Goal: Complete application form: Complete application form

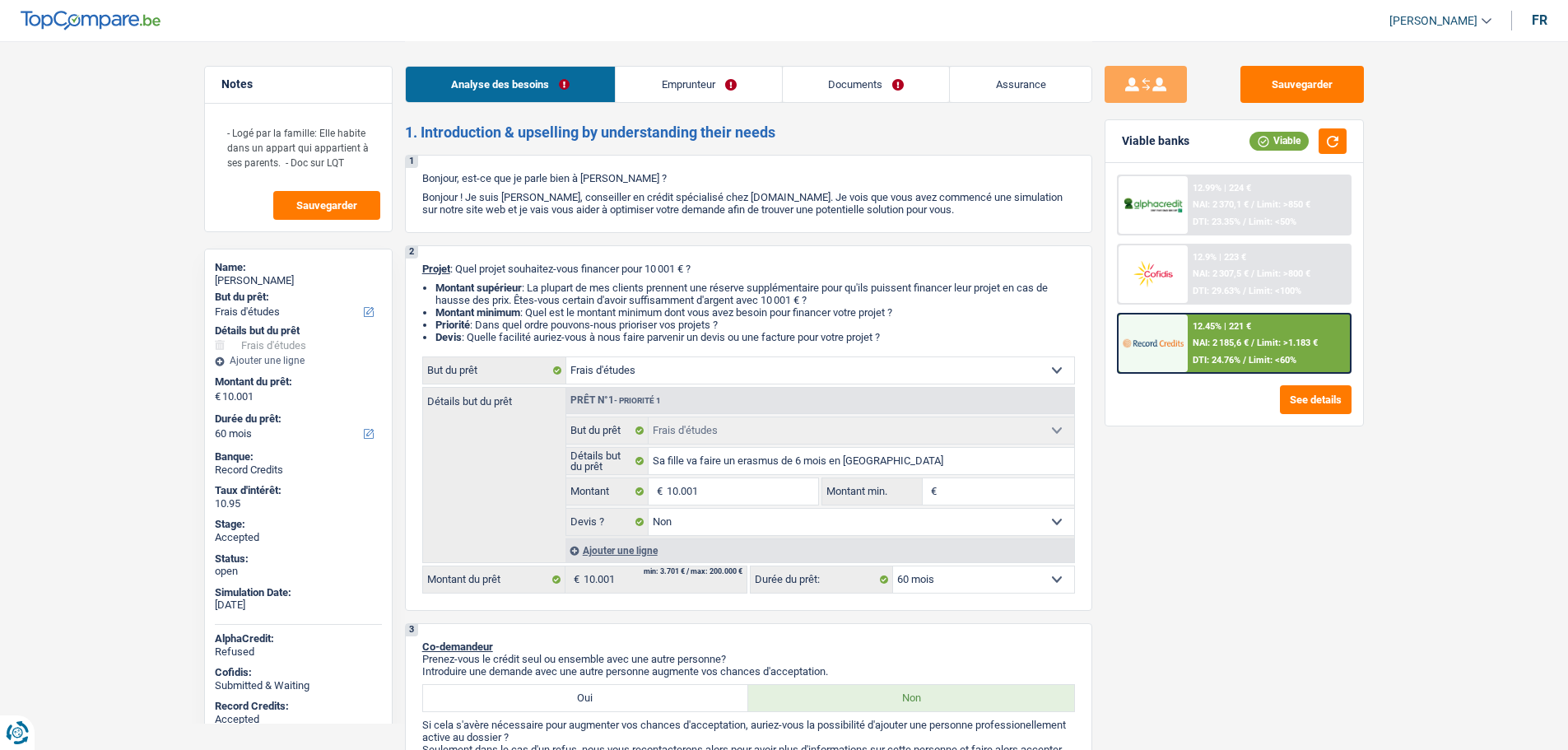
select select "study"
select select "60"
select select "study"
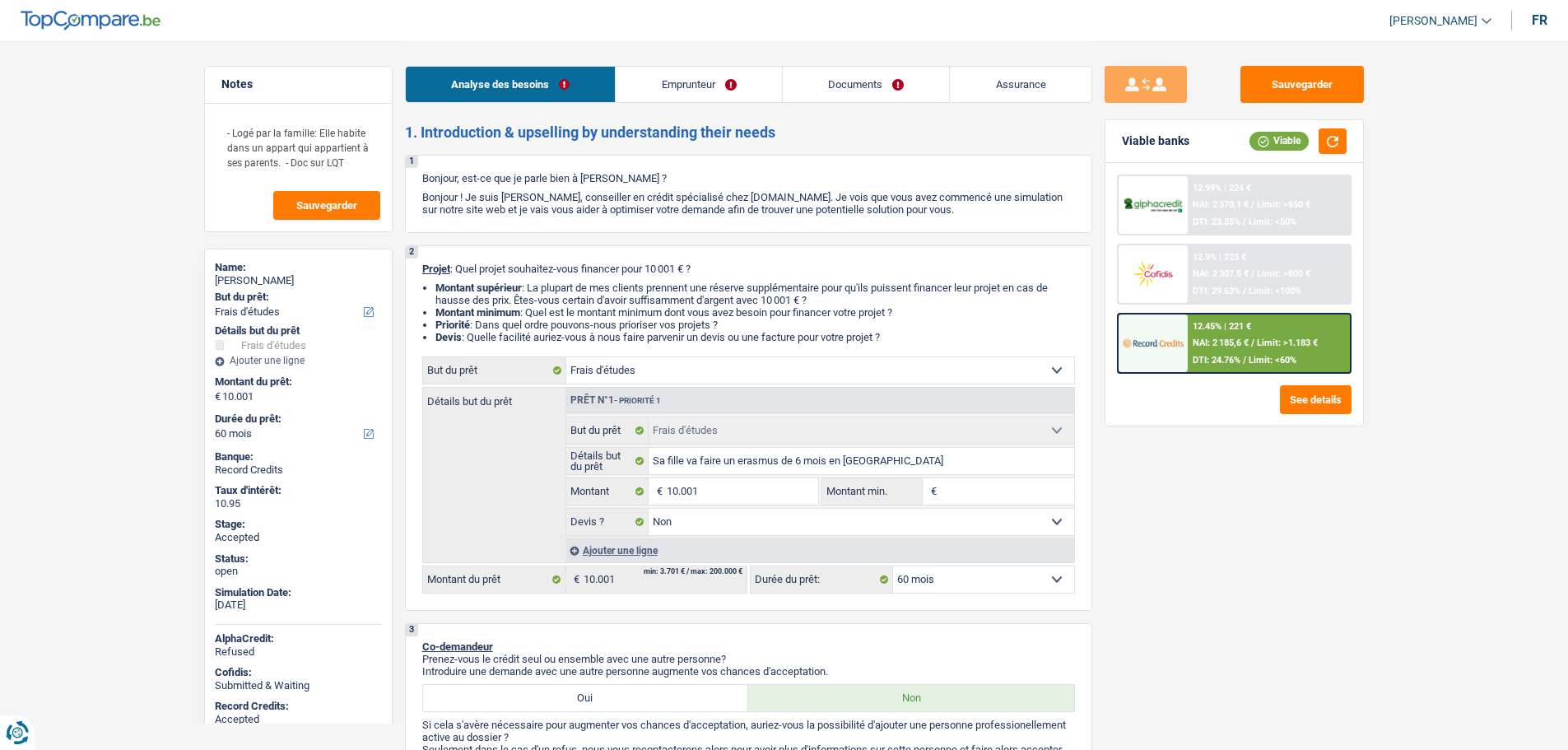
select select "false"
select select "60"
select select "privateEmployee"
select select "netSalary"
select select "alimony"
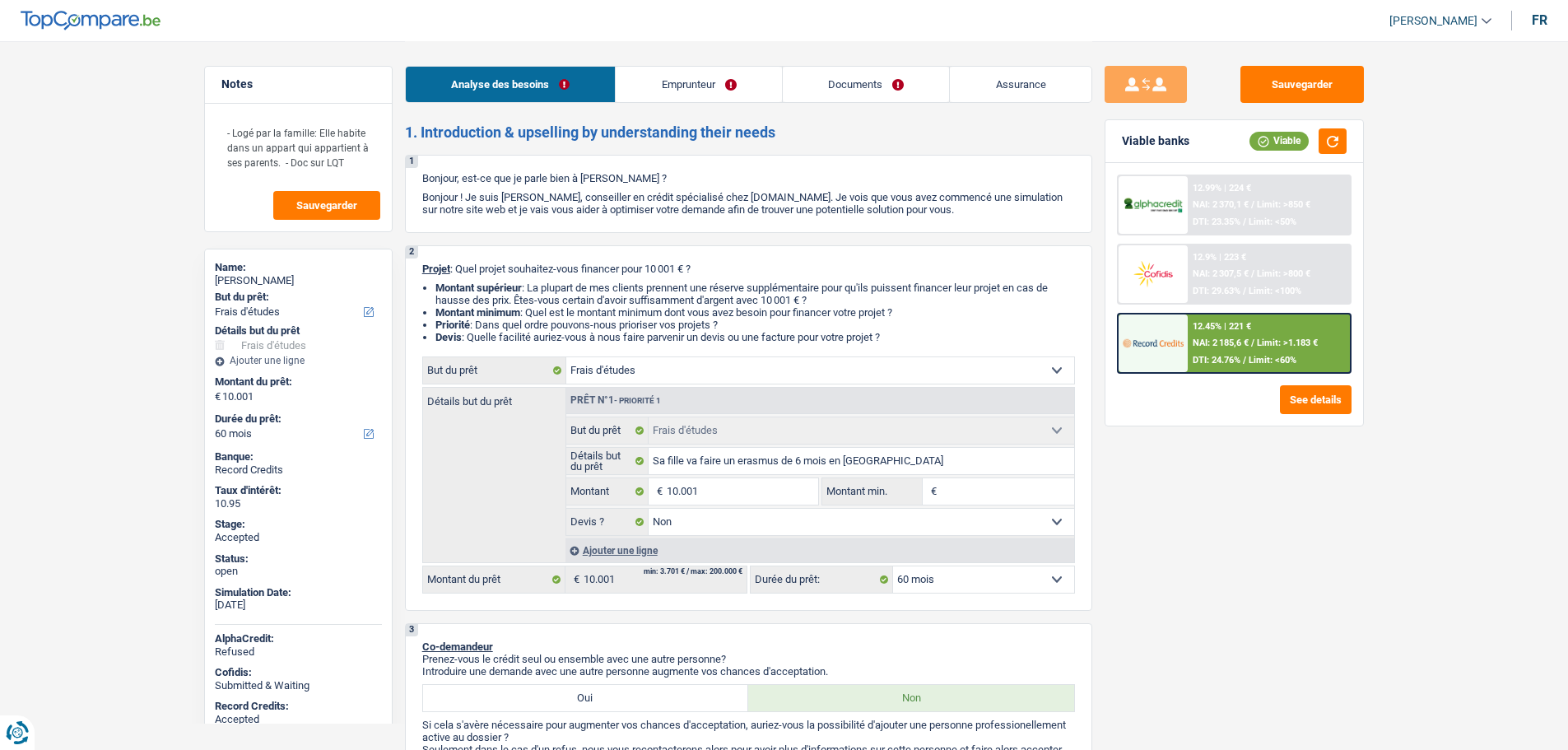
select select "familyAllowances"
select select "mealVouchers"
select select "liveWithParents"
select select "carLoan"
select select "60"
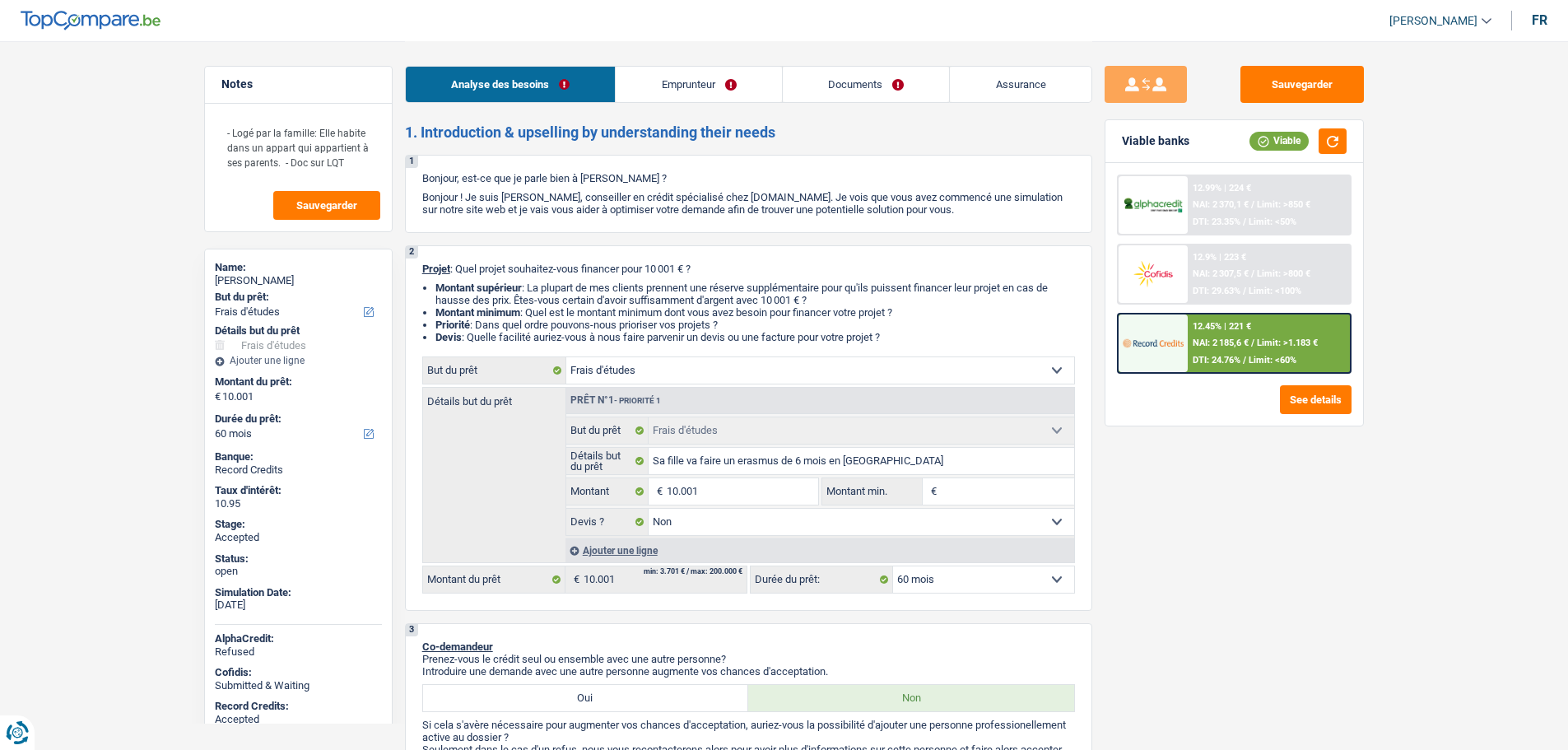
select select "study"
select select "false"
select select "60"
click at [1416, 21] on span "[PERSON_NAME]" at bounding box center [1434, 21] width 88 height 14
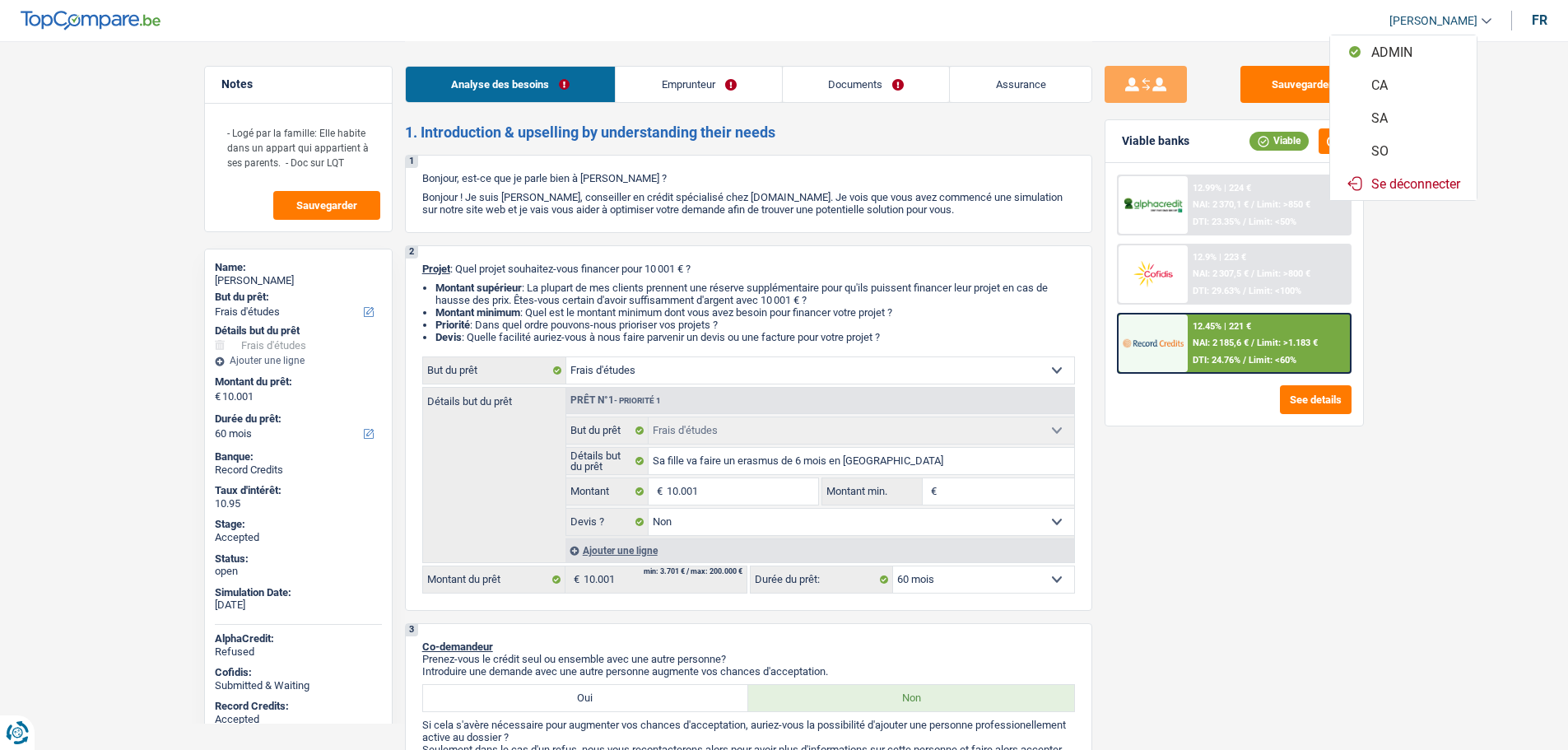
click at [1376, 153] on button "SO" at bounding box center [1403, 150] width 146 height 33
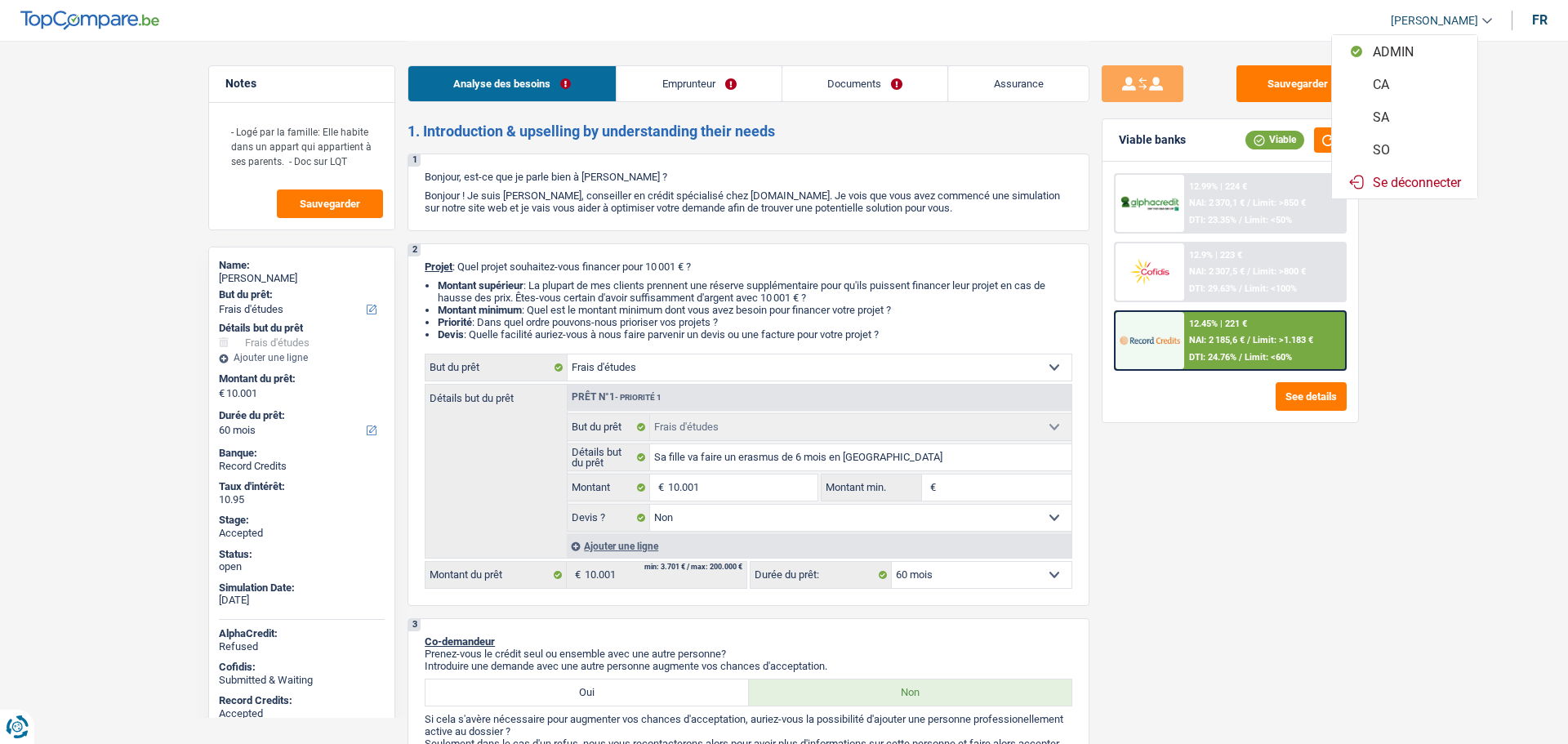
select select "study"
select select "false"
select select "60"
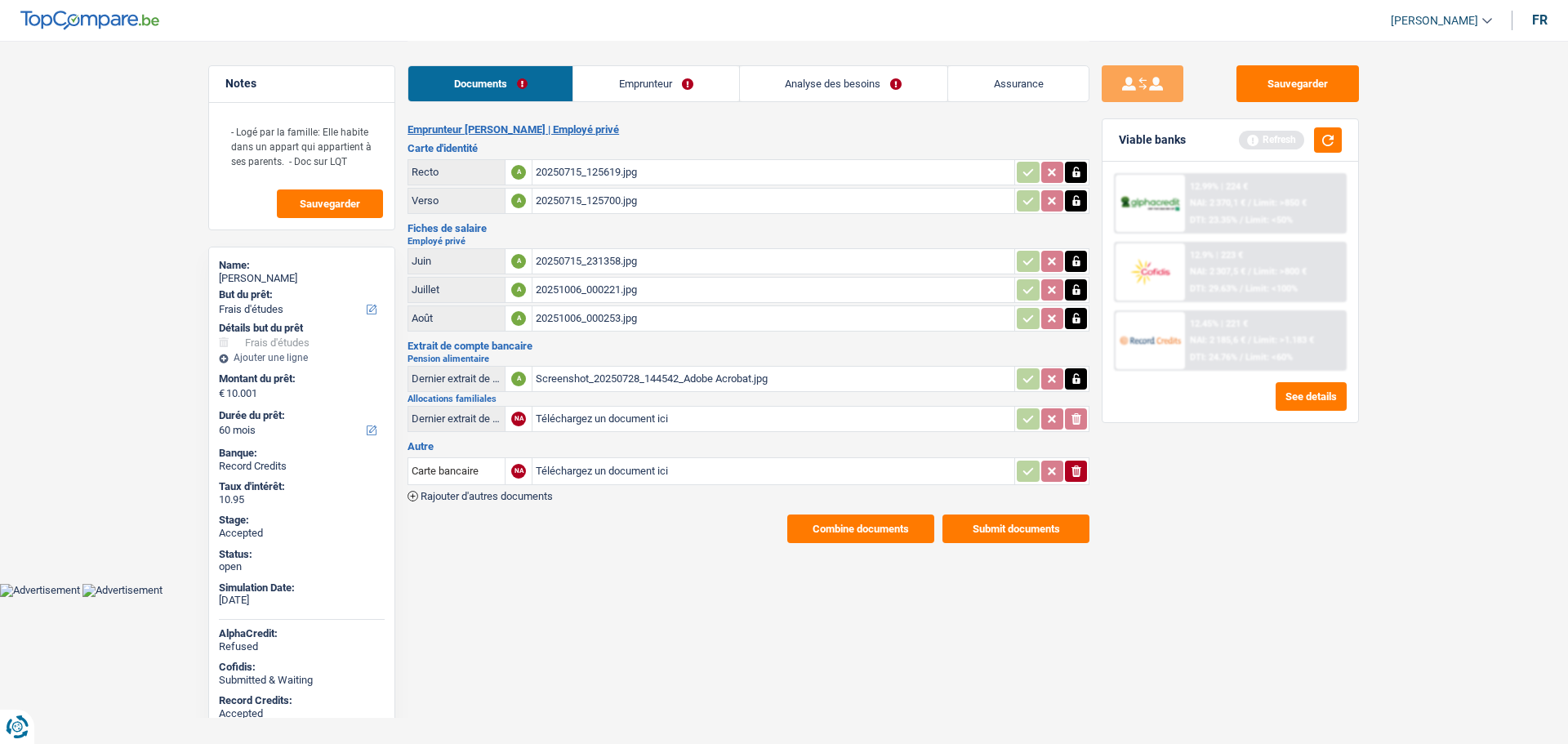
click at [838, 90] on link "Analyse des besoins" at bounding box center [844, 84] width 208 height 35
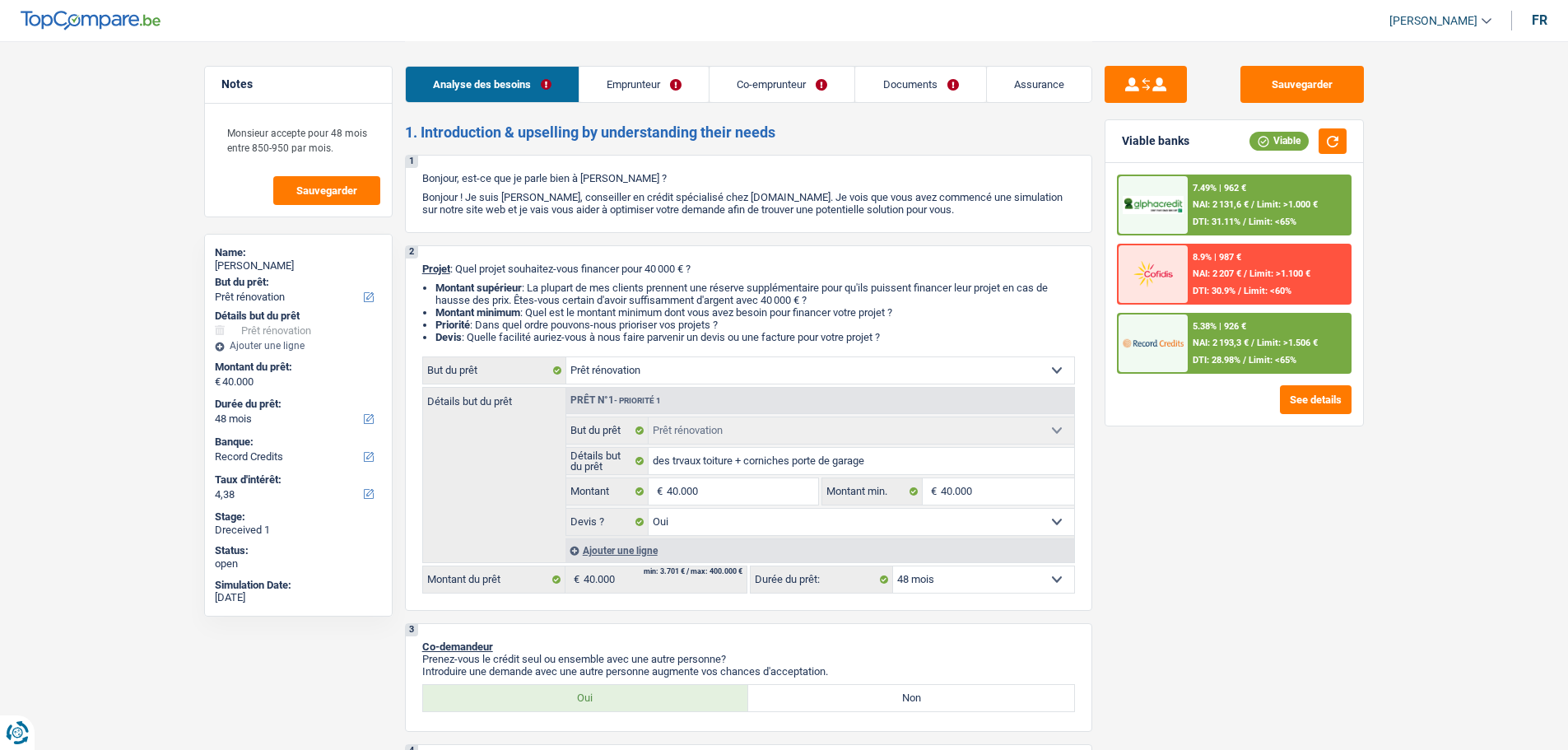
select select "renovation"
select select "48"
select select "record credits"
select select "renovation"
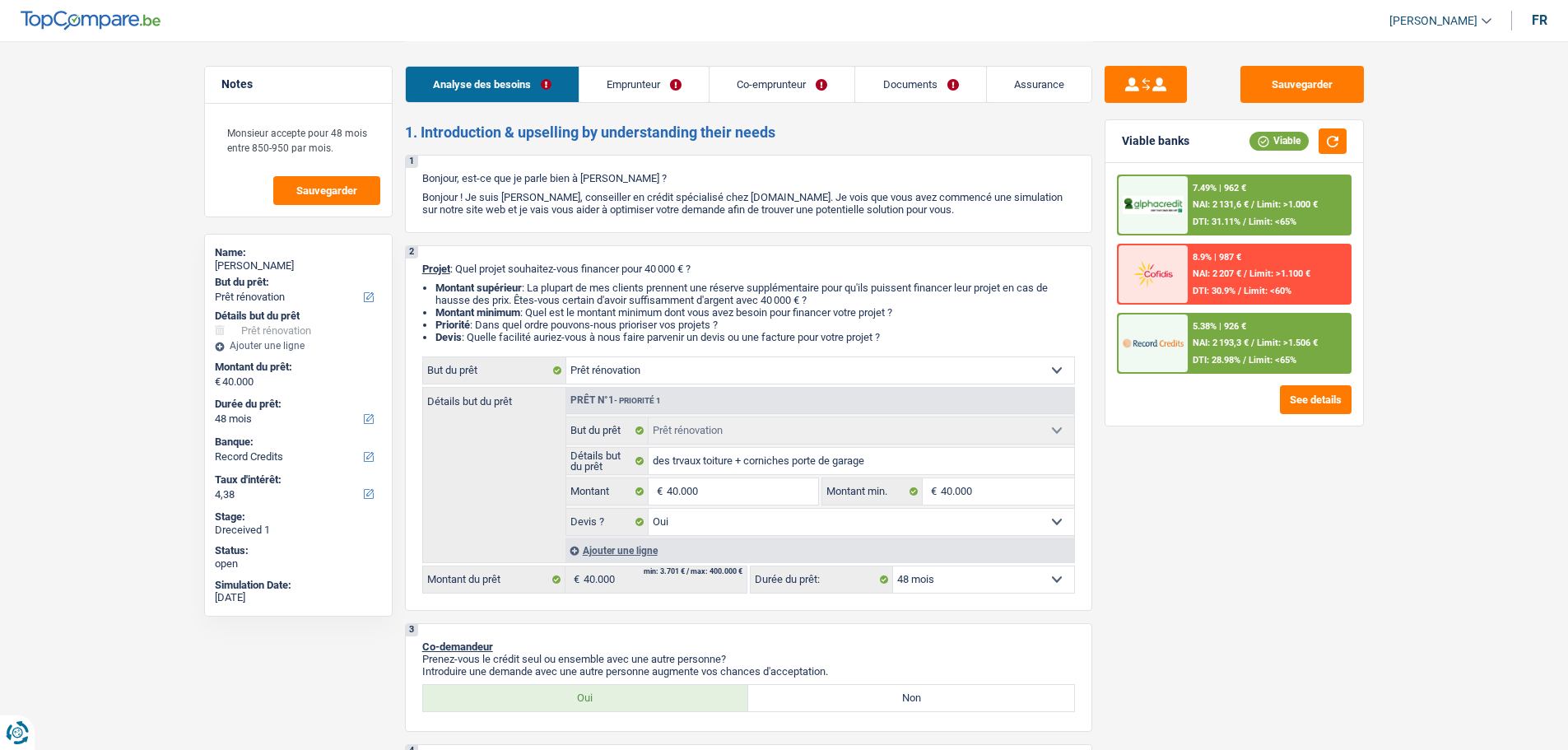
select select "renovation"
select select "yes"
select select "48"
select select "retired"
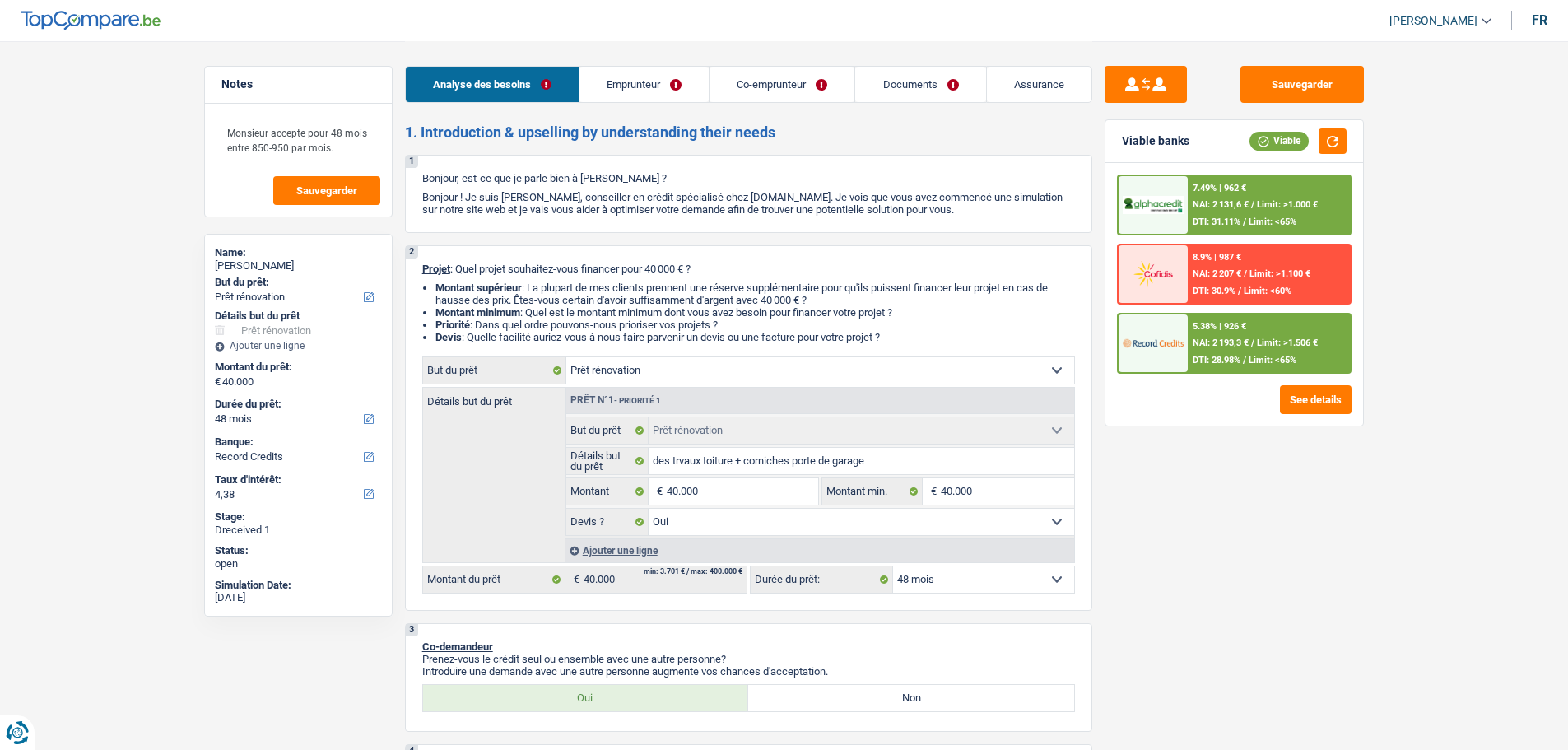
select select "pension"
select select "rentalIncome"
select select "pension"
select select "ownerWithoutMortgage"
select select "renovation"
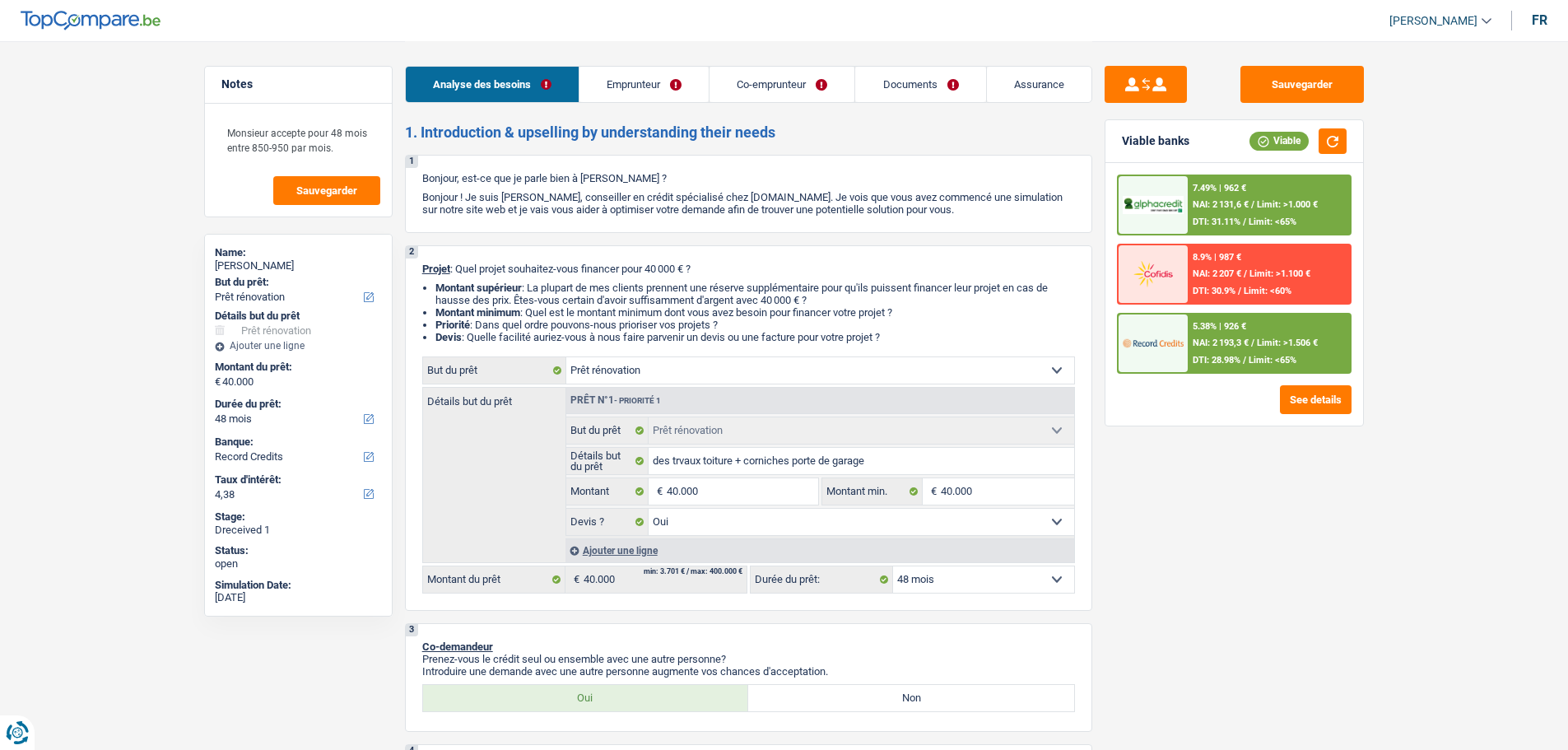
select select "renovation"
select select "yes"
select select "48"
select select "retired"
select select "pension"
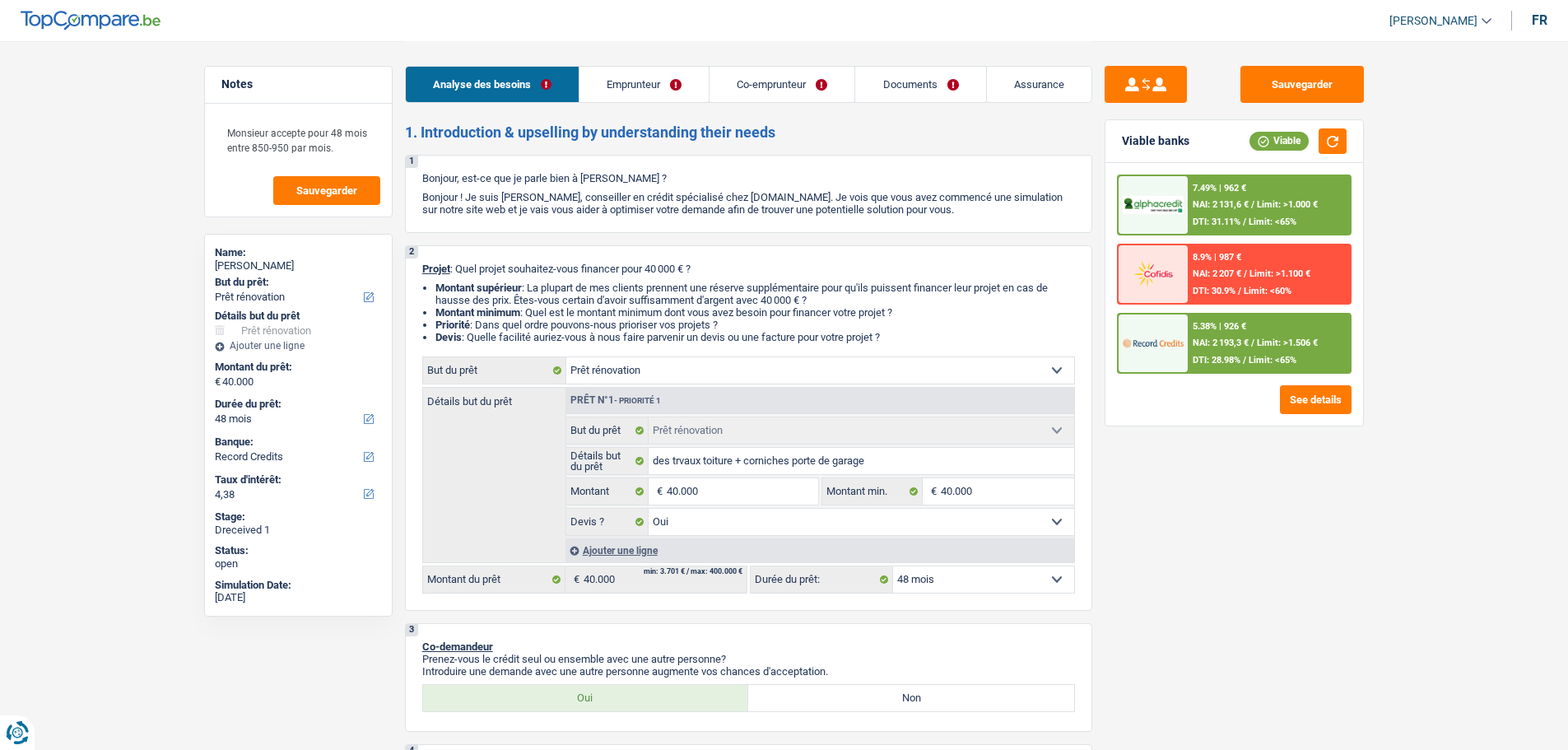
select select "rentalIncome"
select select "BE"
click at [649, 62] on div "Analyse des besoins Emprunteur Co-emprunteur Documents Assurance" at bounding box center [748, 76] width 688 height 70
click at [637, 94] on link "Emprunteur" at bounding box center [644, 84] width 129 height 35
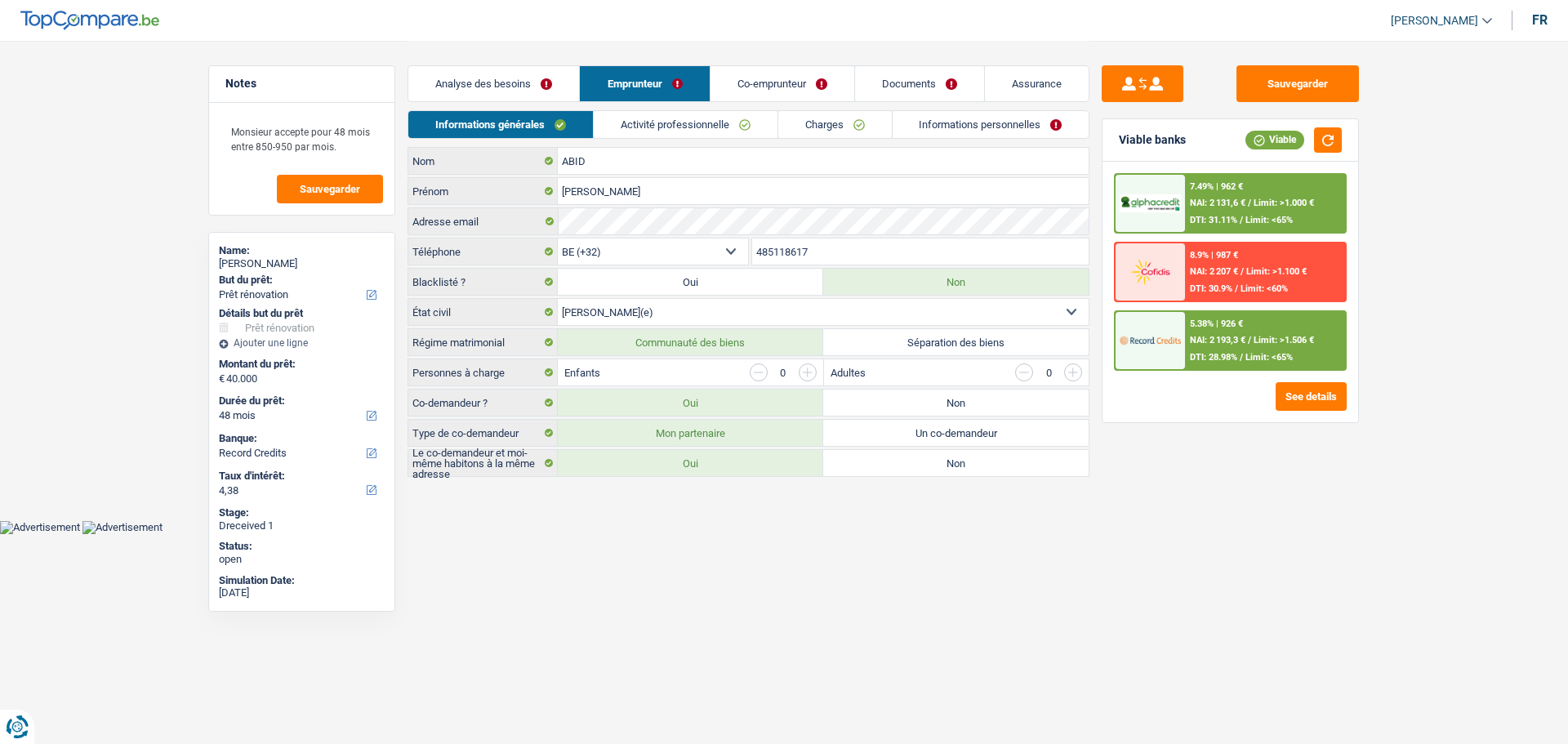
click at [706, 128] on link "Activité professionnelle" at bounding box center [686, 124] width 184 height 27
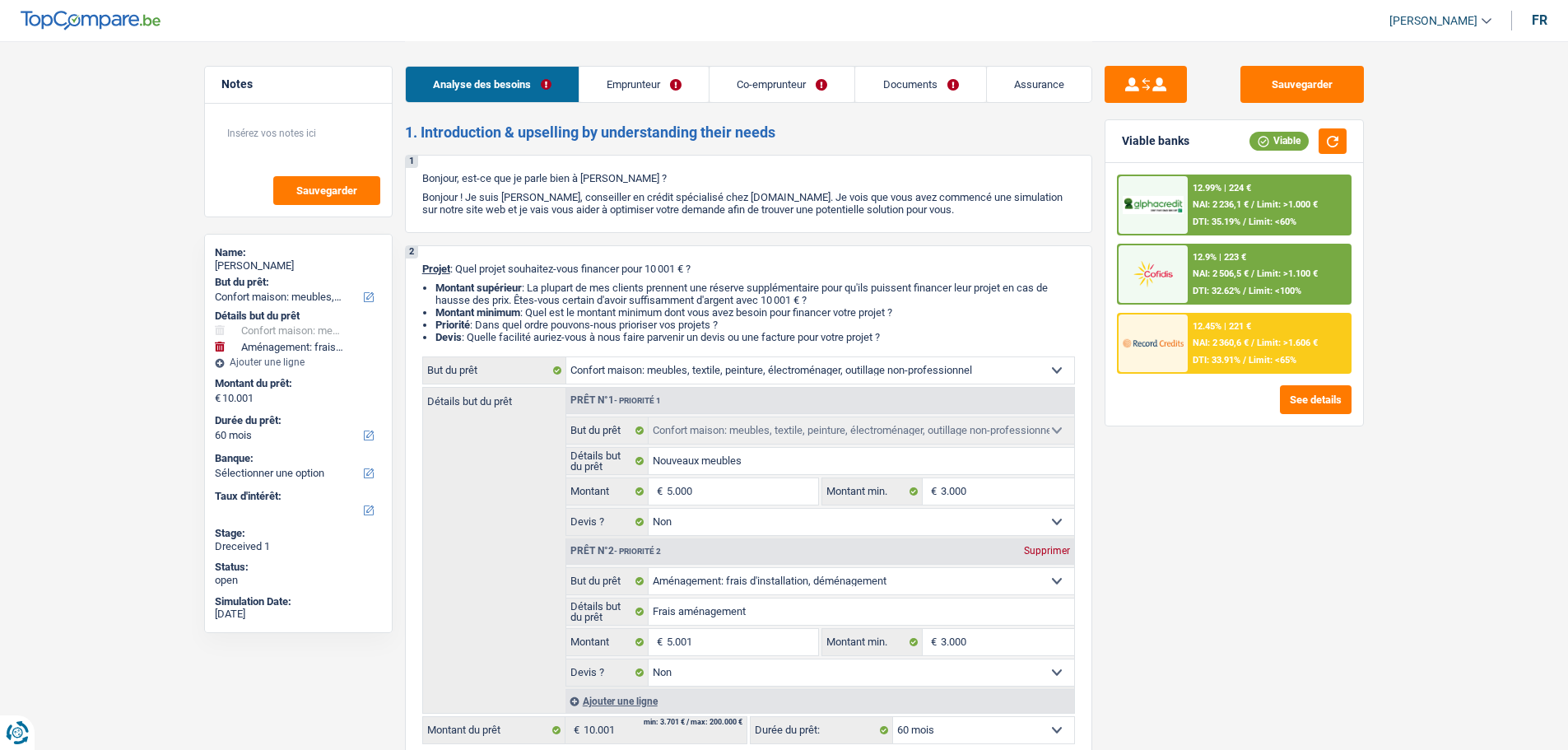
select select "household"
select select "movingOrInstallation"
select select "60"
select select "household"
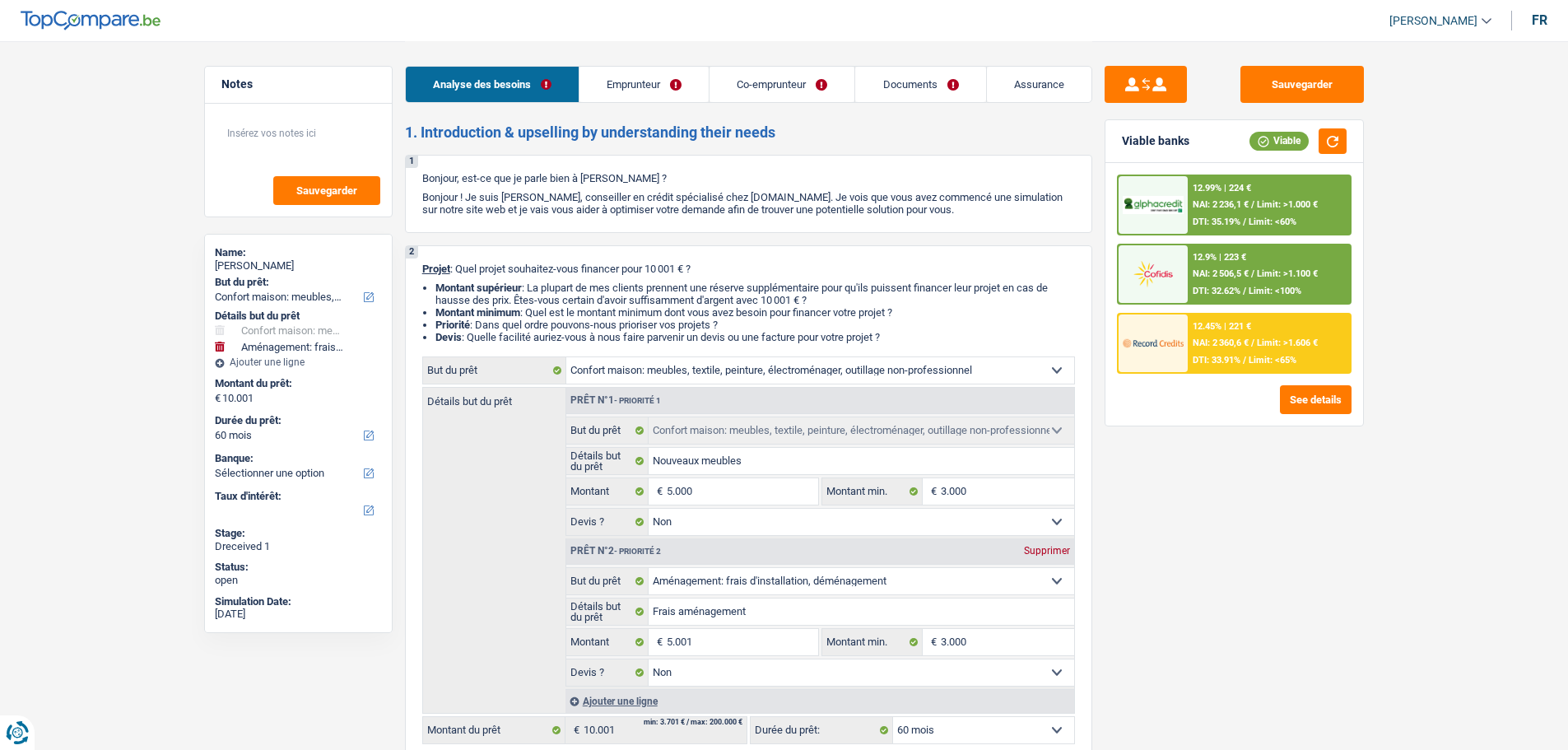
select select "household"
select select "false"
select select "movingOrInstallation"
select select "false"
select select "60"
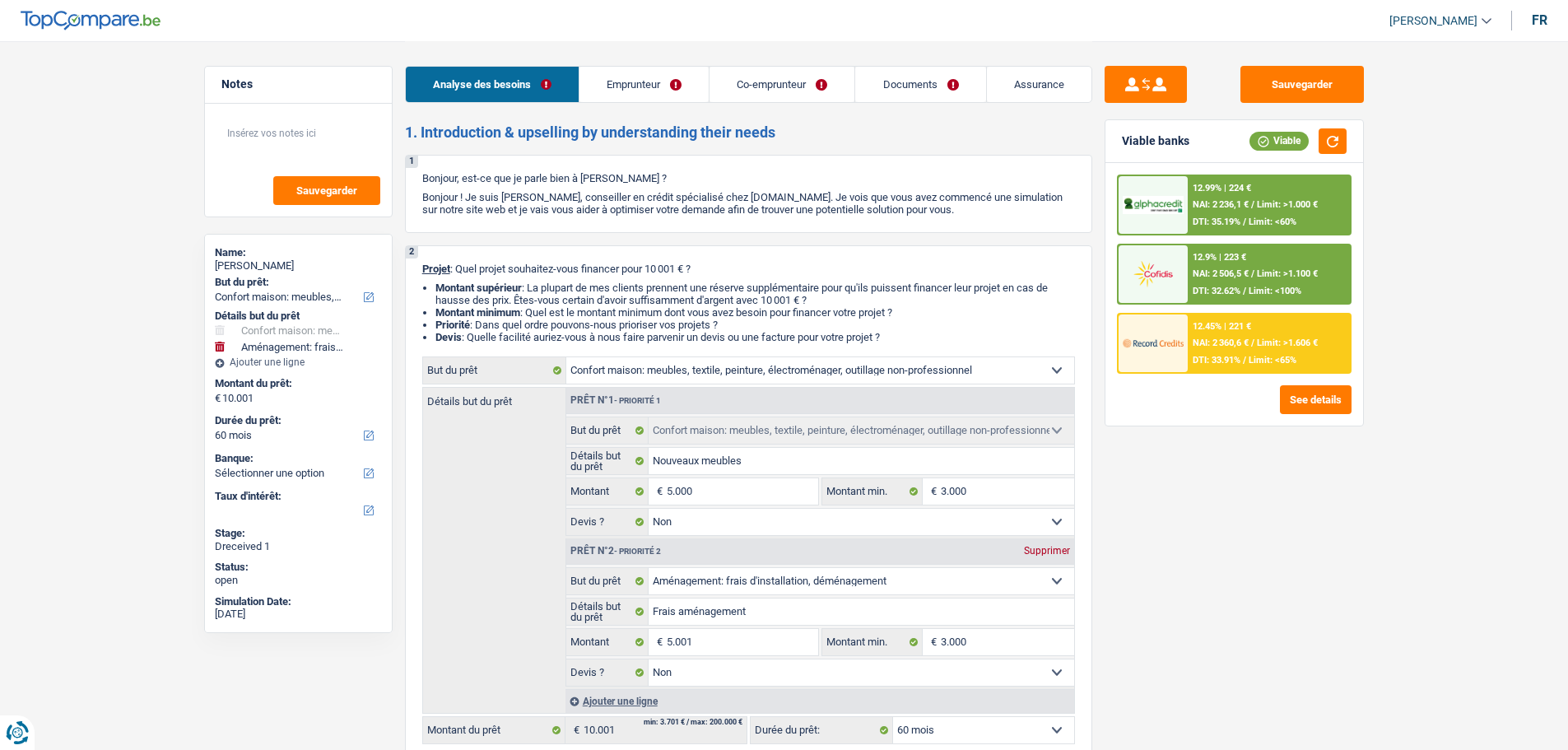
select select "mutuality"
select select "worker"
select select "familyAllowances"
select select "mutualityIndemnity"
select select "alimony"
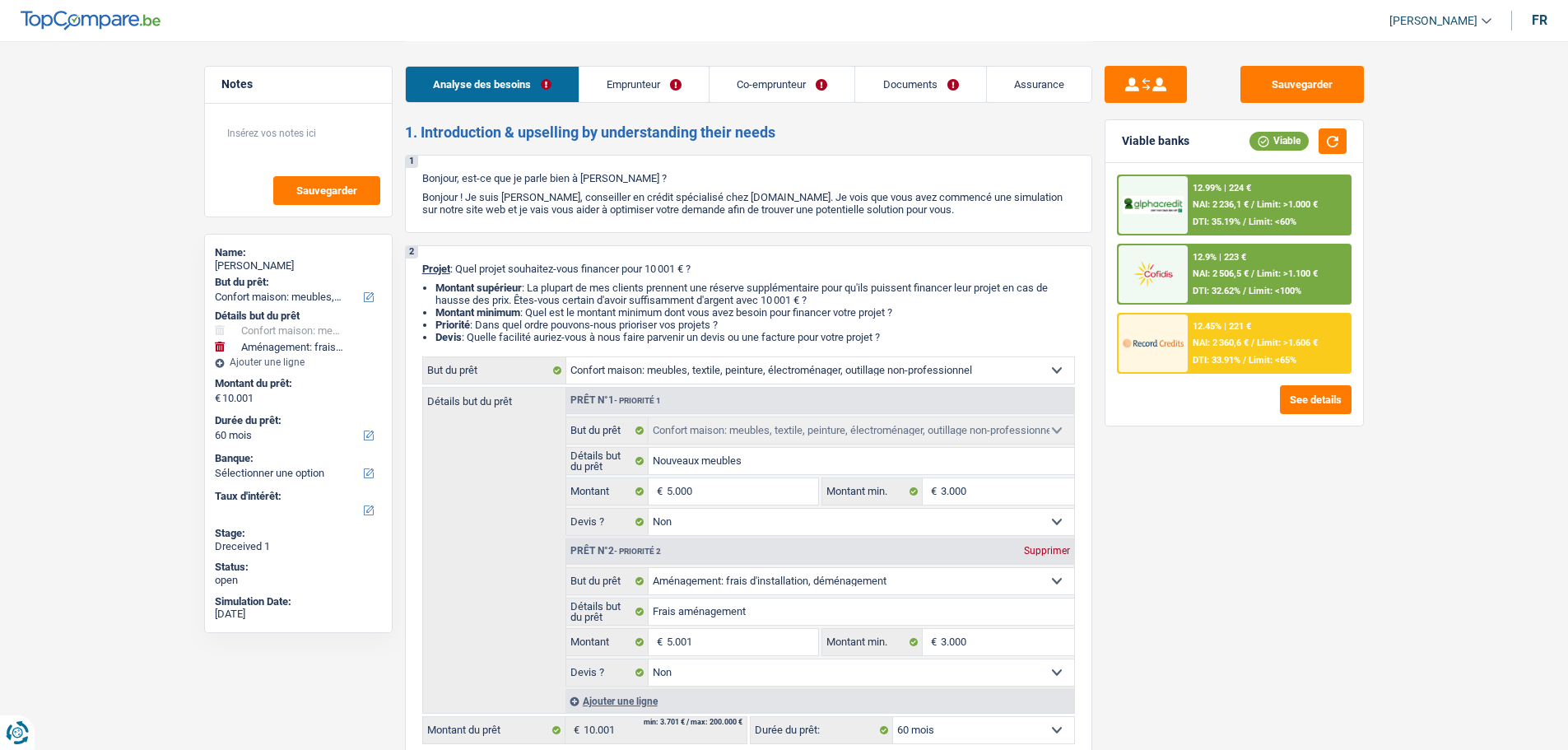
select select "netSalary"
select select "mealVouchers"
select select "rents"
select select "household"
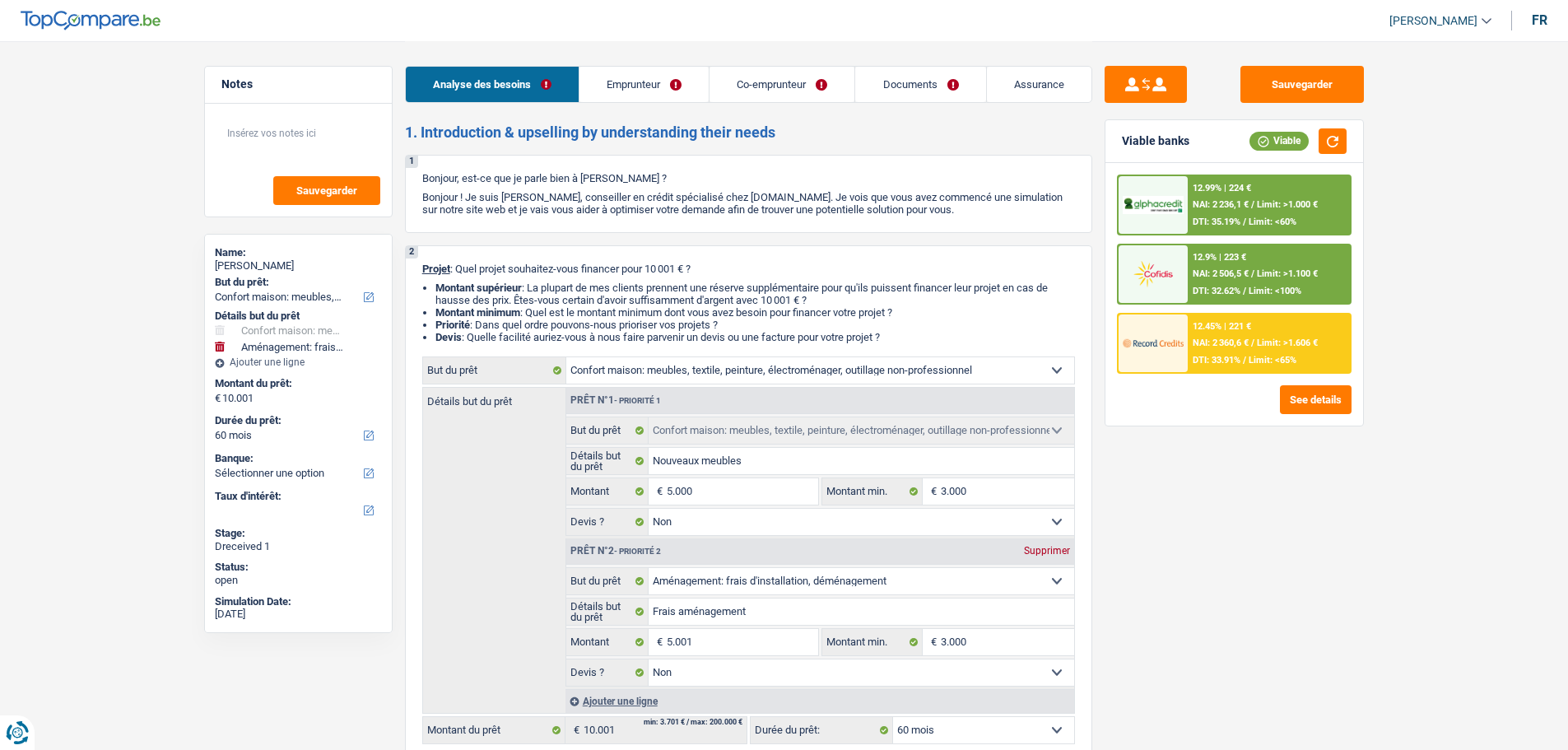
select select "false"
select select "movingOrInstallation"
select select "false"
select select "60"
select select "mutuality"
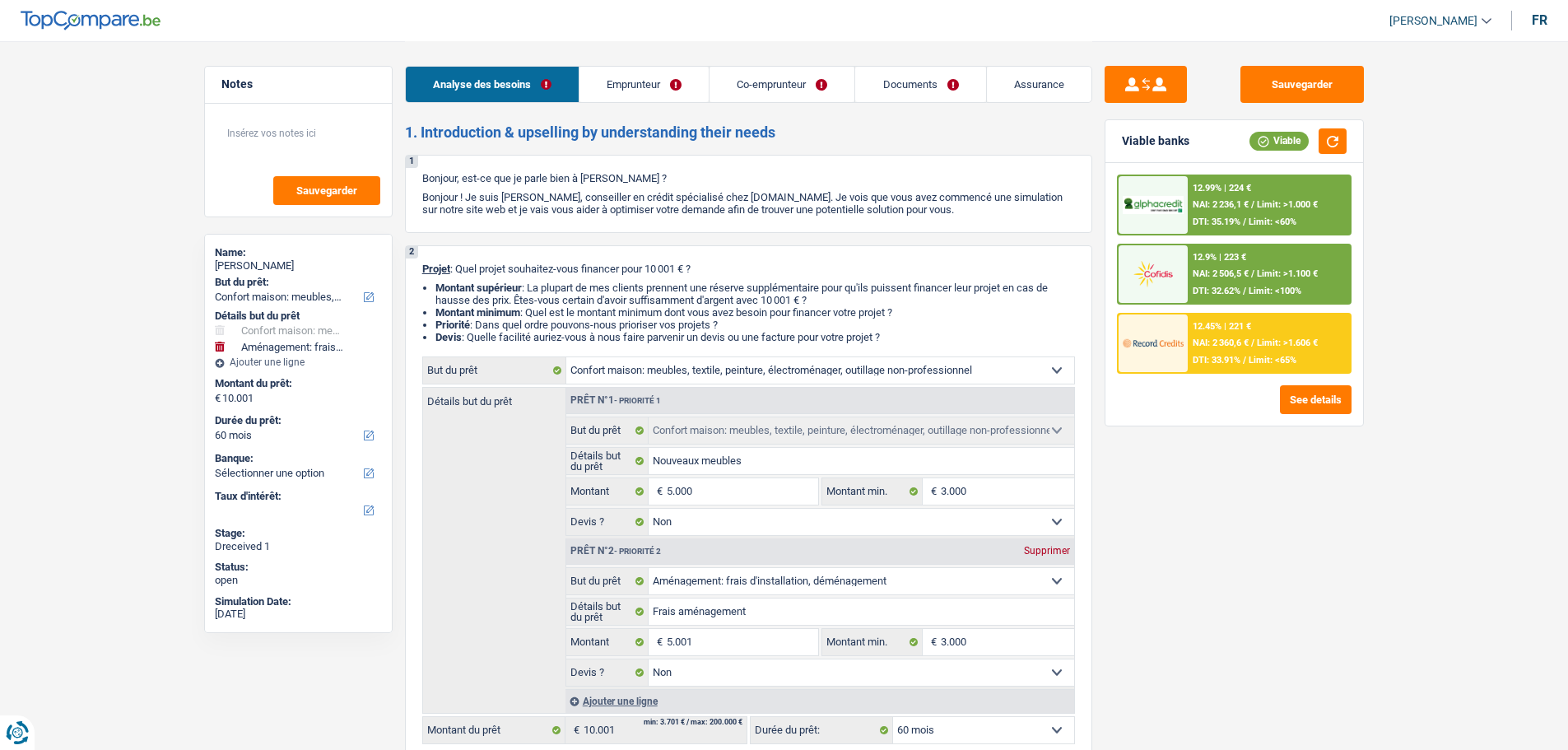
select select "familyAllowances"
select select "mutualityIndemnity"
select select "alimony"
select select "partenamut"
select select "BE"
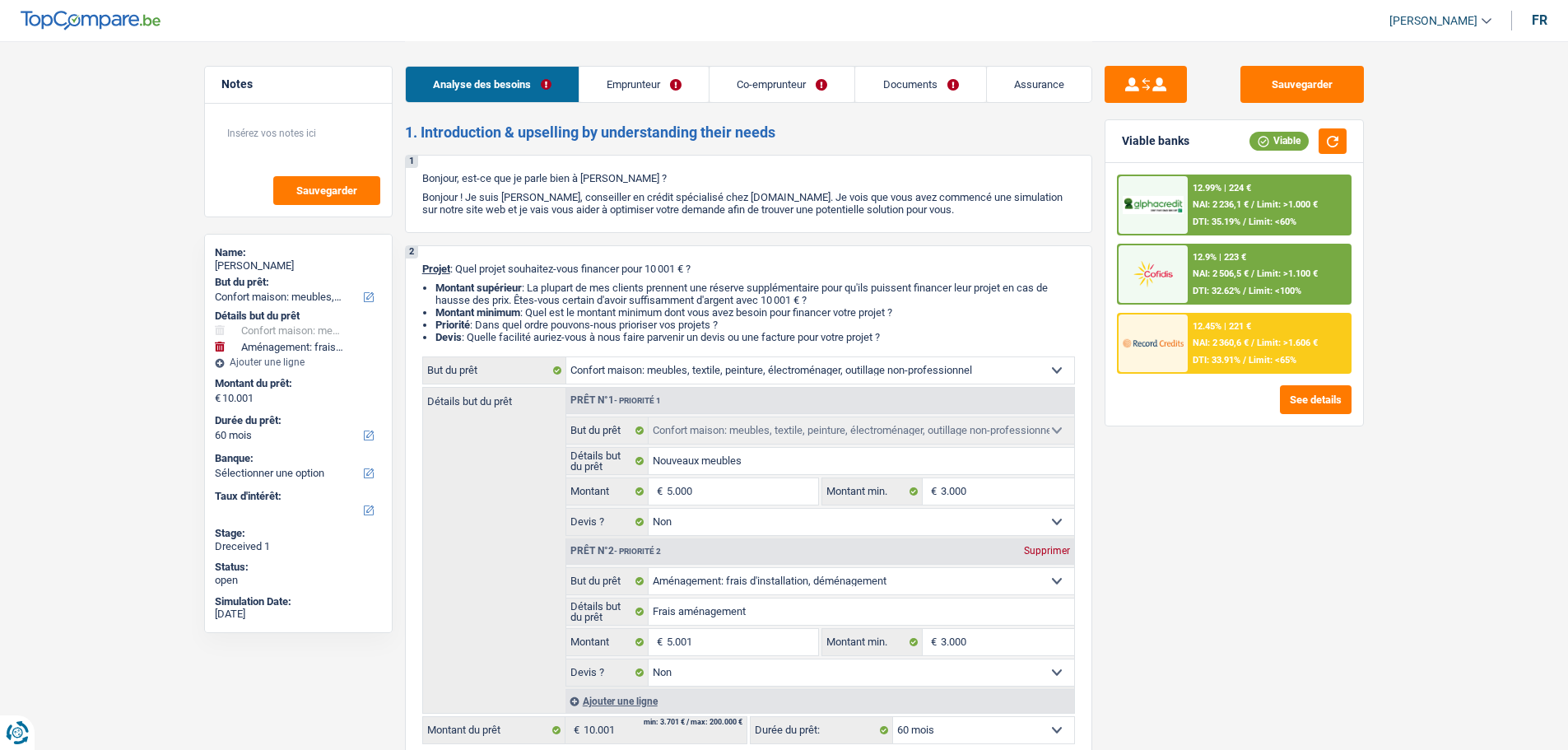
click at [623, 92] on link "Emprunteur" at bounding box center [644, 84] width 129 height 35
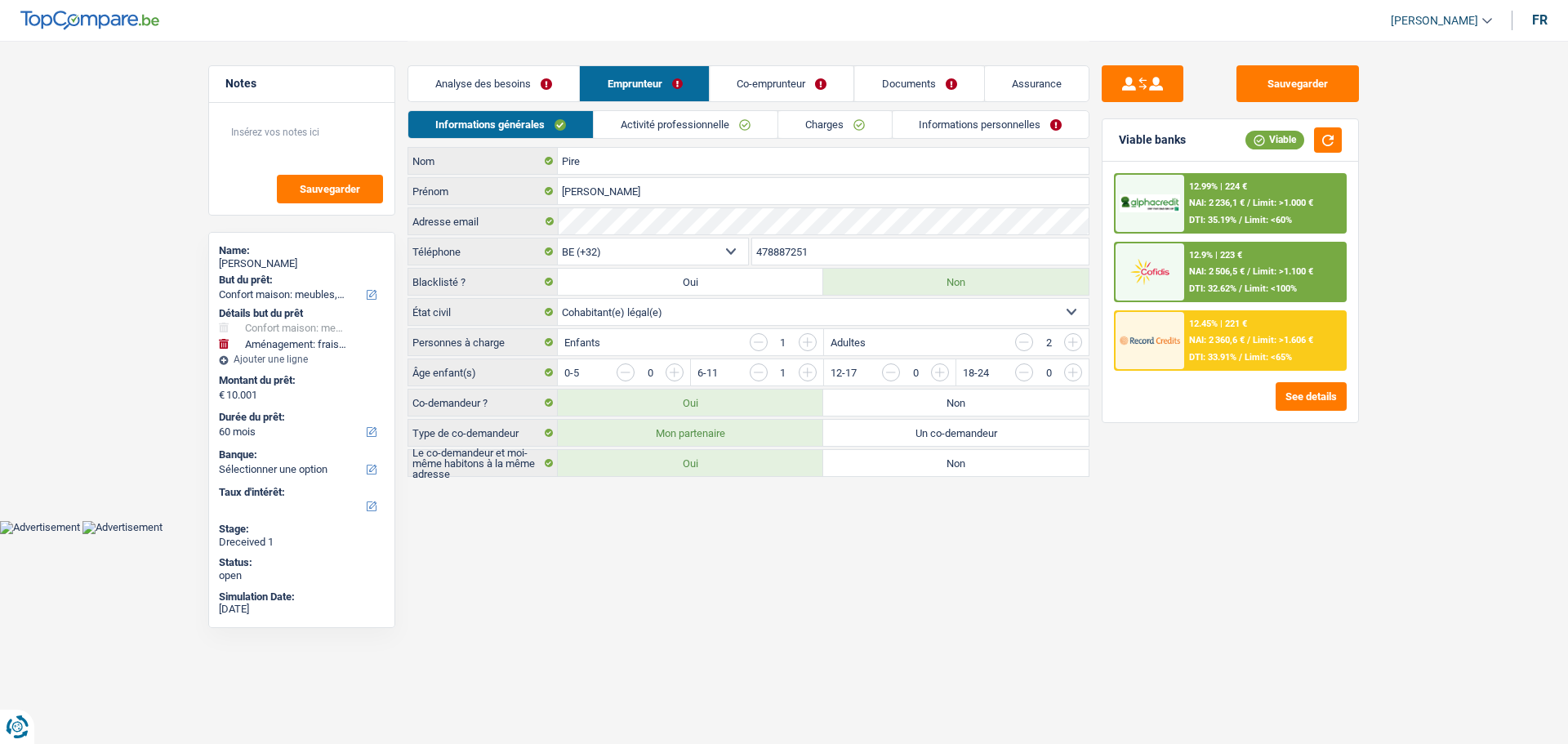
click at [643, 132] on link "Activité professionnelle" at bounding box center [686, 124] width 184 height 27
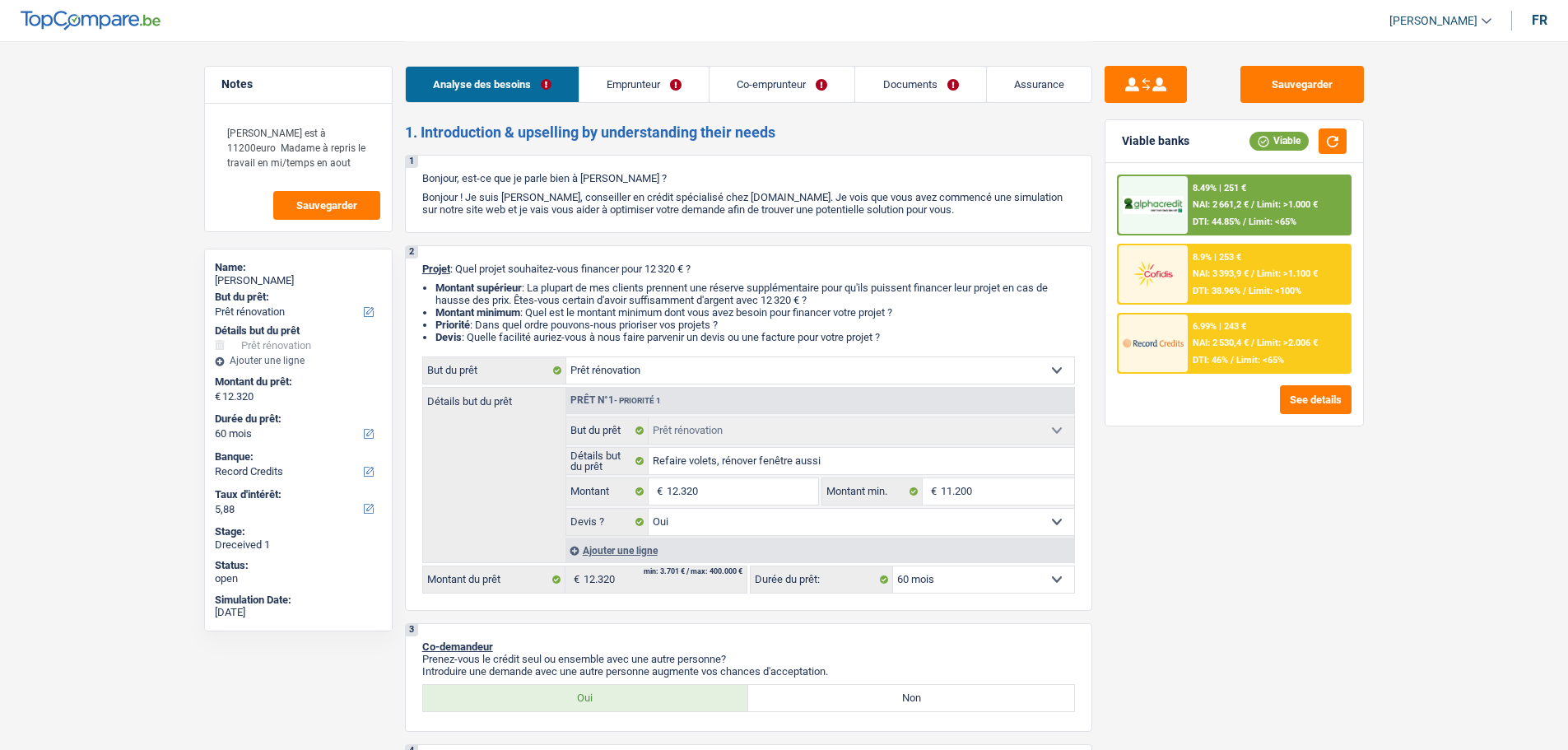
select select "renovation"
select select "60"
select select "record credits"
select select "renovation"
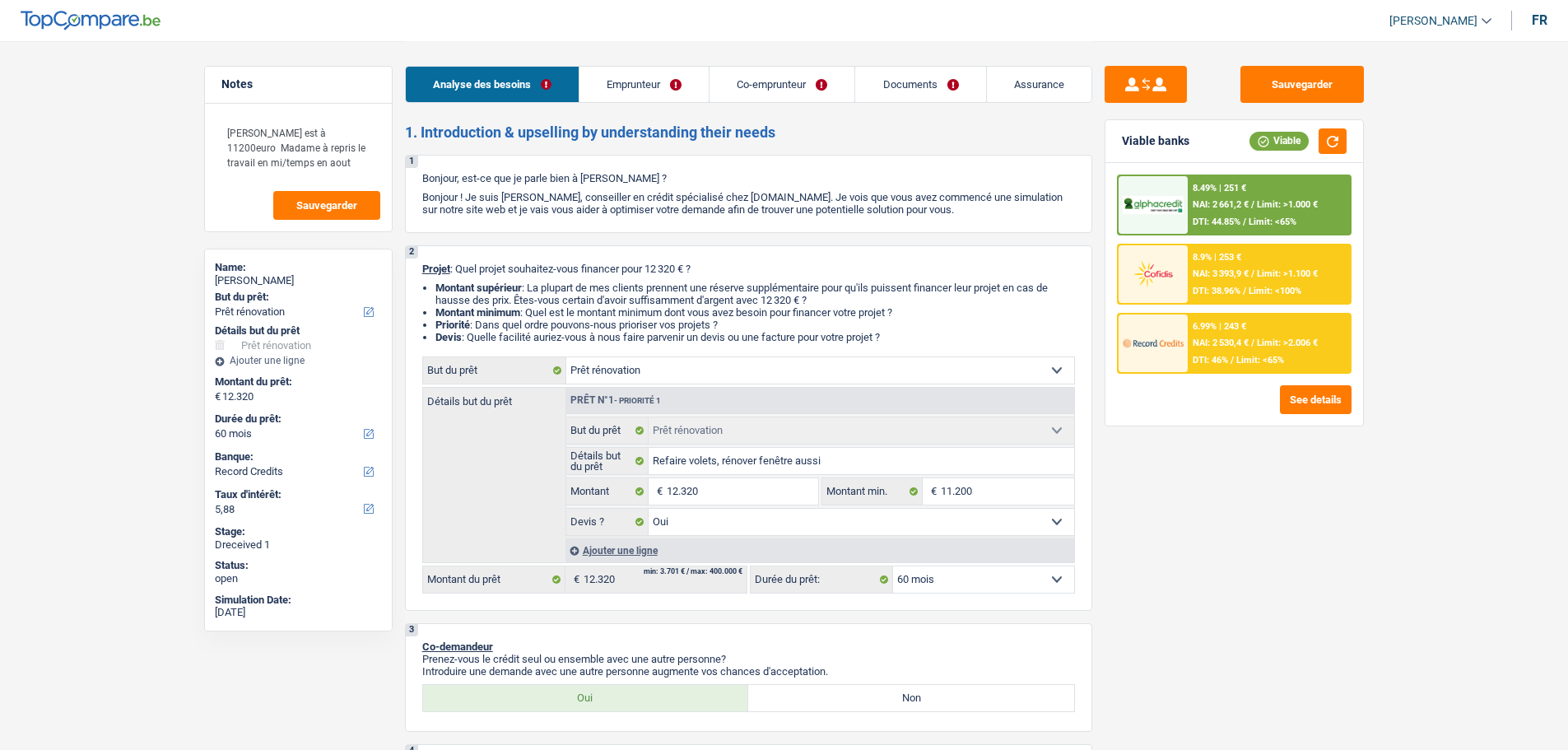
select select "renovation"
select select "yes"
select select "60"
select select "worker"
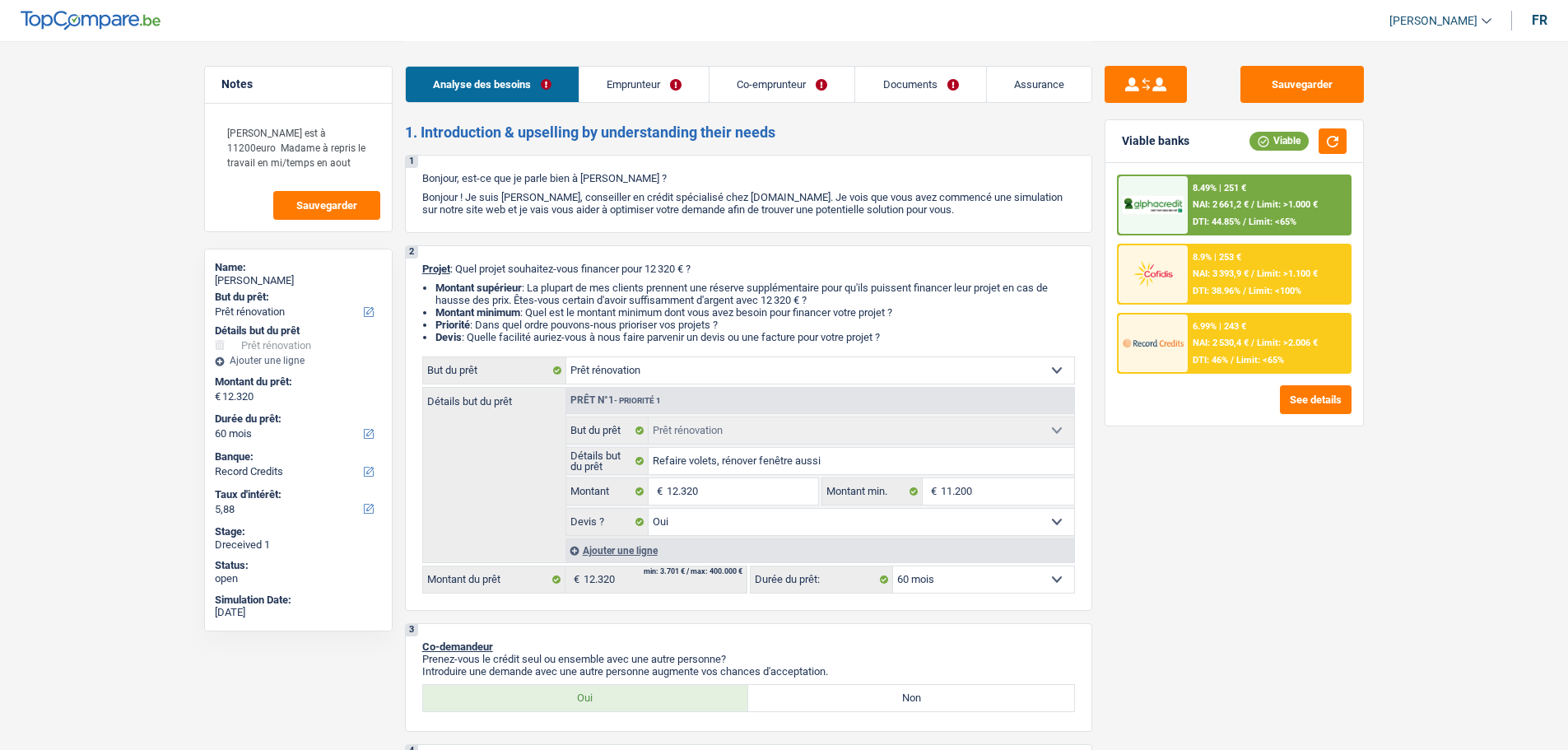
select select "netSalary"
select select "mealVouchers"
select select "familyAllowances"
select select "netSalary"
select select "mutualityIndemnity"
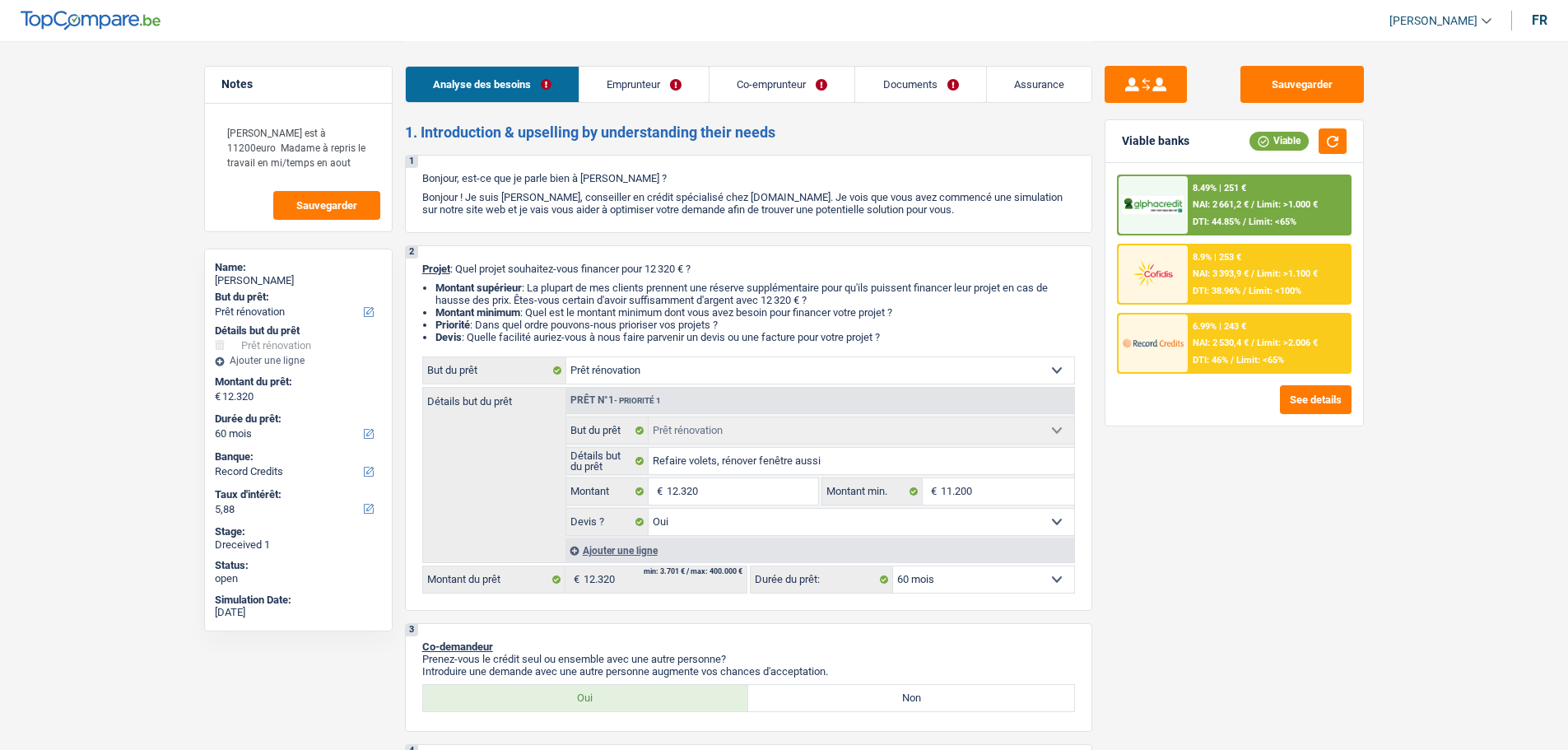
select select "familyAllowances"
select select "ownerWithMortgage"
select select "mortgage"
select select "240"
select select "carLoan"
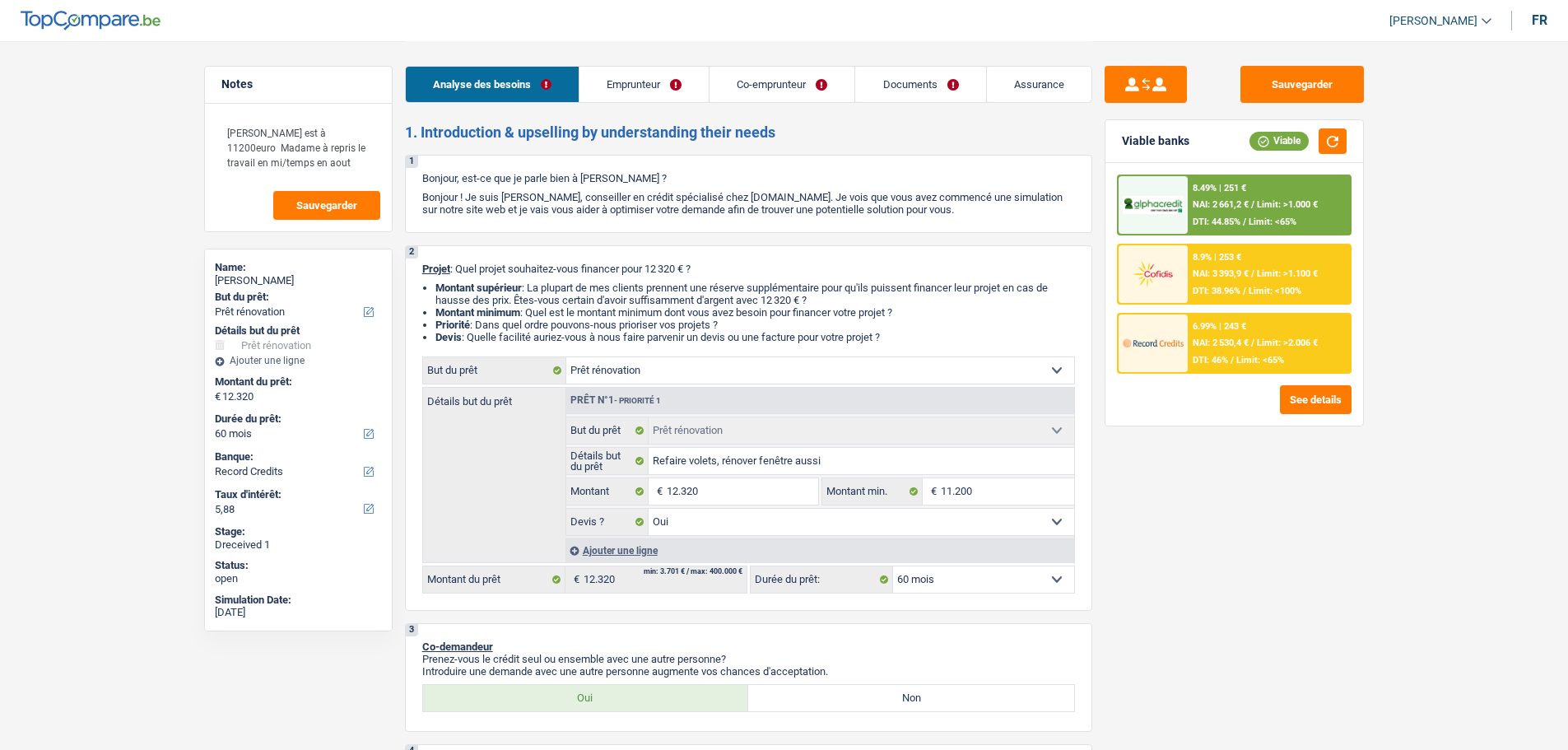
select select "60"
select select "renovation"
select select "yes"
select select "60"
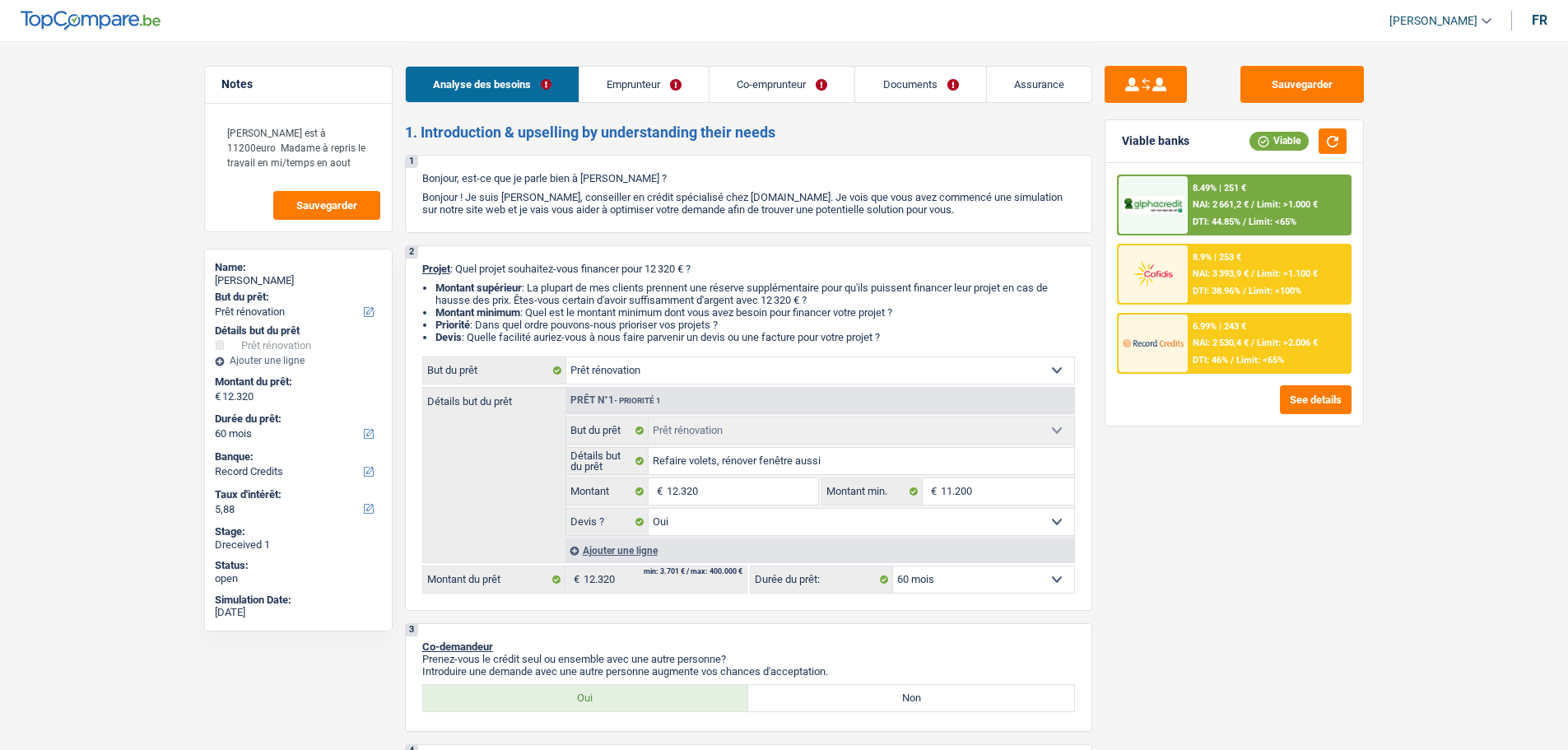
select select "worker"
select select "netSalary"
select select "mutualityIndemnity"
select select "familyAllowances"
click at [599, 75] on link "Emprunteur" at bounding box center [644, 84] width 129 height 35
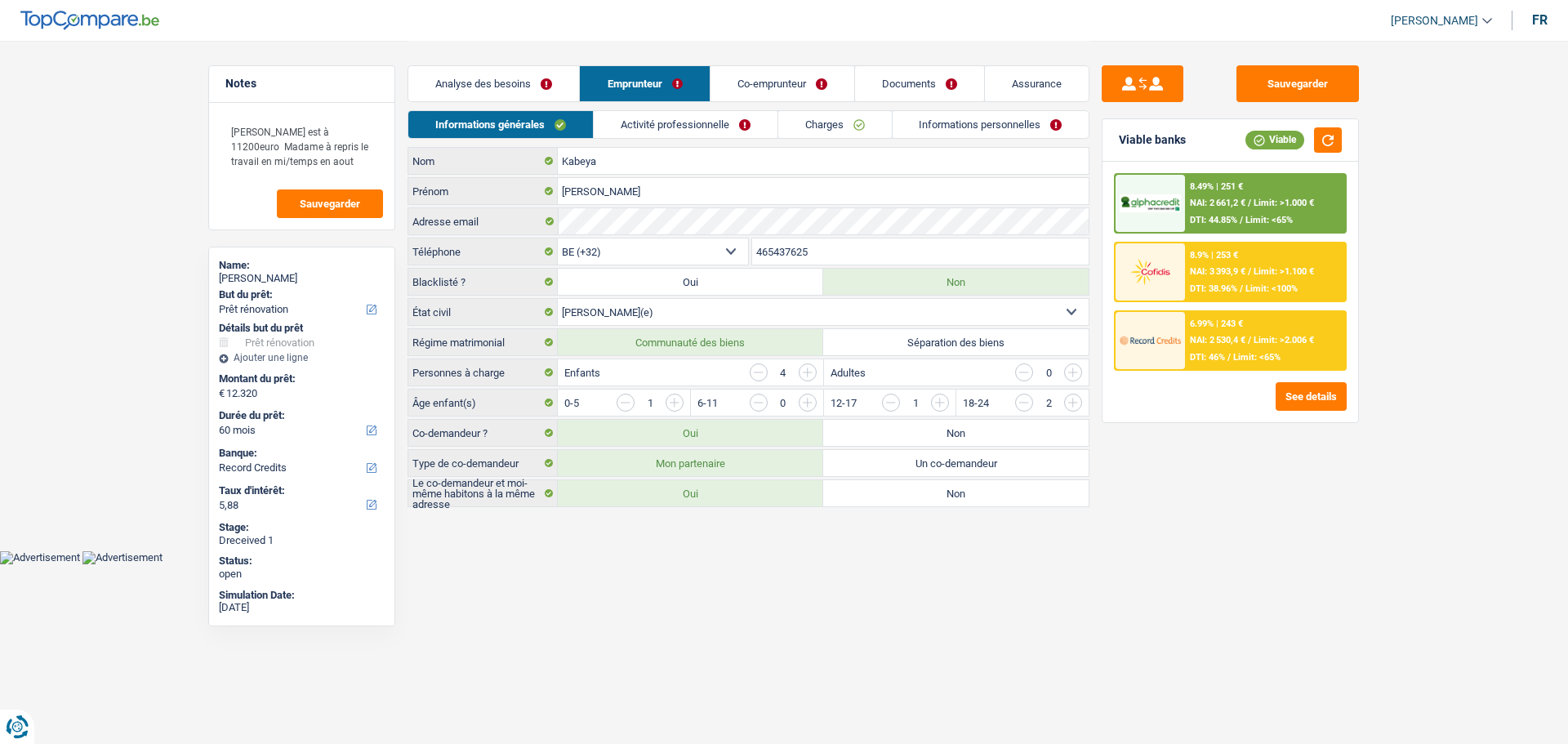
click at [639, 125] on link "Activité professionnelle" at bounding box center [686, 124] width 184 height 27
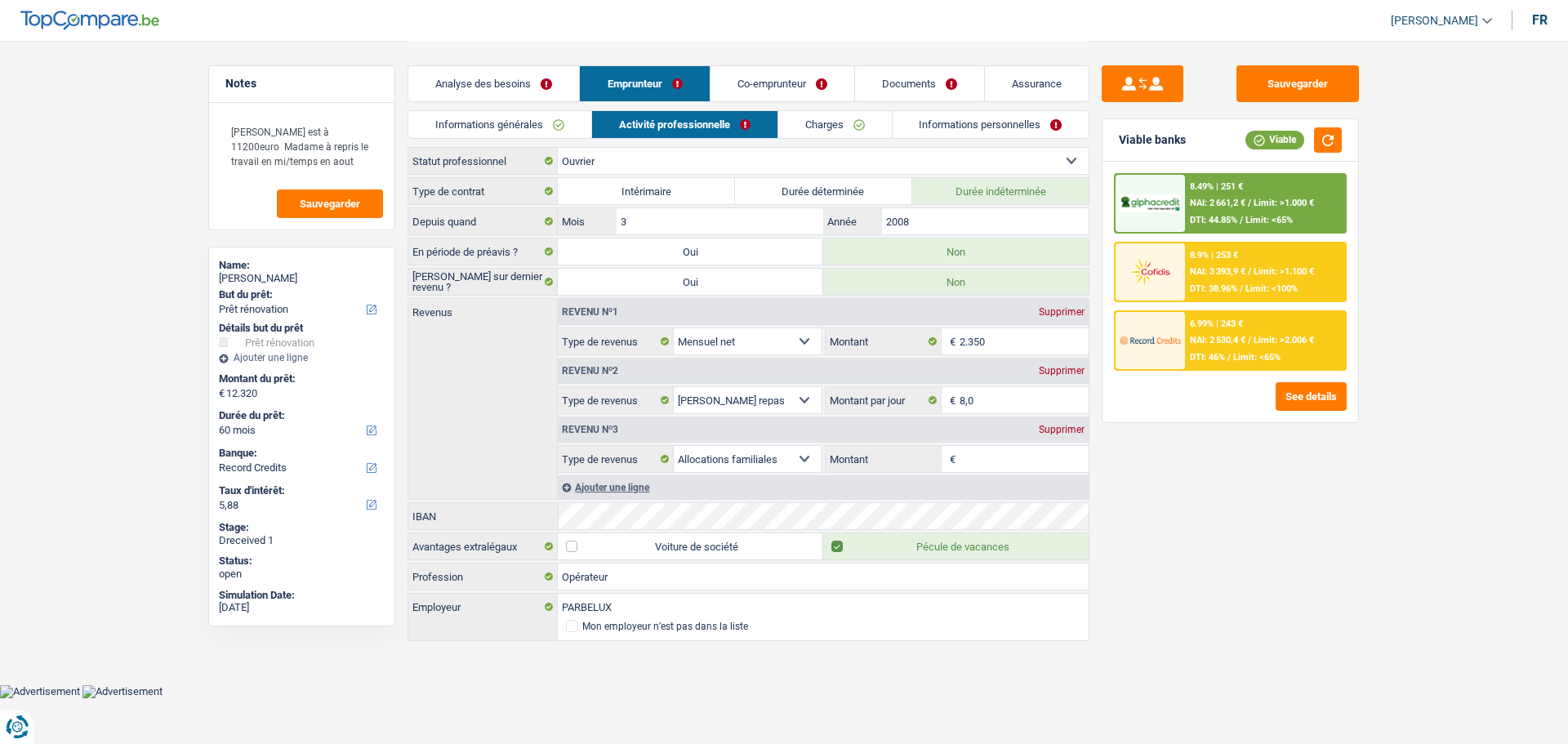
click at [776, 60] on div "Analyse des besoins Emprunteur Co-emprunteur Documents Assurance" at bounding box center [748, 75] width 682 height 69
click at [773, 72] on link "Co-emprunteur" at bounding box center [782, 84] width 143 height 35
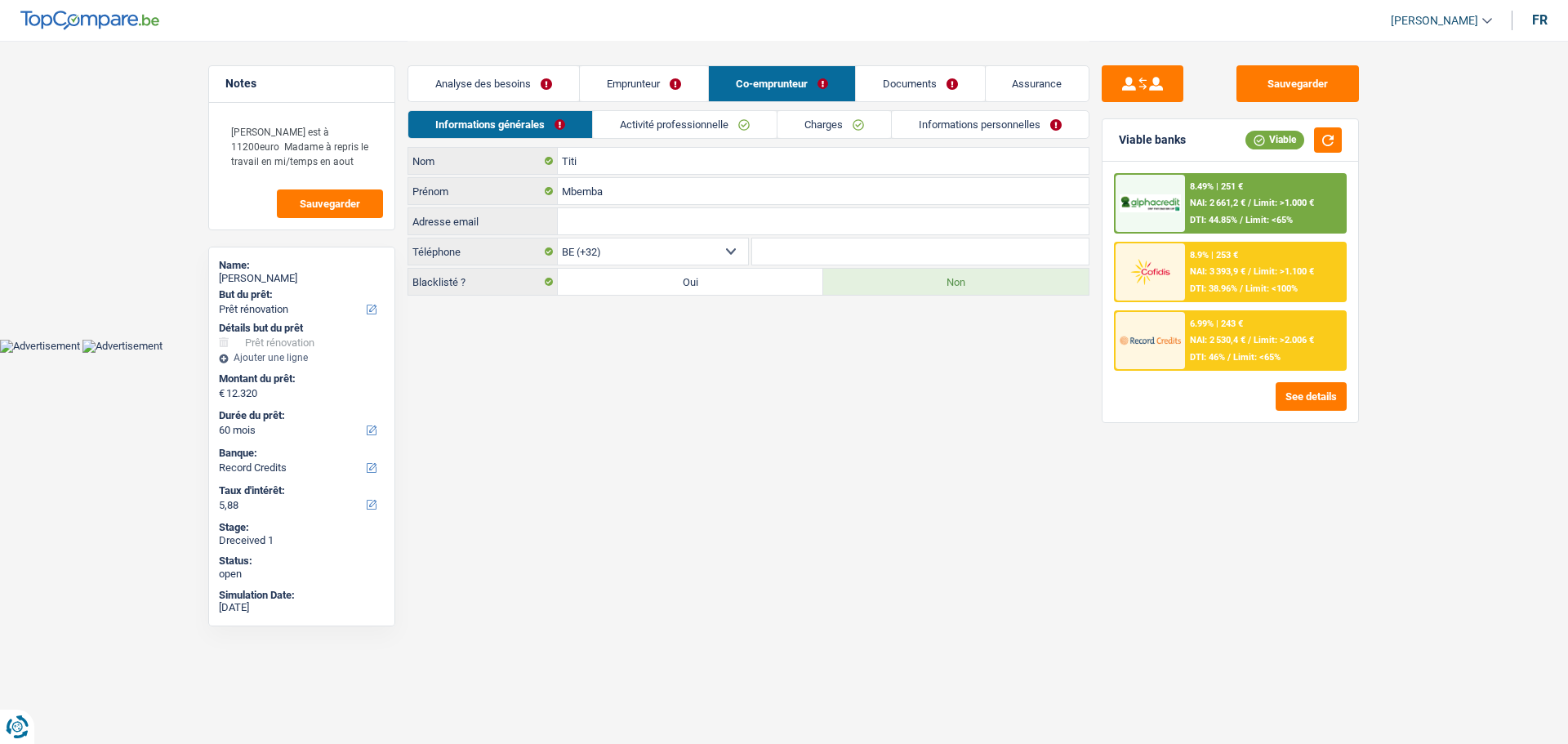
click at [622, 123] on link "Activité professionnelle" at bounding box center [685, 124] width 184 height 27
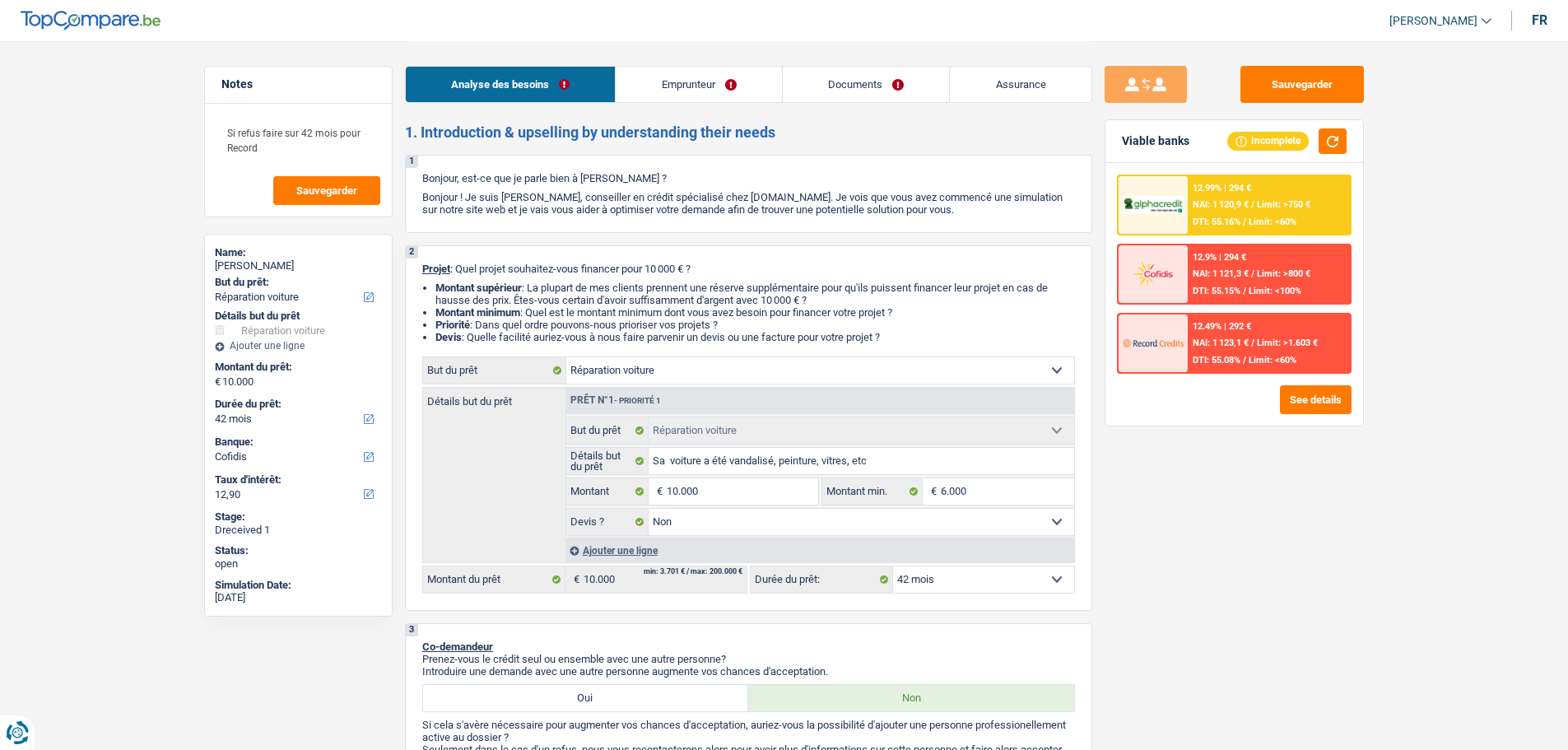
select select "carRepair"
select select "42"
select select "cofidis"
select select "carRepair"
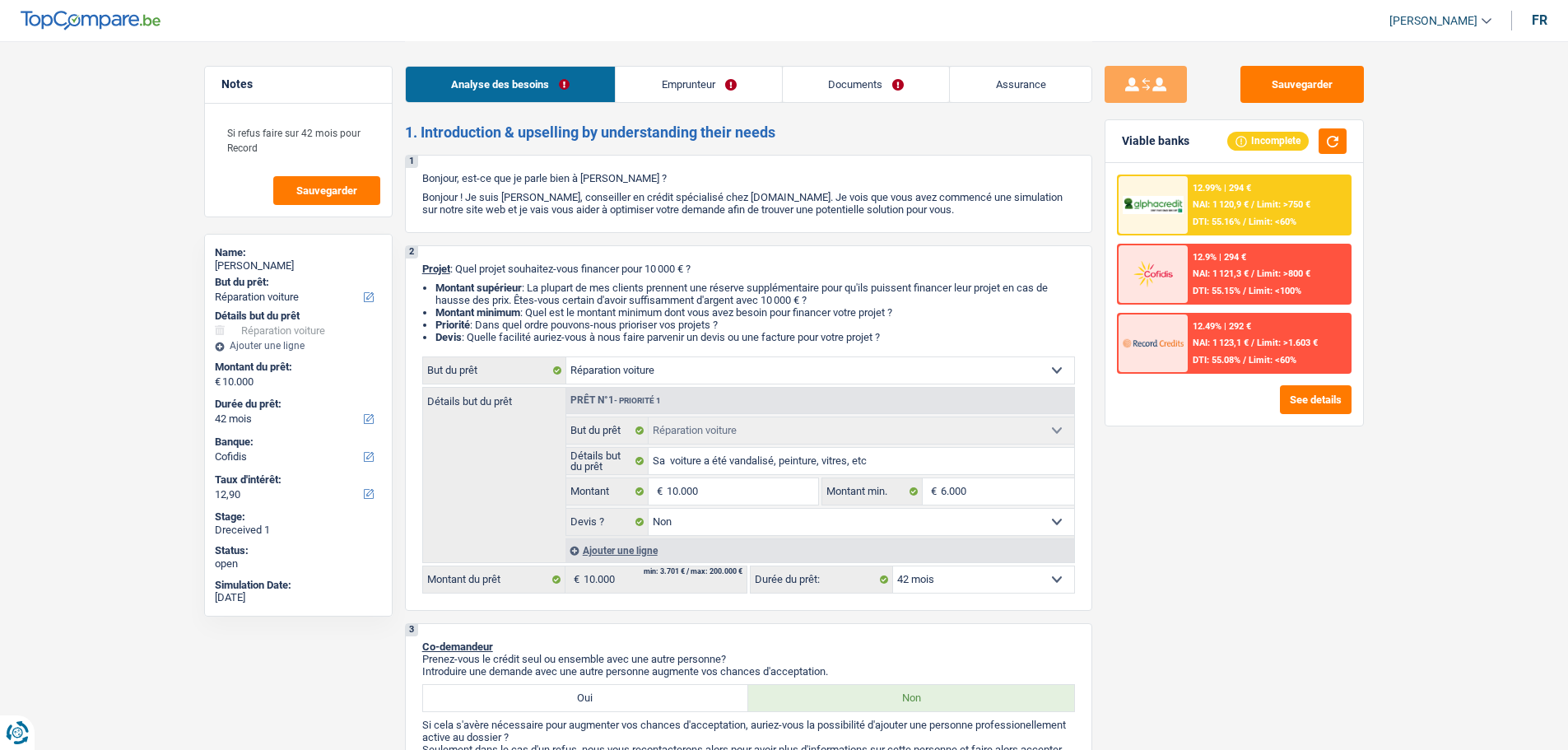
select select "carRepair"
select select "false"
select select "42"
select select "independent"
select select "netSalary"
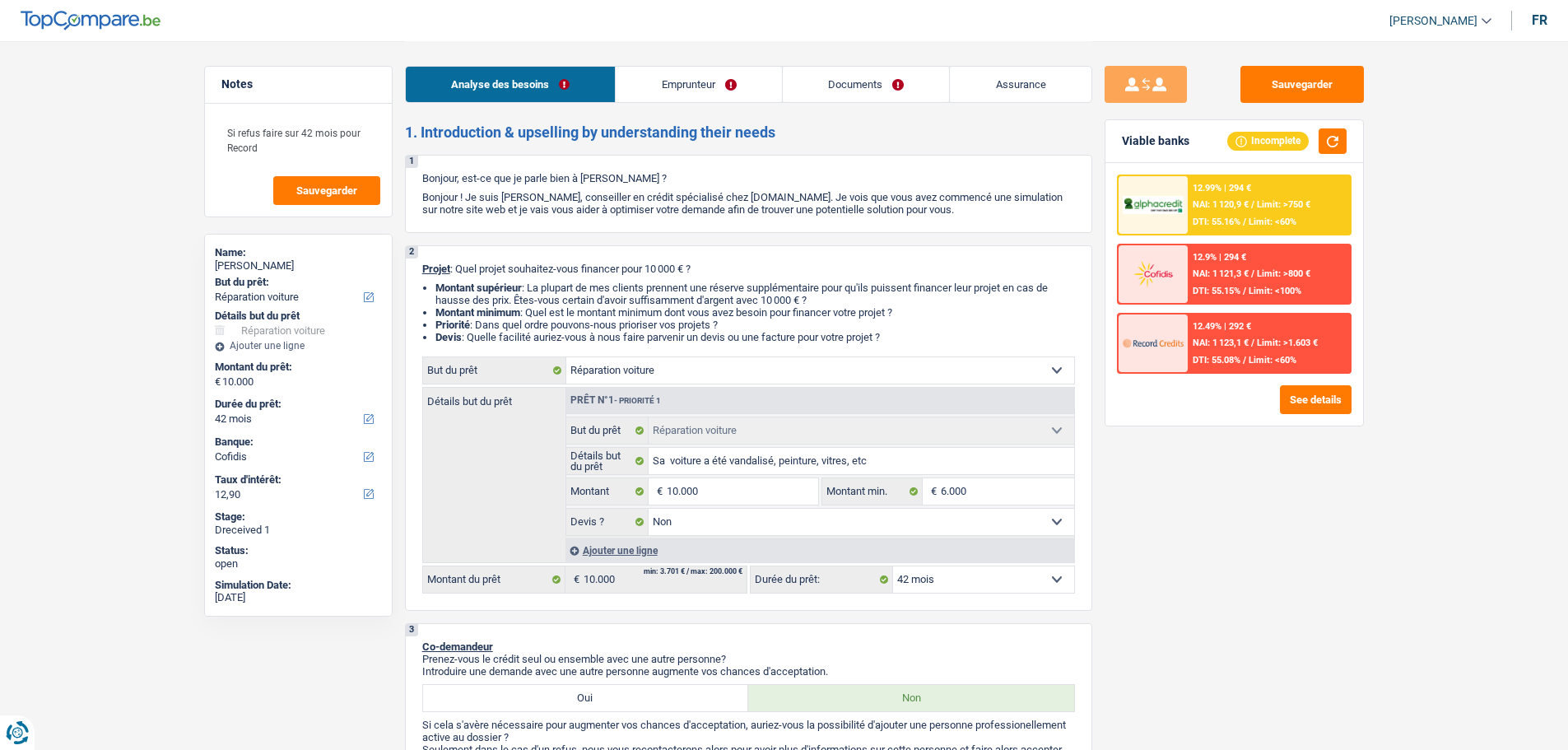
select select "familyAllowances"
select select "rents"
select select "cardOrCredit"
select select "carRepair"
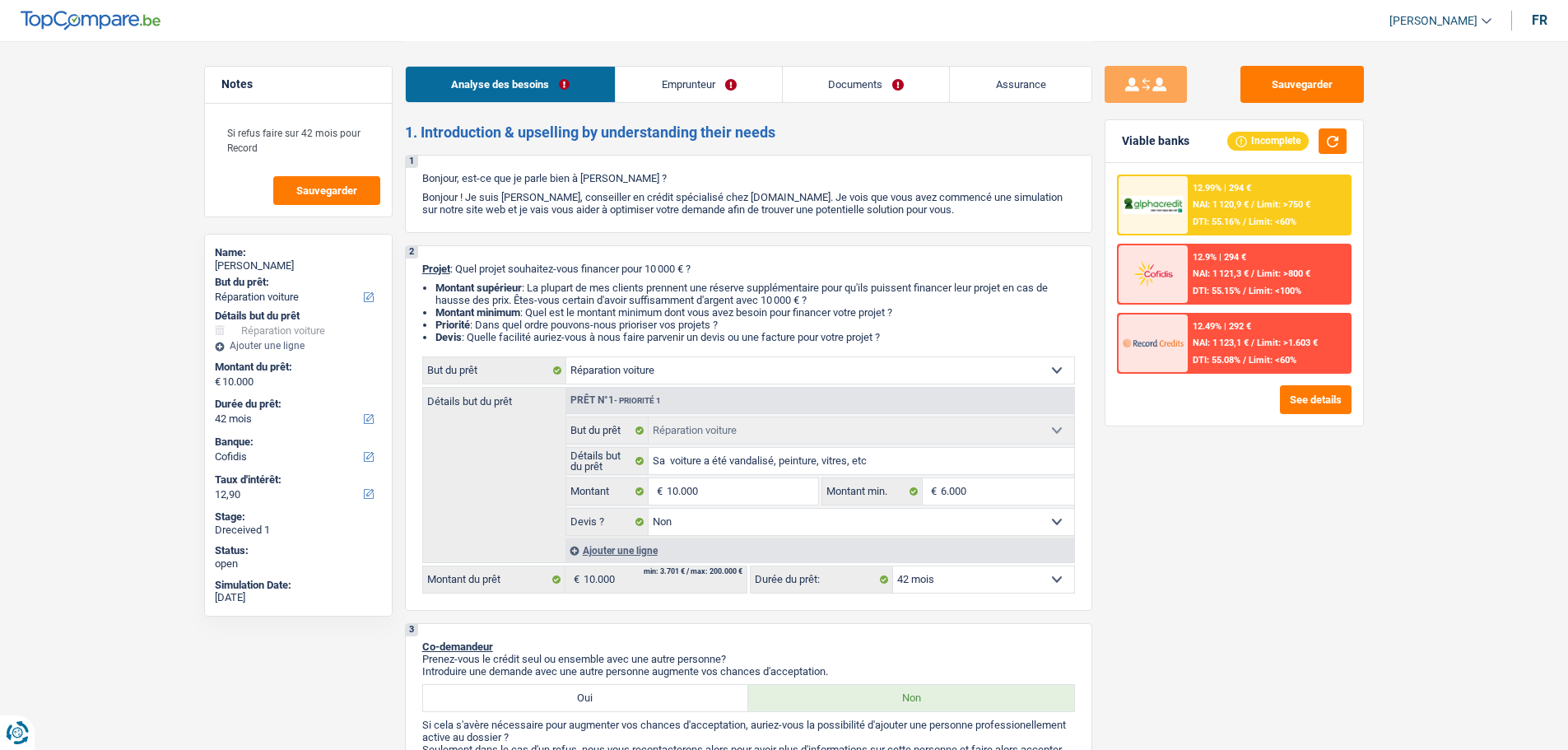
select select "false"
select select "42"
select select "independent"
select select "netSalary"
select select "familyAllowances"
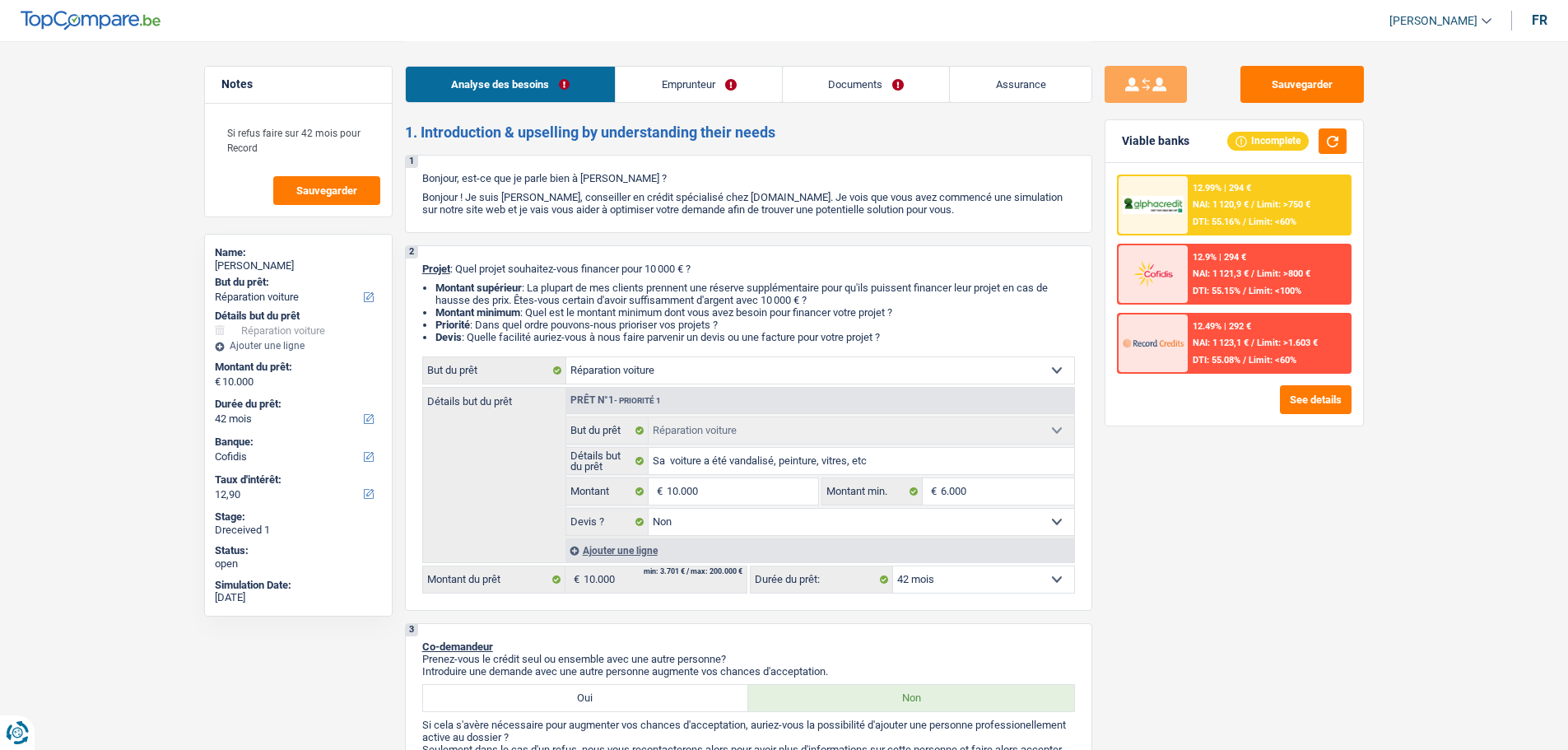
select select "BE"
click at [690, 85] on link "Emprunteur" at bounding box center [699, 84] width 166 height 35
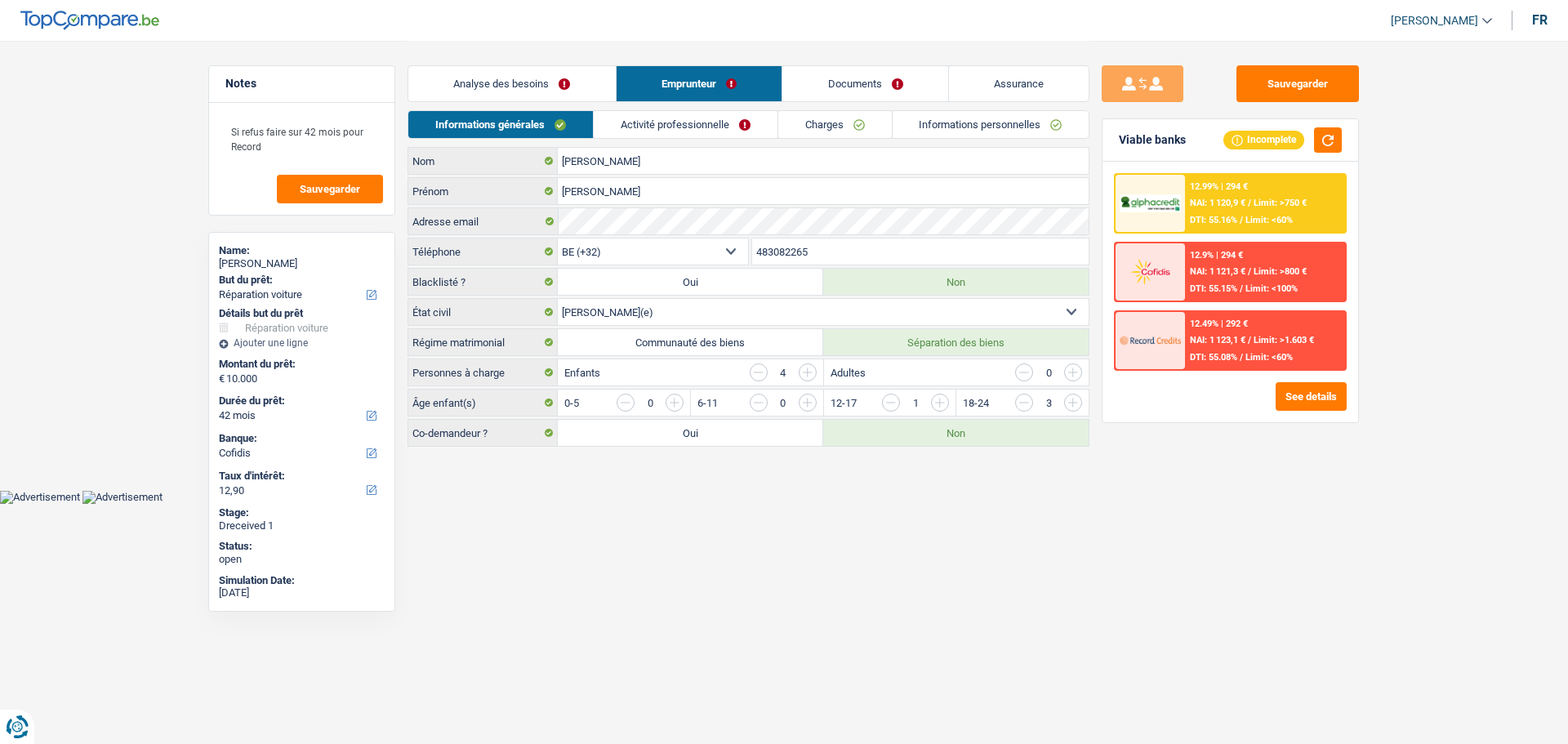
click at [638, 132] on link "Activité professionnelle" at bounding box center [686, 124] width 184 height 27
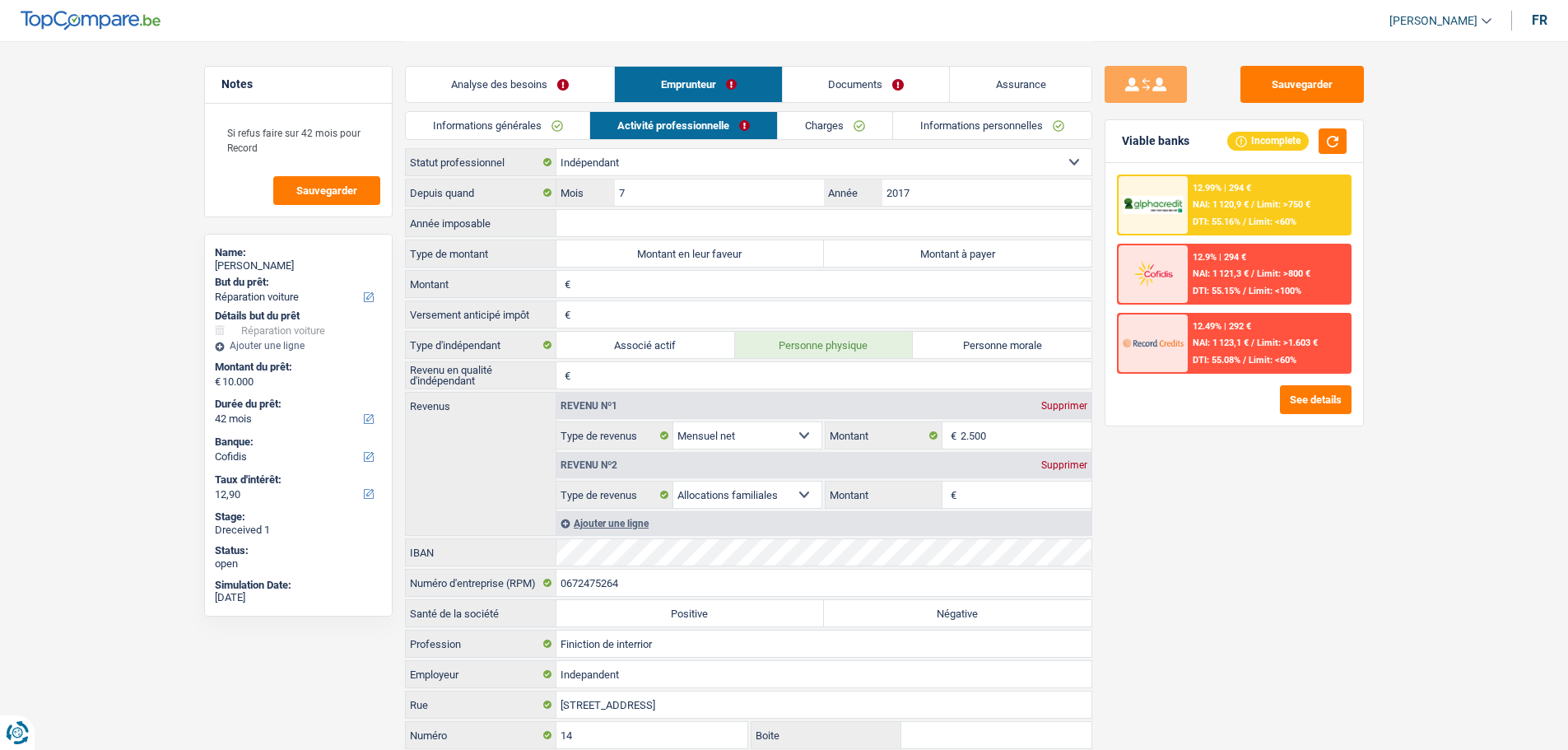
click at [1412, 25] on span "[PERSON_NAME]" at bounding box center [1434, 21] width 88 height 14
click at [1381, 147] on button "SO" at bounding box center [1403, 150] width 146 height 33
select select "married"
select select "BE"
select select "independent"
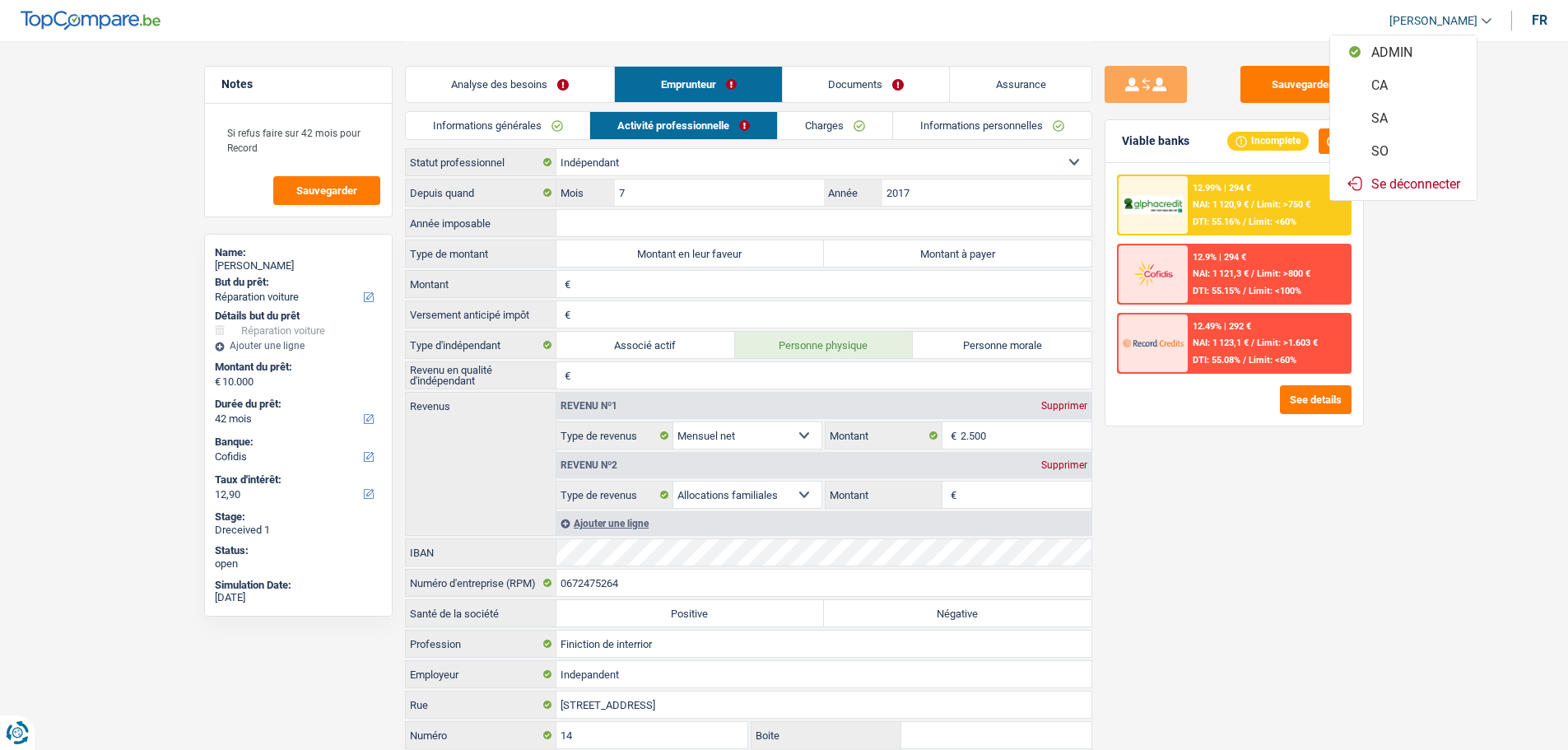
select select "BE"
select select "netSalary"
select select "familyAllowances"
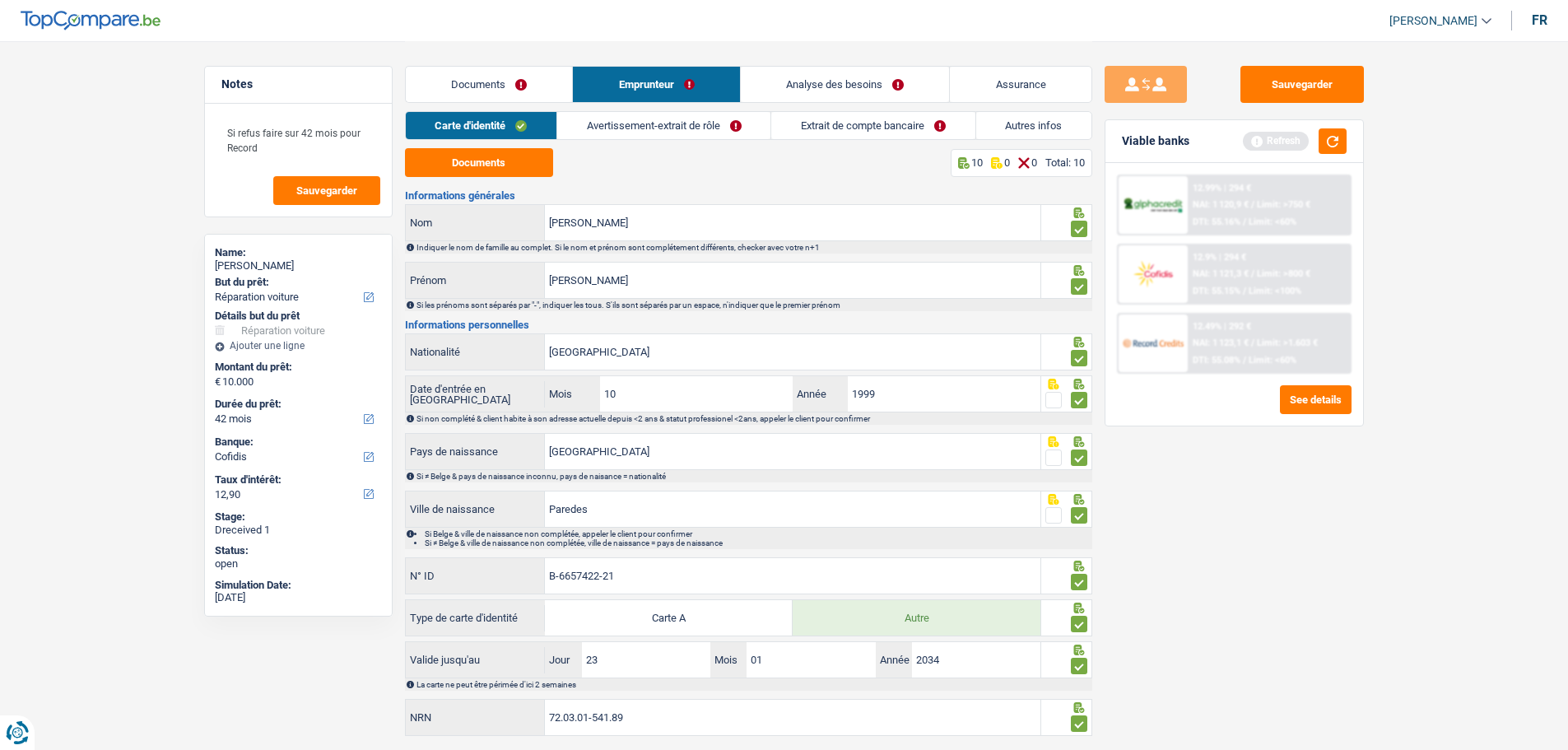
click at [590, 127] on link "Avertissement-extrait de rôle" at bounding box center [664, 125] width 213 height 27
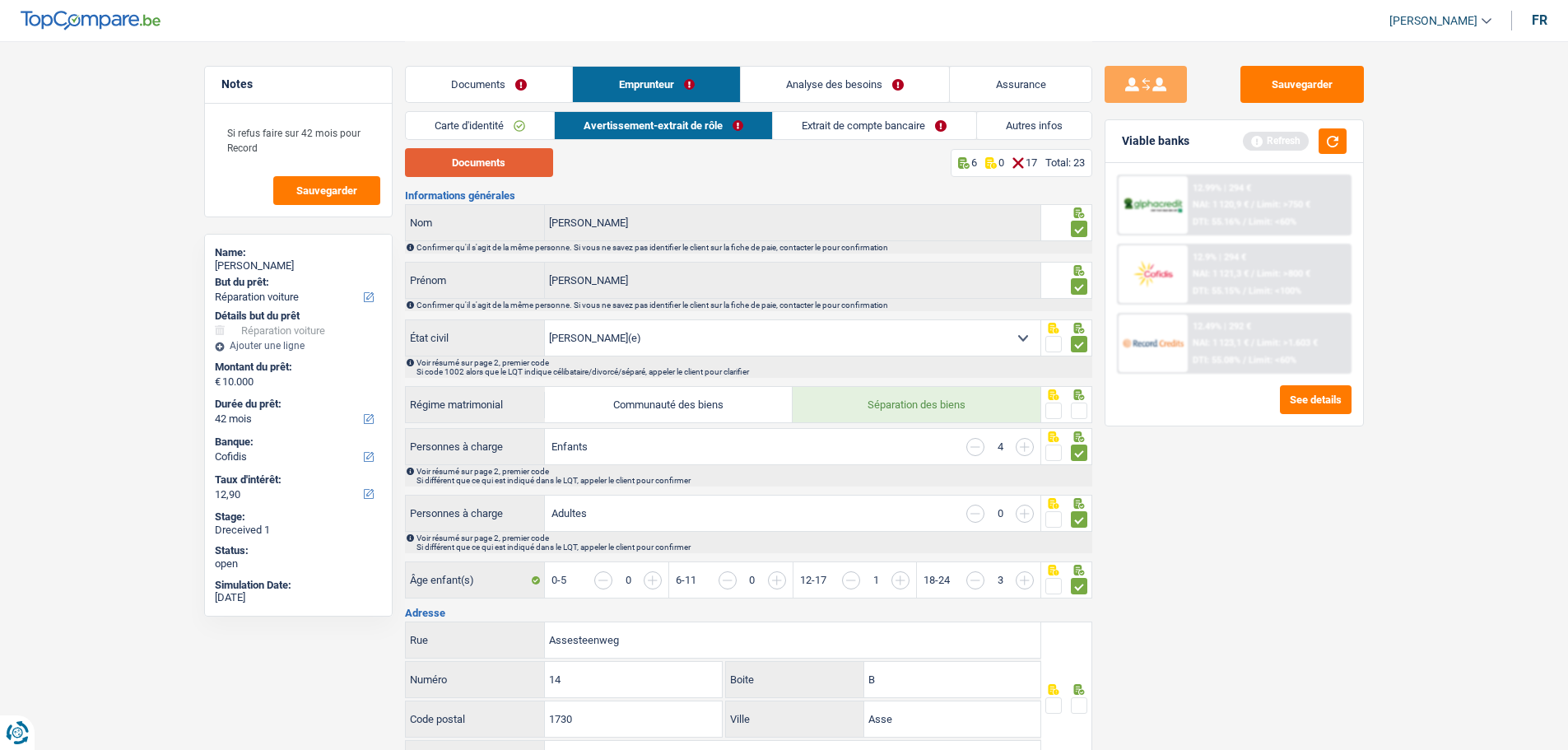
click at [495, 164] on button "Documents" at bounding box center [478, 163] width 148 height 29
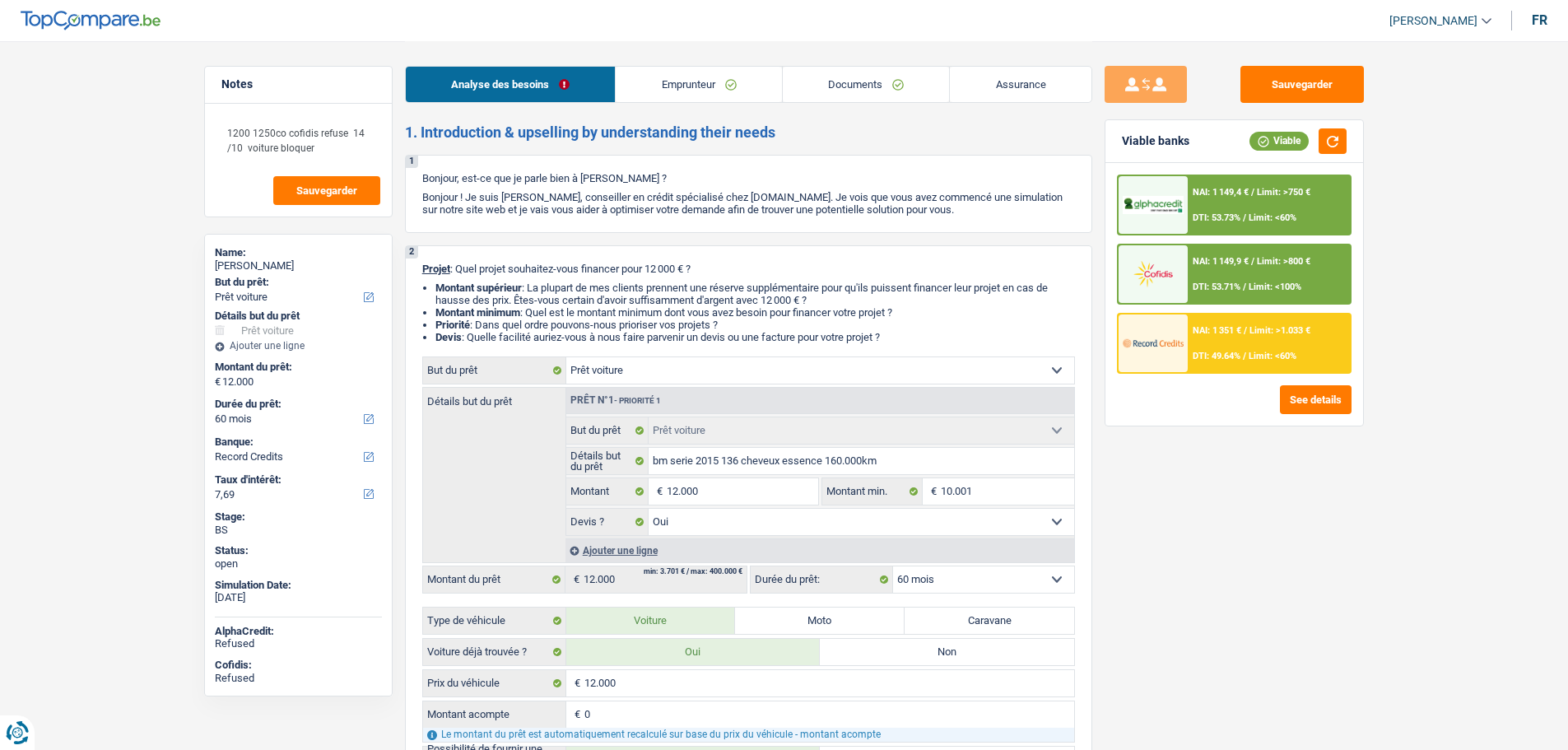
select select "car"
select select "60"
select select "record credits"
select select "car"
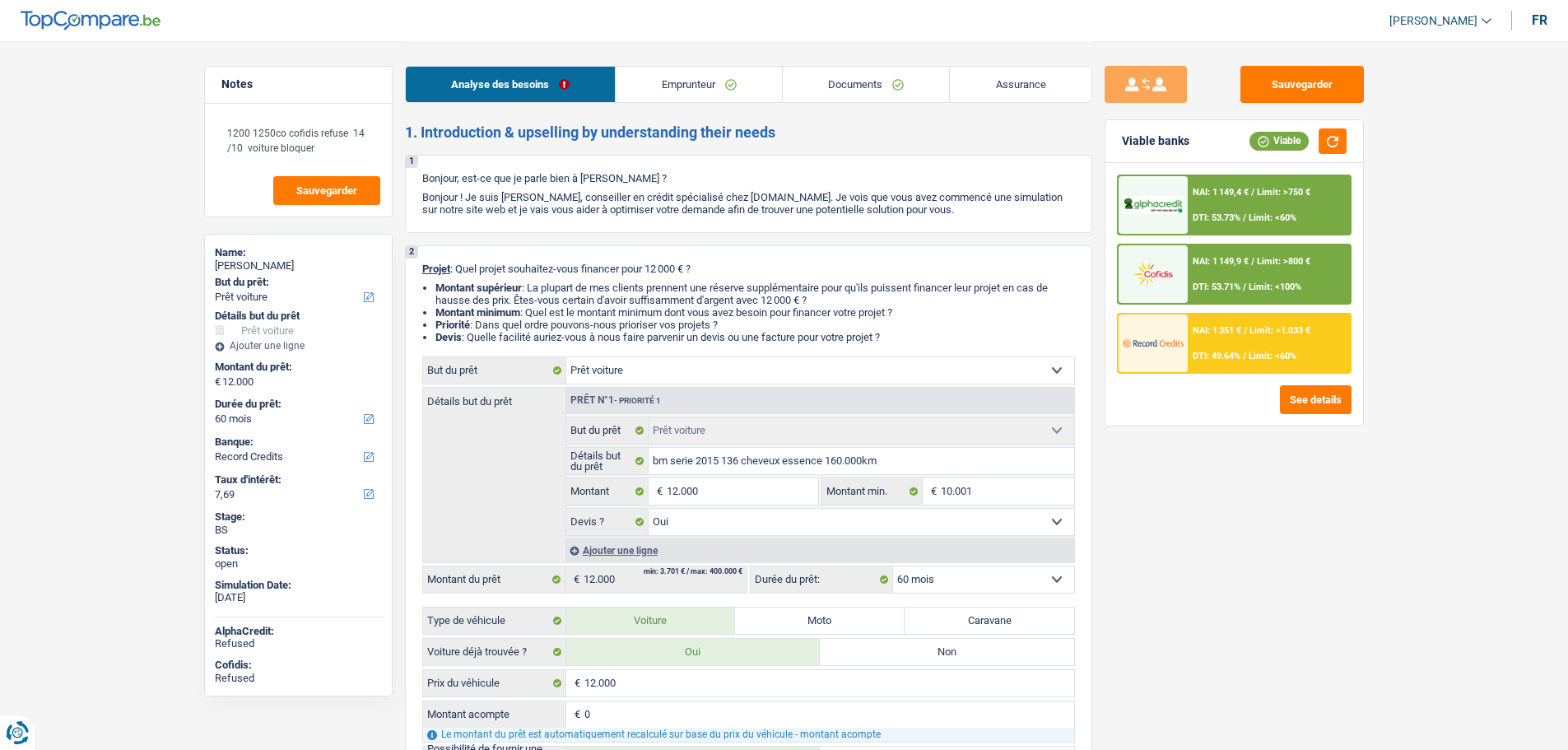
select select "car"
select select "yes"
select select "60"
select select "worker"
select select "netSalary"
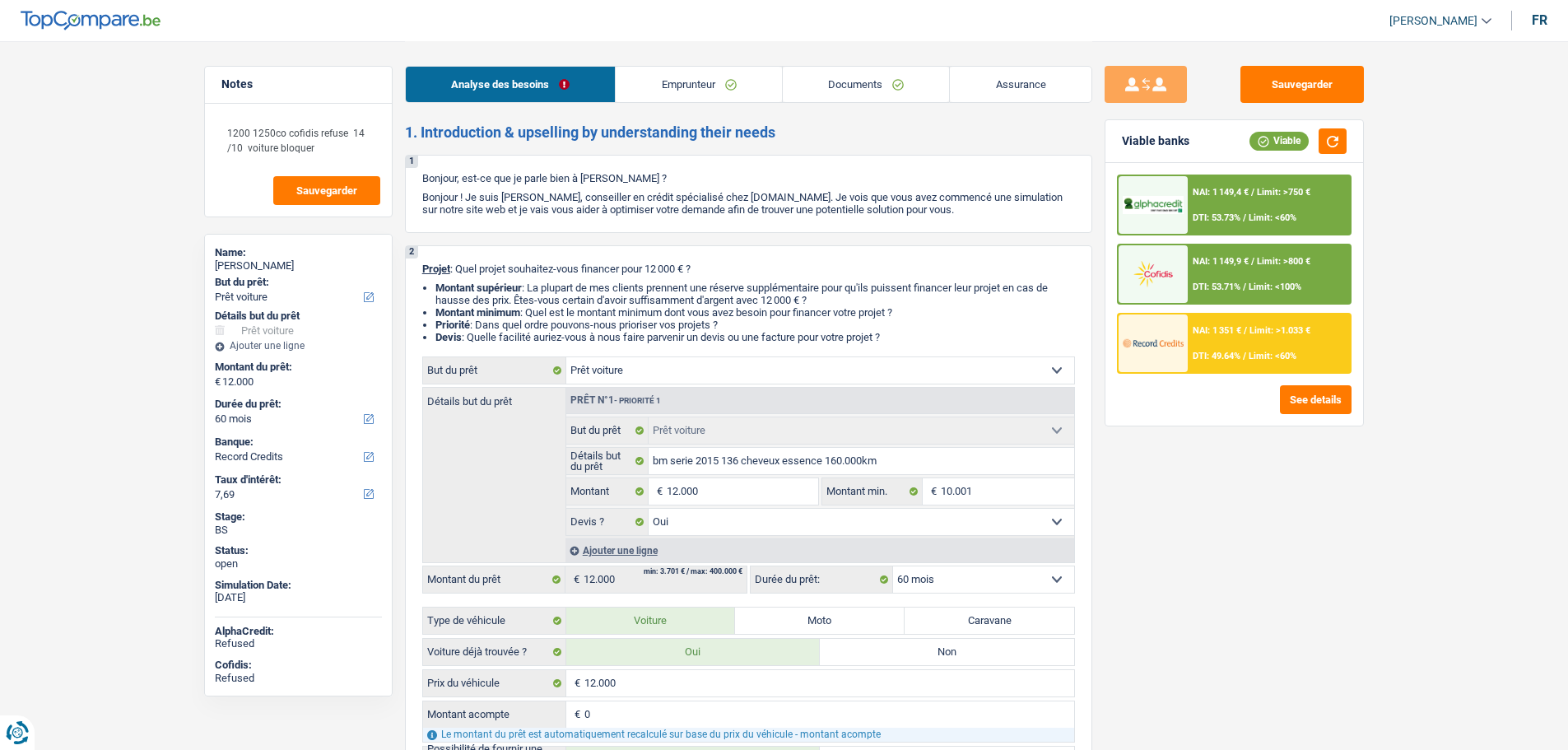
select select "rents"
select select "personalSale"
select select "24"
select select "car"
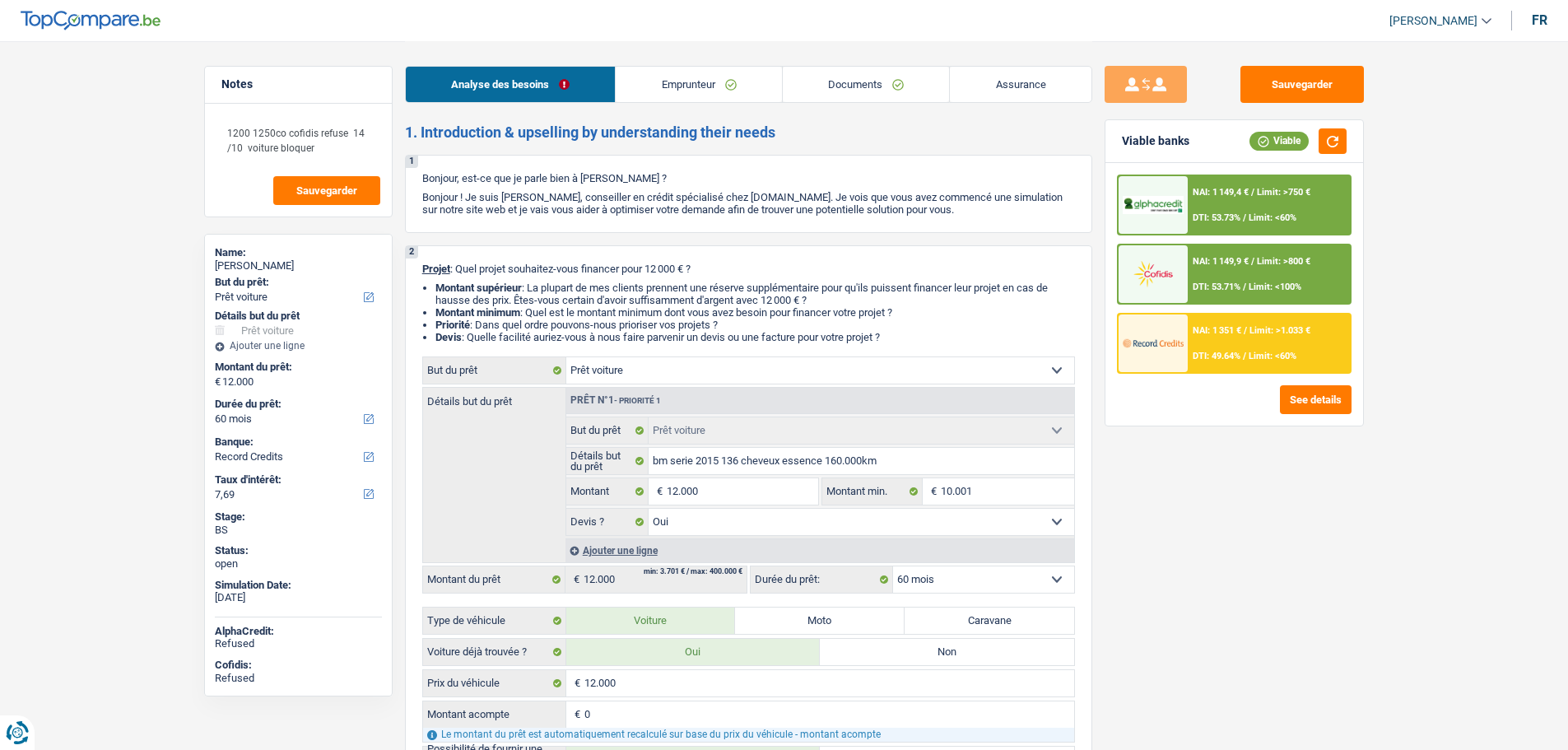
select select "yes"
select select "60"
select select "worker"
select select "netSalary"
click at [655, 92] on link "Emprunteur" at bounding box center [699, 84] width 166 height 35
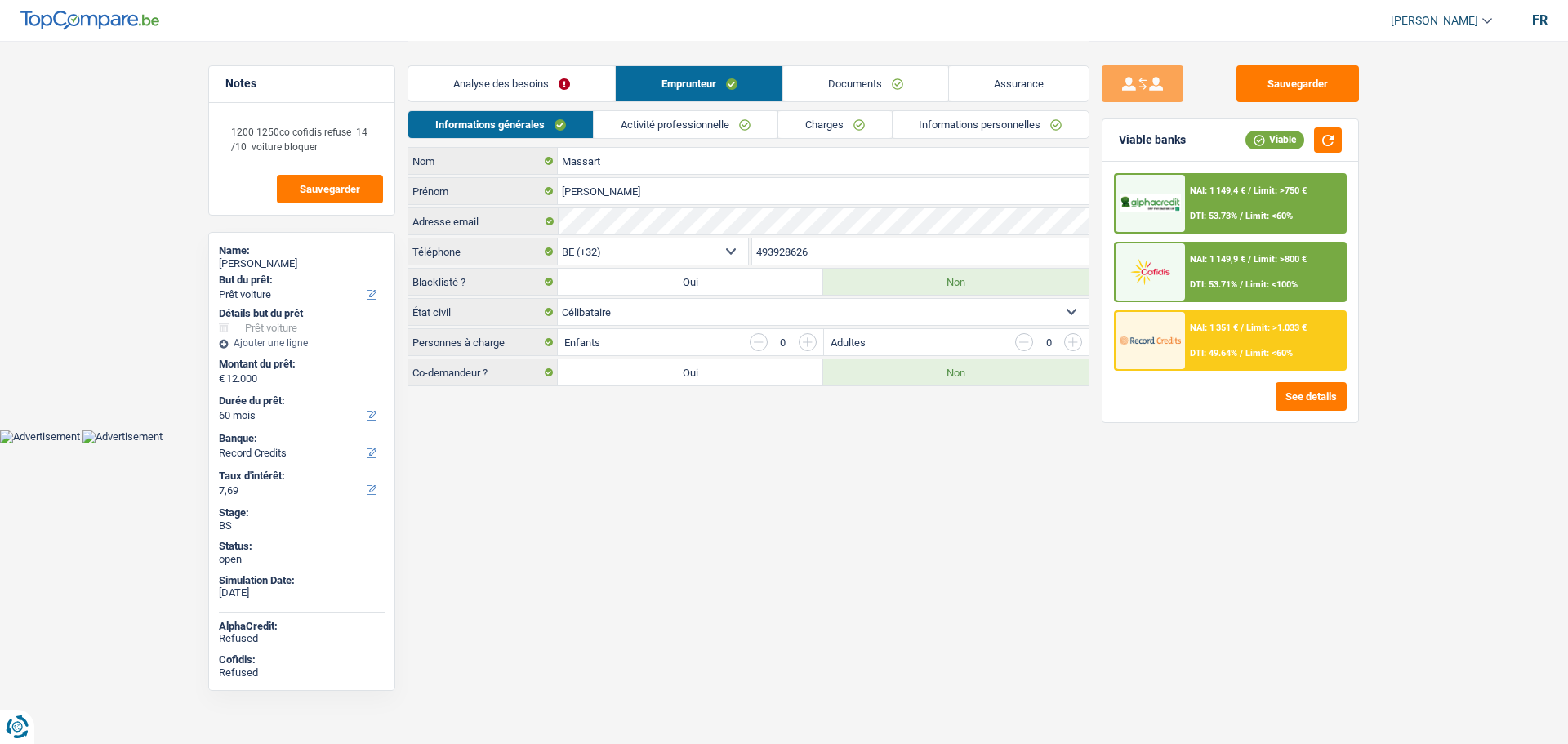
click at [646, 112] on link "Activité professionnelle" at bounding box center [686, 124] width 184 height 27
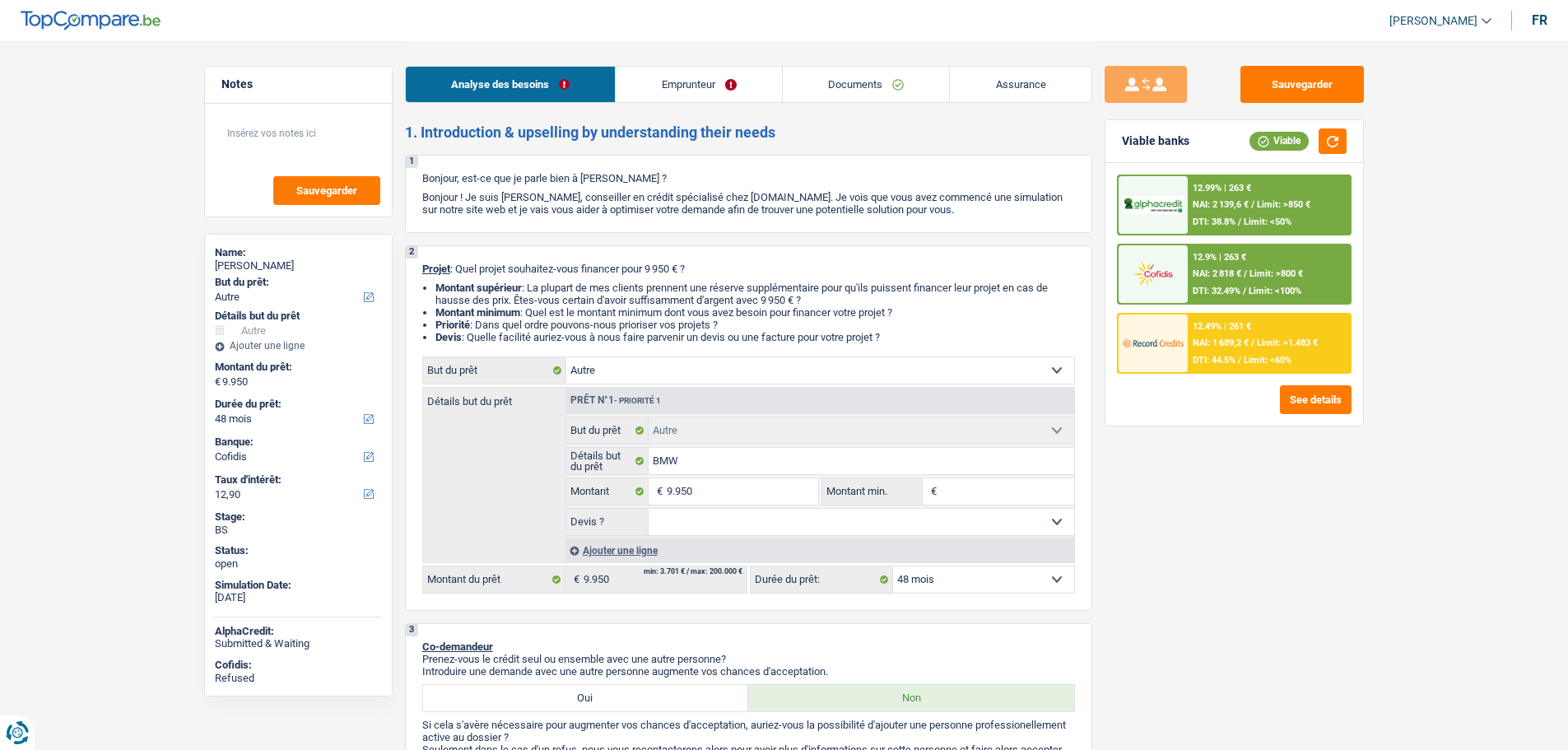
select select "other"
select select "48"
select select "cofidis"
select select "other"
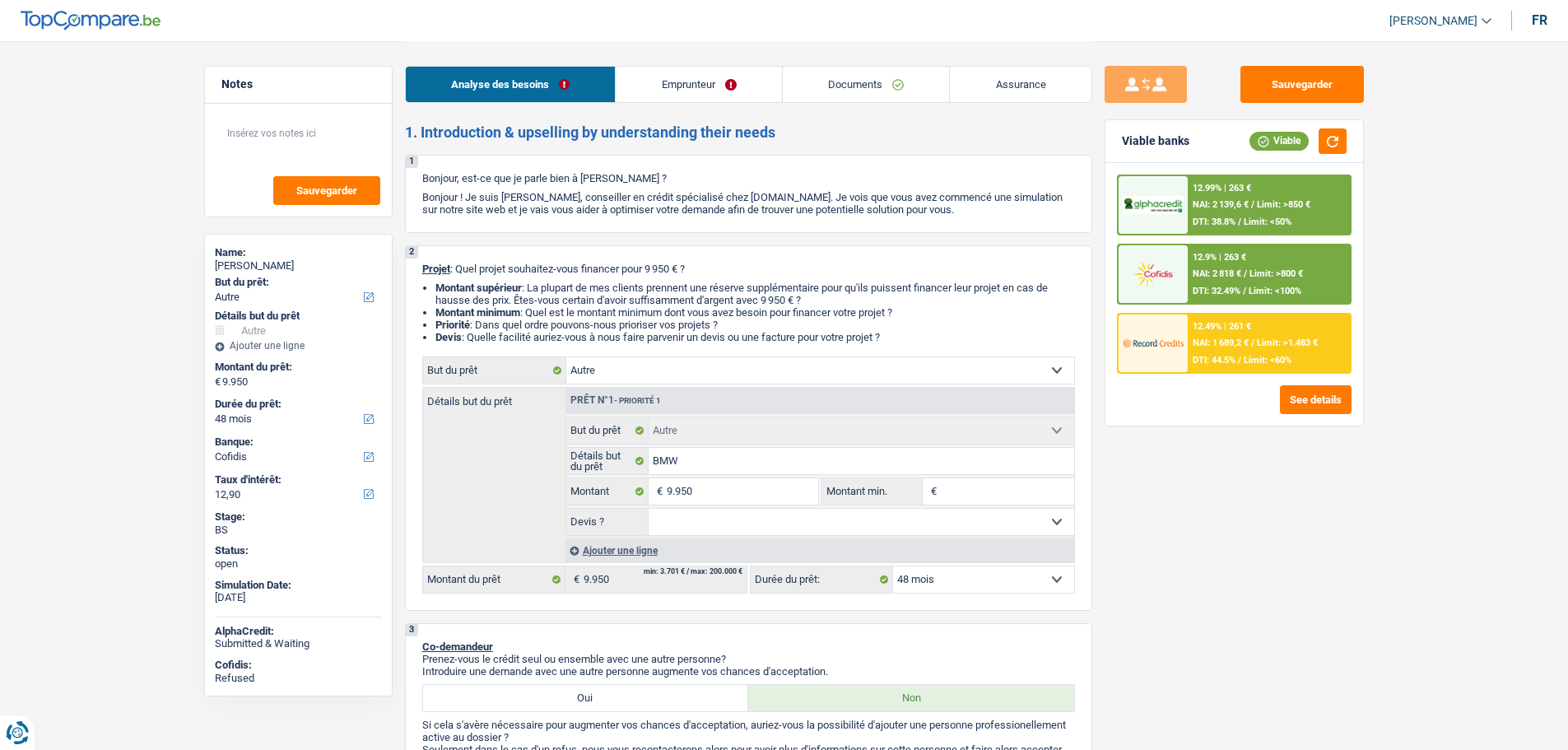
select select "other"
select select "48"
select select "worker"
select select "familyAllowances"
select select "netSalary"
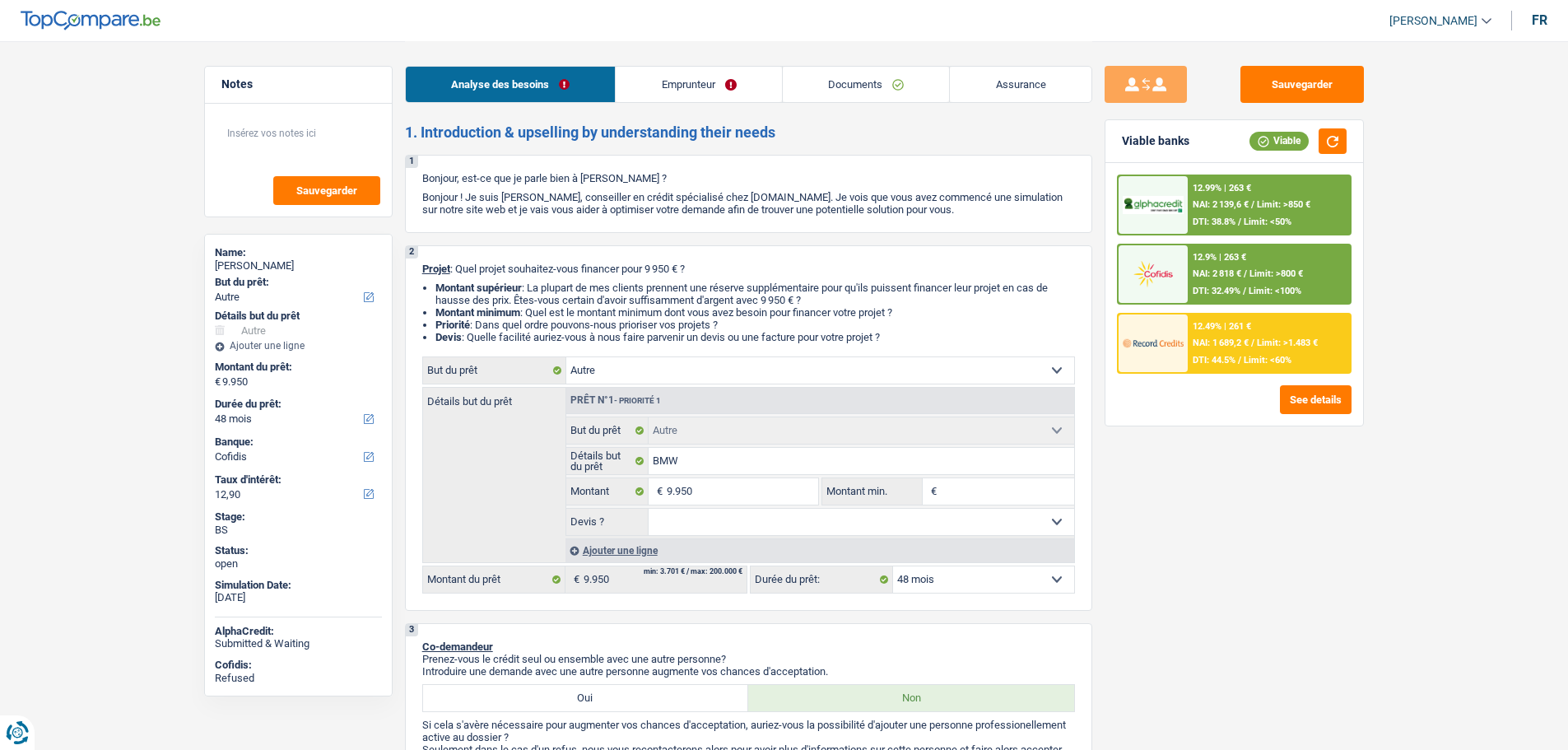
select select "rents"
select select "carLoan"
select select "72"
select select "other"
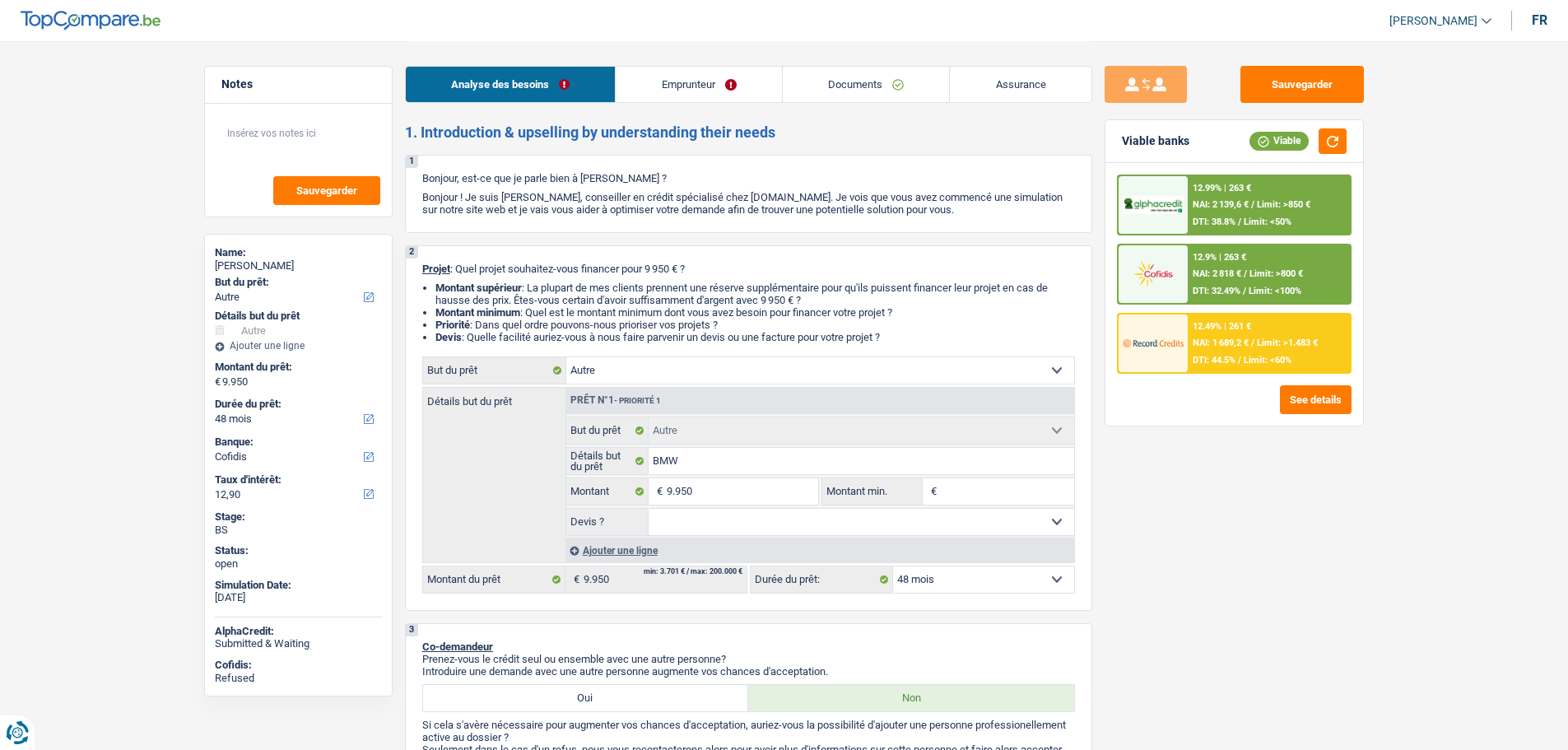
select select "48"
select select "worker"
select select "familyAllowances"
select select "netSalary"
click at [700, 83] on link "Emprunteur" at bounding box center [699, 84] width 166 height 35
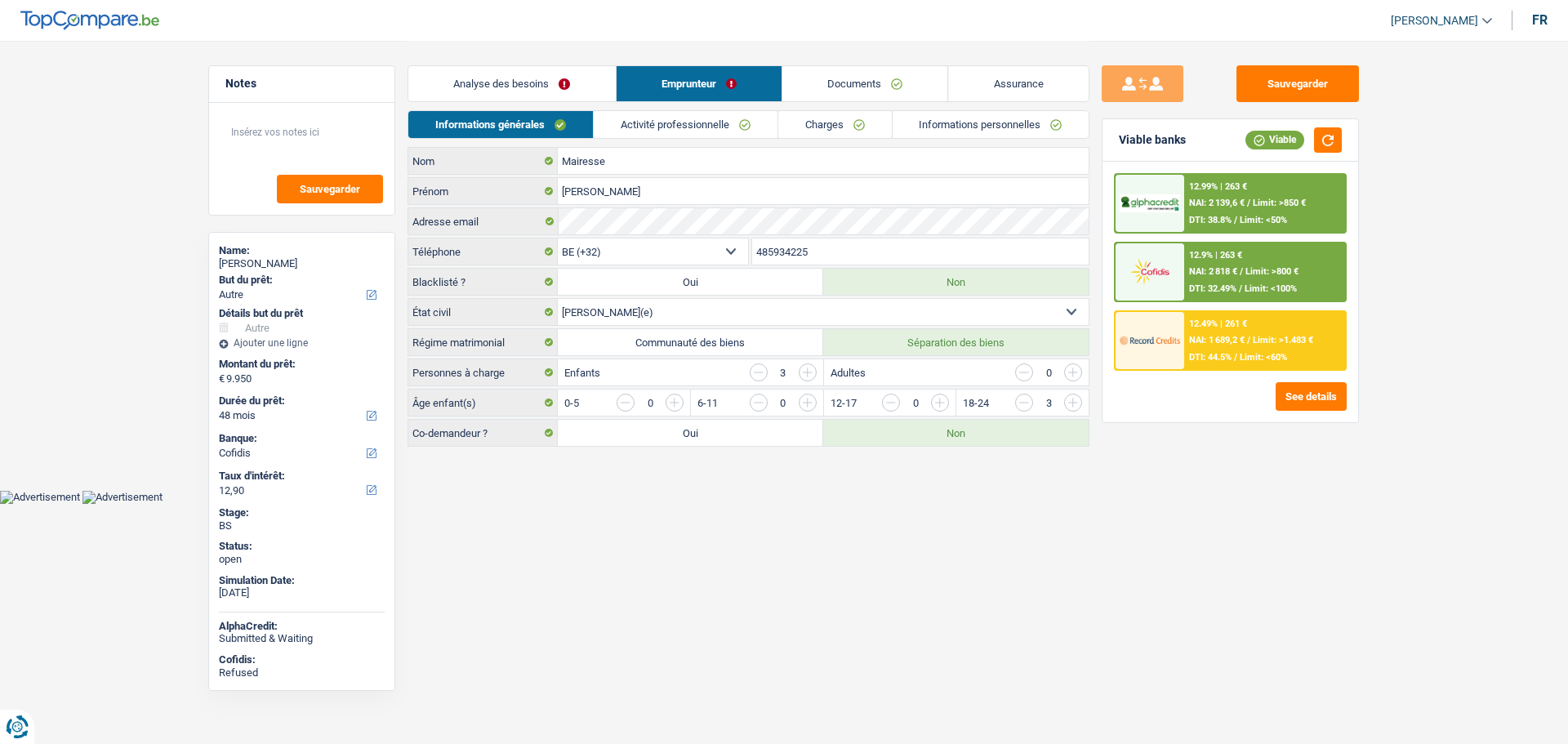
click at [676, 102] on div "Analyse des besoins Emprunteur Documents Assurance" at bounding box center [748, 75] width 682 height 69
click at [676, 117] on link "Activité professionnelle" at bounding box center [686, 124] width 184 height 27
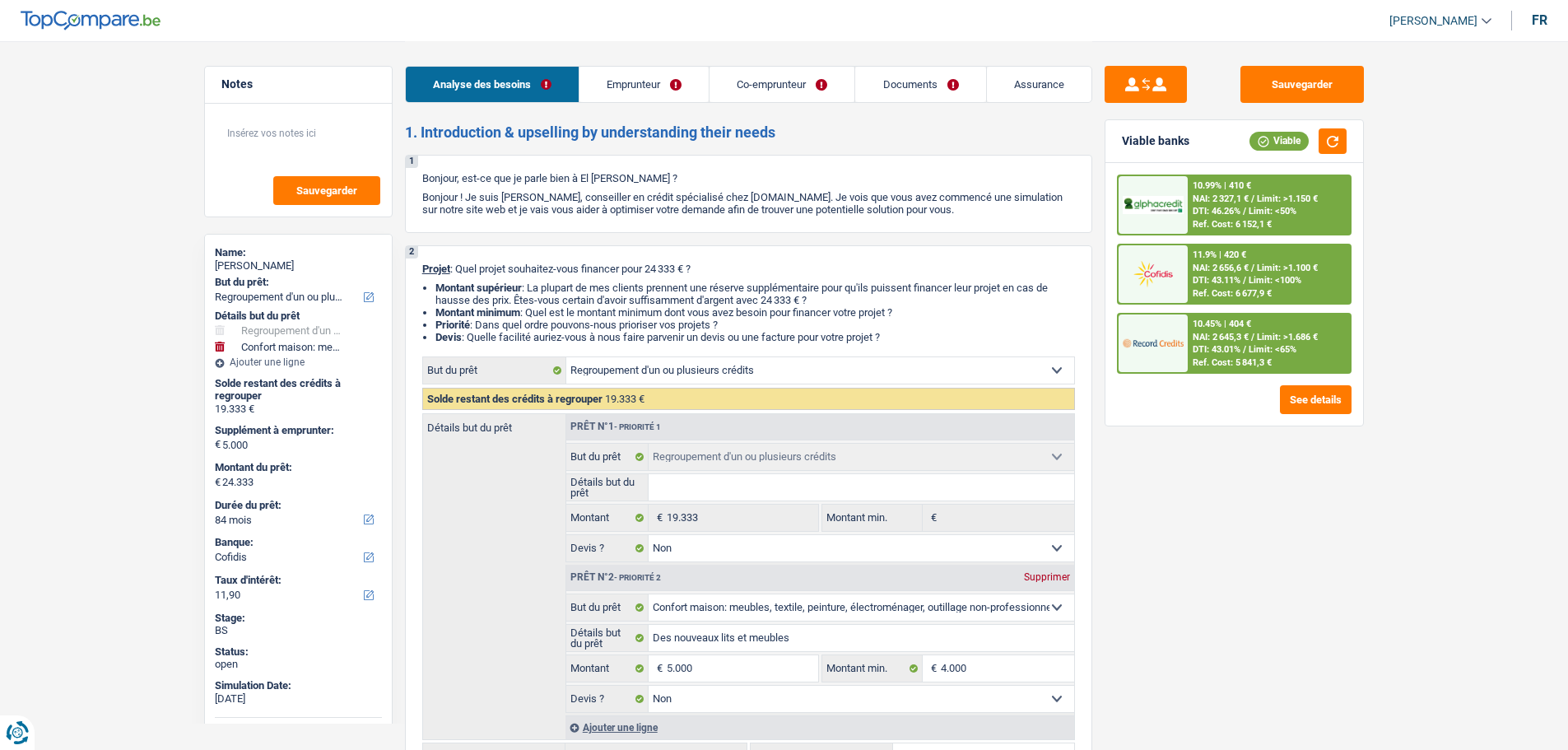
select select "refinancing"
select select "household"
select select "84"
select select "cofidis"
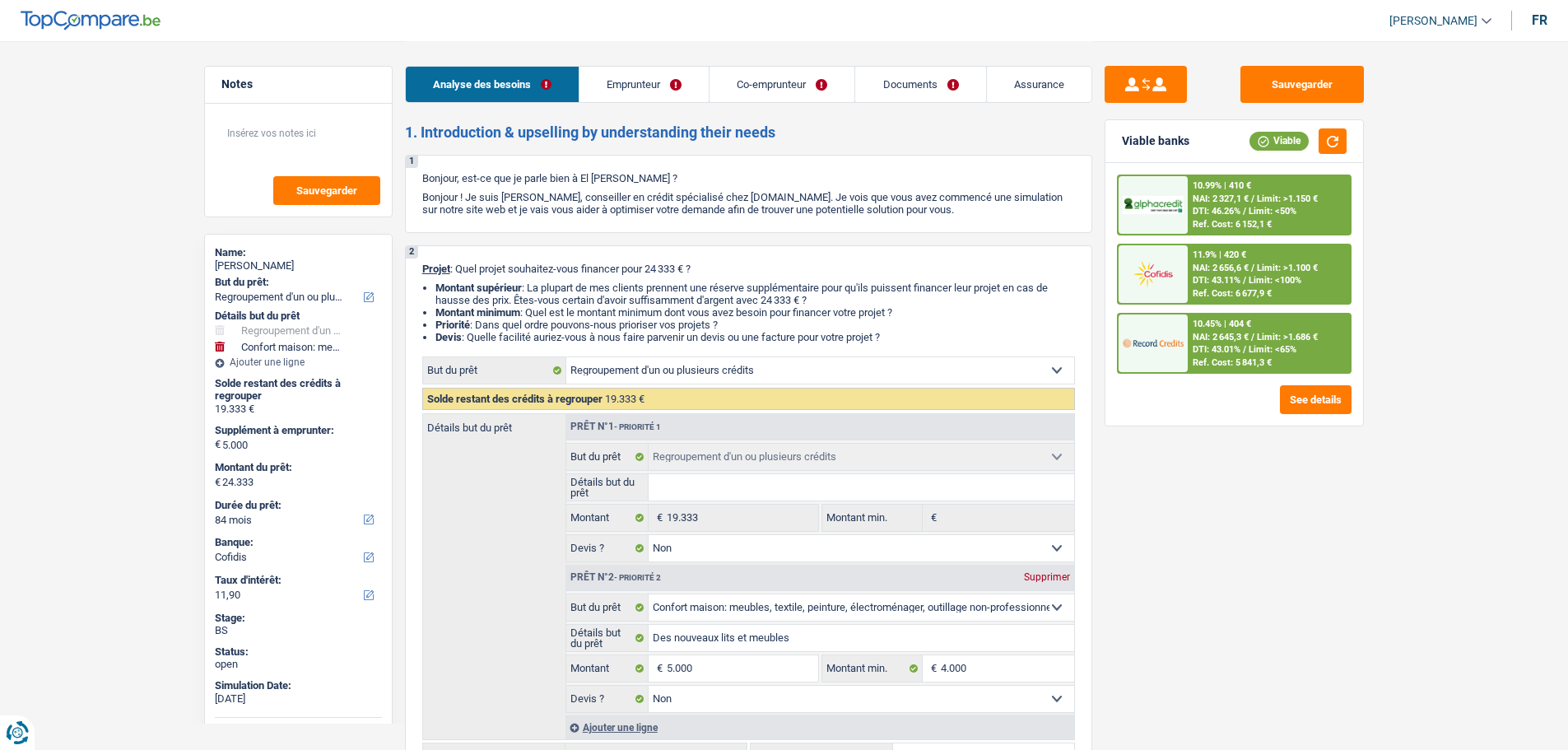
select select "refinancing"
select select "false"
select select "household"
select select "false"
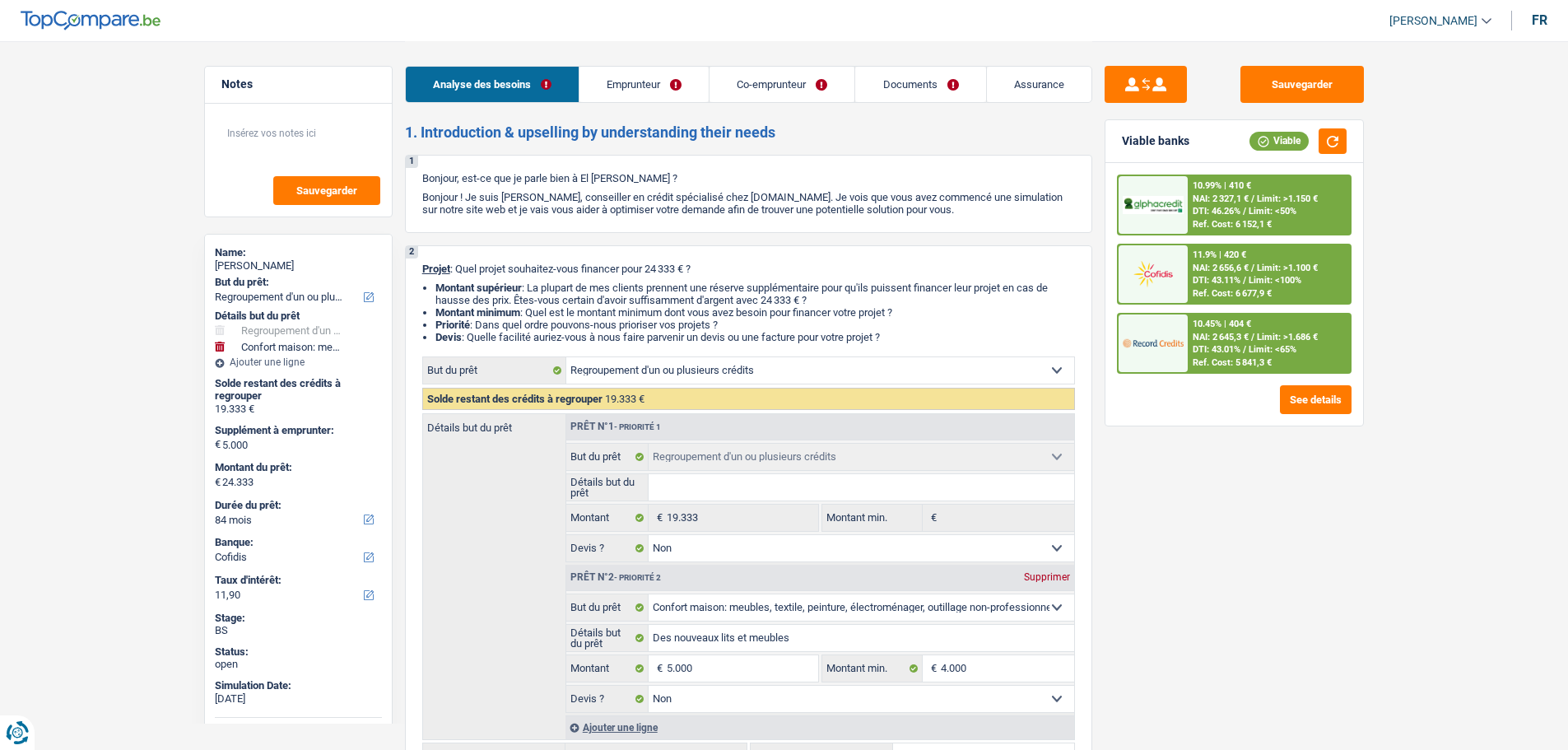
select select "84"
select select "publicEmployee"
select select "housewife"
select select "netSalary"
select select "mealVouchers"
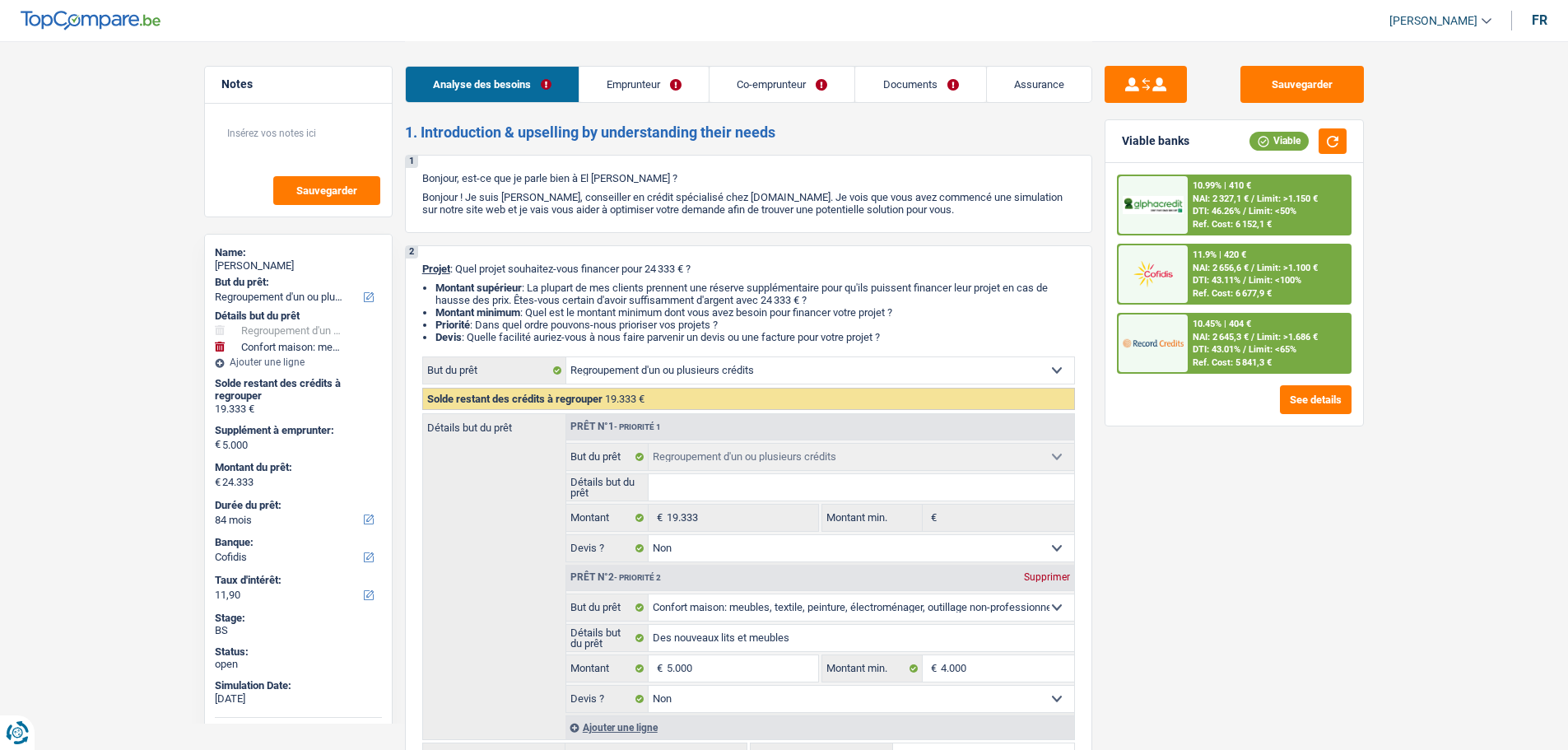
select select "familyAllowances"
select select "rents"
select select "personalLoan"
select select "other"
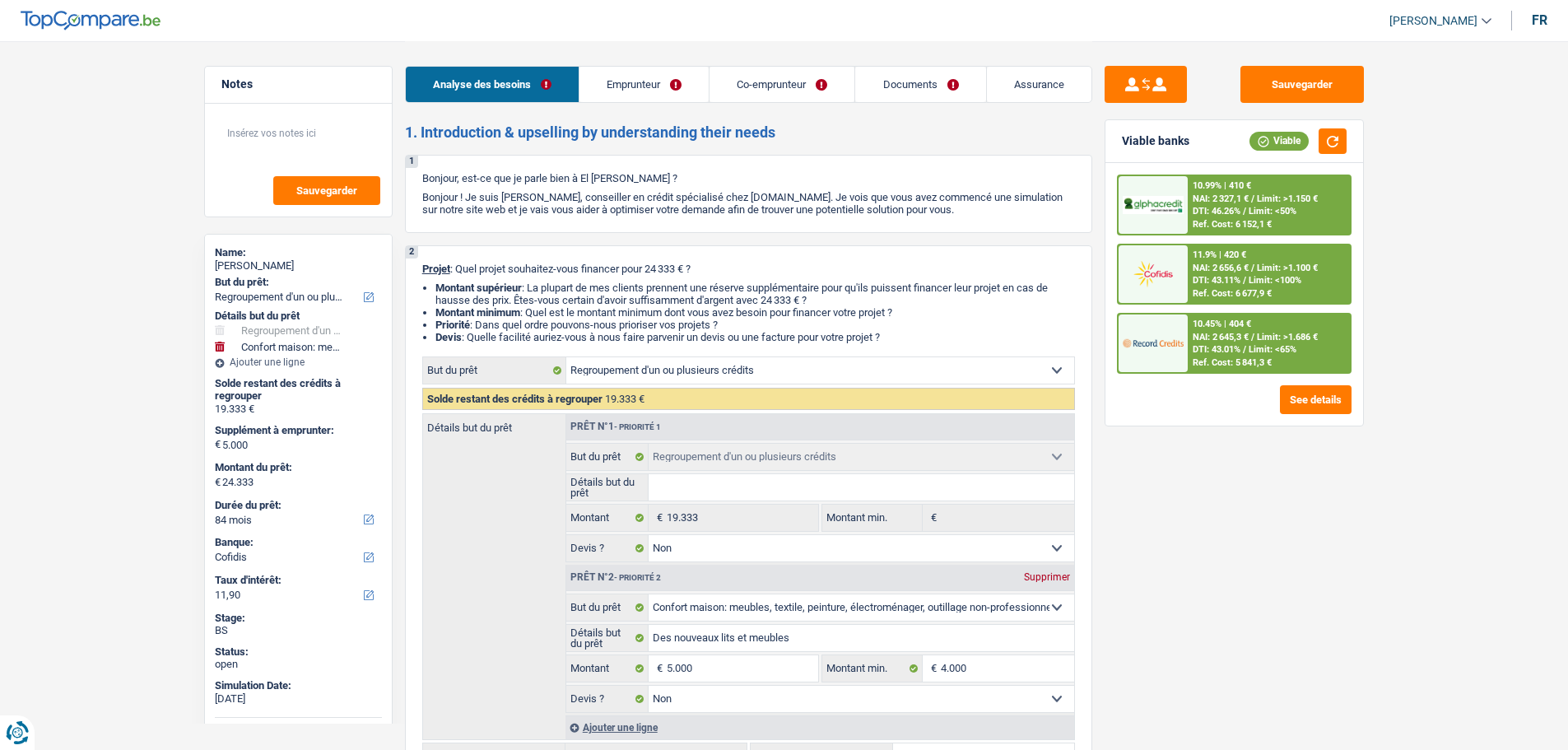
select select "120"
select select "cardOrCredit"
select select "personalLoan"
select select "other"
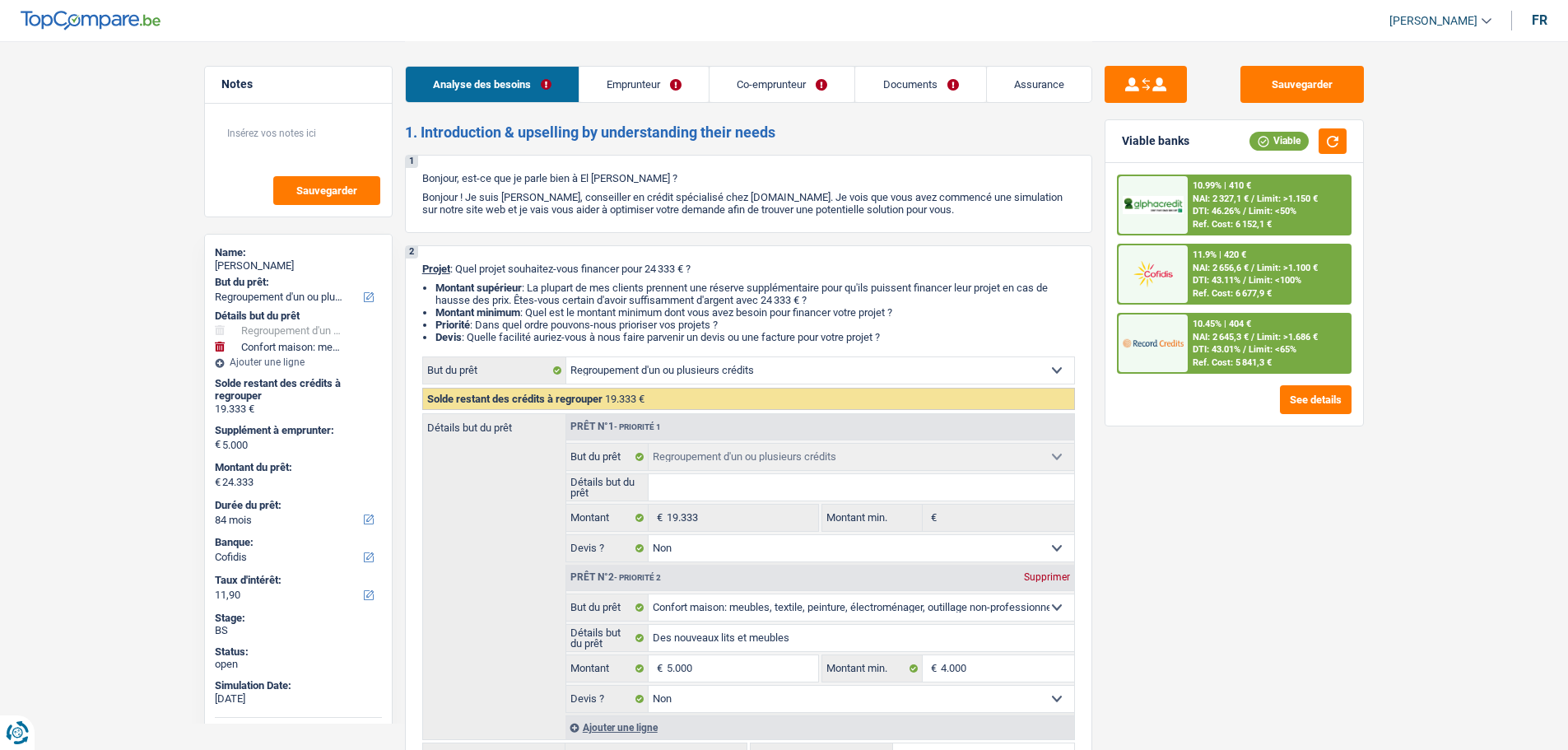
select select "84"
select select "refinancing"
select select "false"
select select "household"
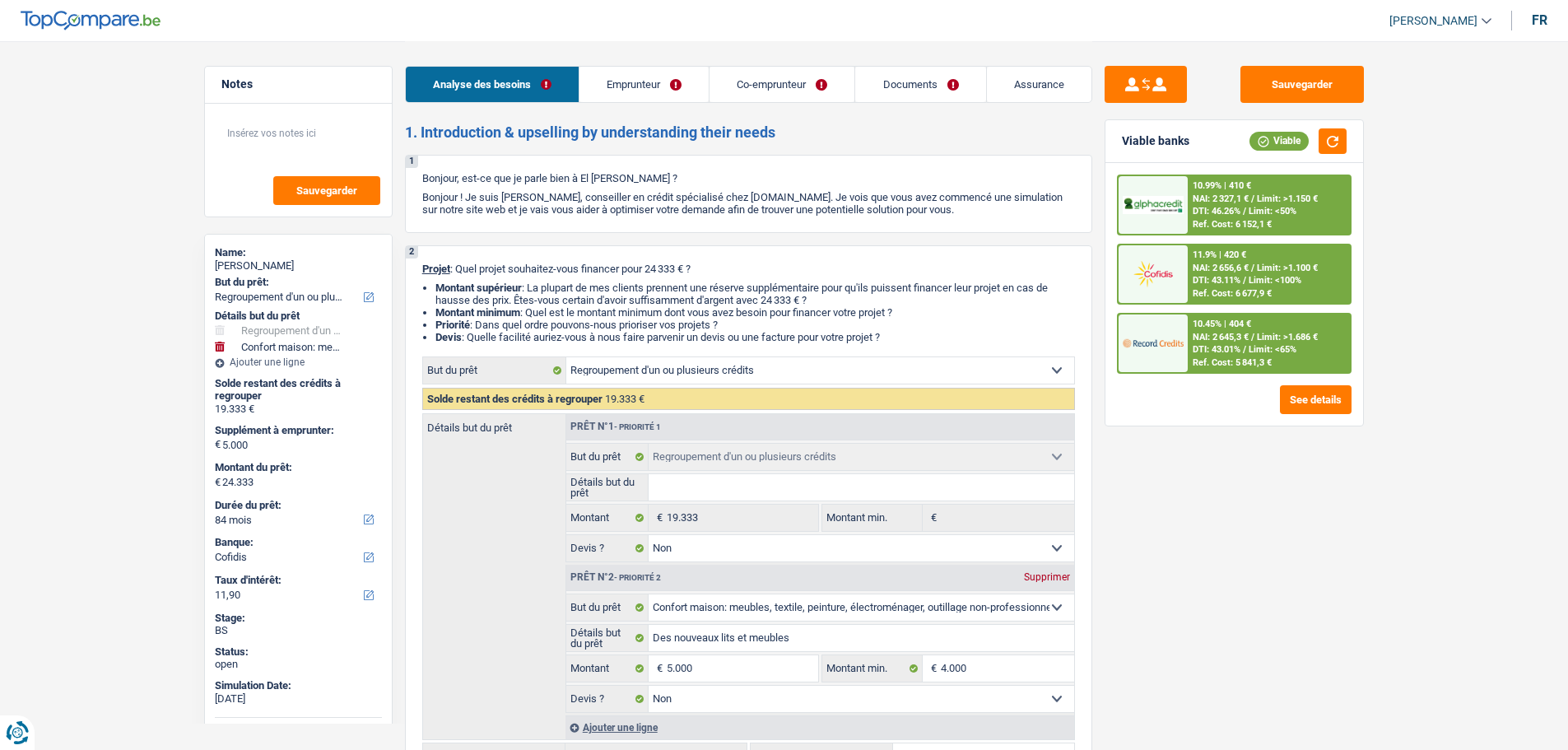
select select "false"
select select "84"
select select "housewife"
select select "familyAllowances"
click at [622, 83] on link "Emprunteur" at bounding box center [644, 84] width 129 height 35
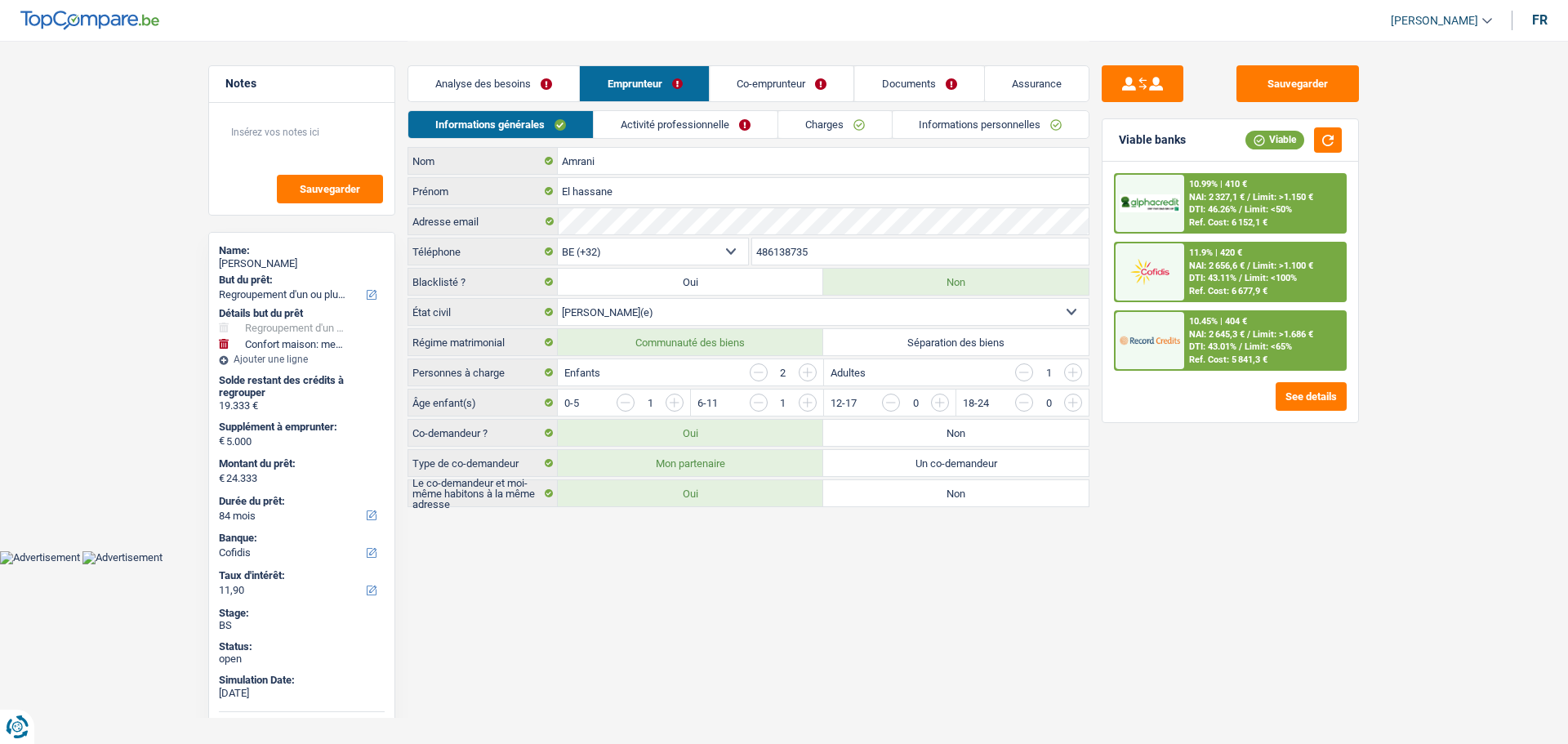
click at [661, 124] on link "Activité professionnelle" at bounding box center [686, 124] width 184 height 27
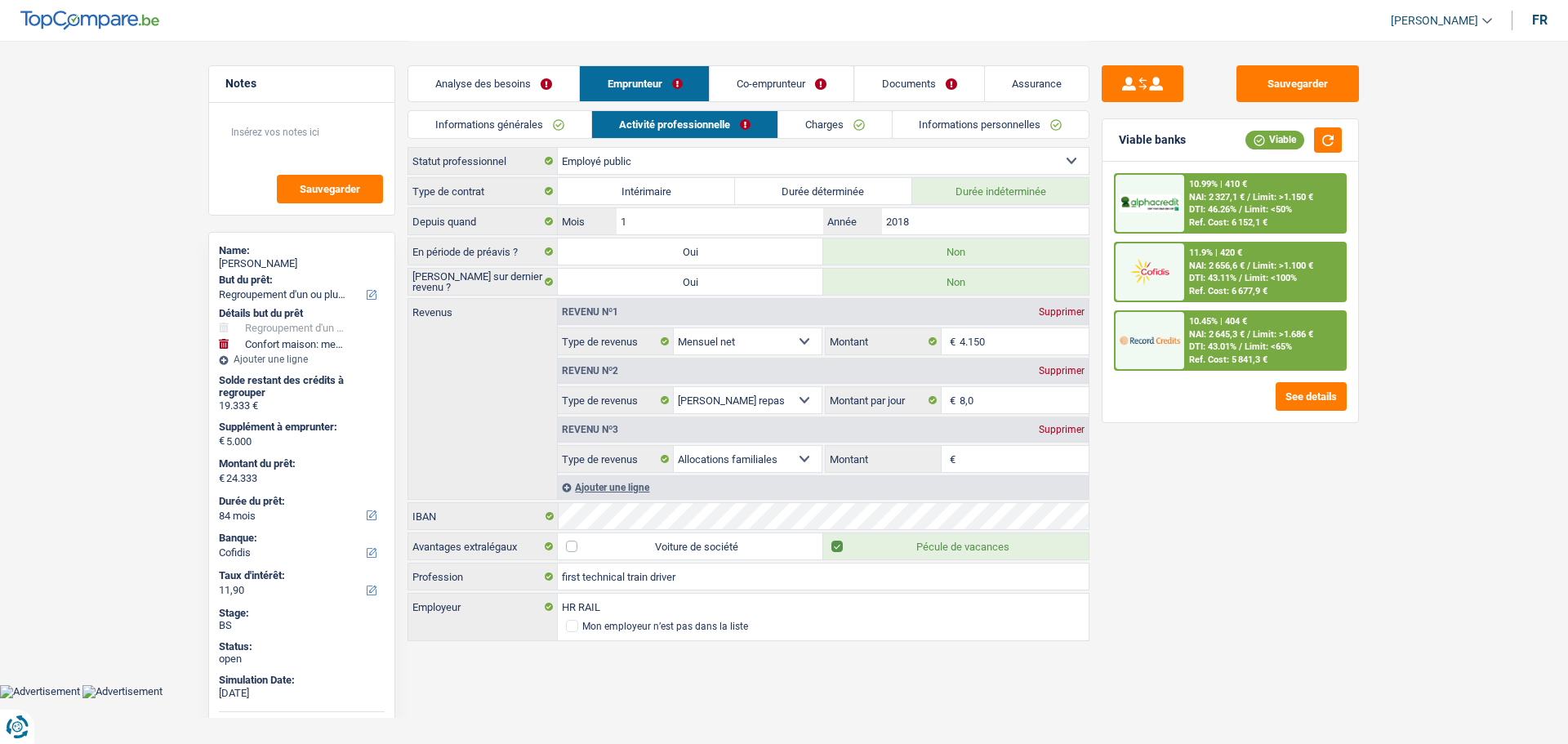
click at [771, 79] on link "Co-emprunteur" at bounding box center [782, 84] width 143 height 35
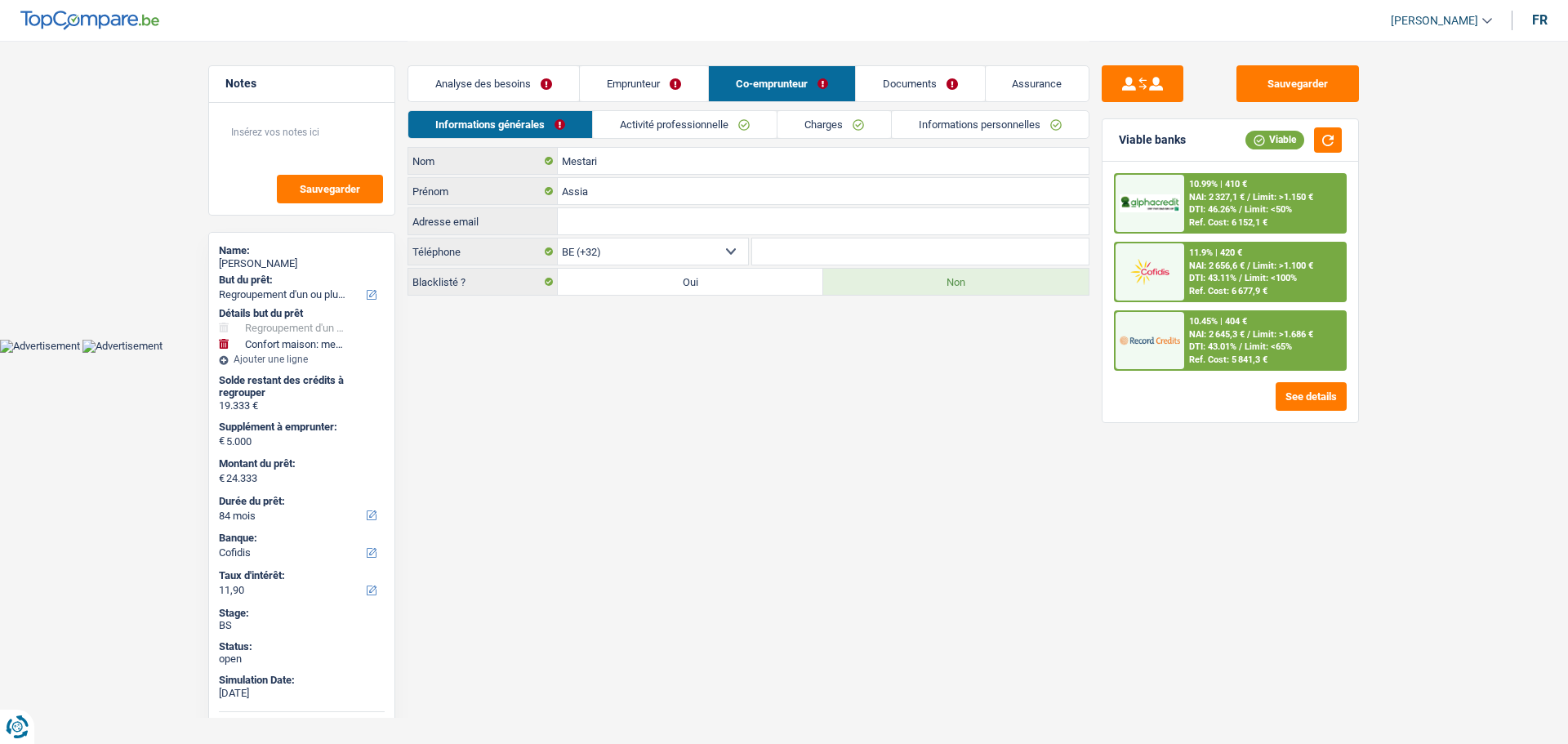
click at [634, 122] on link "Activité professionnelle" at bounding box center [685, 124] width 184 height 27
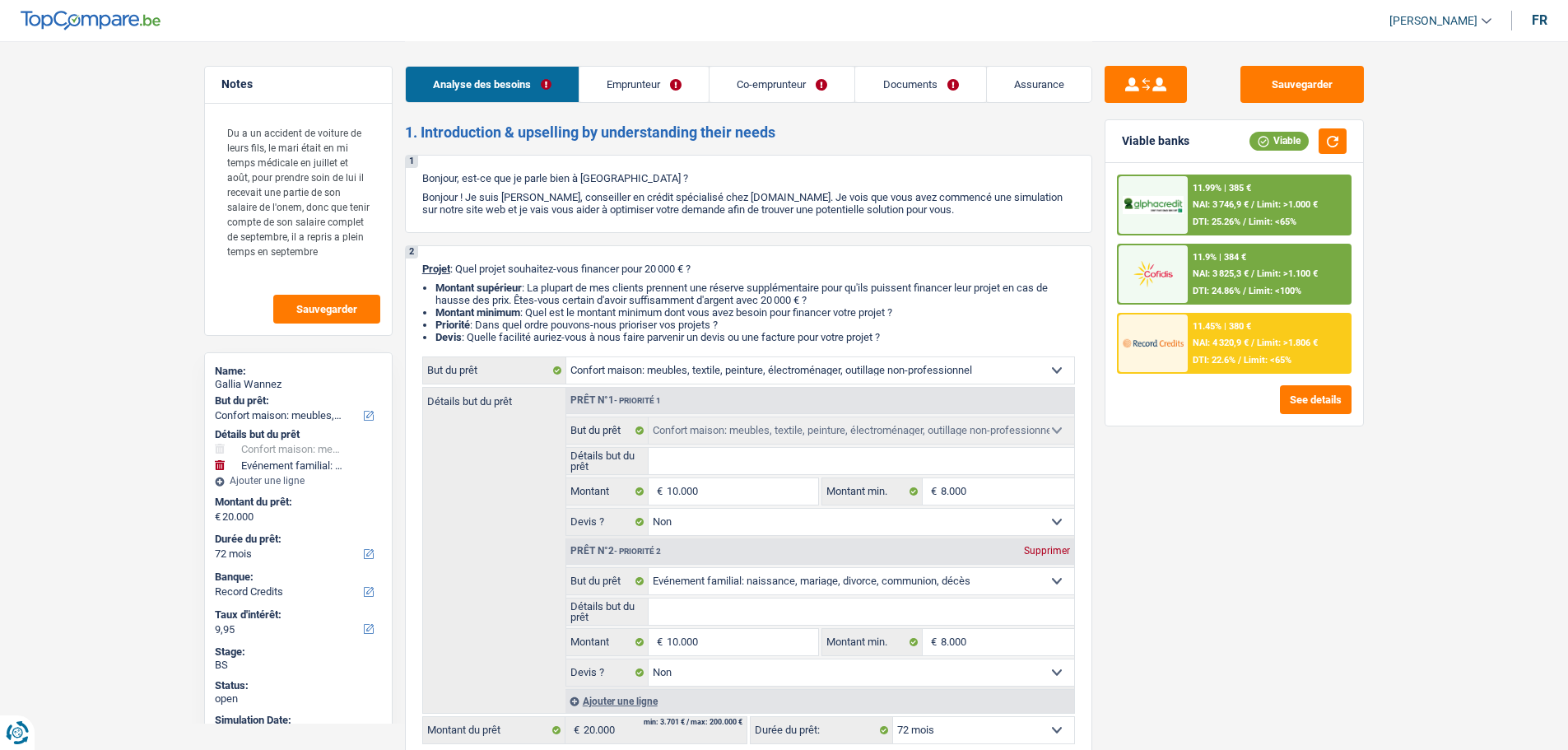
select select "household"
select select "familyEvent"
select select "72"
select select "record credits"
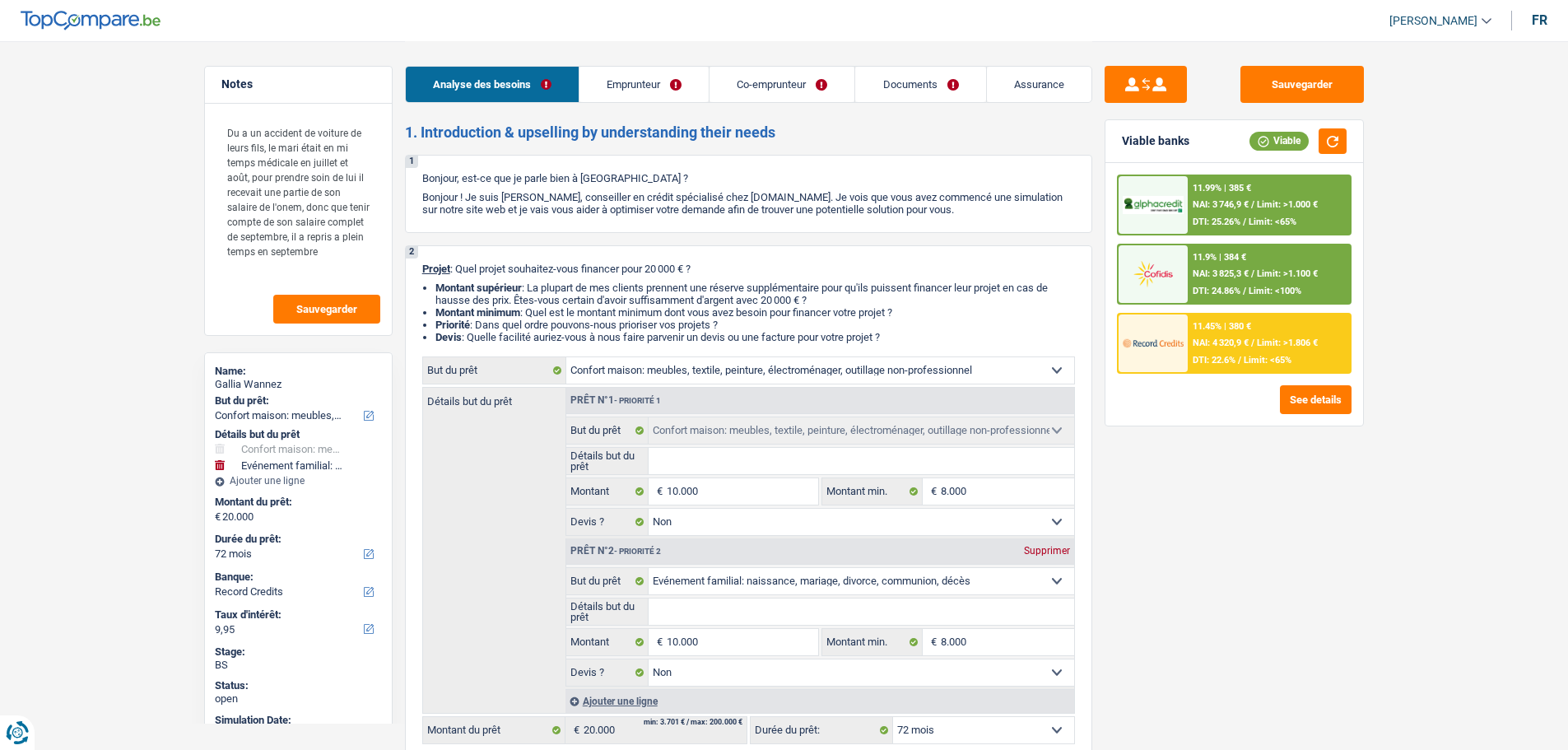
select select "household"
select select "false"
select select "familyEvent"
select select "false"
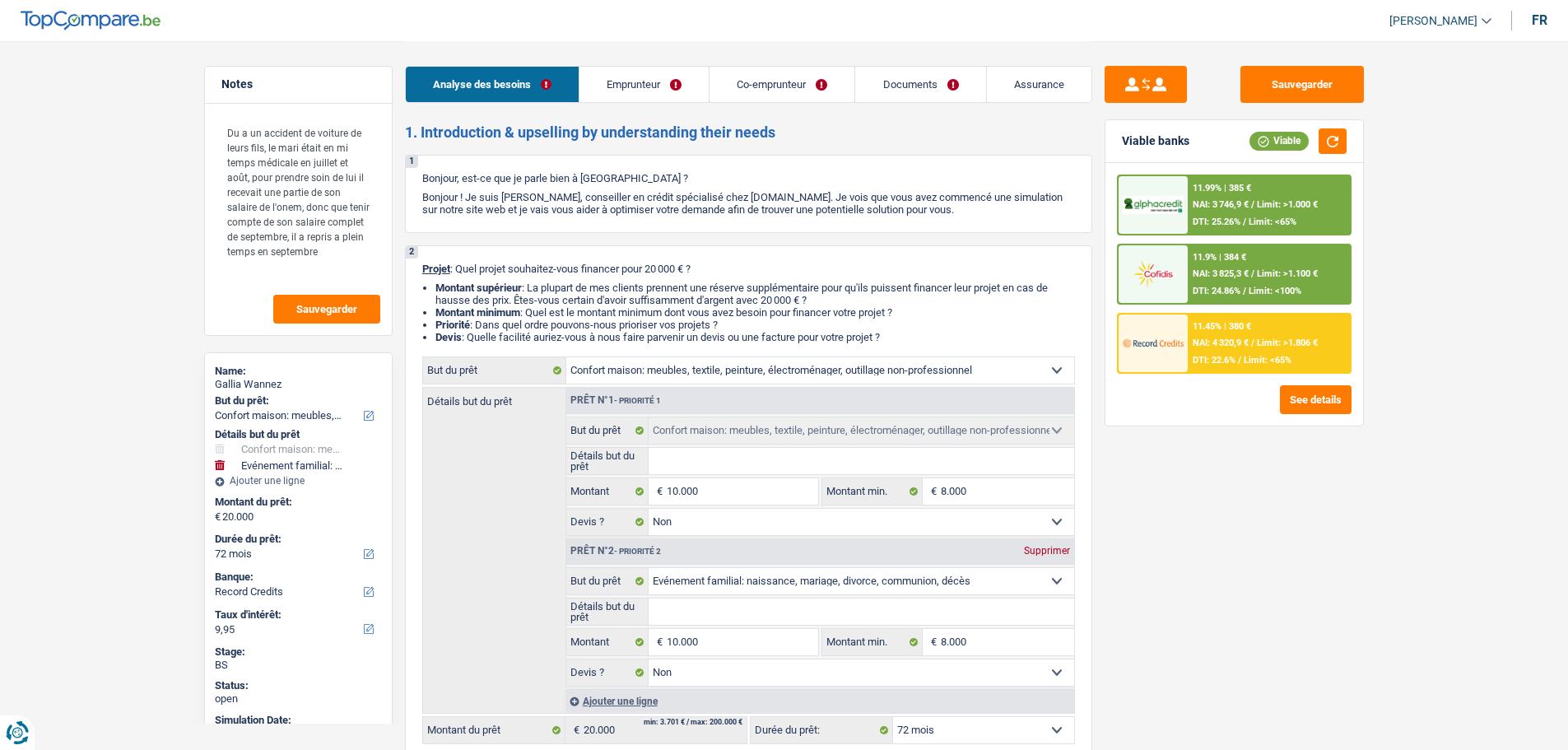
select select "72"
select select "privateEmployee"
select select "familyAllowances"
select select "netSalary"
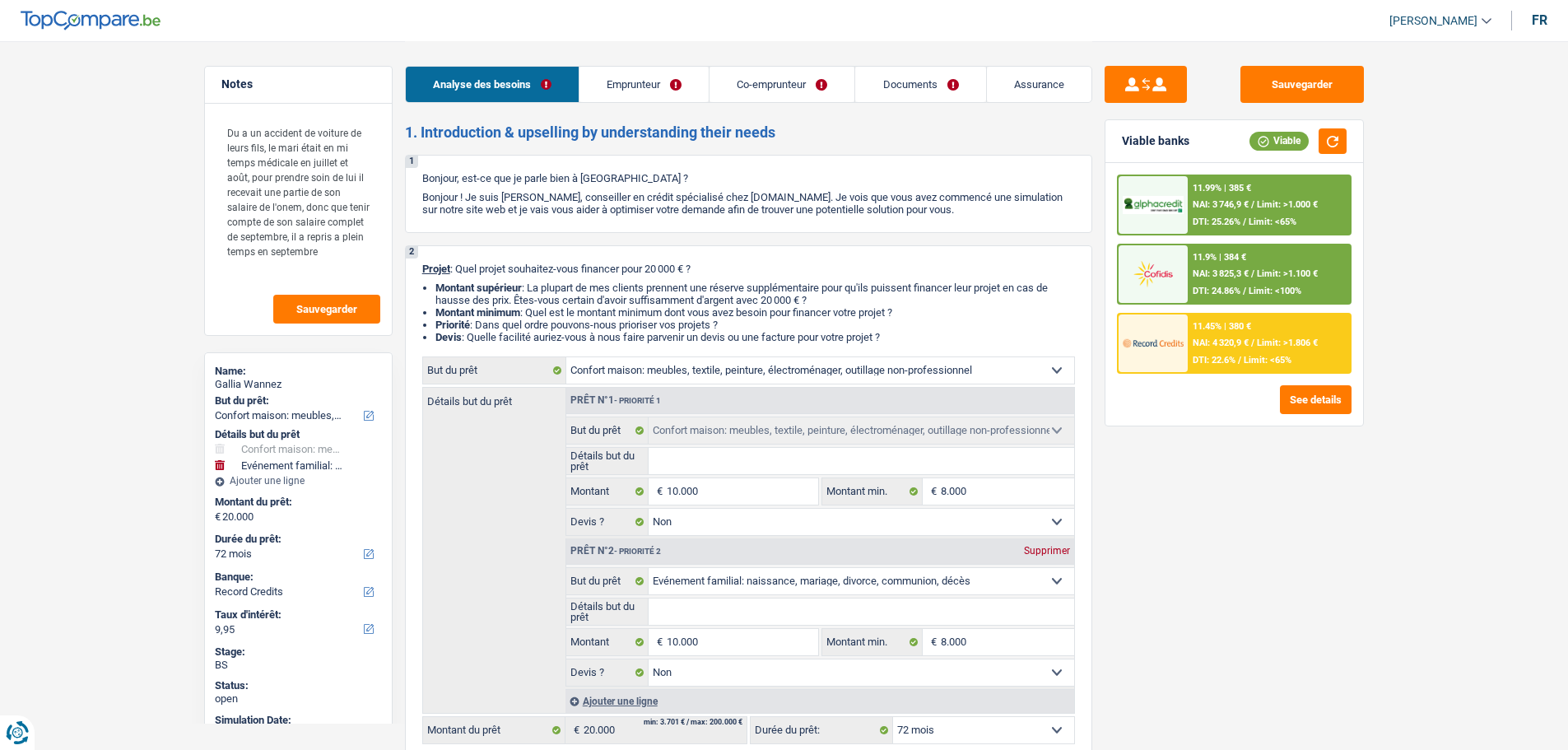
select select "mealVouchers"
select select "netSalary"
select select "unemployment"
select select "mealVouchers"
select select "ownerWithMortgage"
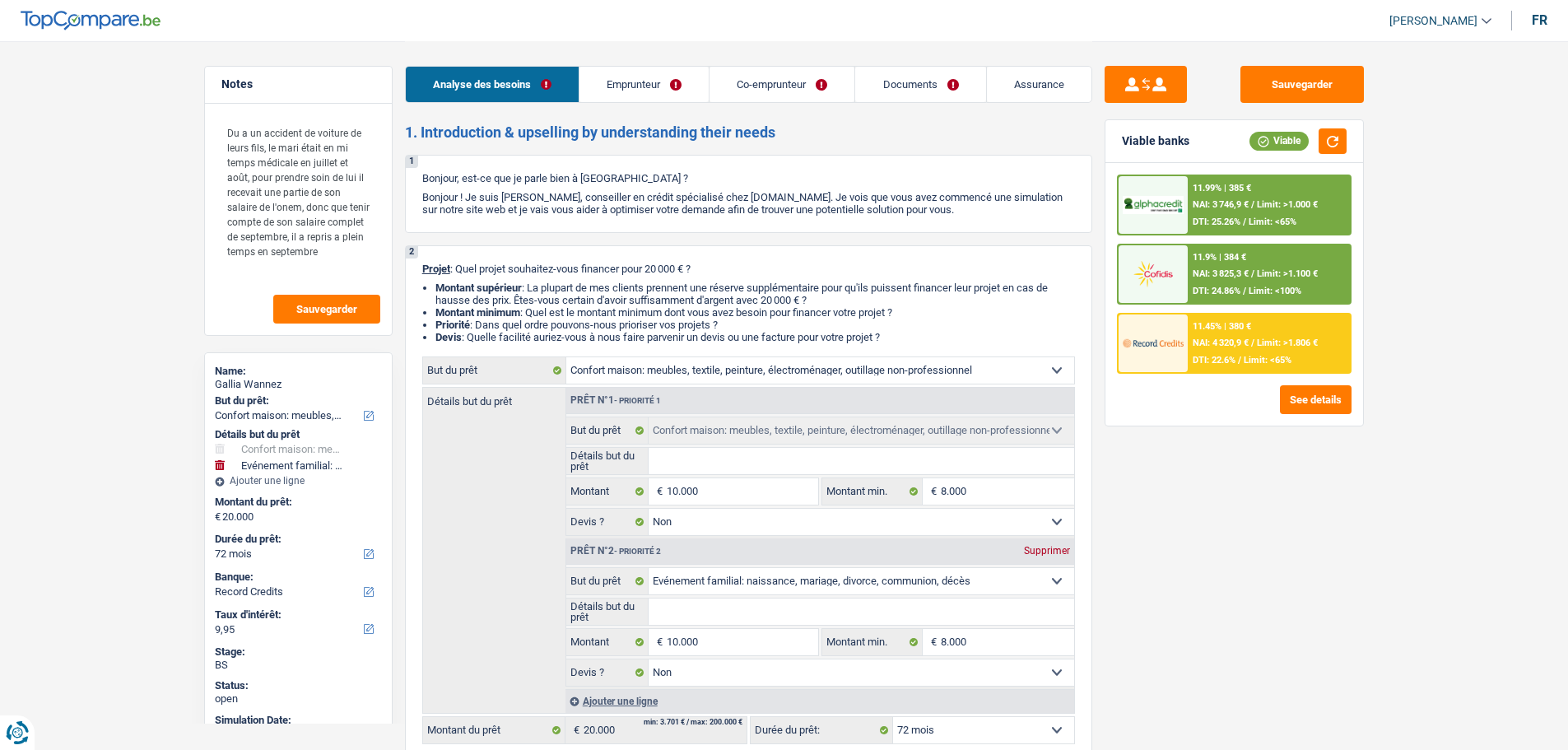
select select "mortgage"
select select "120"
select select "carLoan"
select select "84"
select select "household"
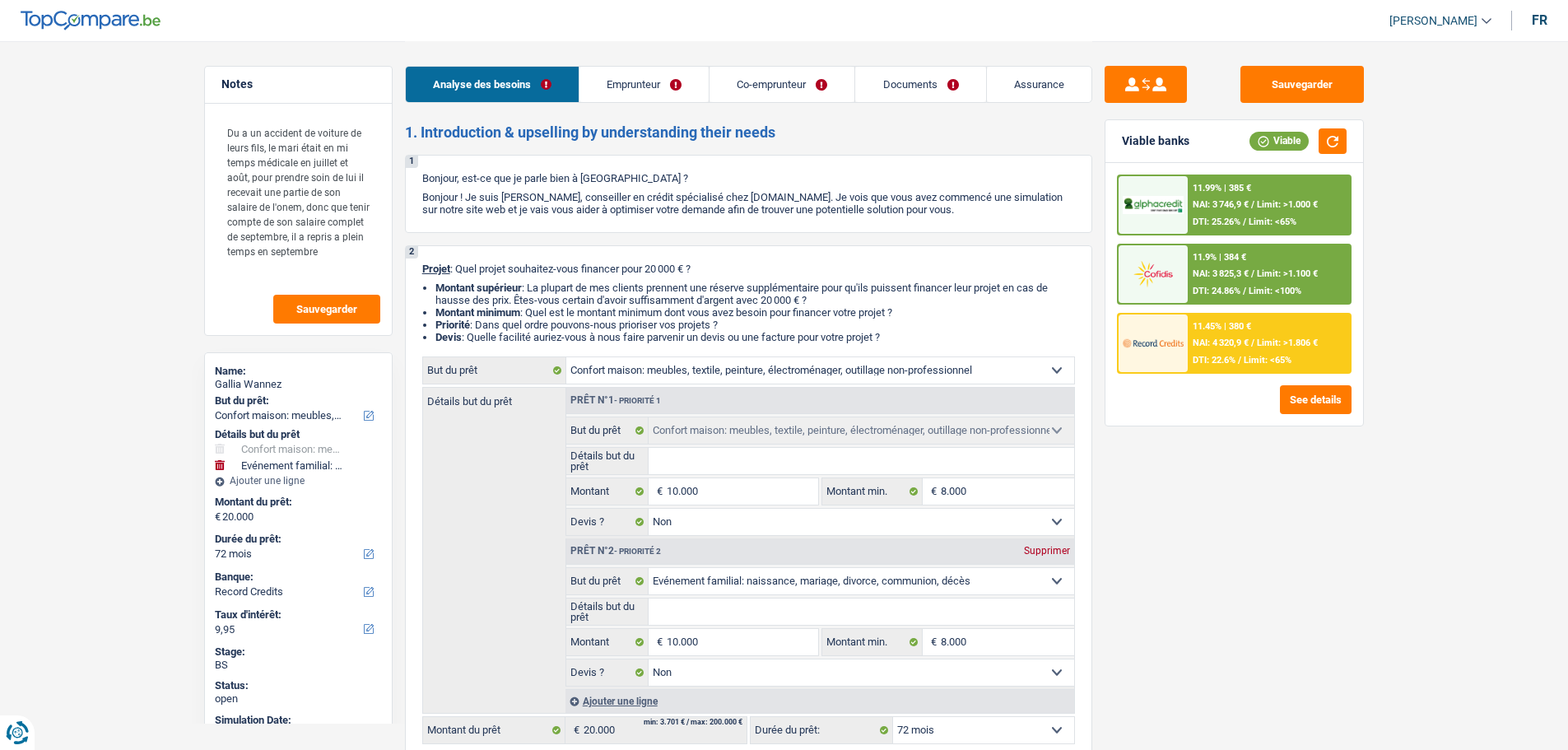
select select "household"
select select "false"
select select "familyEvent"
select select "false"
select select "72"
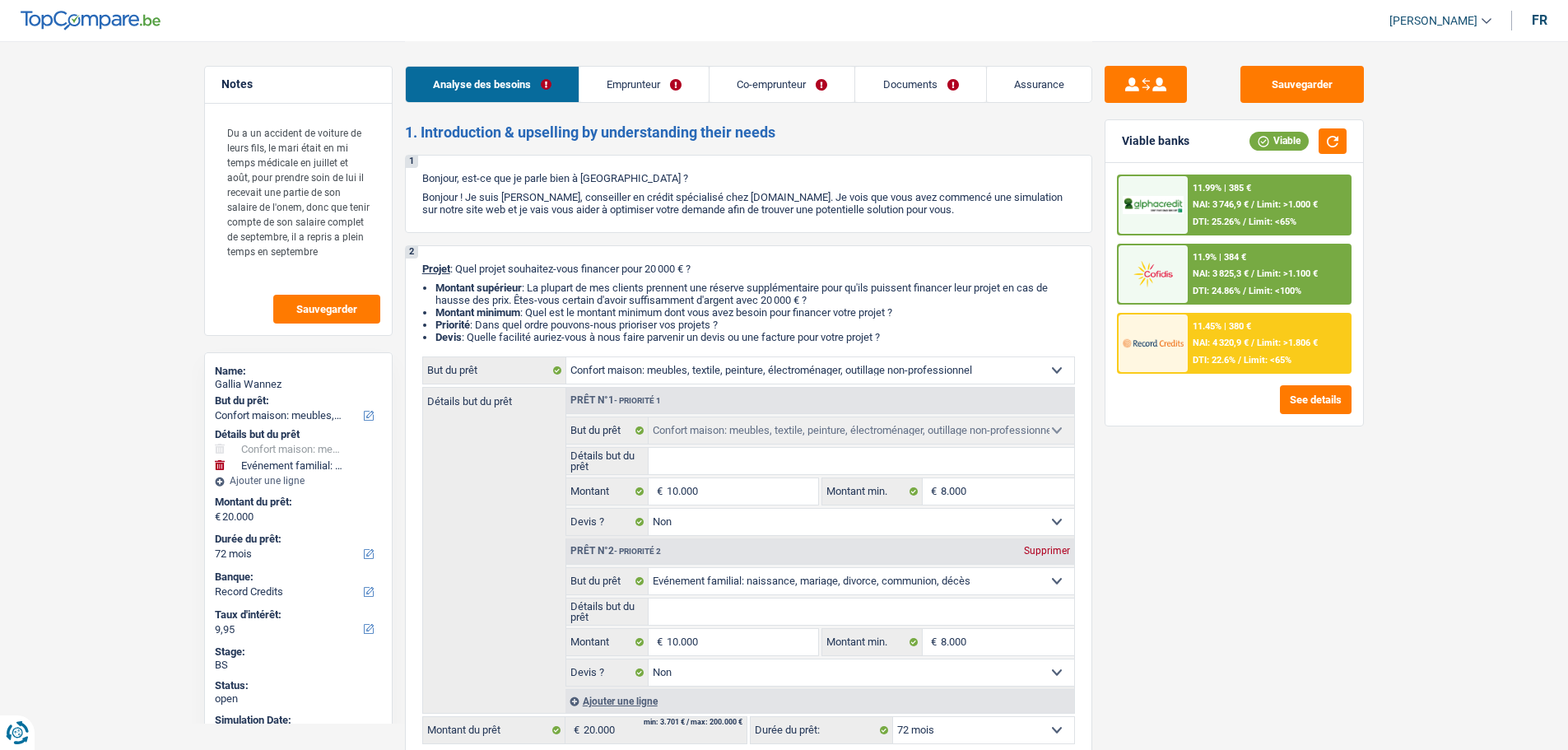
select select "privateEmployee"
select select "netSalary"
select select "unemployment"
select select "mealVouchers"
select select "BE"
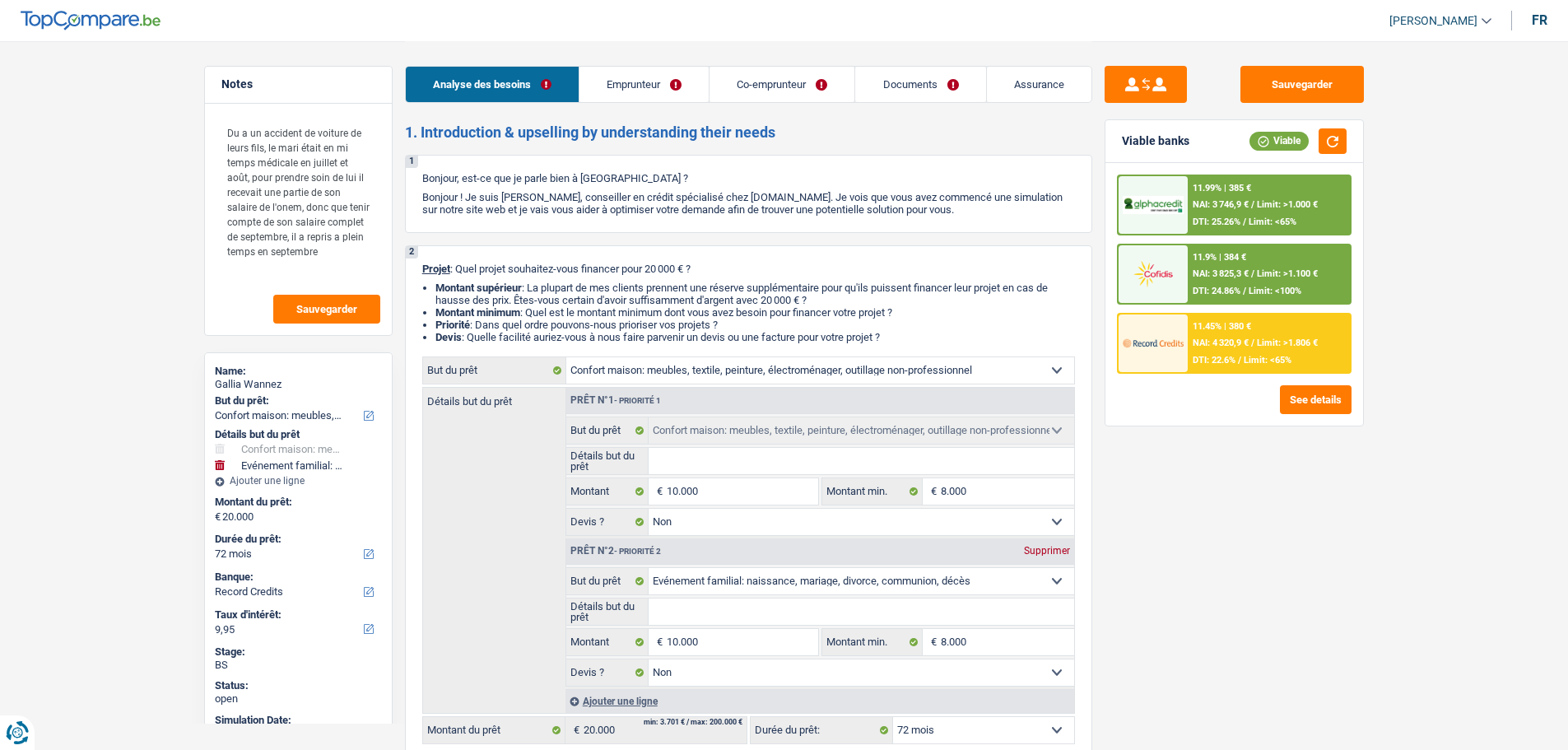
select select "industry"
click at [637, 91] on link "Emprunteur" at bounding box center [644, 84] width 129 height 35
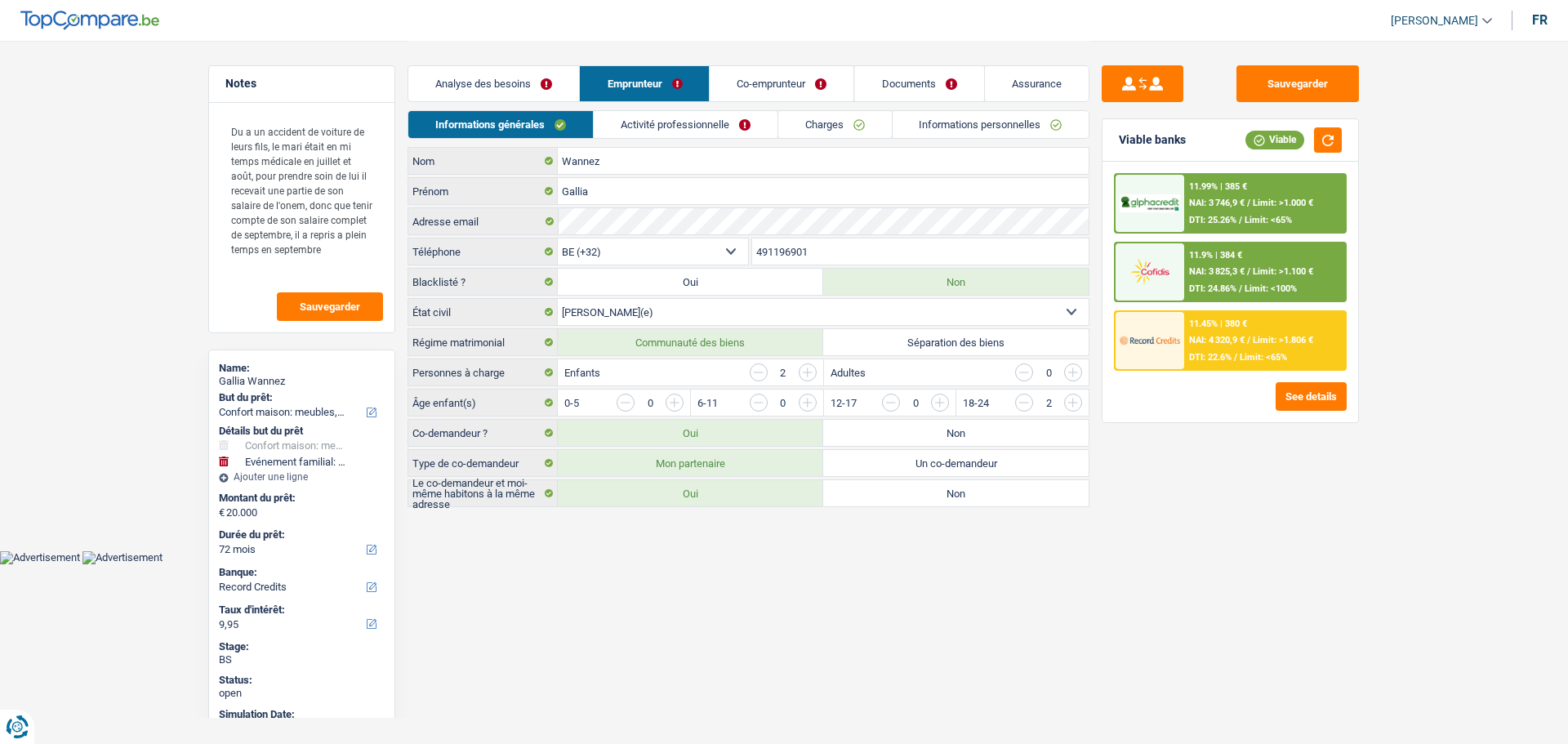
click at [630, 121] on link "Activité professionnelle" at bounding box center [686, 124] width 184 height 27
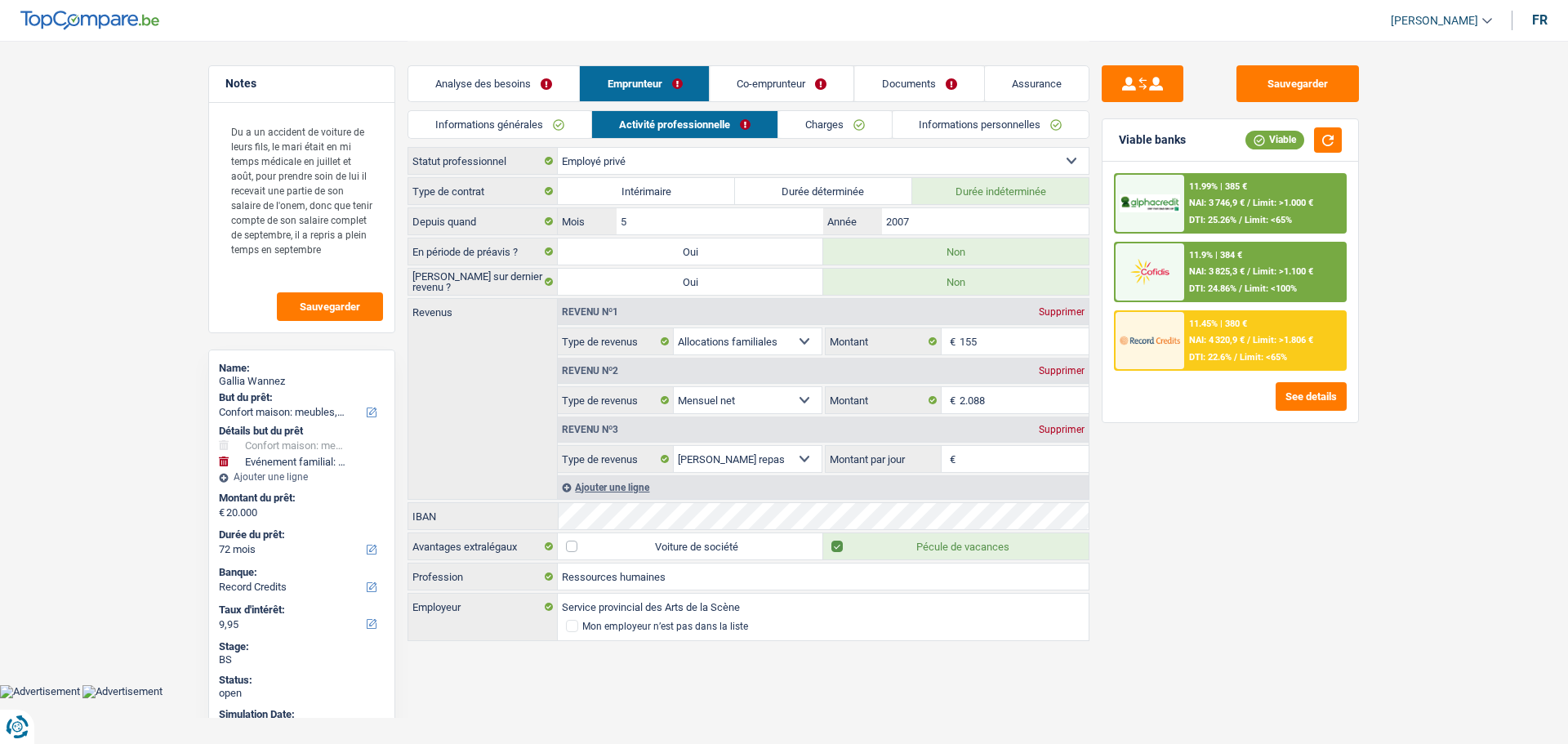
click at [783, 70] on link "Co-emprunteur" at bounding box center [782, 84] width 143 height 35
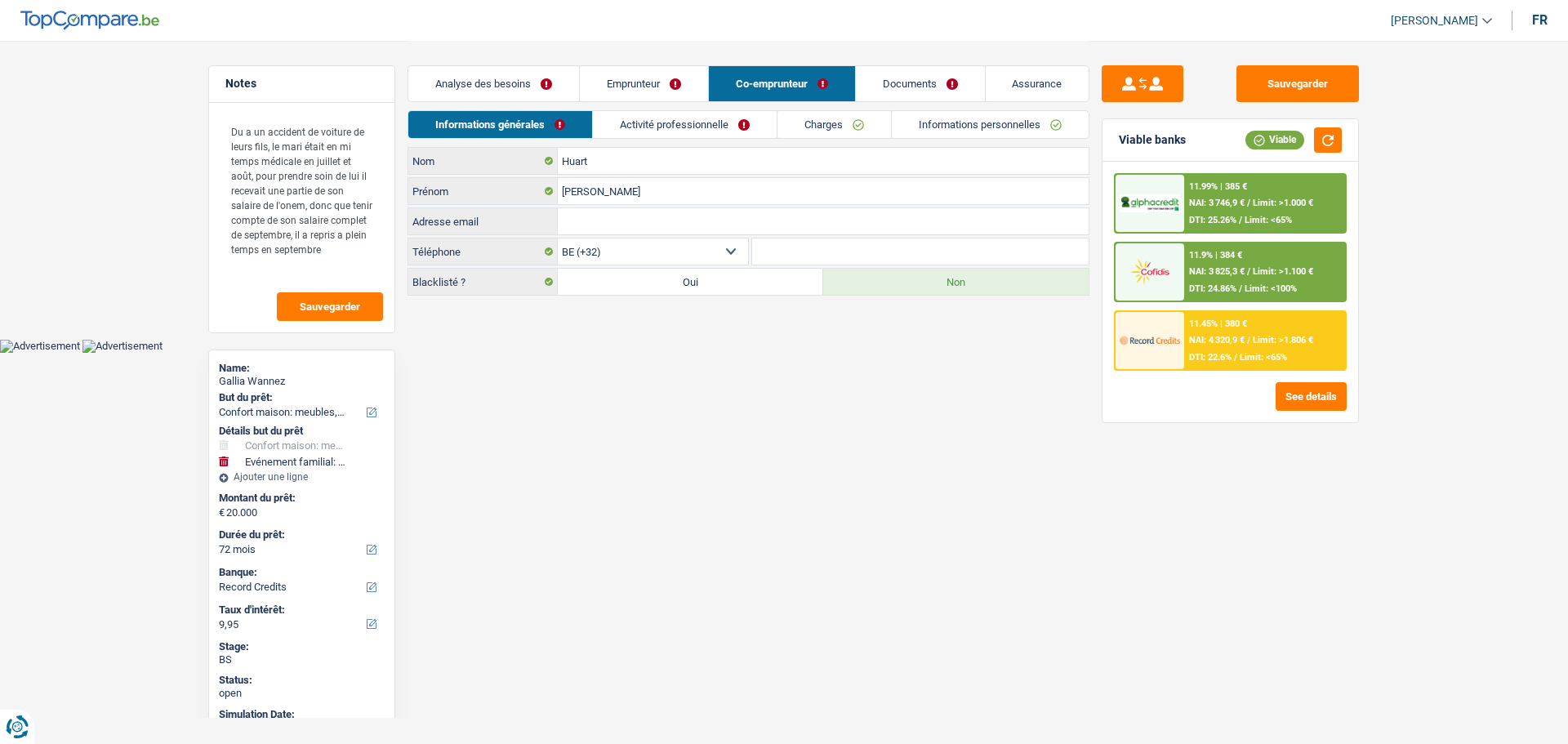
click at [663, 123] on link "Activité professionnelle" at bounding box center [685, 124] width 184 height 27
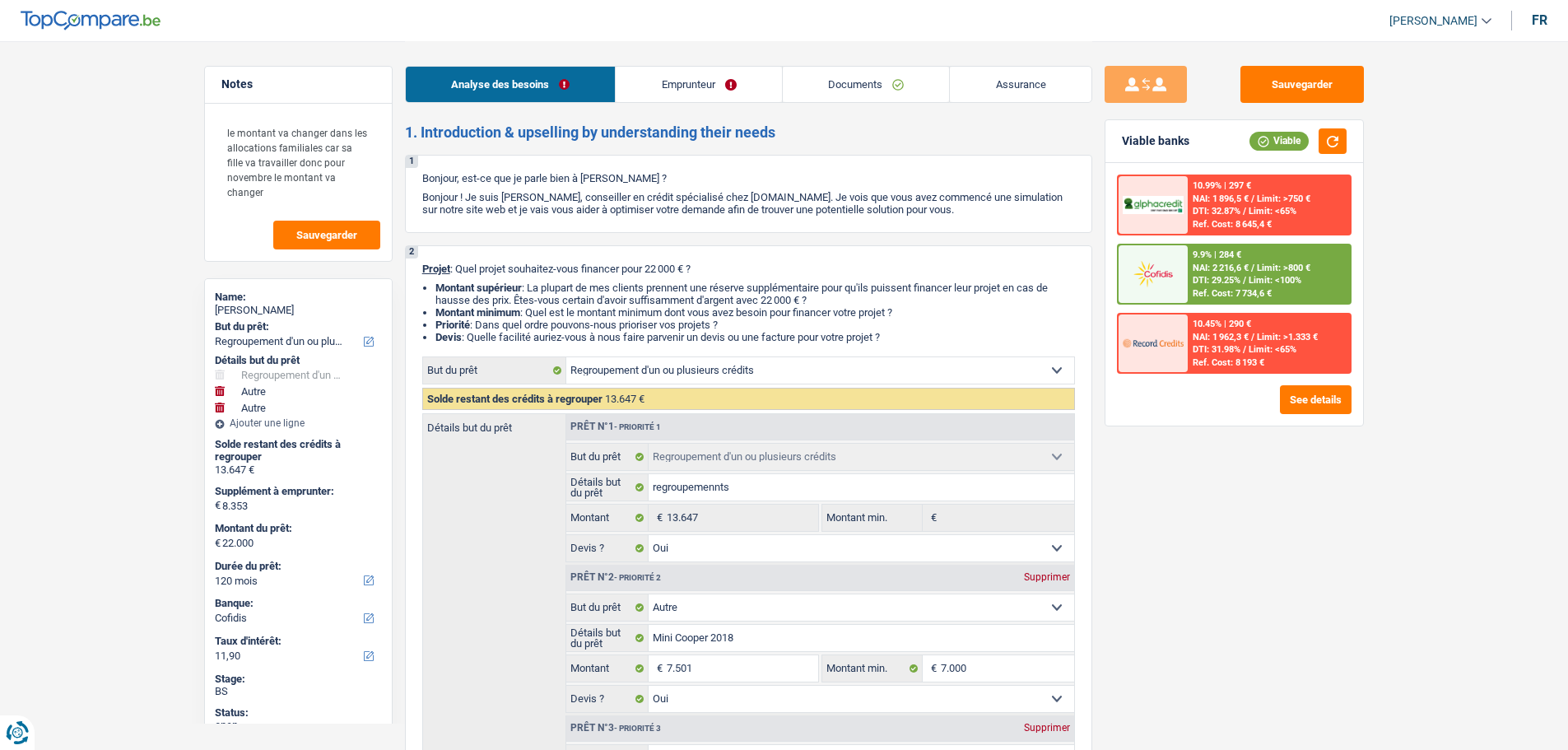
select select "refinancing"
select select "other"
select select "120"
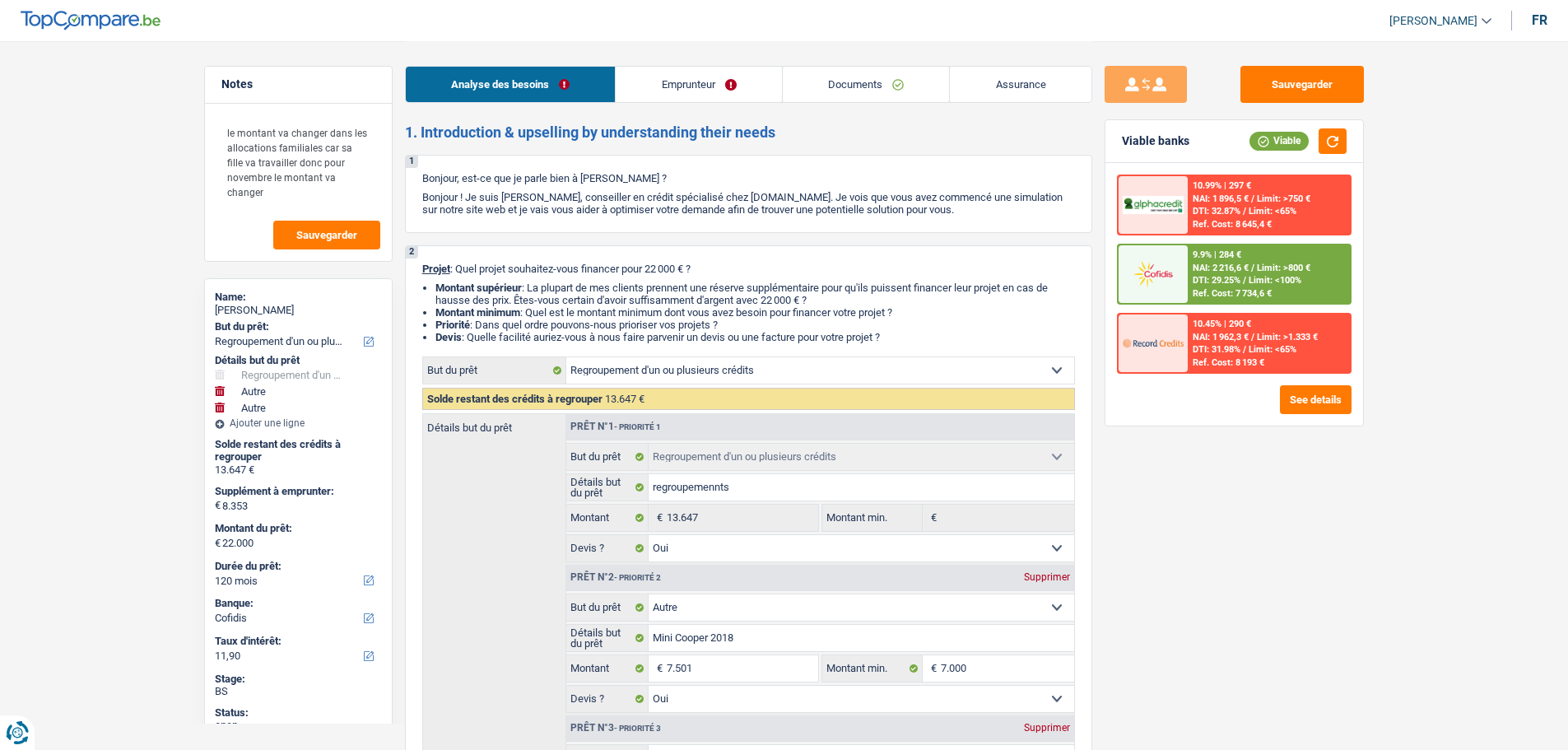
select select "cofidis"
select select "32"
select select "divorced"
select select "publicEmployee"
select select "netSalary"
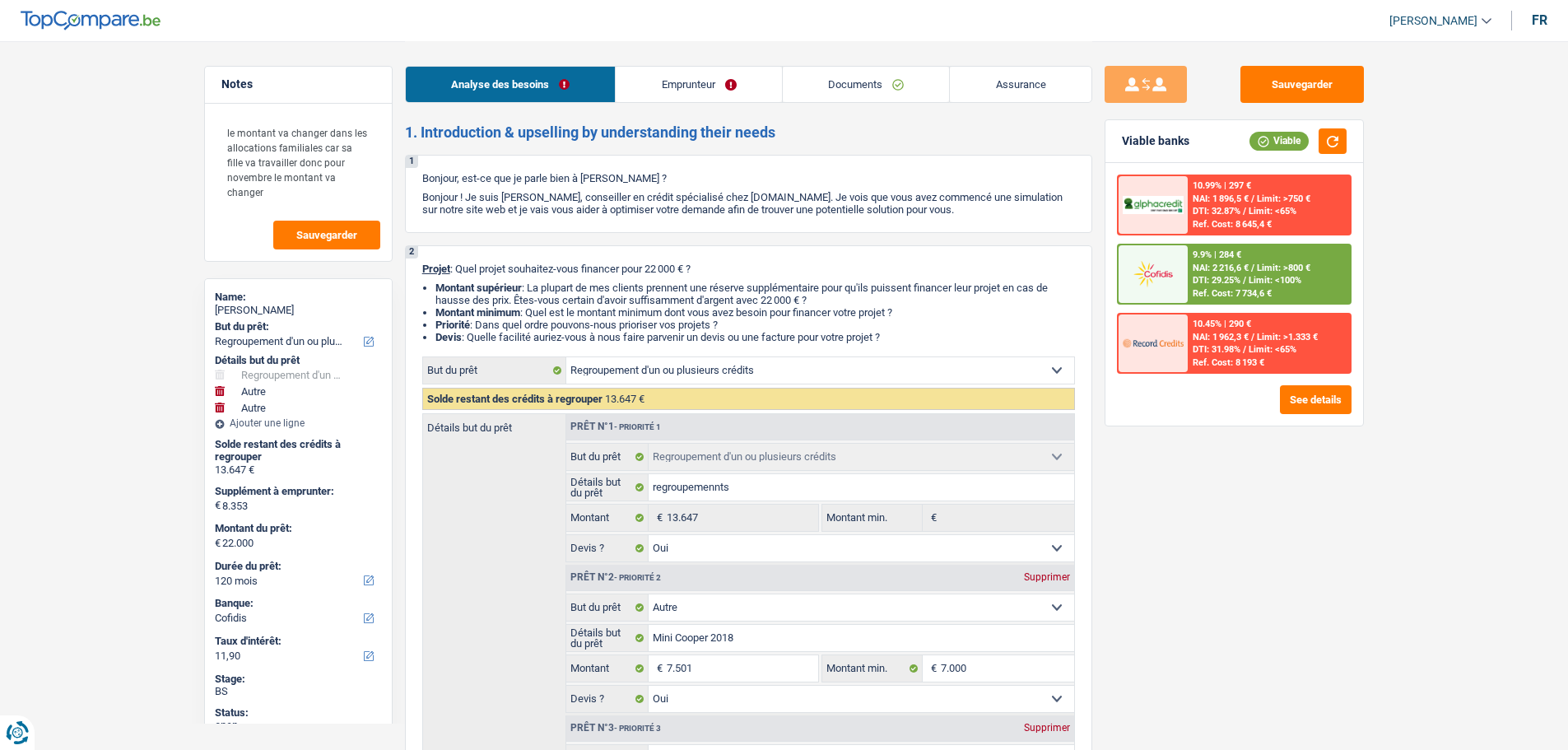
select select "mealVouchers"
select select "familyAllowances"
select select "BE"
select select "stateUniversityEu"
drag, startPoint x: 0, startPoint y: 0, endPoint x: 675, endPoint y: 85, distance: 680.3
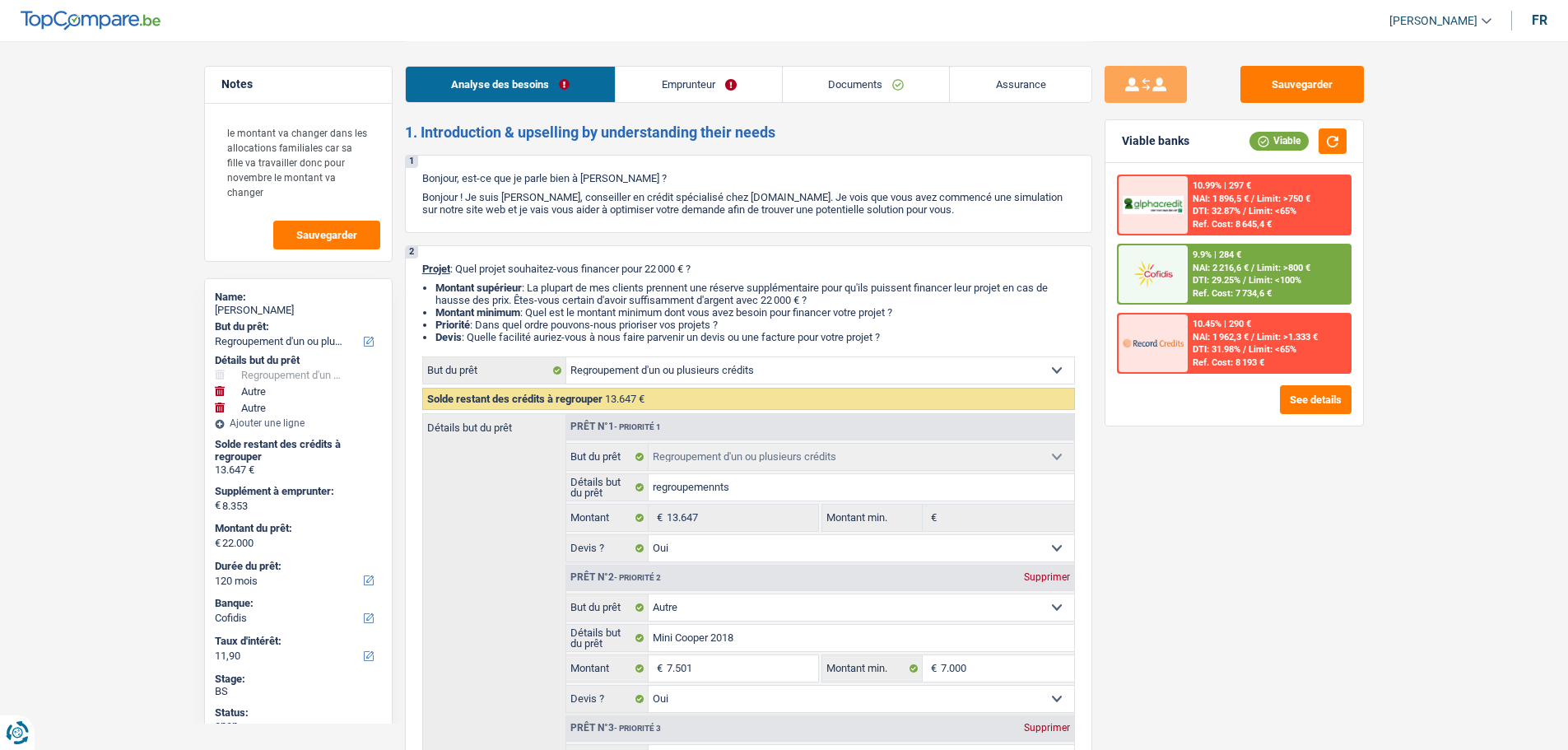
click at [674, 85] on link "Emprunteur" at bounding box center [699, 84] width 166 height 35
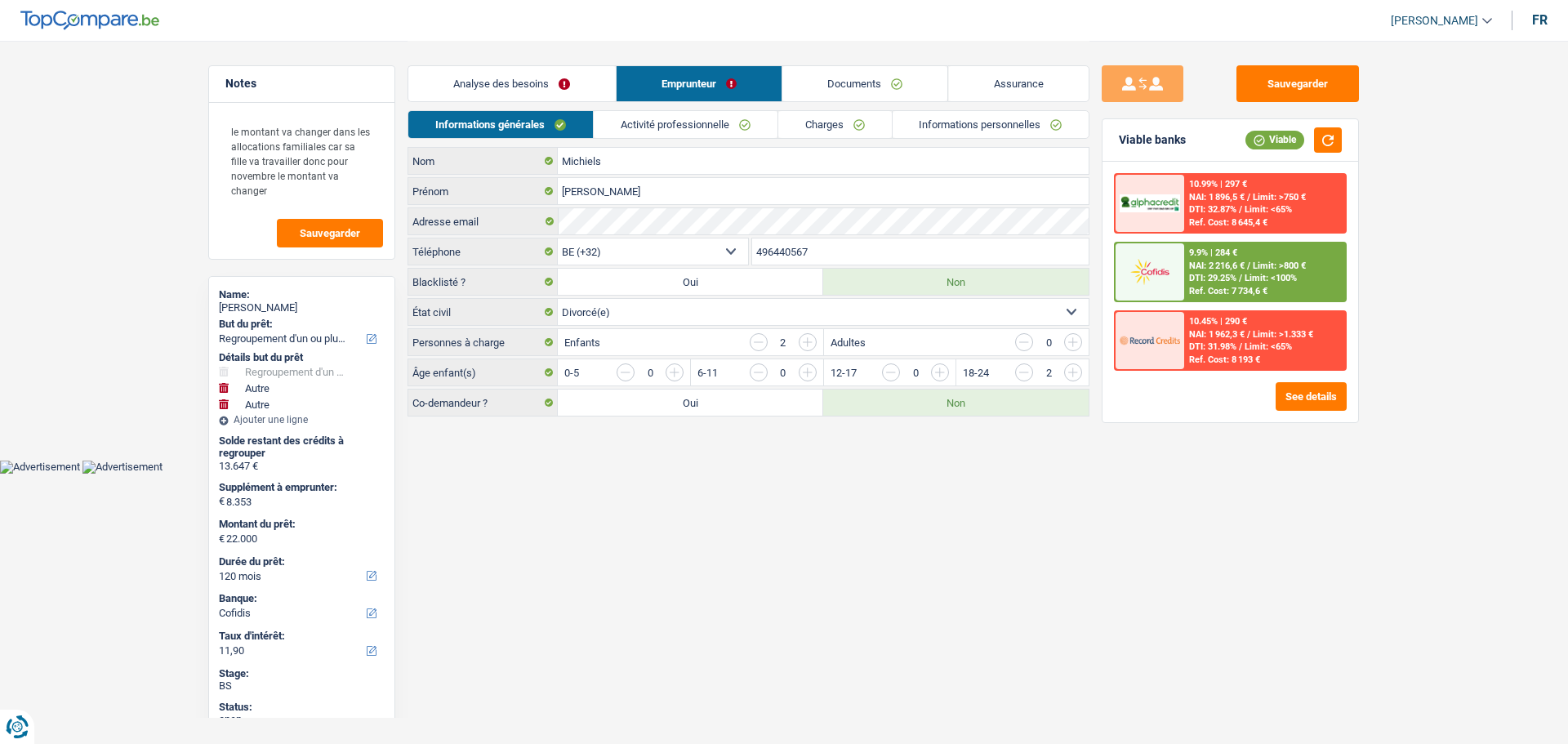
click at [631, 132] on link "Activité professionnelle" at bounding box center [686, 124] width 184 height 27
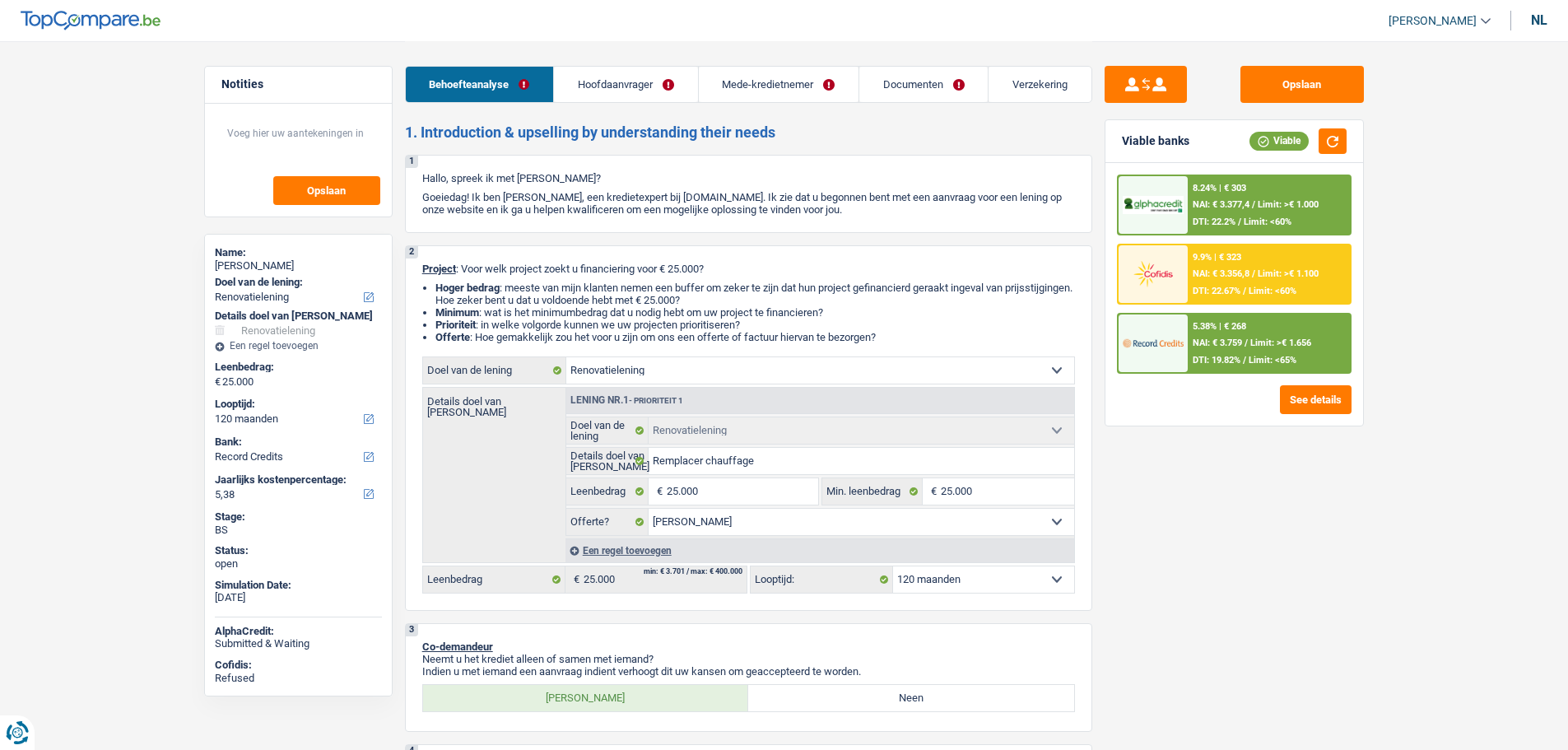
select select "renovation"
select select "120"
select select "record credits"
select select "32"
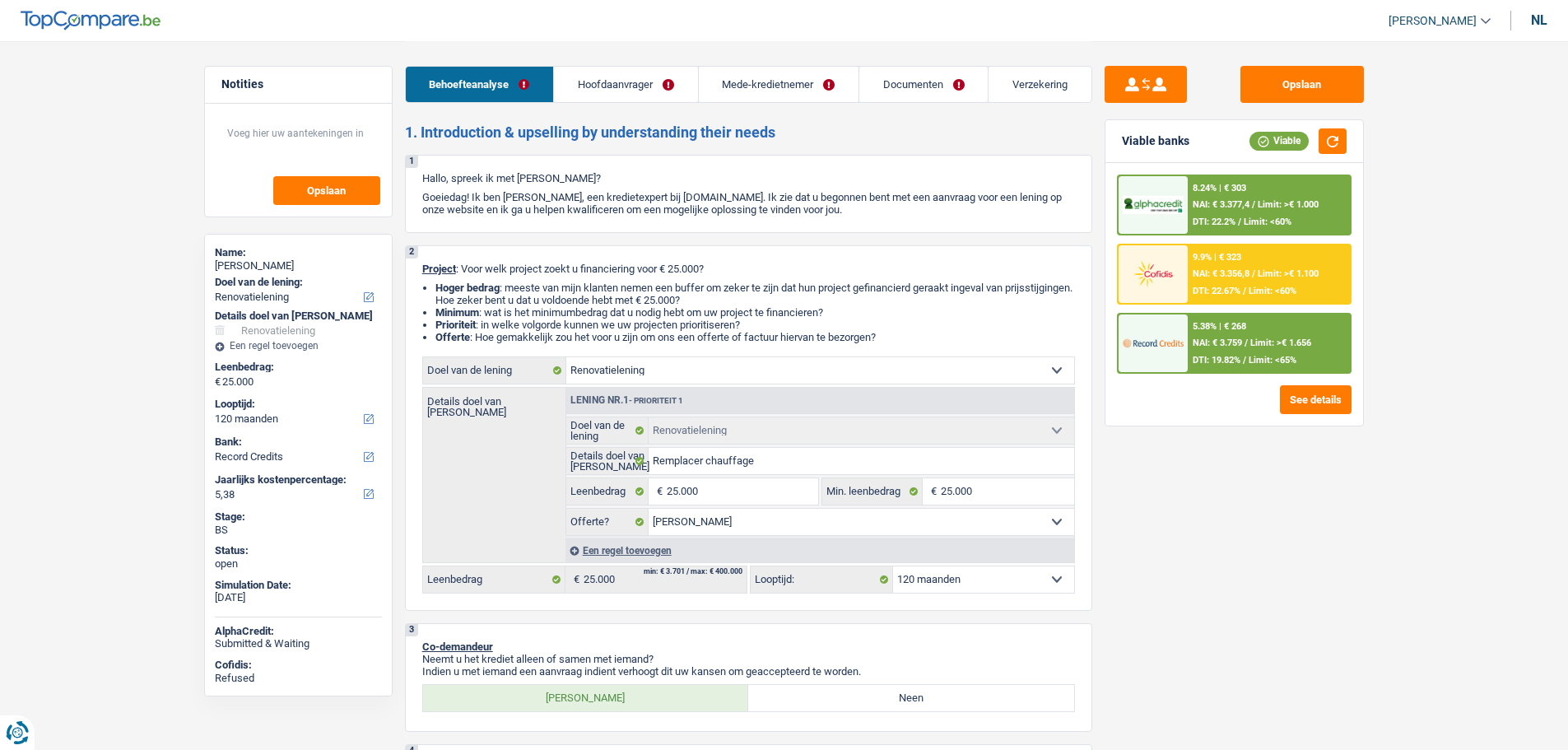
select select "married"
select select "worker"
select select "netSalary"
select select "familyAllowances"
select select "BE"
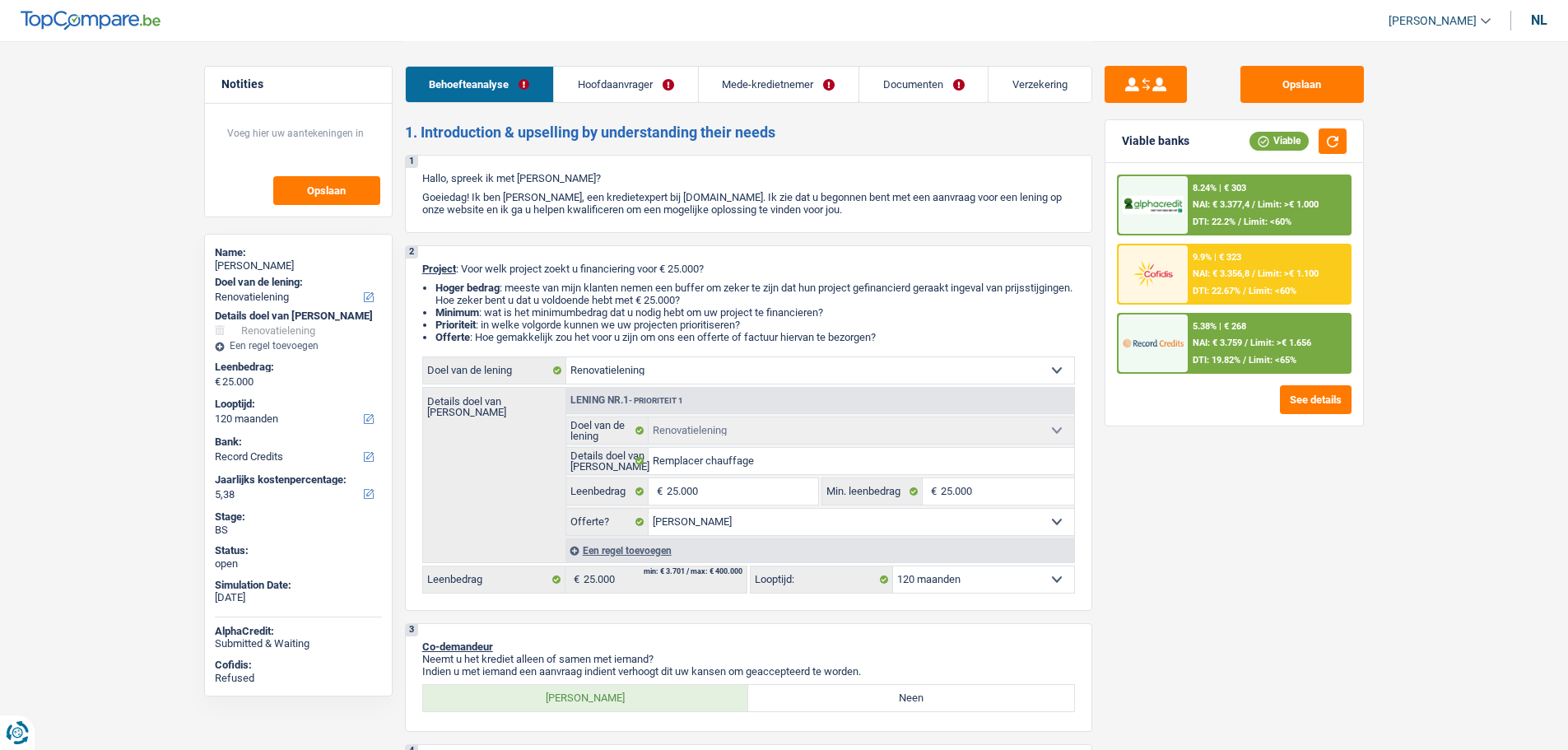
select select "smallCompanies"
drag, startPoint x: 0, startPoint y: 0, endPoint x: 604, endPoint y: 78, distance: 609.0
click at [604, 78] on link "Hoofdaanvrager" at bounding box center [626, 84] width 144 height 35
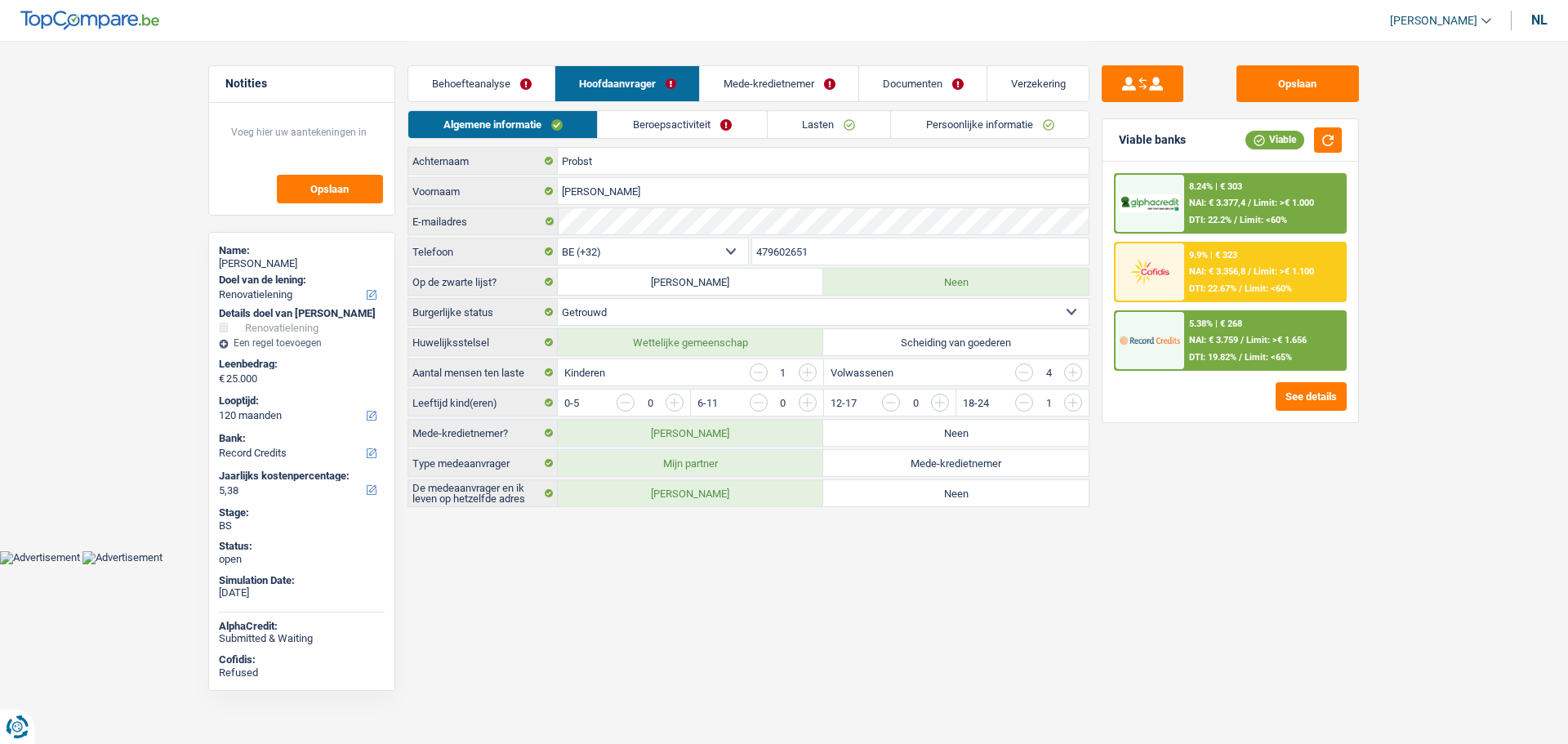
click at [639, 131] on link "Beroepsactiviteit" at bounding box center [681, 124] width 168 height 27
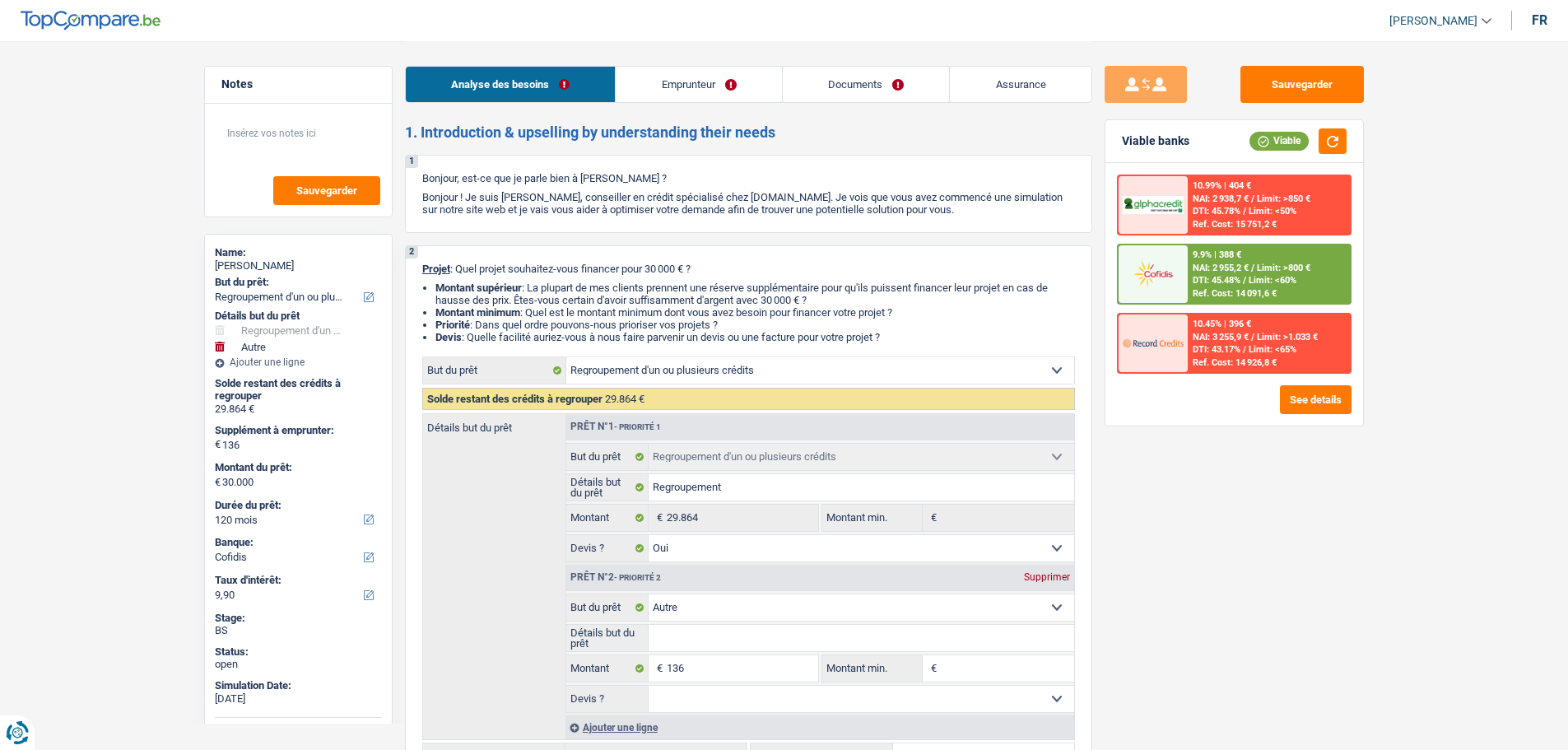
select select "refinancing"
select select "other"
select select "120"
select select "cofidis"
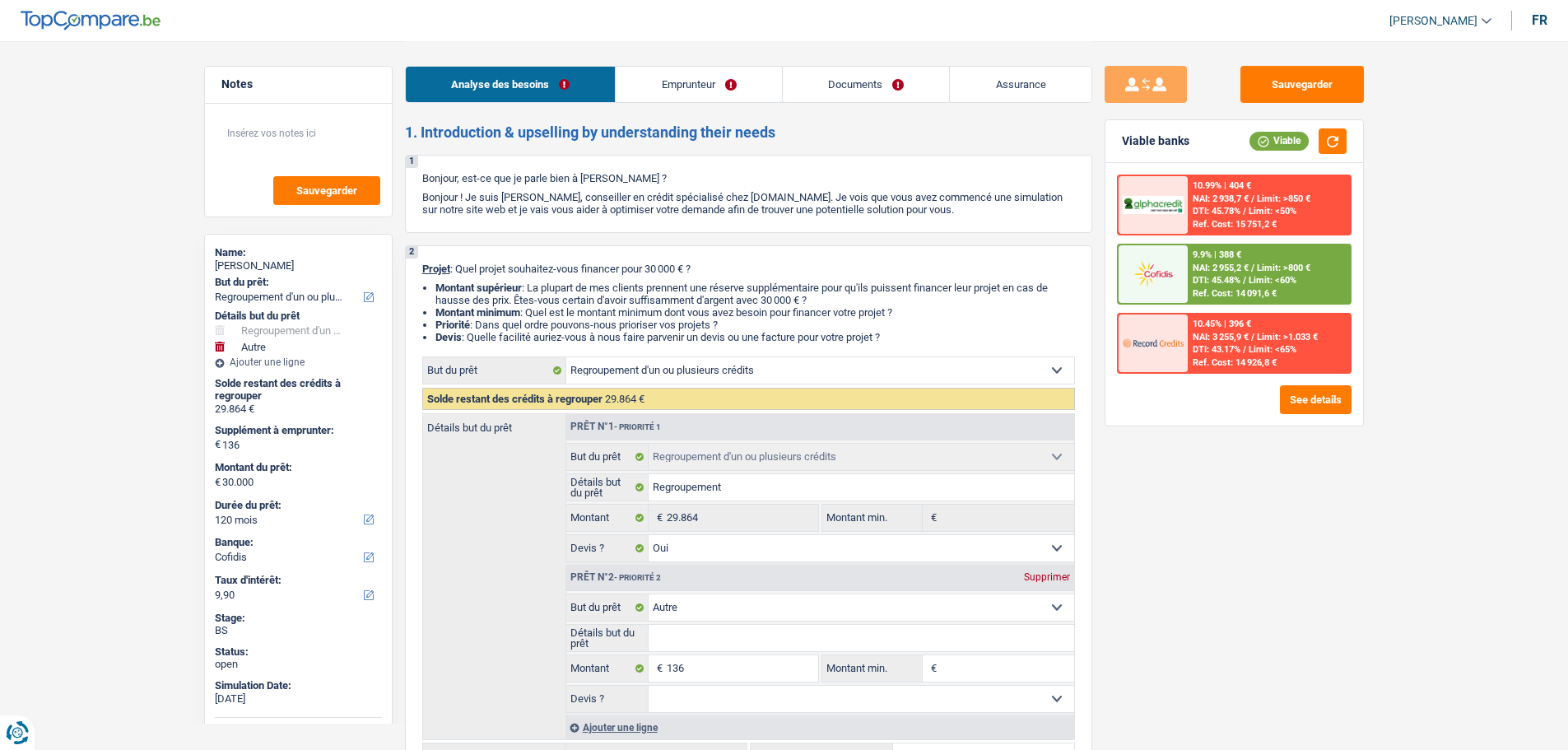
select select "refinancing"
select select "yes"
select select "other"
select select "120"
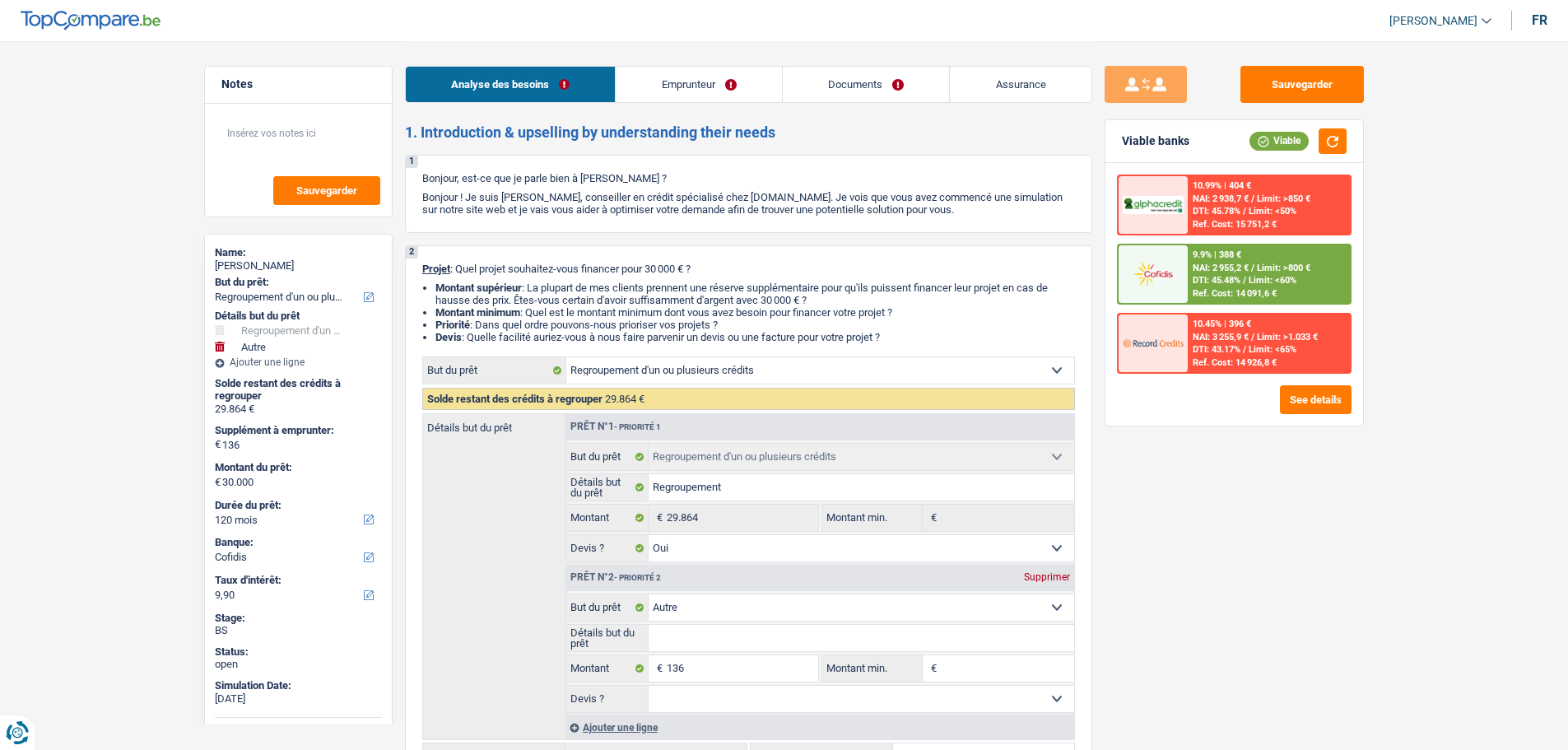
select select "worker"
select select "netSalary"
select select "other"
select select "rents"
select select "carLoan"
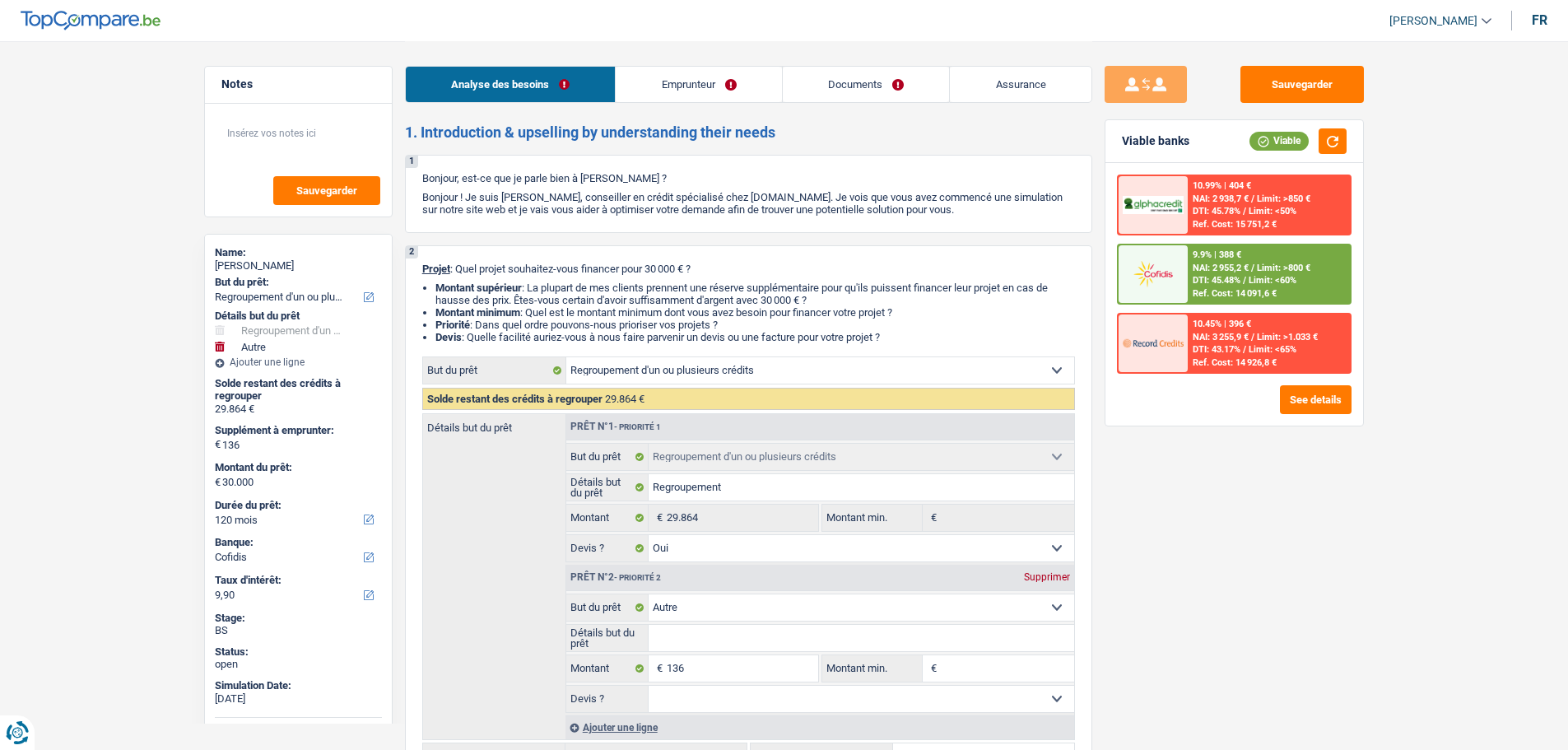
select select "60"
select select "creditConsolidation"
select select "84"
select select "cardOrCredit"
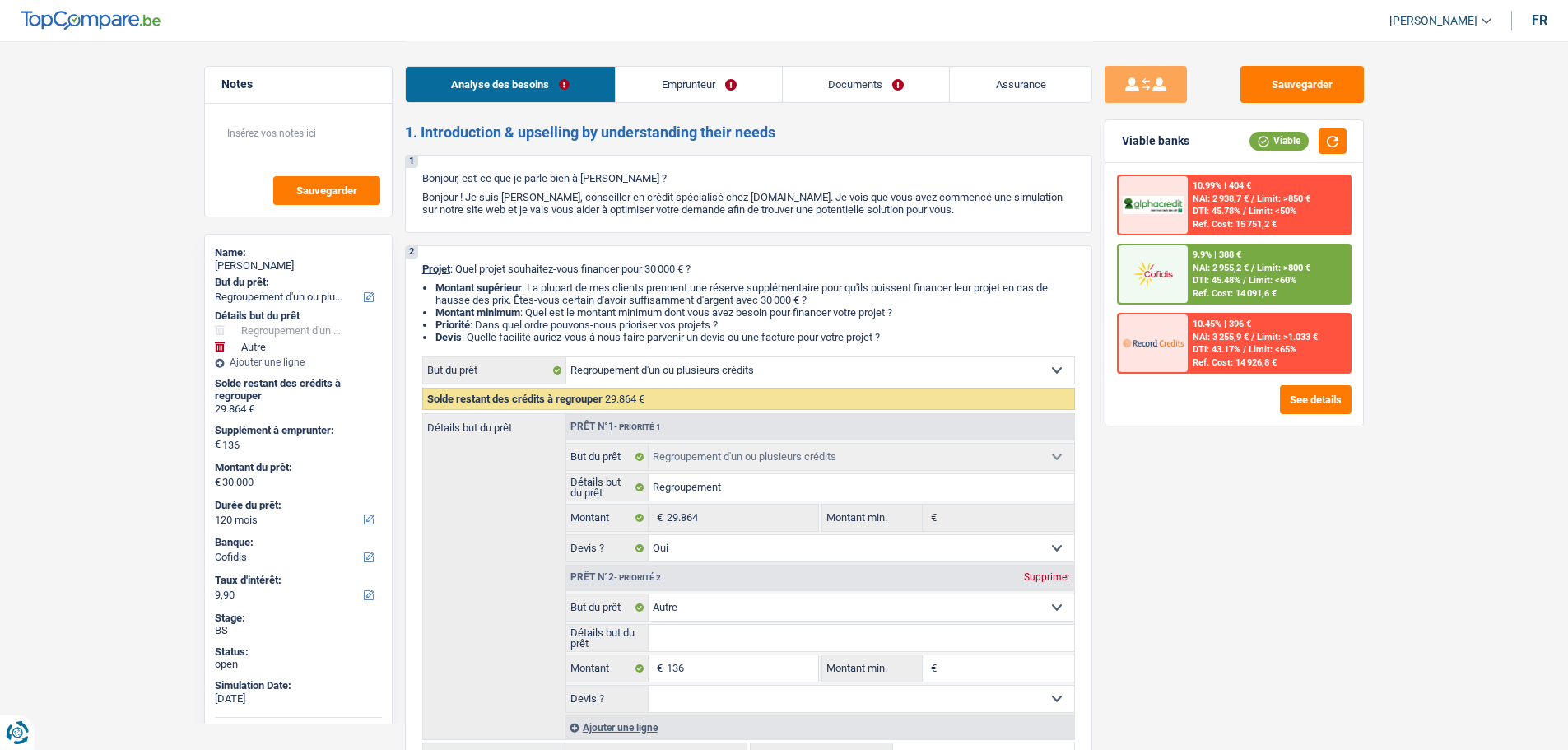
select select "cardOrCredit"
select select "carLoan"
select select "84"
select select "refinancing"
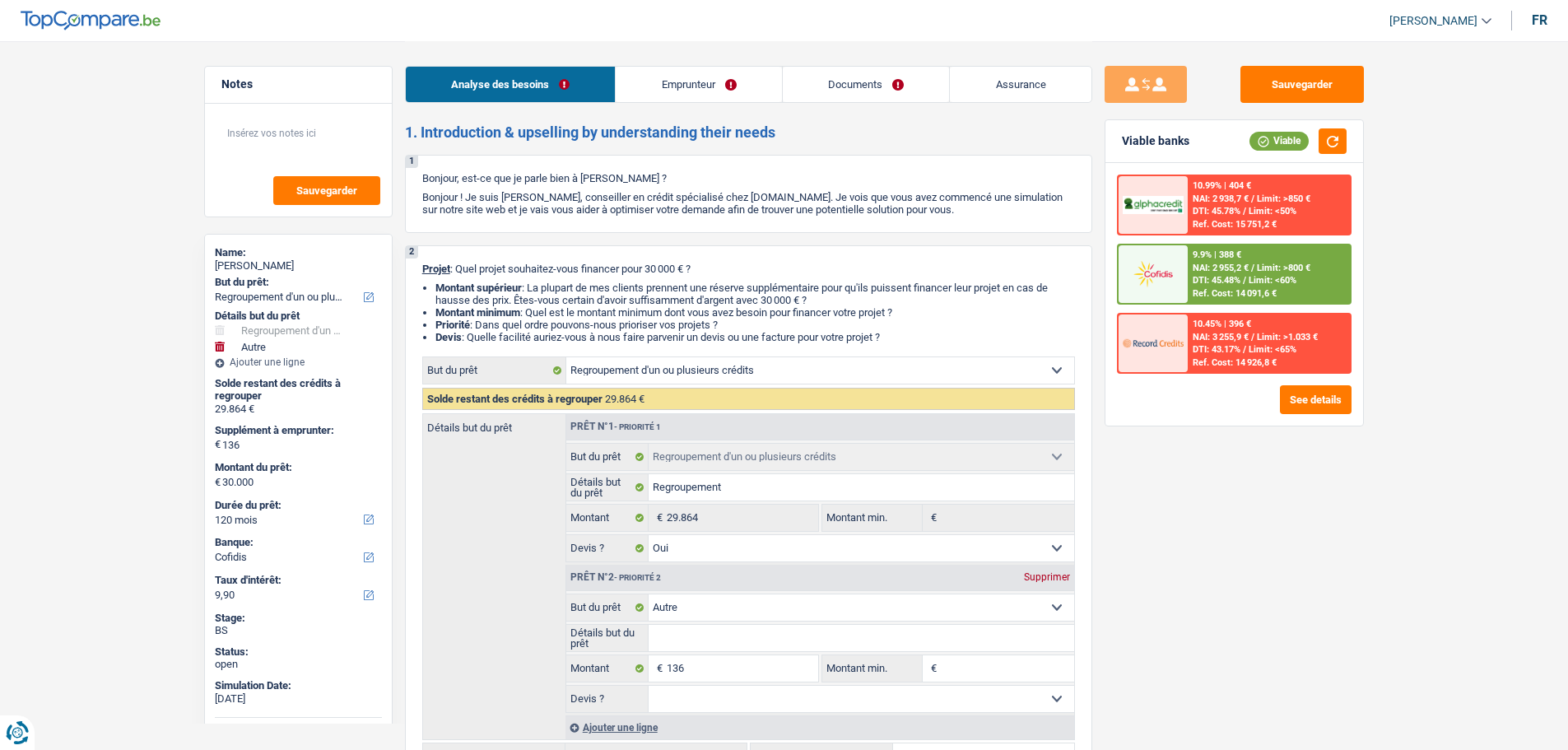
select select "refinancing"
select select "yes"
select select "other"
select select "120"
select select "worker"
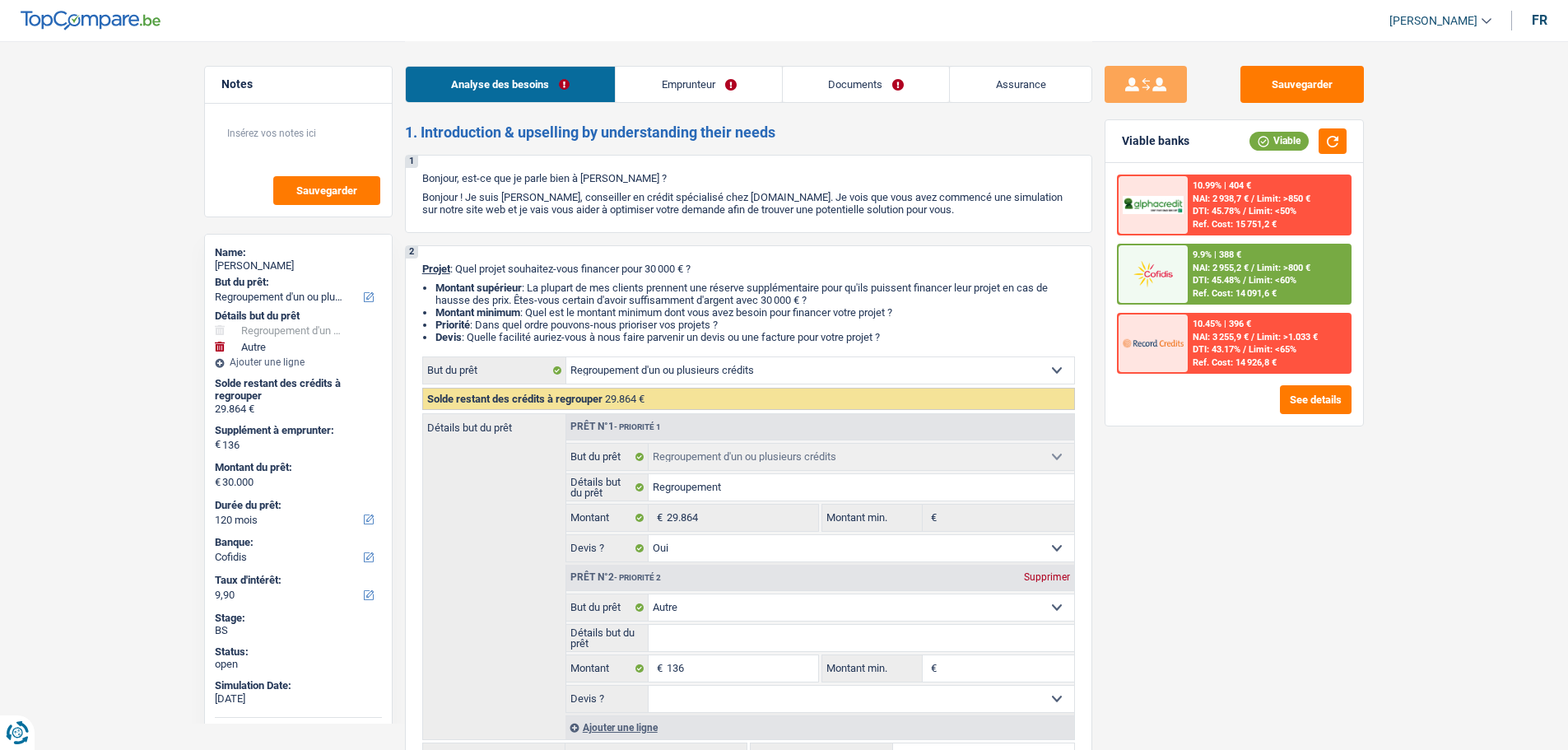
select select "netSalary"
select select "other"
click at [656, 88] on link "Emprunteur" at bounding box center [699, 84] width 166 height 35
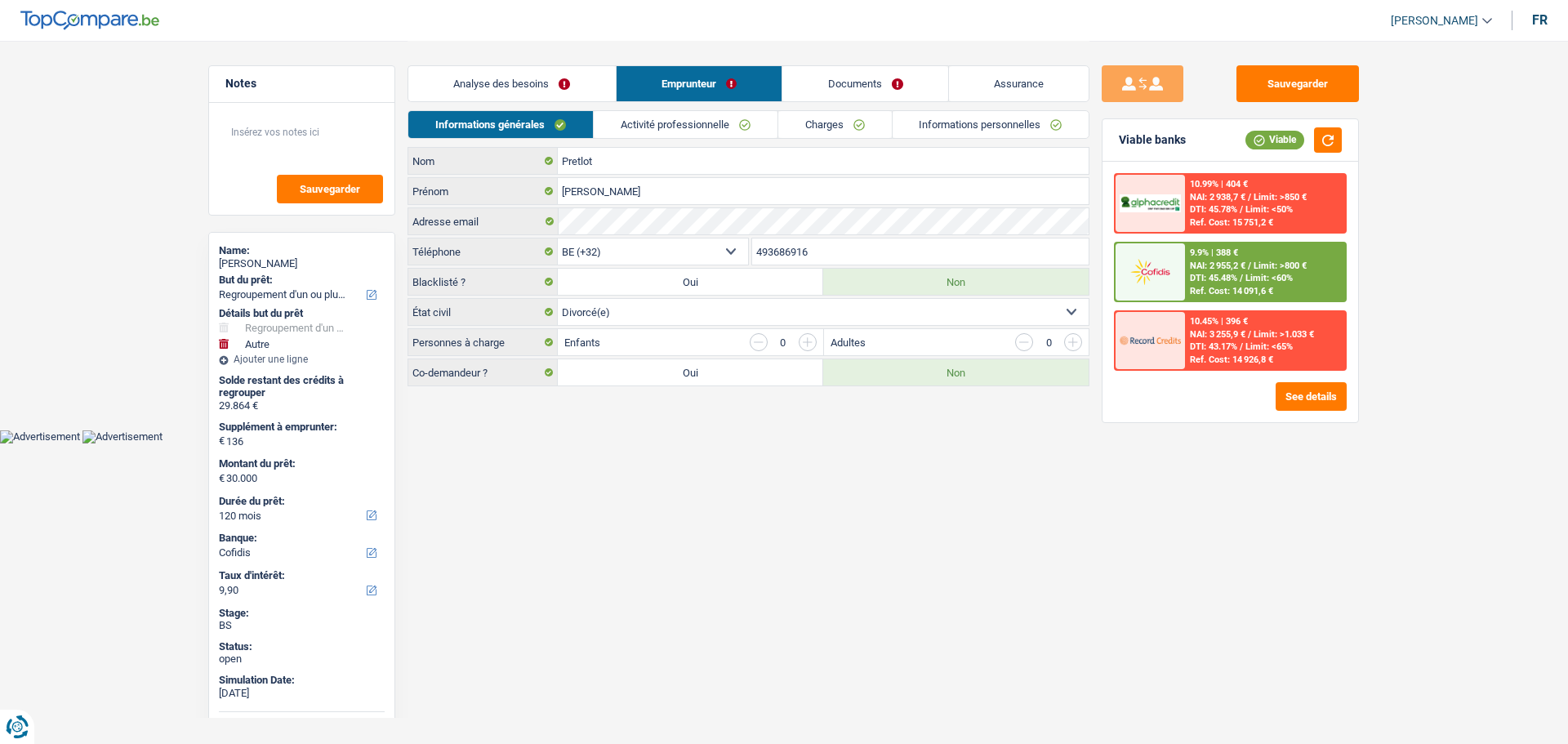
click at [629, 132] on link "Activité professionnelle" at bounding box center [686, 124] width 184 height 27
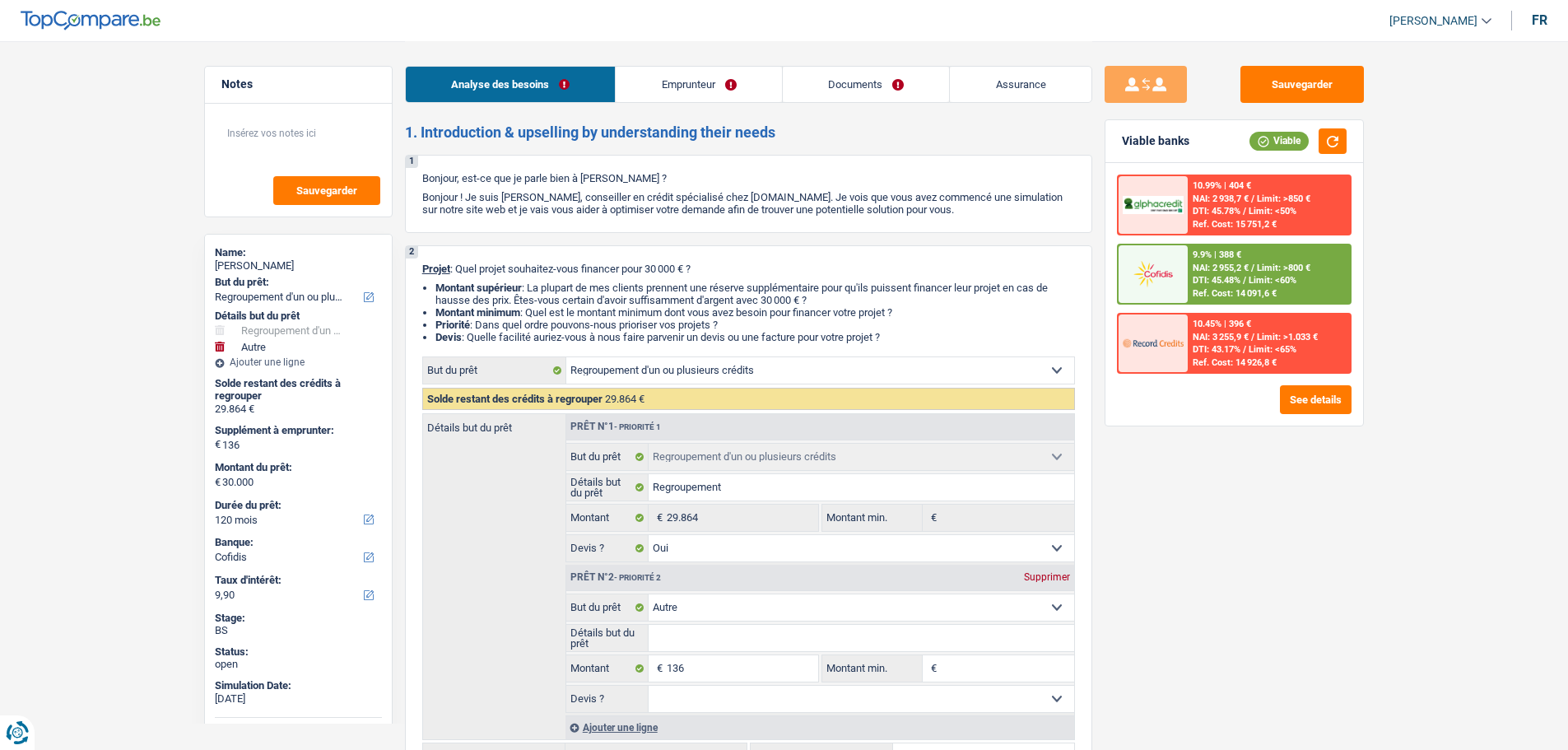
select select "refinancing"
select select "other"
select select "120"
select select "cofidis"
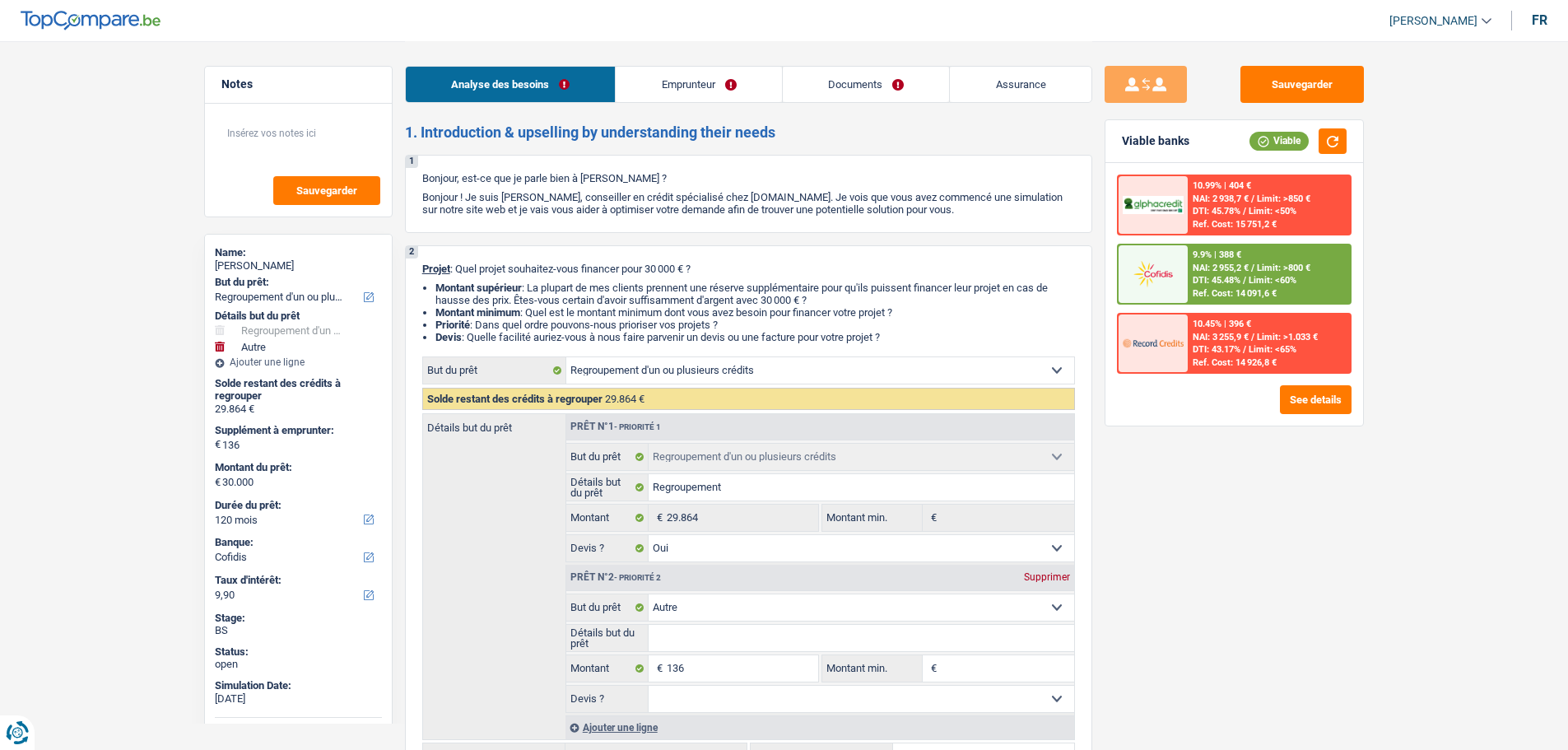
select select "refinancing"
select select "yes"
select select "other"
select select "120"
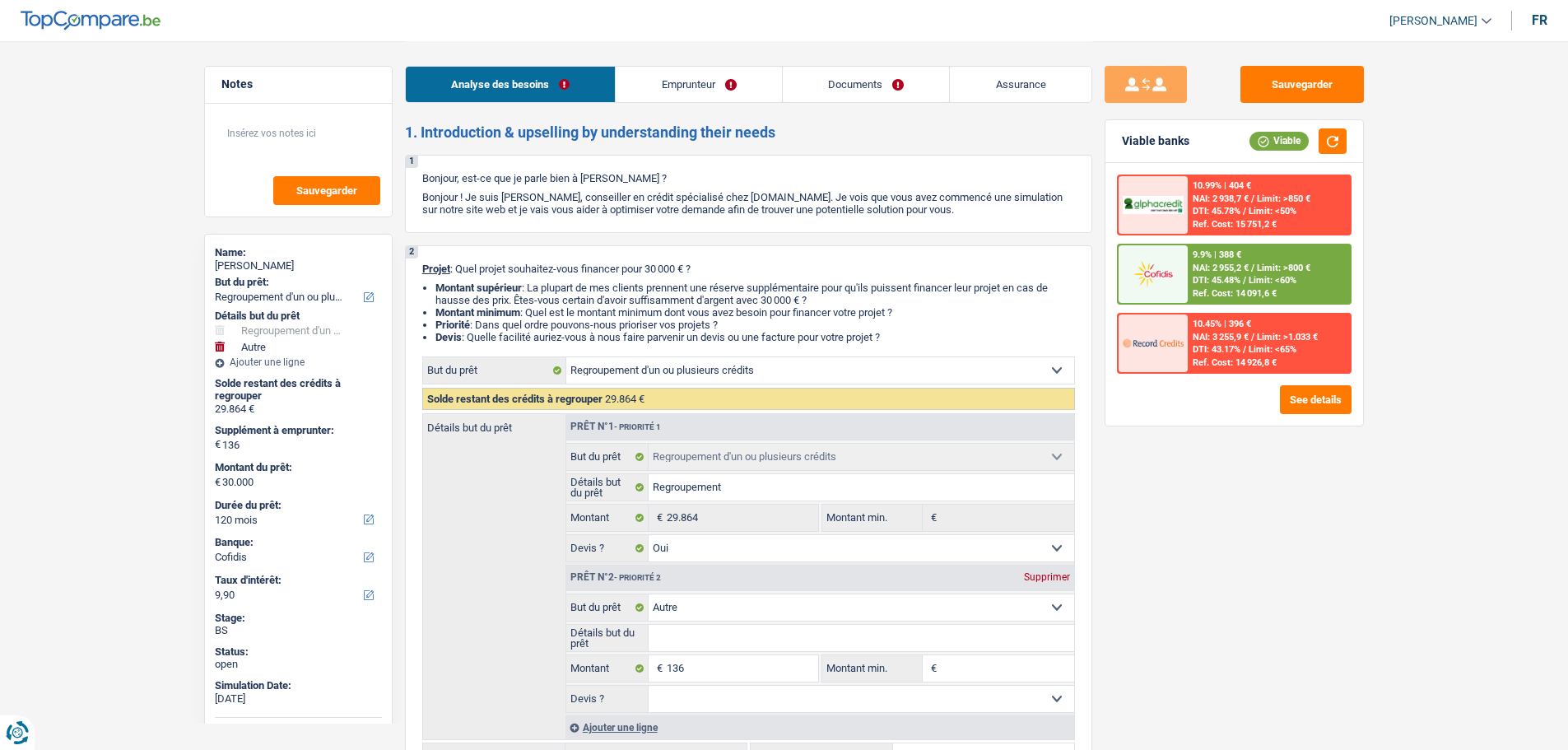
select select "worker"
select select "netSalary"
select select "other"
select select "rents"
select select "carLoan"
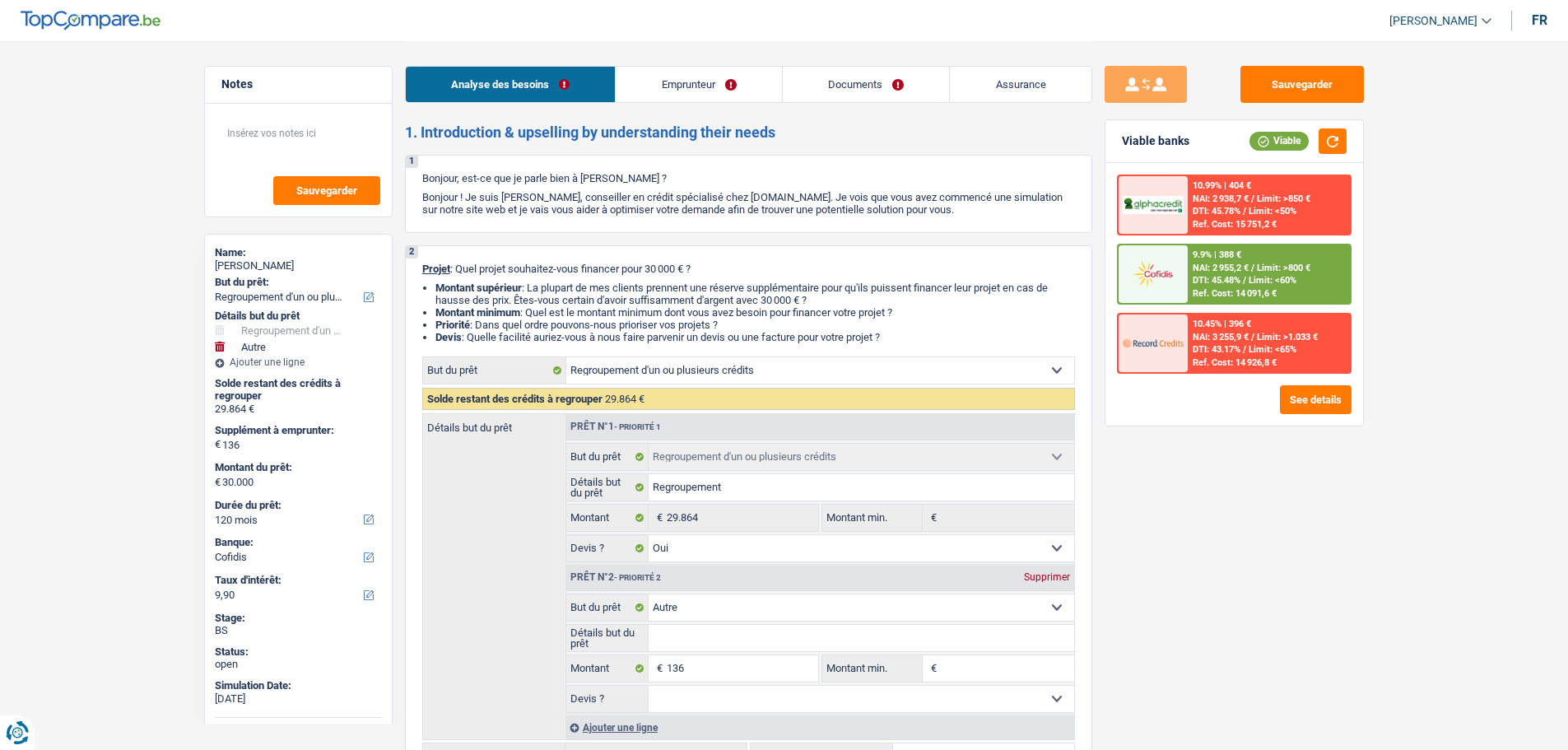
select select "60"
select select "creditConsolidation"
select select "84"
select select "cardOrCredit"
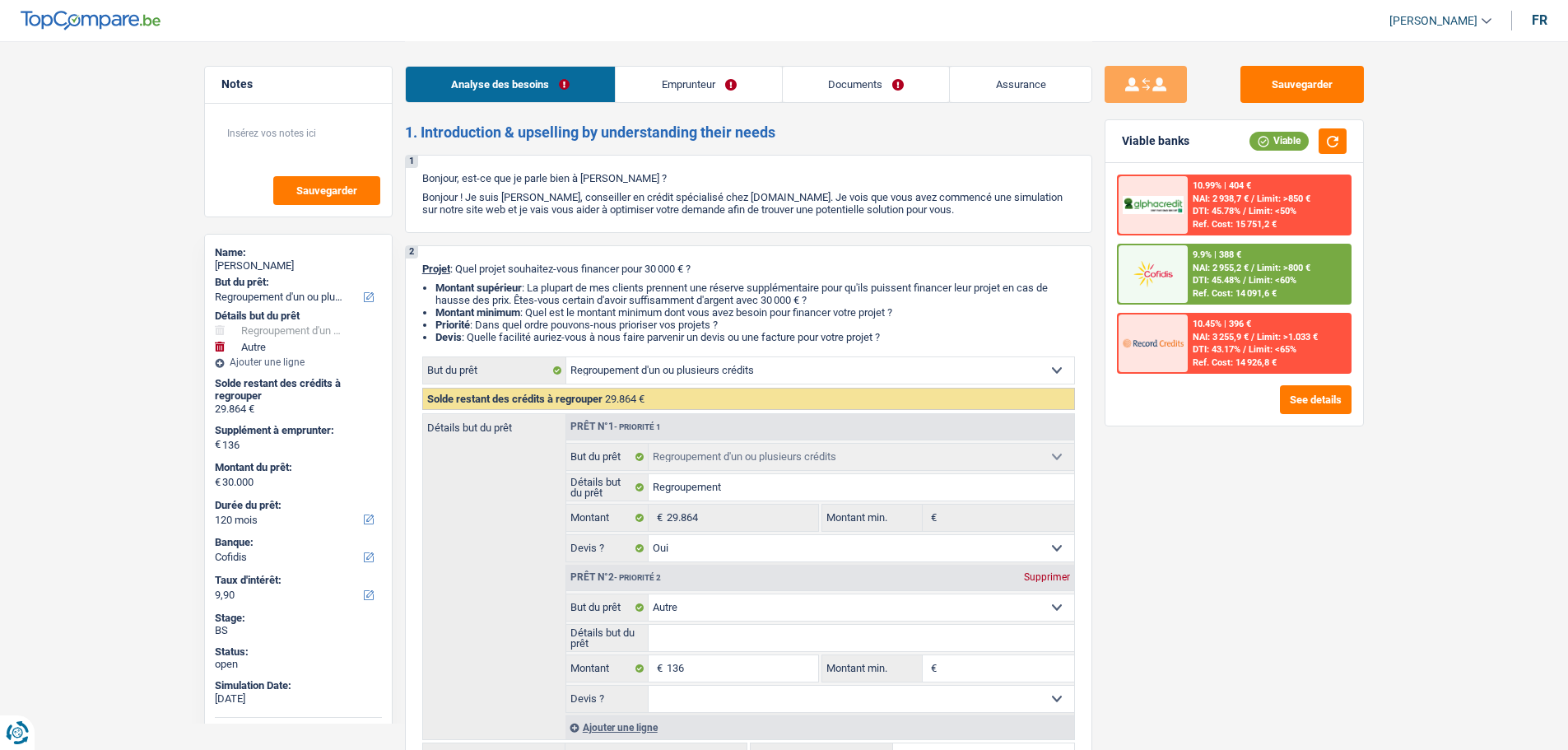
select select "cardOrCredit"
select select "carLoan"
select select "84"
select select "refinancing"
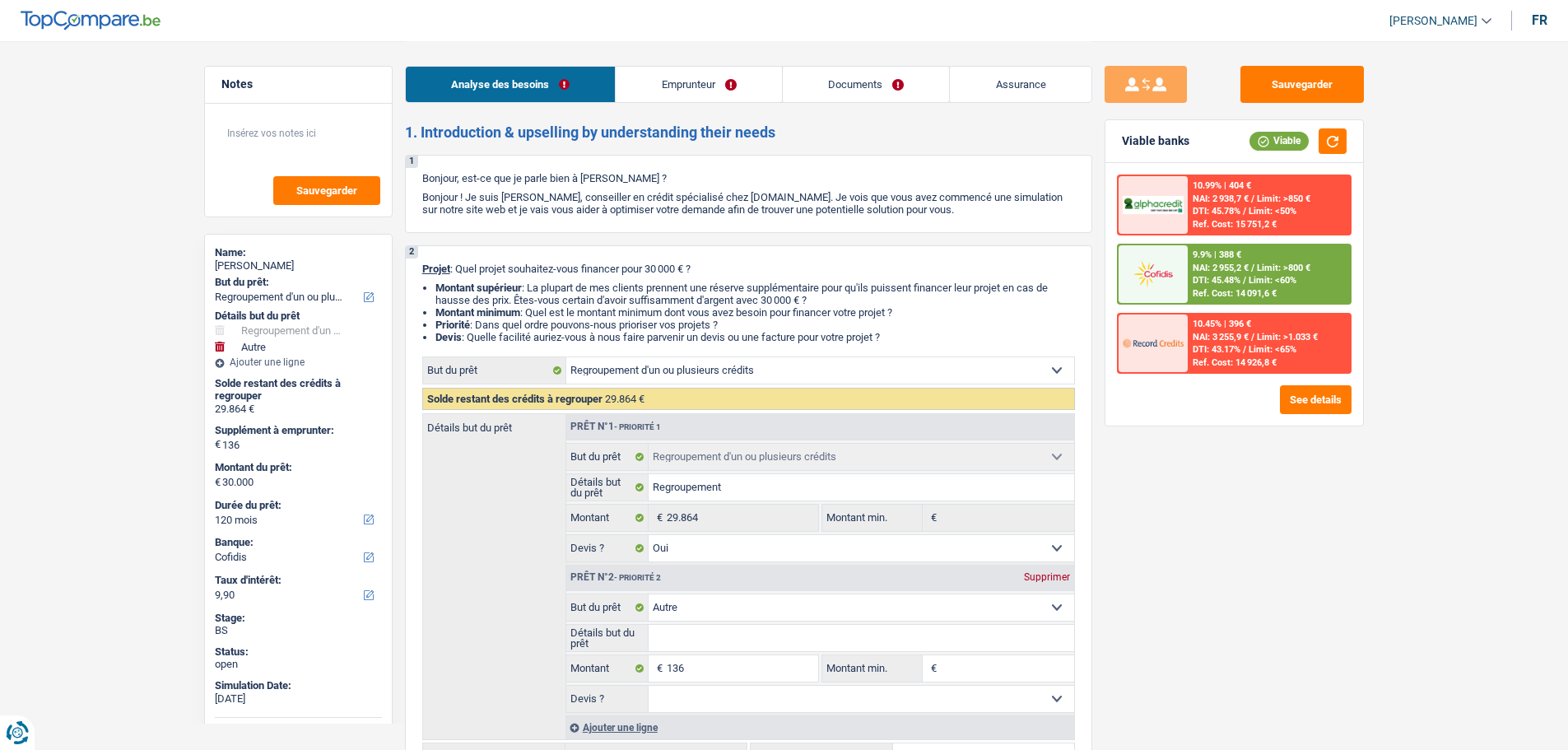
select select "refinancing"
select select "yes"
select select "other"
select select "120"
select select "worker"
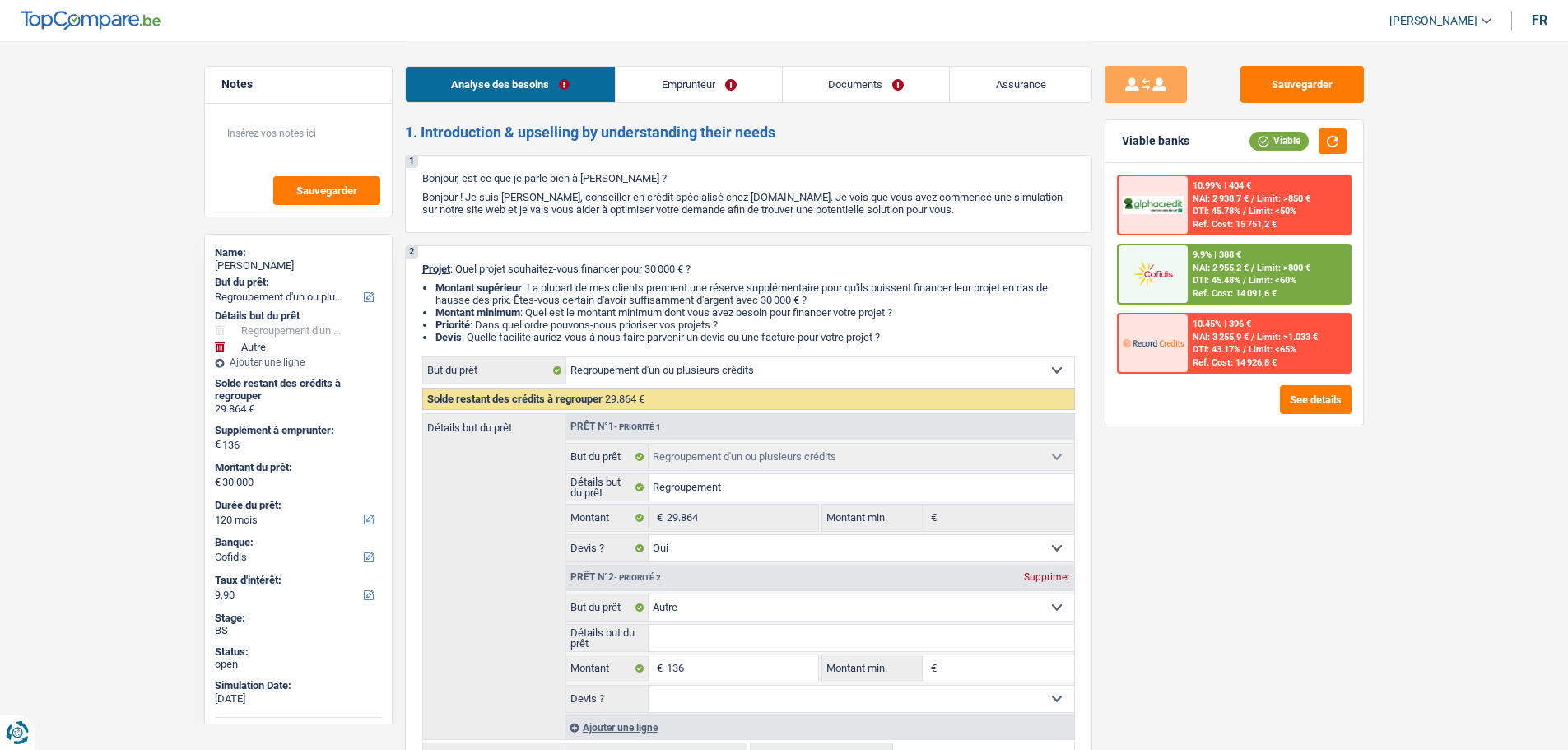
select select "netSalary"
select select "other"
drag, startPoint x: 0, startPoint y: 0, endPoint x: 662, endPoint y: 83, distance: 667.2
click at [662, 83] on link "Emprunteur" at bounding box center [699, 84] width 166 height 35
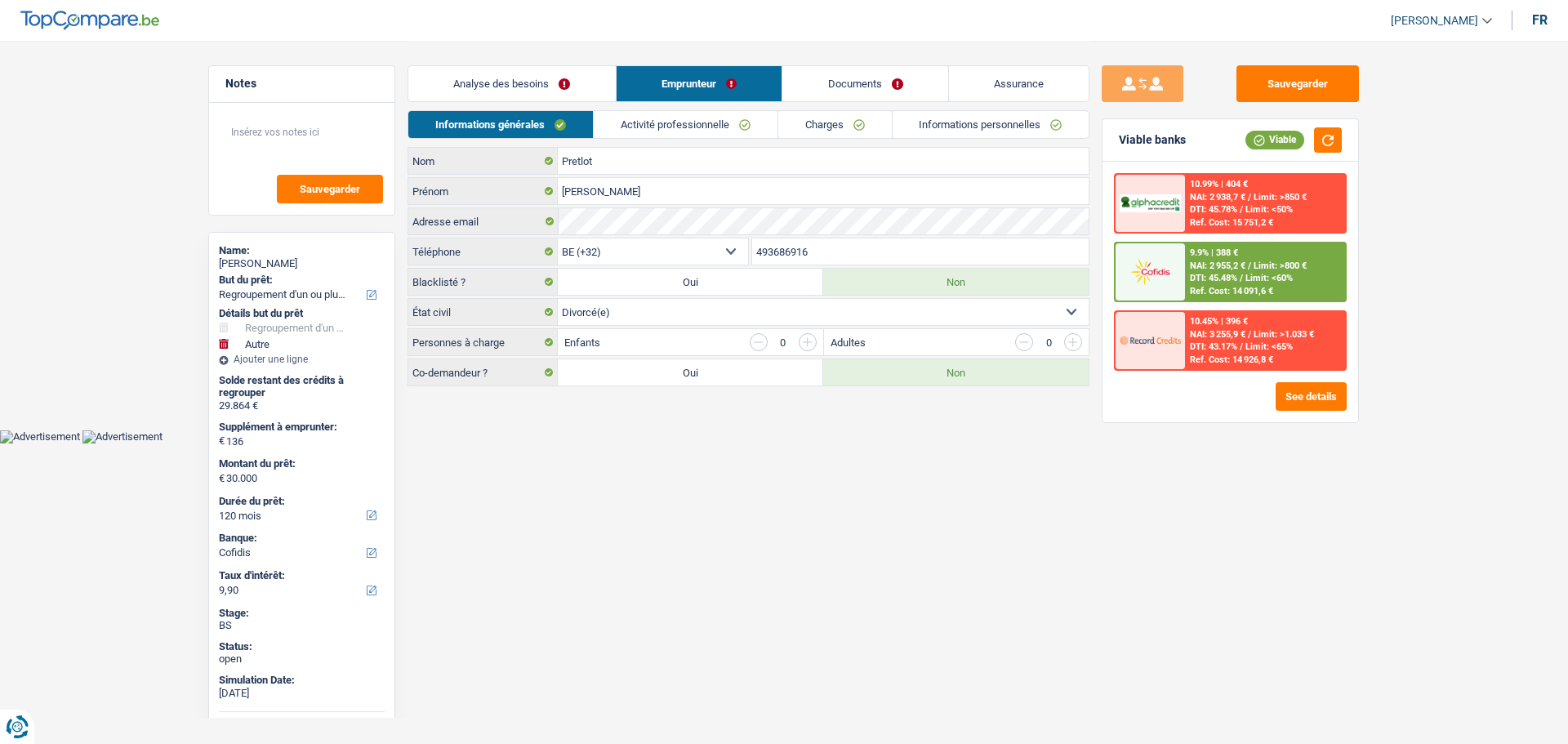
click at [632, 121] on link "Activité professionnelle" at bounding box center [686, 124] width 184 height 27
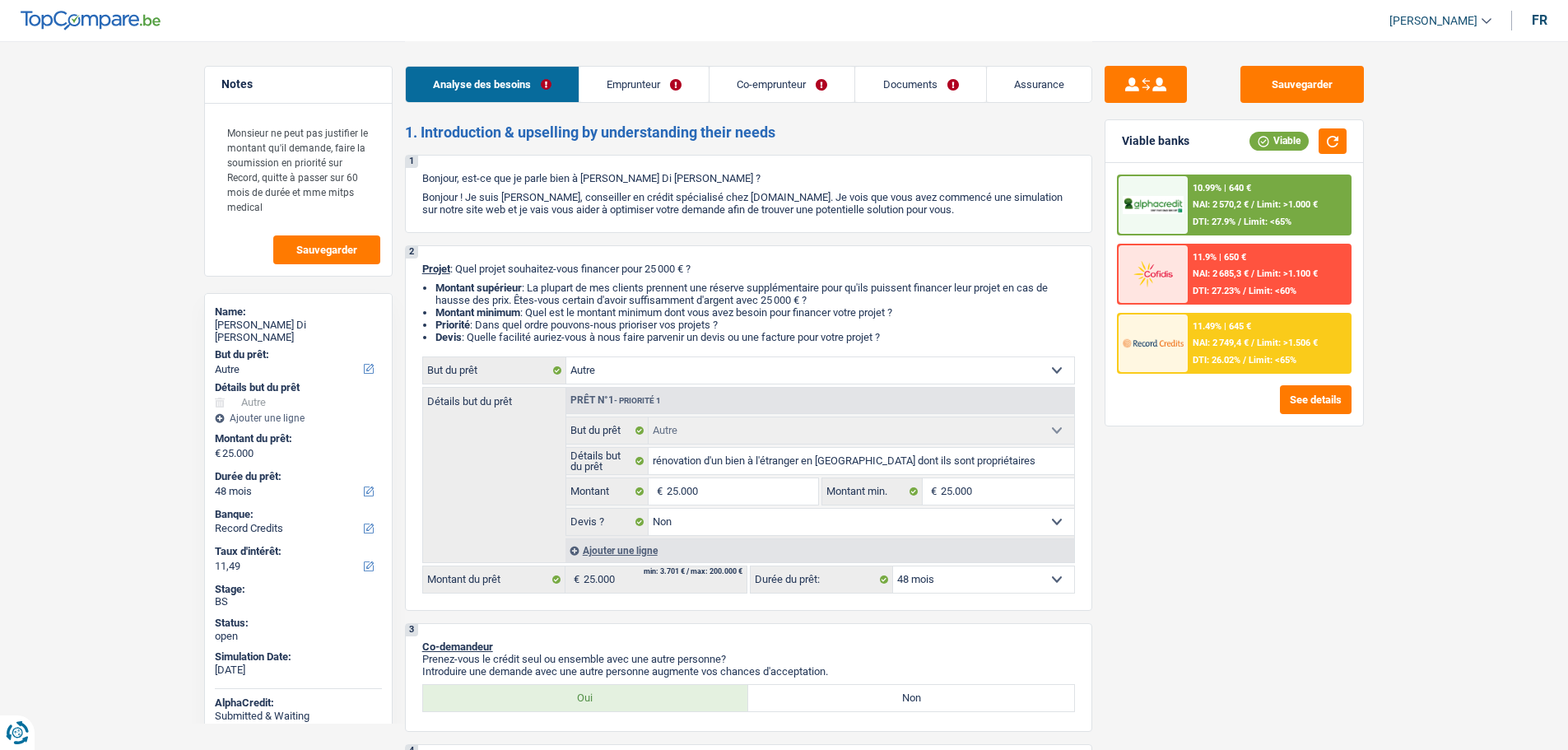
select select "other"
select select "48"
select select "record credits"
select select "other"
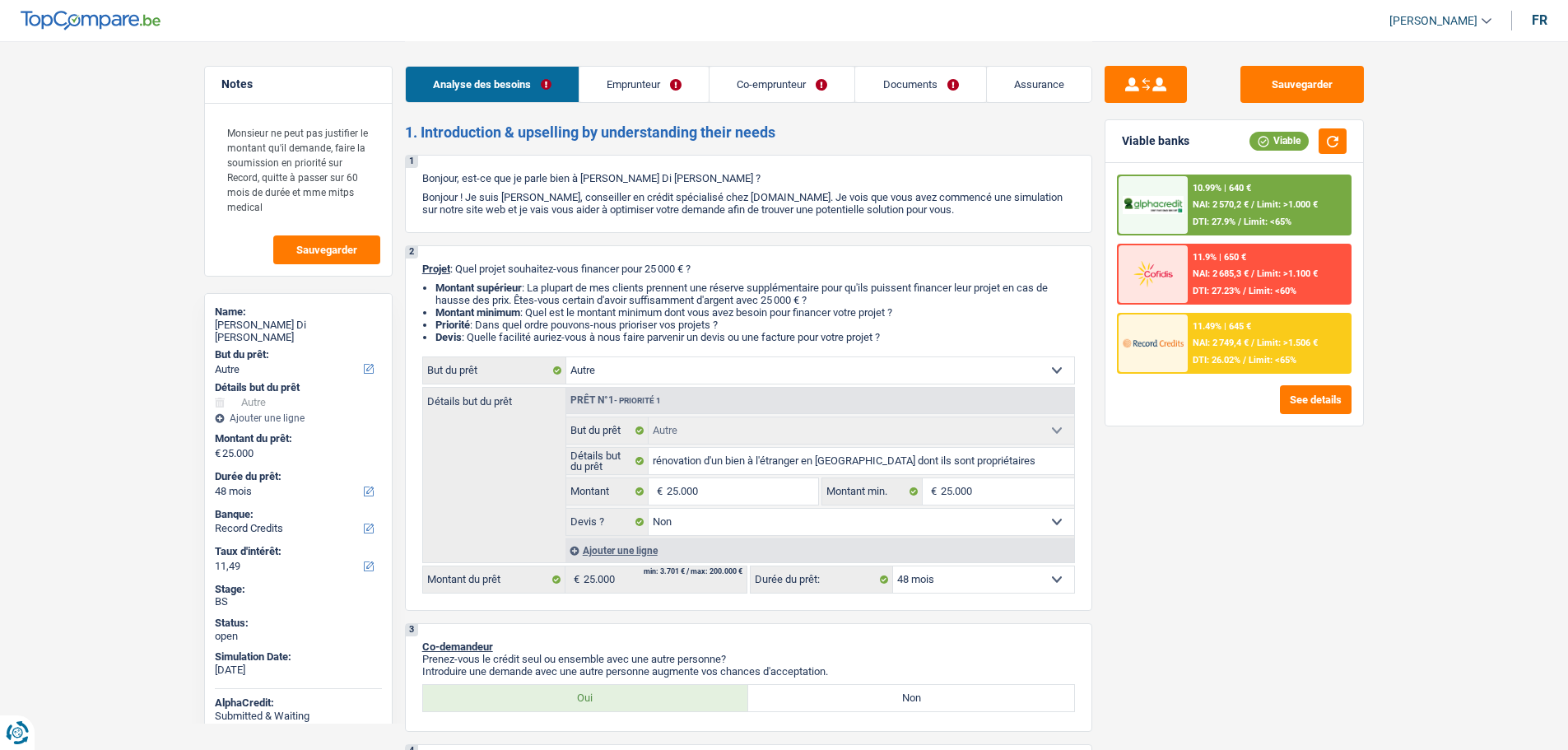
select select "other"
select select "false"
select select "48"
select select "unemployed"
select select "privateEmployee"
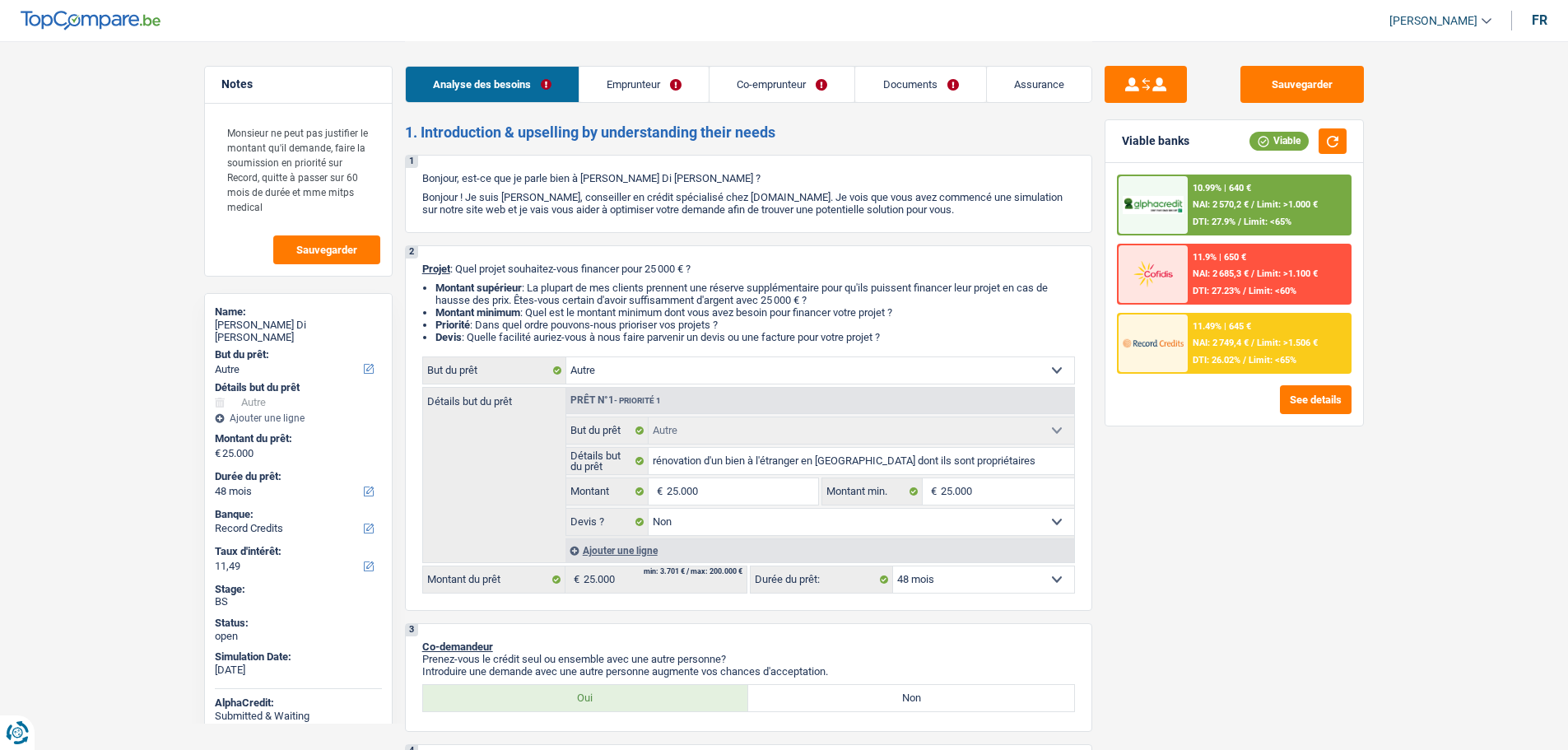
select select "unemployment"
select select "netSalary"
select select "rentalIncome"
select select "mealVouchers"
select select "ownerWithoutMortgage"
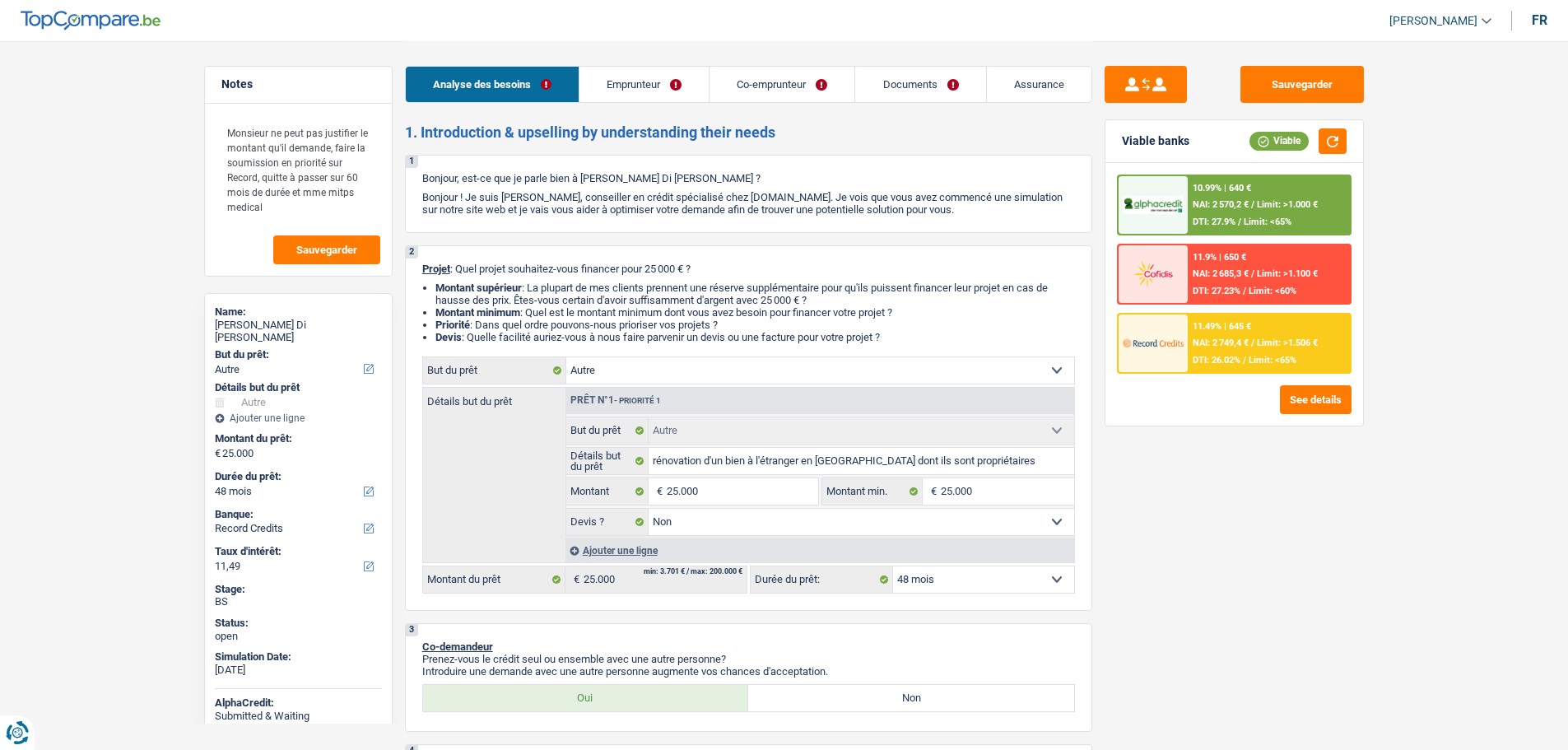
select select "other"
select select "false"
select select "48"
select select "privateEmployee"
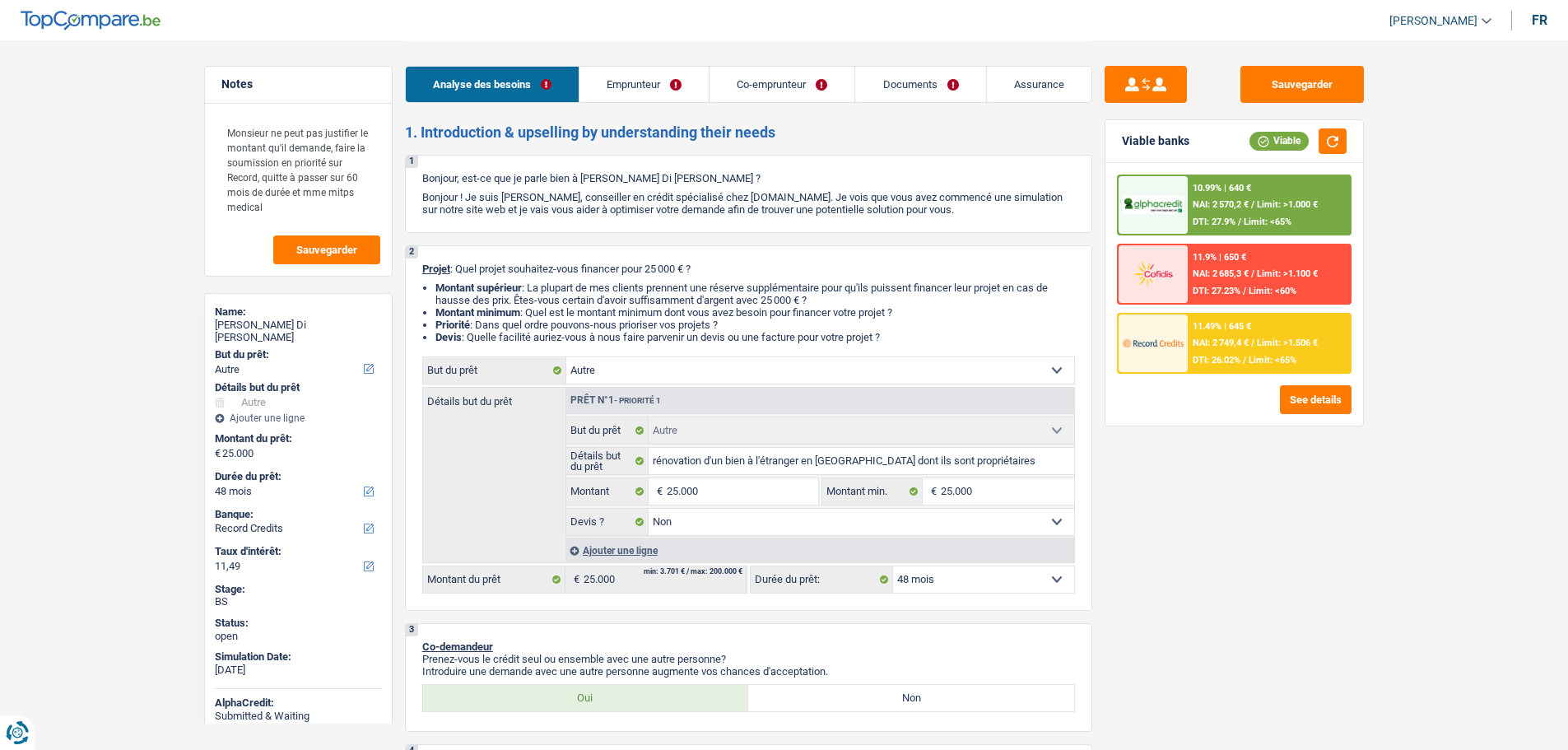
select select "netSalary"
select select "rentalIncome"
select select "mealVouchers"
click at [635, 79] on link "Emprunteur" at bounding box center [644, 84] width 129 height 35
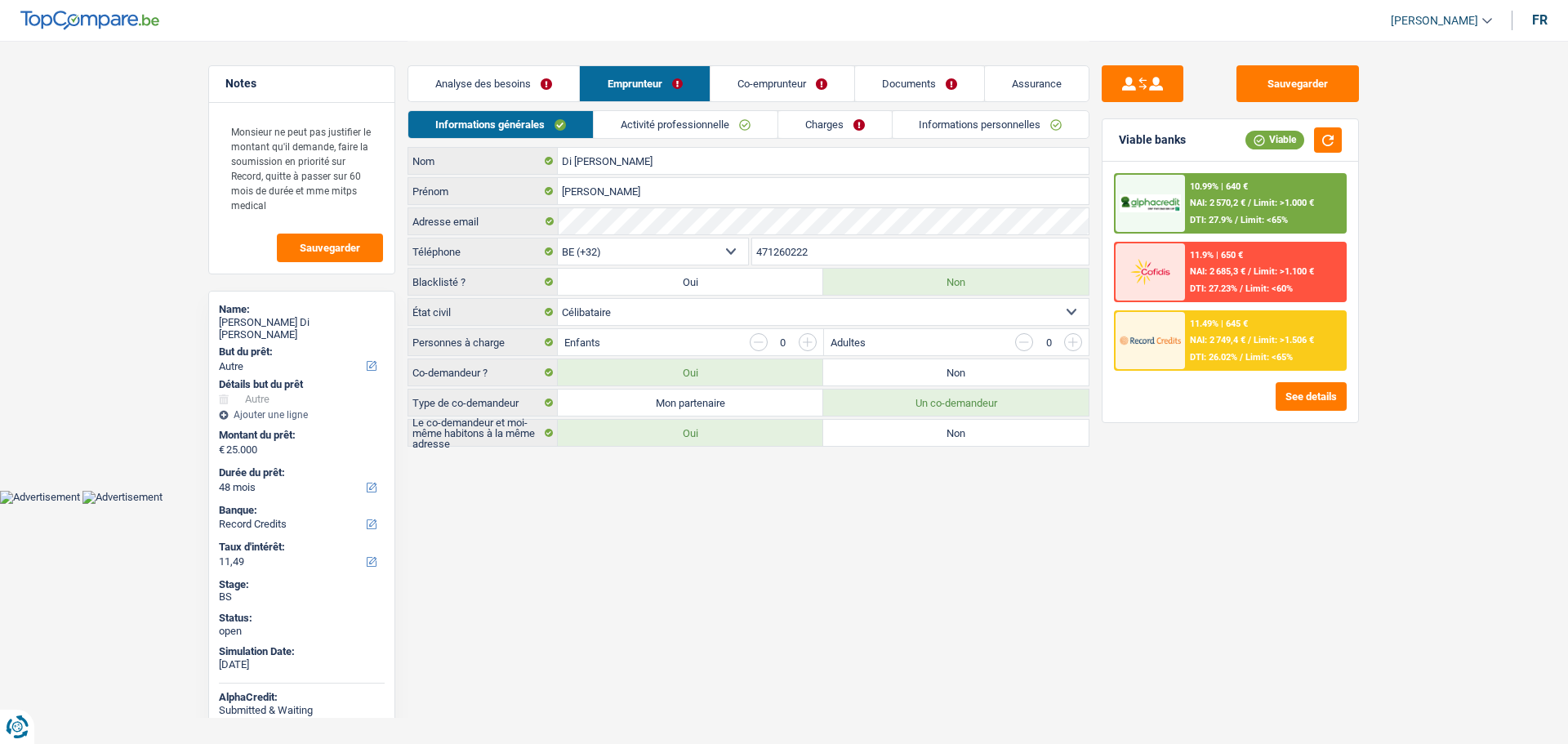
click at [654, 115] on link "Activité professionnelle" at bounding box center [686, 124] width 184 height 27
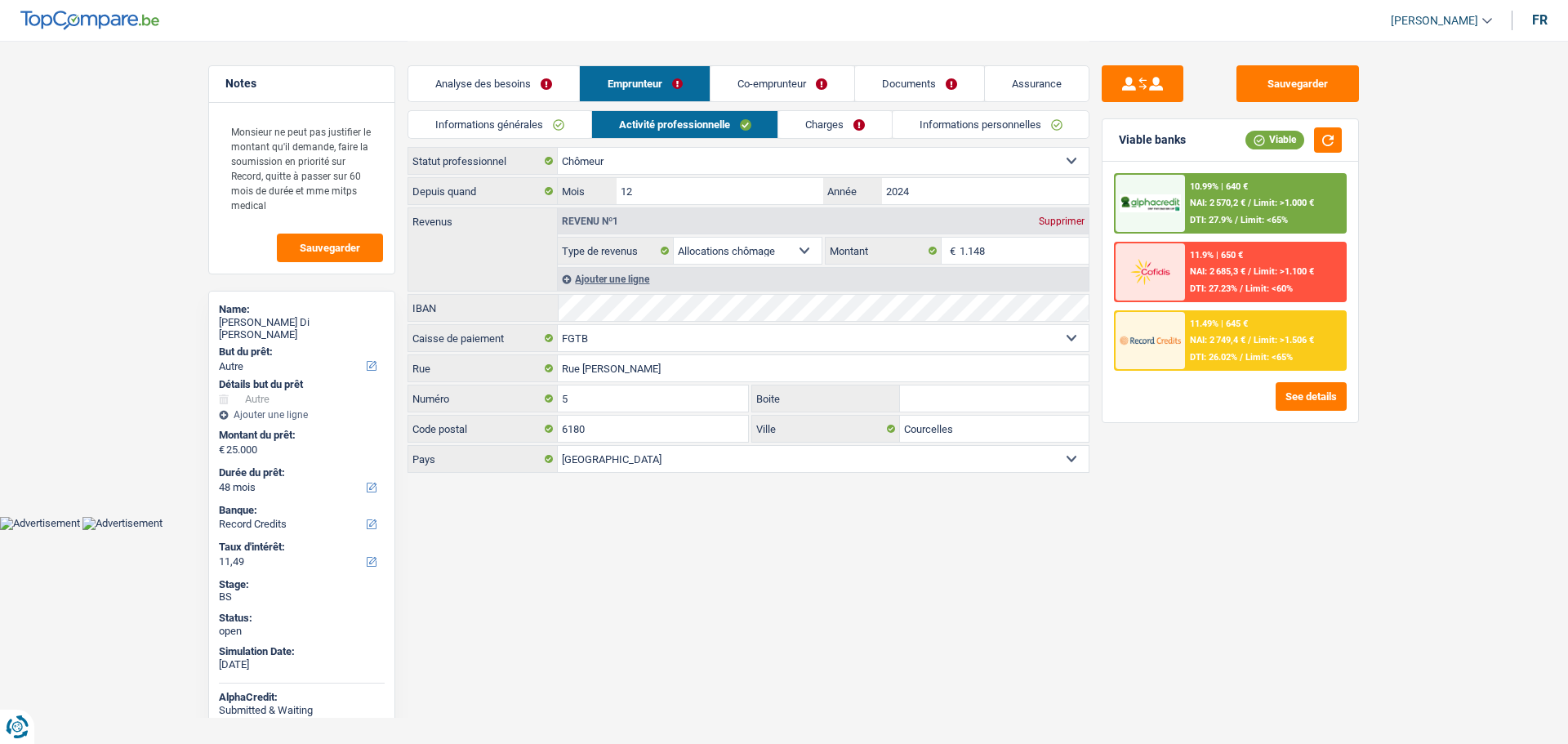
click at [755, 71] on link "Co-emprunteur" at bounding box center [782, 84] width 143 height 35
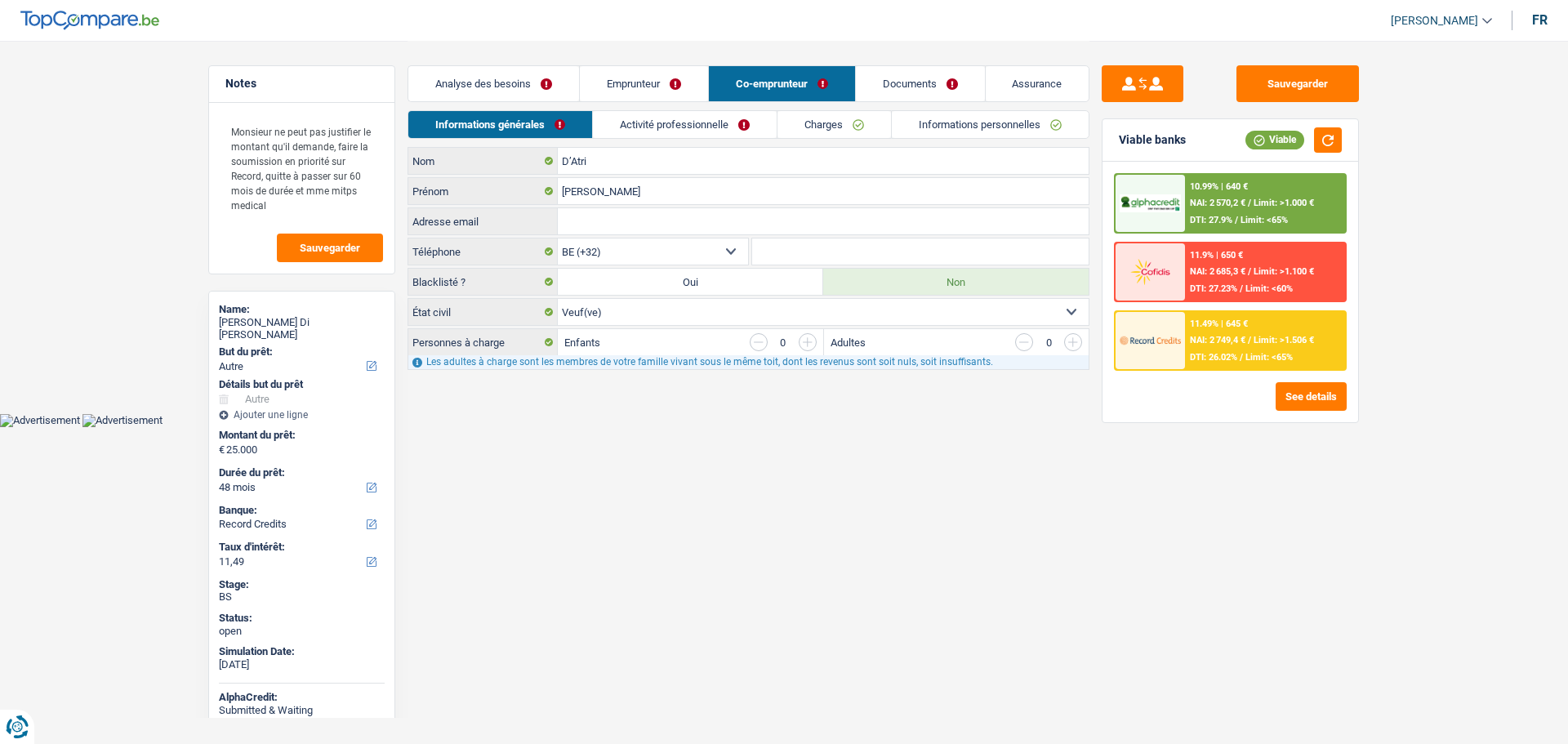
click at [644, 120] on link "Activité professionnelle" at bounding box center [685, 124] width 184 height 27
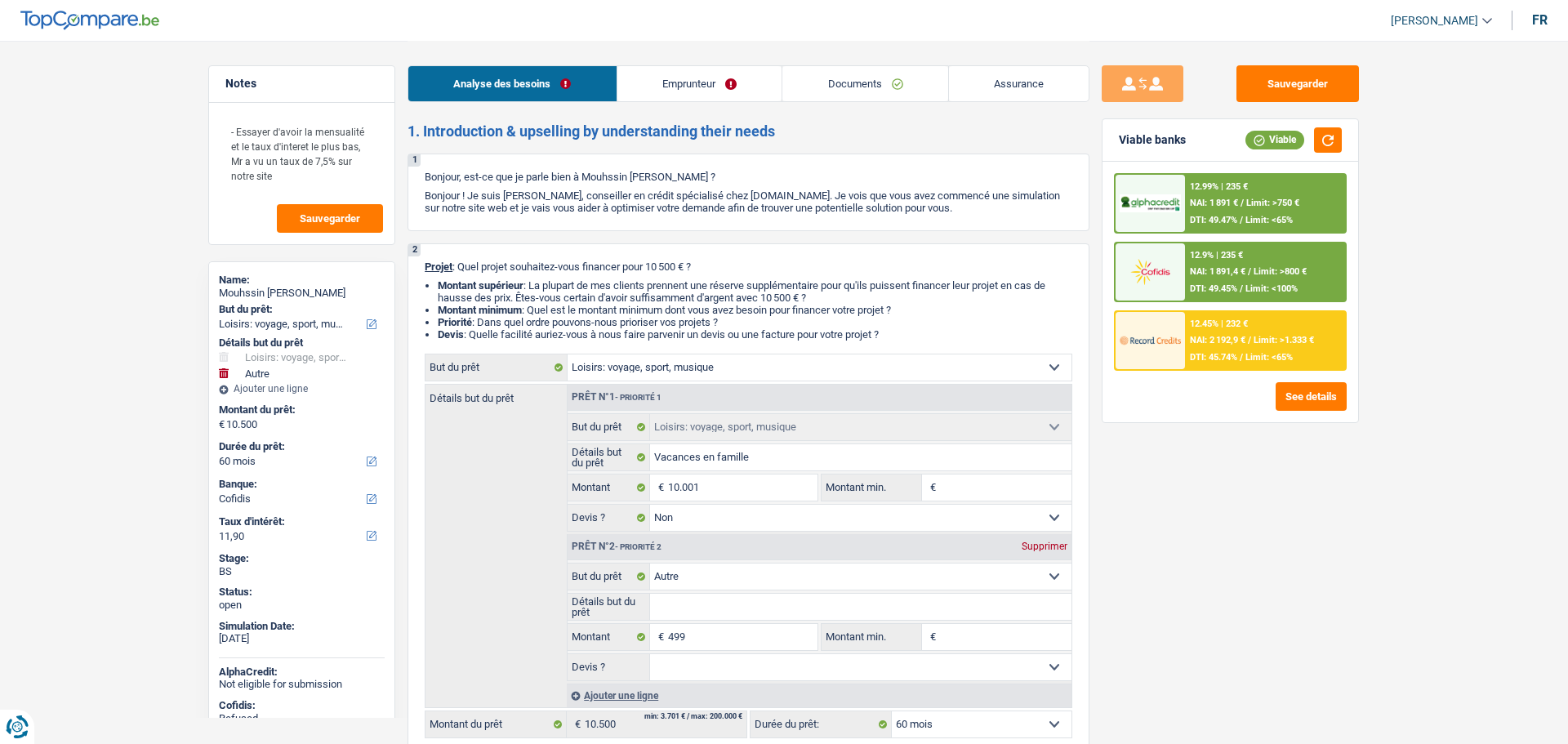
select select "hobbies"
select select "other"
select select "60"
select select "cofidis"
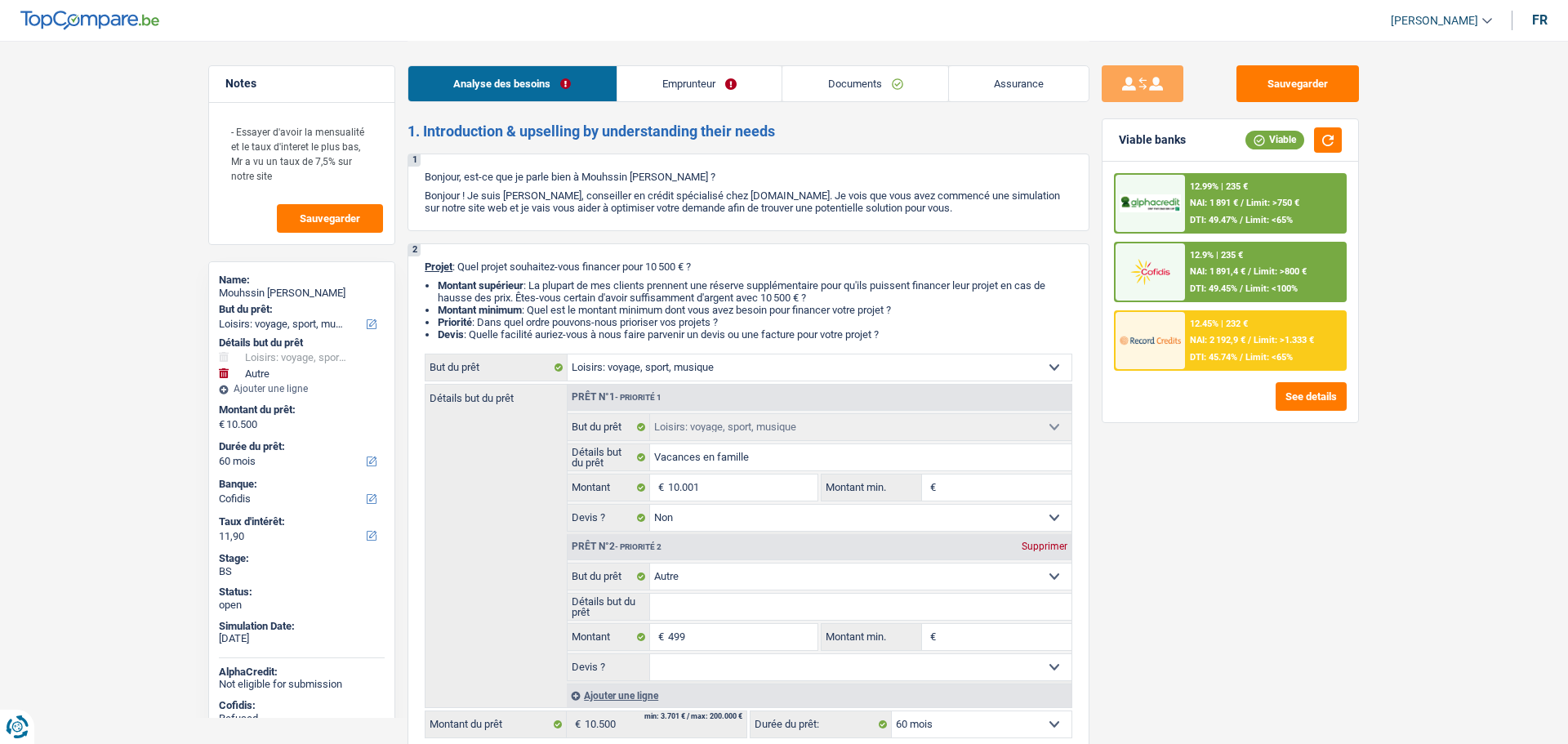
select select "hobbies"
select select "false"
select select "other"
select select "60"
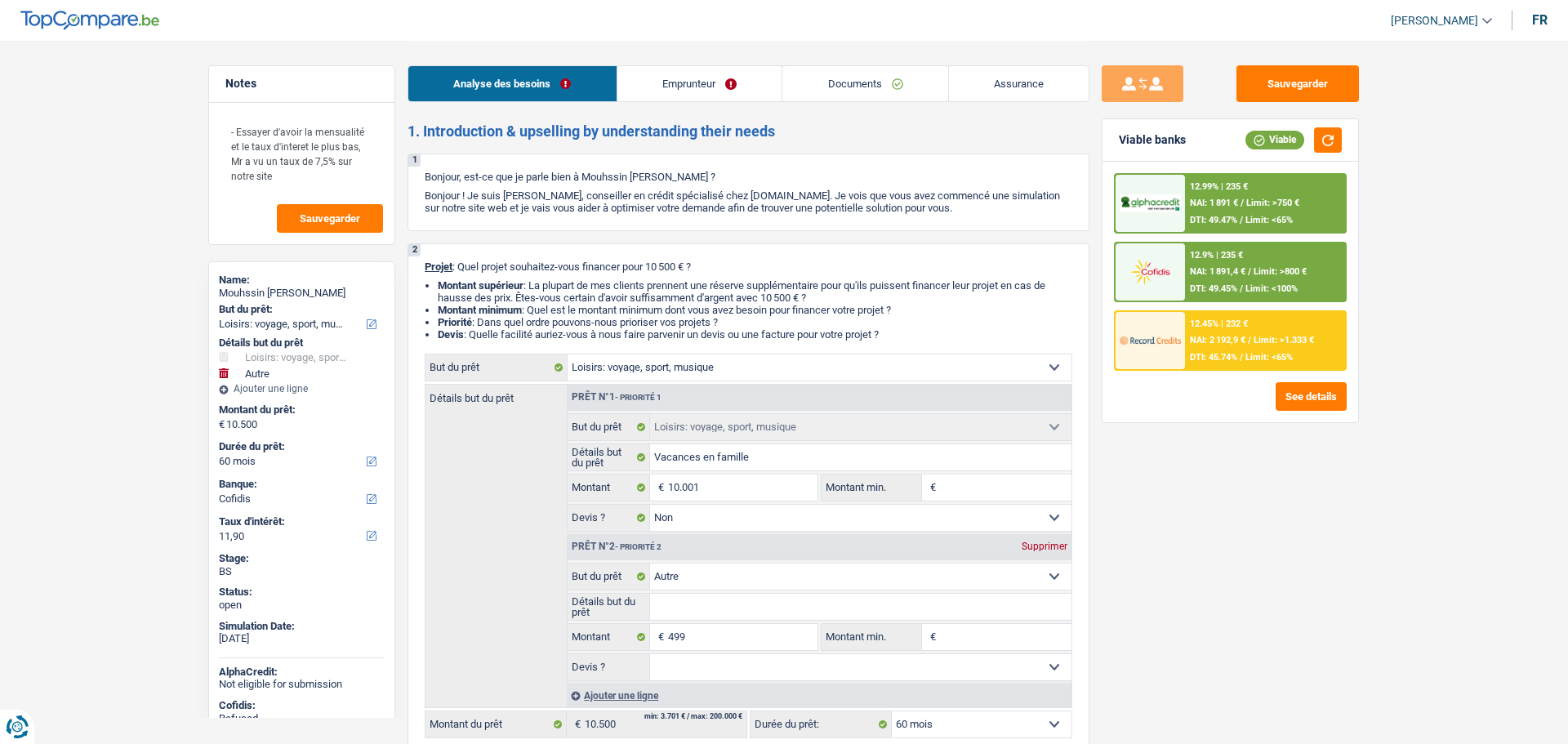
select select "publicEmployee"
select select "netSalary"
select select "familyAllowances"
select select "mealVouchers"
select select "ownerWithMortgage"
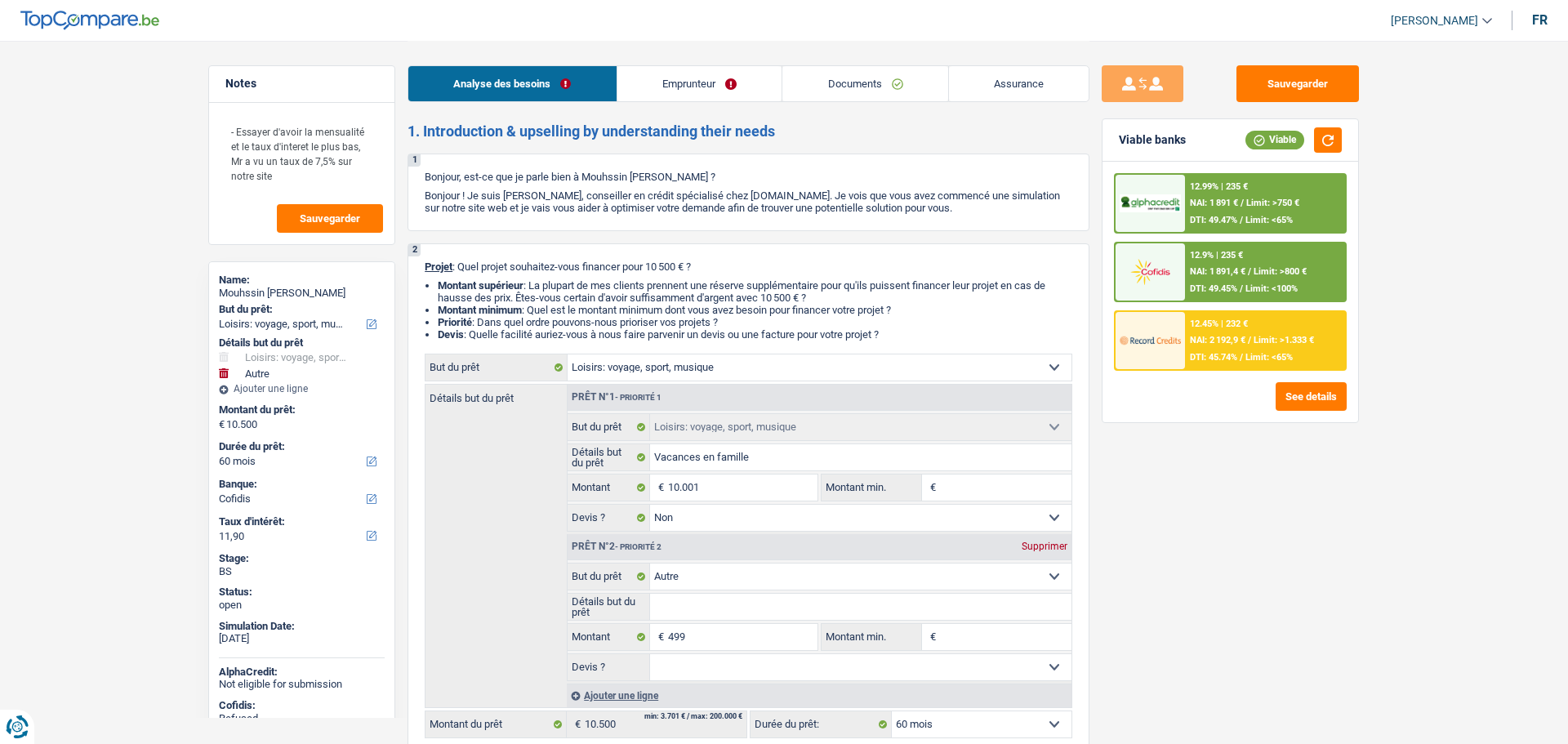
select select "mortgage"
select select "420"
select select "mortgage"
select select "300"
select select "carLoan"
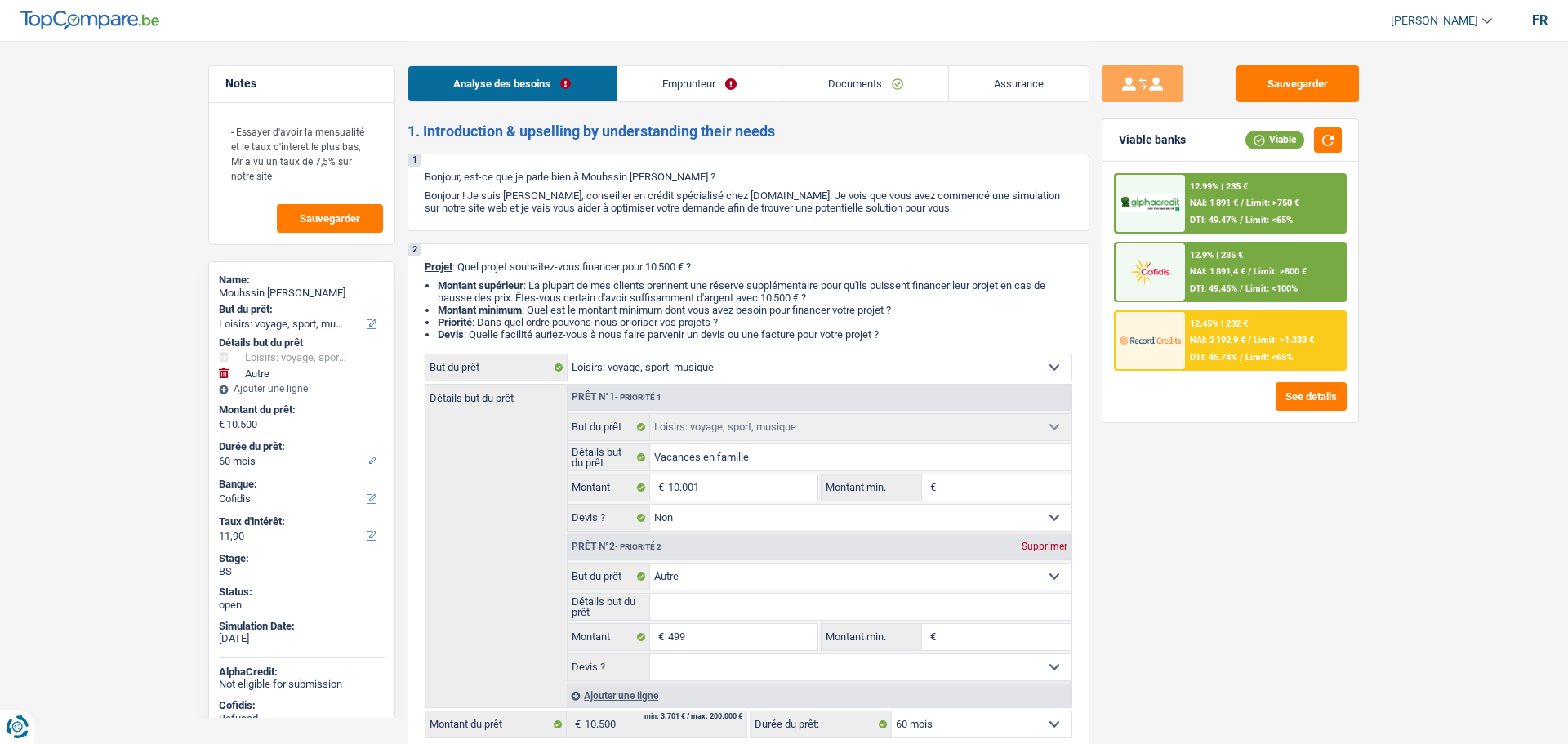
select select "60"
select select "hobbies"
select select "false"
select select "other"
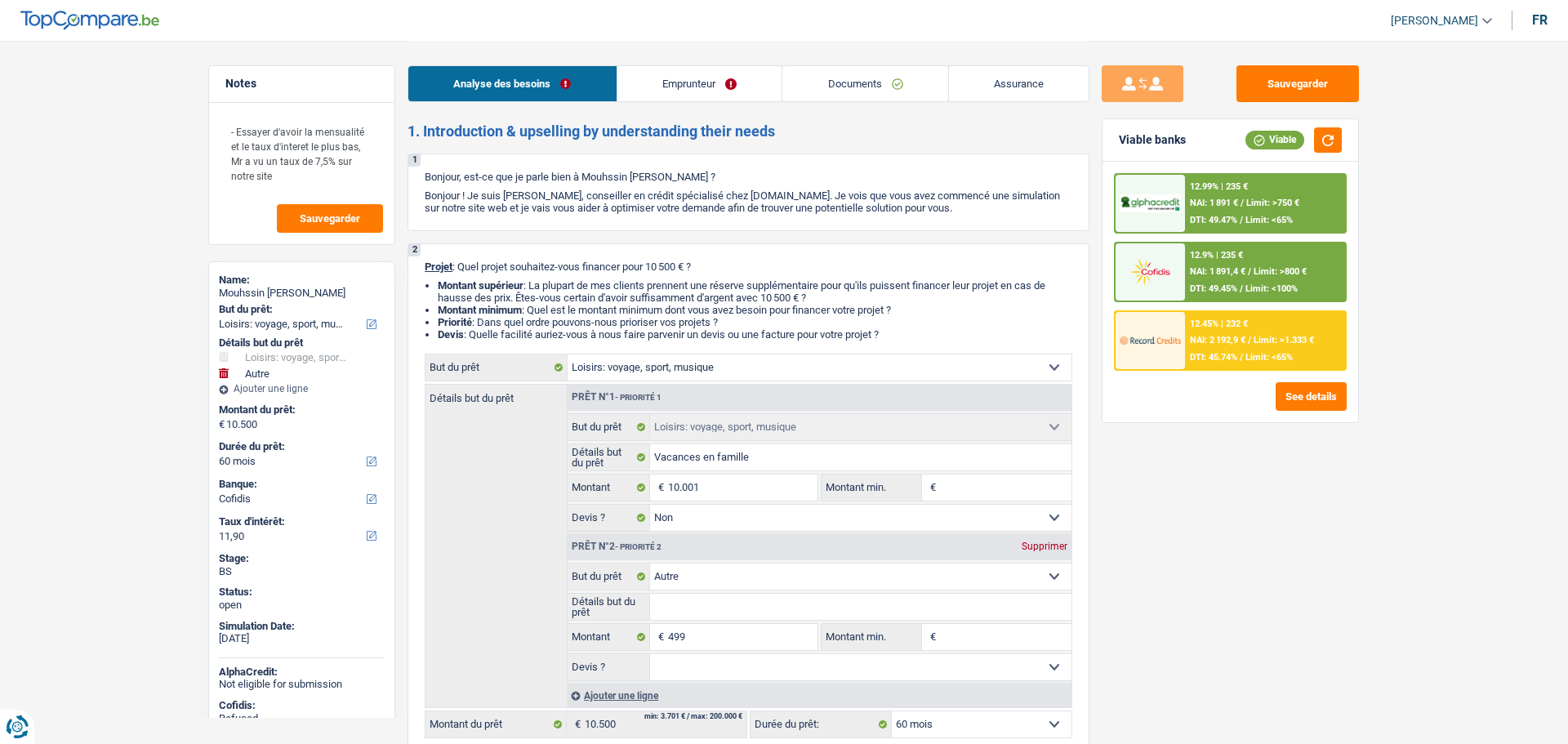
select select "60"
select select "publicEmployee"
select select "netSalary"
select select "familyAllowances"
select select "mealVouchers"
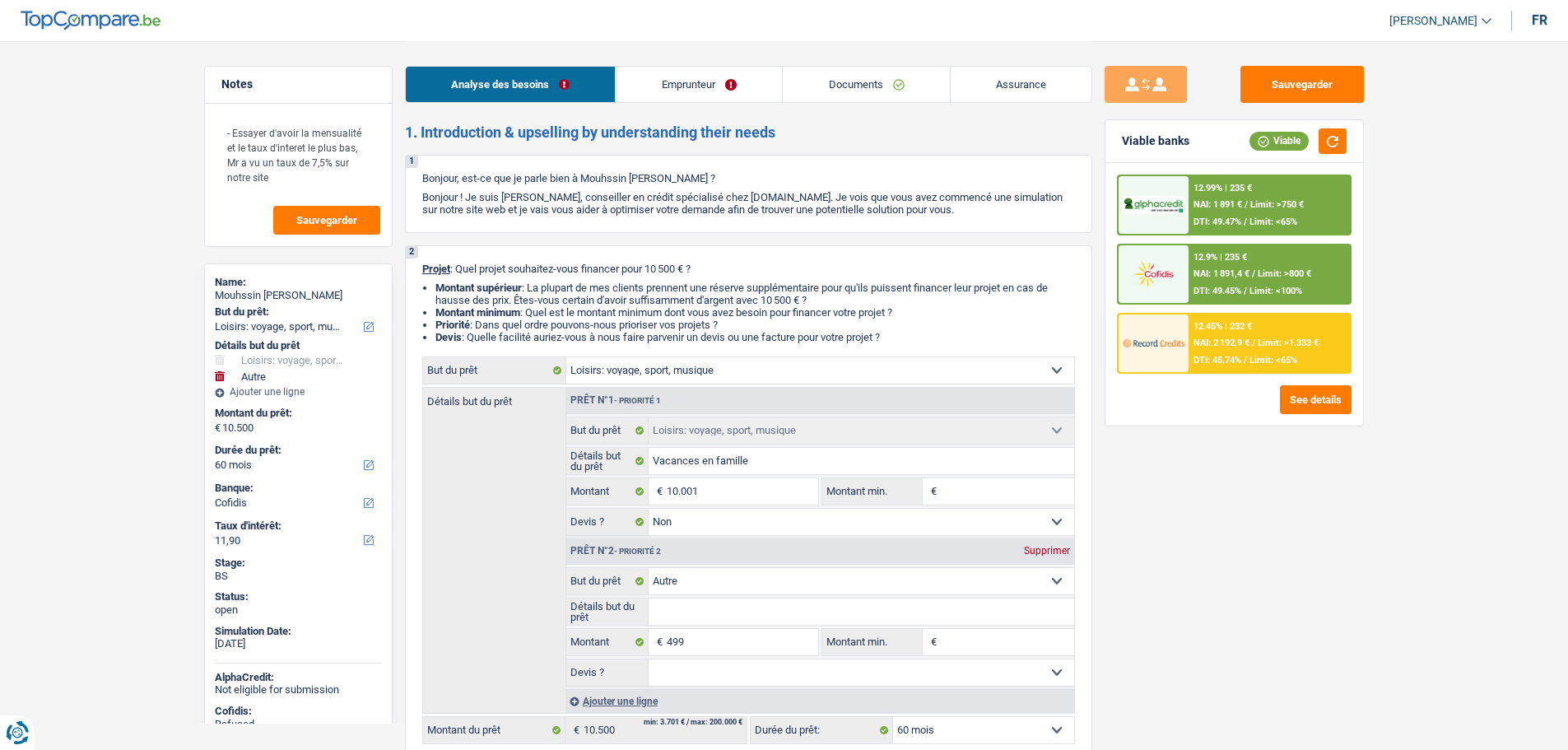
click at [741, 84] on link "Emprunteur" at bounding box center [699, 84] width 166 height 35
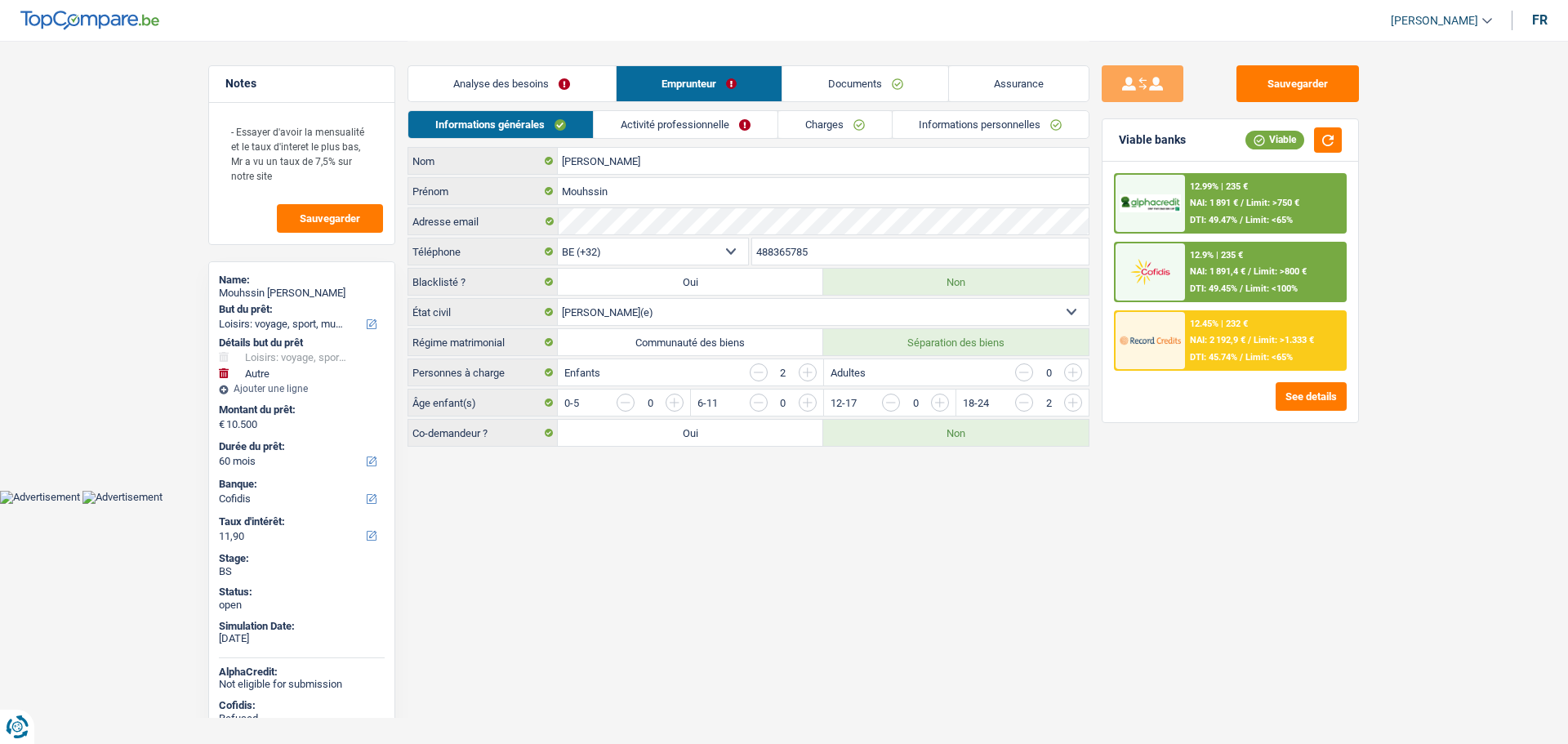
click at [656, 121] on link "Activité professionnelle" at bounding box center [686, 124] width 184 height 27
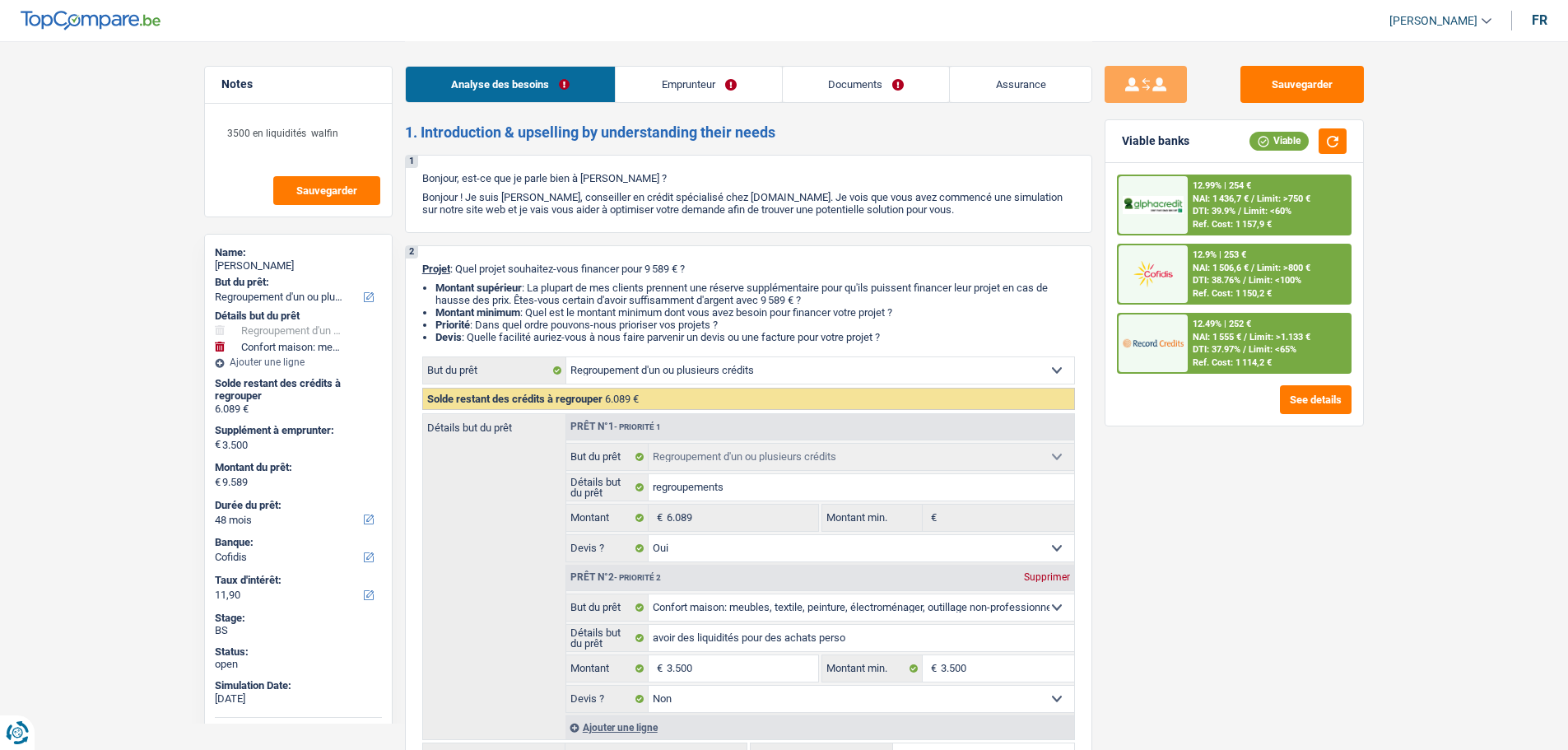
select select "refinancing"
select select "household"
select select "48"
select select "cofidis"
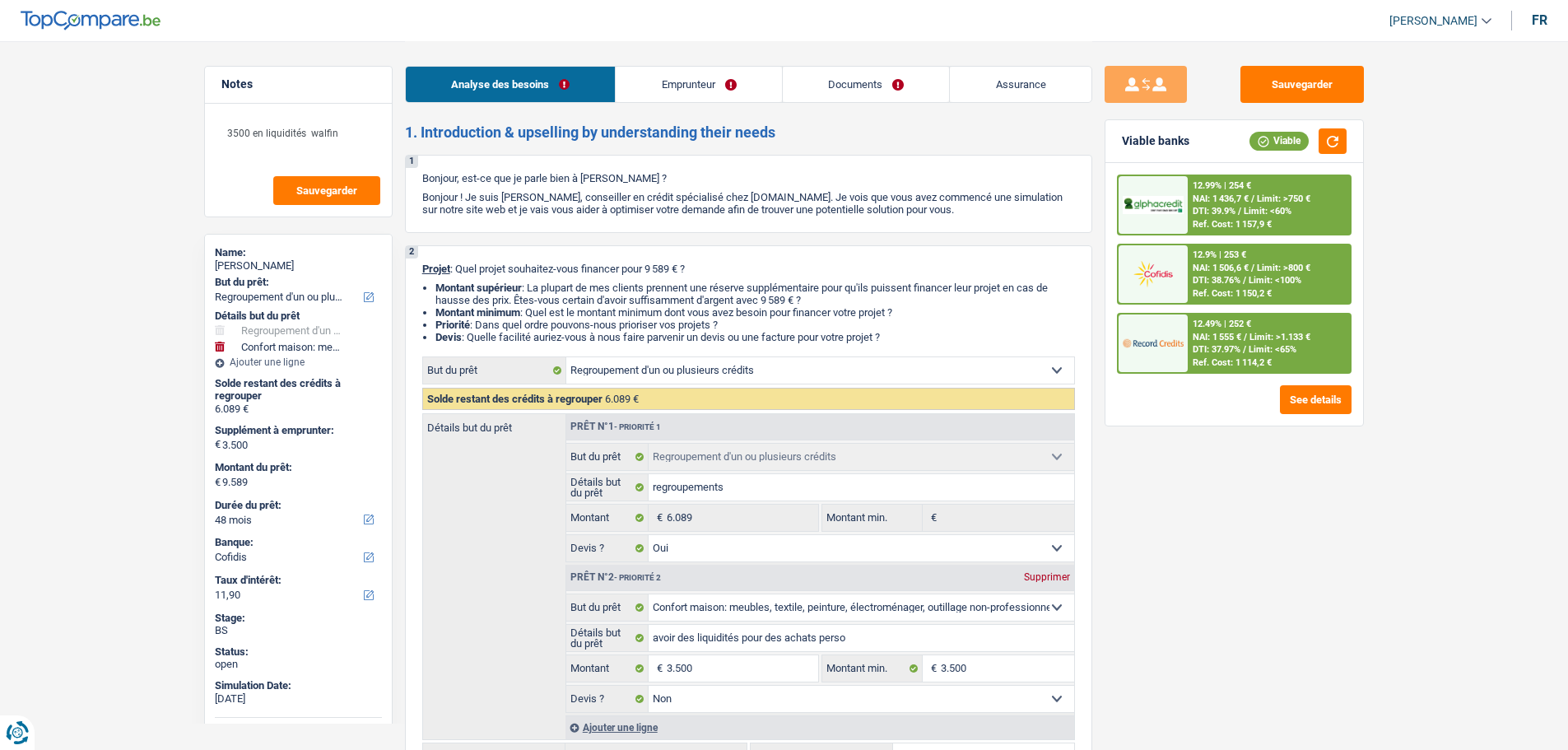
select select "refinancing"
select select "yes"
select select "household"
select select "false"
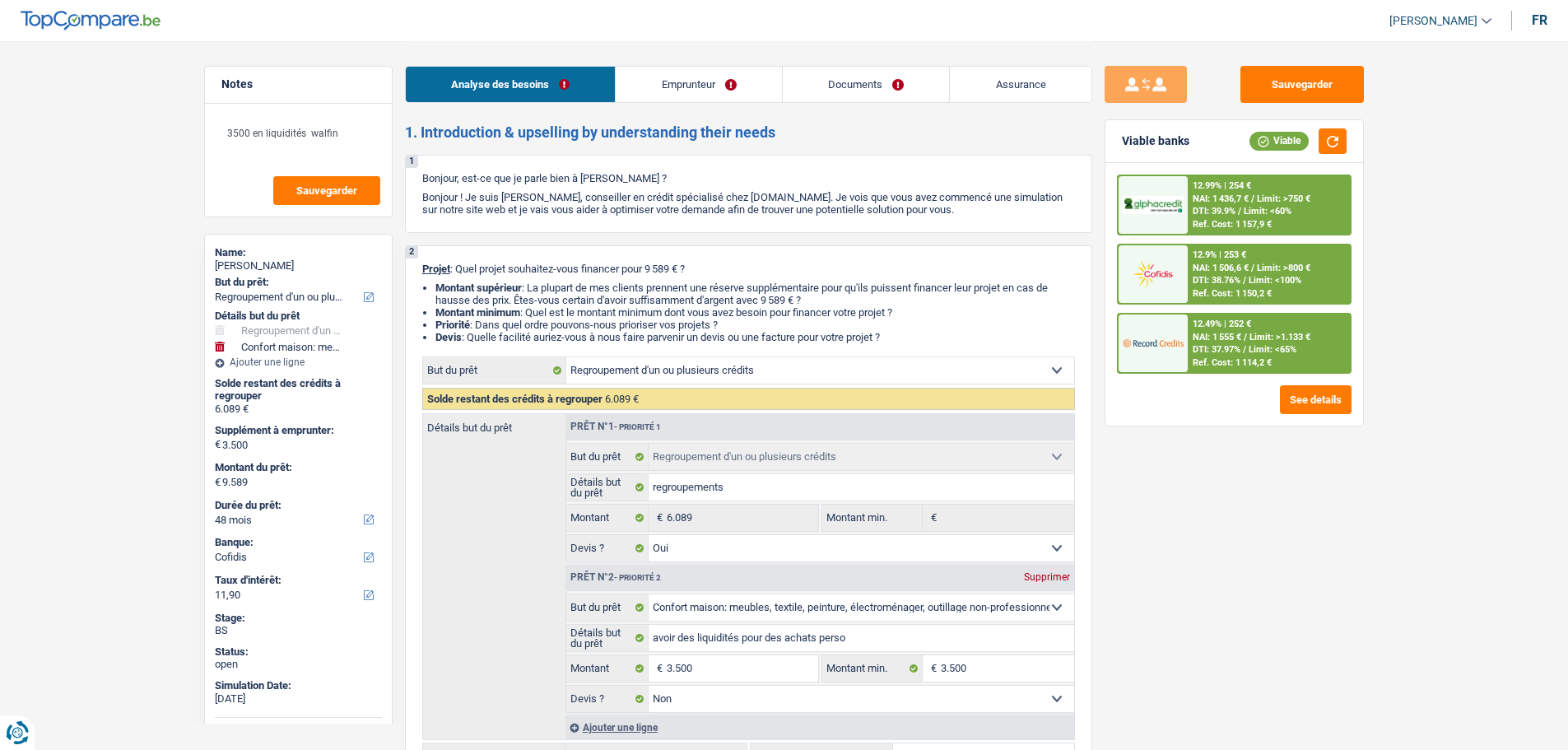
select select "48"
select select "privateEmployee"
select select "netSalary"
select select "familyAllowances"
select select "mealVouchers"
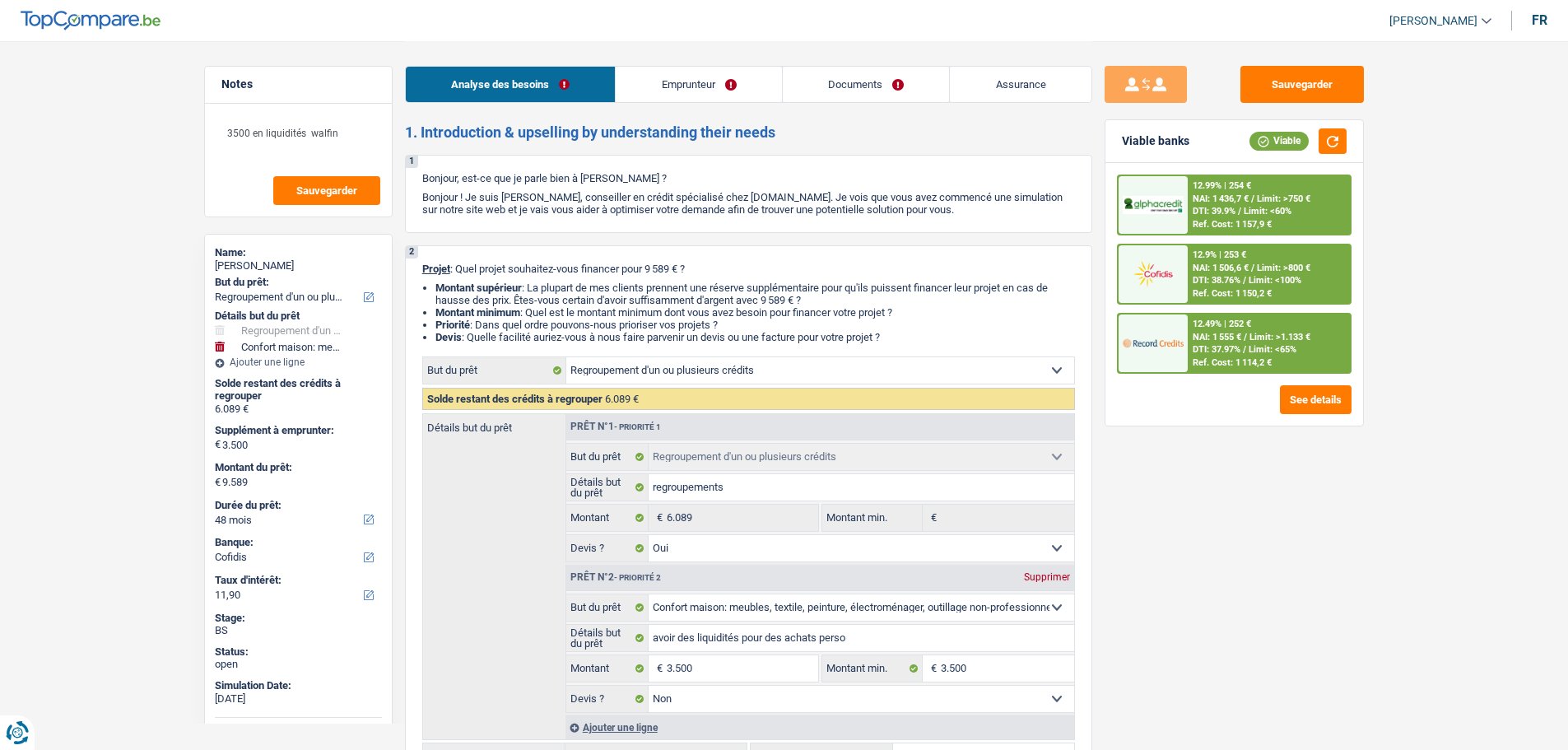
select select "rents"
select select "personalLoan"
select select "homeFurnishingOrRelocation"
select select "30"
select select "cardOrCredit"
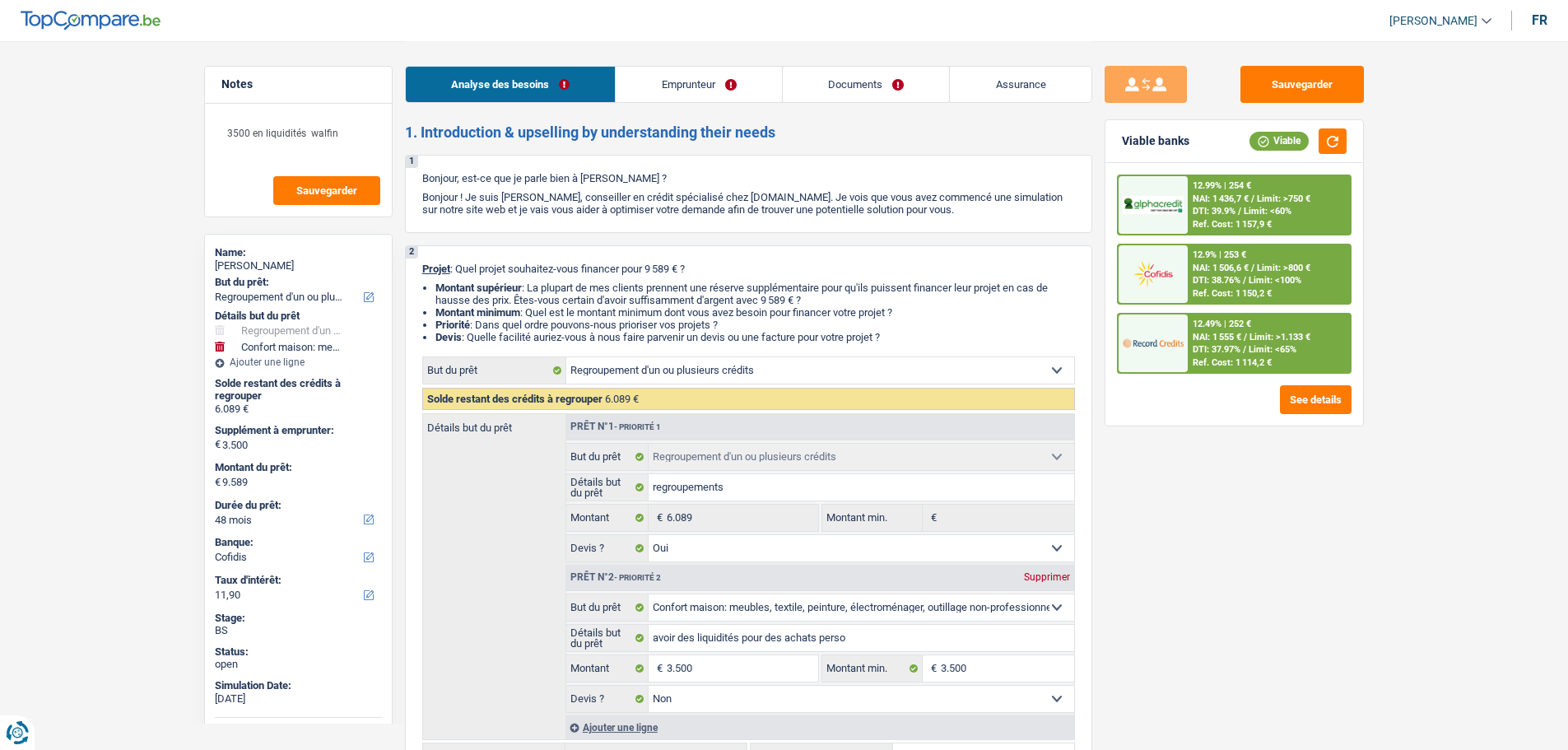
select select "refinancing"
select select "yes"
select select "household"
select select "false"
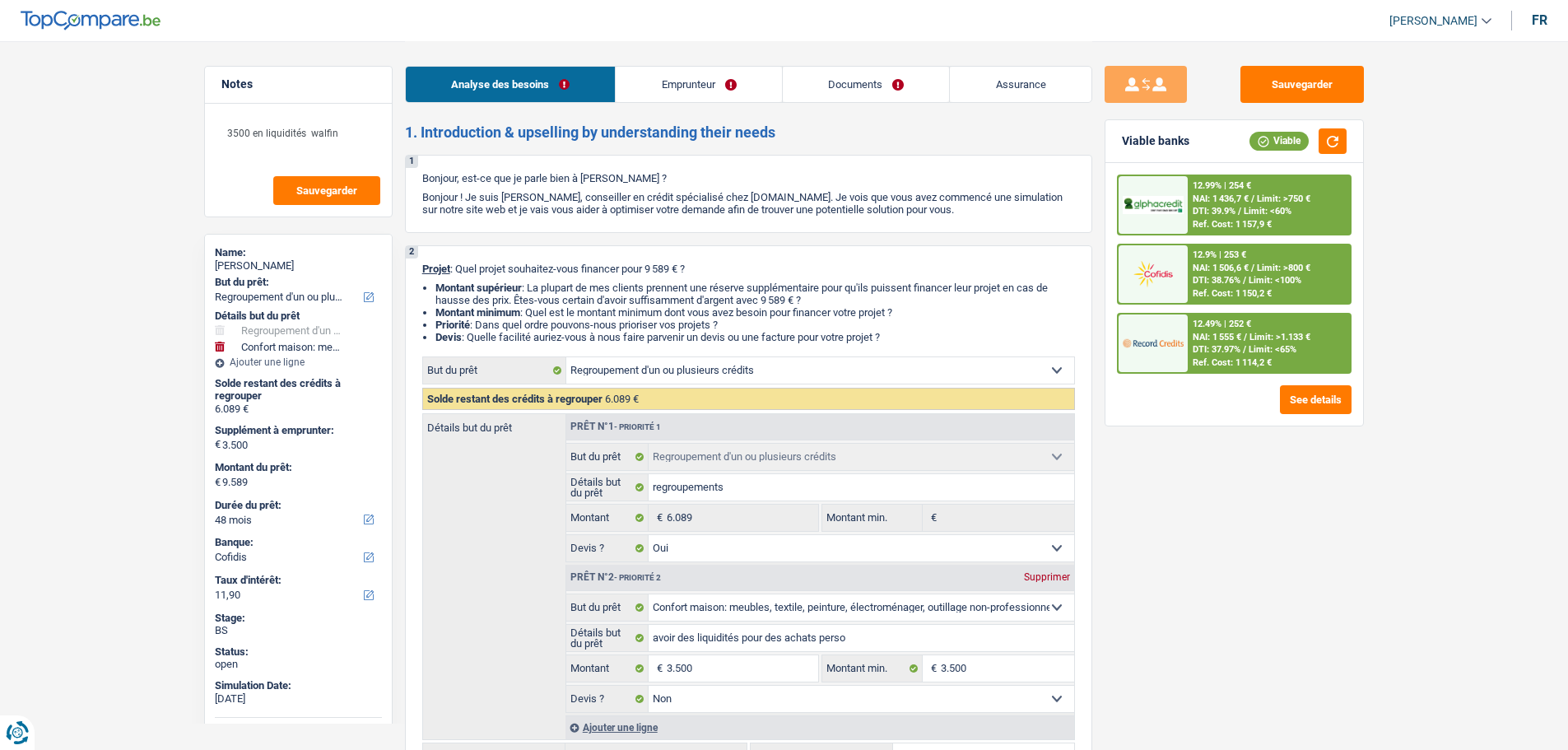
select select "48"
select select "privateEmployee"
select select "netSalary"
select select "familyAllowances"
select select "mealVouchers"
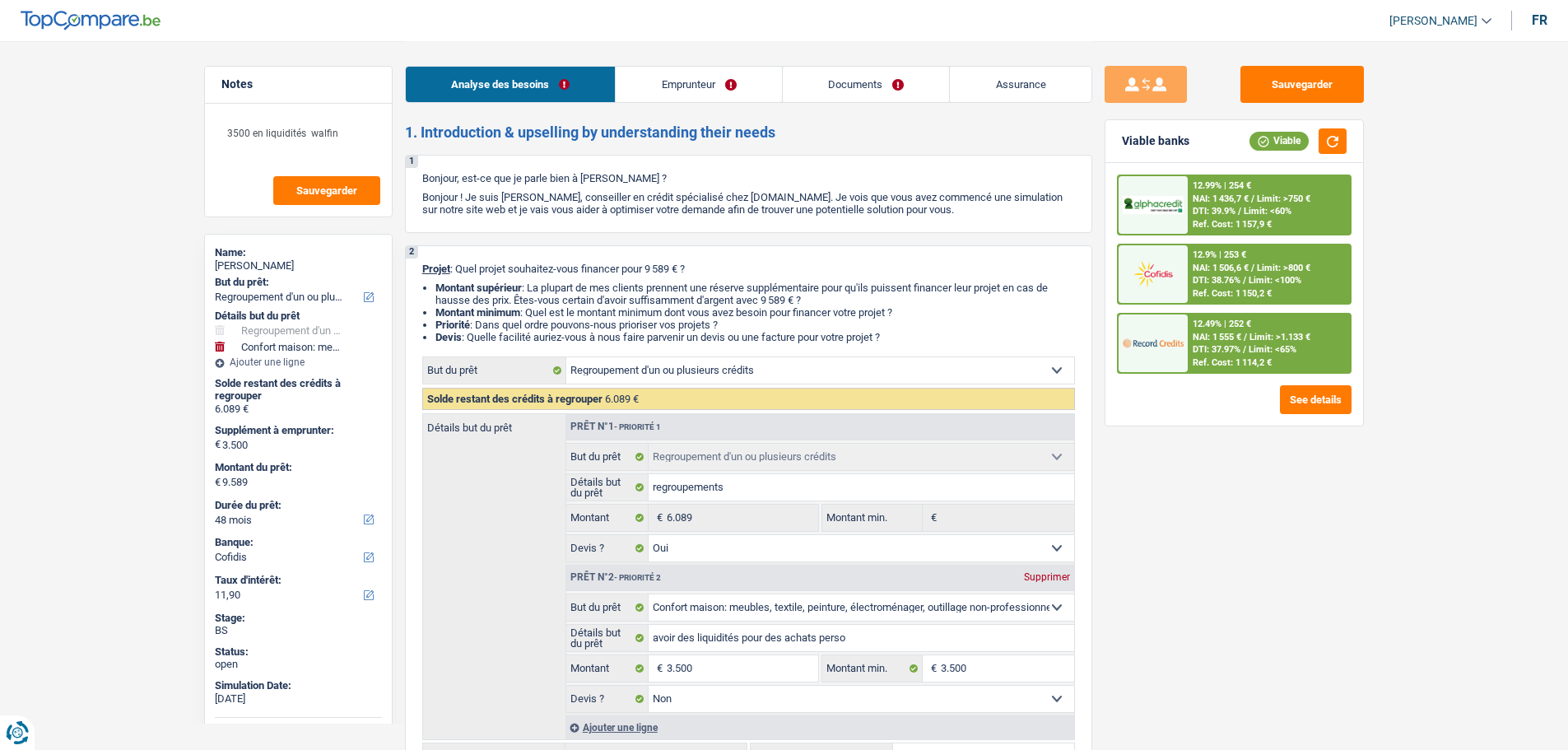
select select "BE"
select select "bigCompanies"
click at [657, 89] on link "Emprunteur" at bounding box center [699, 84] width 166 height 35
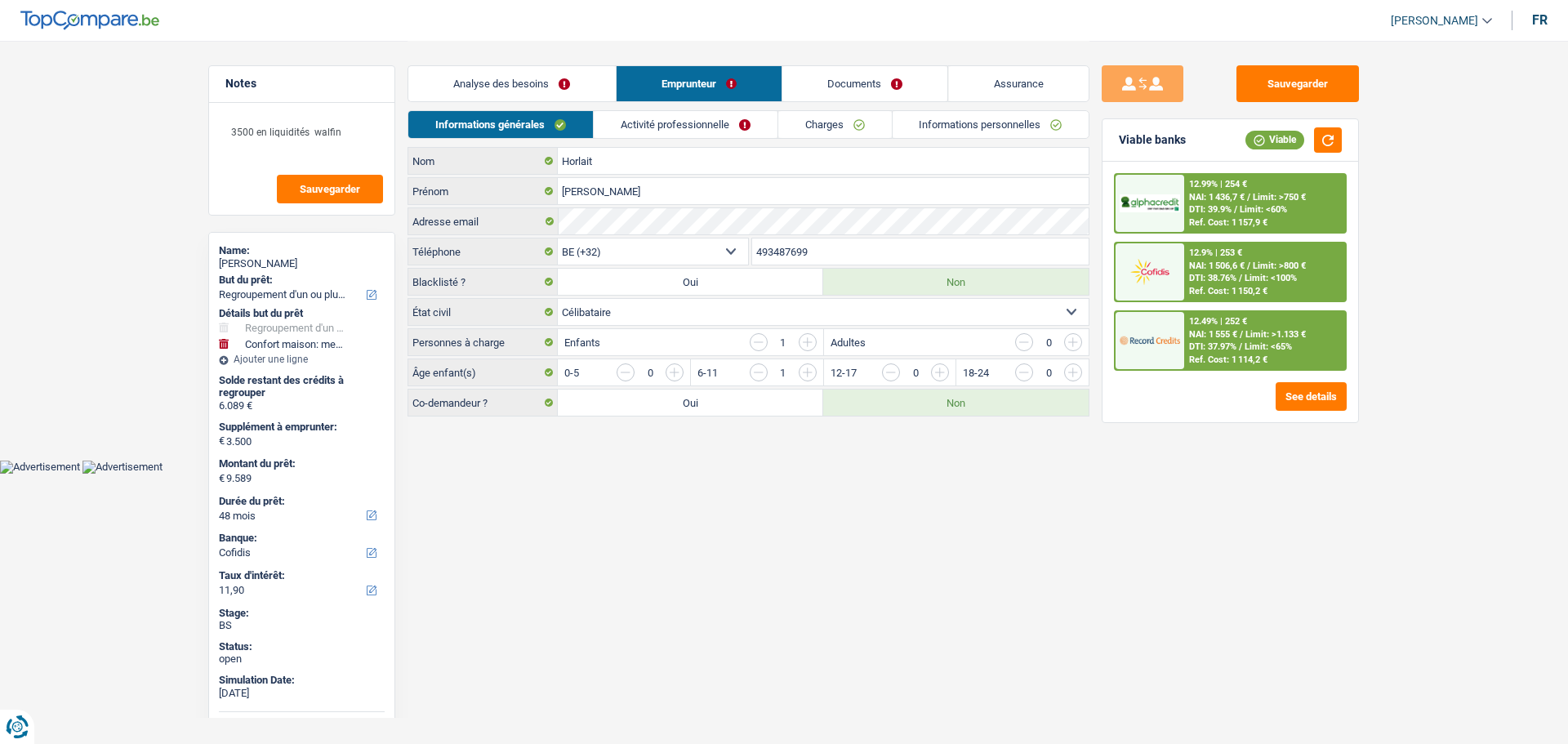
click at [635, 115] on link "Activité professionnelle" at bounding box center [686, 124] width 184 height 27
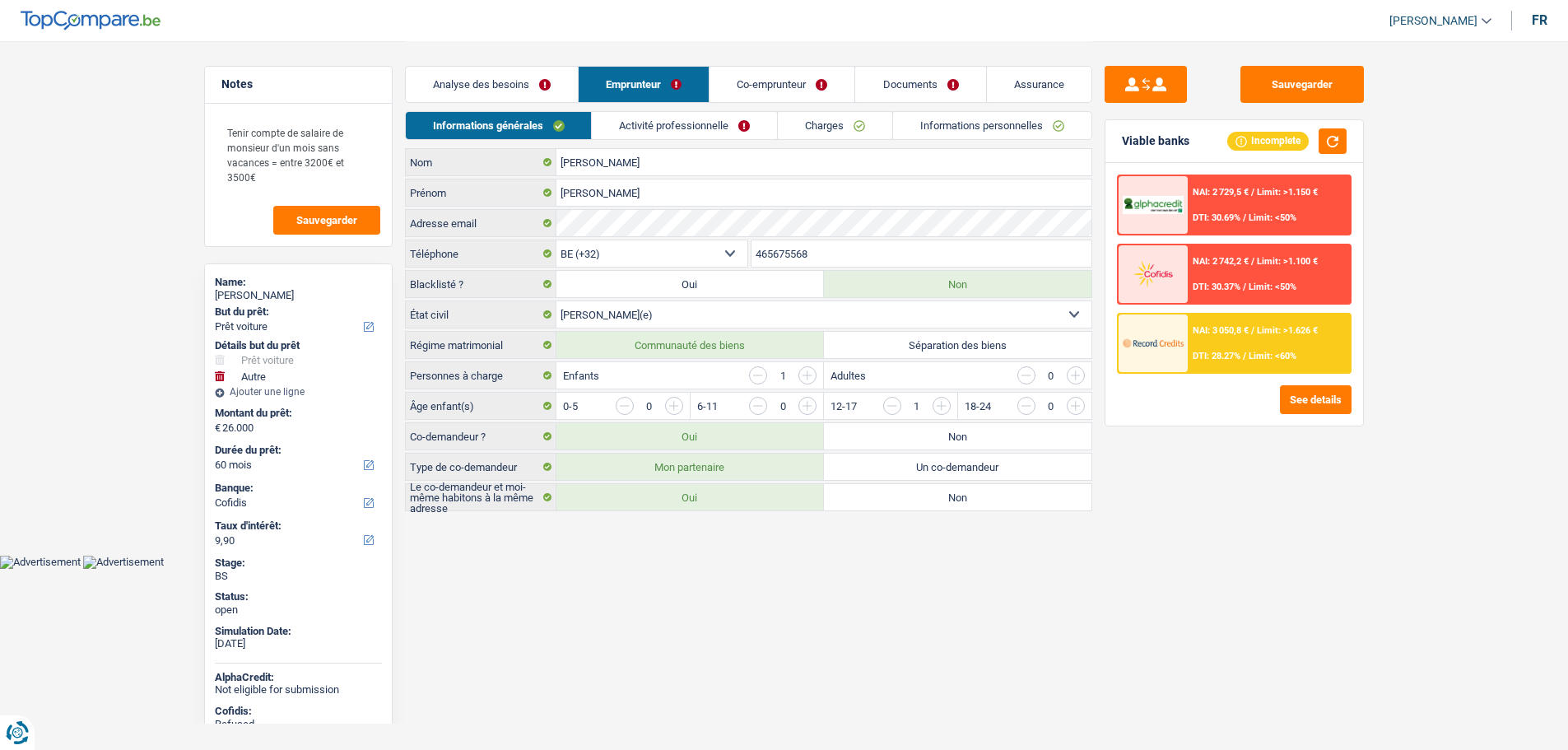
select select "car"
select select "other"
select select "60"
select select "cofidis"
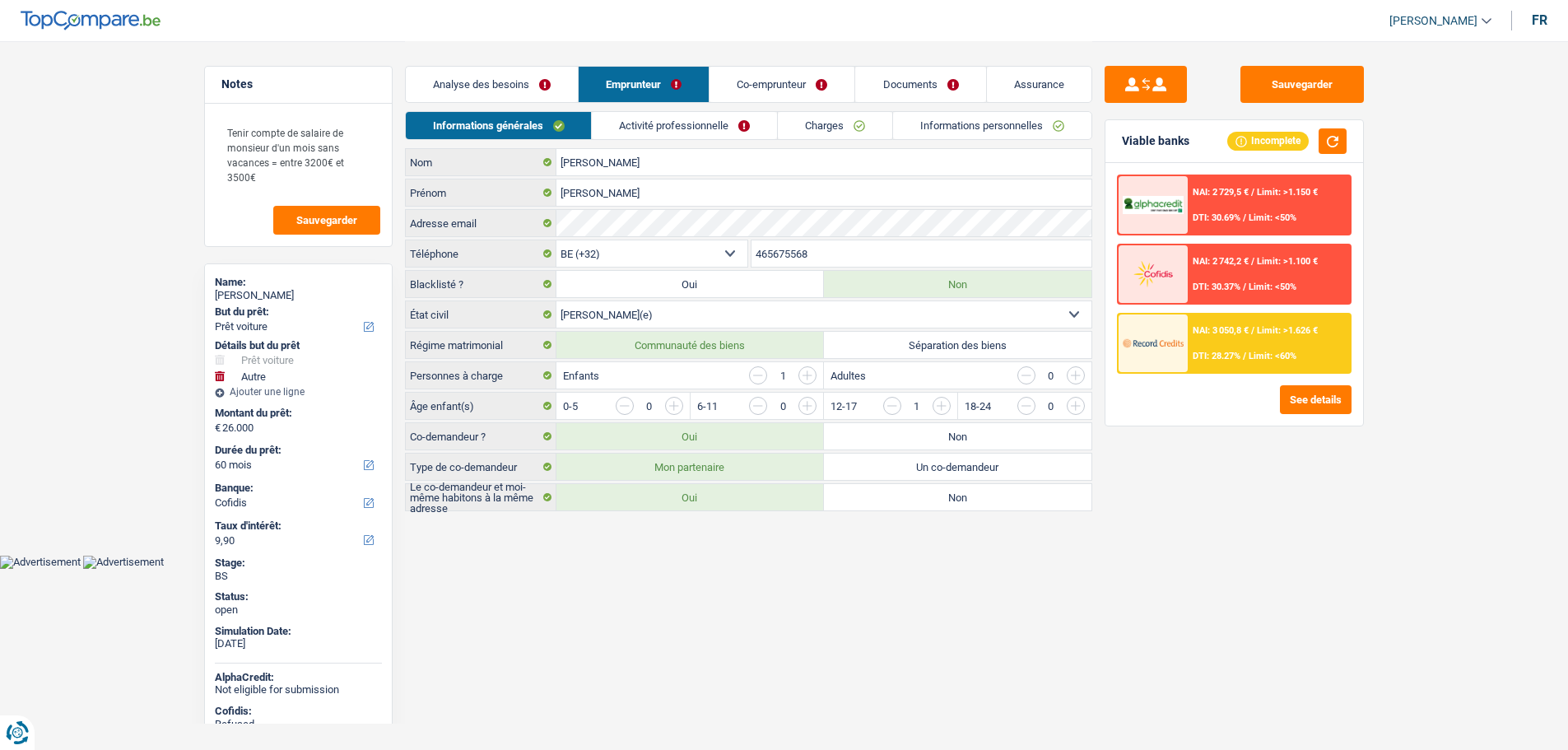
select select "32"
select select "married"
select select "worker"
select select "netSalary"
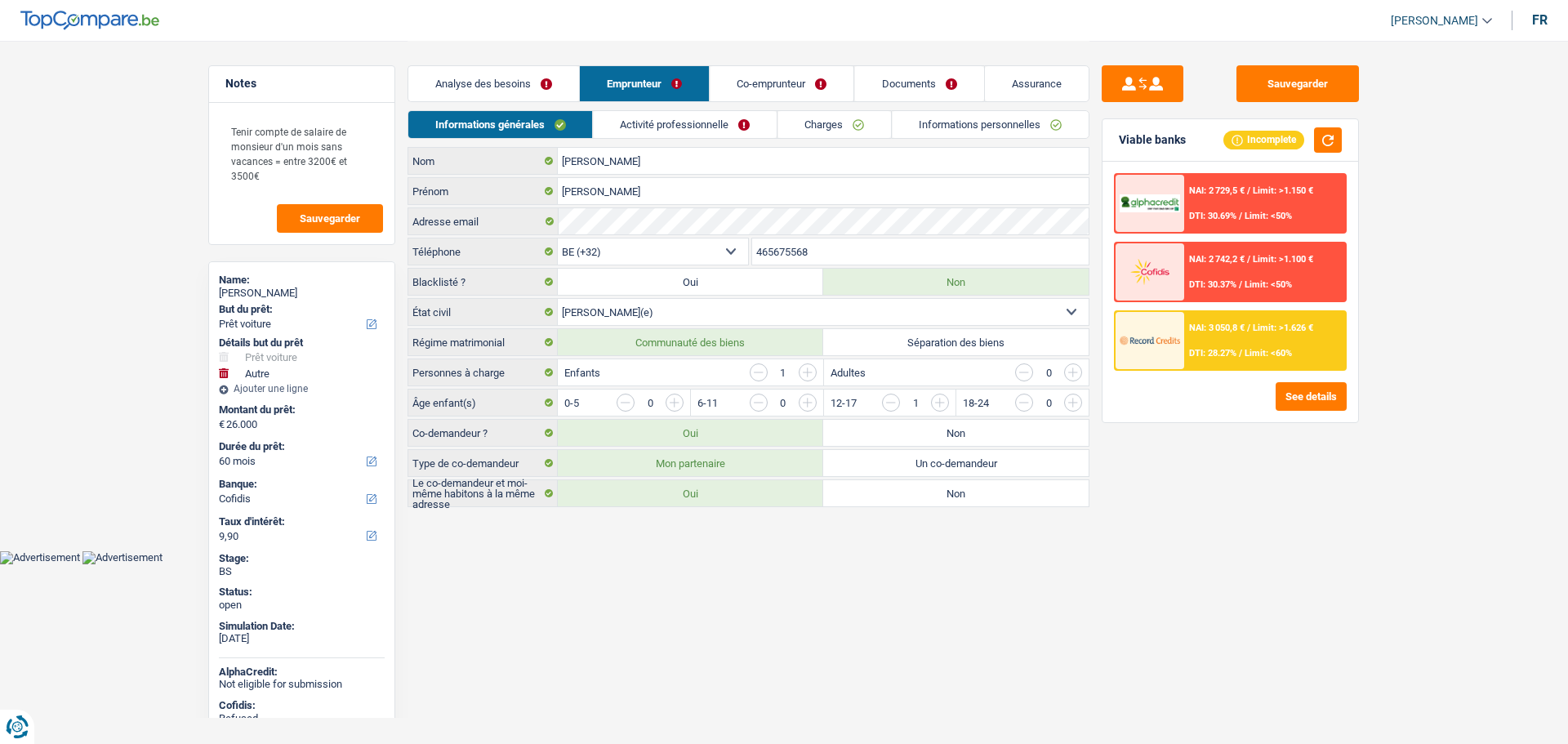
click at [647, 130] on link "Activité professionnelle" at bounding box center [686, 124] width 184 height 27
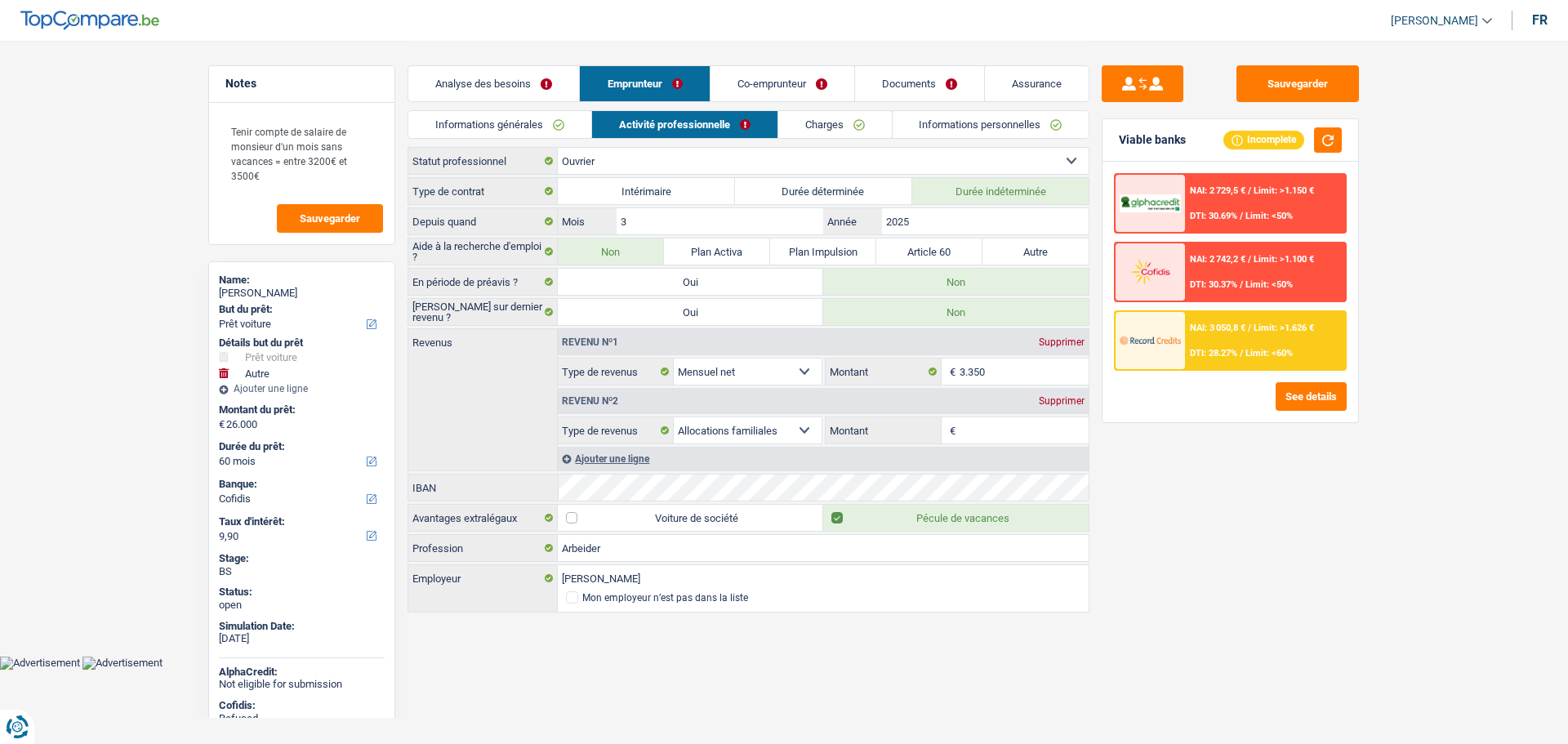
click at [774, 84] on link "Co-emprunteur" at bounding box center [782, 84] width 143 height 35
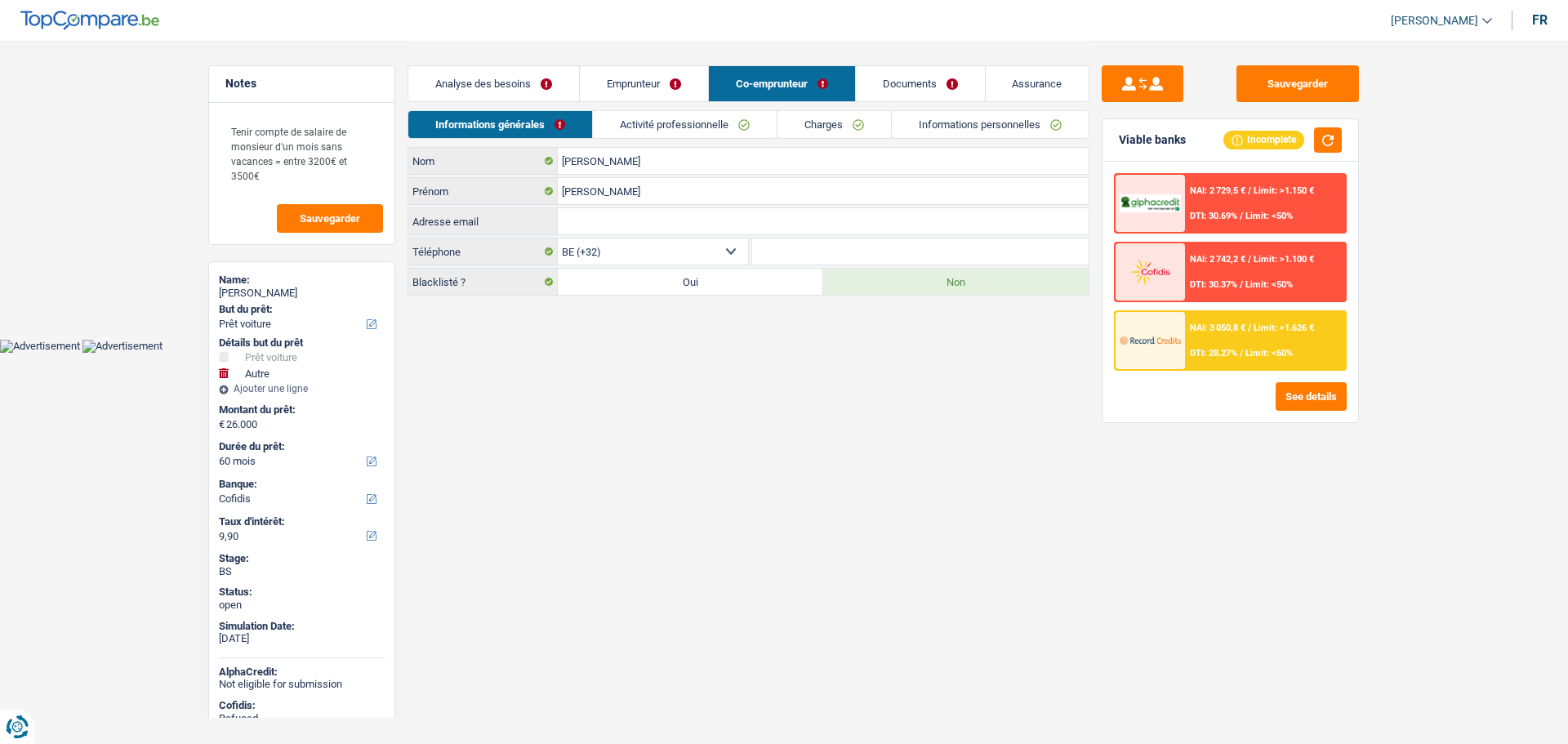
click at [642, 126] on link "Activité professionnelle" at bounding box center [685, 124] width 184 height 27
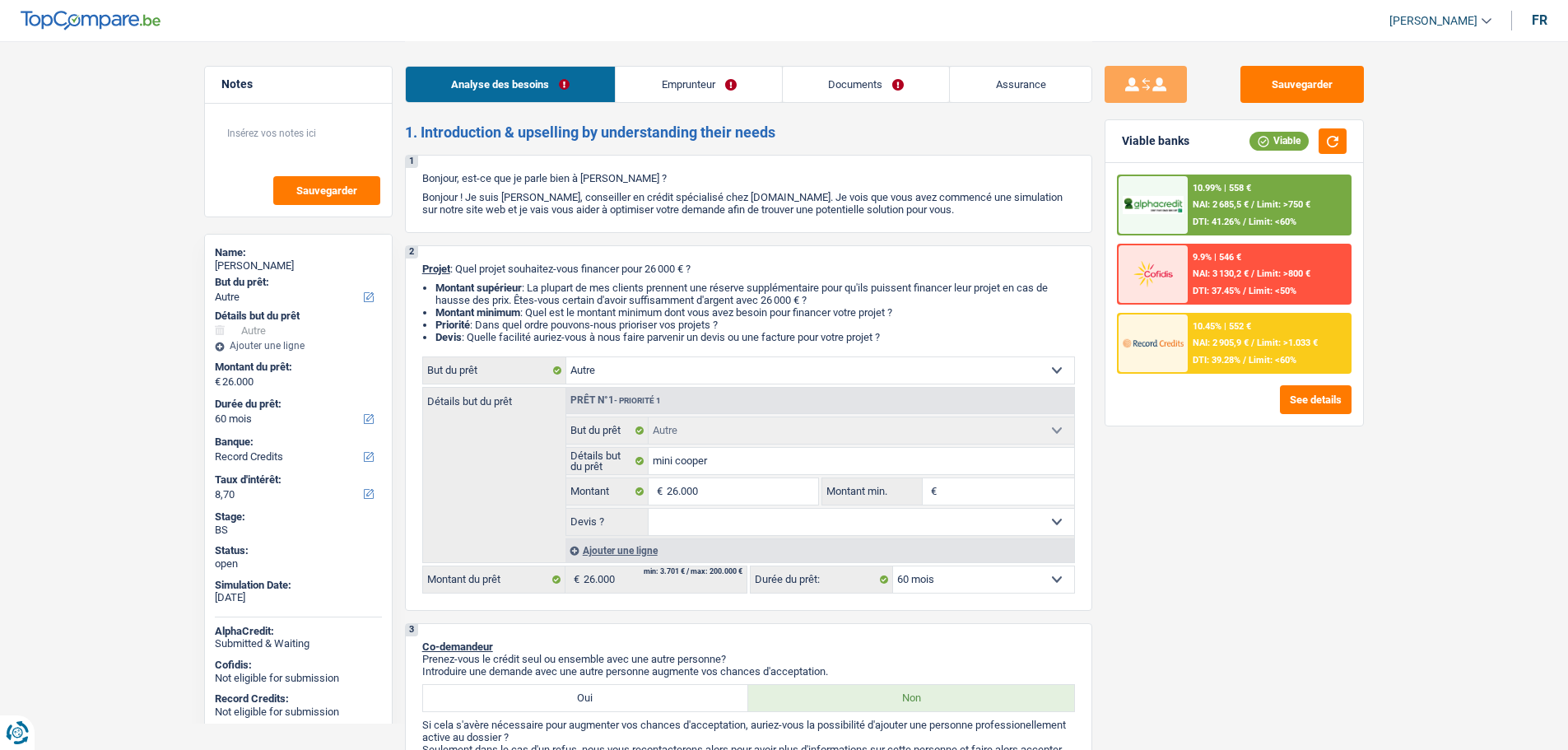
select select "other"
select select "60"
select select "record credits"
select select "other"
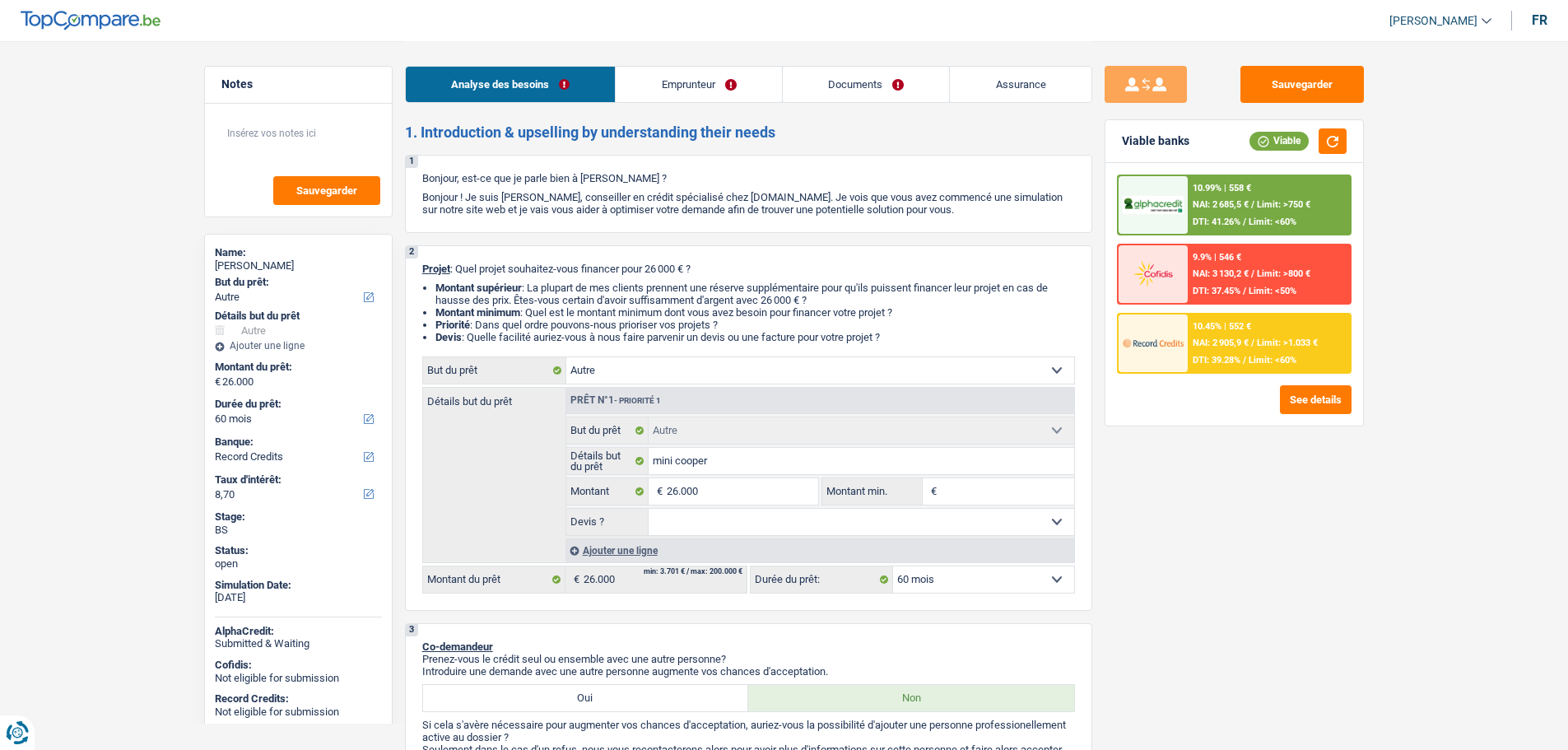
select select "other"
select select "60"
select select "worker"
select select "netSalary"
select select "other"
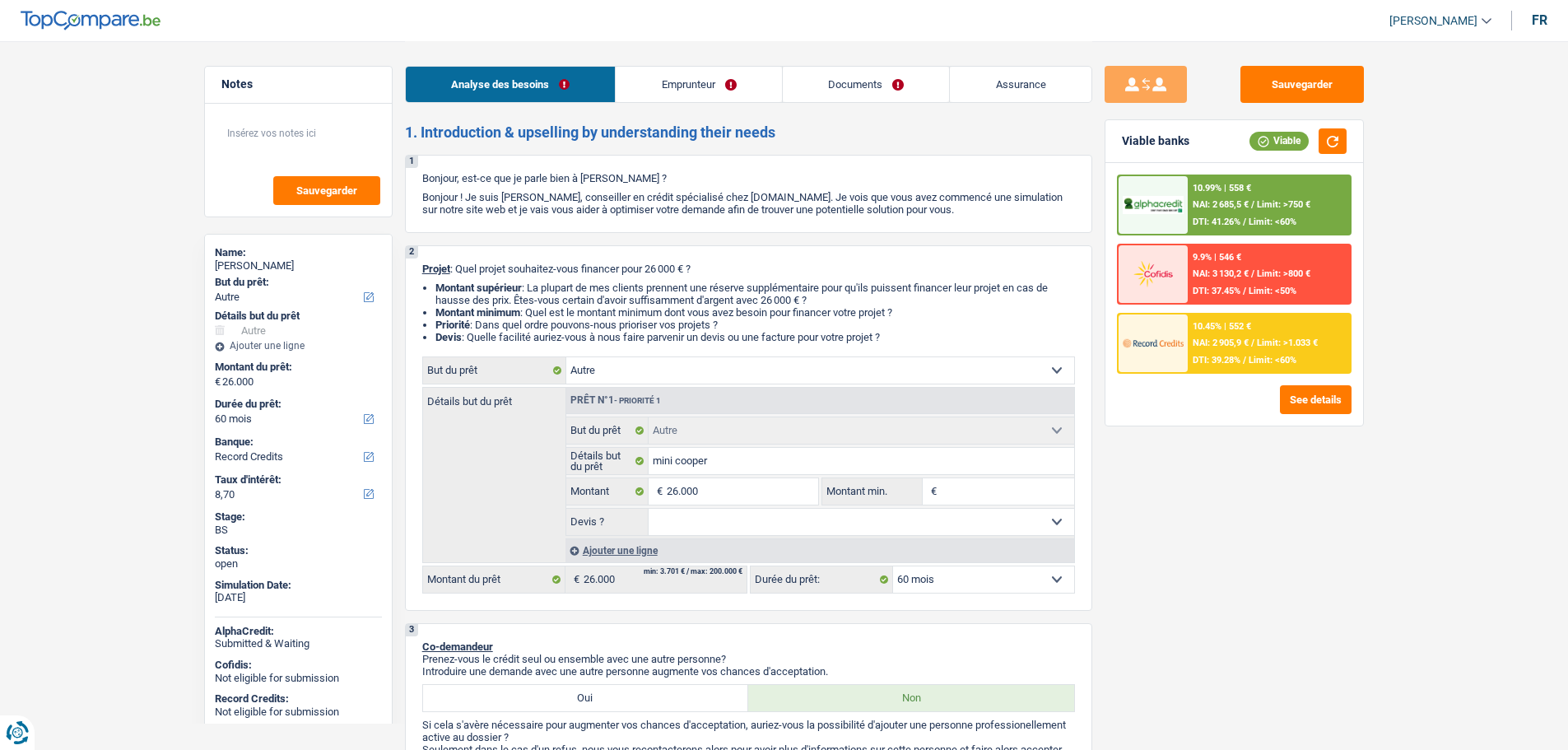
select select "mealVouchers"
select select "rents"
select select "carLoan"
select select "42"
select select "other"
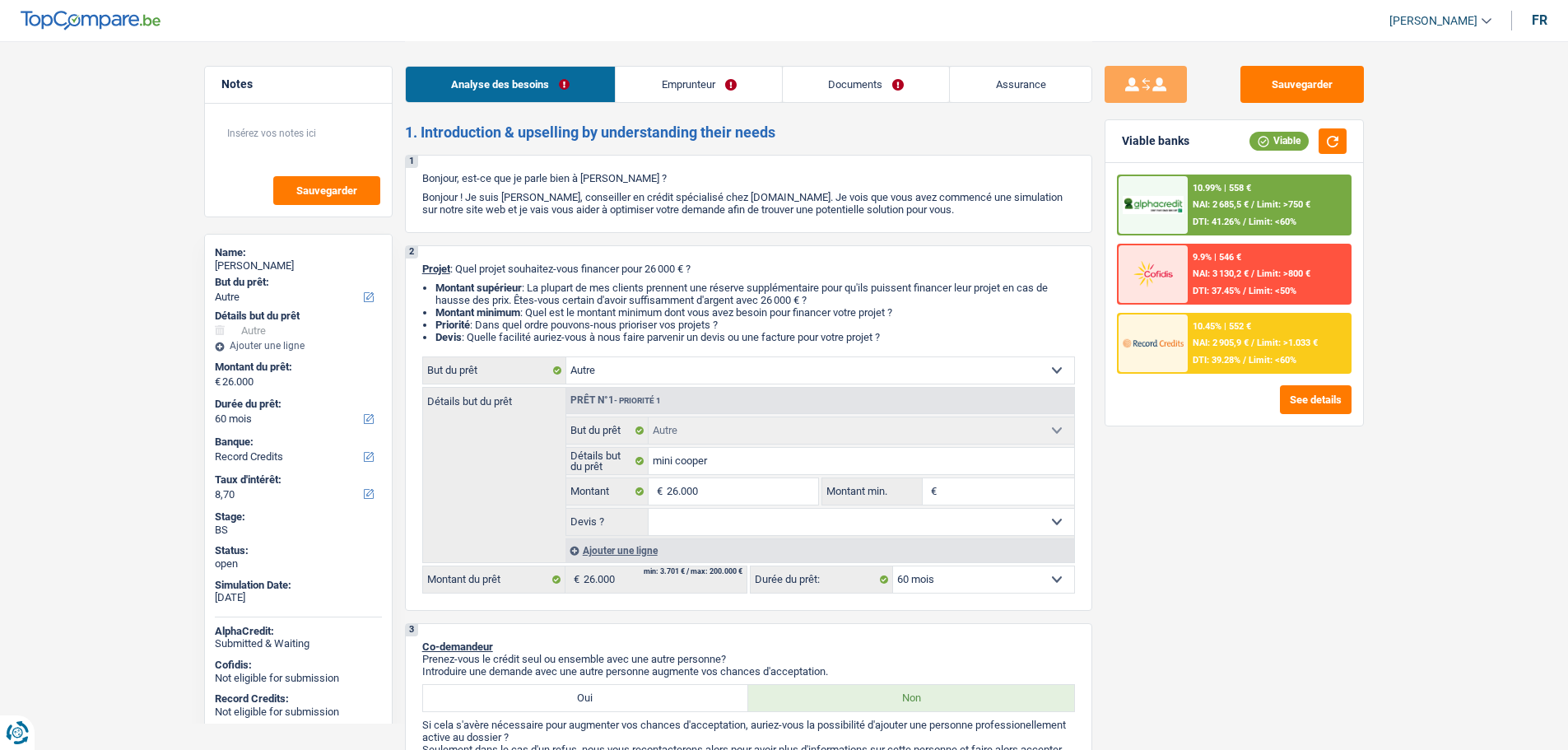
select select "other"
select select "60"
select select "worker"
select select "netSalary"
select select "other"
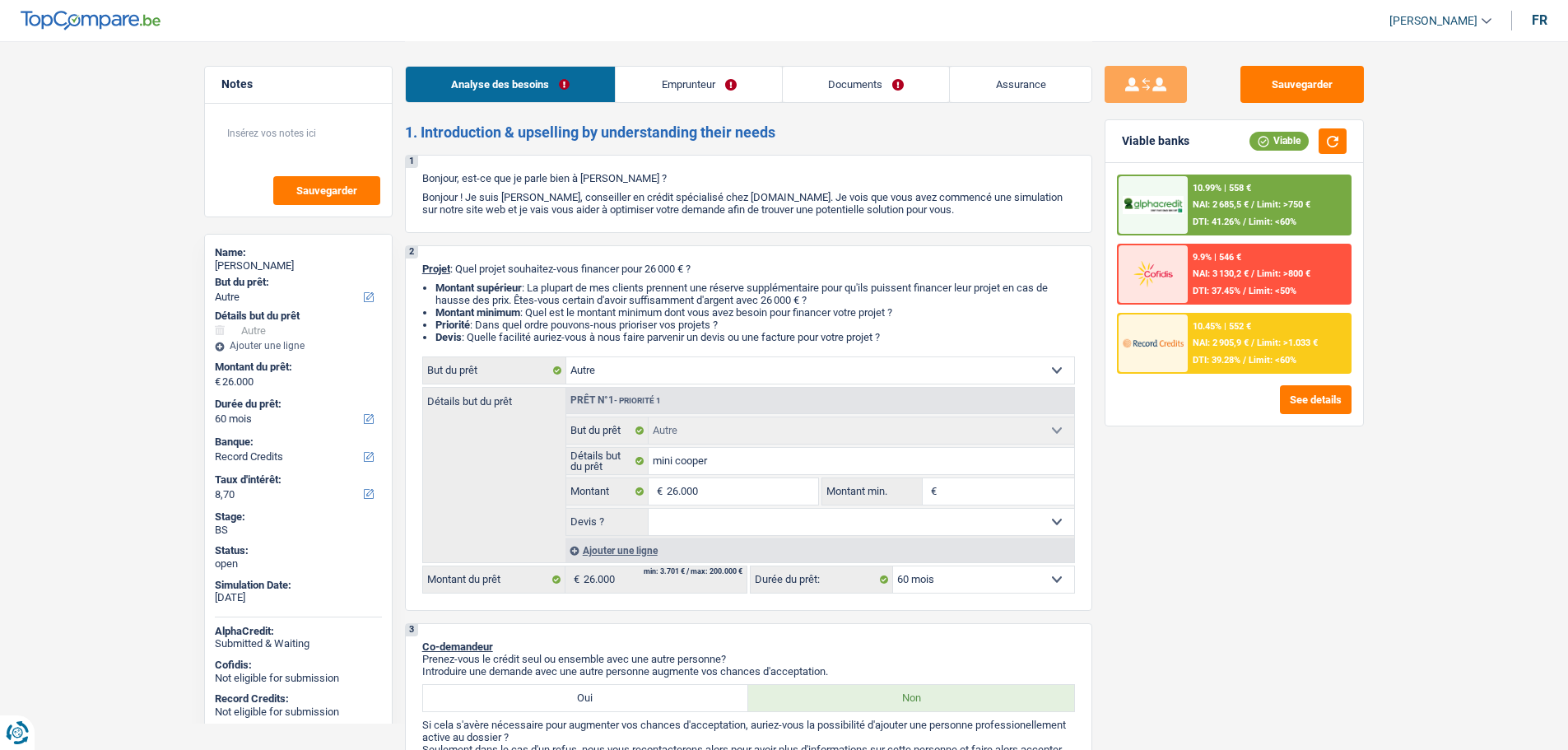
select select "mealVouchers"
select select "BE"
select select "bigCompanies"
click at [682, 92] on link "Emprunteur" at bounding box center [699, 84] width 166 height 35
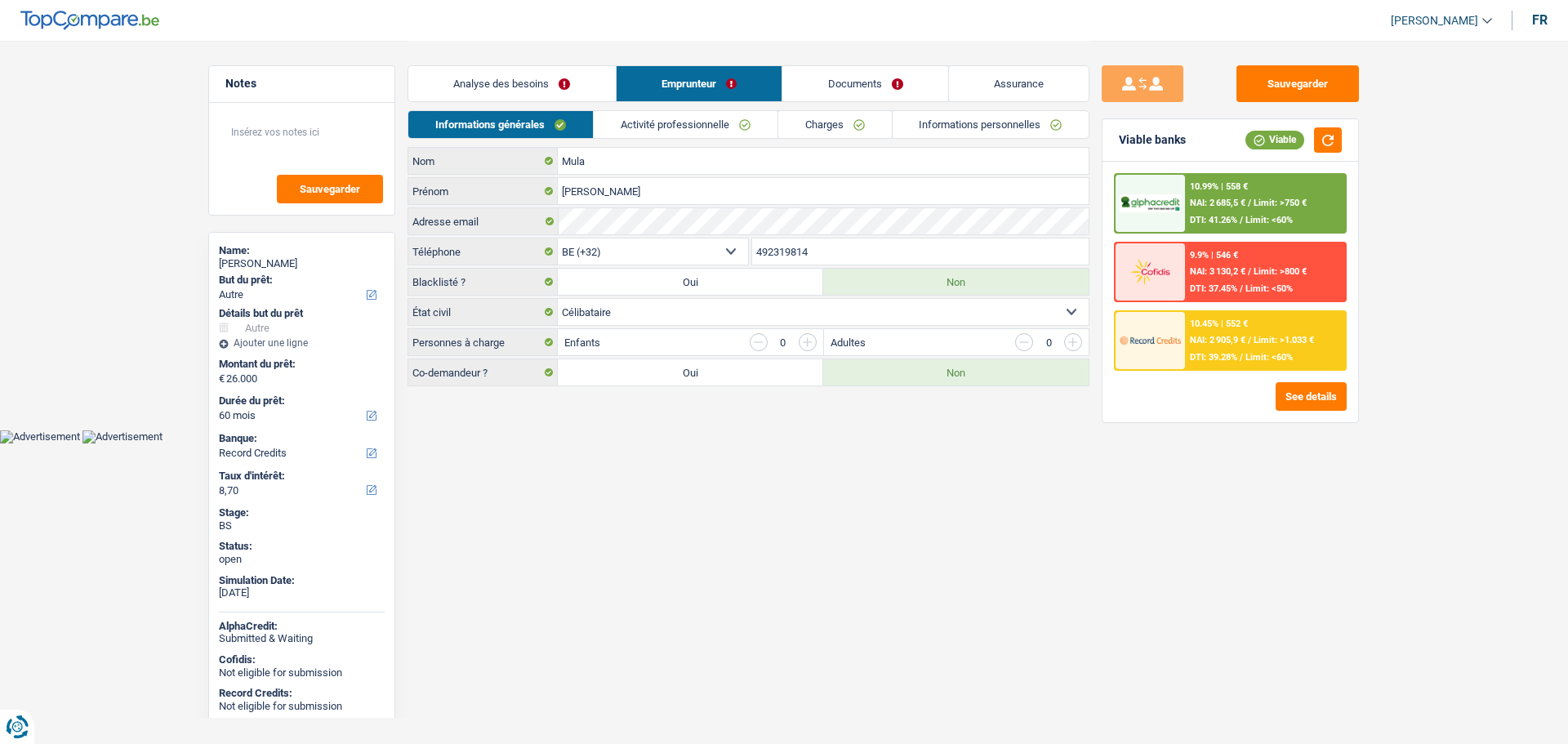
click at [649, 132] on link "Activité professionnelle" at bounding box center [686, 124] width 184 height 27
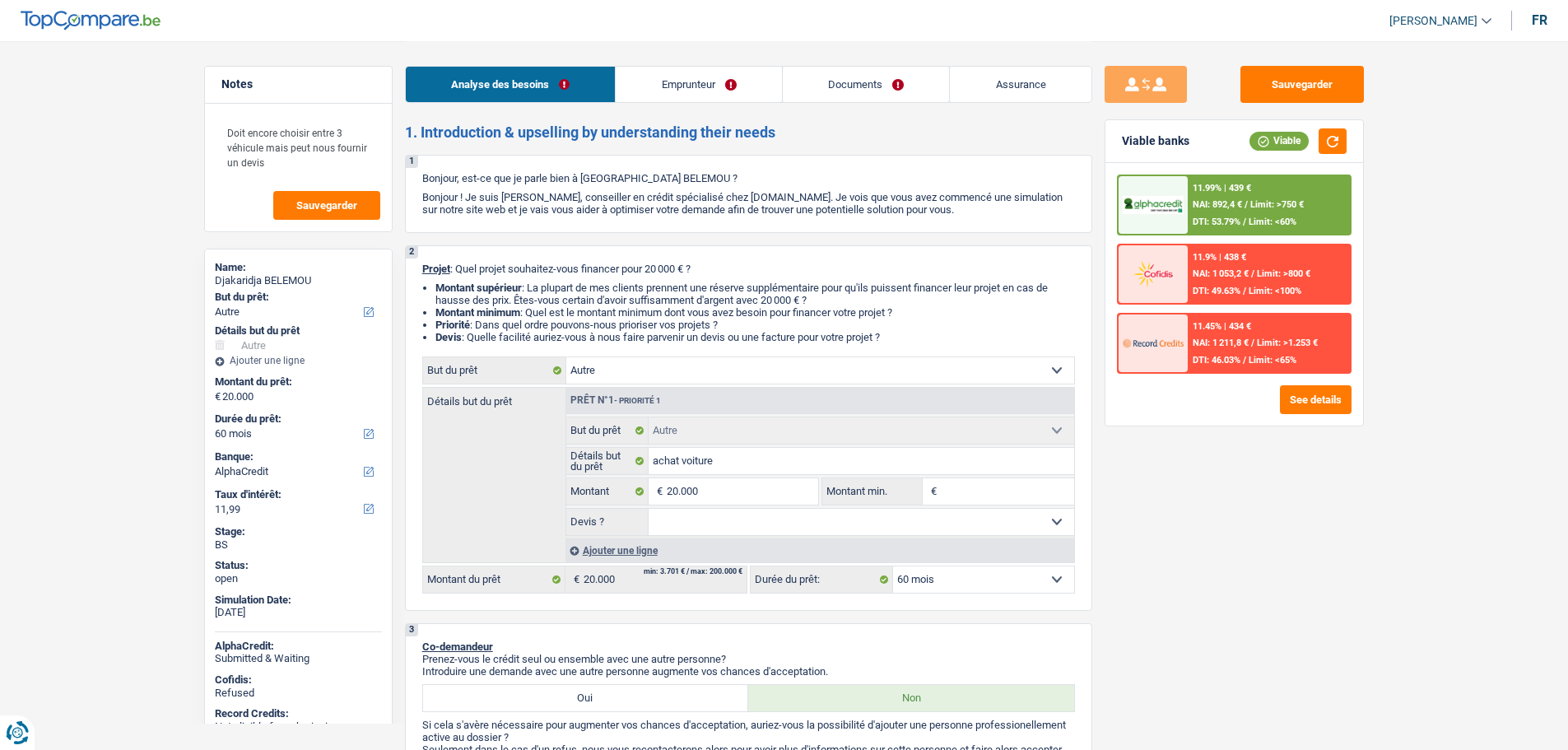
select select "other"
select select "60"
select select "alphacredit"
select select "other"
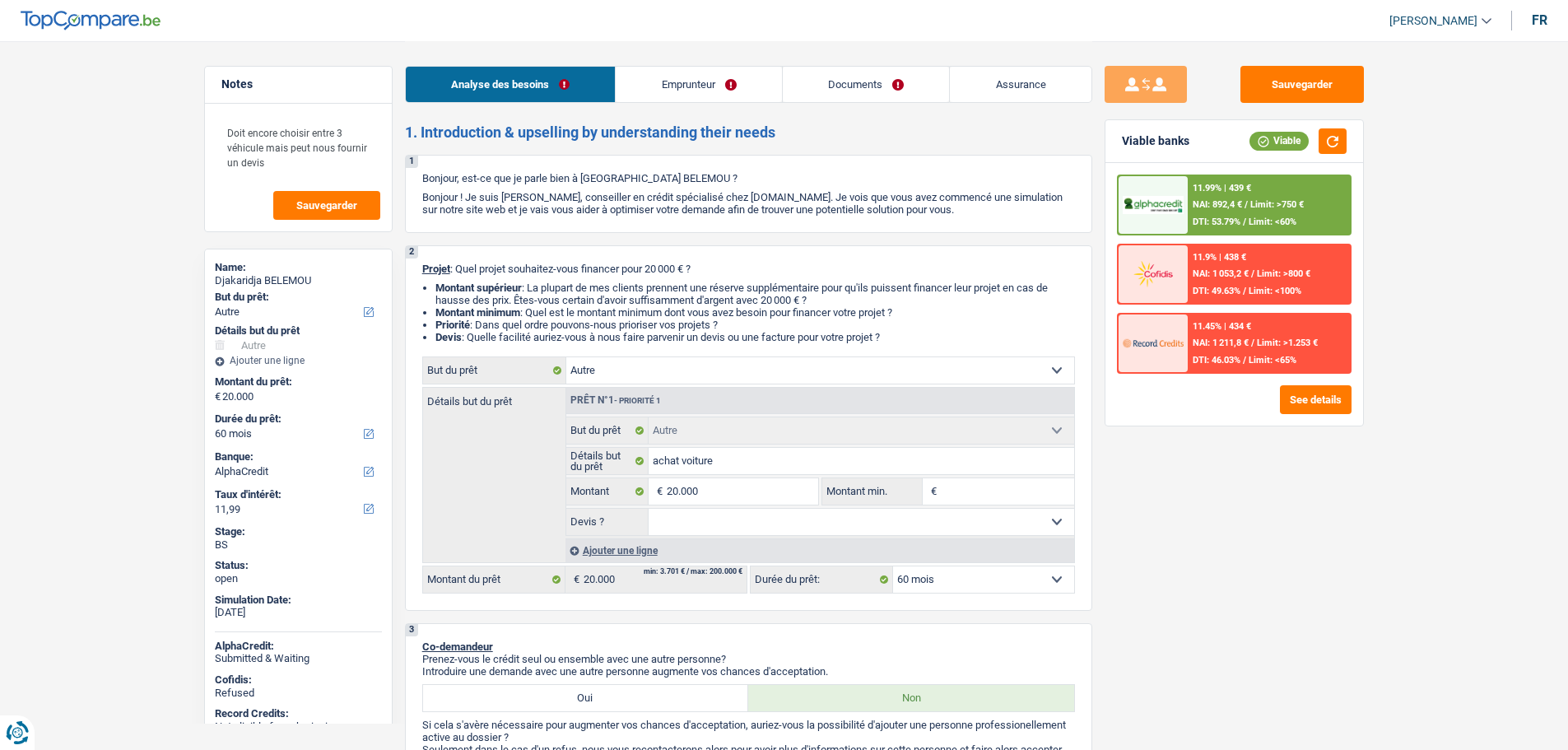
select select "other"
select select "60"
select select "worker"
select select "netSalary"
select select "mealVouchers"
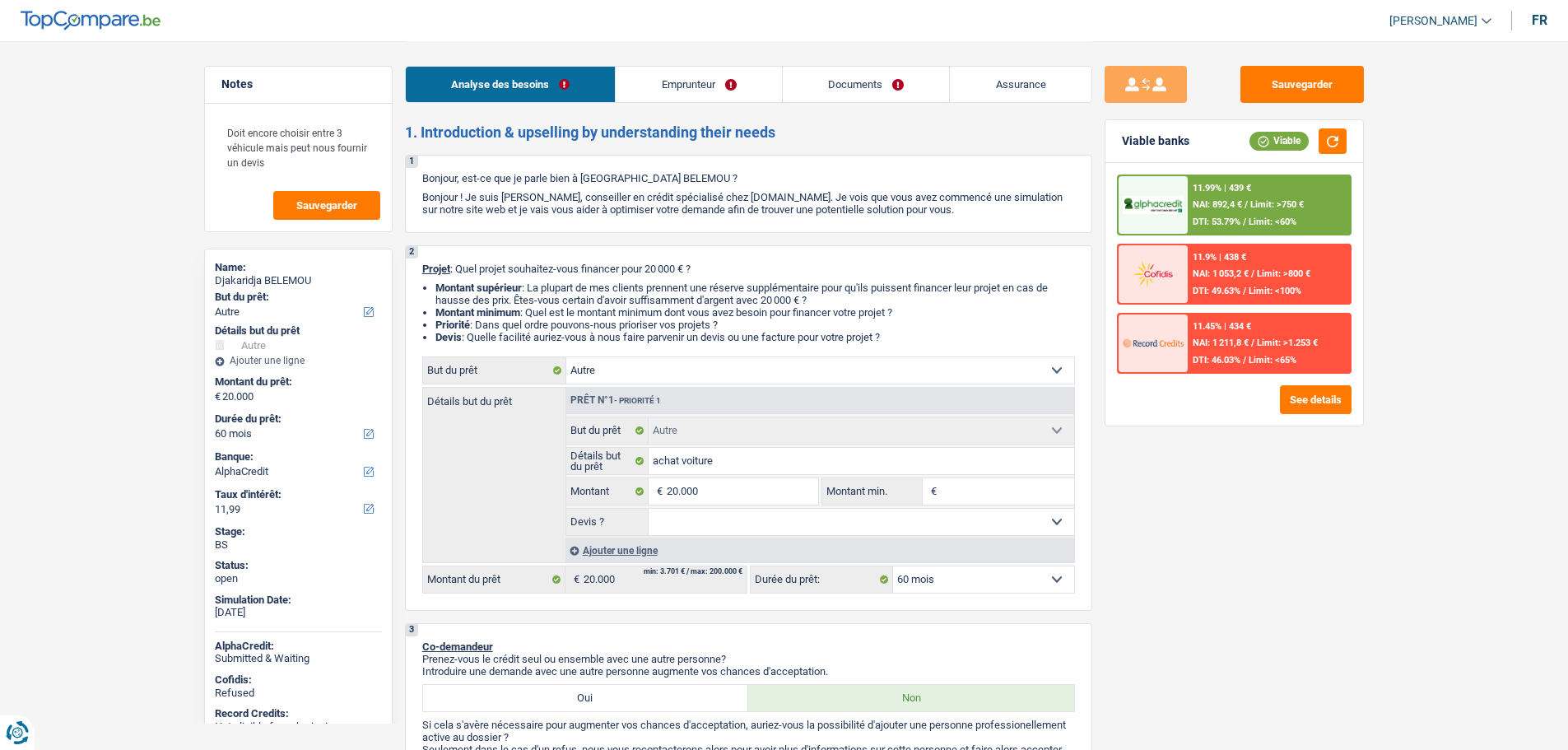
select select "familyAllowances"
select select "rents"
select select "other"
select select "60"
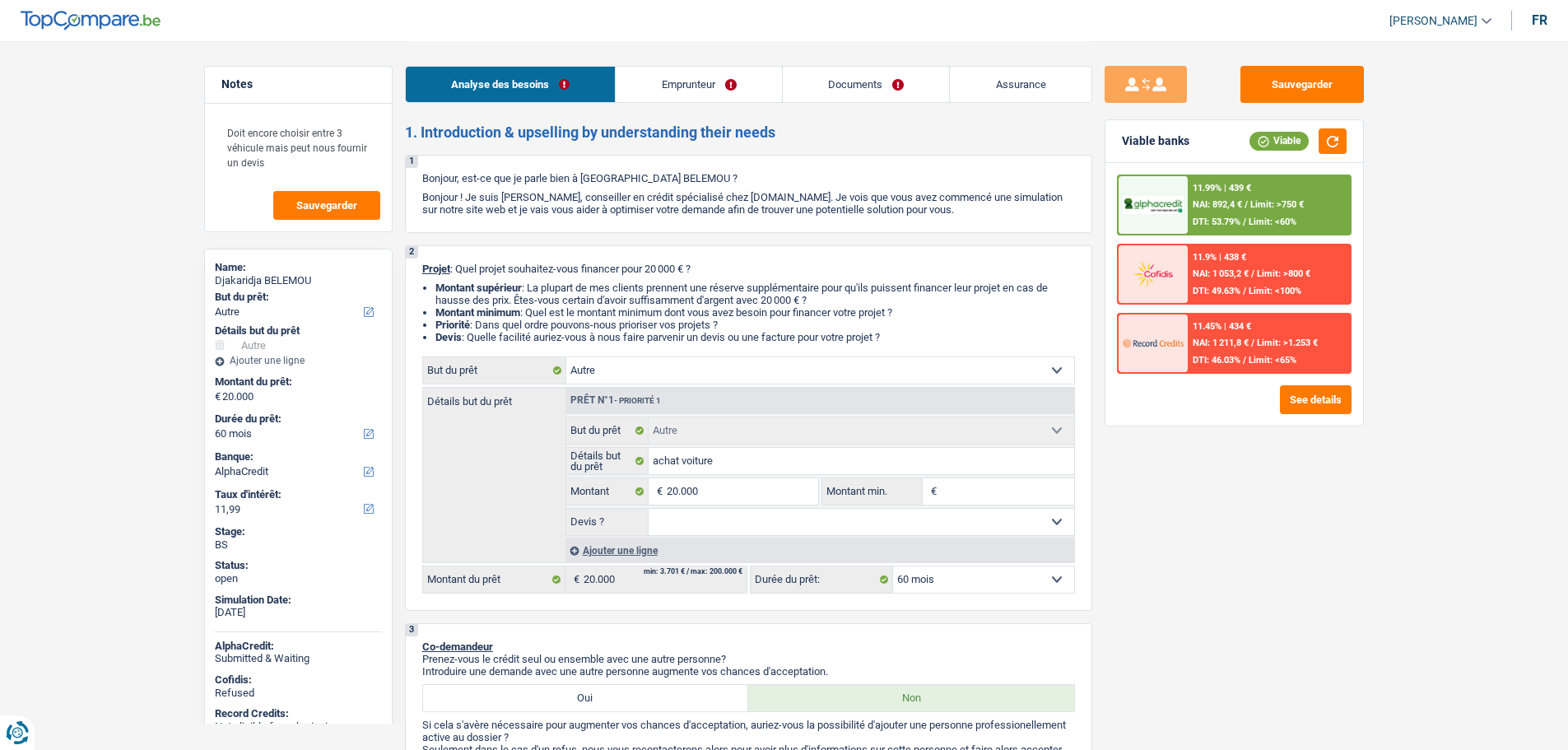
select select "worker"
select select "netSalary"
select select "mealVouchers"
select select "familyAllowances"
click at [664, 85] on link "Emprunteur" at bounding box center [699, 84] width 166 height 35
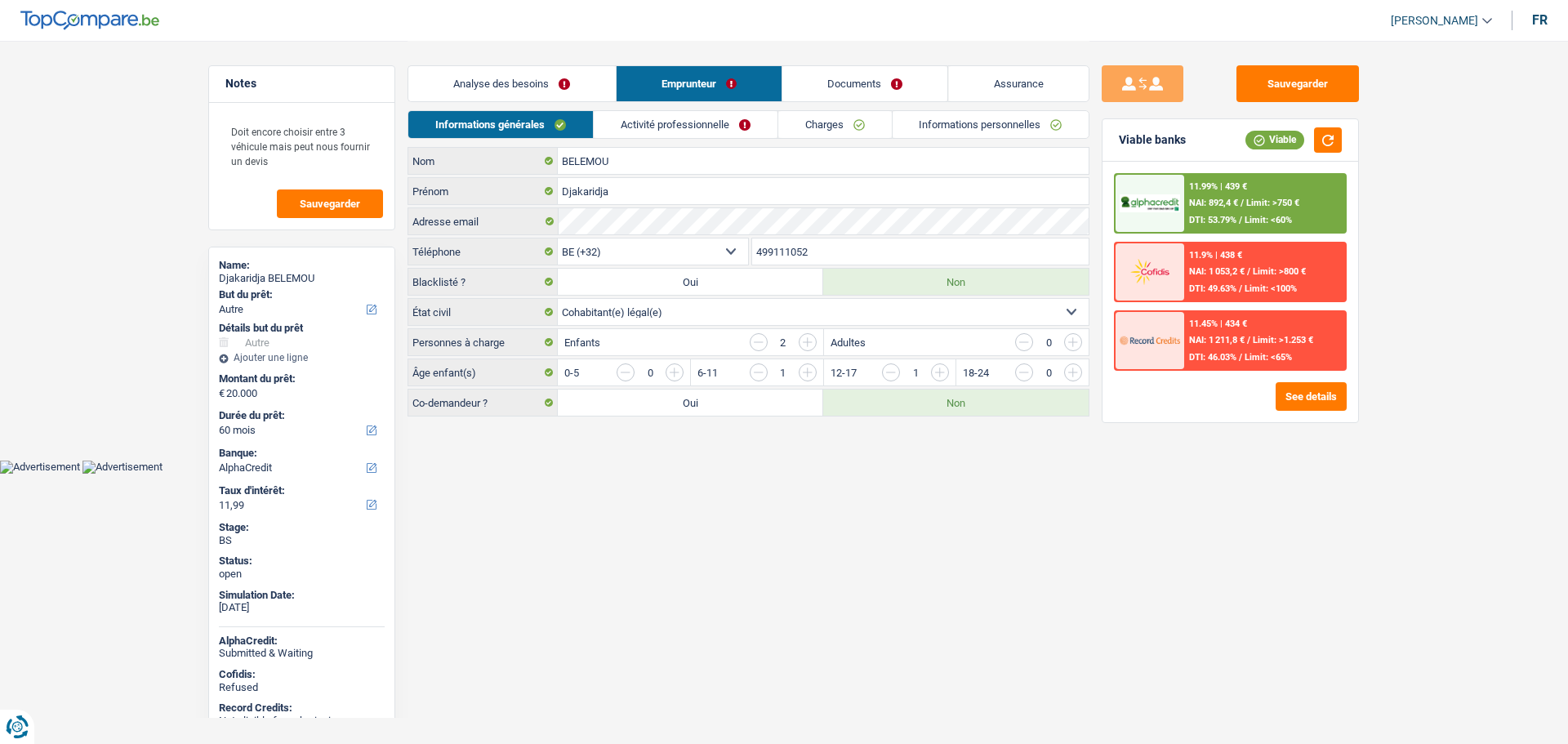
click at [637, 116] on link "Activité professionnelle" at bounding box center [686, 124] width 184 height 27
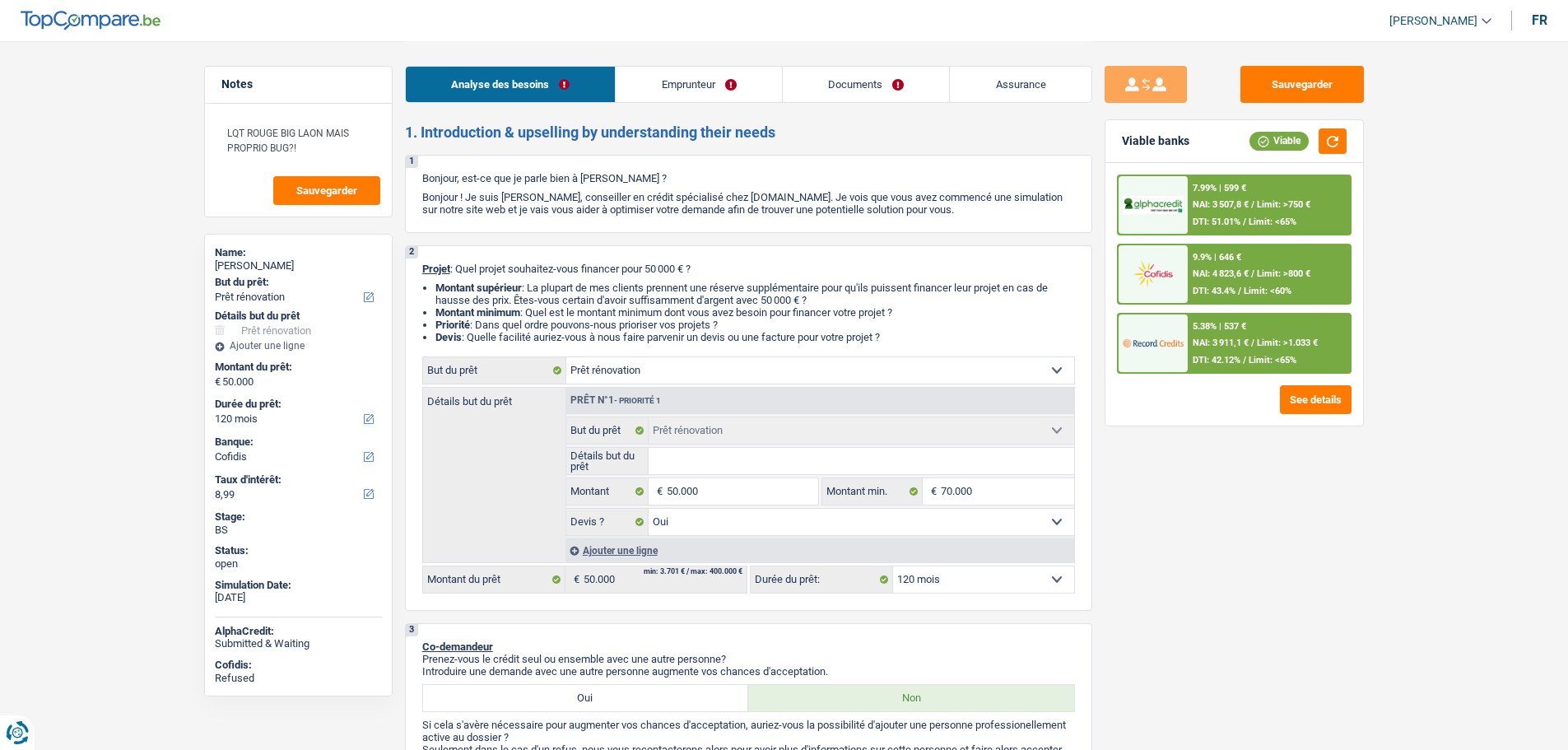
select select "renovation"
select select "120"
select select "cofidis"
select select "renovation"
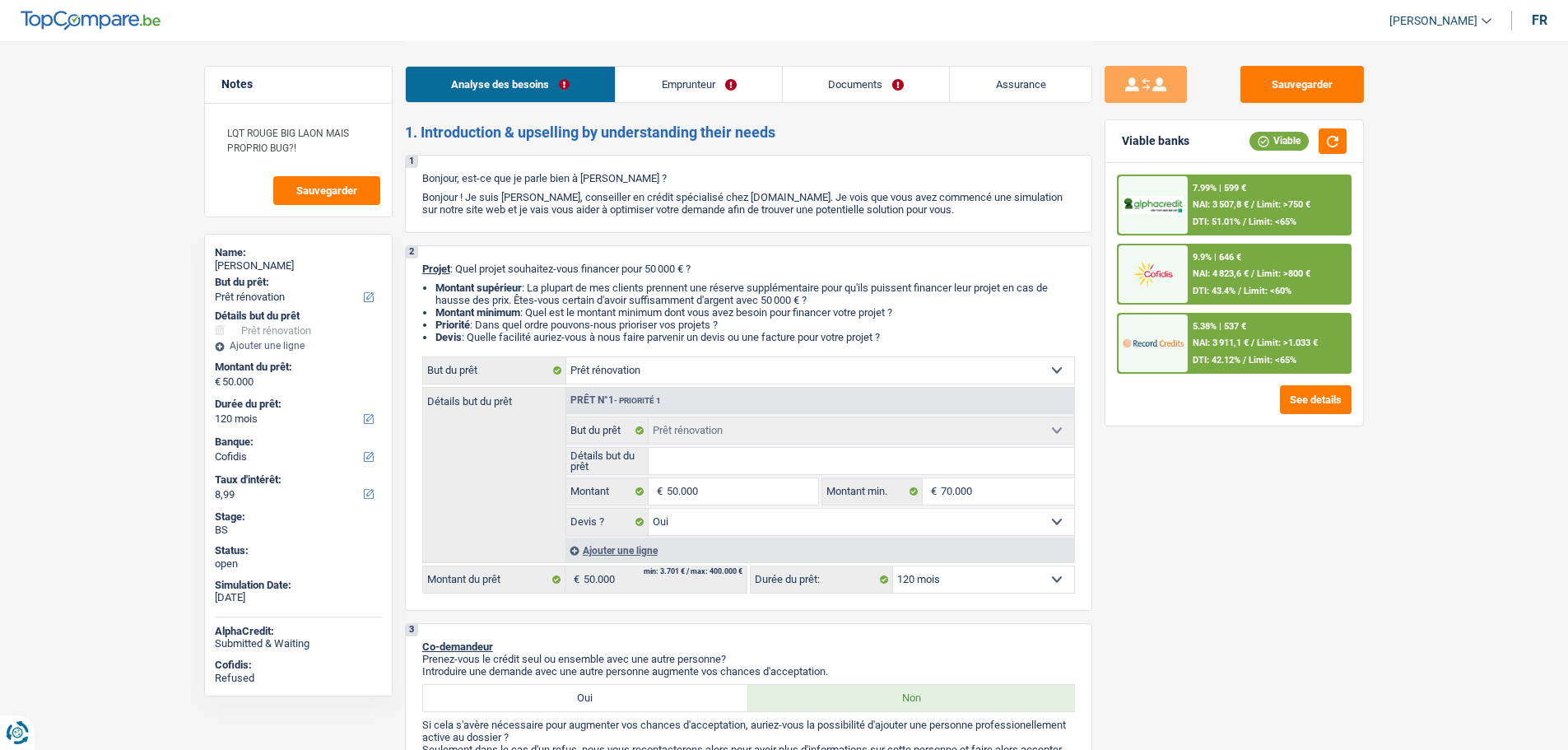
select select "renovation"
select select "yes"
select select "120"
select select "retired"
select select "pension"
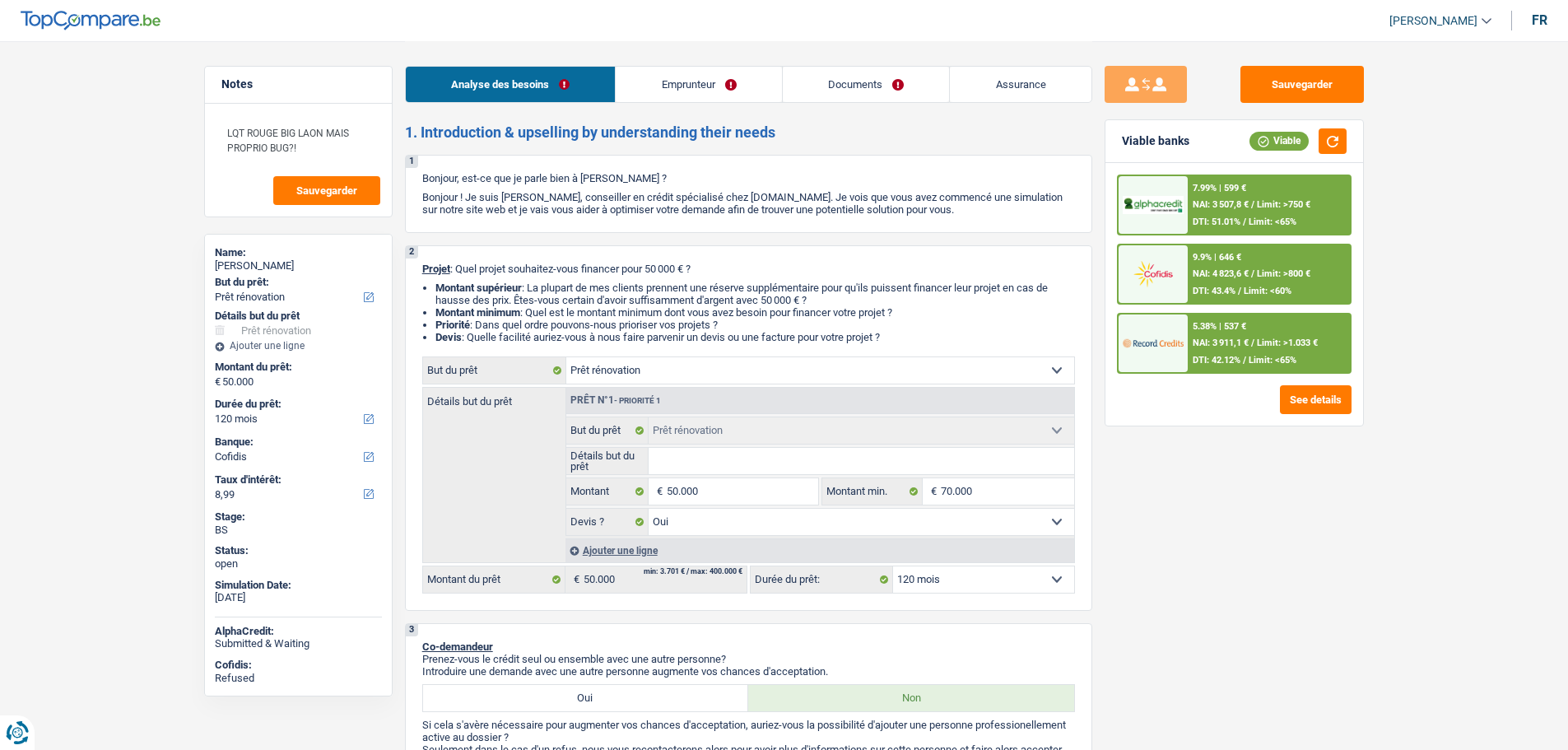
select select "rentalIncome"
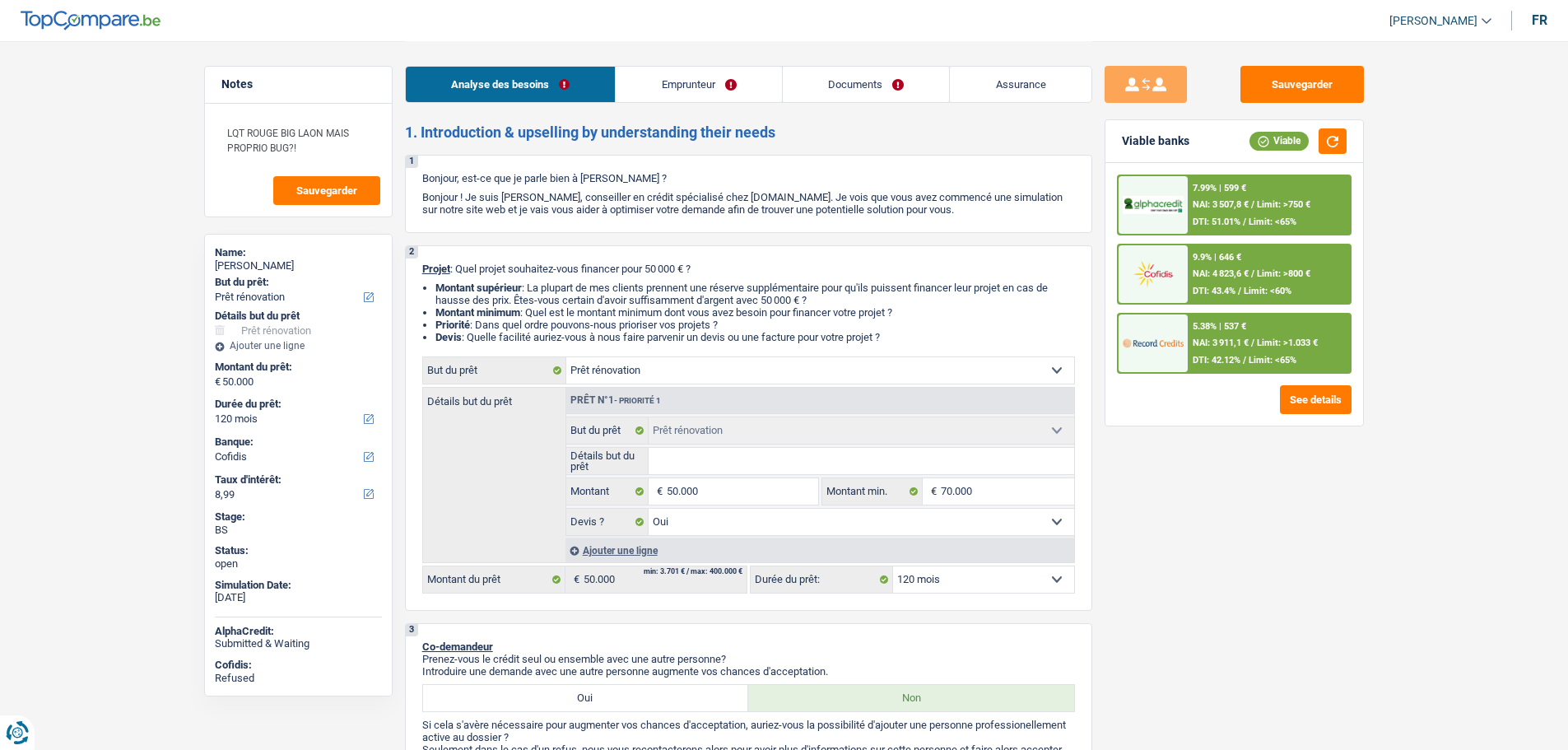
select select "rentalIncome"
select select "ownerWithoutMortgage"
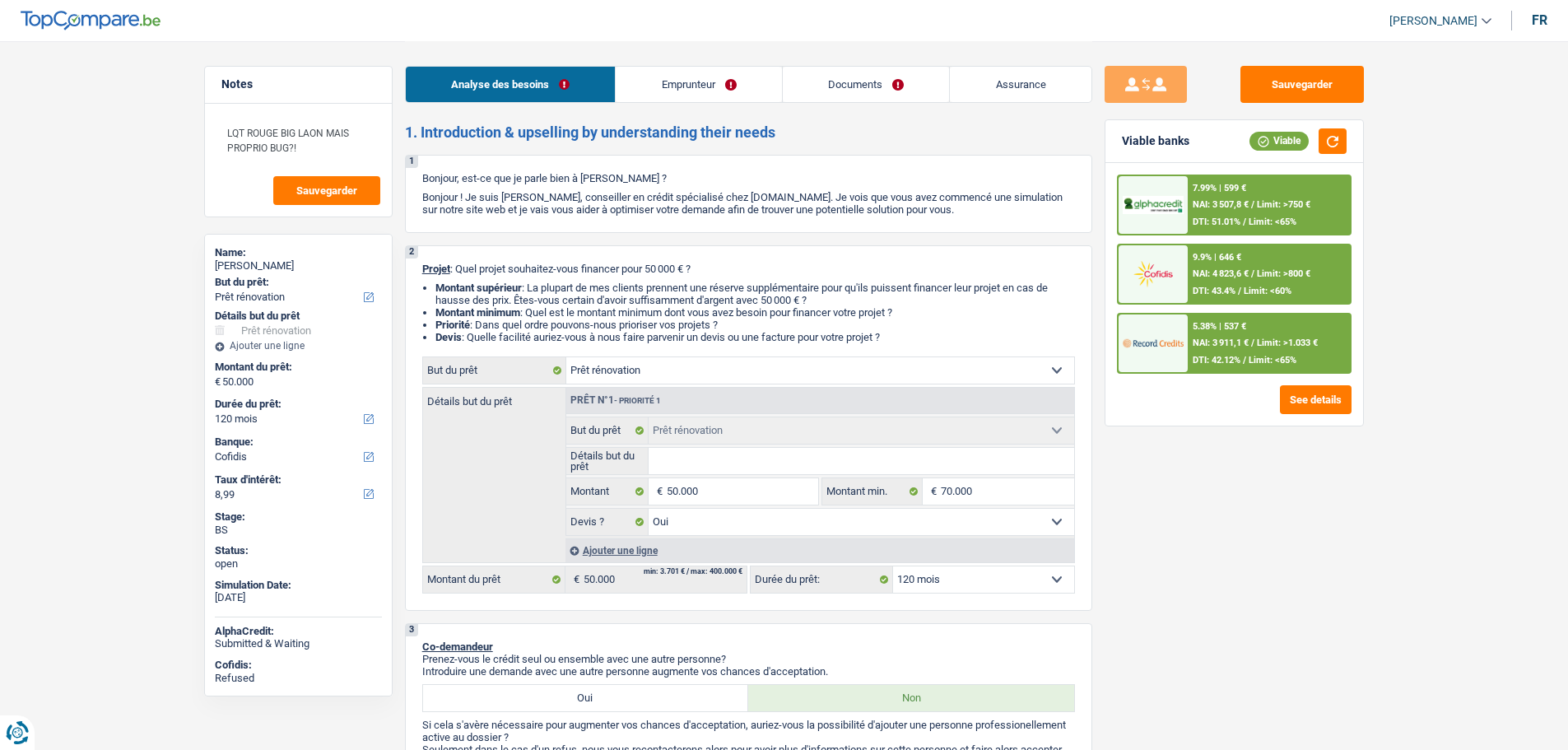
select select "mortgage"
select select "240"
select select "mortgage"
select select "240"
select select "mortgage"
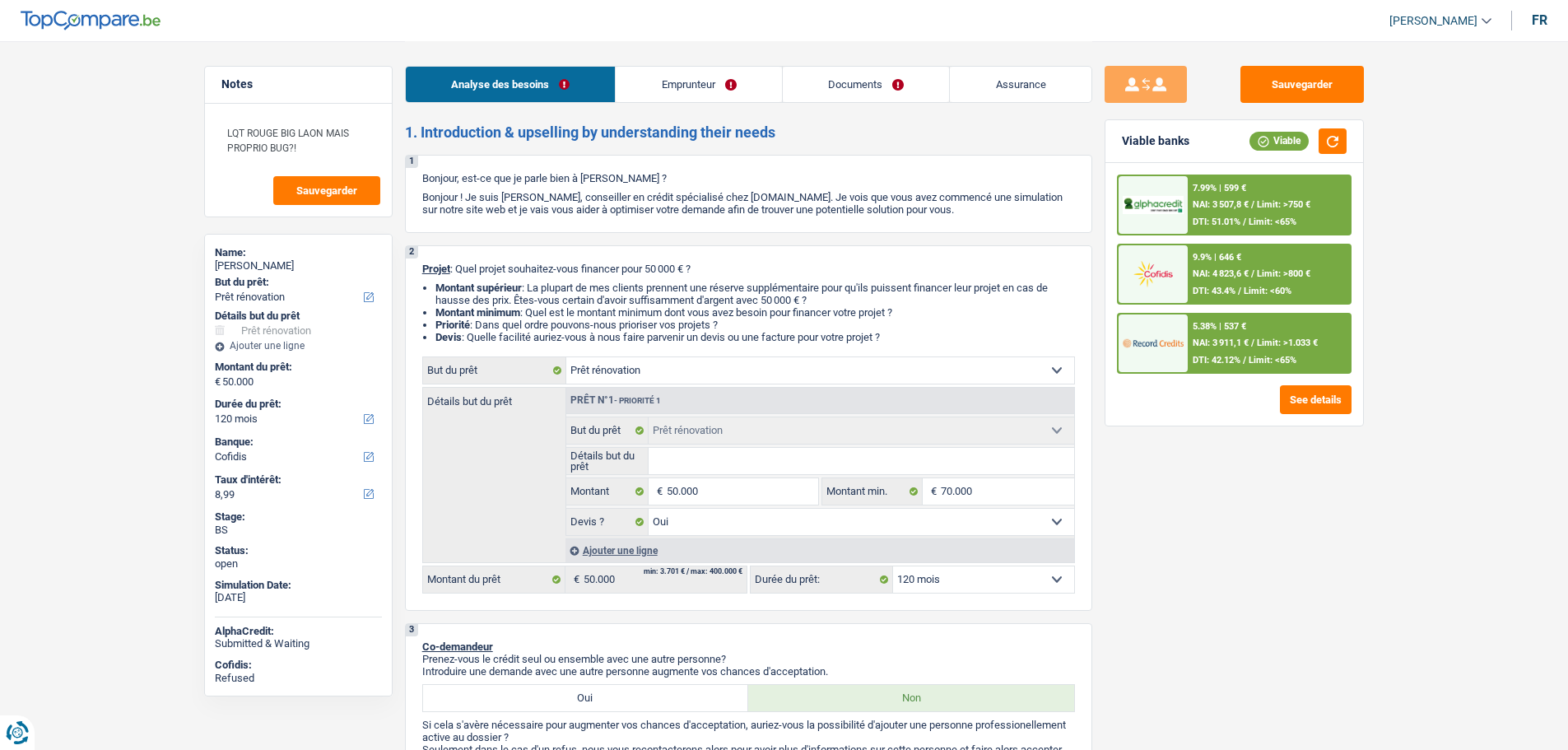
select select "240"
select select "renovation"
select select "yes"
select select "120"
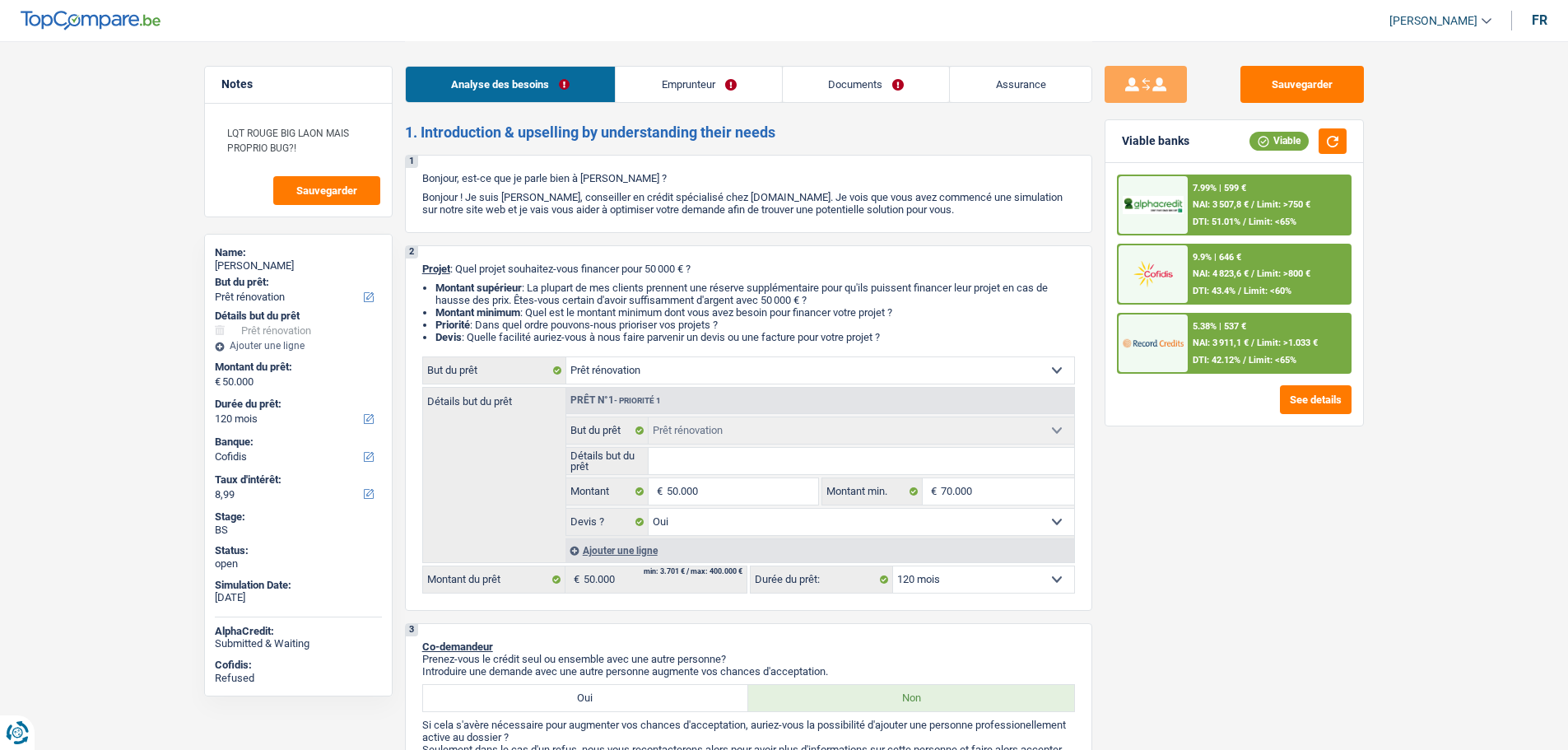
select select "retired"
select select "pension"
select select "rentalIncome"
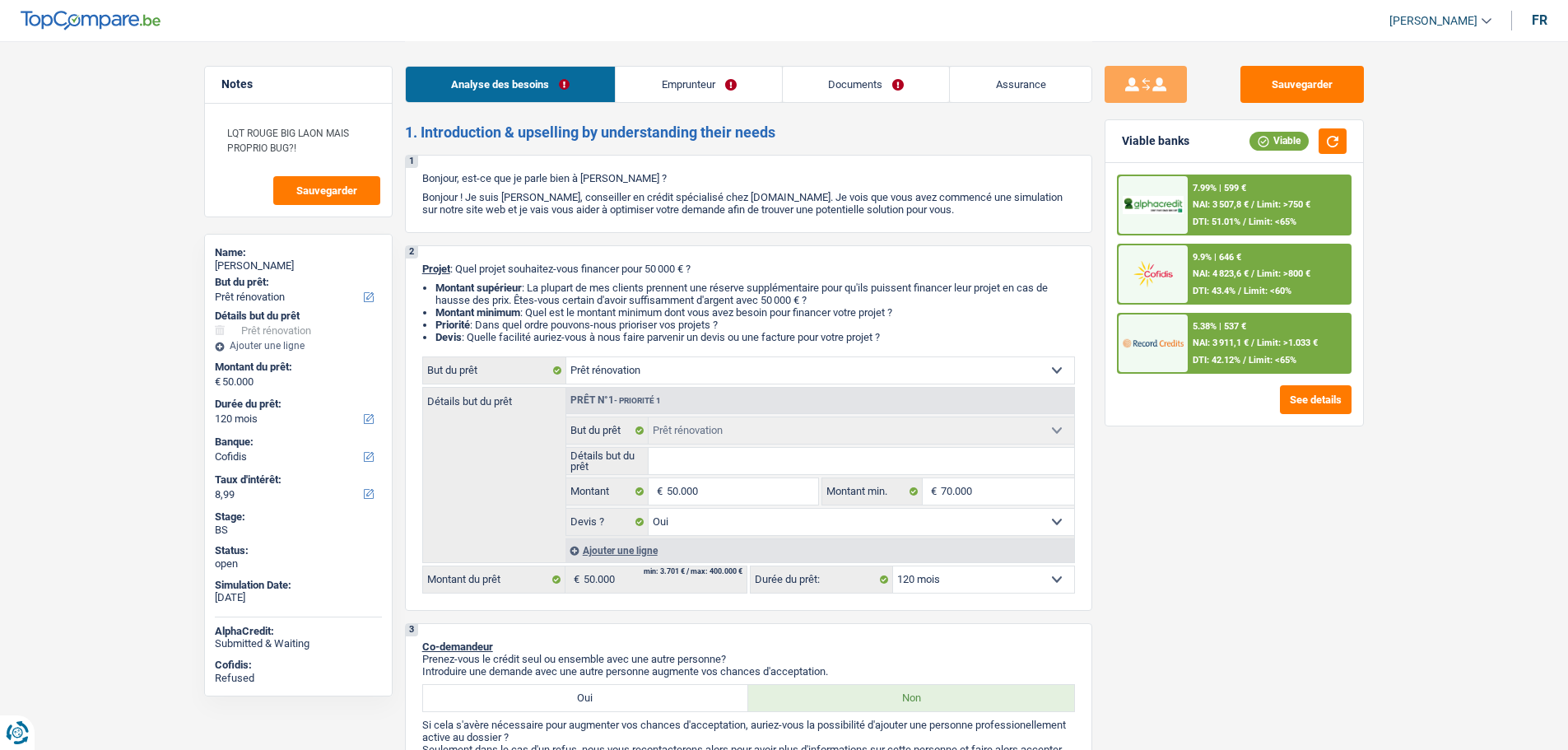
select select "rentalIncome"
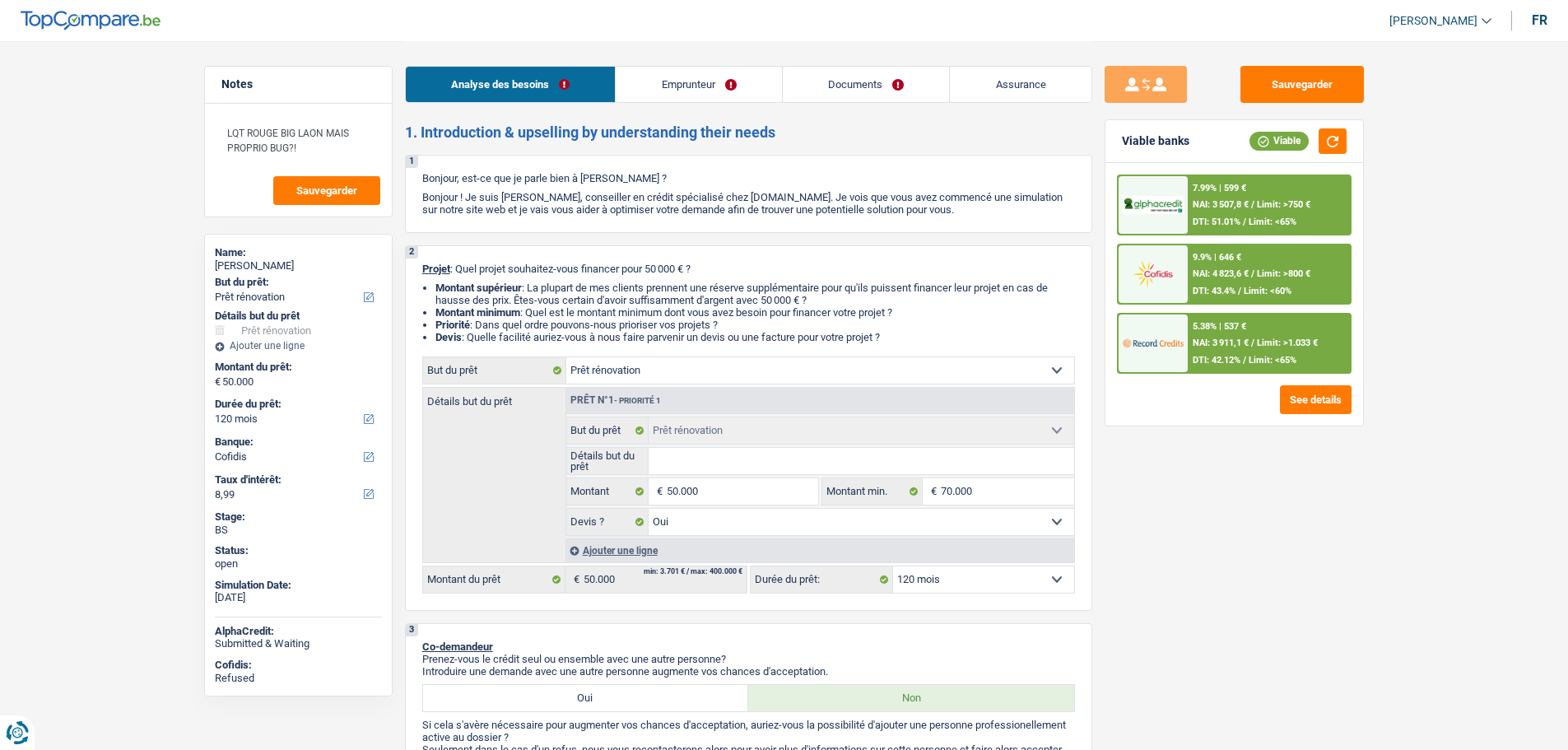
select select "rentalIncome"
select select "BE"
click at [681, 63] on div "Analyse des besoins Emprunteur Documents Assurance" at bounding box center [748, 76] width 688 height 70
click at [681, 70] on link "Emprunteur" at bounding box center [699, 84] width 166 height 35
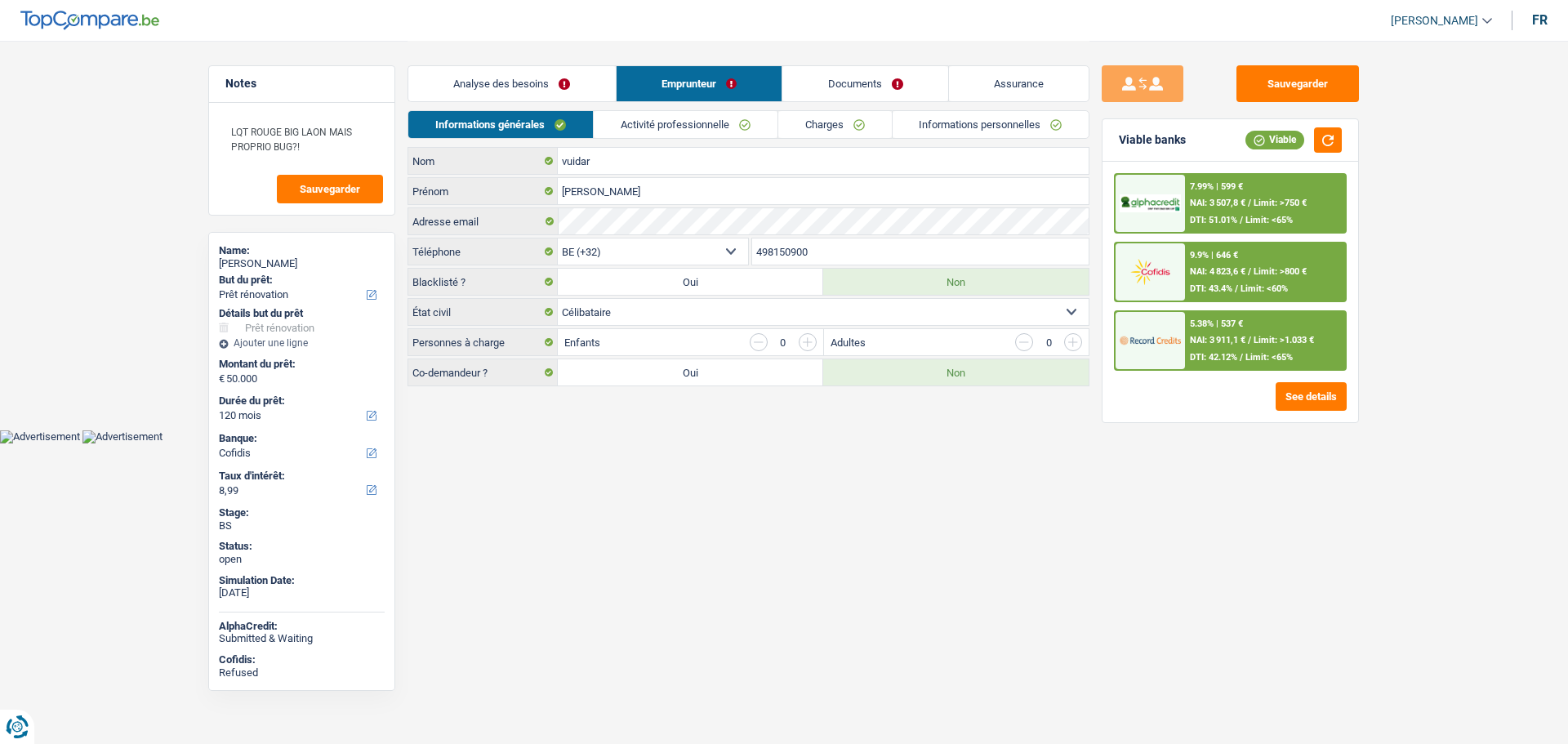
click at [654, 114] on link "Activité professionnelle" at bounding box center [686, 124] width 184 height 27
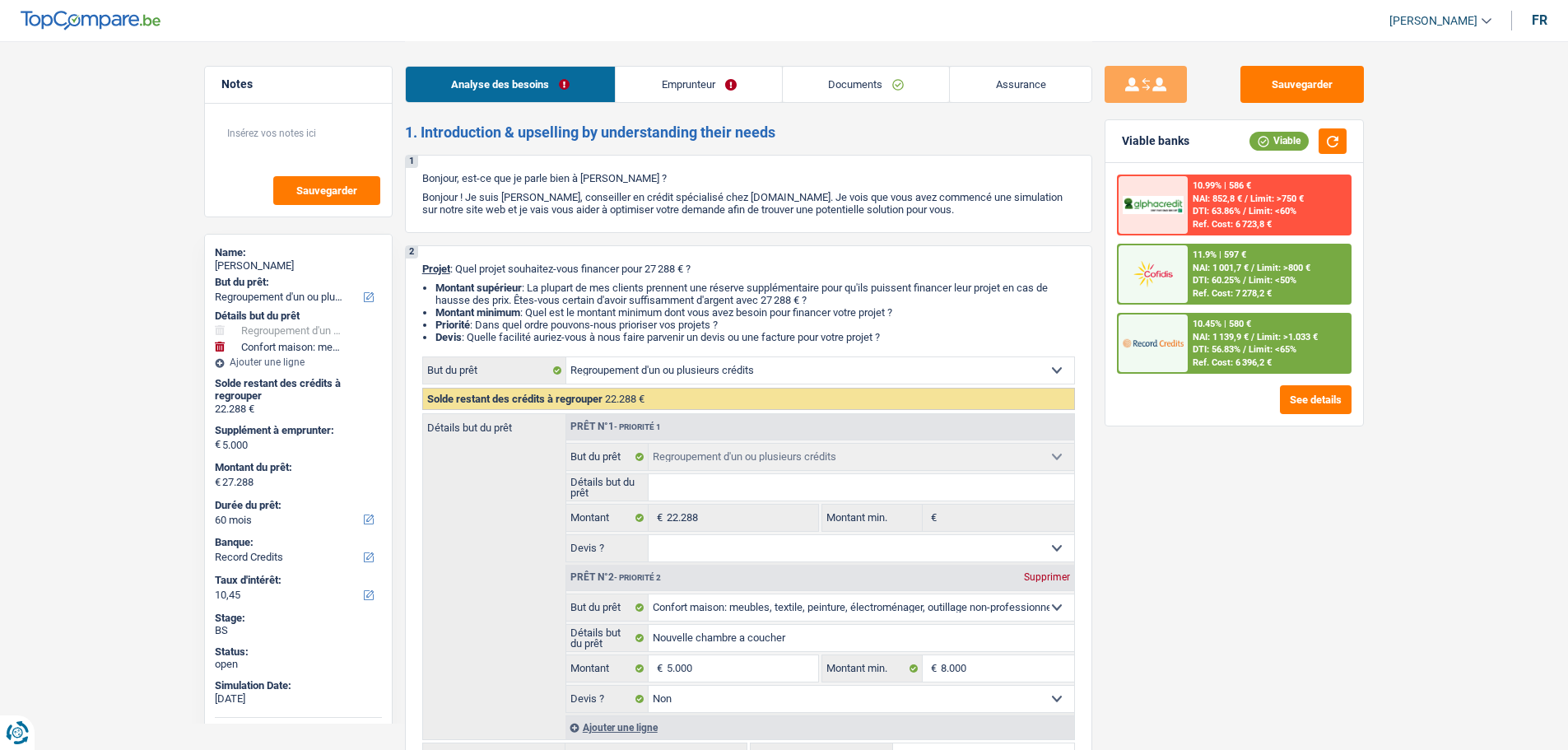
select select "refinancing"
select select "household"
select select "60"
select select "record credits"
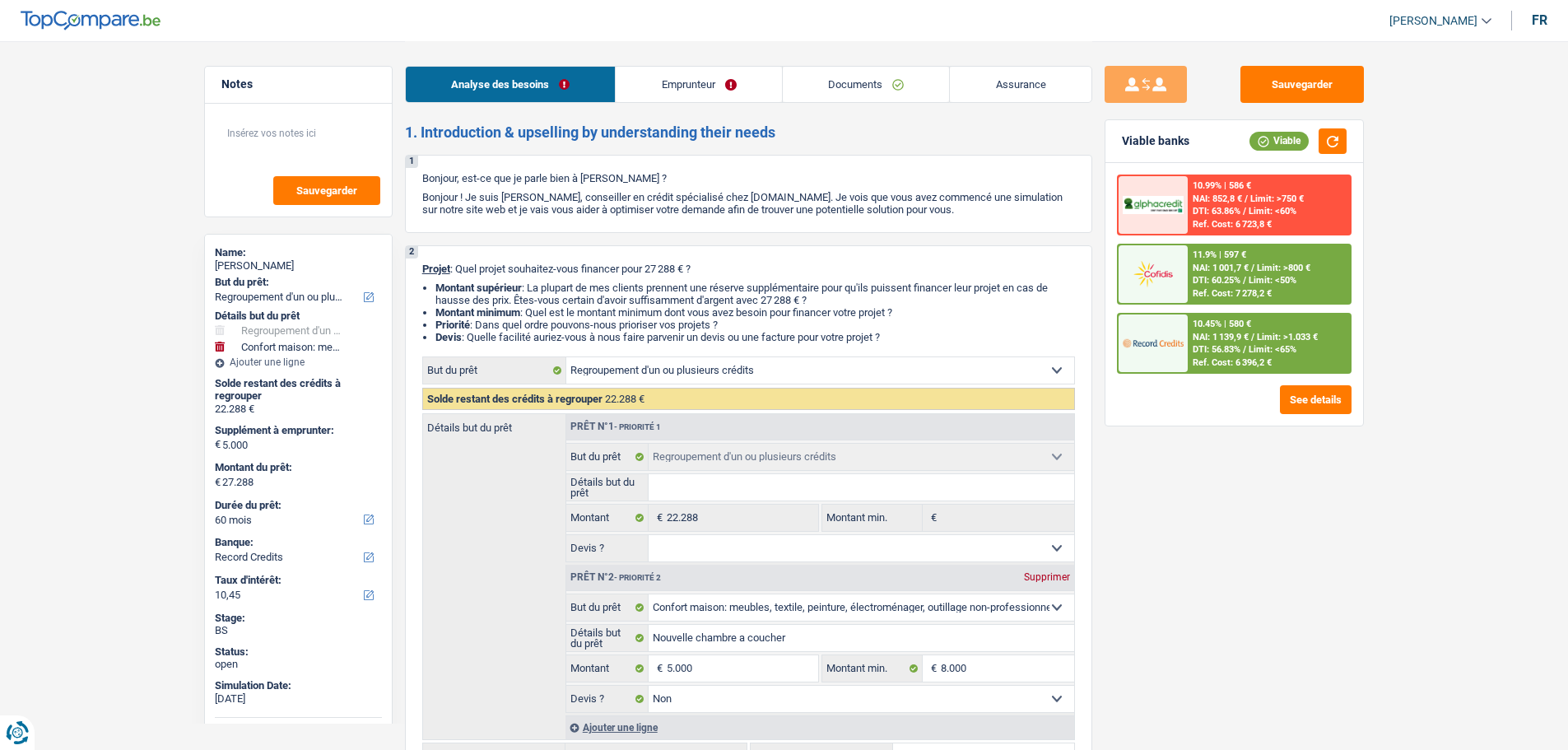
select select "refinancing"
select select "household"
select select "false"
select select "60"
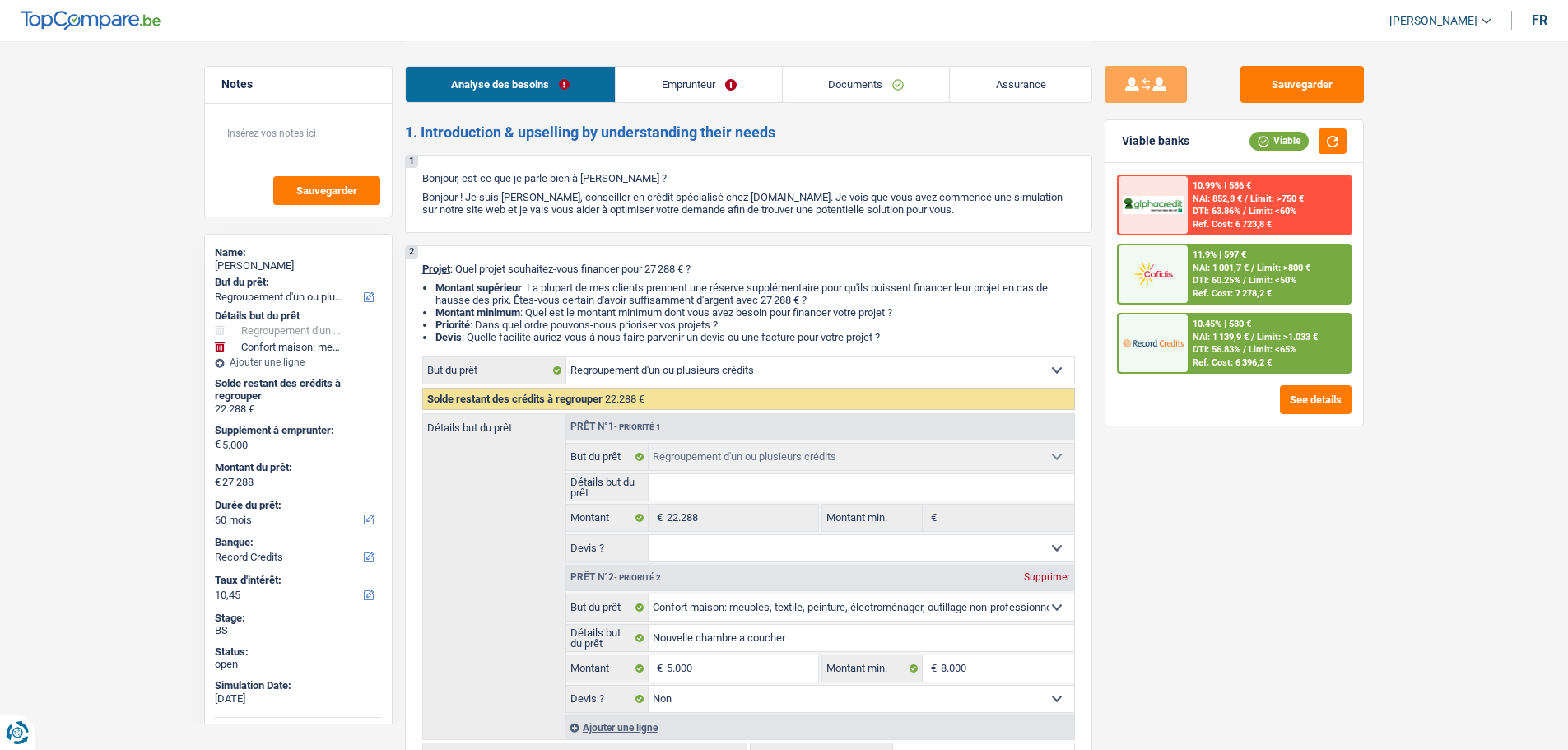
select select "privateEmployee"
select select "netSalary"
select select "mealVouchers"
select select "other"
select select "rents"
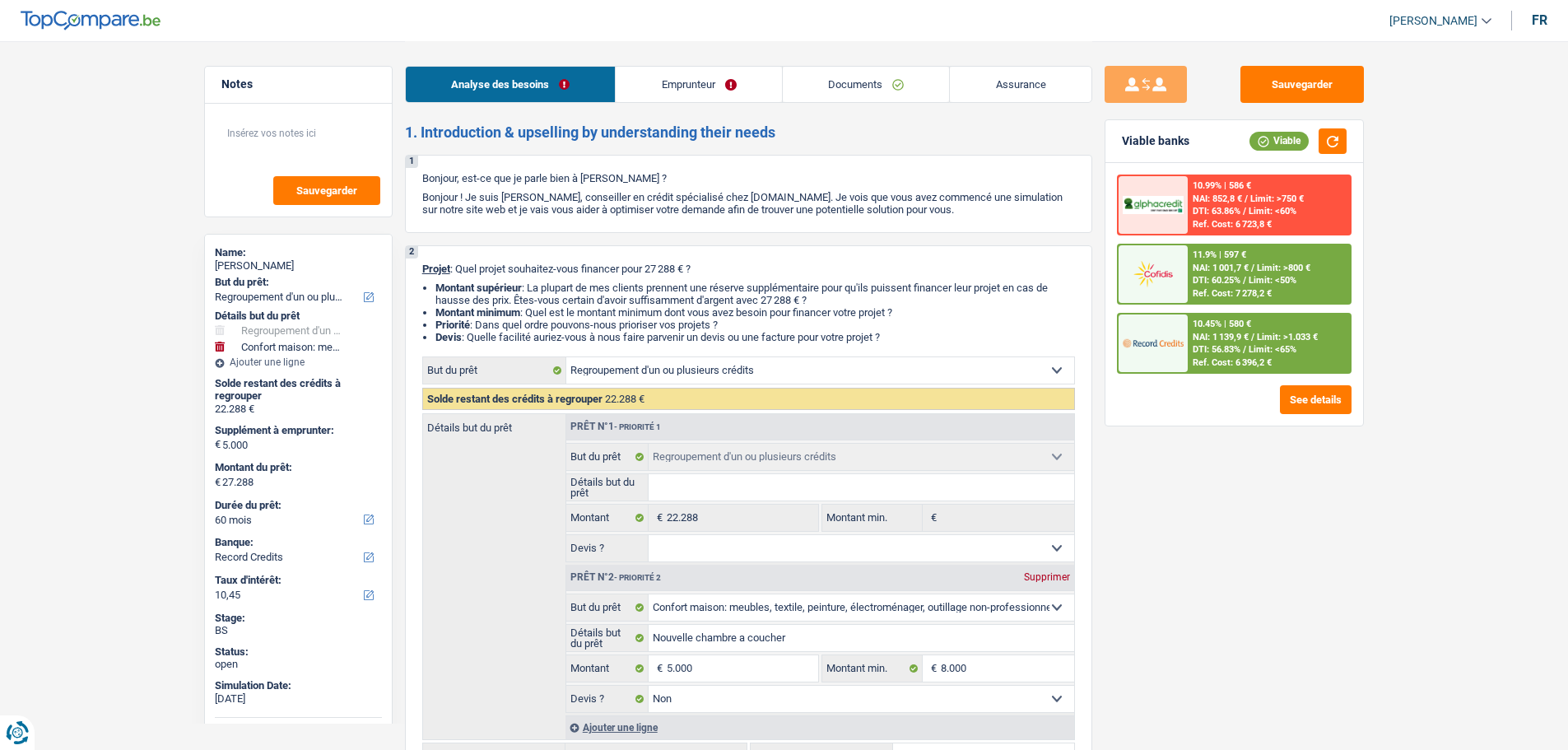
select select "renovationLoan"
select select "84"
select select "carLoan"
select select "60"
select select "carLoan"
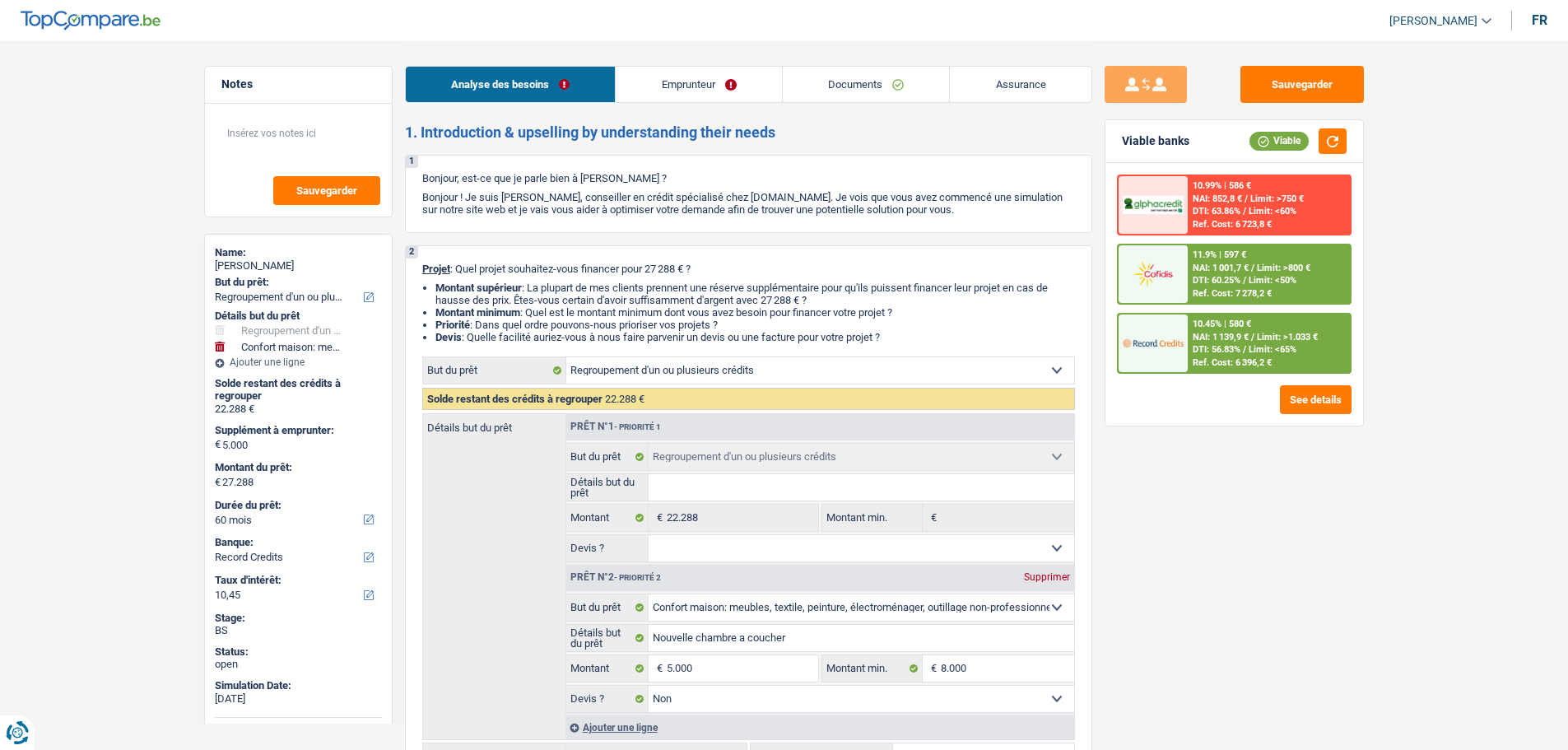
select select "60"
select select "cardOrCredit"
select select "refinancing"
select select "household"
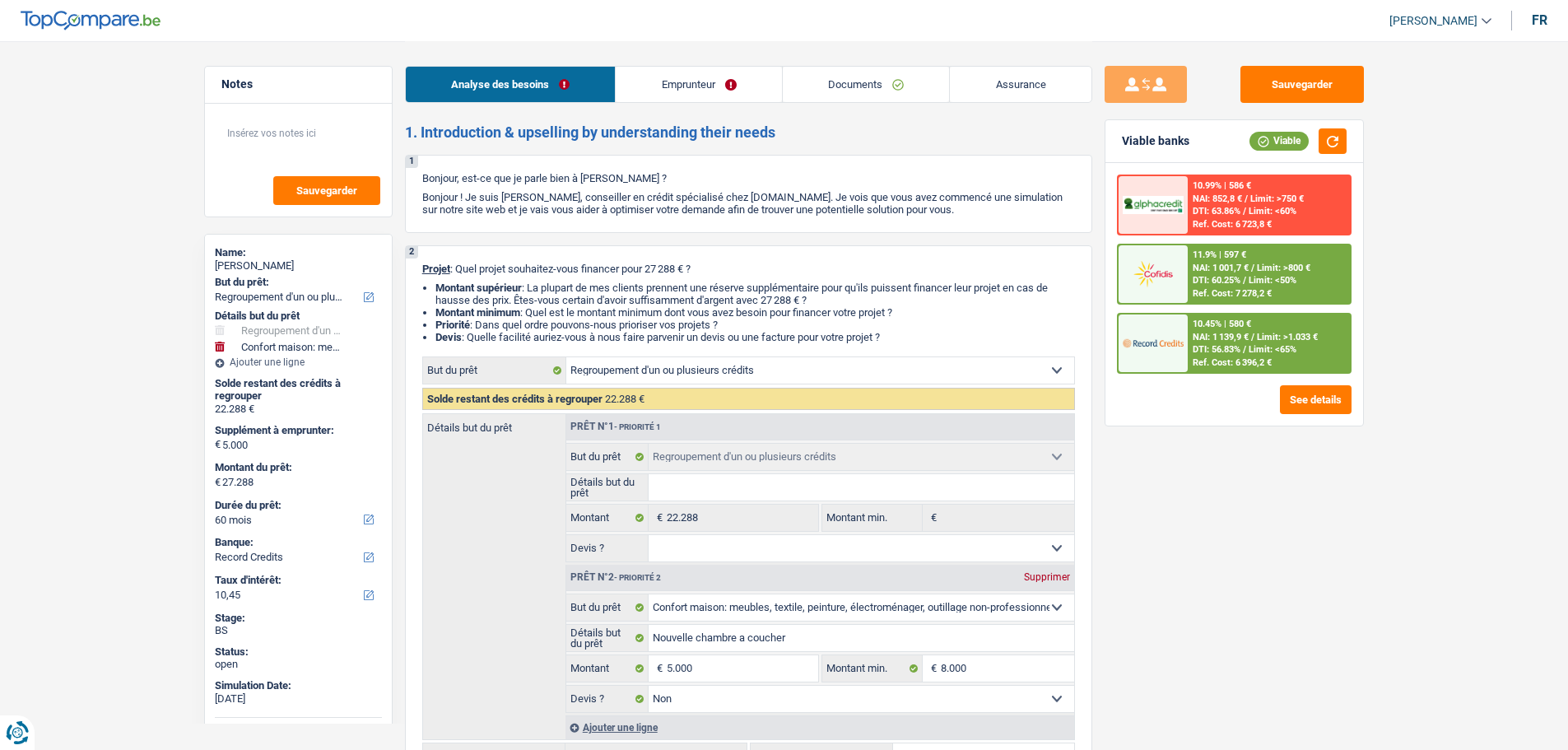
select select "false"
select select "60"
select select "privateEmployee"
select select "netSalary"
select select "mealVouchers"
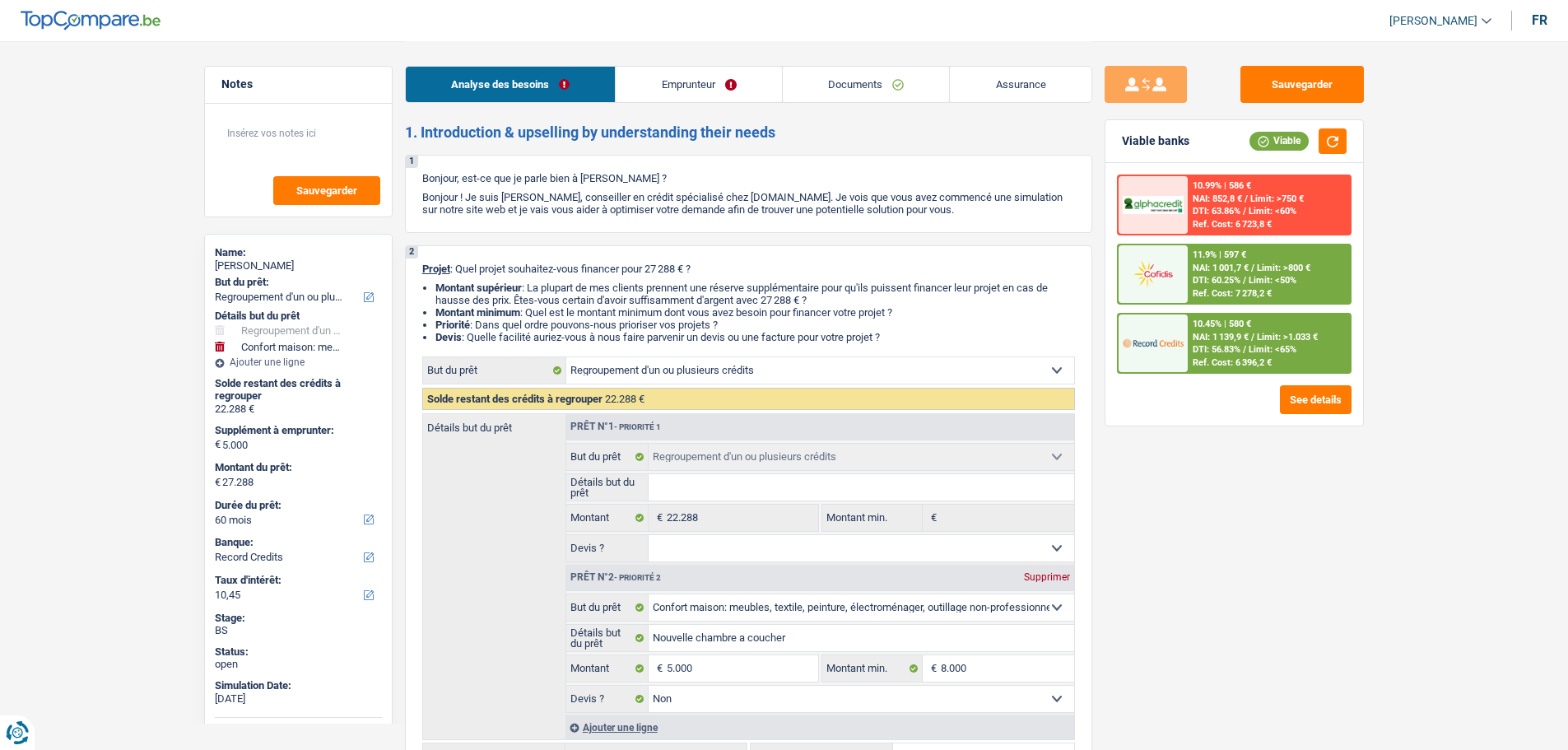
select select "other"
select select "BE"
select select "bigCompanies"
click at [703, 75] on link "Emprunteur" at bounding box center [699, 84] width 166 height 35
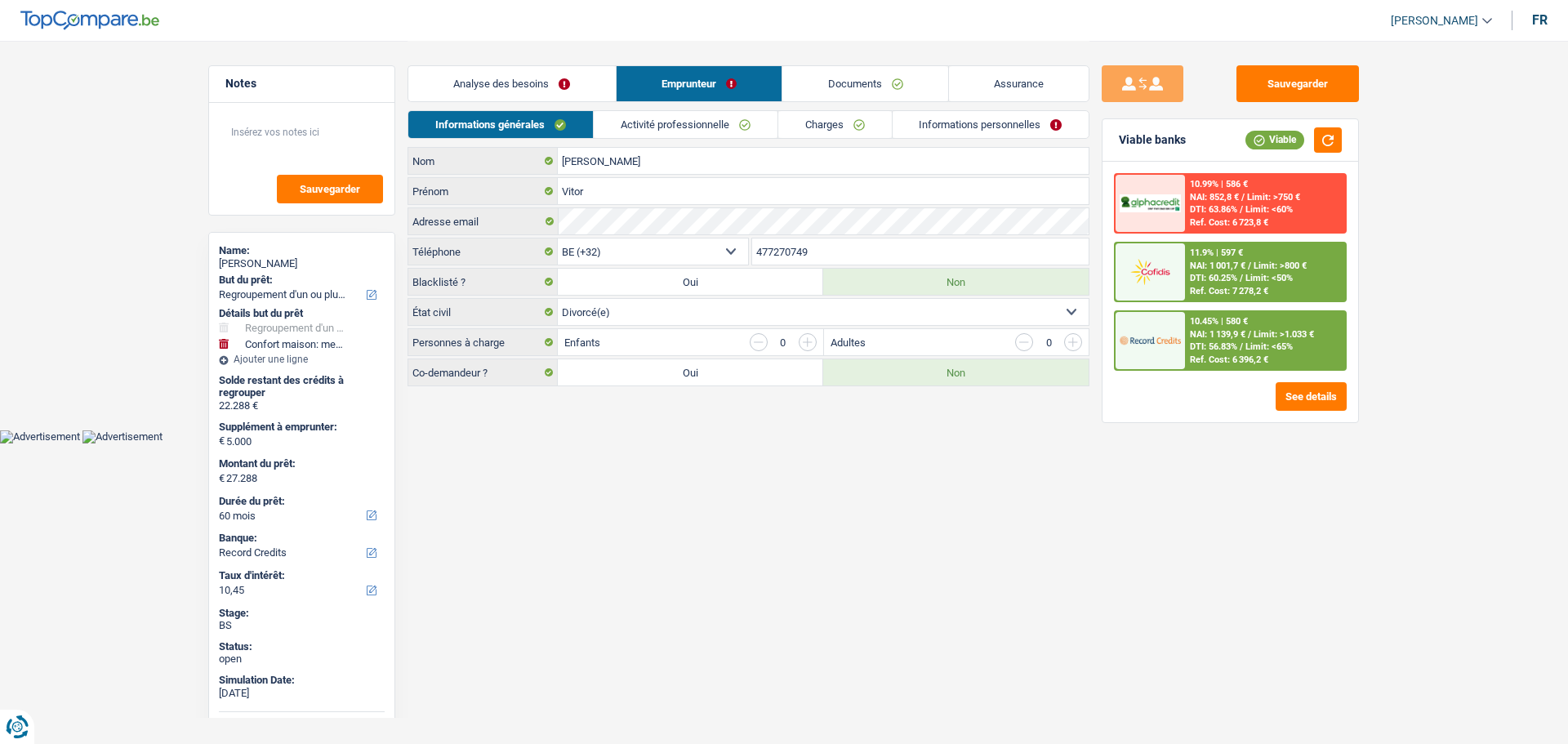
click at [644, 126] on link "Activité professionnelle" at bounding box center [686, 124] width 184 height 27
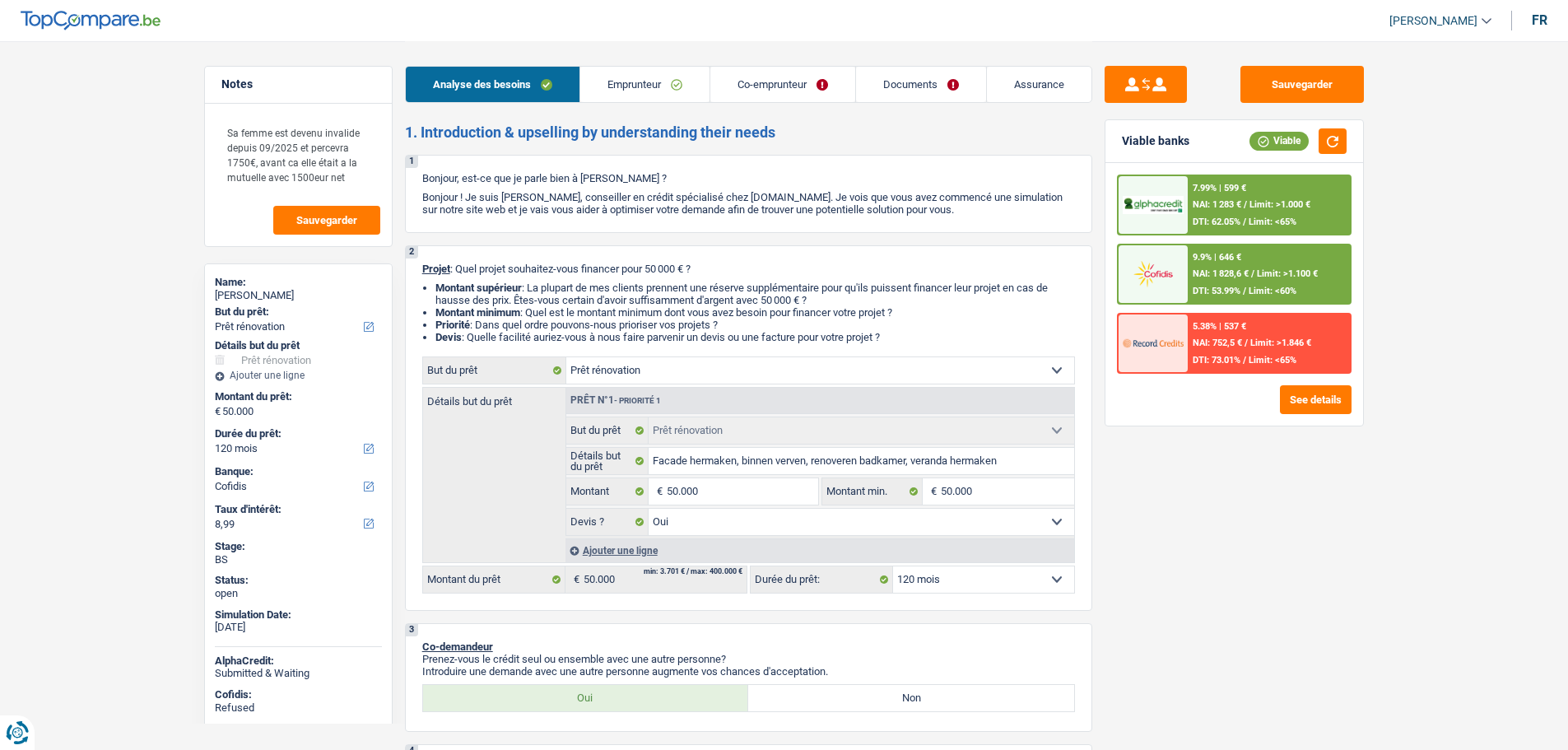
select select "renovation"
select select "120"
select select "cofidis"
select select "32"
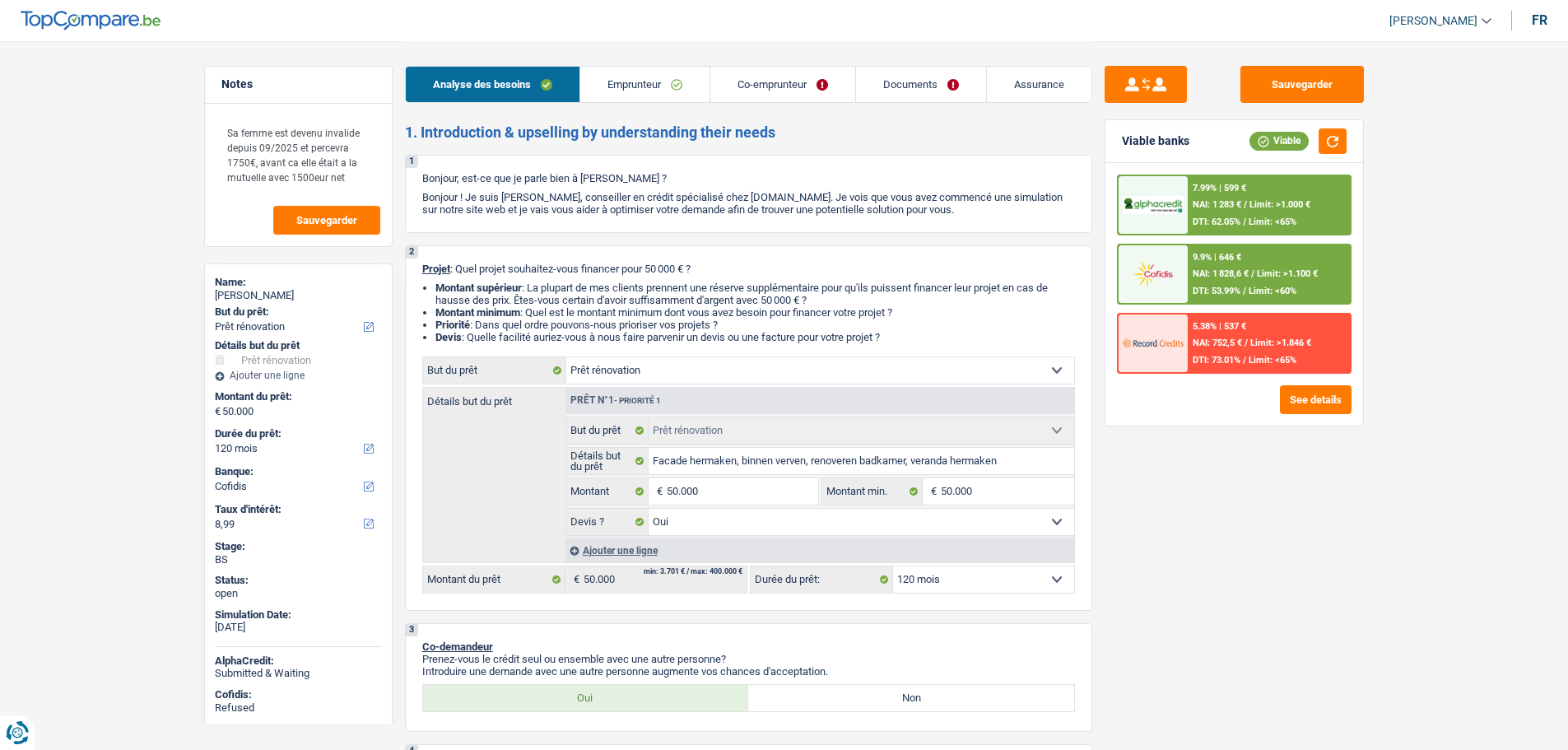
select select "married"
select select "invalid"
select select "disabilityPension"
select select "familyAllowances"
select select "ziekenfonds3"
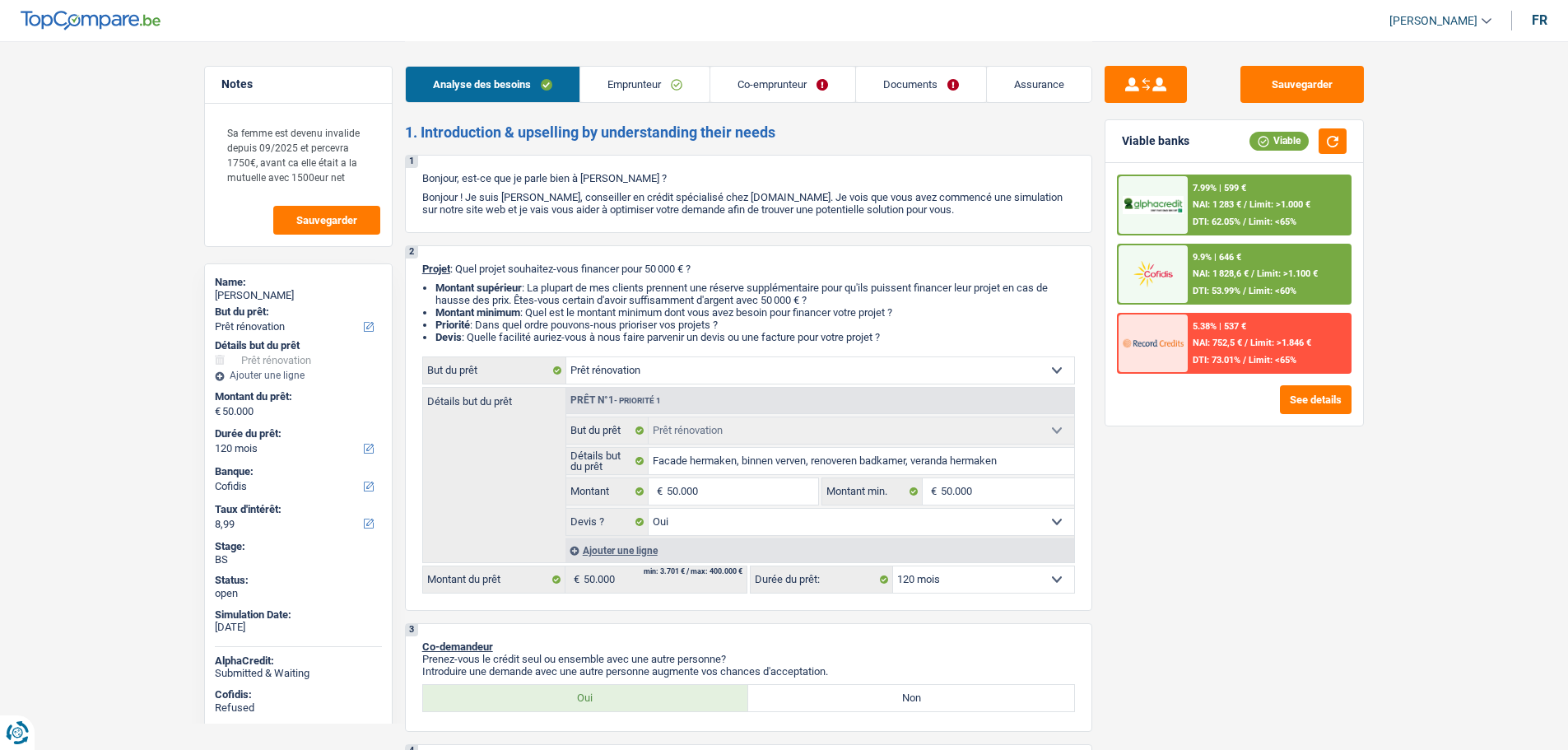
select select "BE"
click at [602, 78] on link "Emprunteur" at bounding box center [645, 84] width 129 height 35
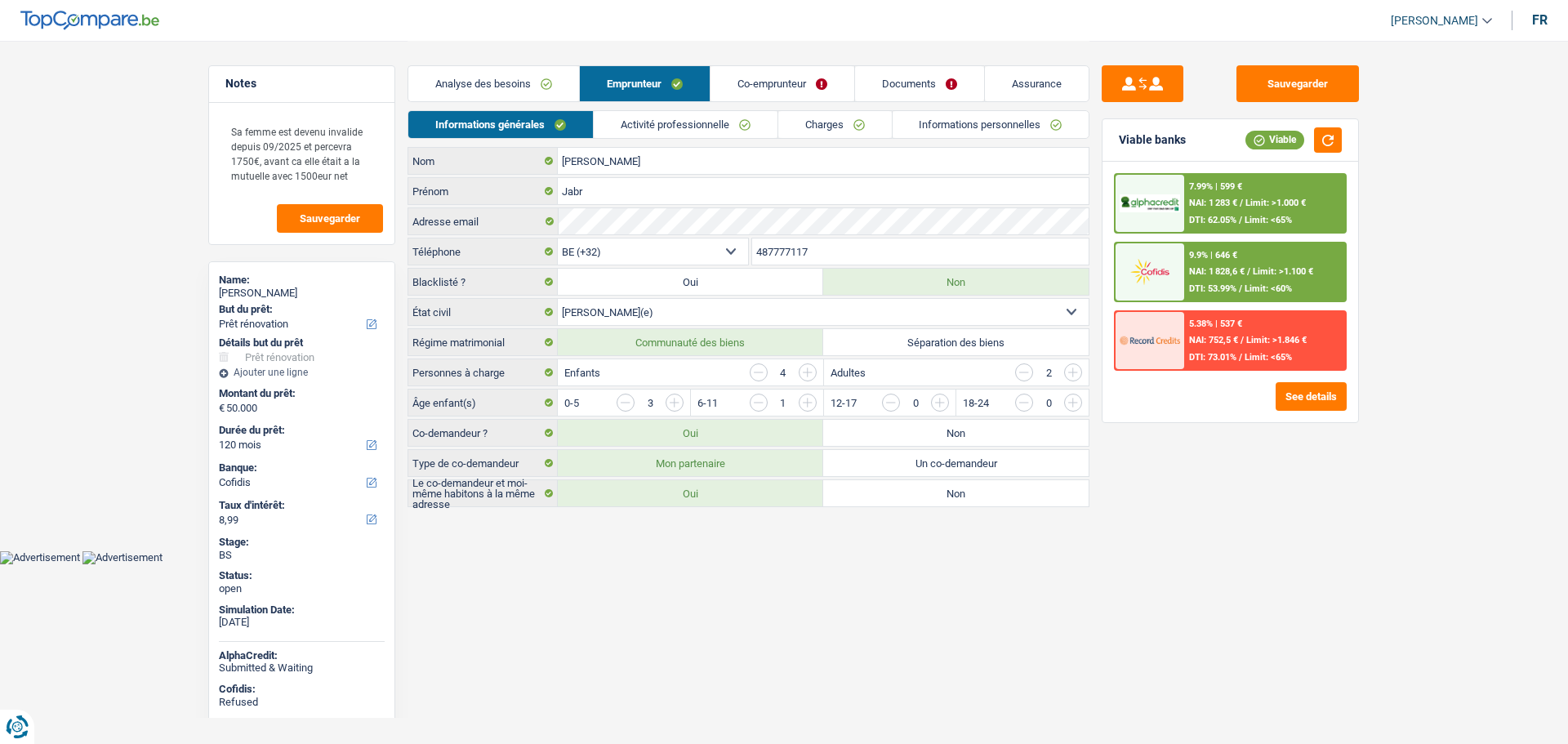
click at [650, 121] on link "Activité professionnelle" at bounding box center [686, 124] width 184 height 27
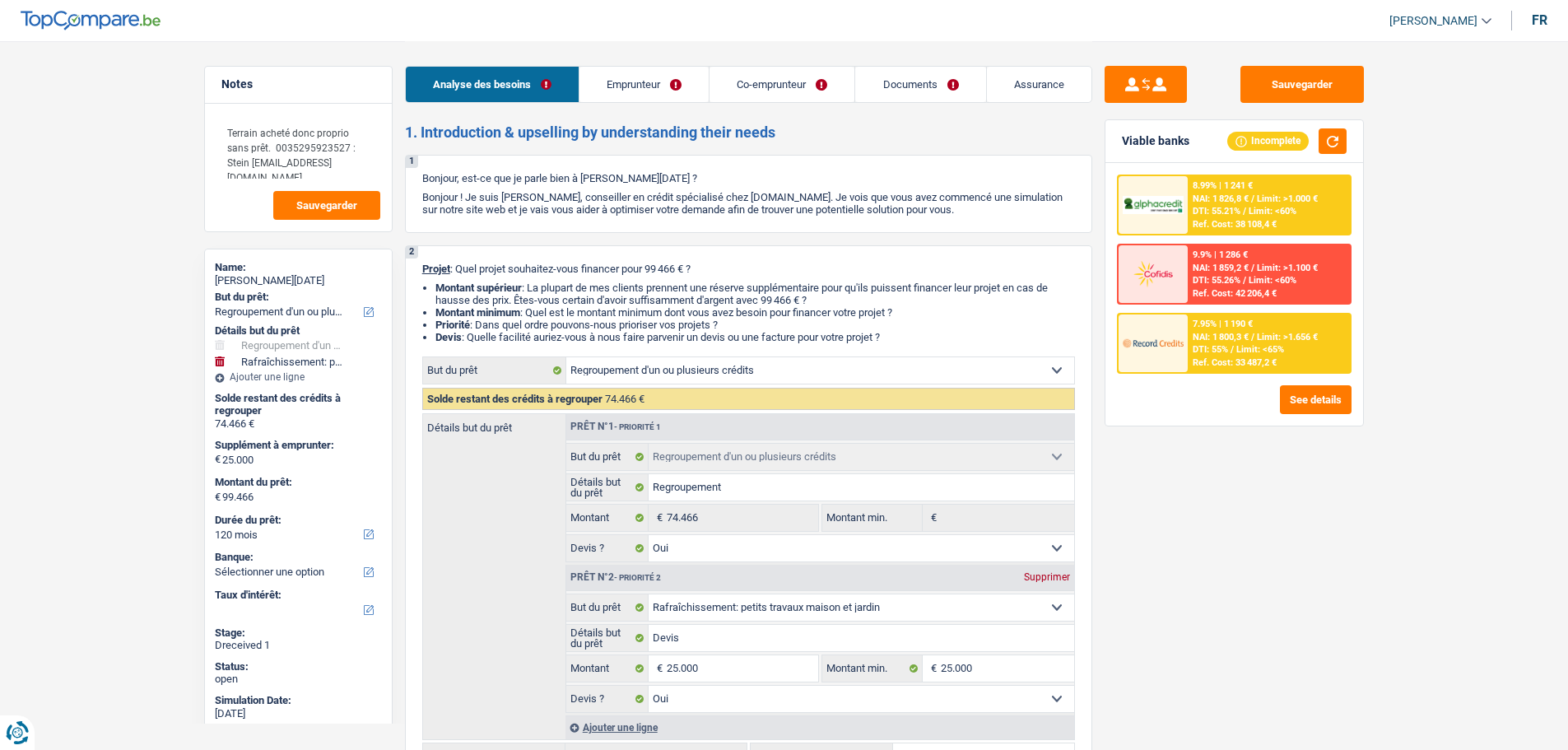
select select "refinancing"
select select "houseOrGarden"
select select "120"
select select "refinancing"
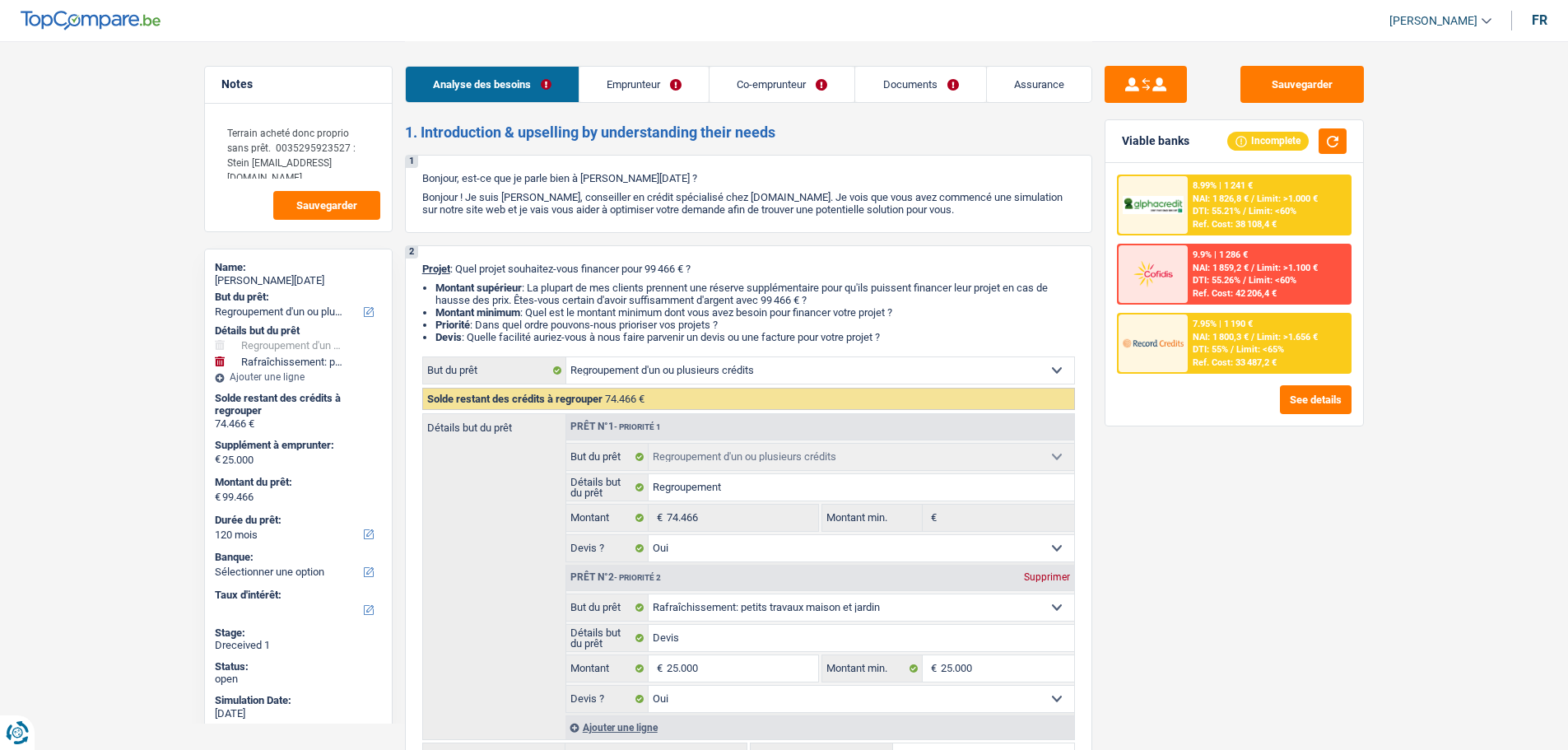
select select "refinancing"
select select "yes"
select select "houseOrGarden"
select select "yes"
select select "120"
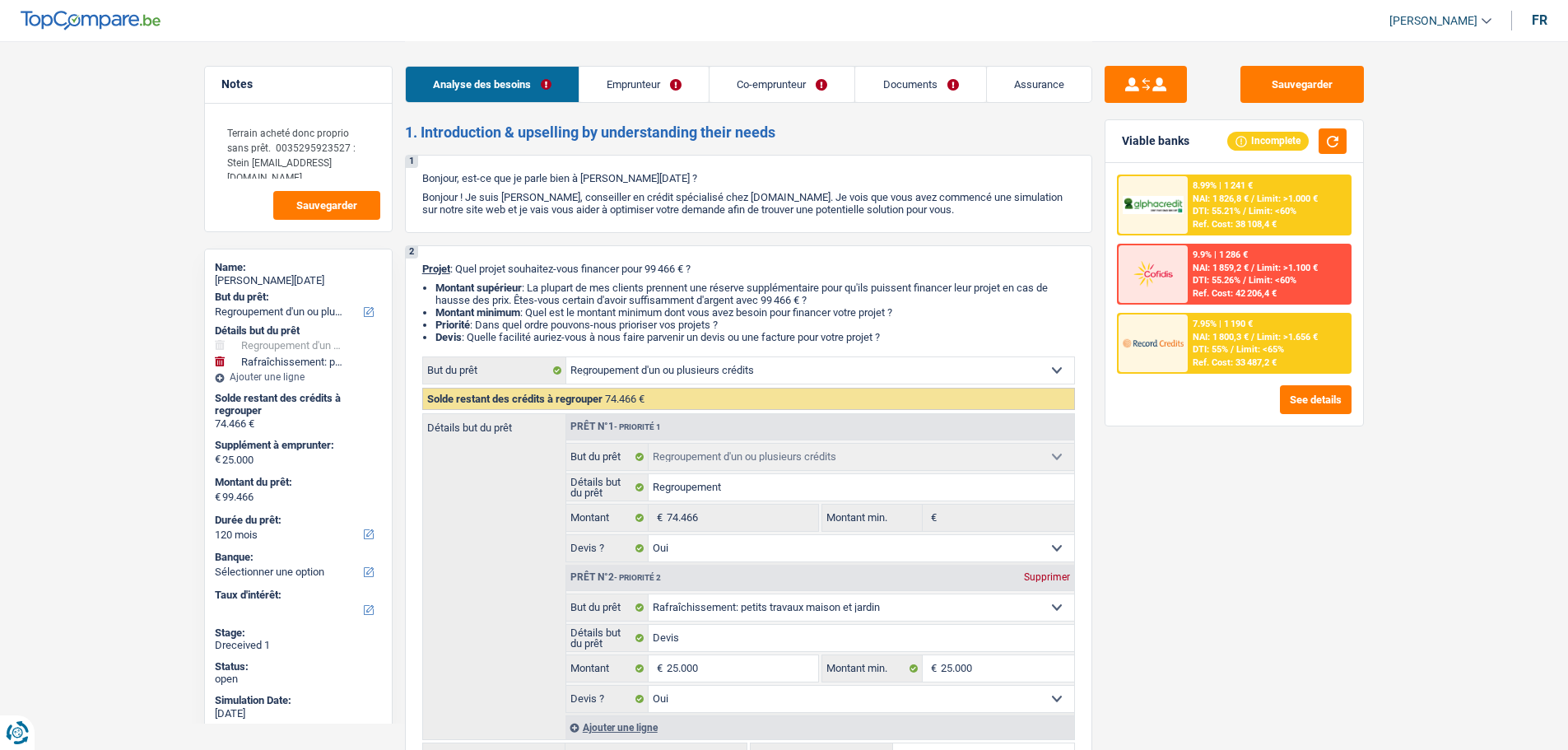
select select "independent"
select select "noProfession"
select select "familyAllowances"
select select "netSalary"
select select "other"
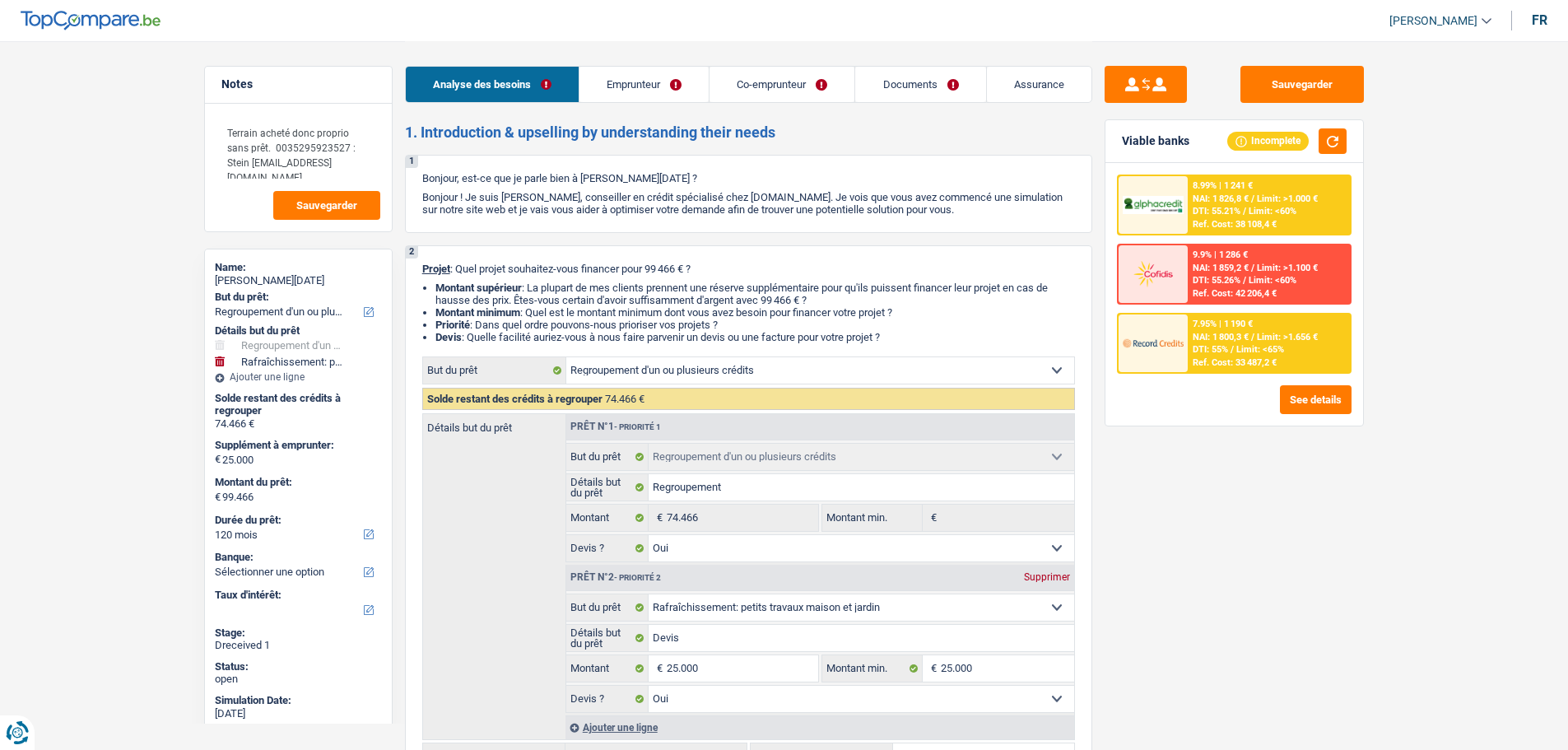
select select "ownerWithoutMortgage"
select select "personalLoan"
select select "homeFurnishingOrRelocation"
select select "60"
select select "personalLoan"
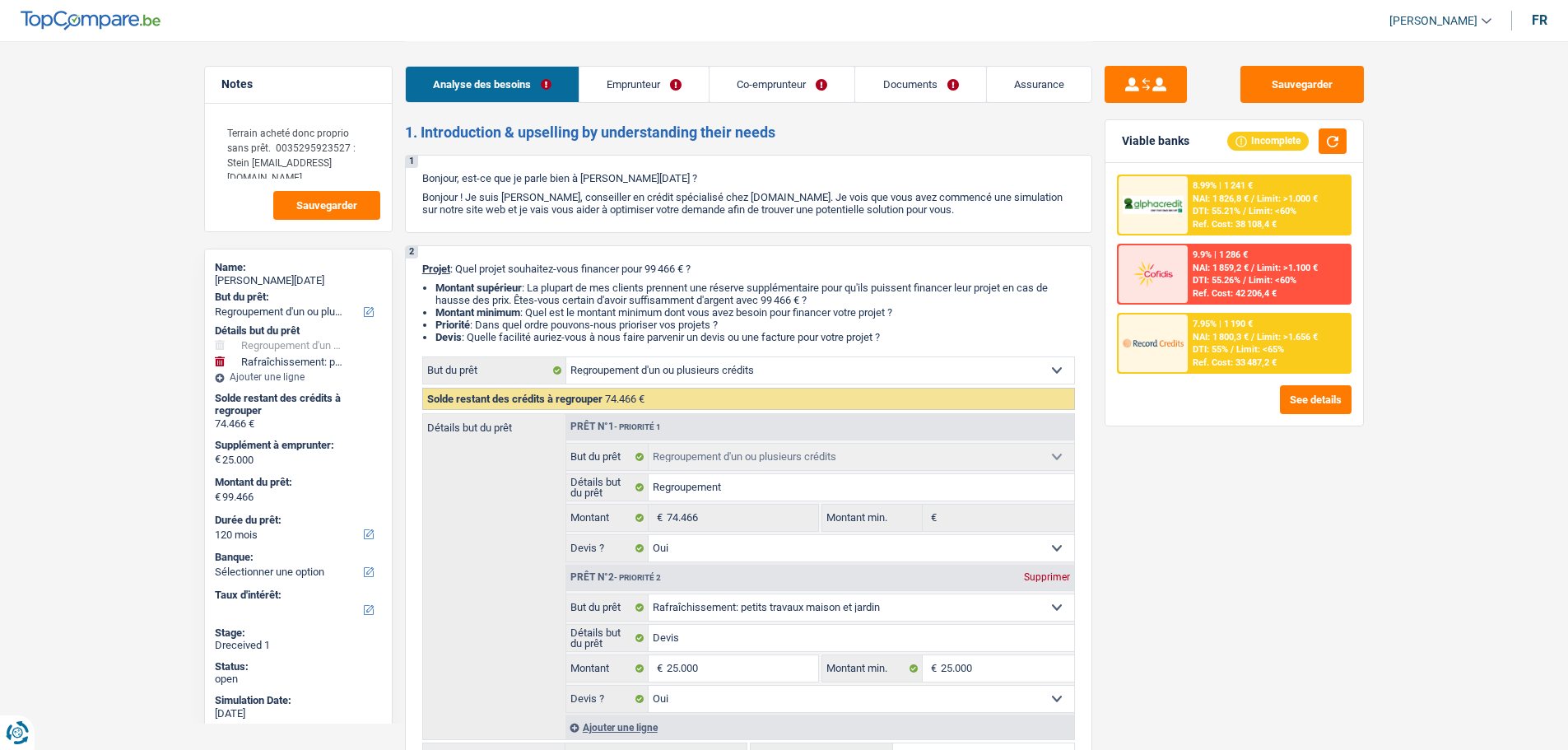
select select "smallWorks"
select select "120"
select select "mortgage"
select select "240"
select select "personalLoan"
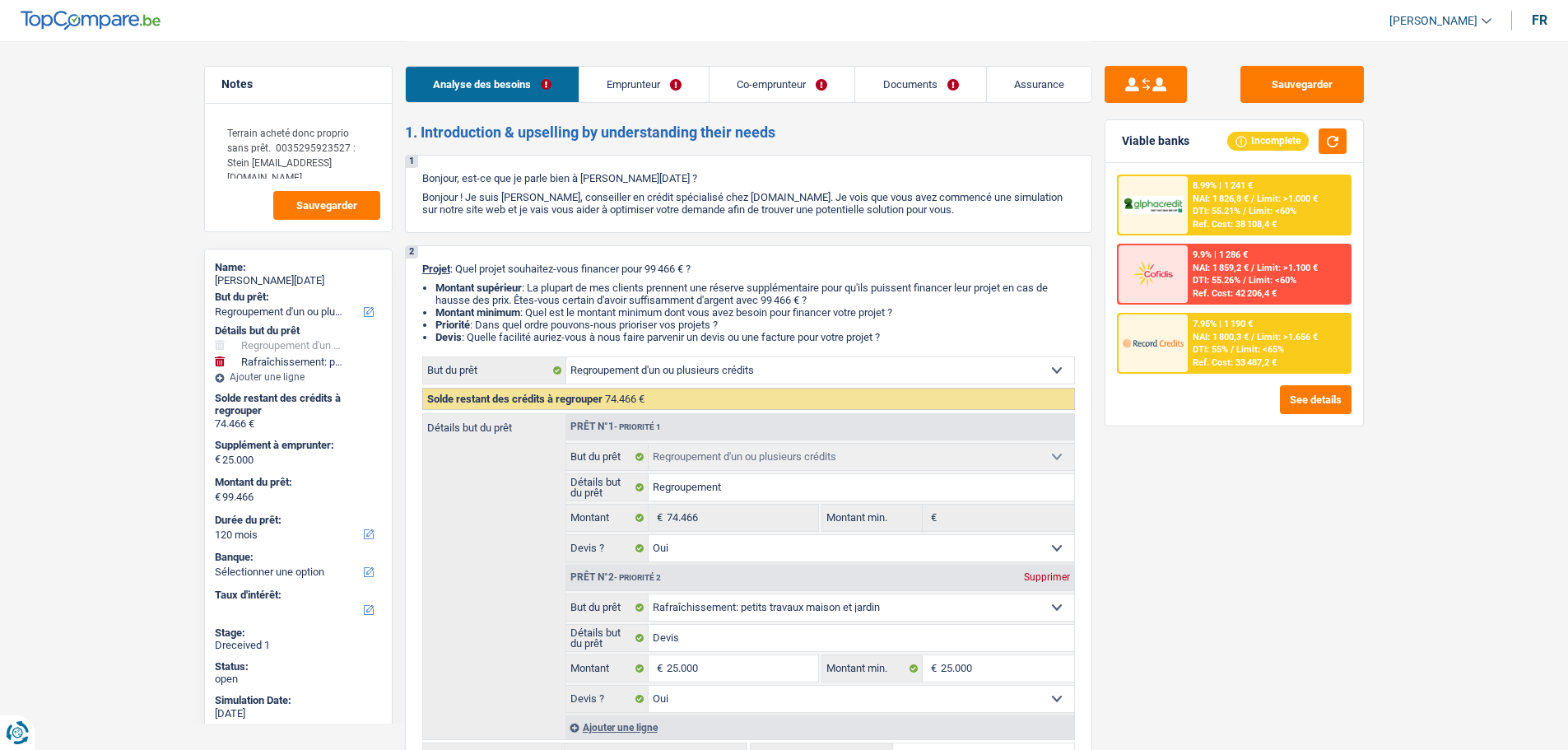
select select "loanRepayment"
select select "72"
select select "carLoan"
select select "60"
select select "refinancing"
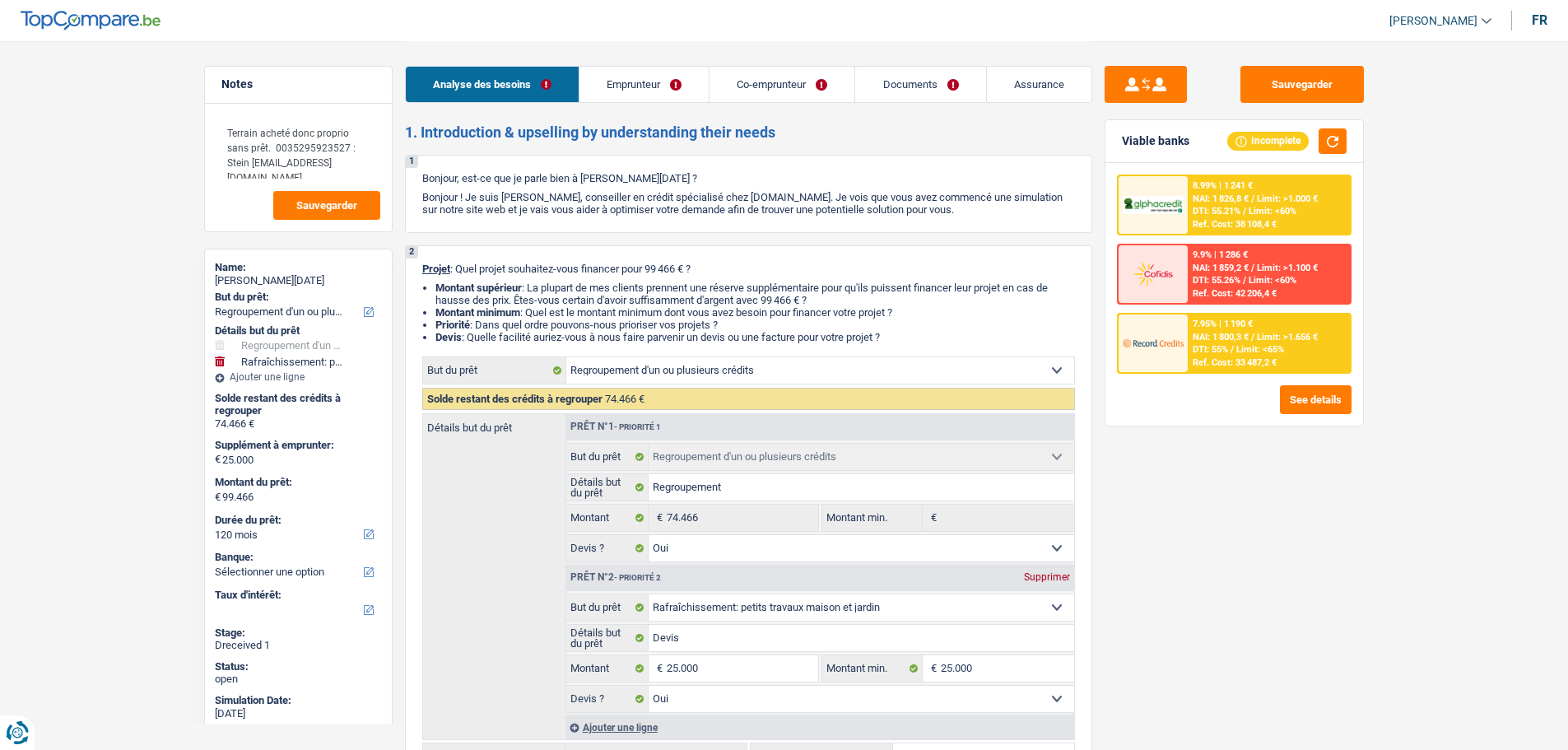
select select "refinancing"
select select "yes"
select select "houseOrGarden"
select select "yes"
select select "120"
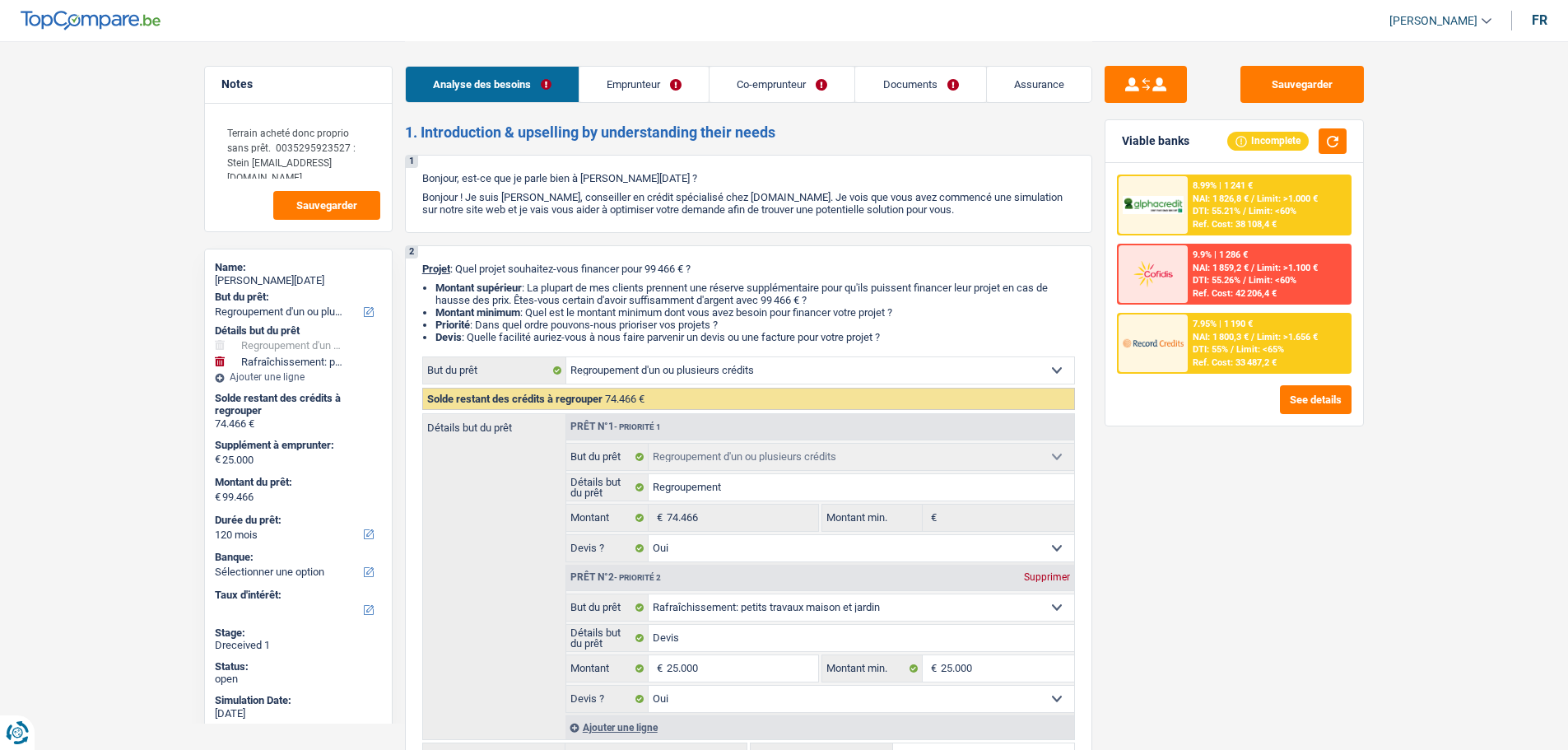
click at [634, 89] on link "Emprunteur" at bounding box center [644, 84] width 129 height 35
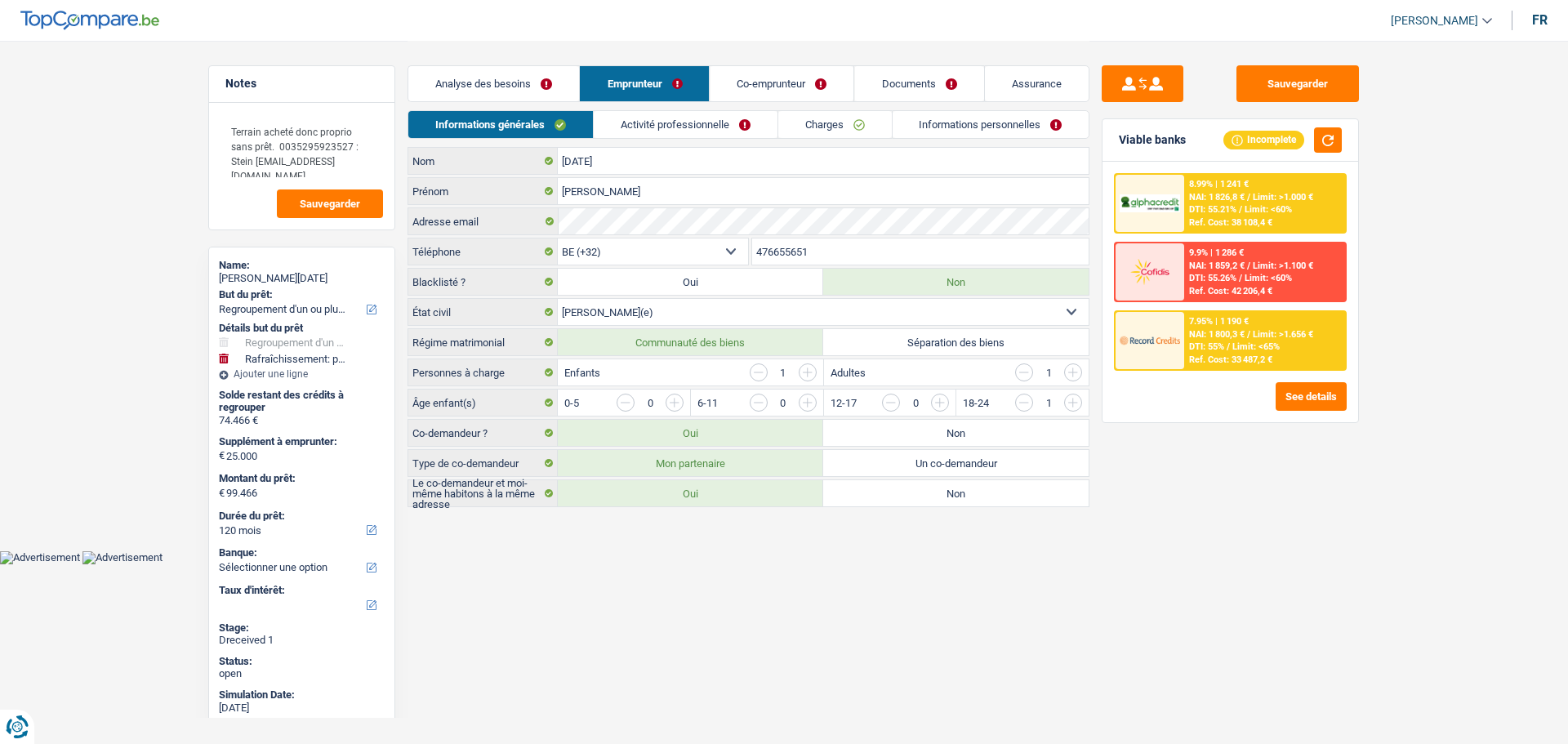
click at [646, 123] on link "Activité professionnelle" at bounding box center [686, 124] width 184 height 27
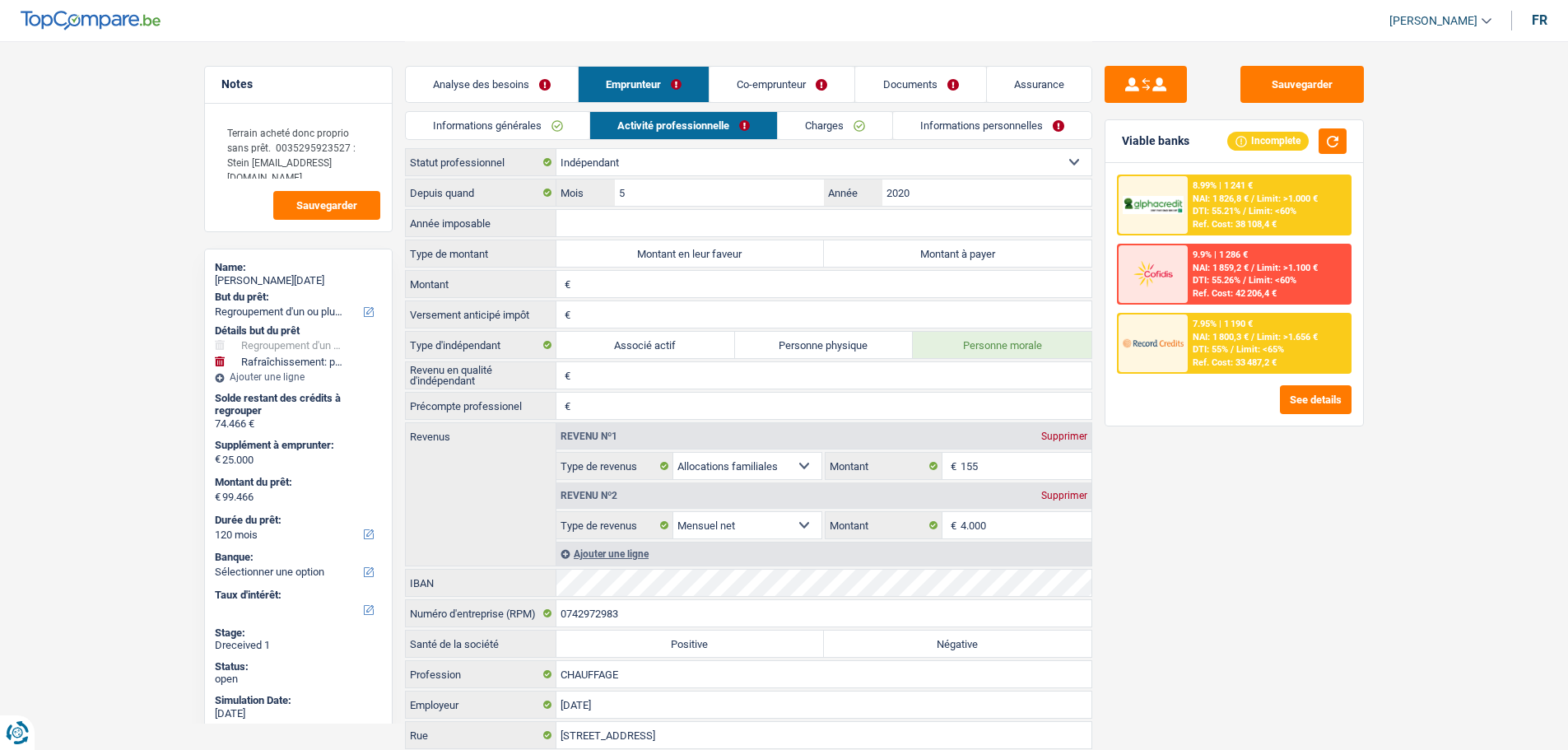
click at [1417, 25] on span "[PERSON_NAME]" at bounding box center [1434, 21] width 88 height 14
click at [1383, 144] on button "SO" at bounding box center [1403, 150] width 146 height 33
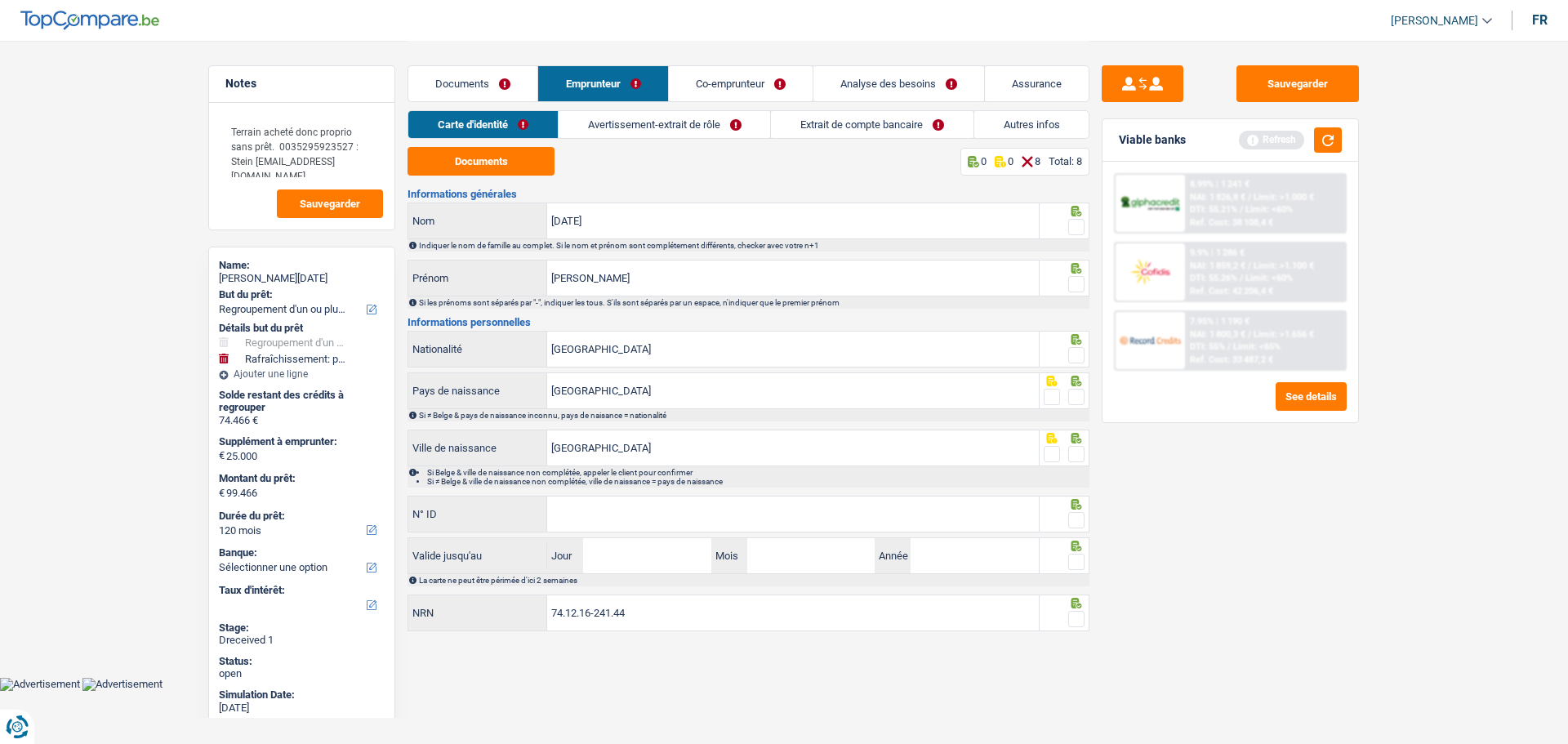
click at [610, 126] on link "Avertissement-extrait de rôle" at bounding box center [665, 124] width 213 height 27
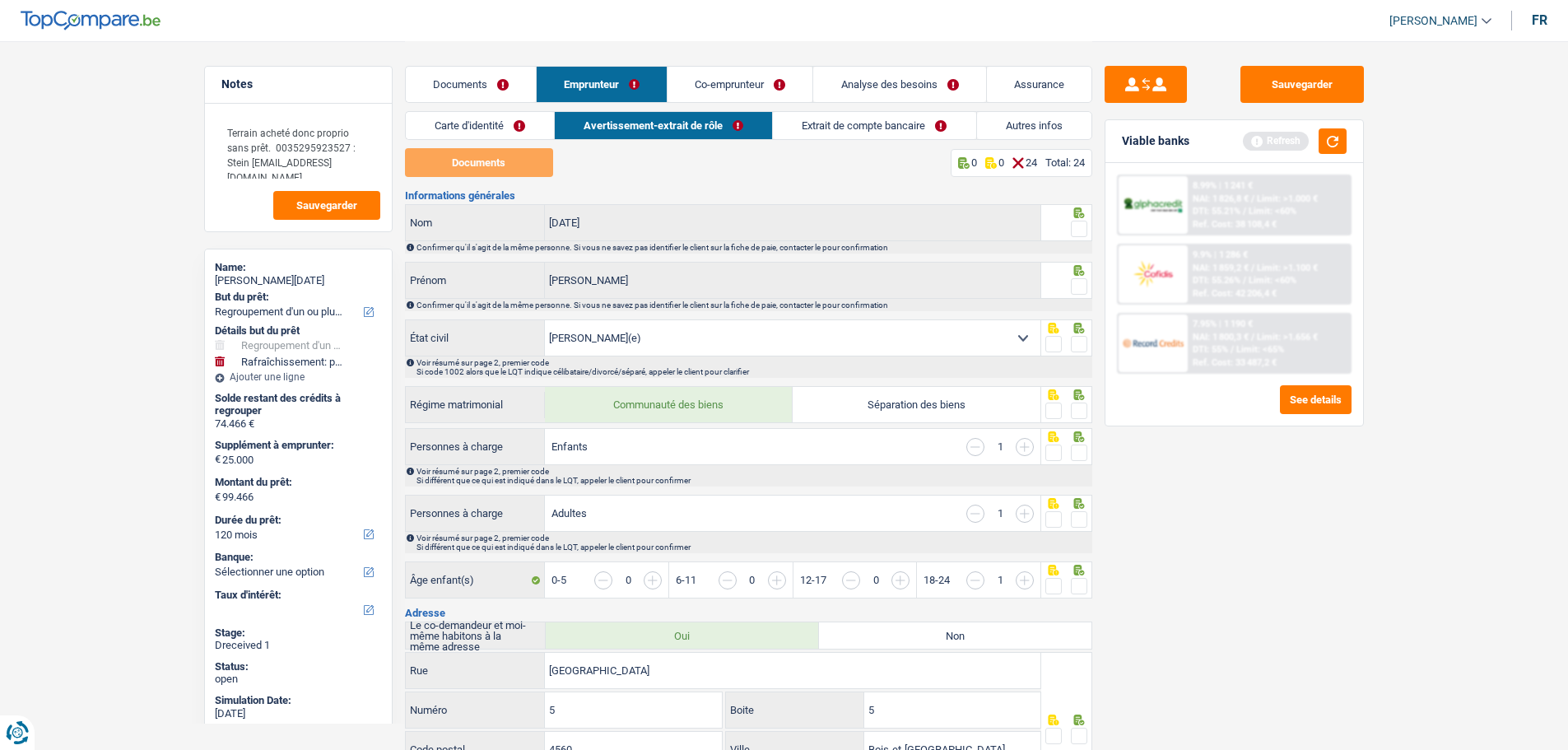
click at [470, 75] on link "Documents" at bounding box center [471, 84] width 130 height 35
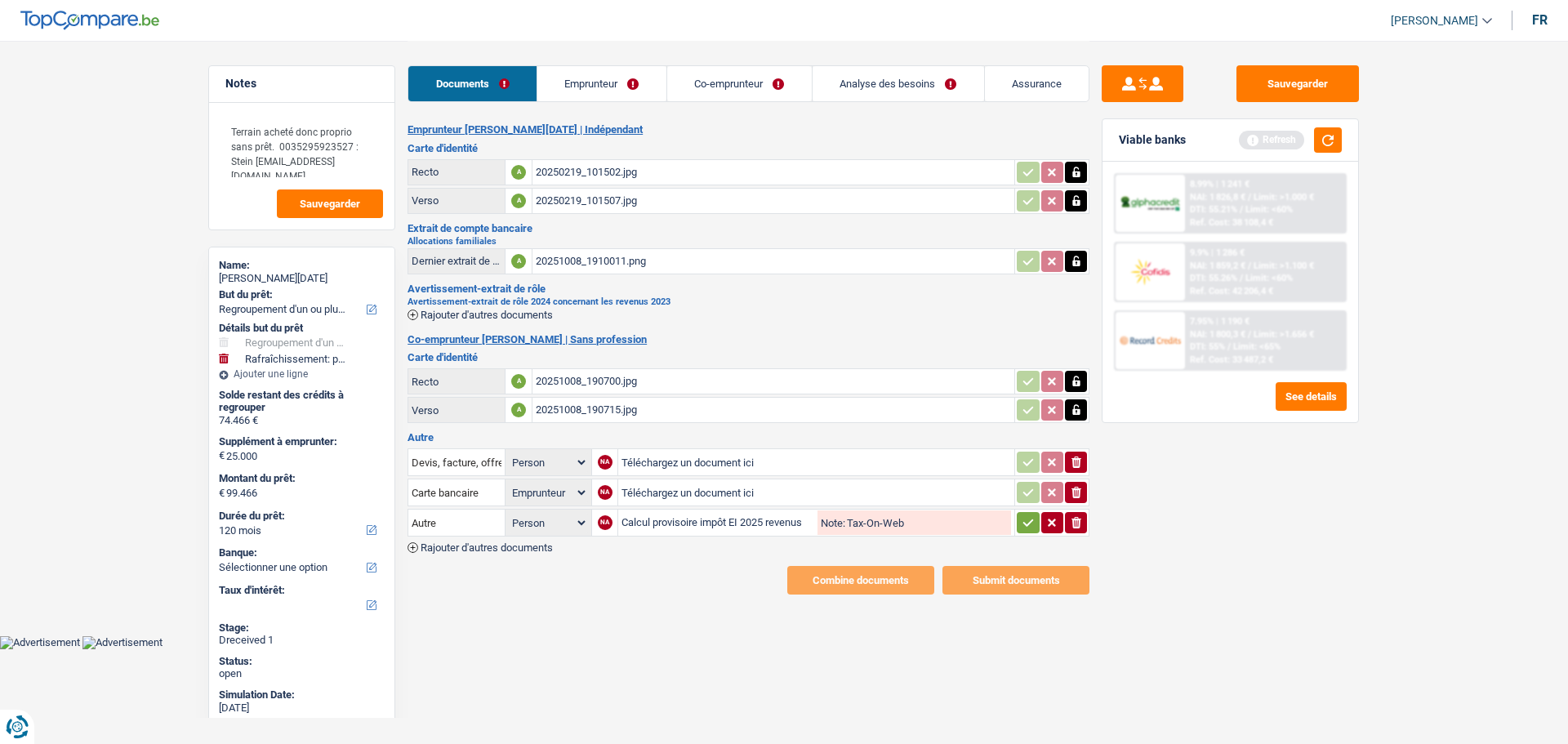
click at [1452, 20] on span "[PERSON_NAME]" at bounding box center [1435, 21] width 87 height 14
click at [1418, 54] on button "ADMIN" at bounding box center [1405, 51] width 145 height 32
select select "refinancing"
select select "yes"
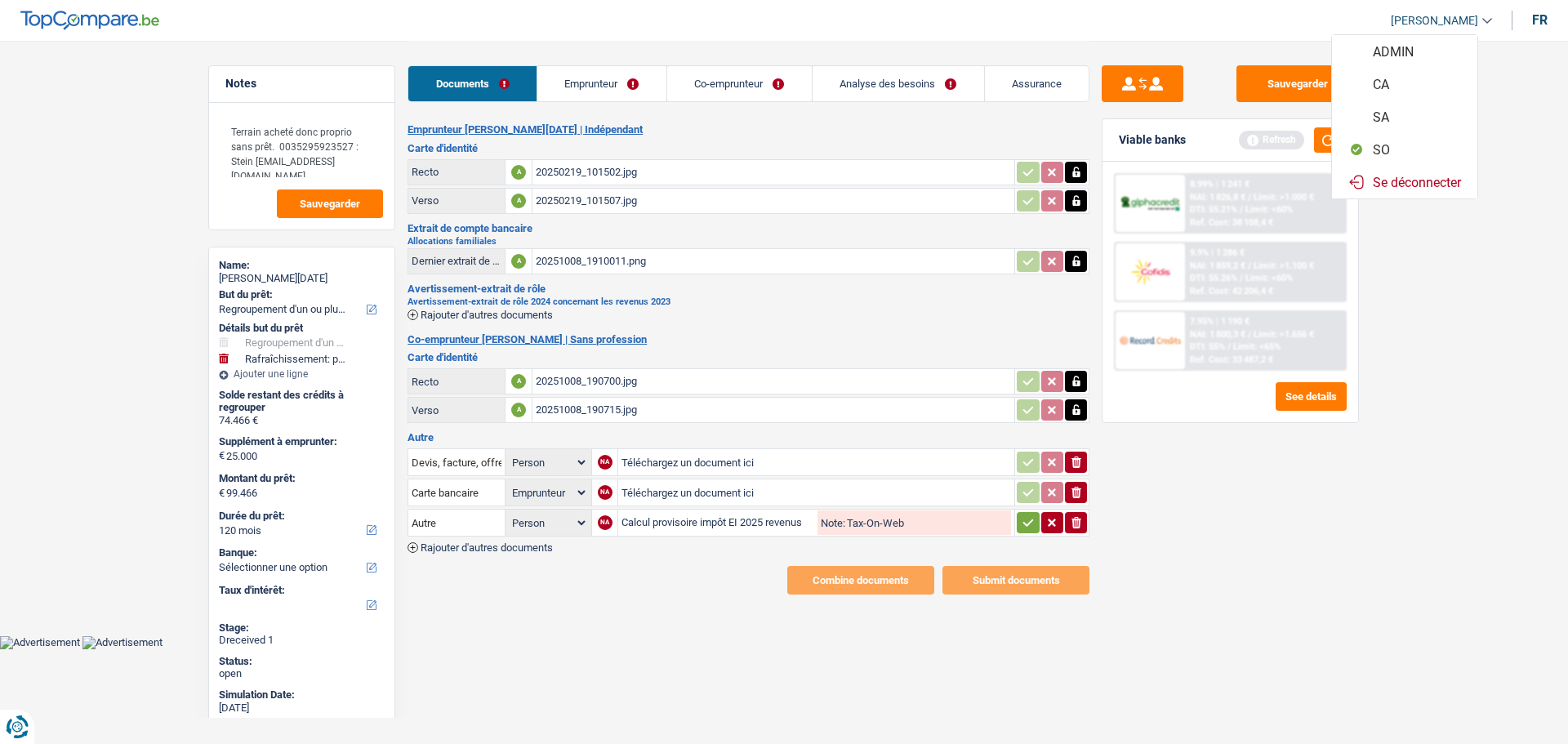
select select "houseOrGarden"
select select "yes"
select select "120"
select select "independent"
select select "noProfession"
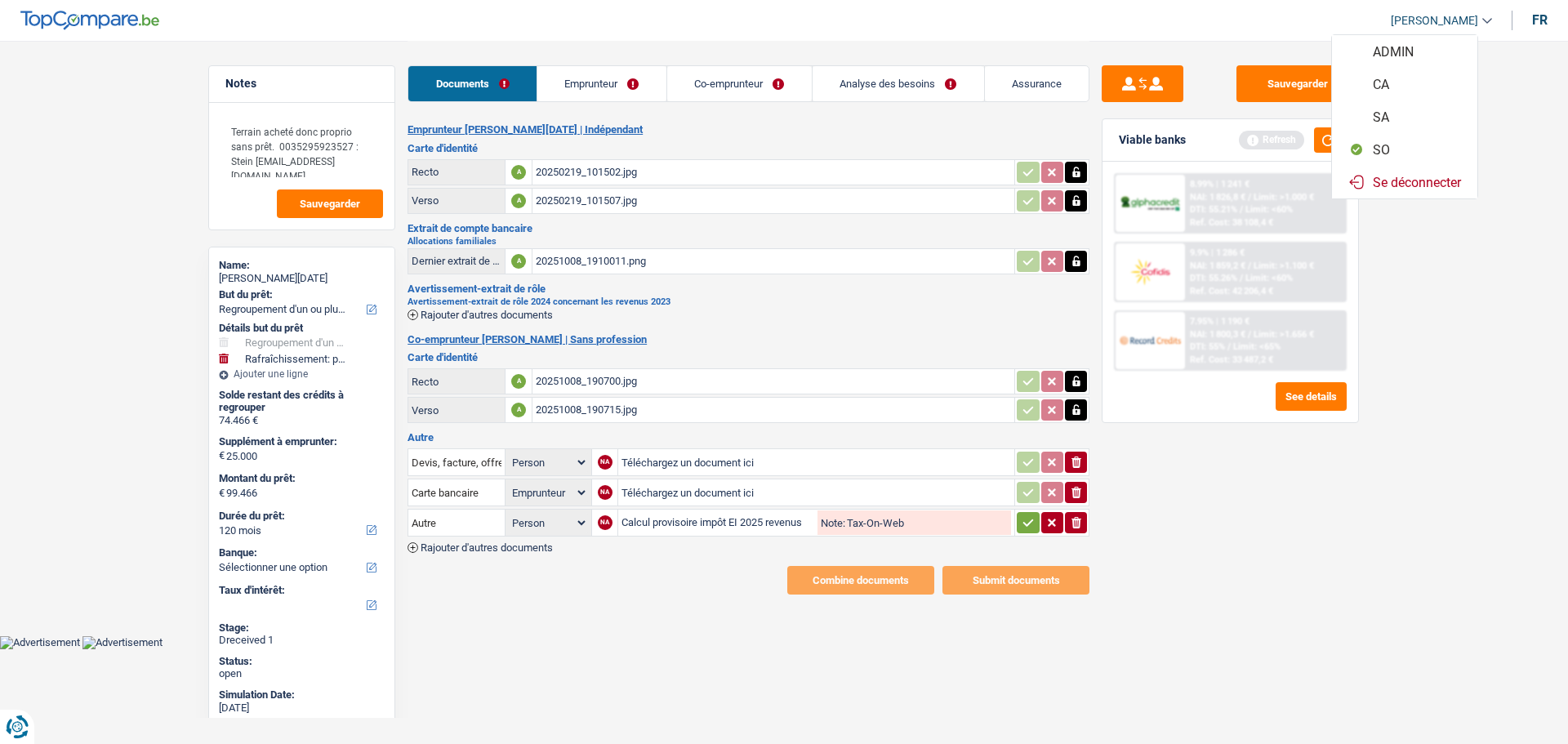
select select "familyAllowances"
select select "netSalary"
select select "other"
select select "ownerWithoutMortgage"
select select "personalLoan"
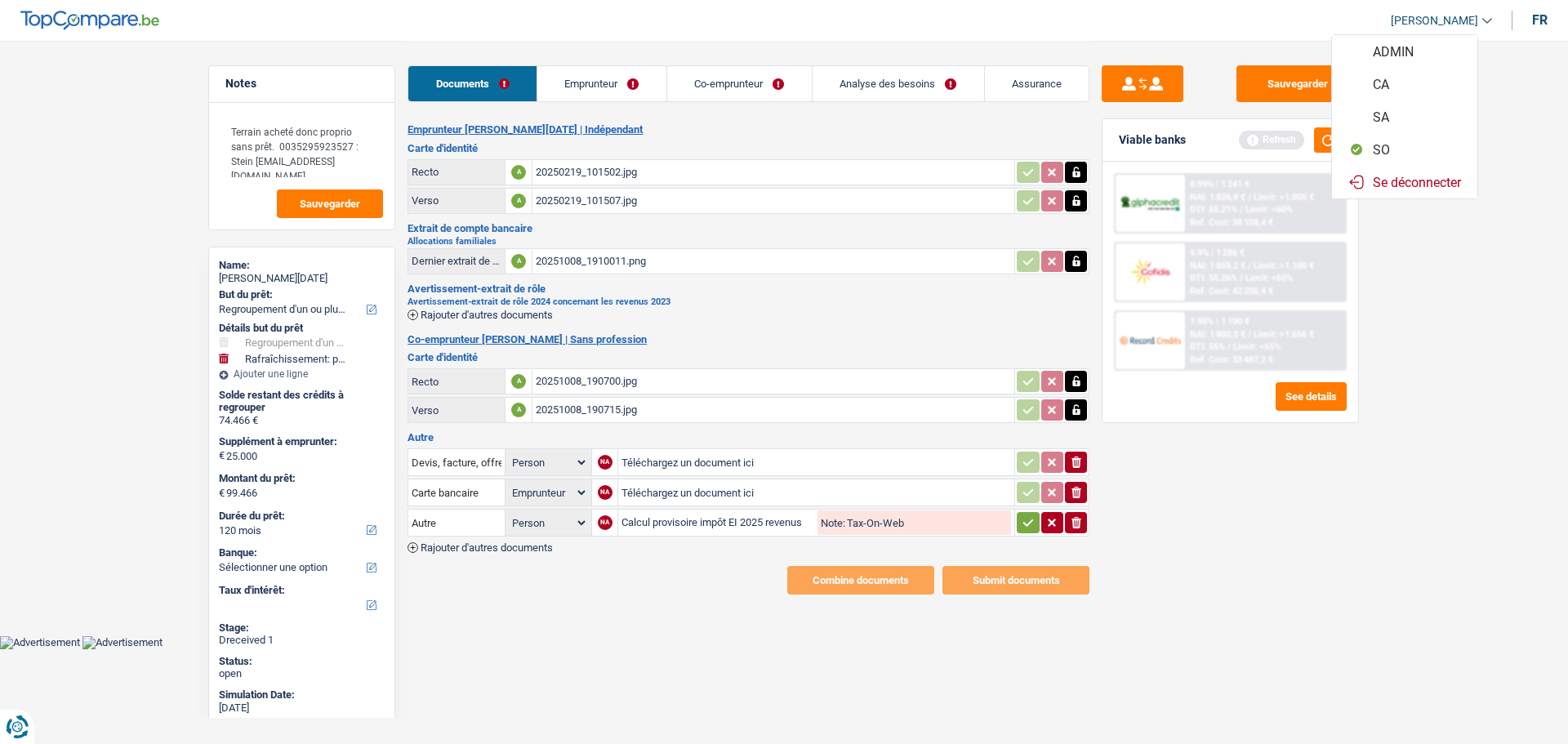
select select "homeFurnishingOrRelocation"
select select "60"
select select "personalLoan"
select select "smallWorks"
select select "120"
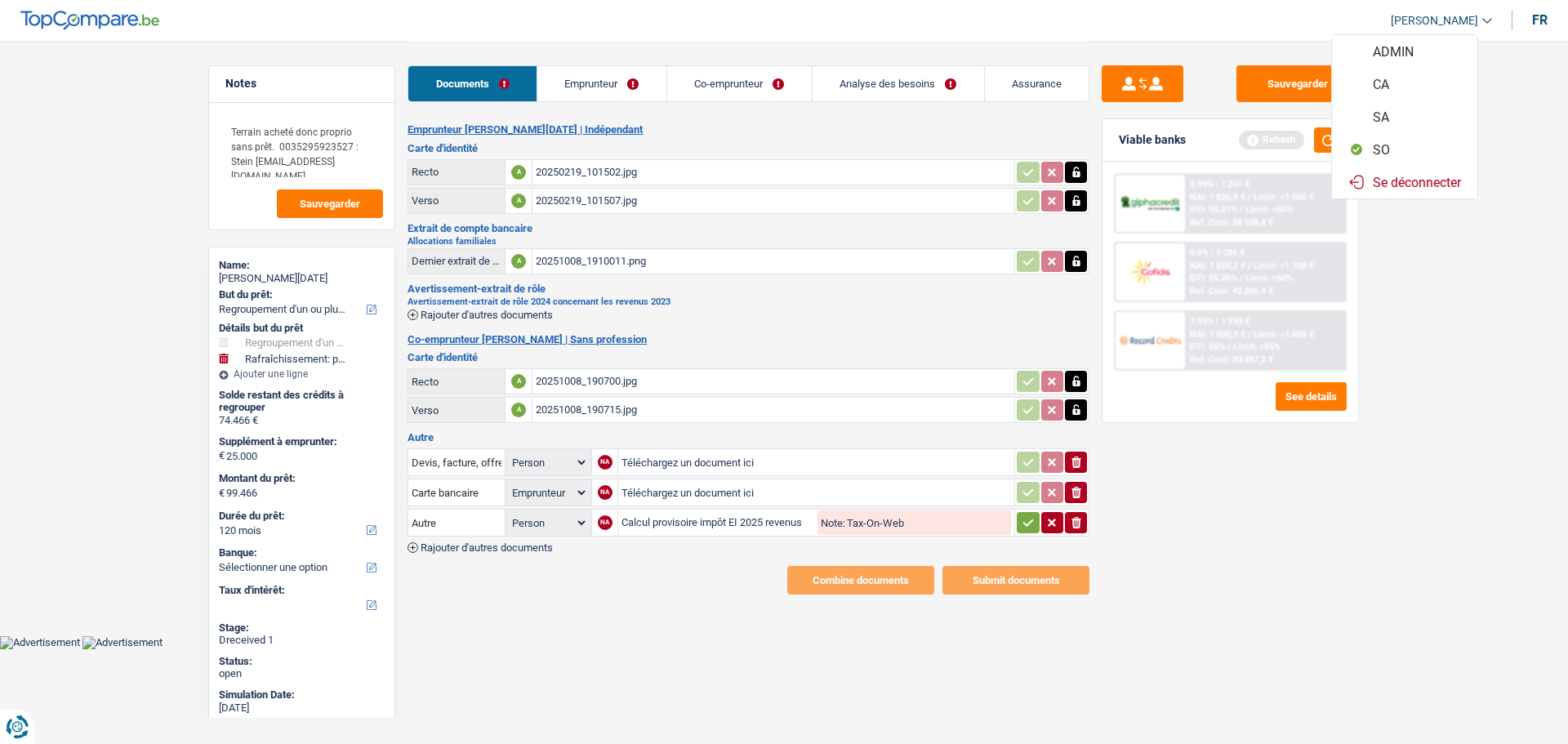
select select "mortgage"
select select "240"
select select "personalLoan"
select select "loanRepayment"
select select "72"
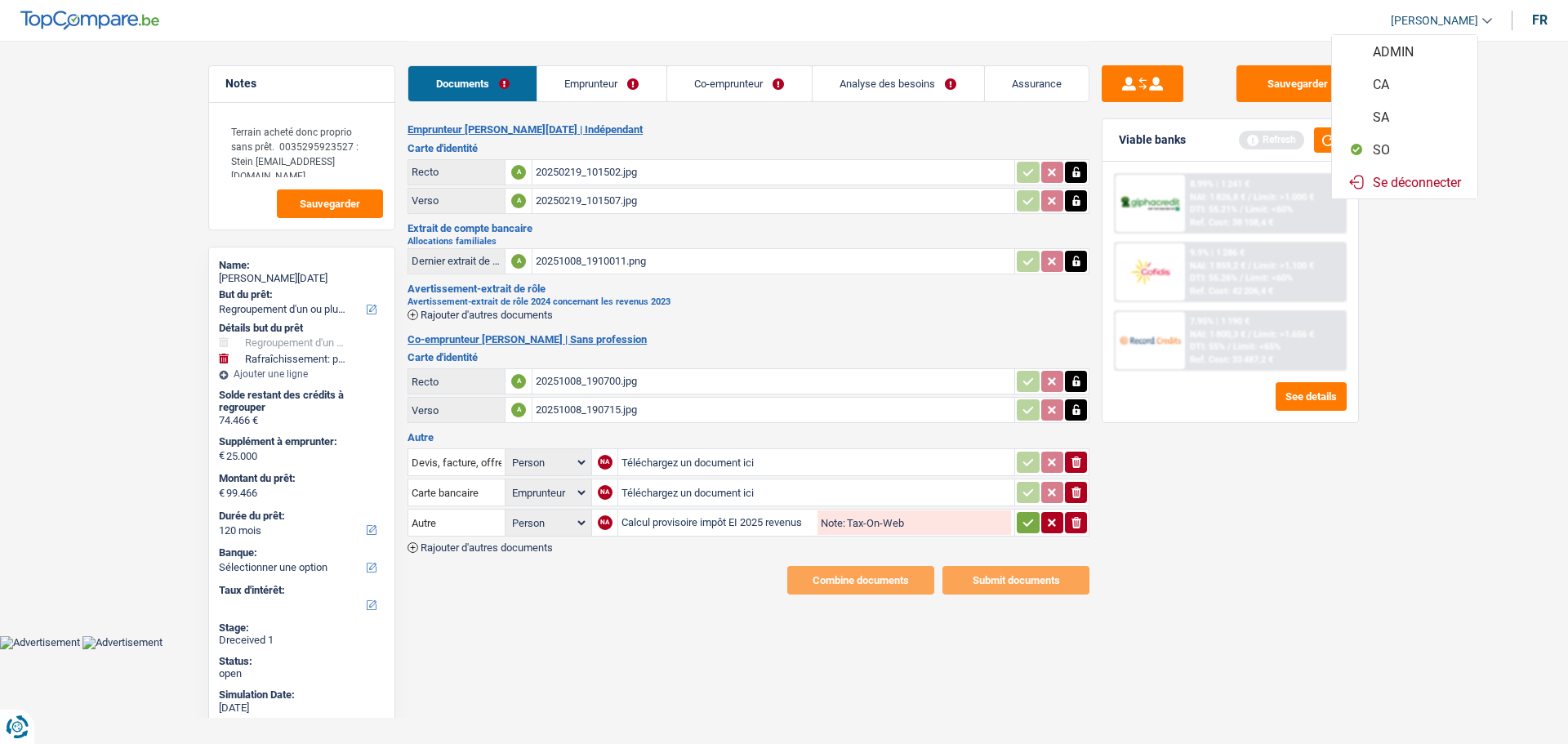
select select "carLoan"
select select "60"
select select "refinancing"
select select "yes"
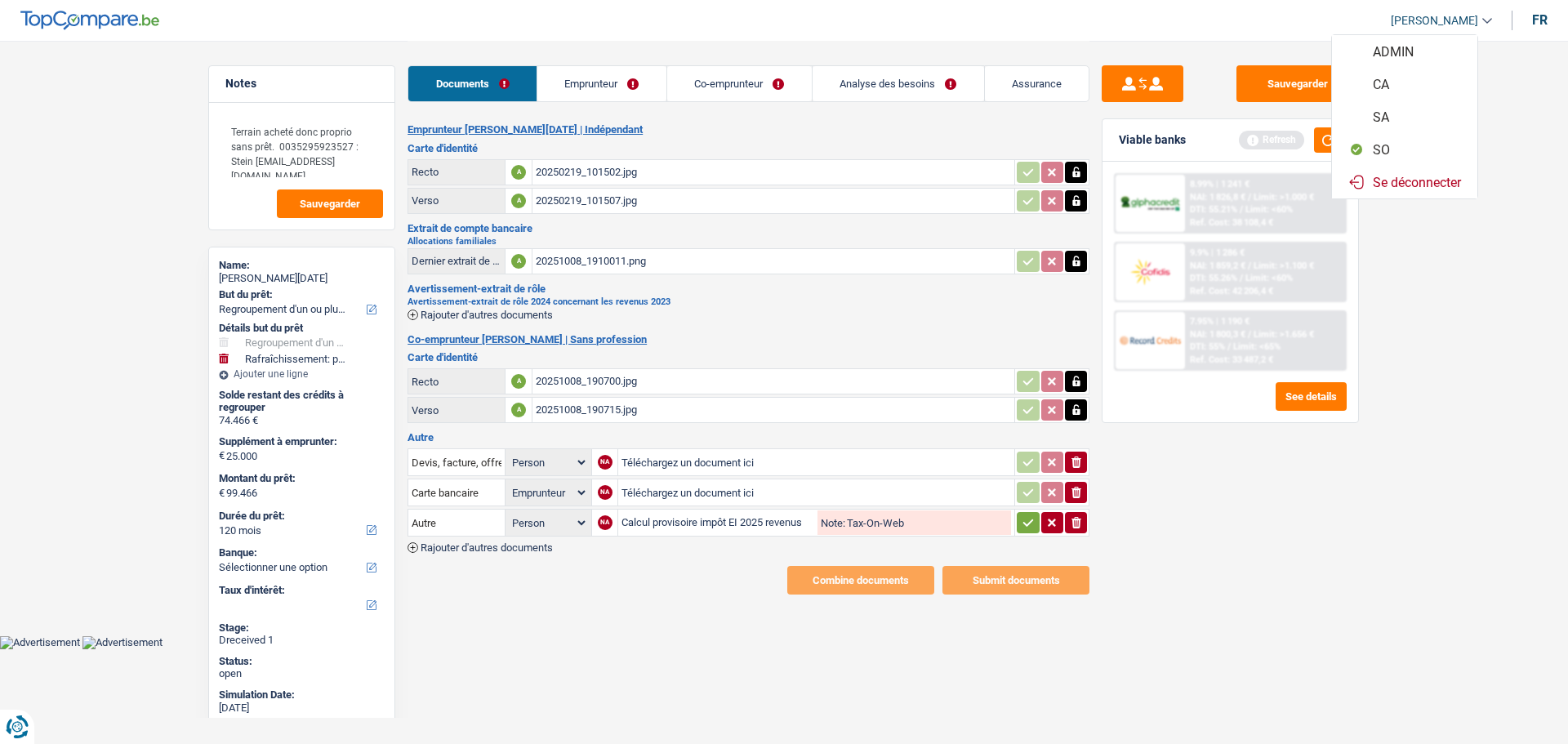
select select "houseOrGarden"
select select "yes"
select select "120"
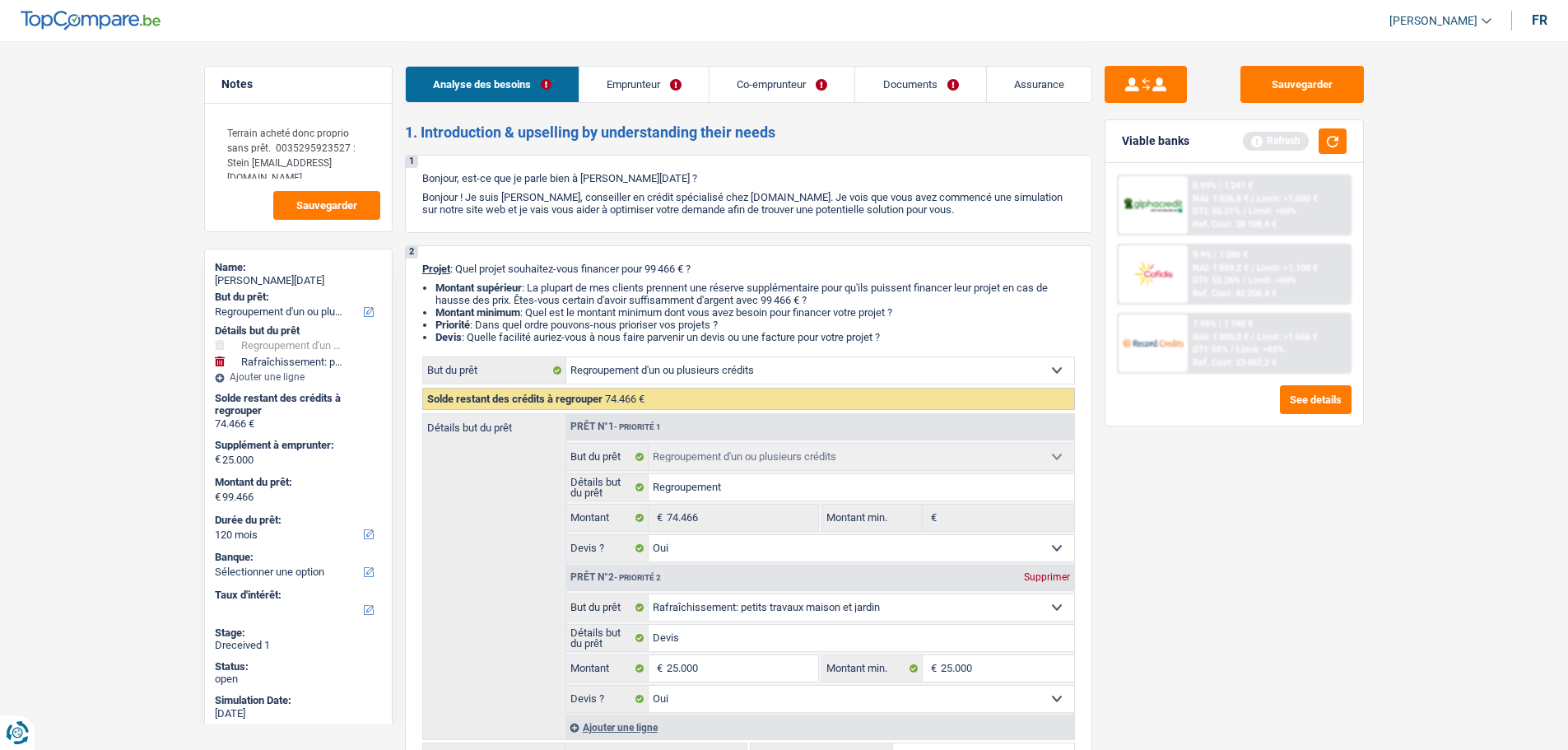
click at [900, 77] on link "Documents" at bounding box center [920, 84] width 130 height 35
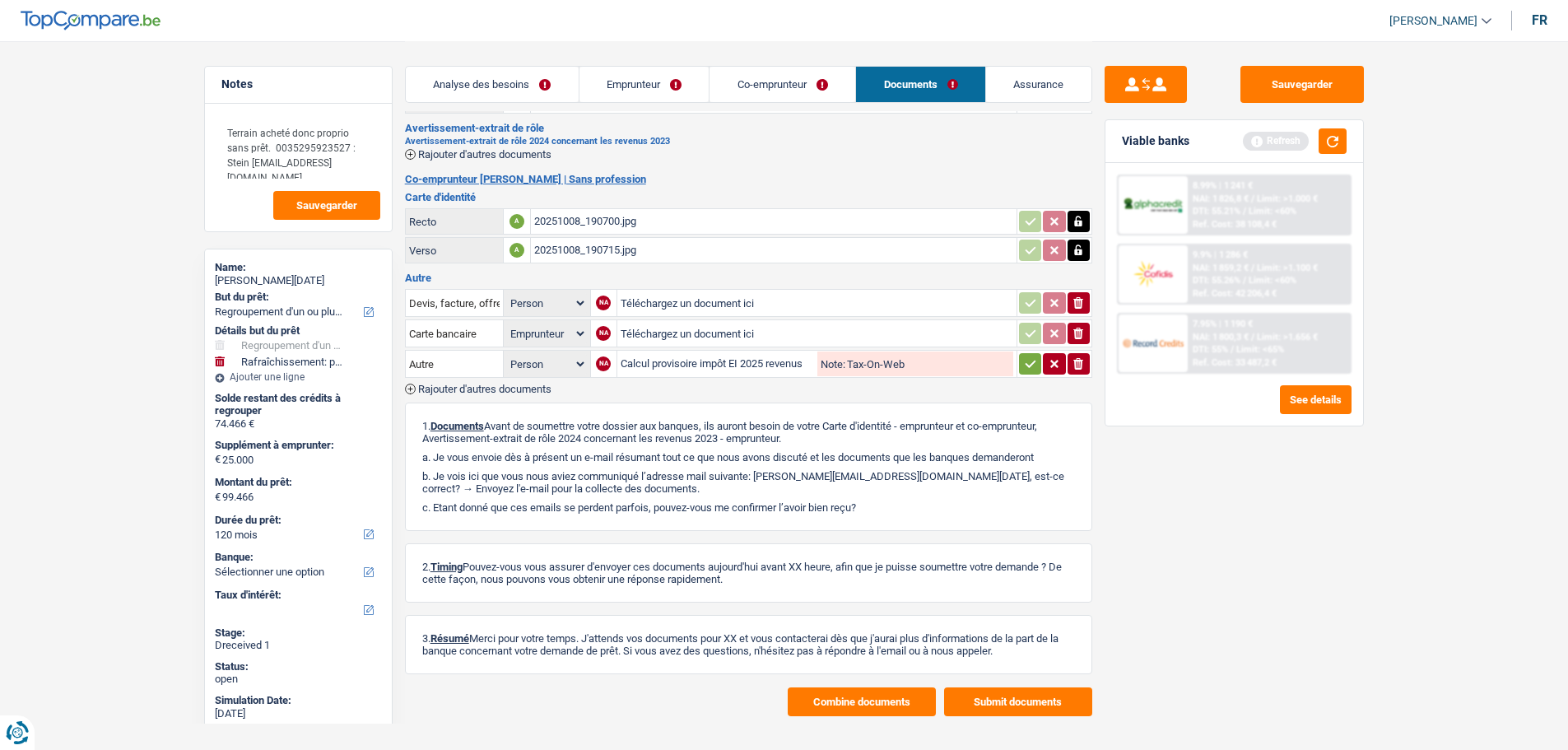
scroll to position [183, 0]
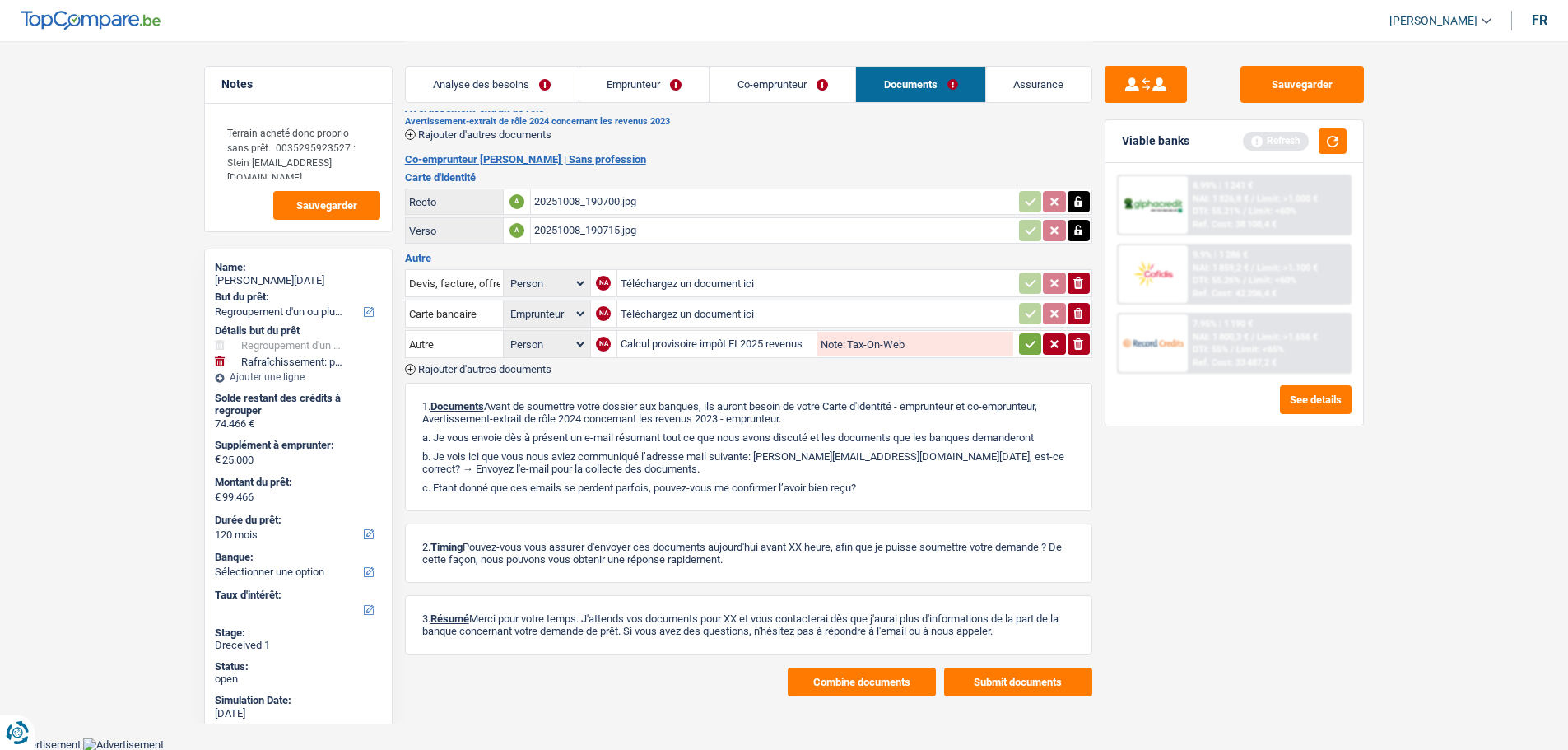
click at [874, 680] on button "Combine documents" at bounding box center [862, 682] width 148 height 29
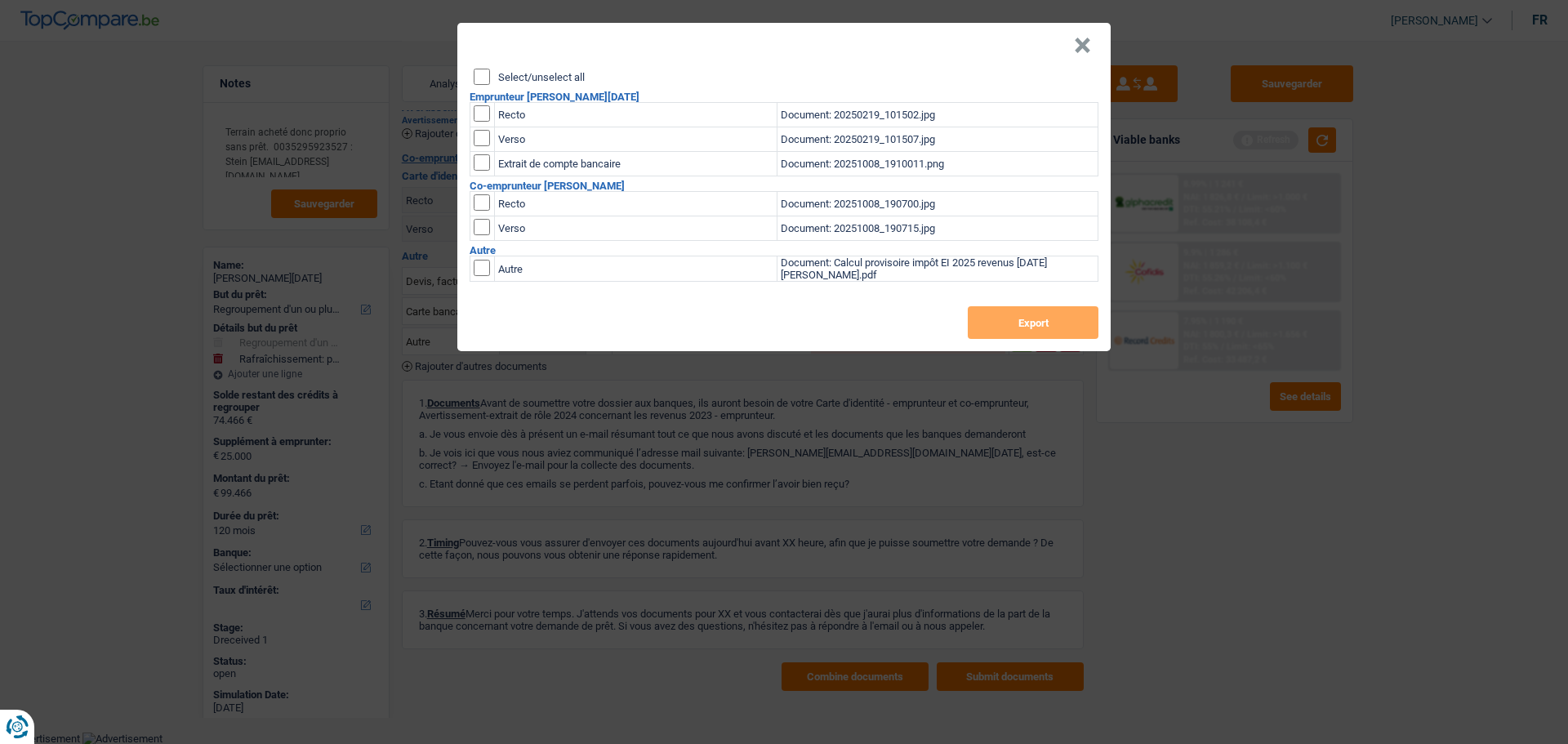
click at [1081, 53] on button "×" at bounding box center [1083, 46] width 17 height 16
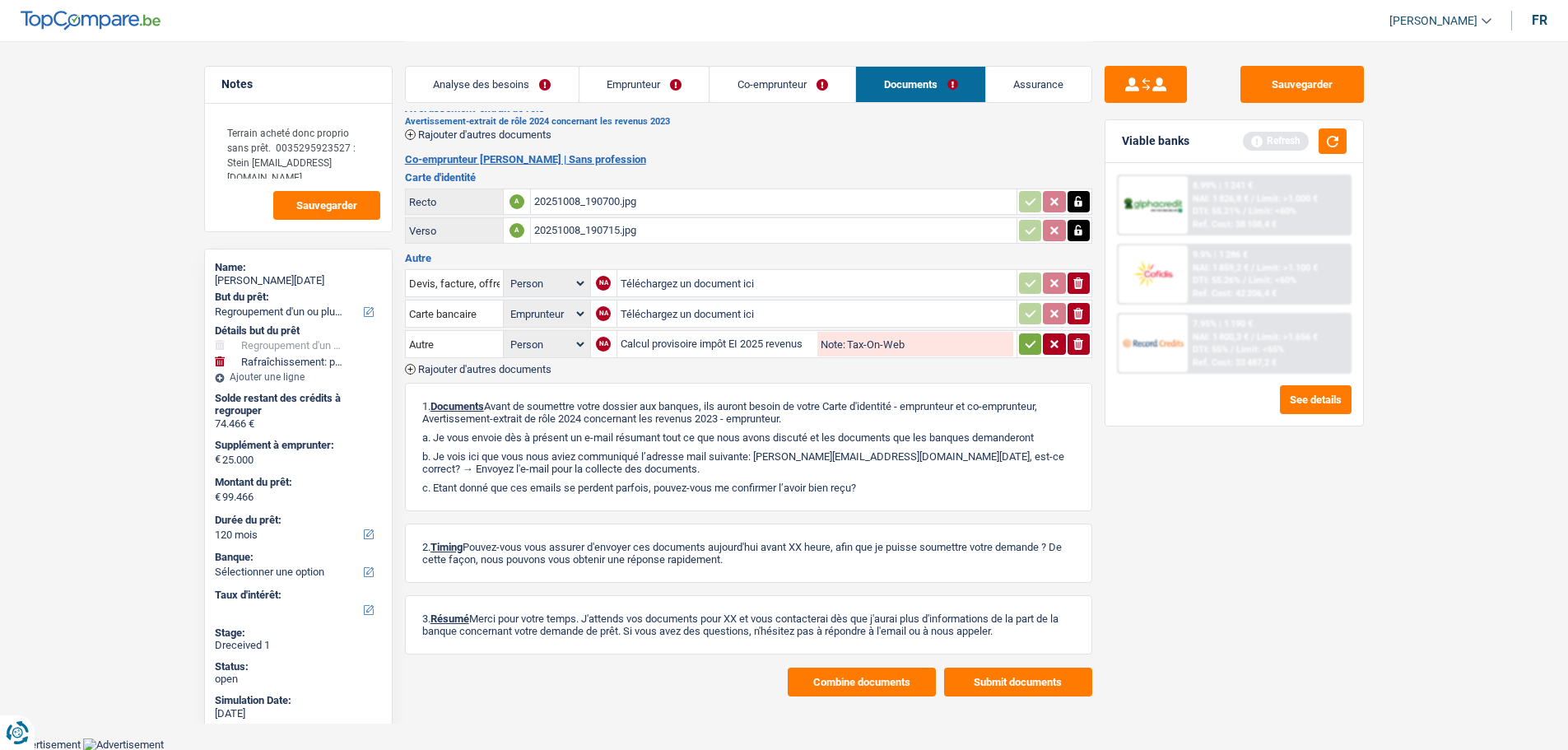
click at [657, 347] on div "Calcul provisoire impôt EI 2025 revenus 2024 TOUSSAINT THIERRY.pdf" at bounding box center [718, 344] width 194 height 25
click at [641, 85] on link "Emprunteur" at bounding box center [645, 84] width 130 height 35
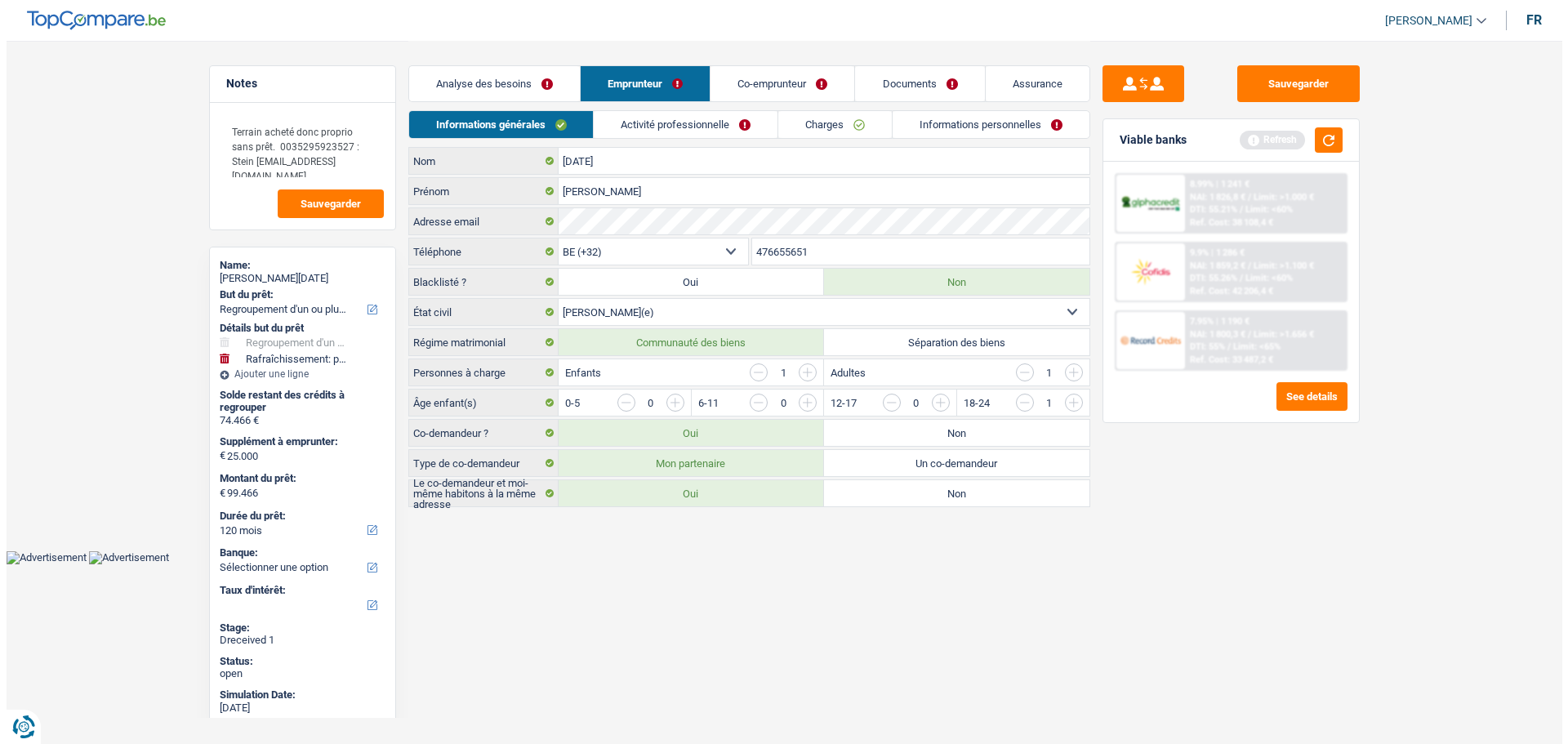
scroll to position [0, 0]
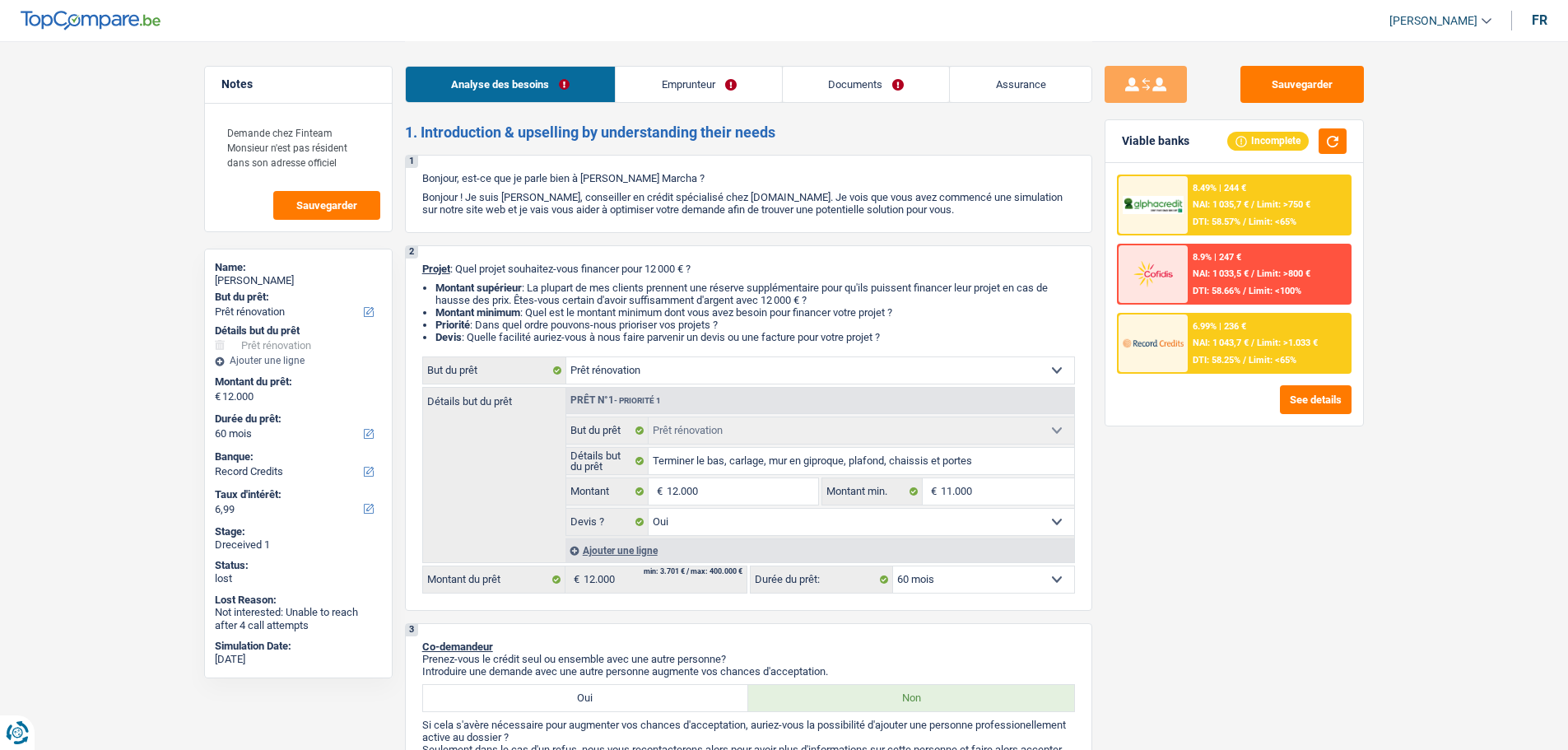
select select "renovation"
select select "60"
select select "record credits"
select select "renovation"
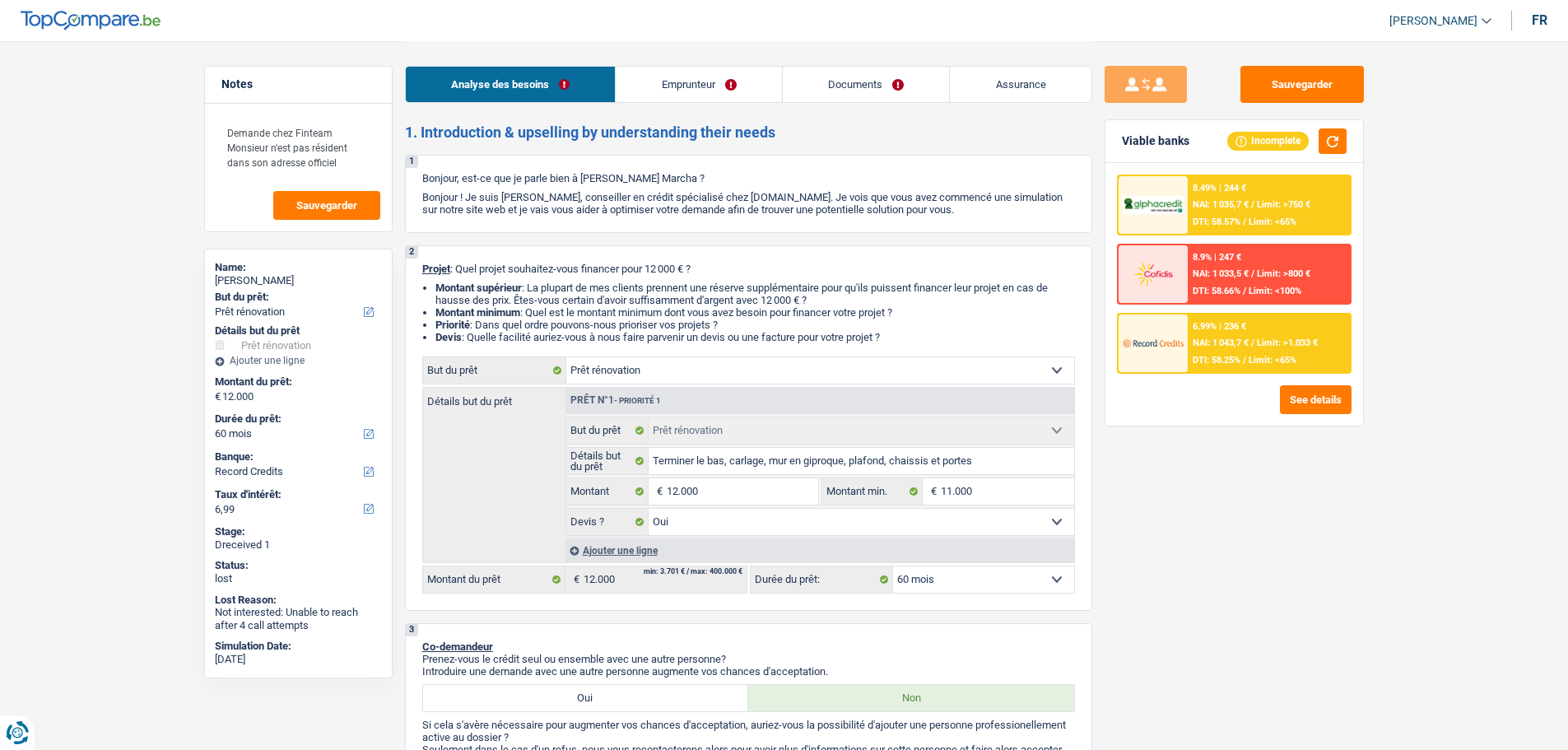
select select "renovation"
select select "yes"
select select "60"
select select "independent"
select select "netSalary"
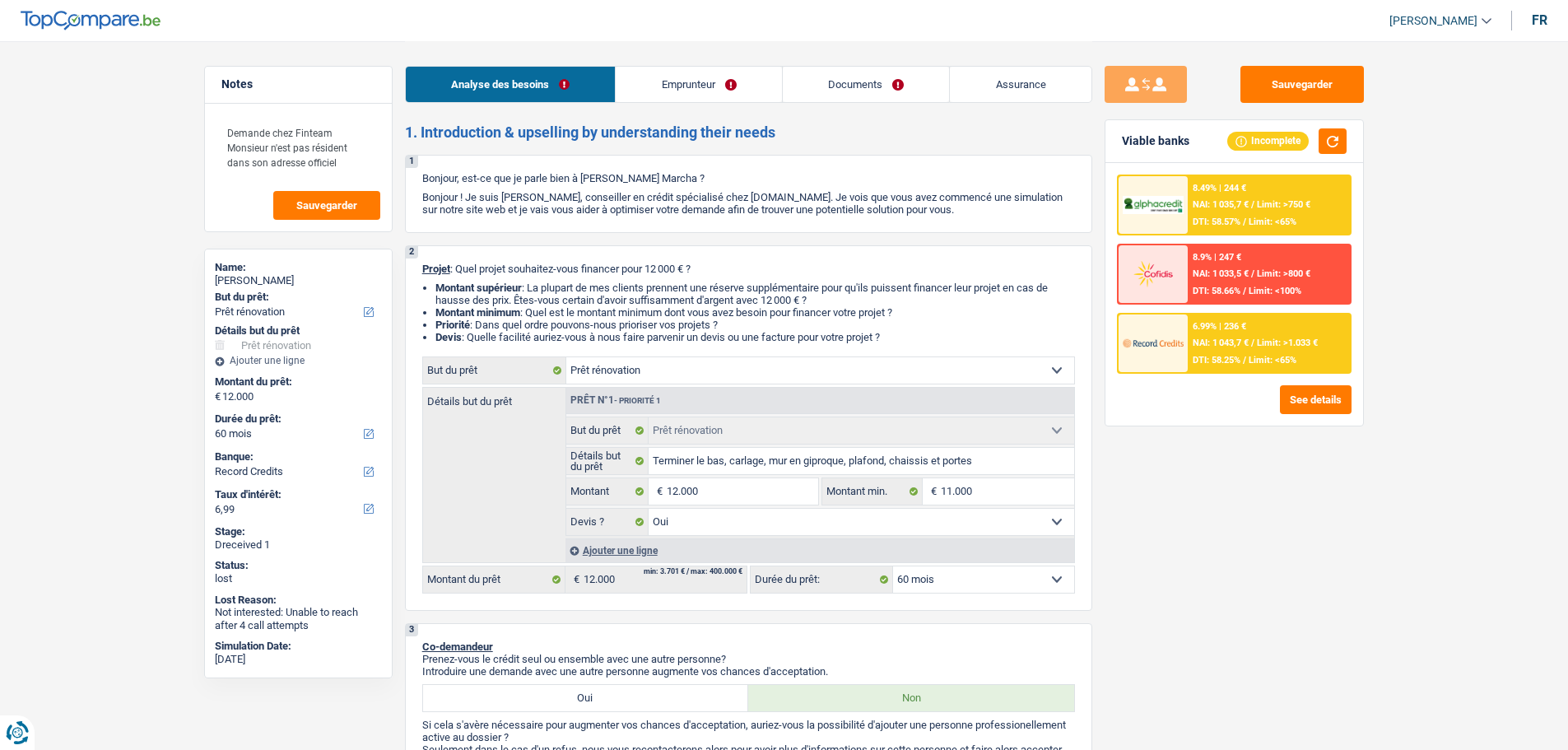
select select "ownerWithMortgage"
select select "mortgage"
select select "300"
select select "renovation"
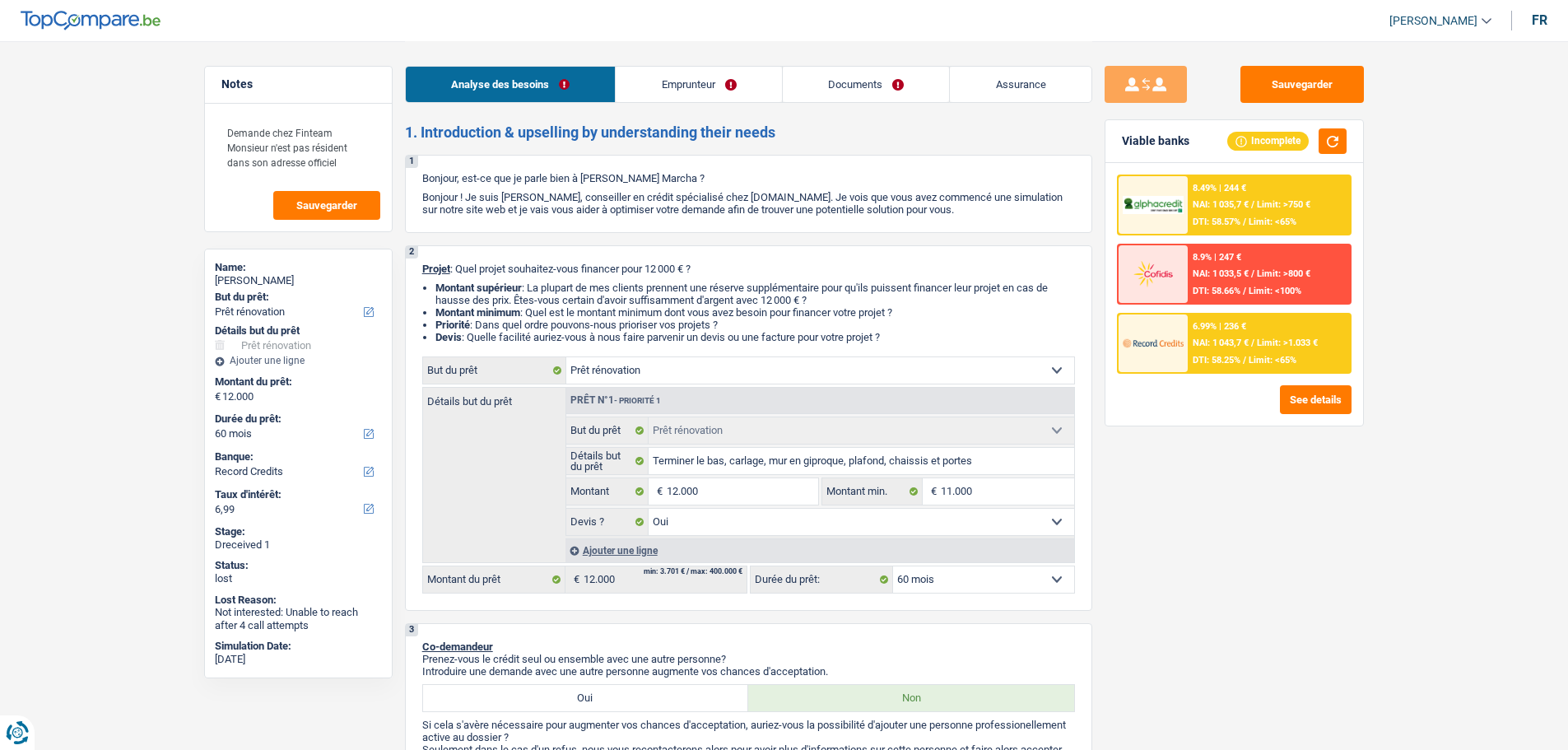
select select "yes"
select select "60"
click at [855, 84] on link "Documents" at bounding box center [866, 84] width 167 height 35
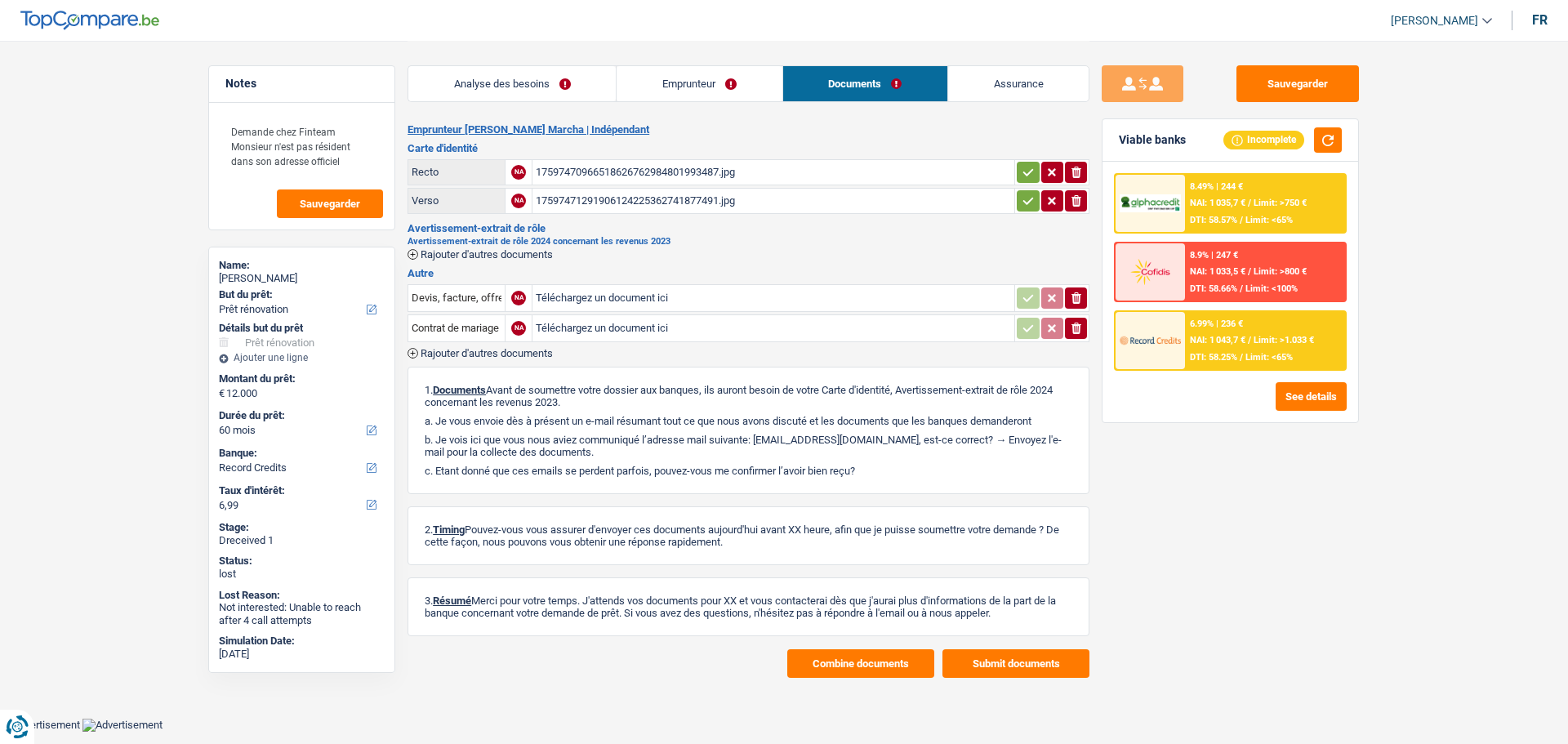
click at [856, 660] on button "Combine documents" at bounding box center [861, 663] width 147 height 28
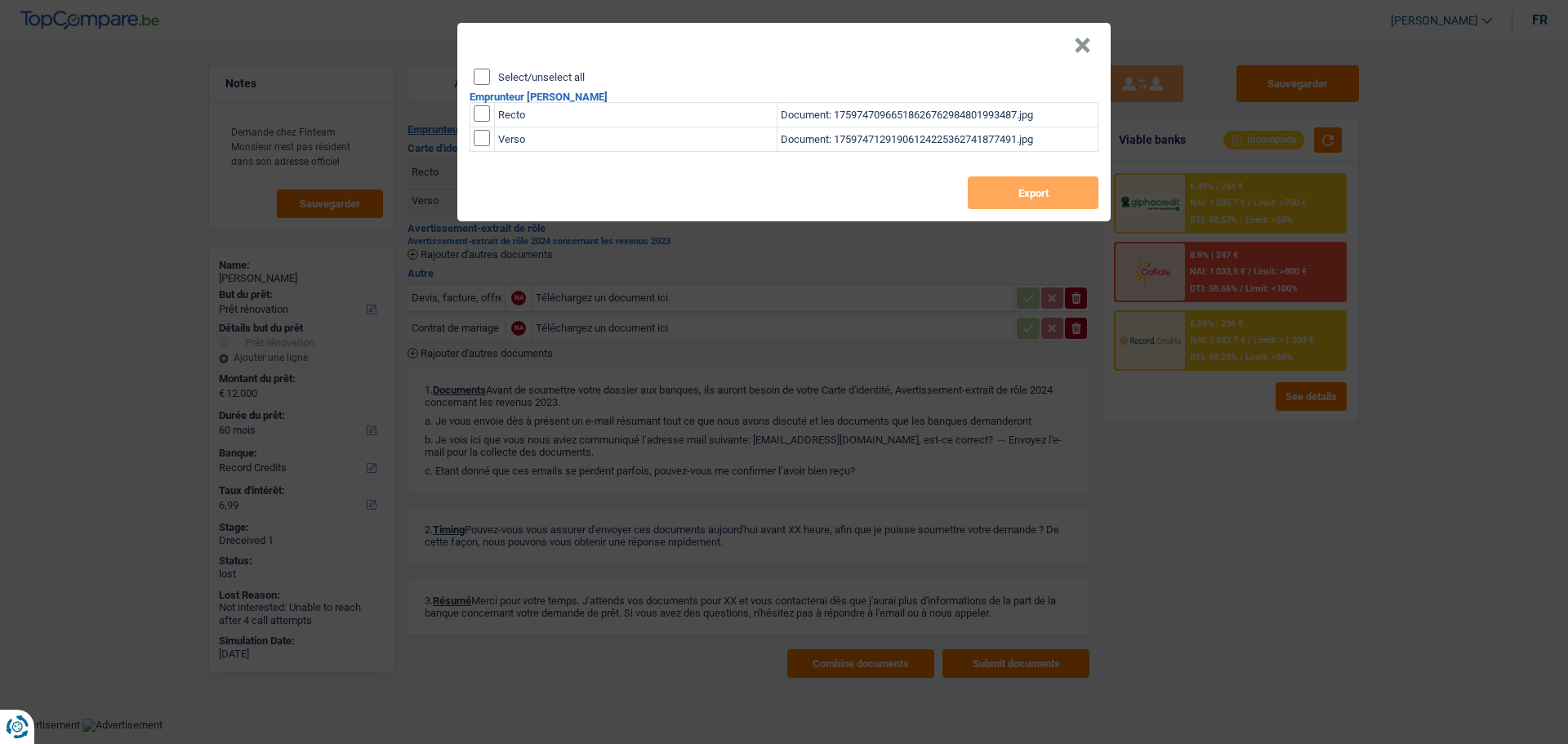
drag, startPoint x: 1090, startPoint y: 44, endPoint x: 829, endPoint y: 3, distance: 264.2
click at [1089, 44] on button "×" at bounding box center [1083, 46] width 17 height 16
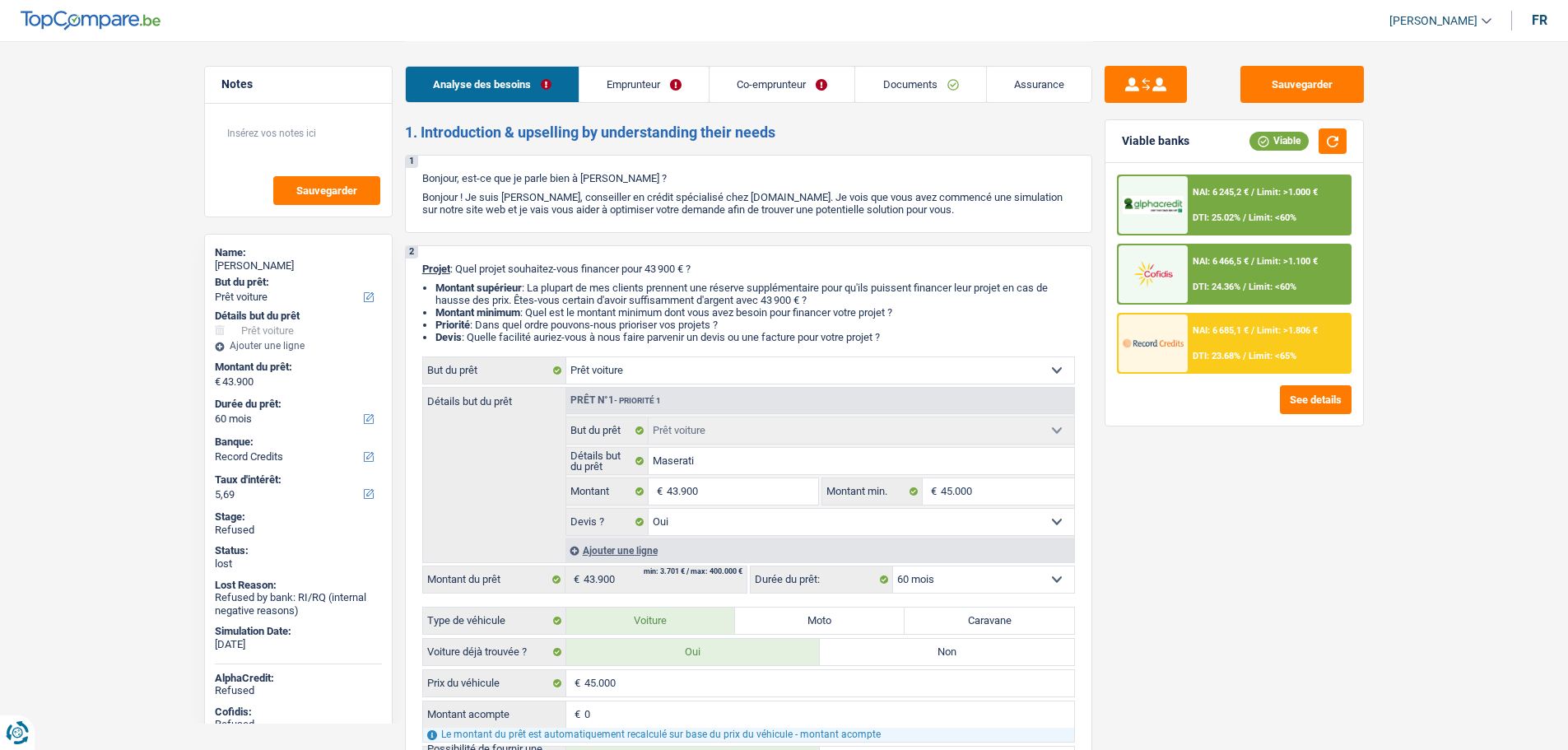
select select "car"
select select "60"
select select "record credits"
select select "car"
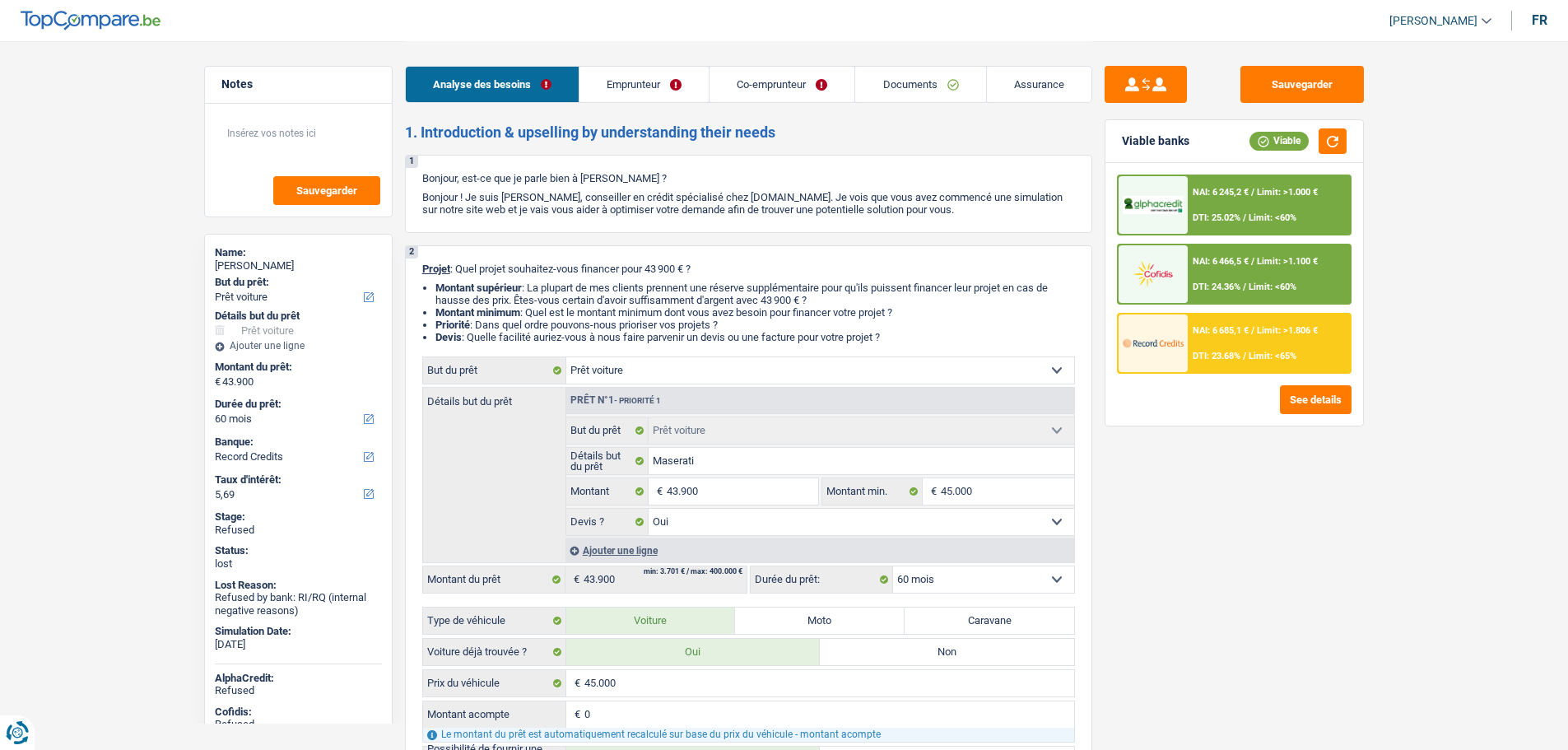
select select "car"
select select "yes"
select select "60"
select select "publicEmployee"
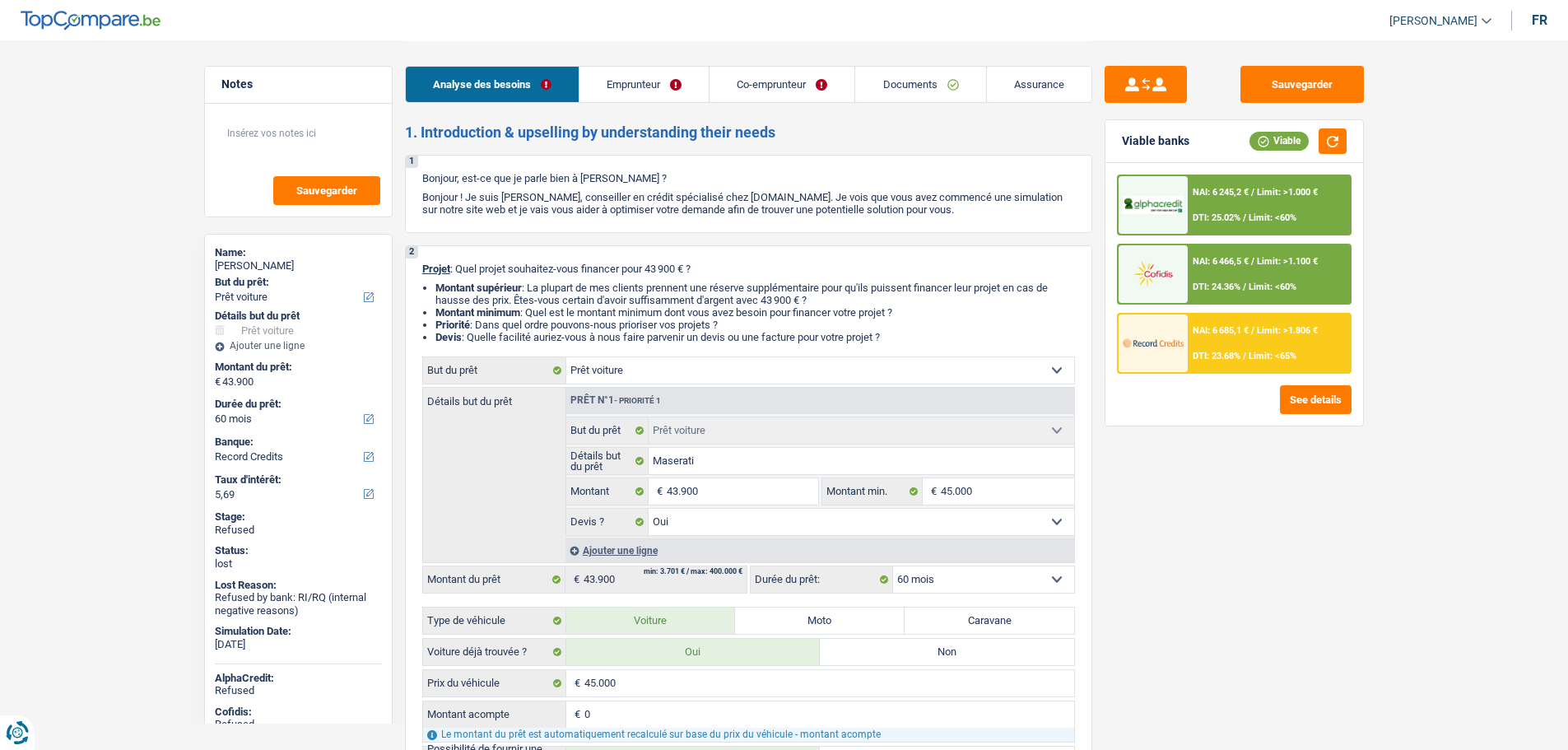
select select "familyAllowances"
select select "netSalary"
select select "mealVouchers"
select select "netSalary"
select select "mealVouchers"
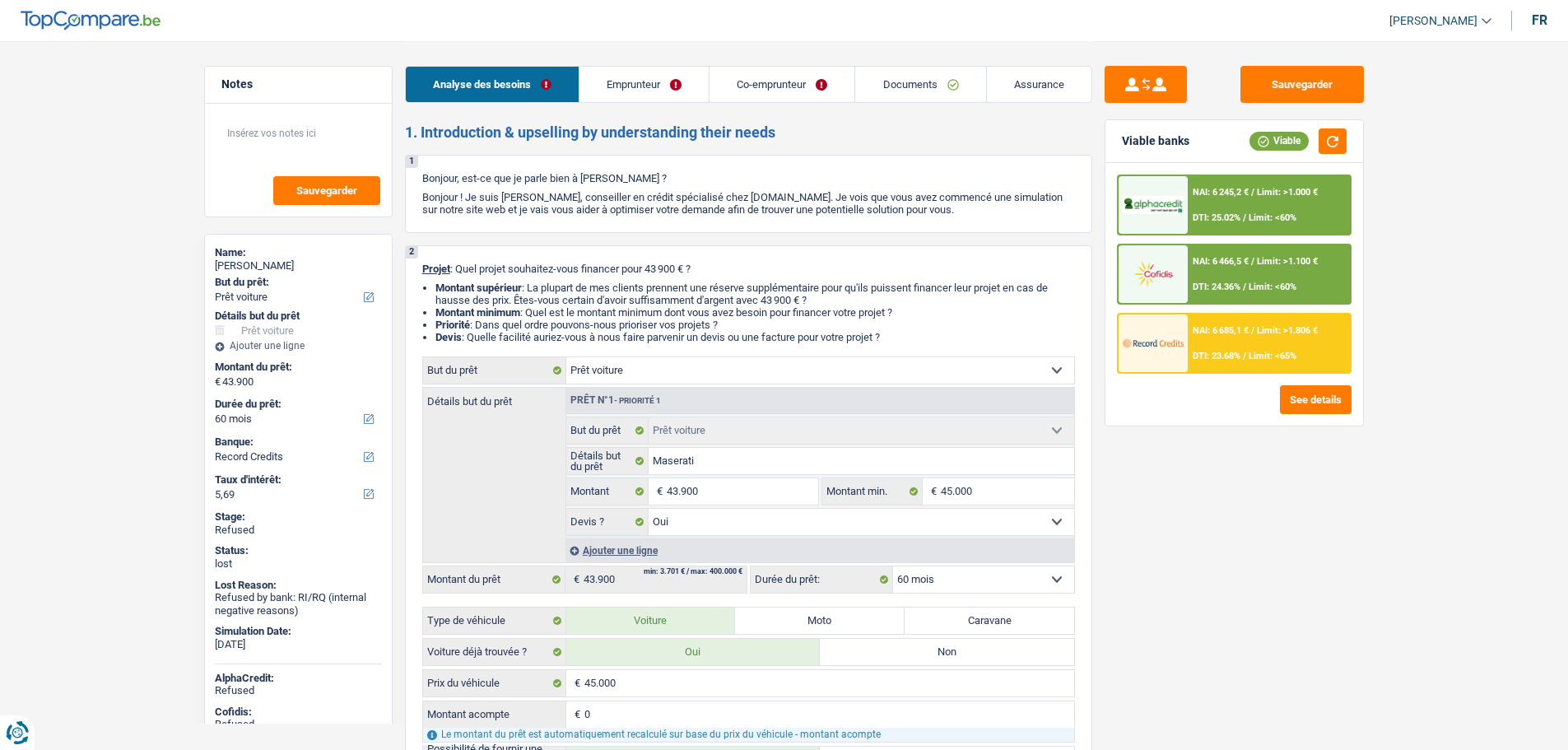
select select "ownerWithoutMortgage"
select select "renovationLoan"
select select "72"
select select "carLoan"
select select "60"
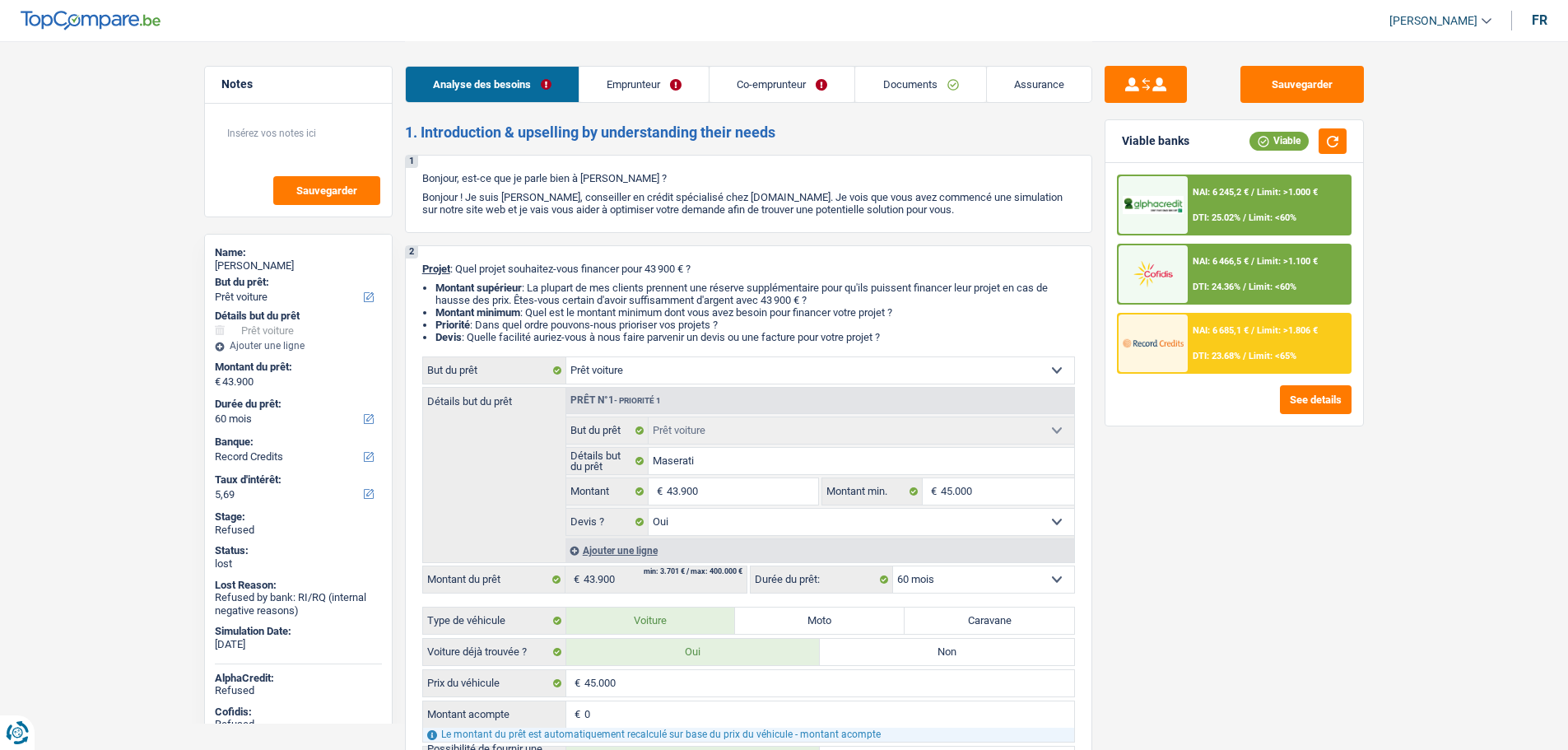
select select "personalLoan"
select select "other"
select select "120"
select select "car"
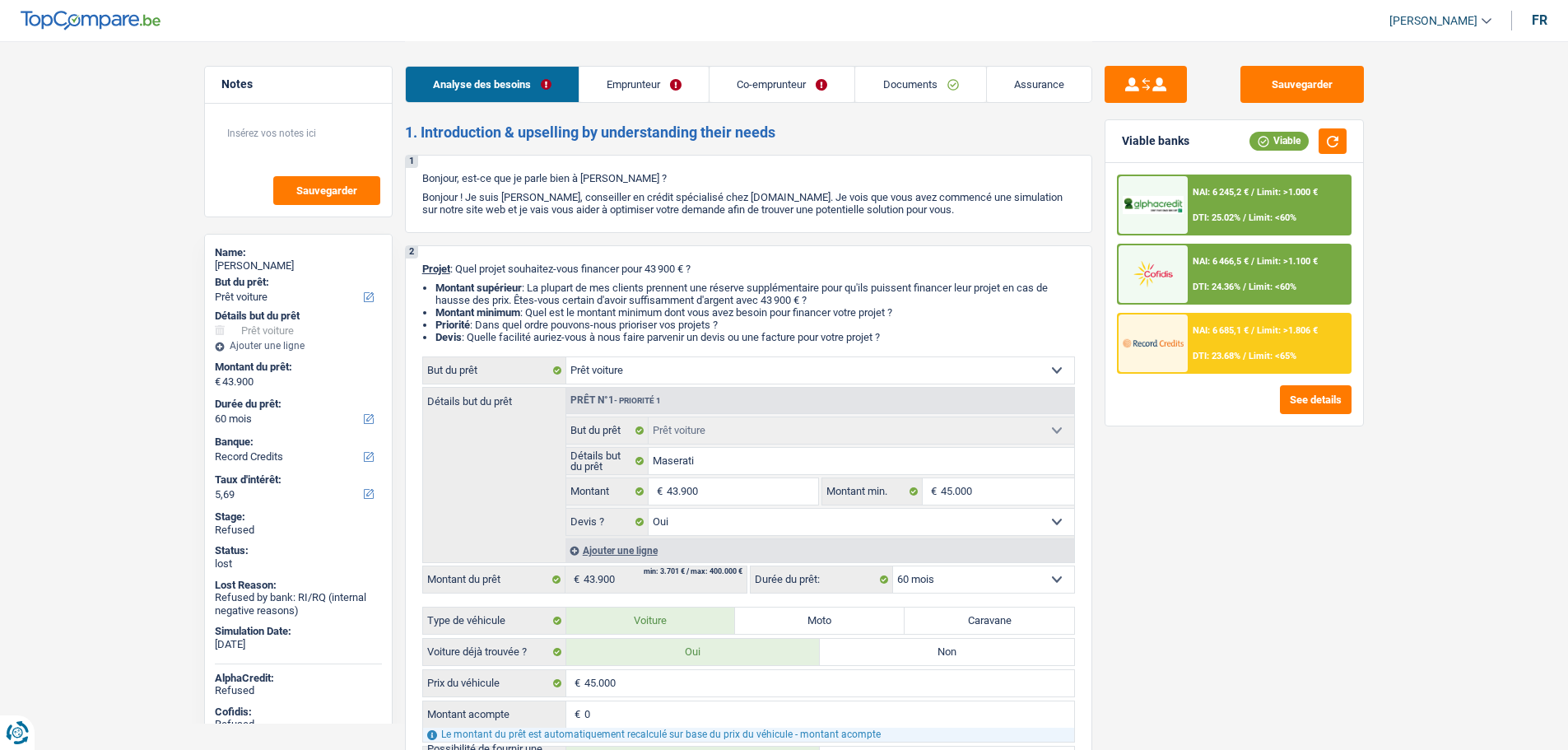
select select "yes"
select select "60"
select select "publicEmployee"
select select "netSalary"
select select "mealVouchers"
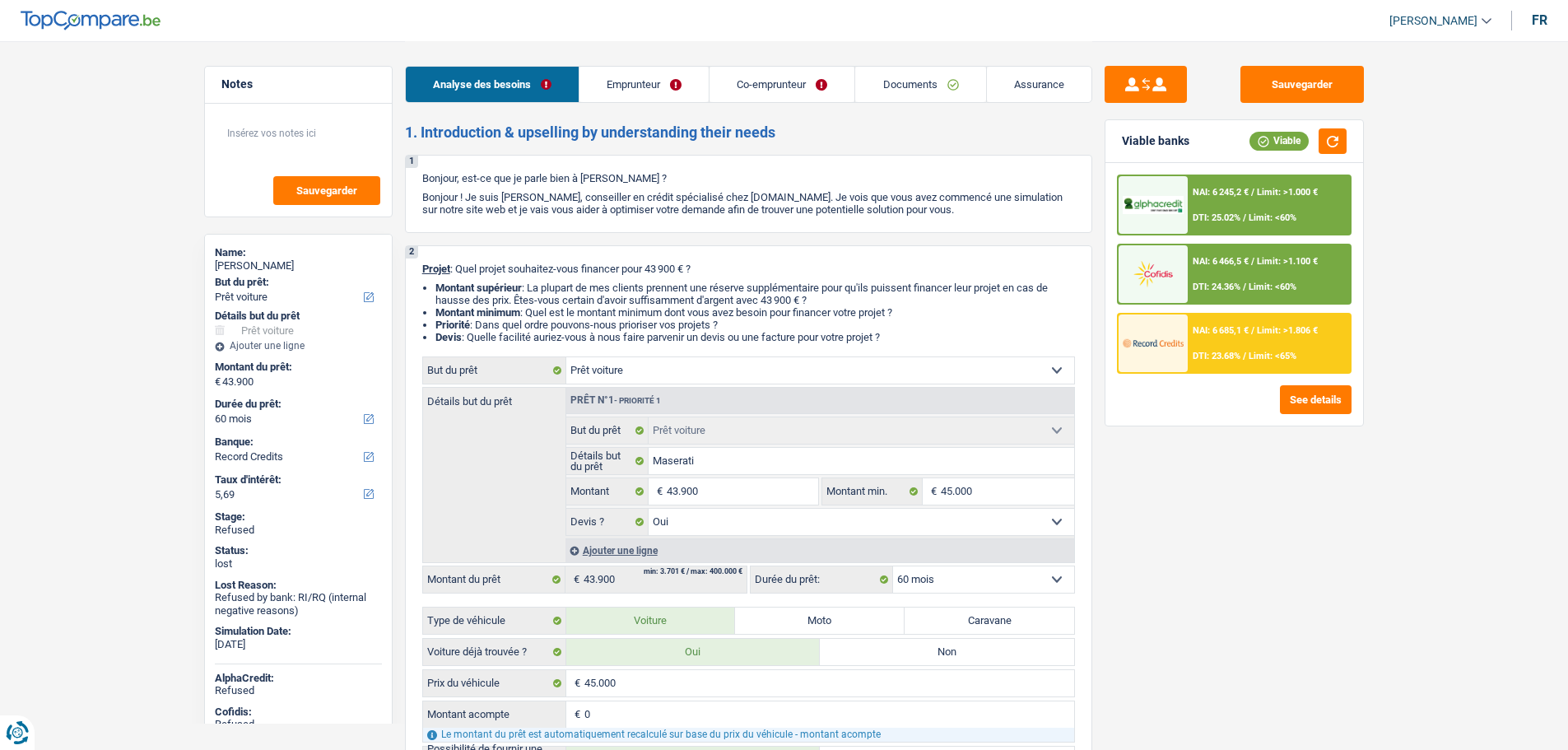
select select "BE"
select select "stateUniversityEu"
click at [634, 96] on link "Emprunteur" at bounding box center [644, 84] width 129 height 35
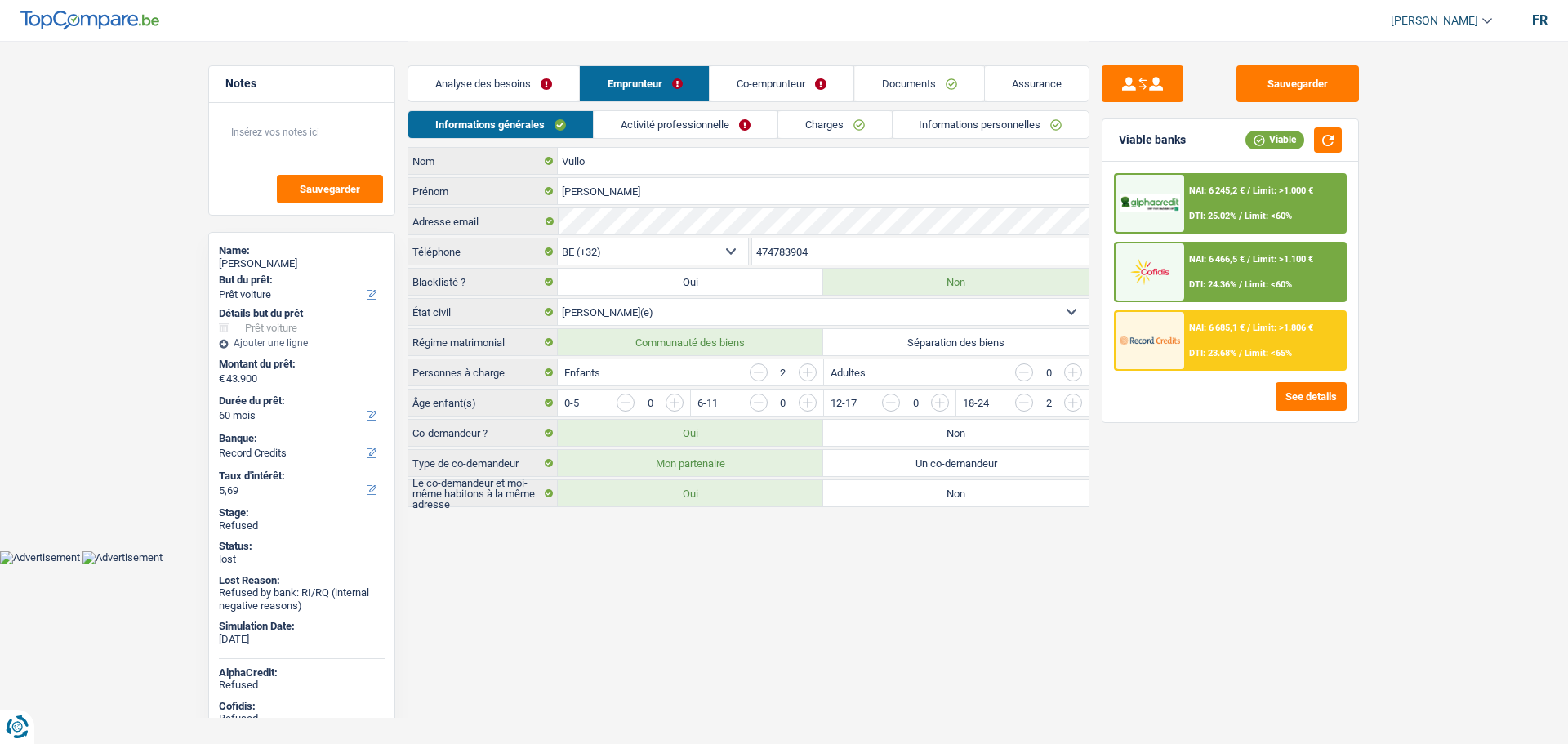
click at [629, 120] on link "Activité professionnelle" at bounding box center [686, 124] width 184 height 27
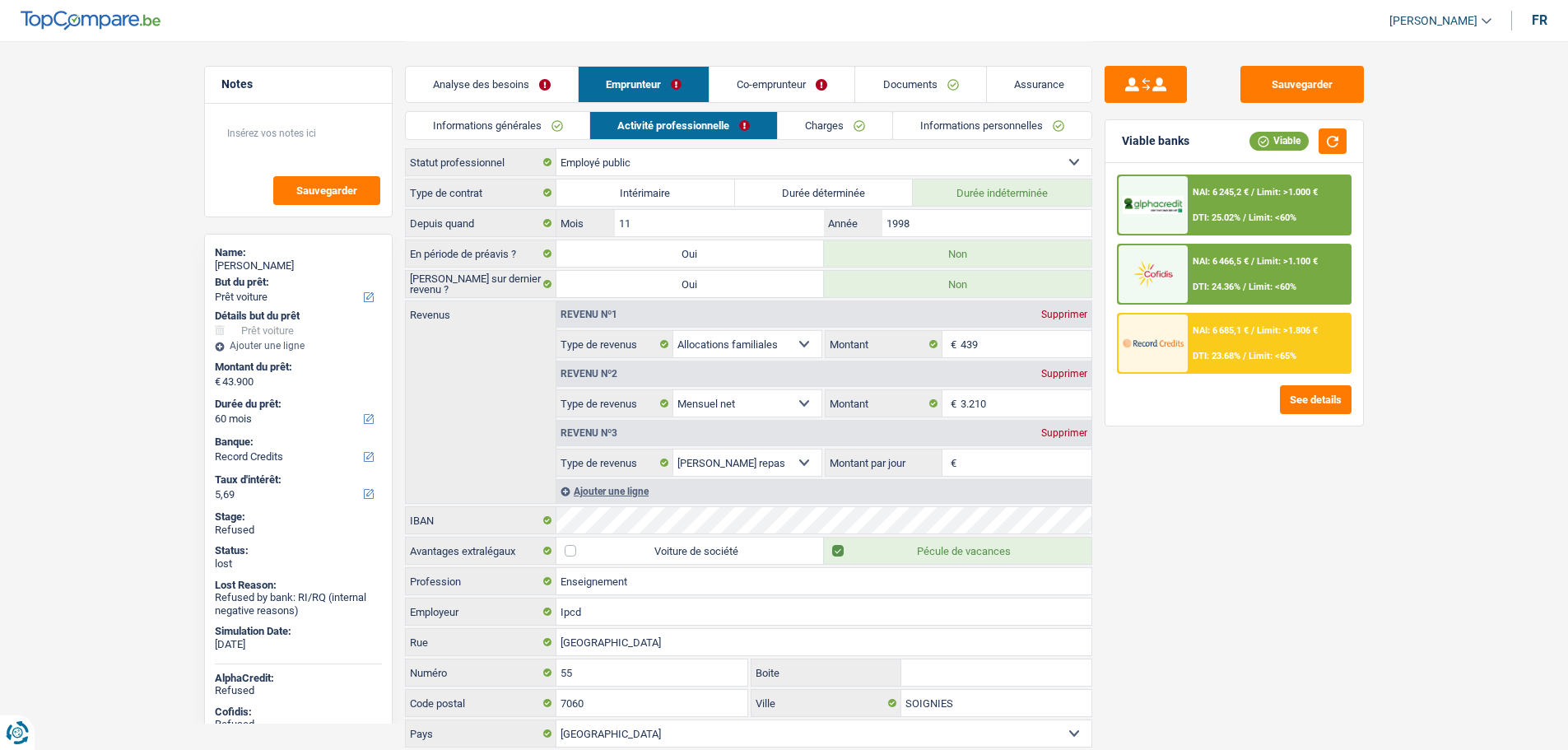
click at [777, 85] on link "Co-emprunteur" at bounding box center [782, 84] width 144 height 35
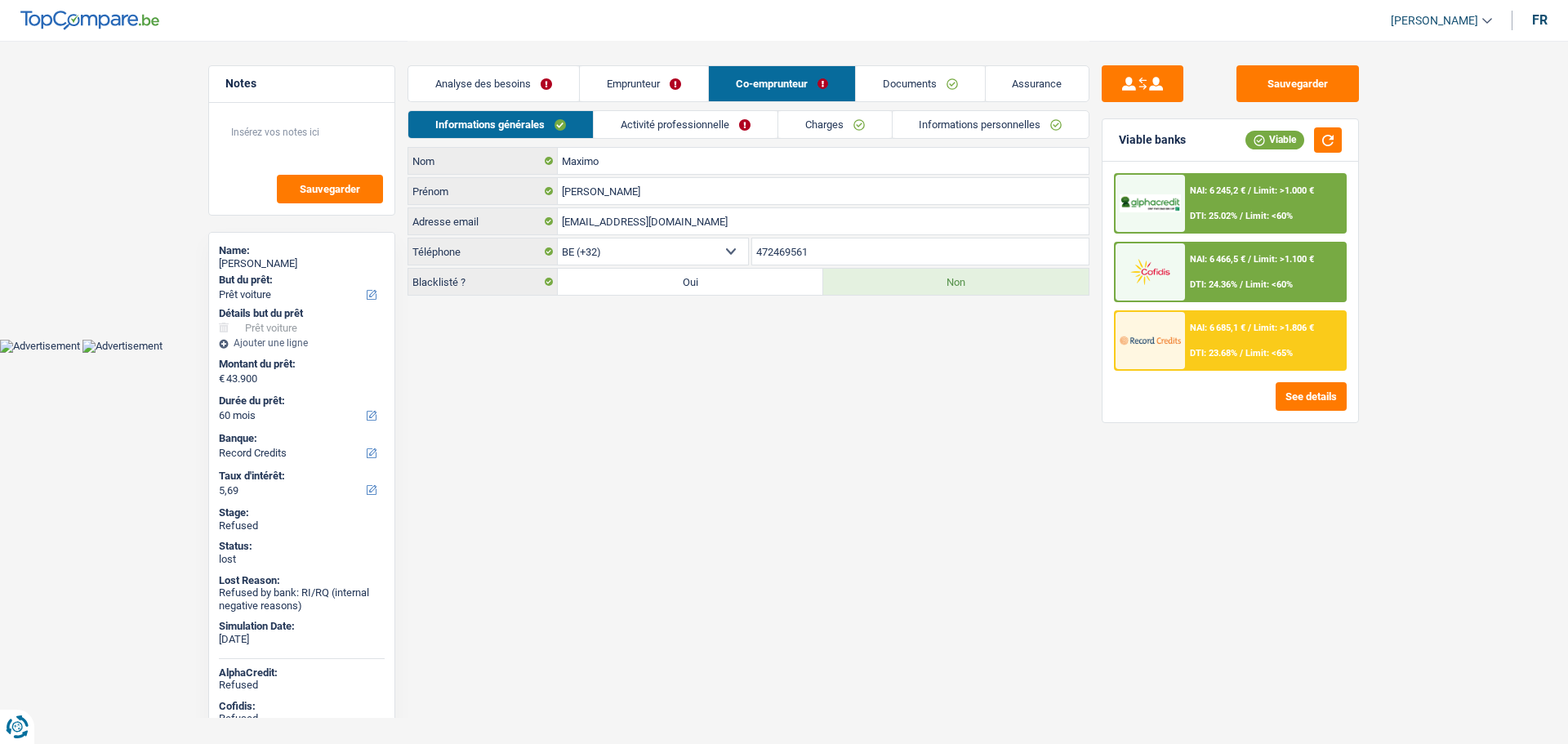
click at [637, 129] on link "Activité professionnelle" at bounding box center [686, 124] width 184 height 27
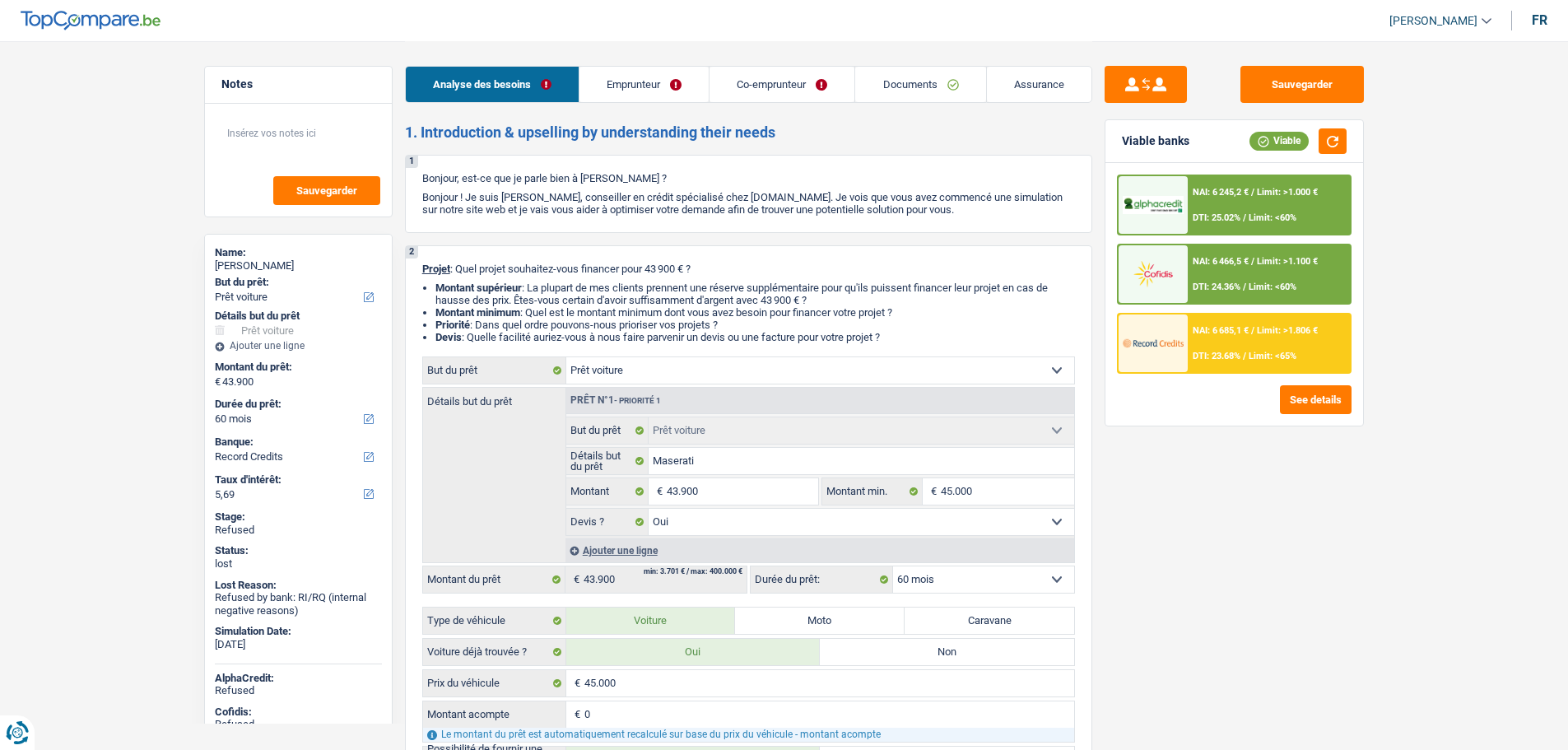
select select "car"
select select "60"
select select "record credits"
select select "car"
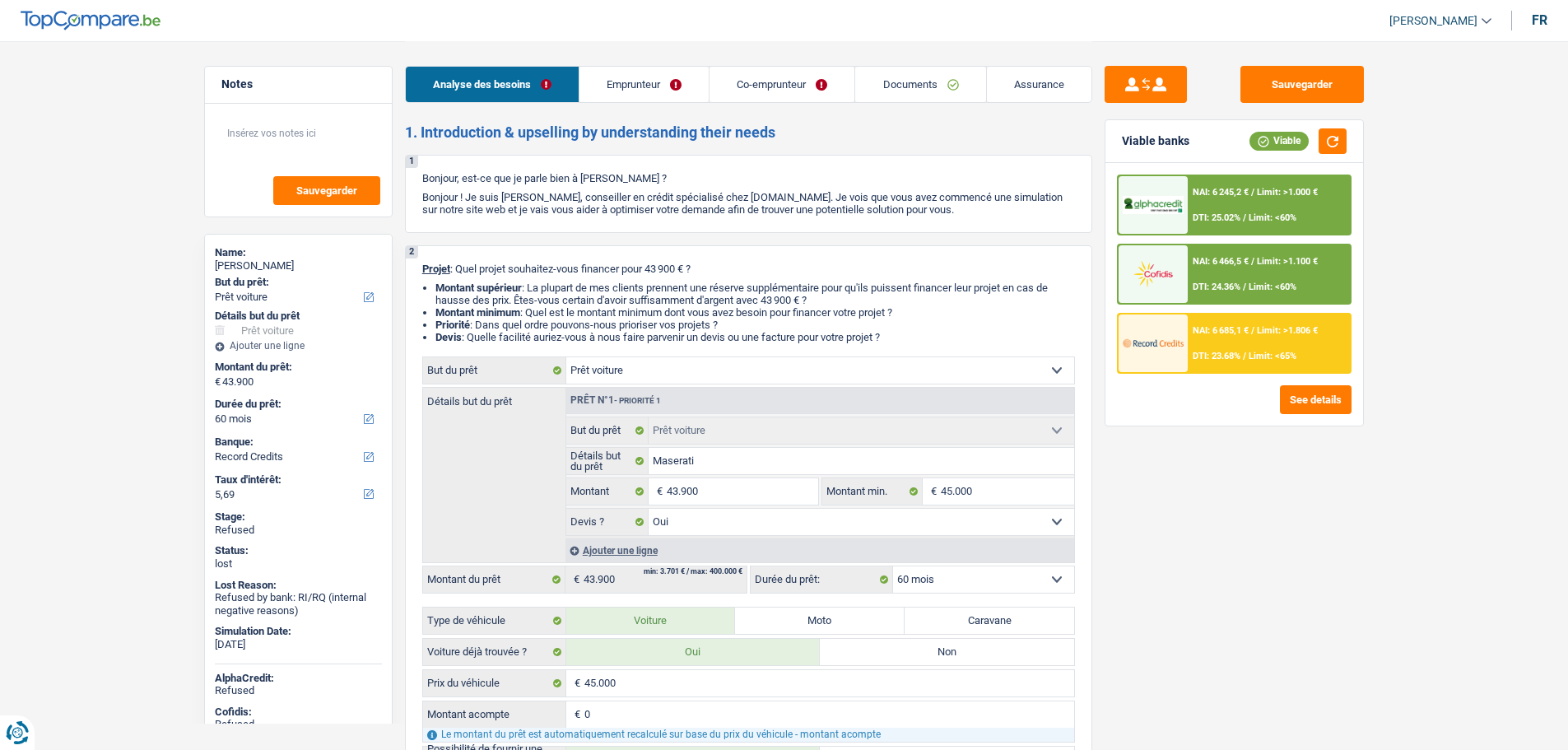
select select "car"
select select "yes"
select select "60"
select select "publicEmployee"
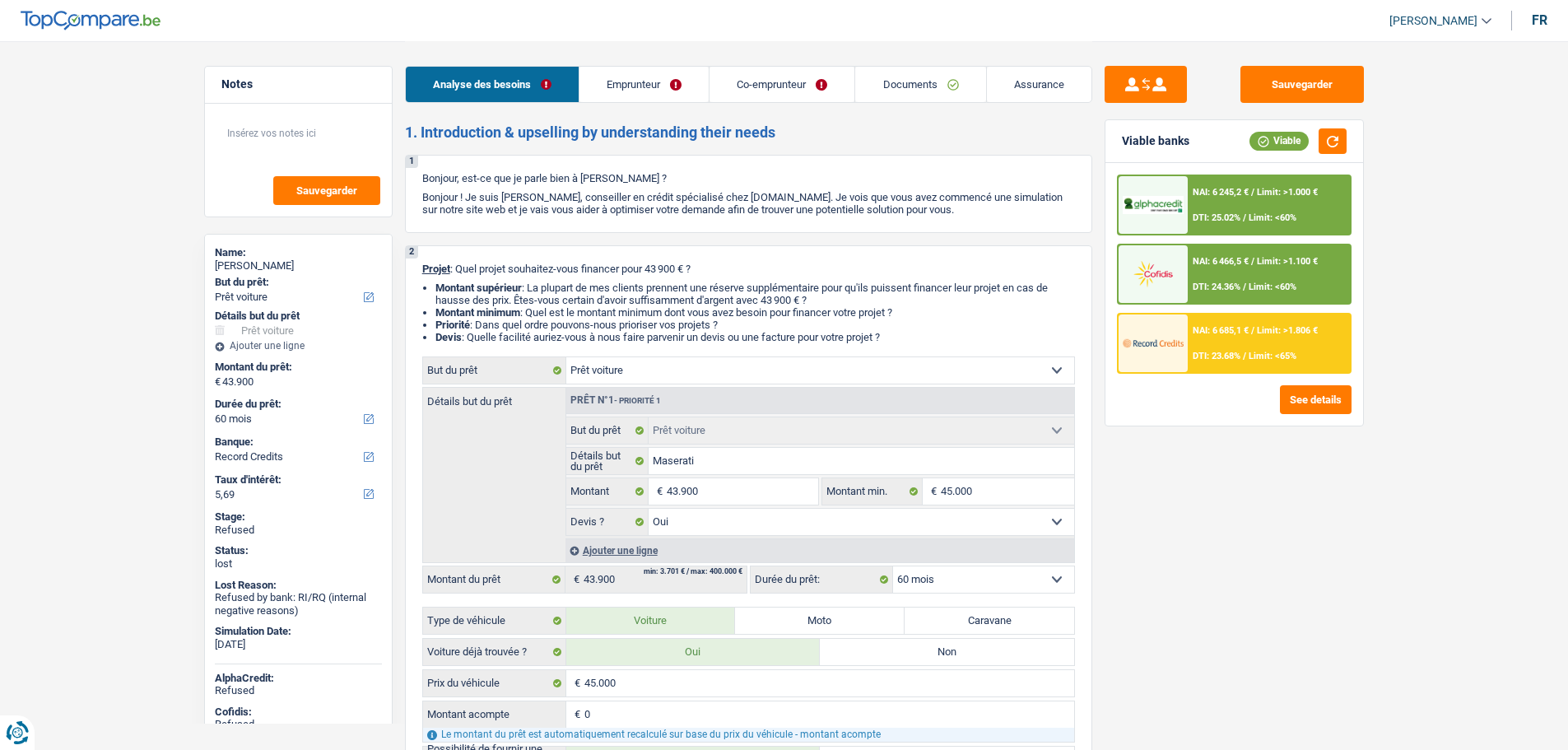
select select "familyAllowances"
select select "netSalary"
select select "mealVouchers"
select select "netSalary"
select select "mealVouchers"
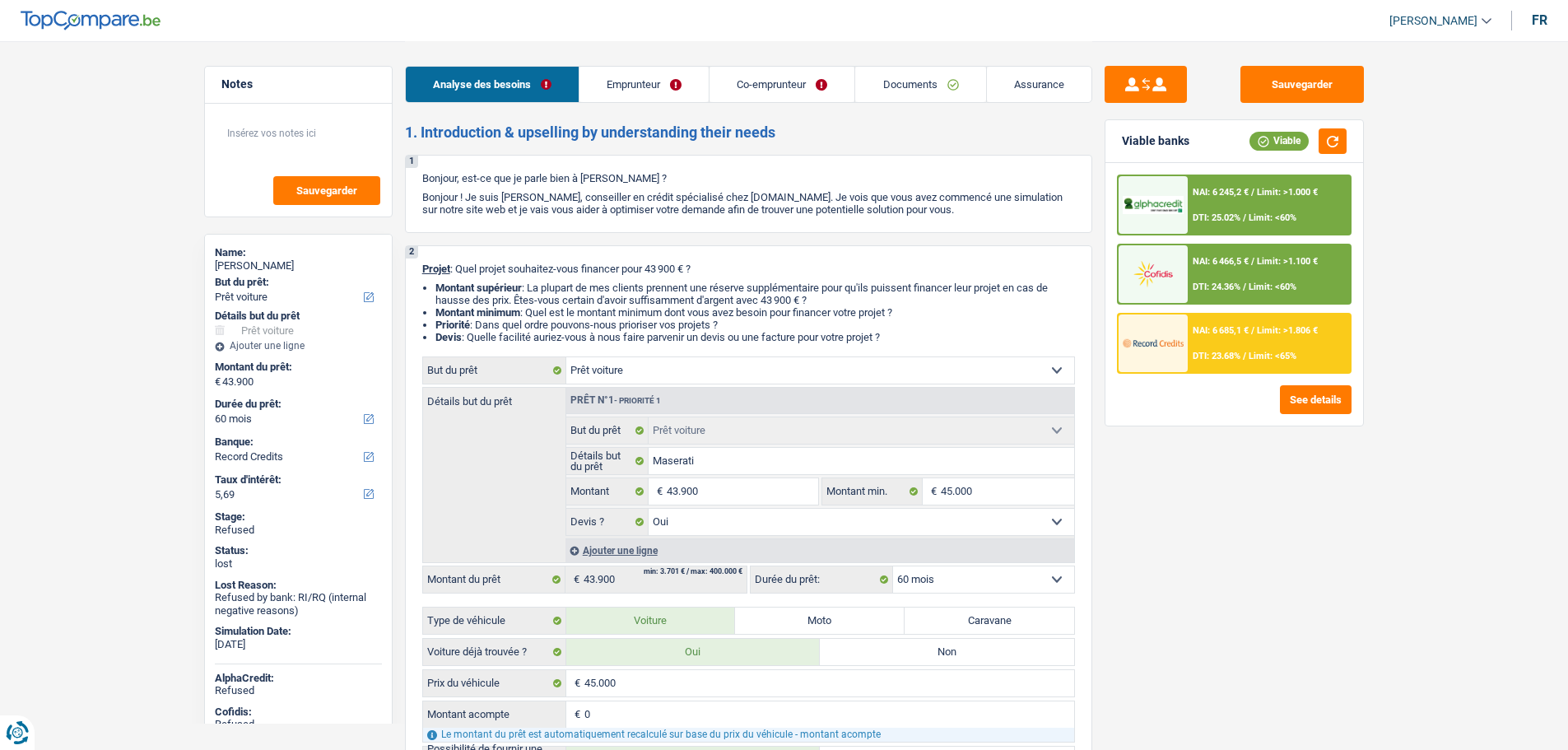
select select "ownerWithoutMortgage"
select select "renovationLoan"
select select "72"
select select "carLoan"
select select "60"
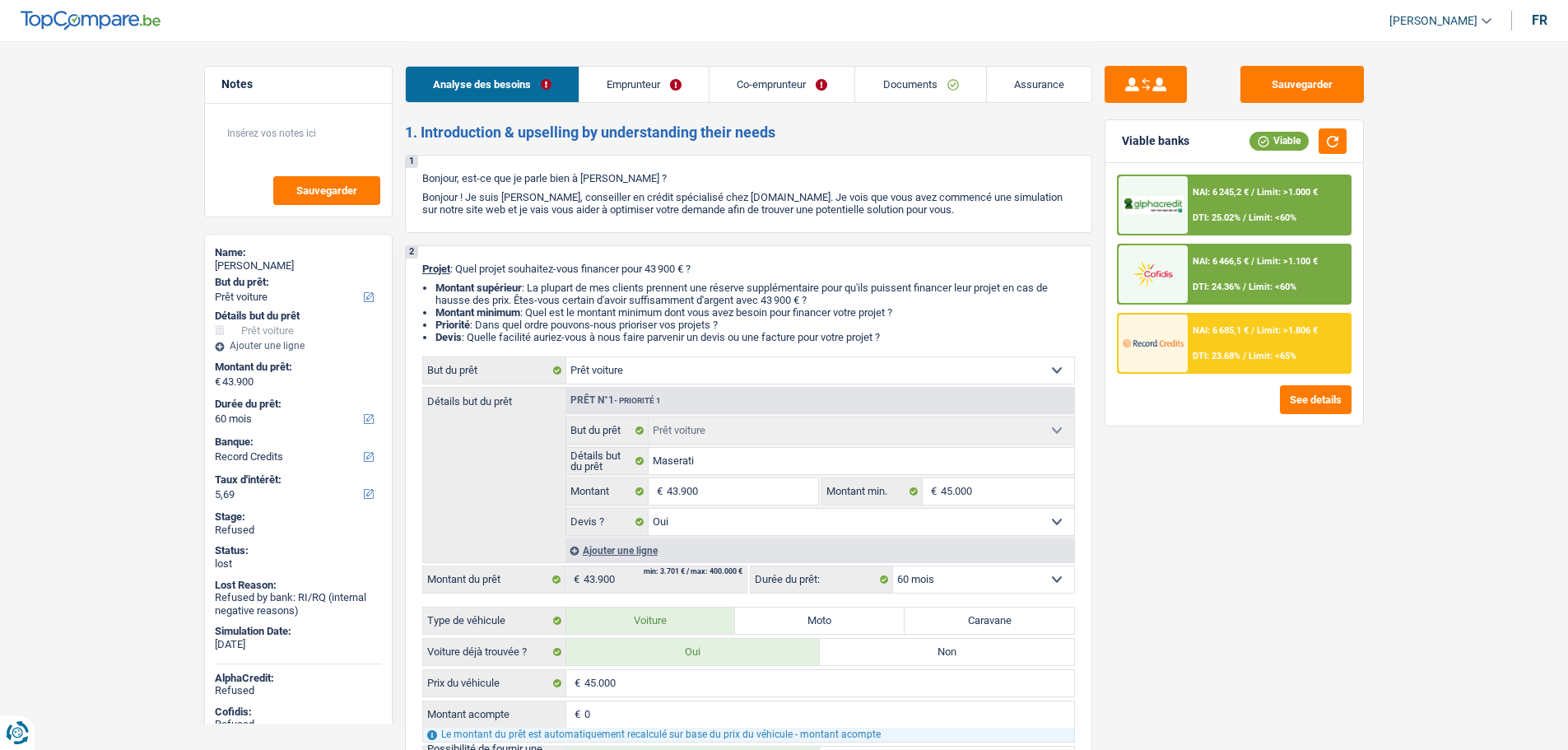
select select "personalLoan"
select select "other"
select select "120"
select select "car"
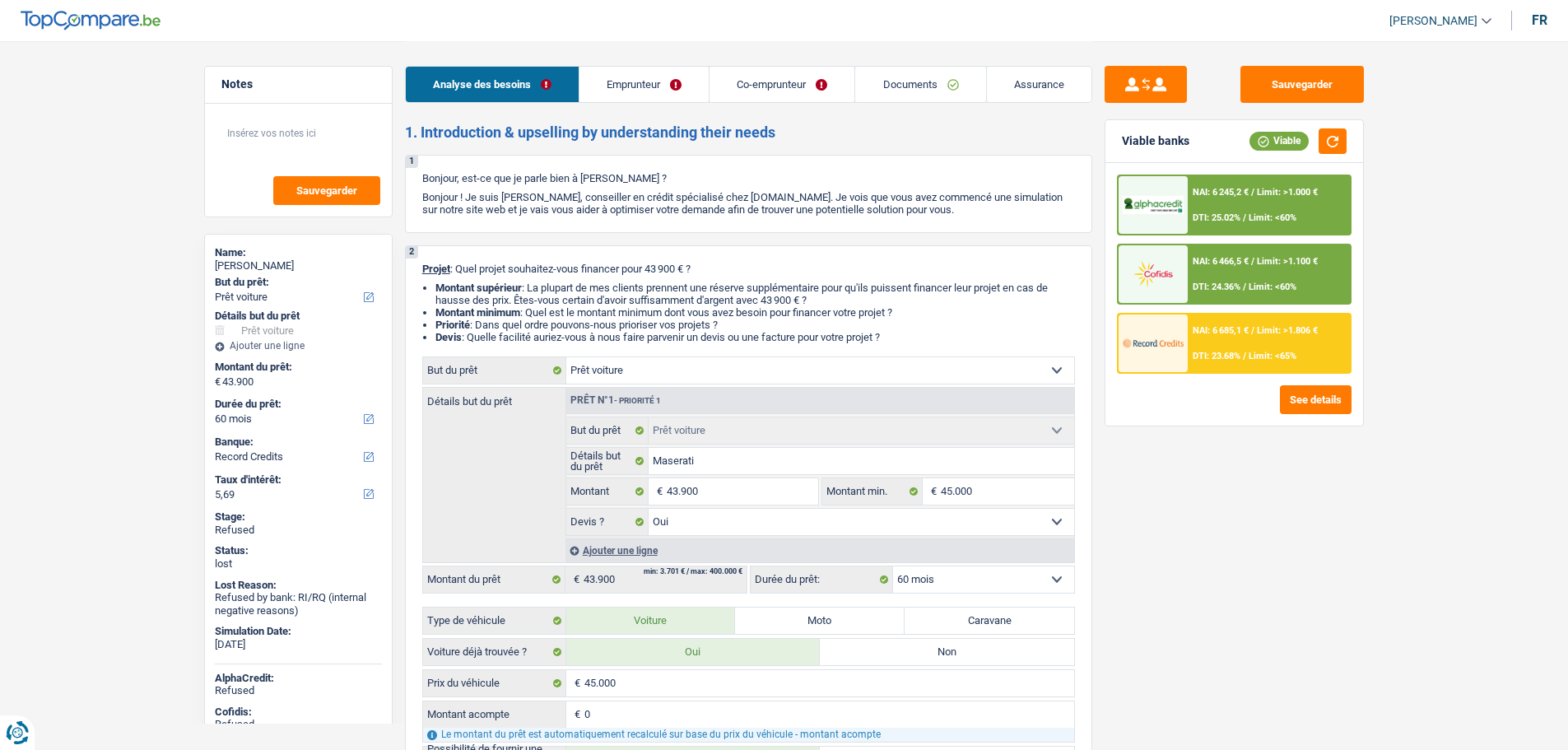
select select "yes"
select select "60"
select select "applicant"
click at [616, 88] on link "Emprunteur" at bounding box center [644, 84] width 129 height 35
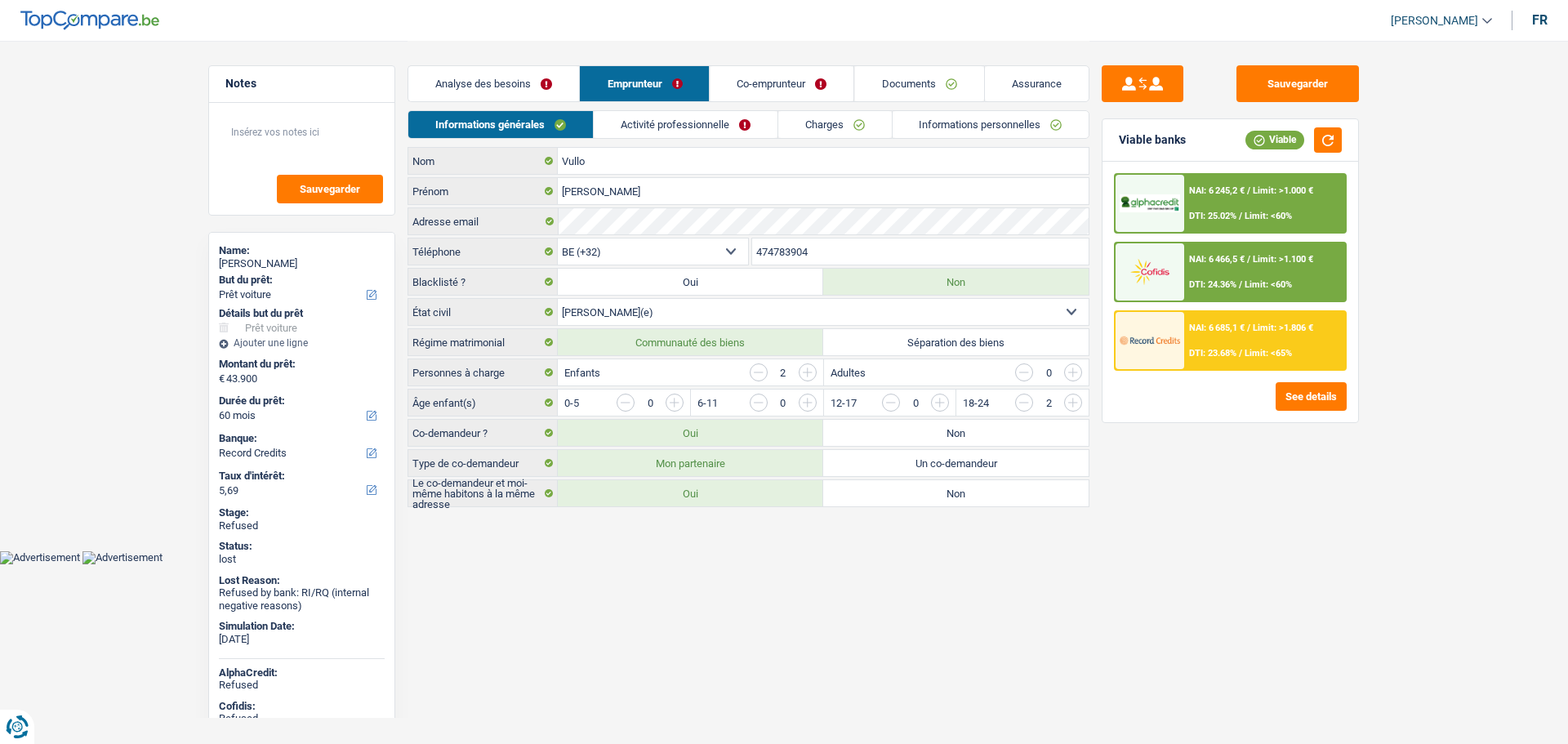
click at [654, 115] on link "Activité professionnelle" at bounding box center [686, 124] width 184 height 27
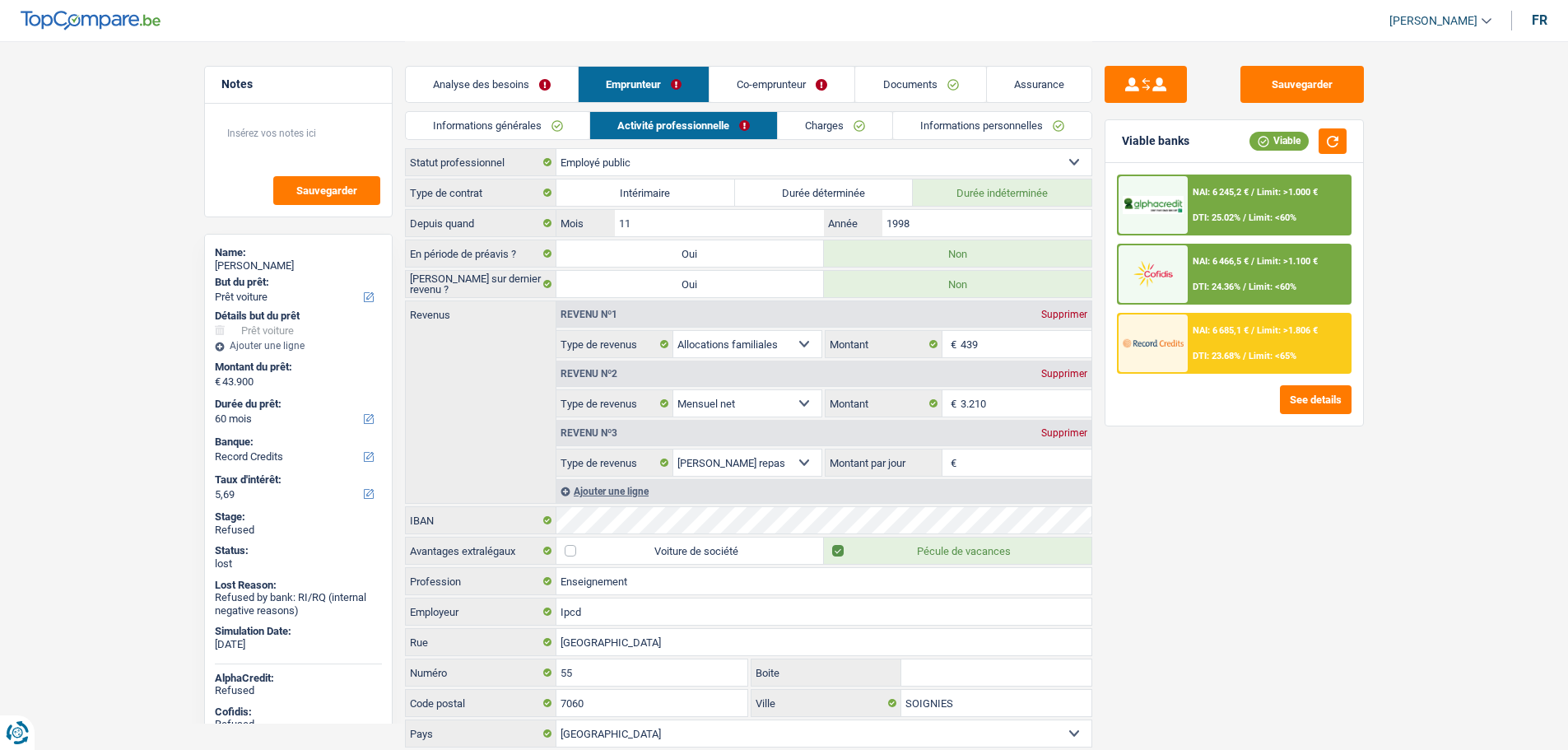
click at [764, 87] on link "Co-emprunteur" at bounding box center [782, 84] width 144 height 35
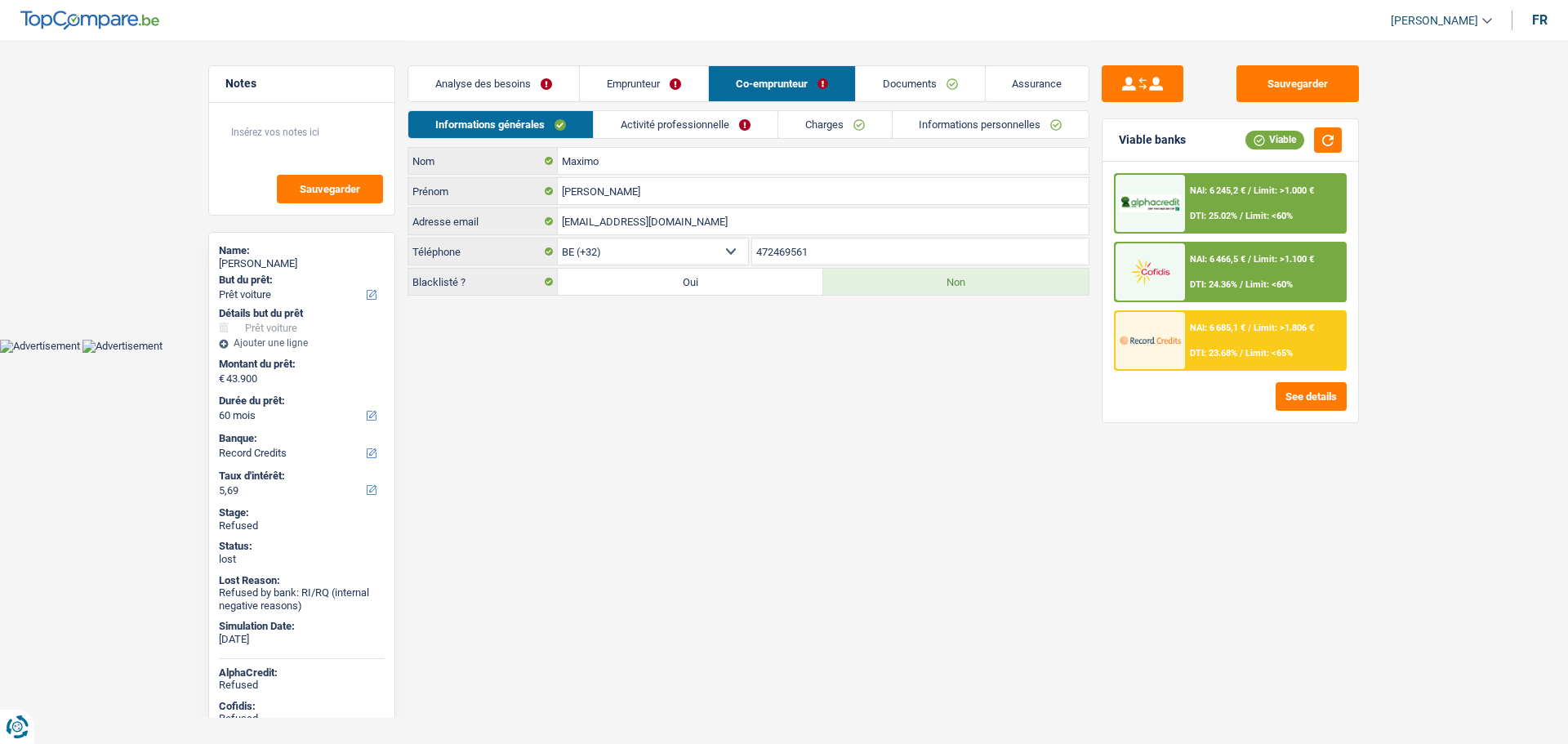
click at [627, 120] on link "Activité professionnelle" at bounding box center [686, 124] width 184 height 27
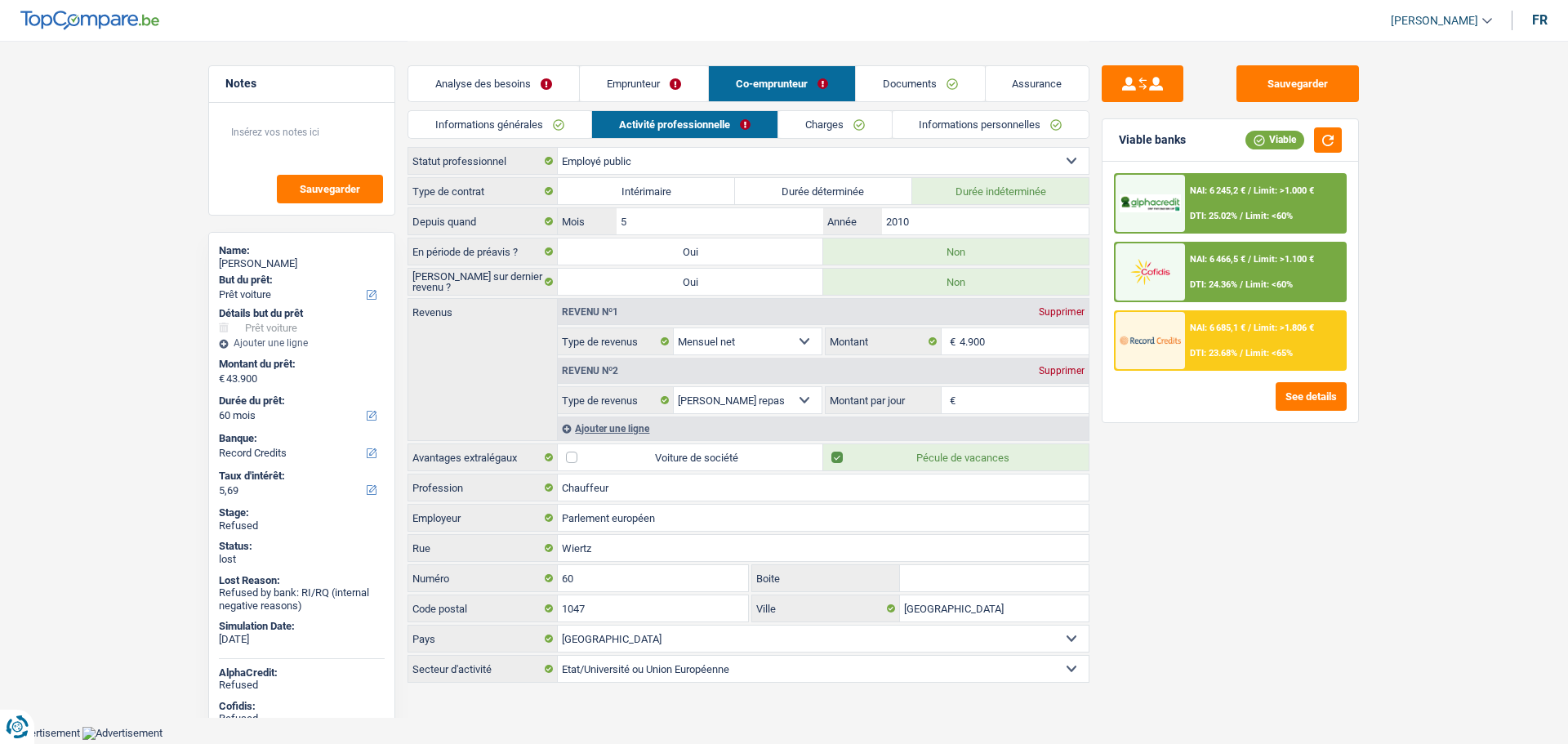
click at [924, 78] on link "Documents" at bounding box center [921, 84] width 129 height 35
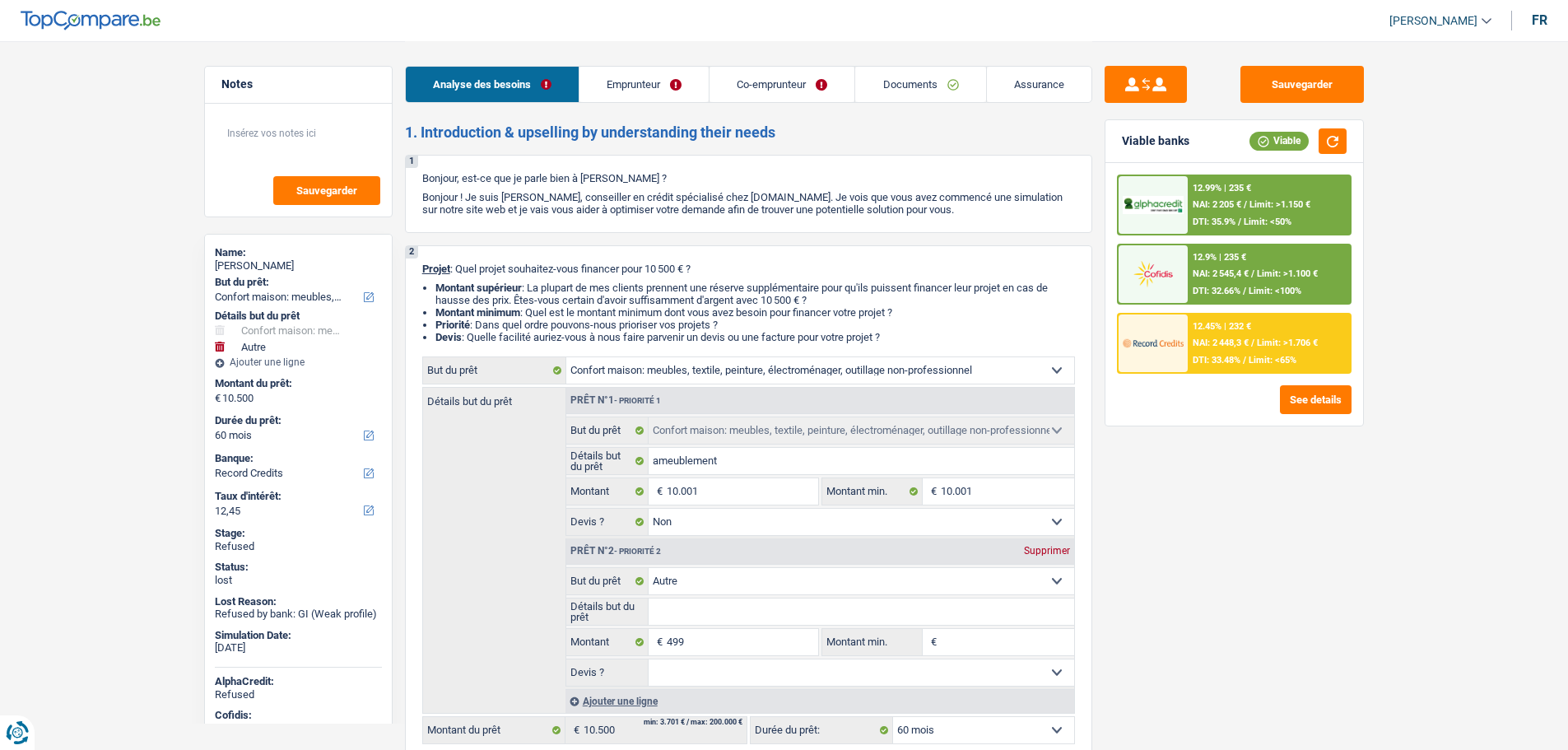
select select "household"
select select "other"
select select "60"
select select "record credits"
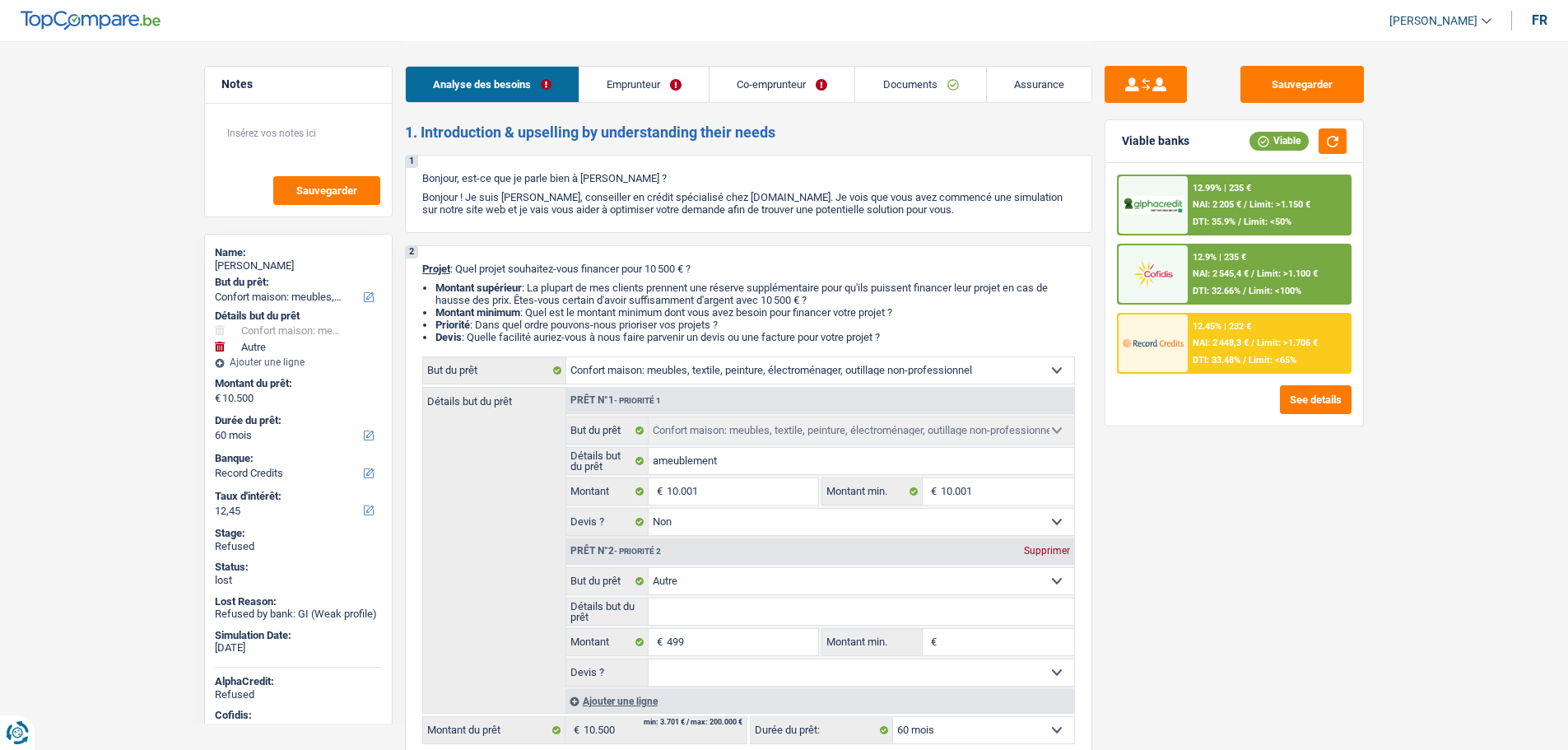
select select "household"
select select "false"
select select "other"
select select "60"
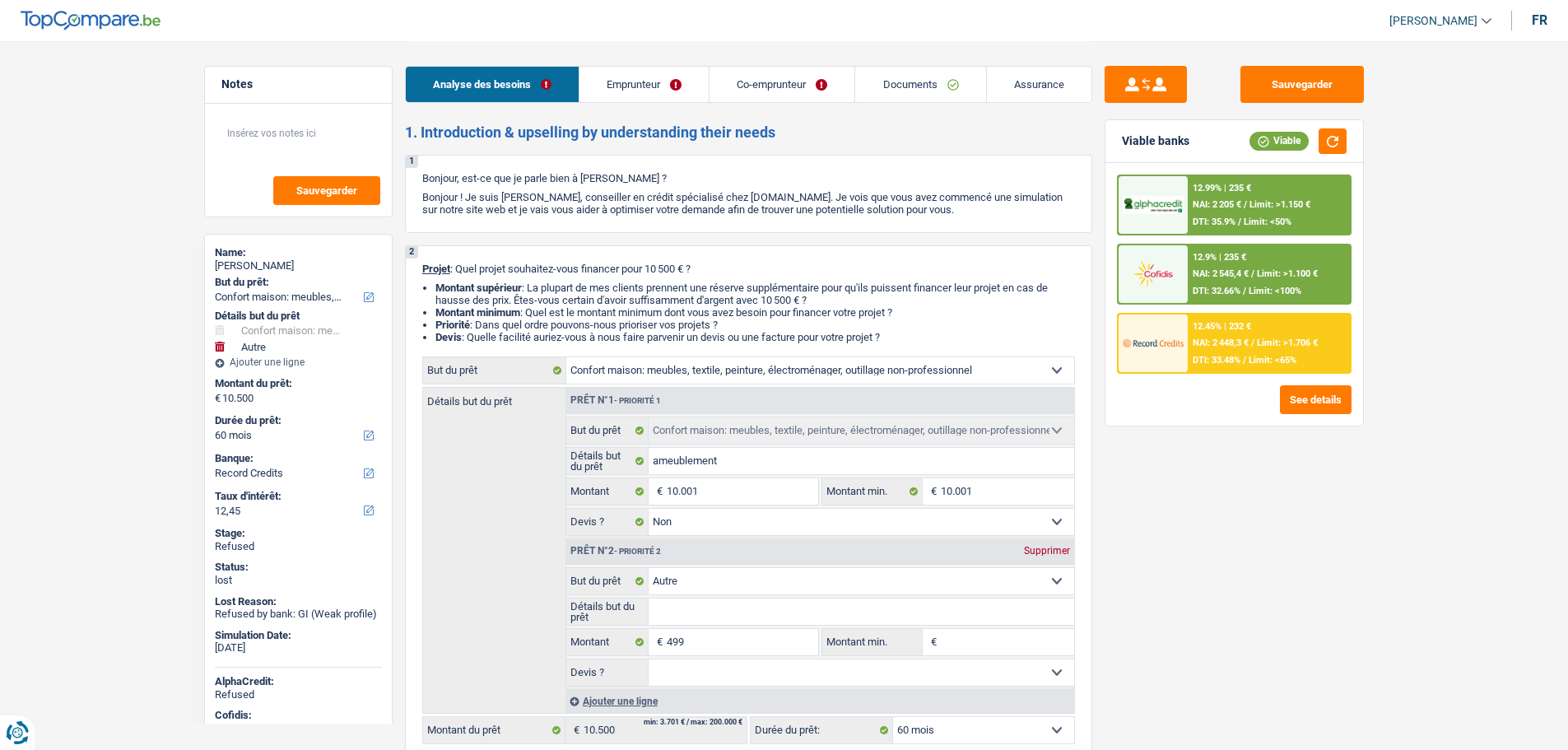
select select "worker"
select select "mealVouchers"
select select "netSalary"
select select "familyAllowances"
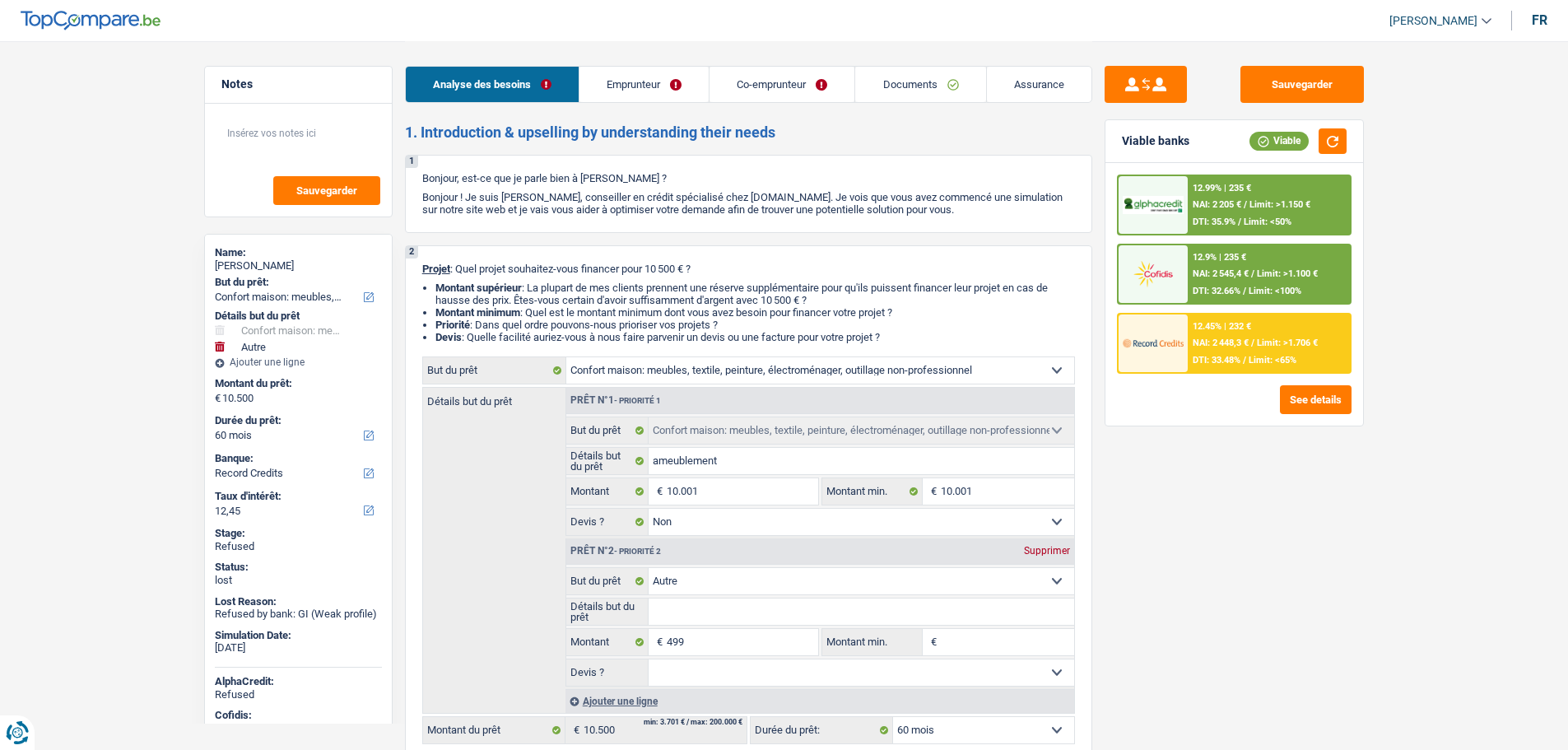
select select "netSalary"
select select "rents"
select select "personalLoan"
select select "homeFurnishingOrRelocation"
select select "48"
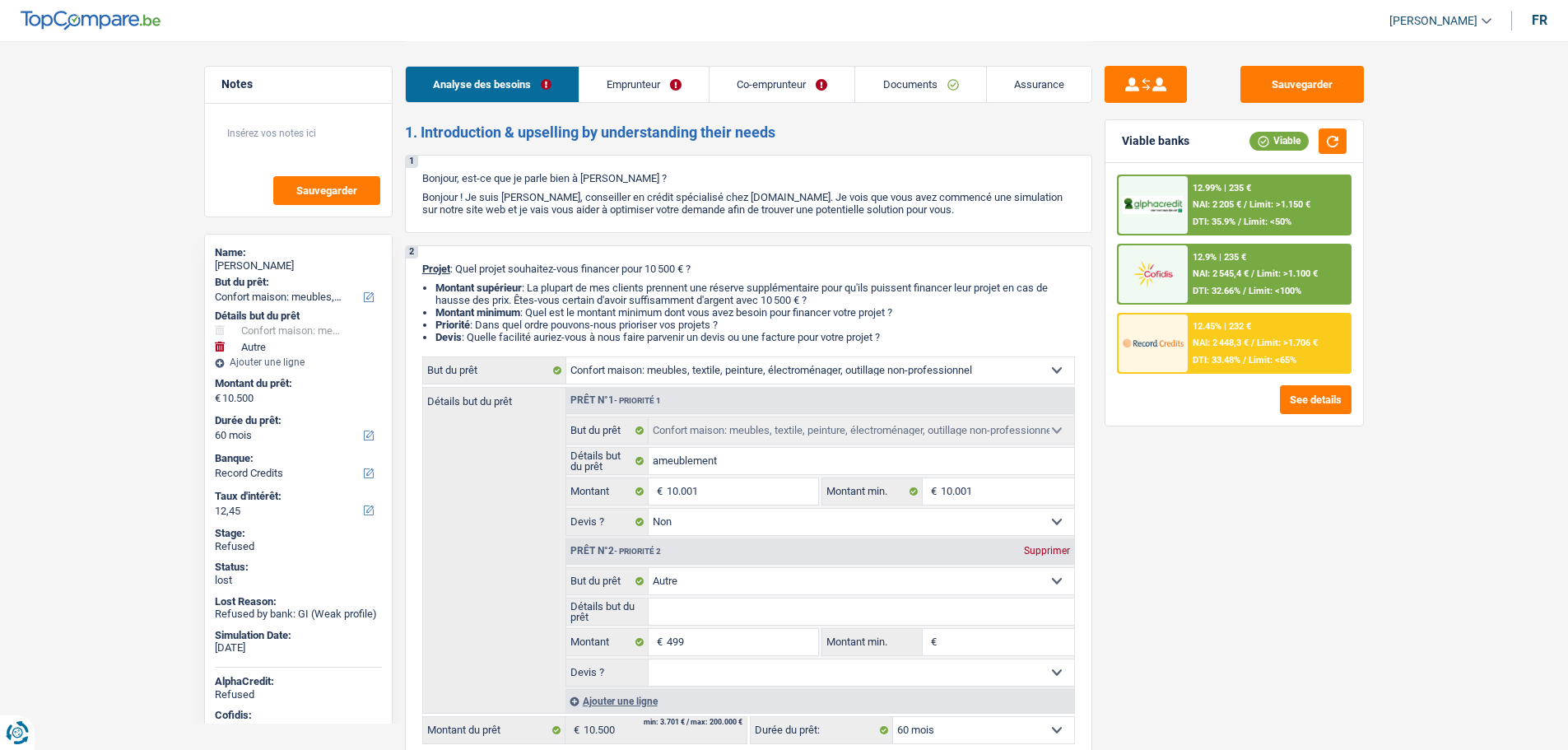
select select "household"
select select "false"
select select "other"
select select "60"
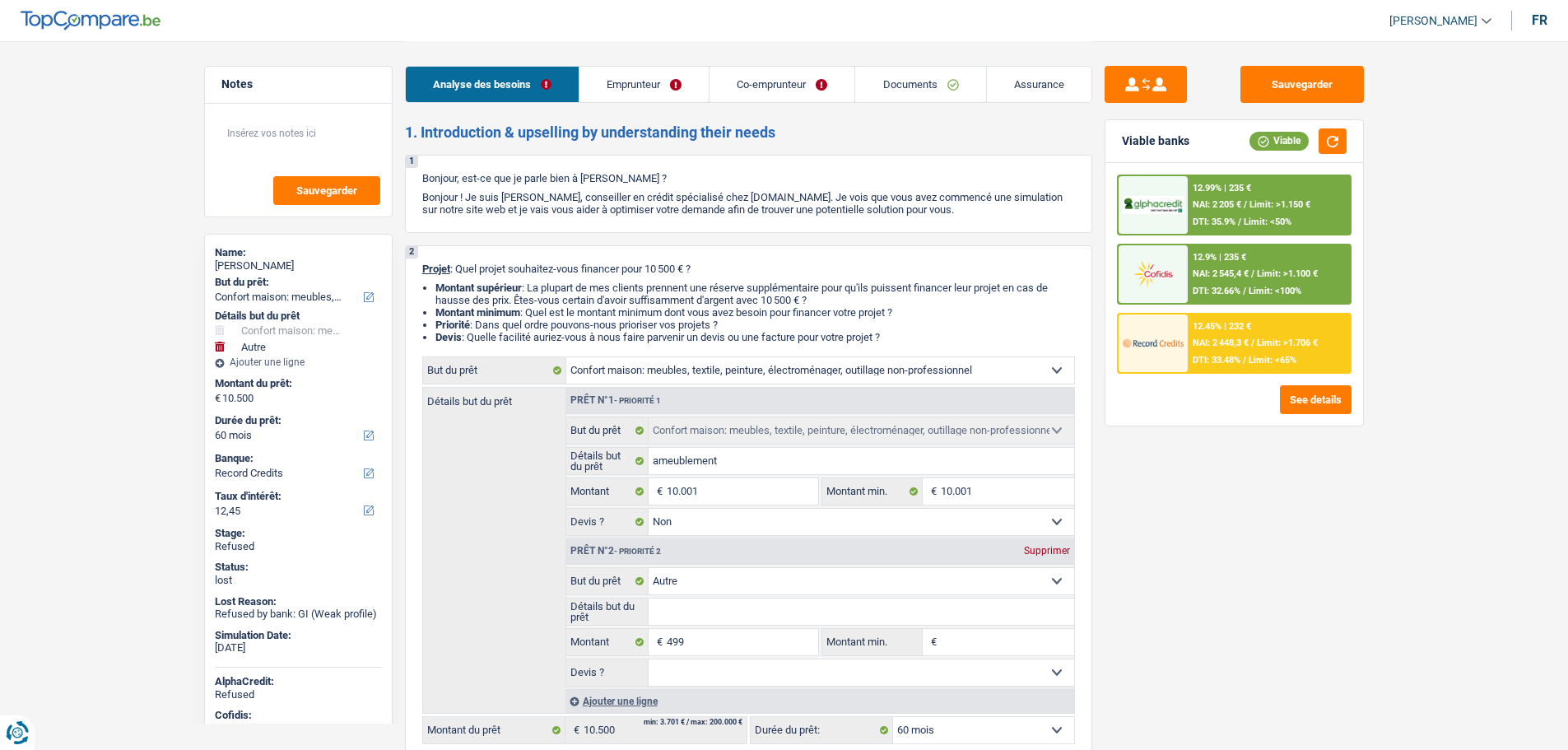
select select "worker"
select select "netSalary"
click at [650, 79] on link "Emprunteur" at bounding box center [644, 84] width 129 height 35
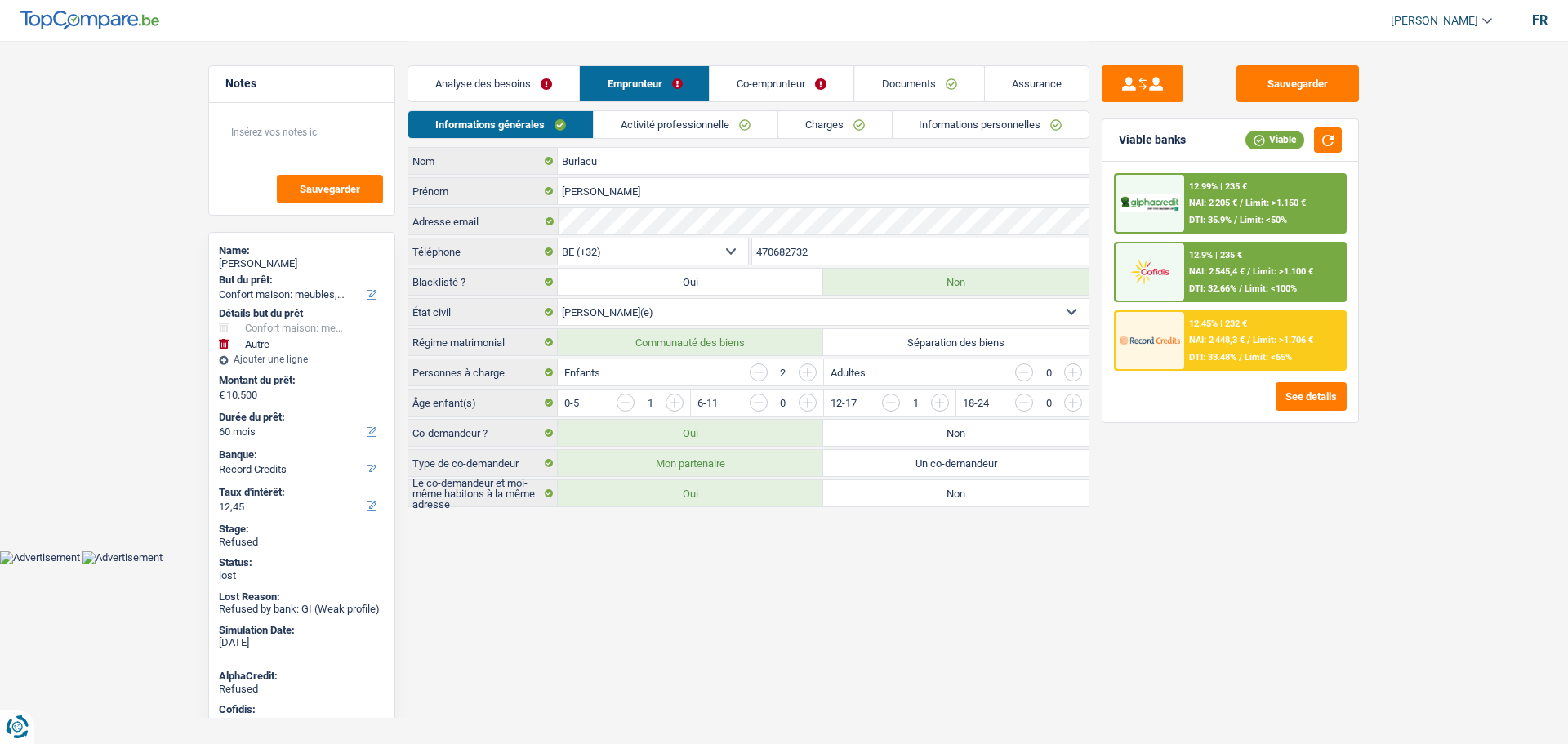
click at [663, 121] on link "Activité professionnelle" at bounding box center [686, 124] width 184 height 27
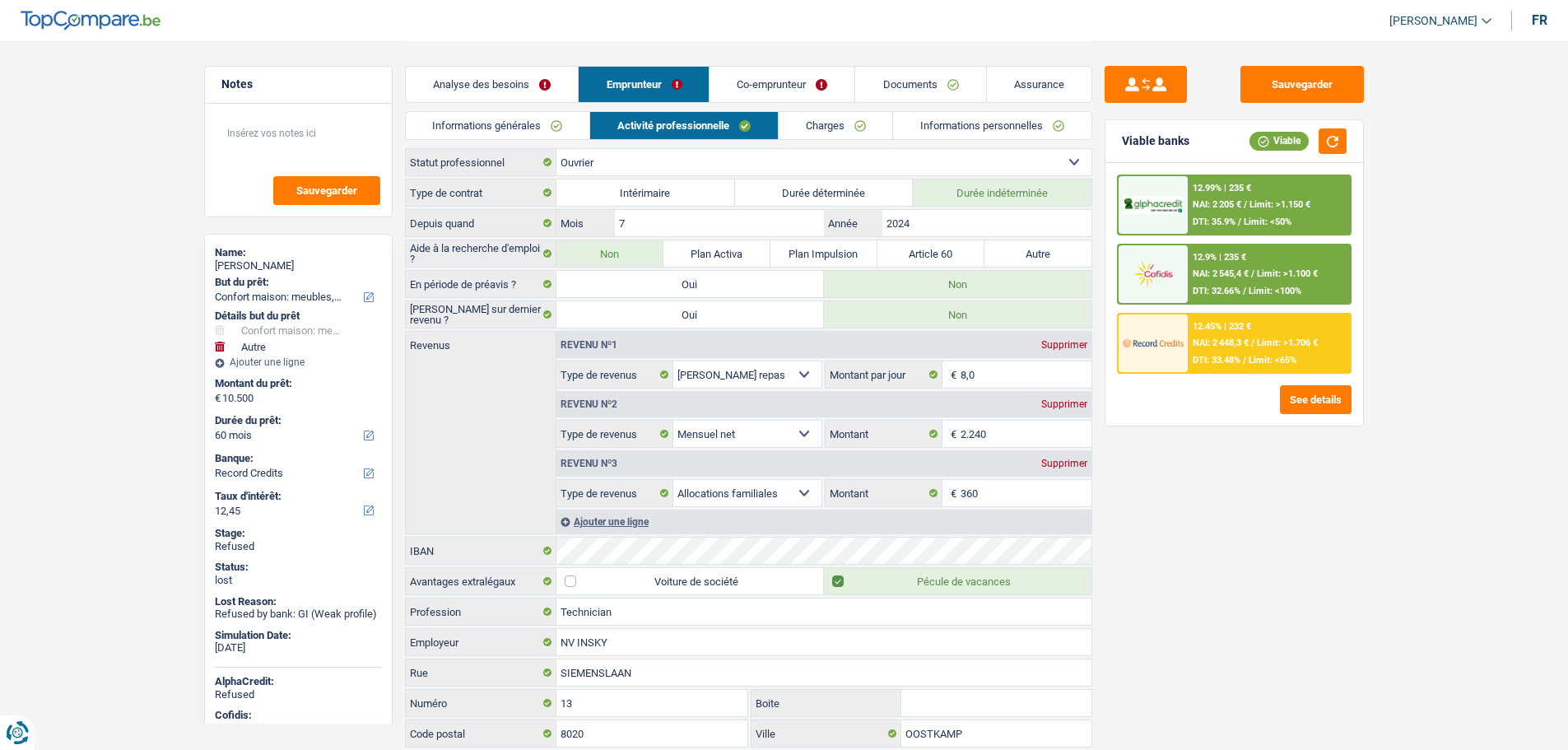
click at [789, 83] on link "Co-emprunteur" at bounding box center [782, 84] width 144 height 35
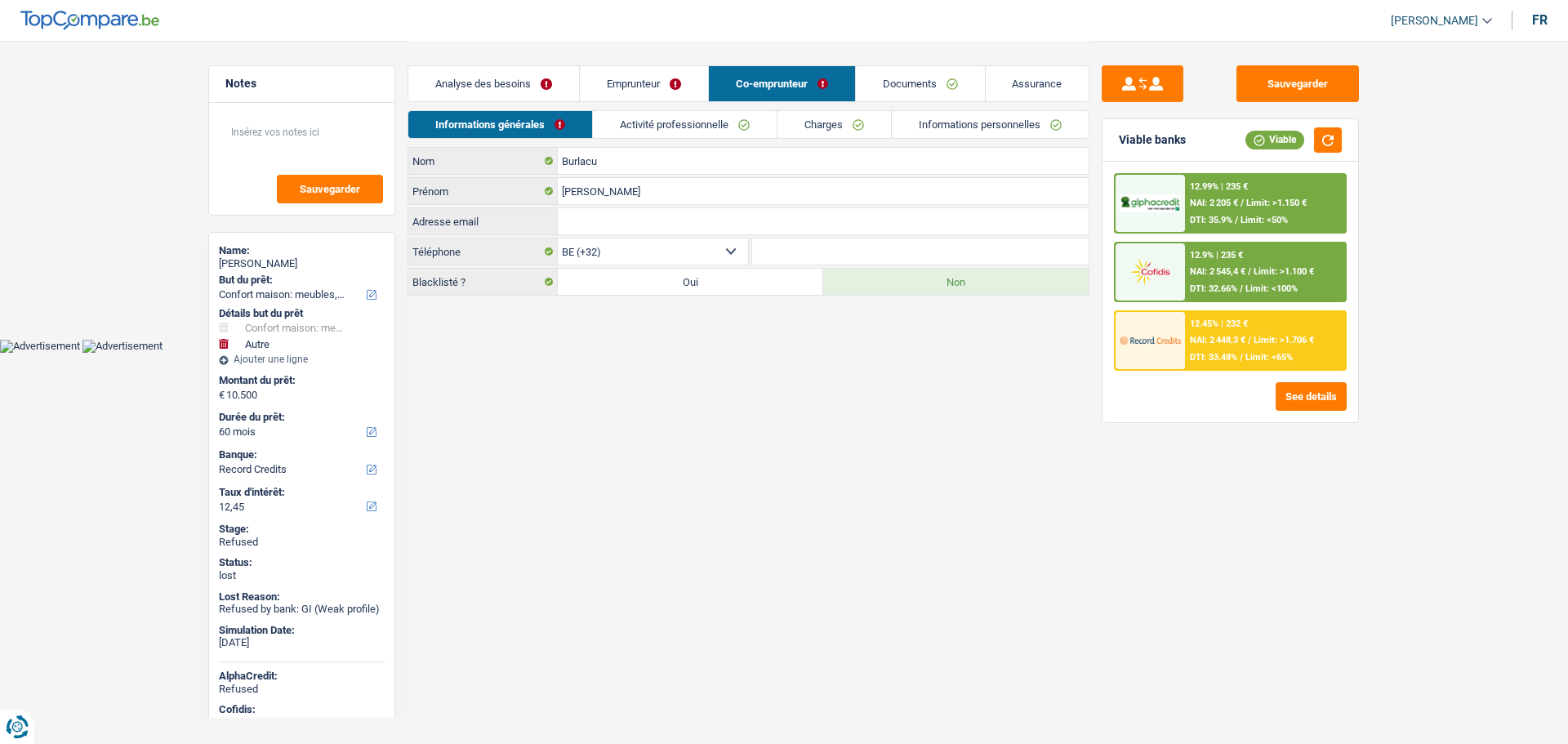
click at [649, 121] on link "Activité professionnelle" at bounding box center [685, 124] width 184 height 27
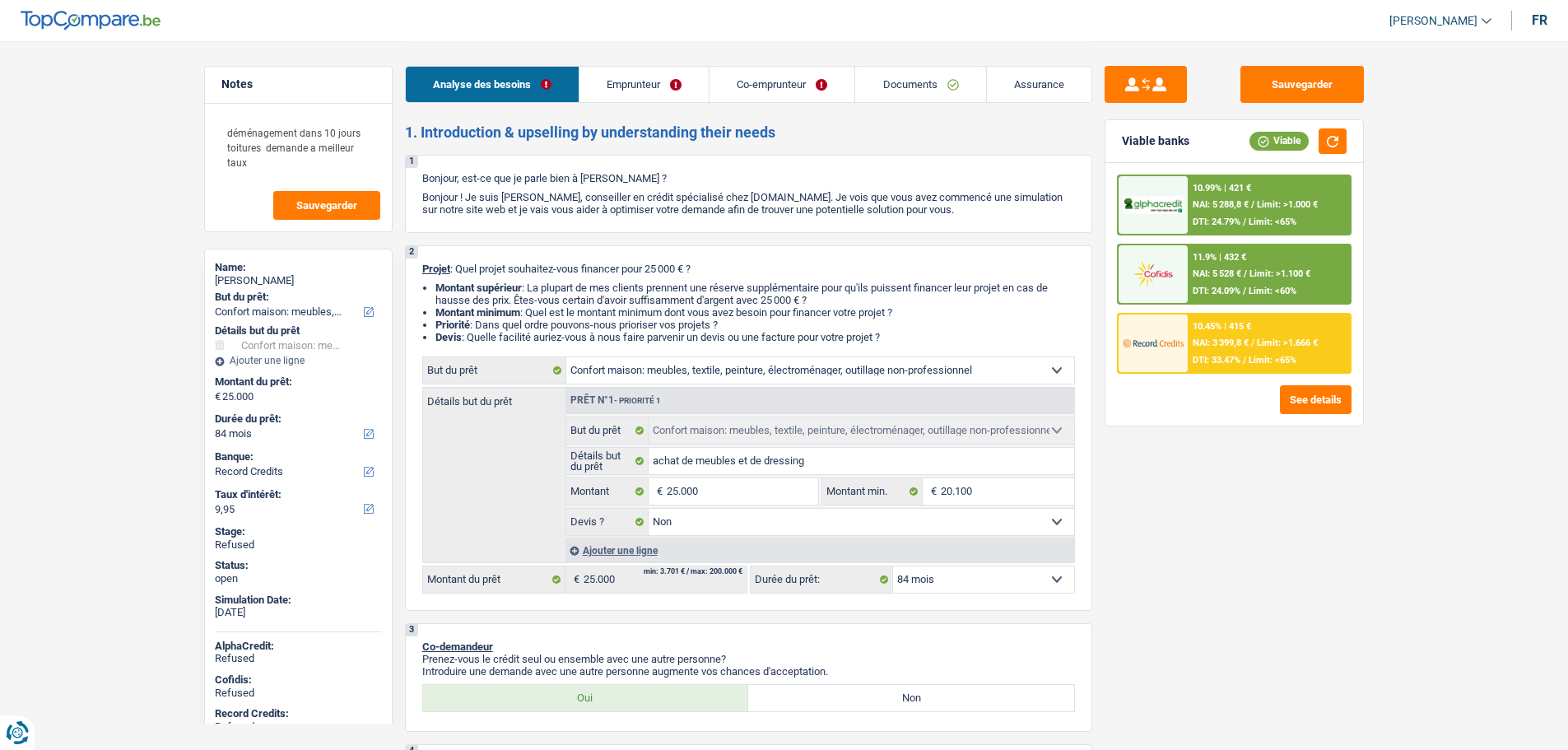
select select "household"
select select "84"
select select "record credits"
select select "household"
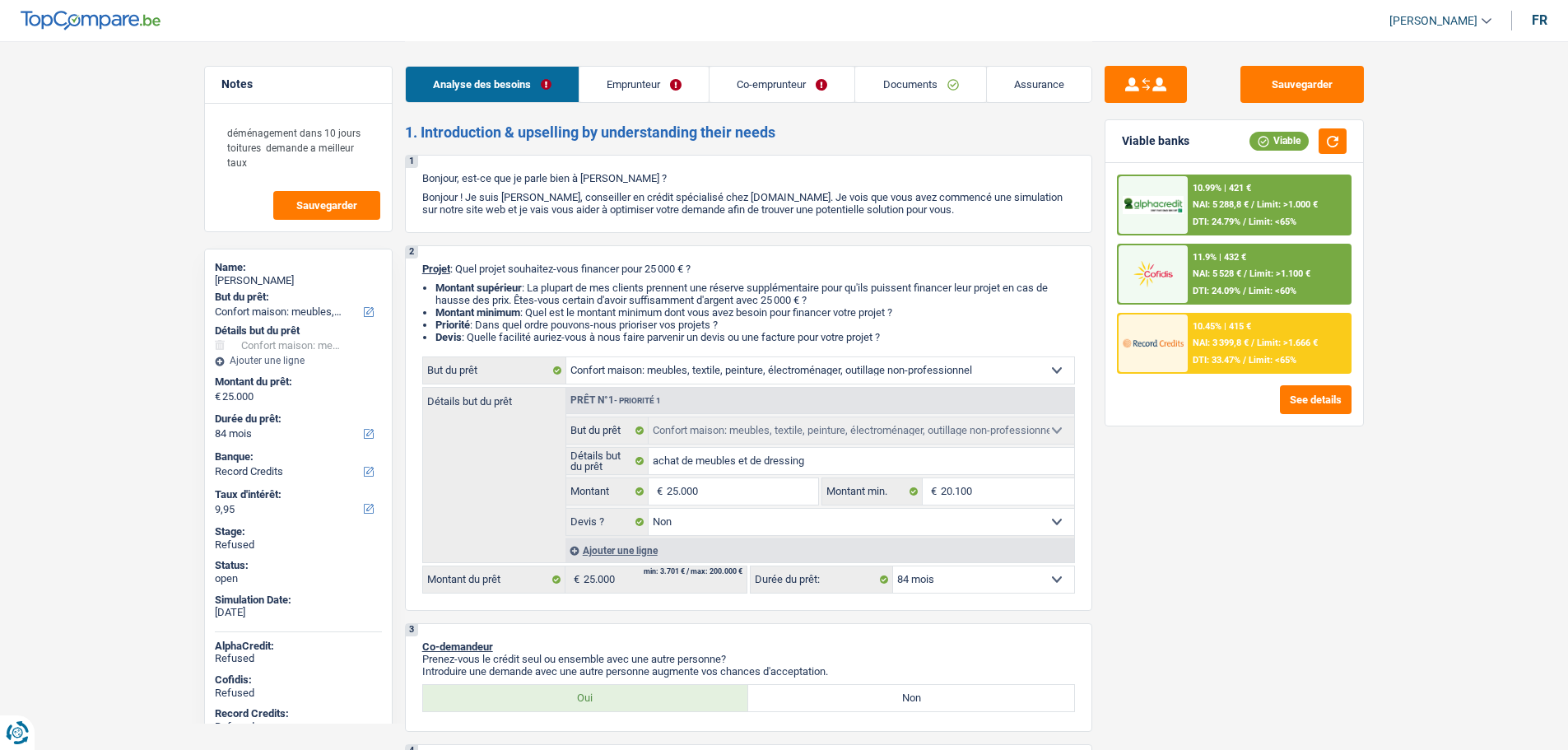
select select "household"
select select "false"
select select "84"
select select "privateEmployee"
select select "independent"
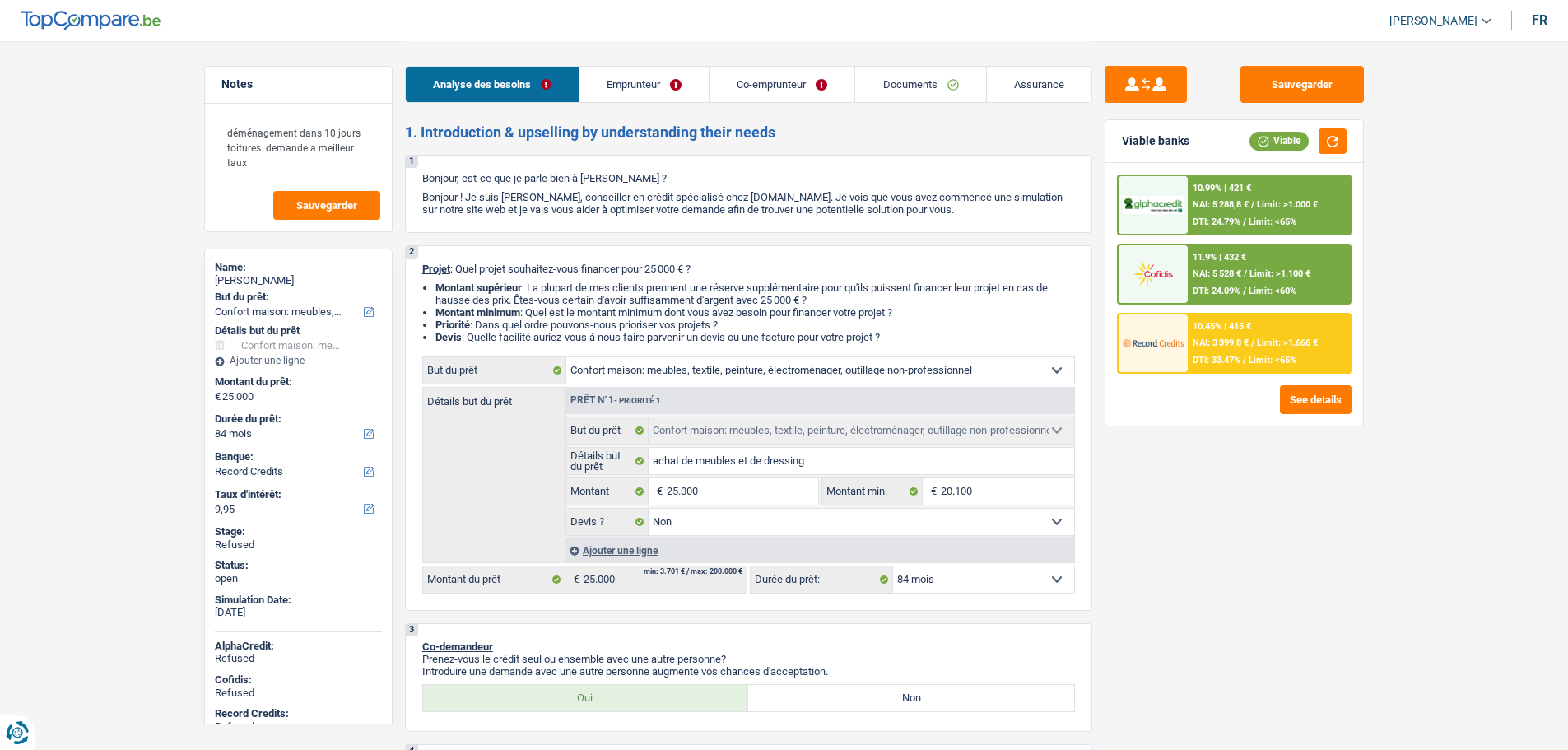
select select "familyAllowances"
select select "netSalary"
select select "rentalIncome"
select select "mealVouchers"
select select "netSalary"
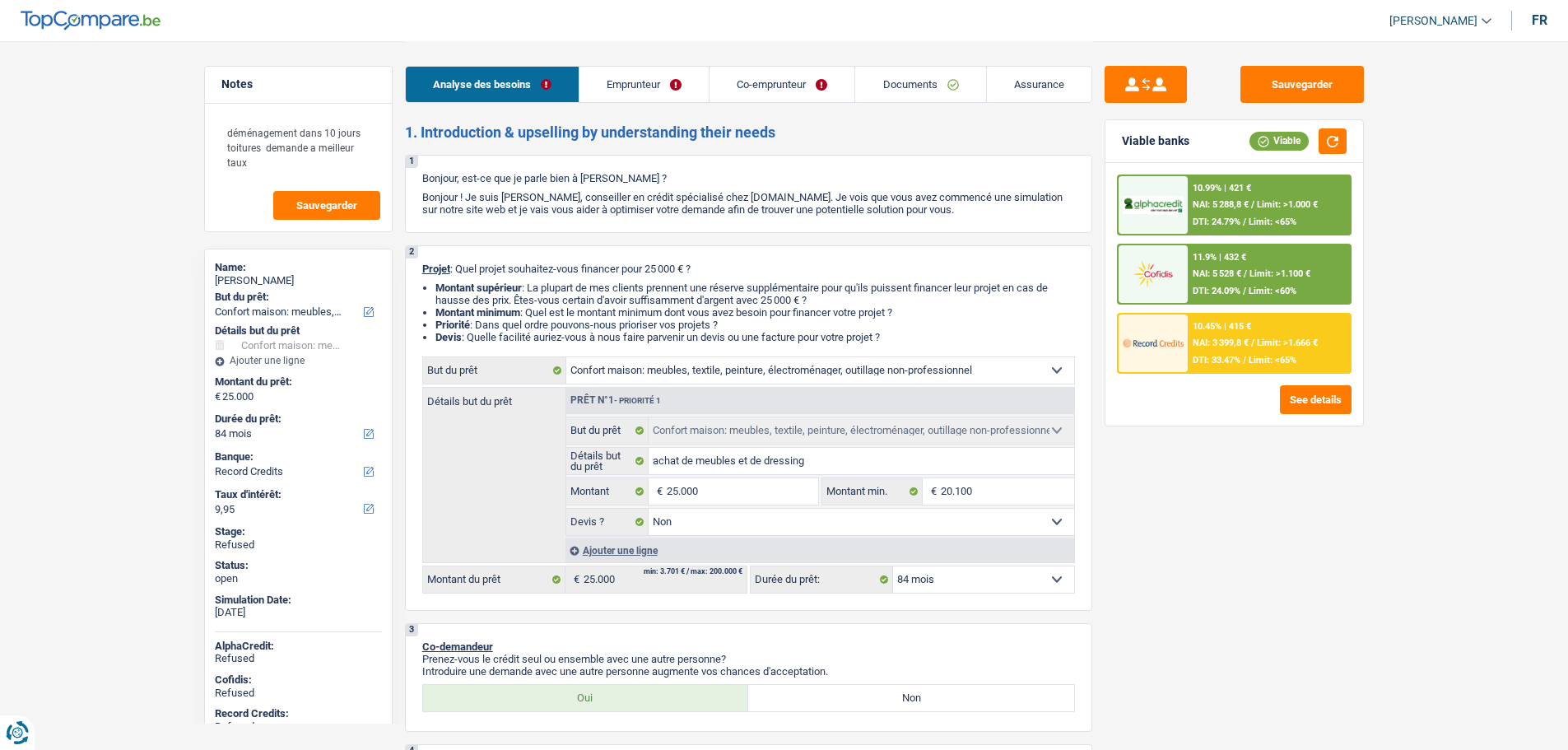
select select "ownerWithMortgage"
select select "mortgage"
select select "300"
select select "personalLoan"
select select "homeFurnishingOrRelocation"
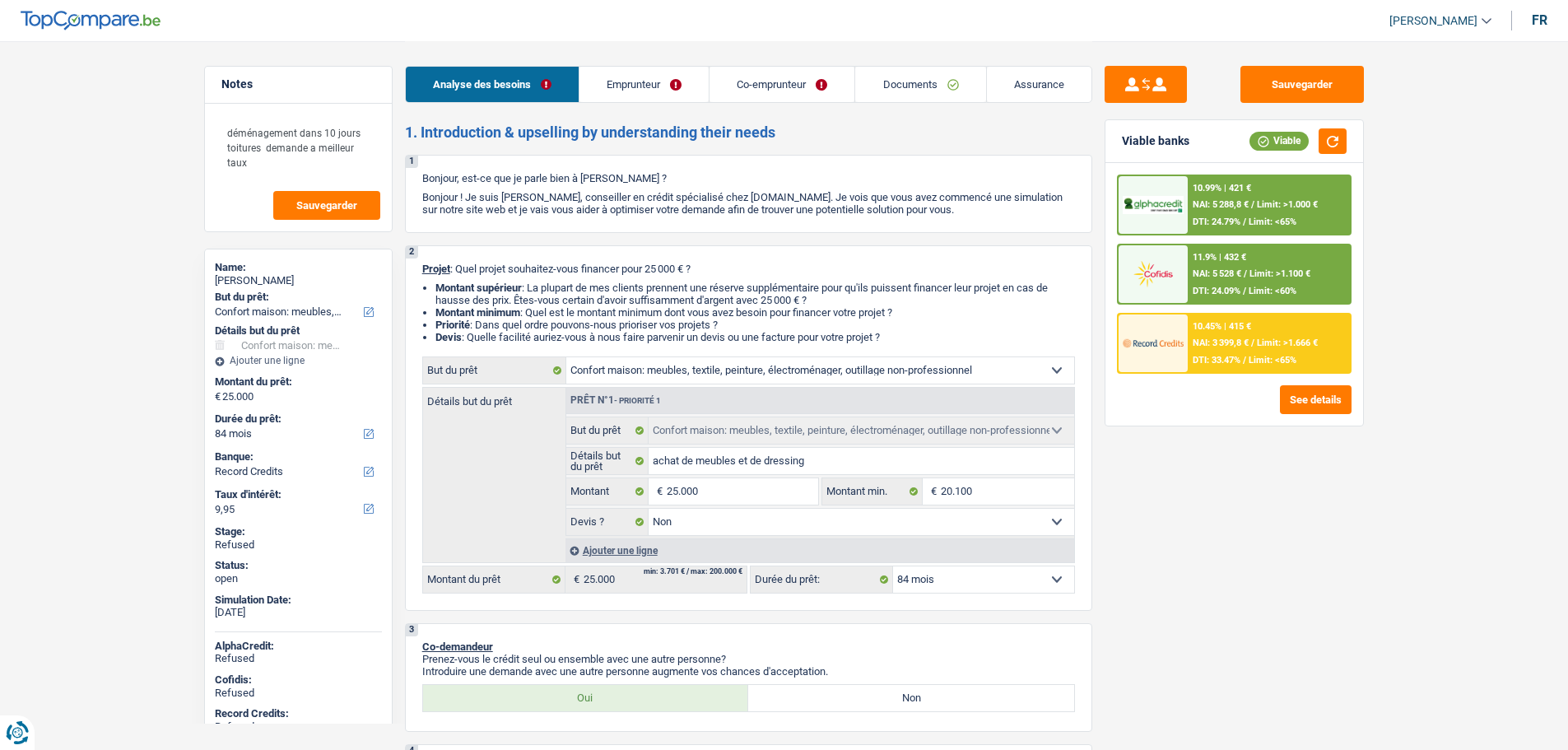
select select "36"
select select "household"
select select "false"
select select "84"
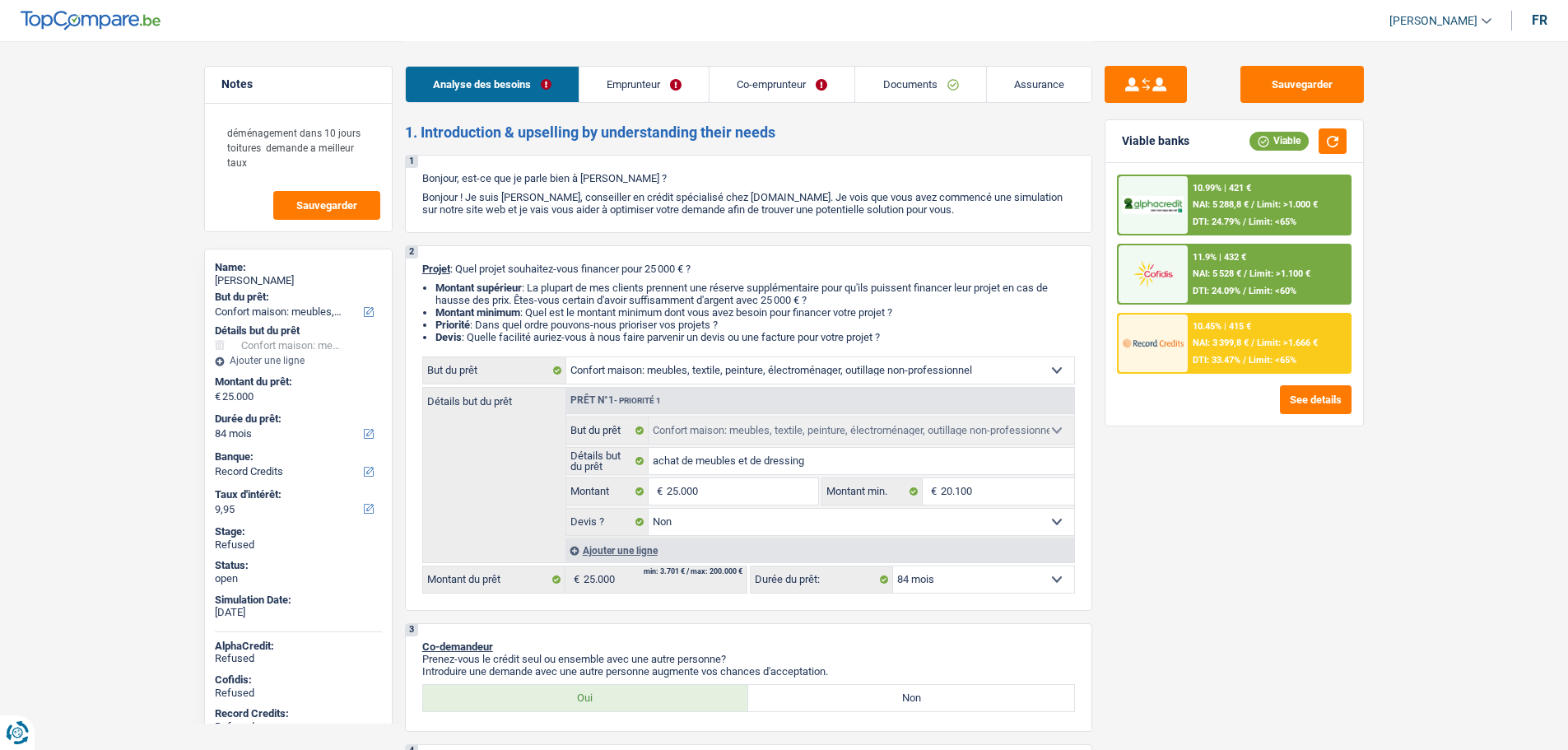
select select "independent"
select select "netSalary"
select select "BE"
select select "construction"
click at [641, 77] on link "Emprunteur" at bounding box center [644, 84] width 129 height 35
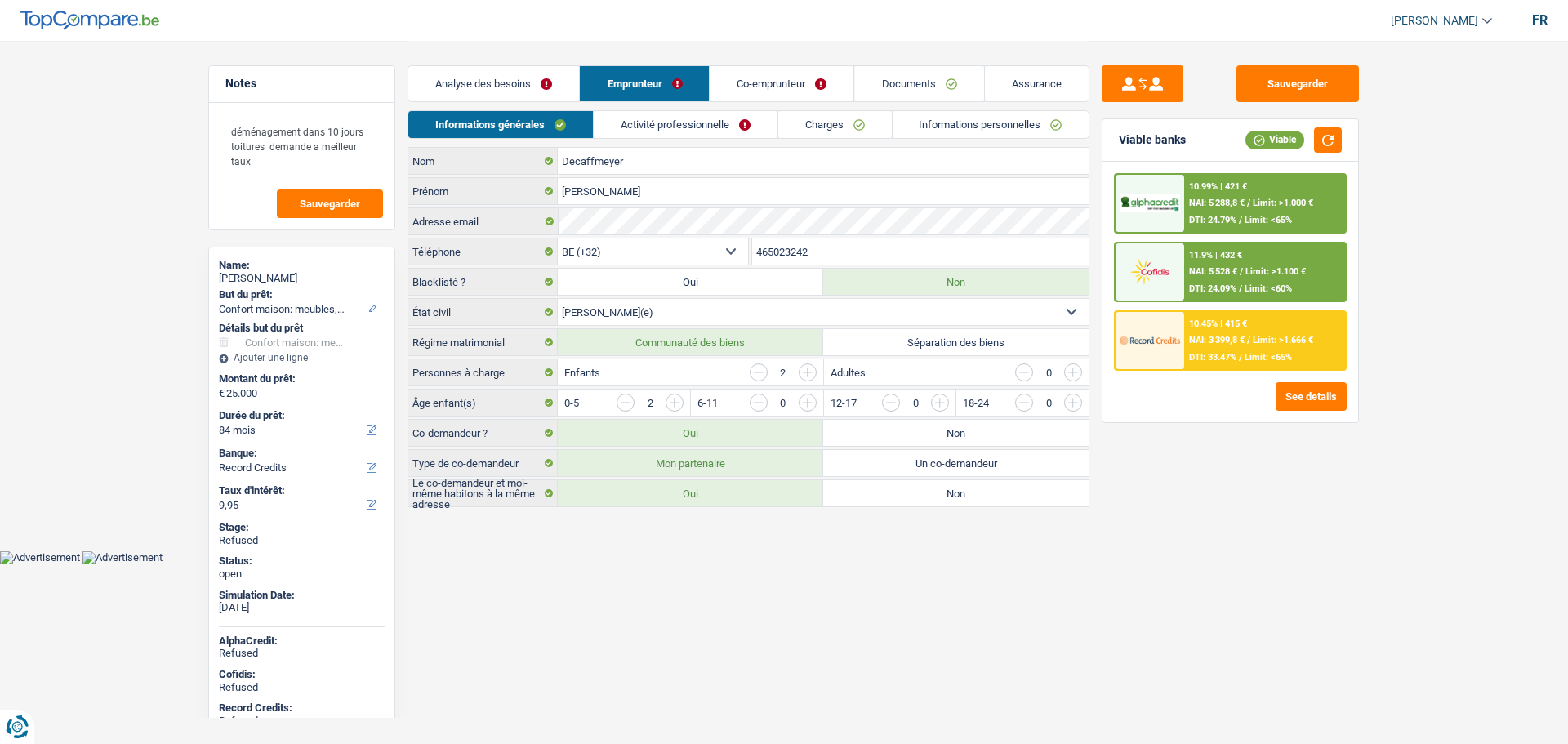
click at [674, 139] on div "Informations générales Activité professionnelle Charges Informations personnell…" at bounding box center [748, 128] width 682 height 37
click at [664, 126] on link "Activité professionnelle" at bounding box center [686, 124] width 184 height 27
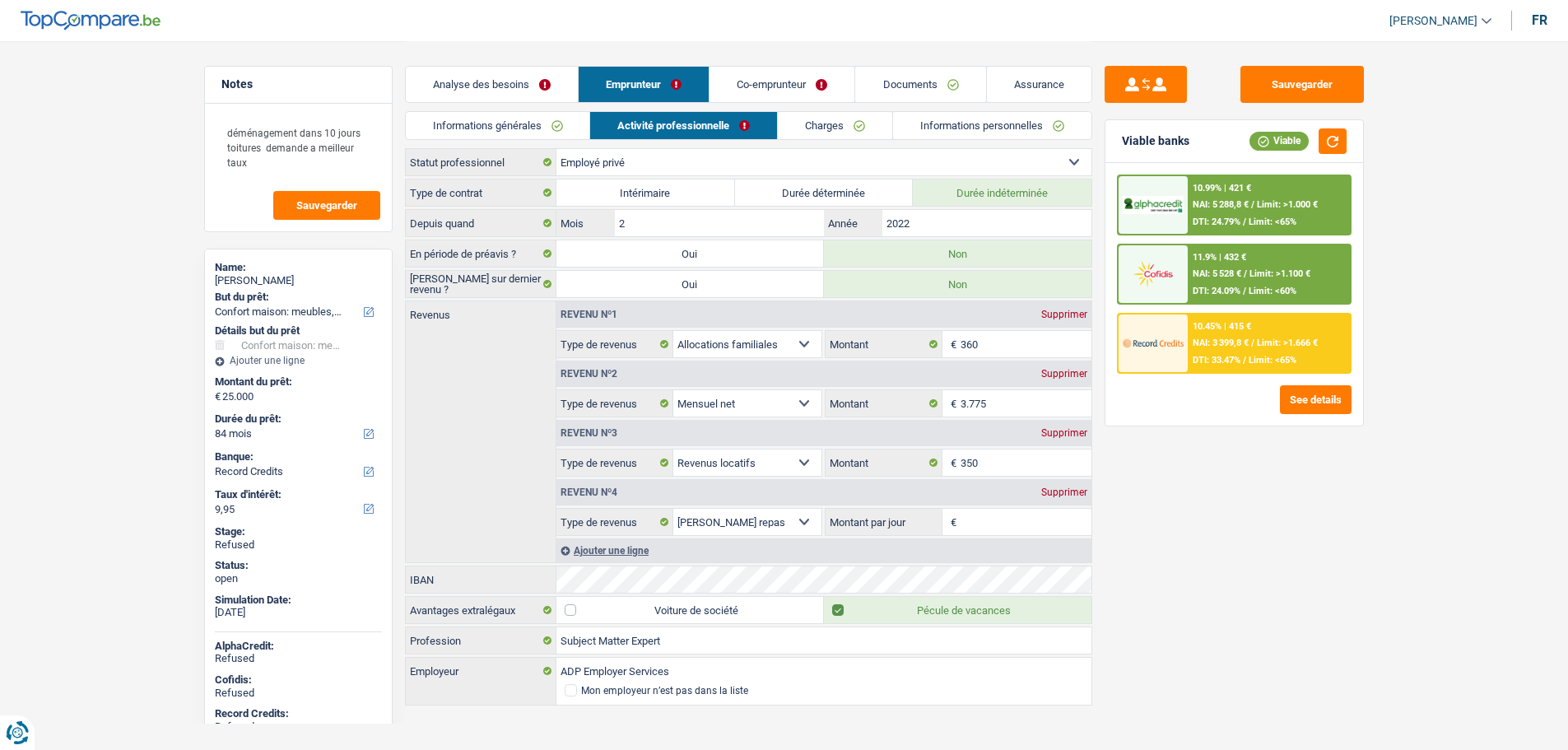
click at [794, 85] on link "Co-emprunteur" at bounding box center [782, 84] width 144 height 35
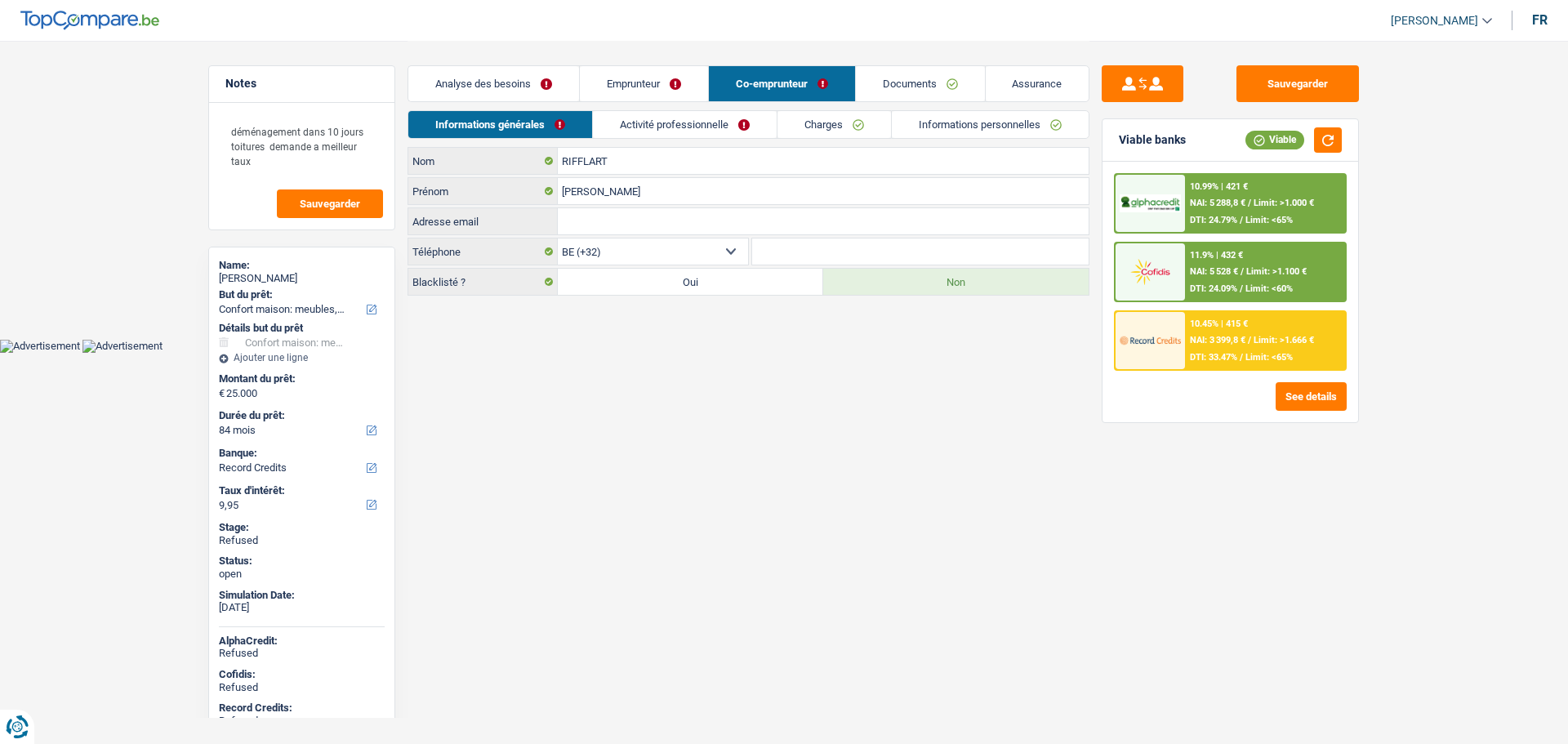
click at [697, 124] on link "Activité professionnelle" at bounding box center [685, 124] width 184 height 27
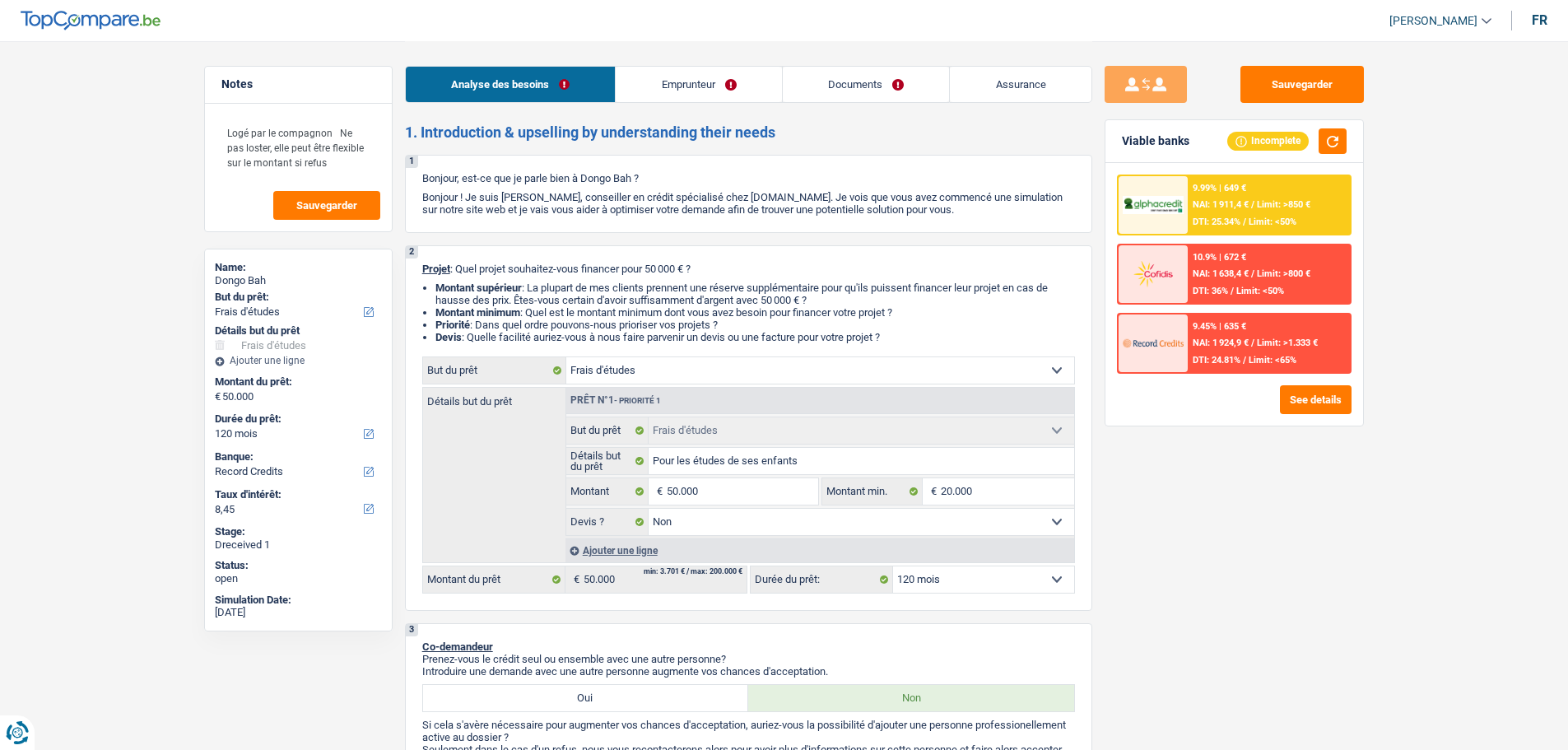
select select "study"
select select "120"
select select "record credits"
select select "study"
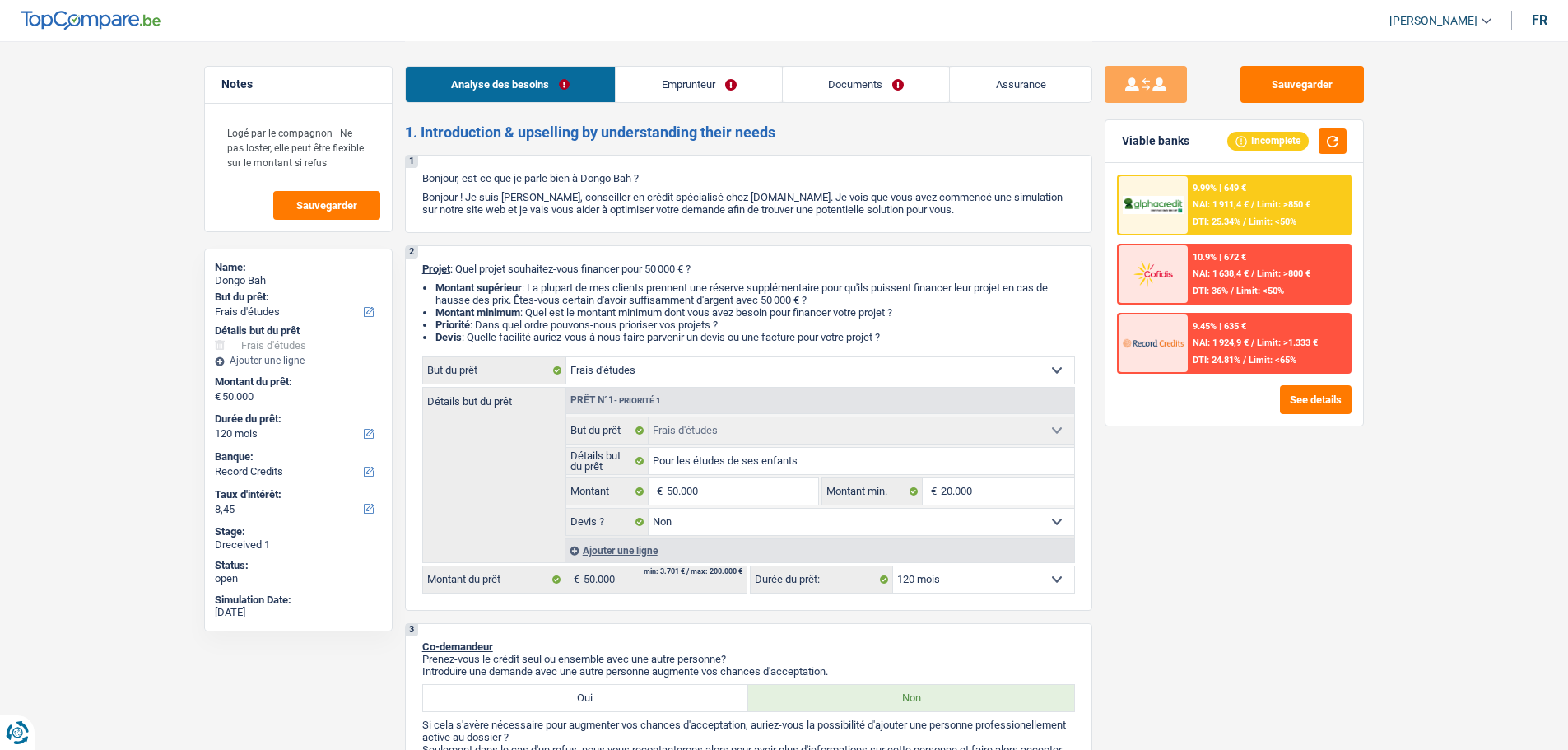
select select "study"
select select "false"
select select "120"
select select "independent"
select select "netSalary"
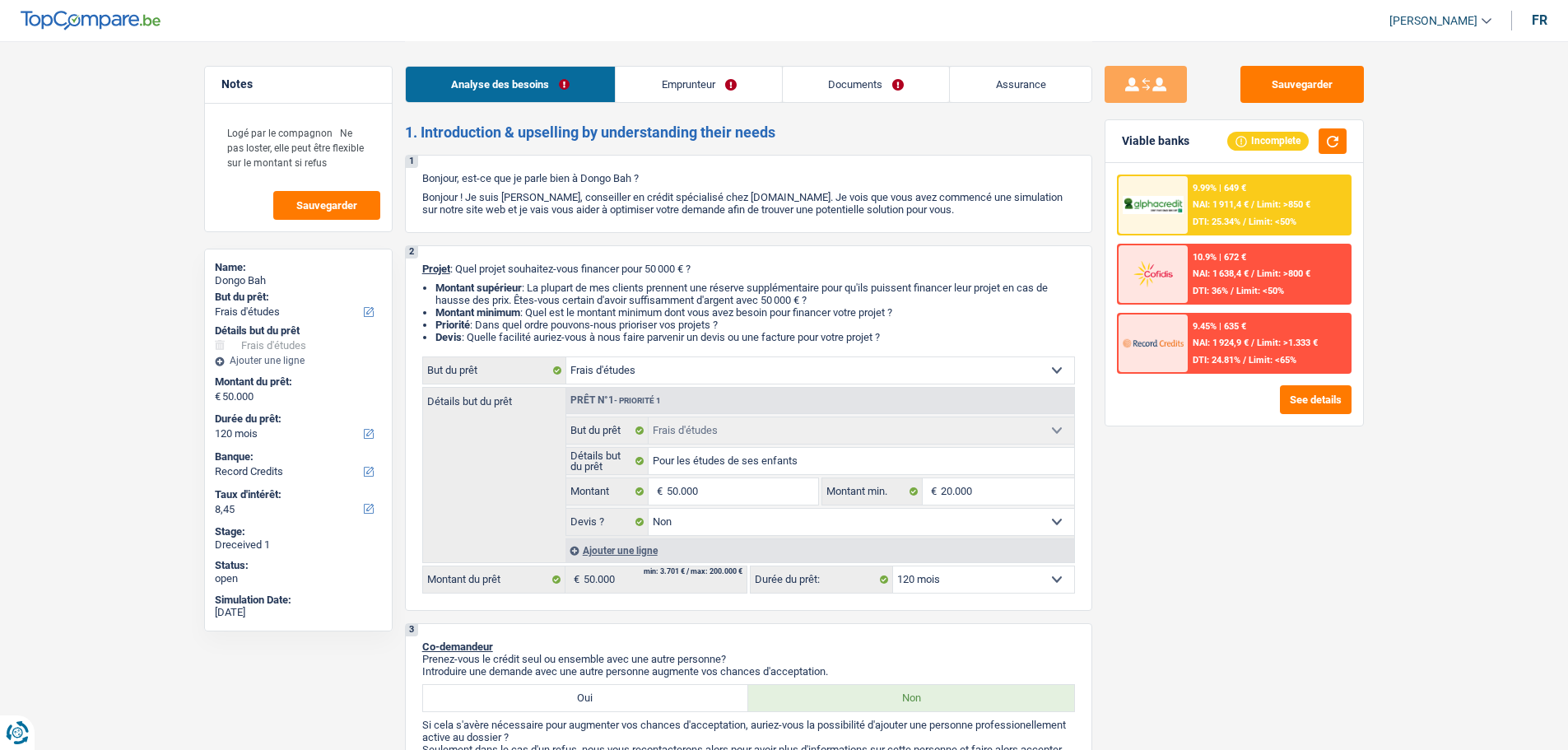
select select "familyAllowances"
select select "liveWithParents"
select select "study"
select select "false"
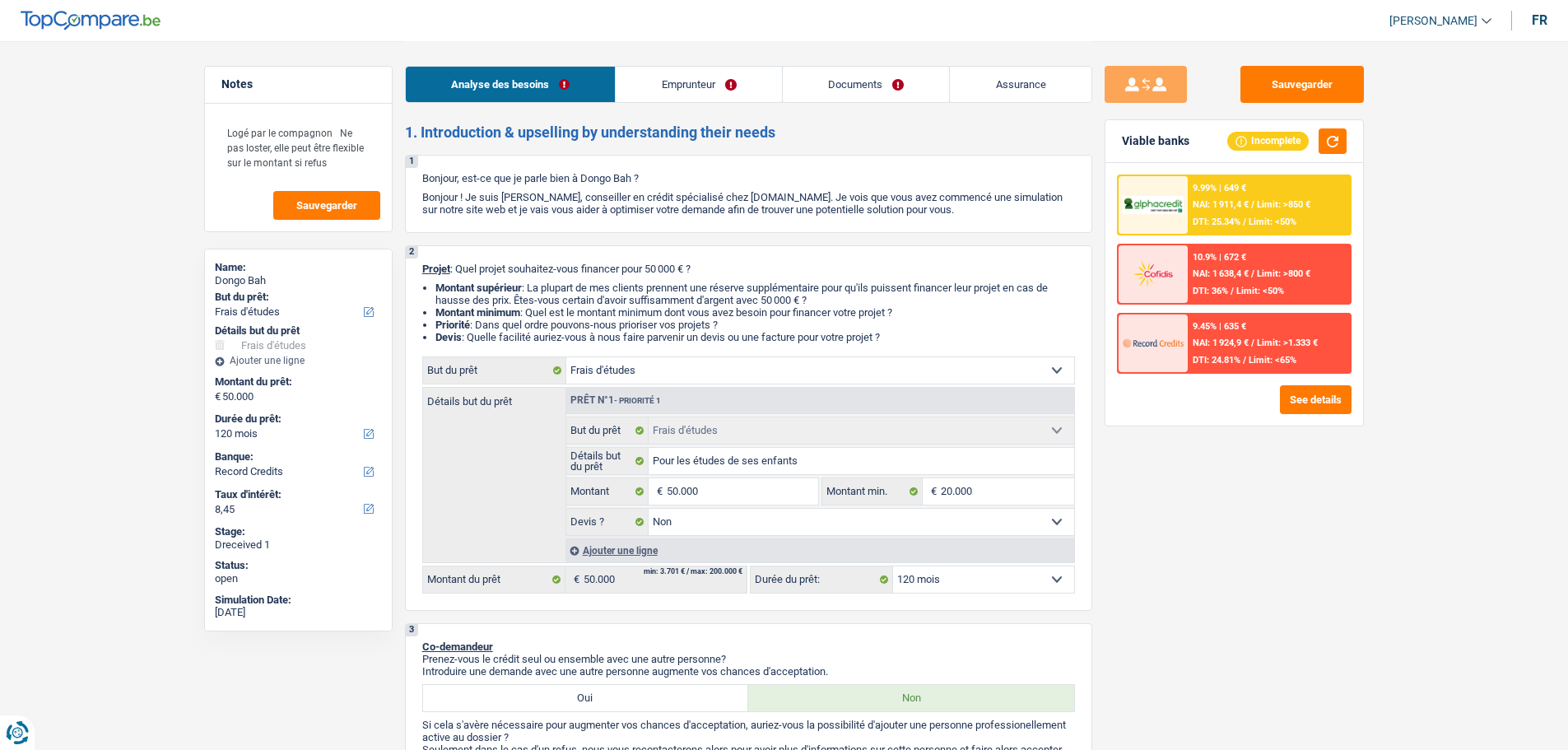
select select "120"
click at [710, 91] on link "Emprunteur" at bounding box center [699, 84] width 166 height 35
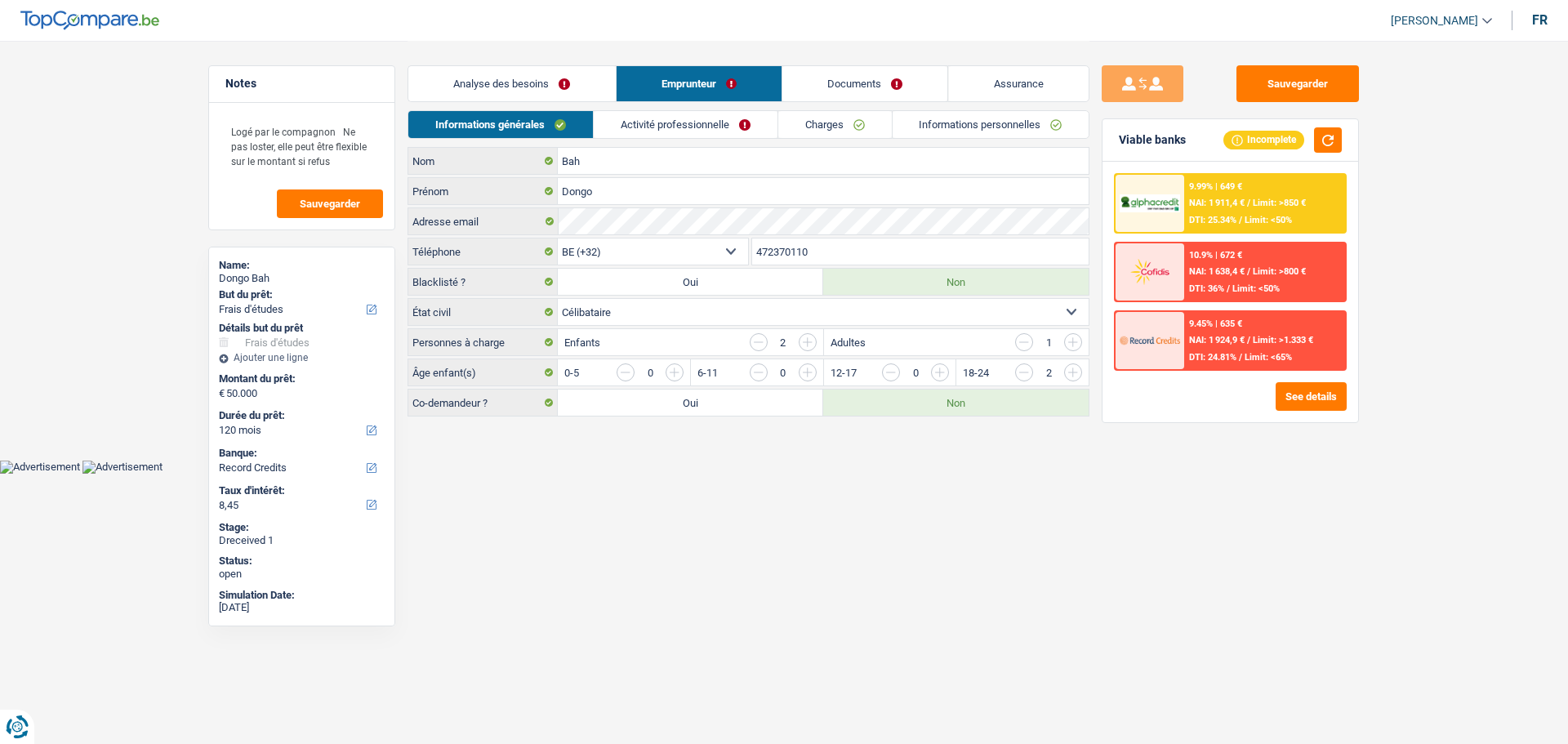
click at [670, 111] on link "Activité professionnelle" at bounding box center [686, 124] width 184 height 27
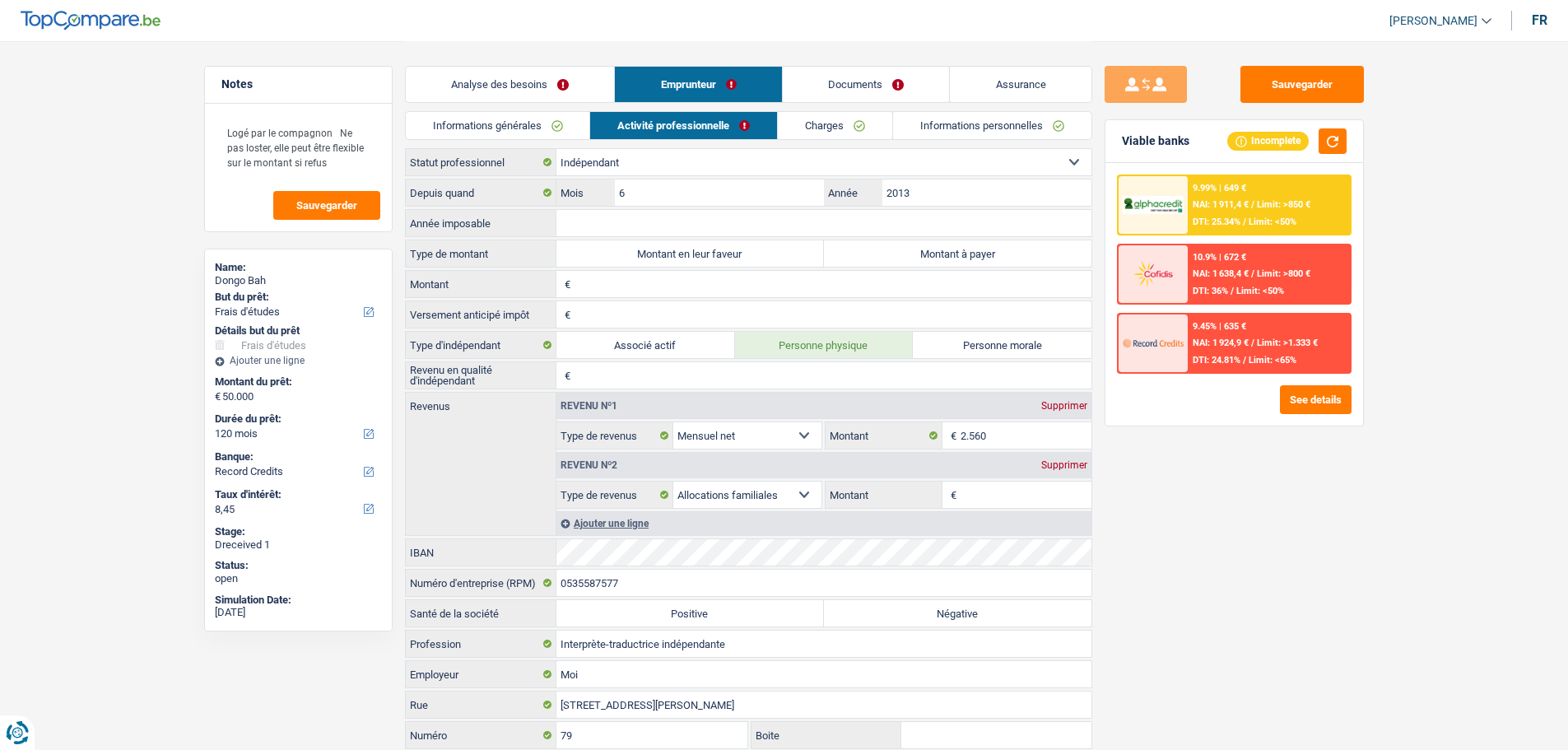
click at [852, 72] on link "Documents" at bounding box center [866, 84] width 167 height 35
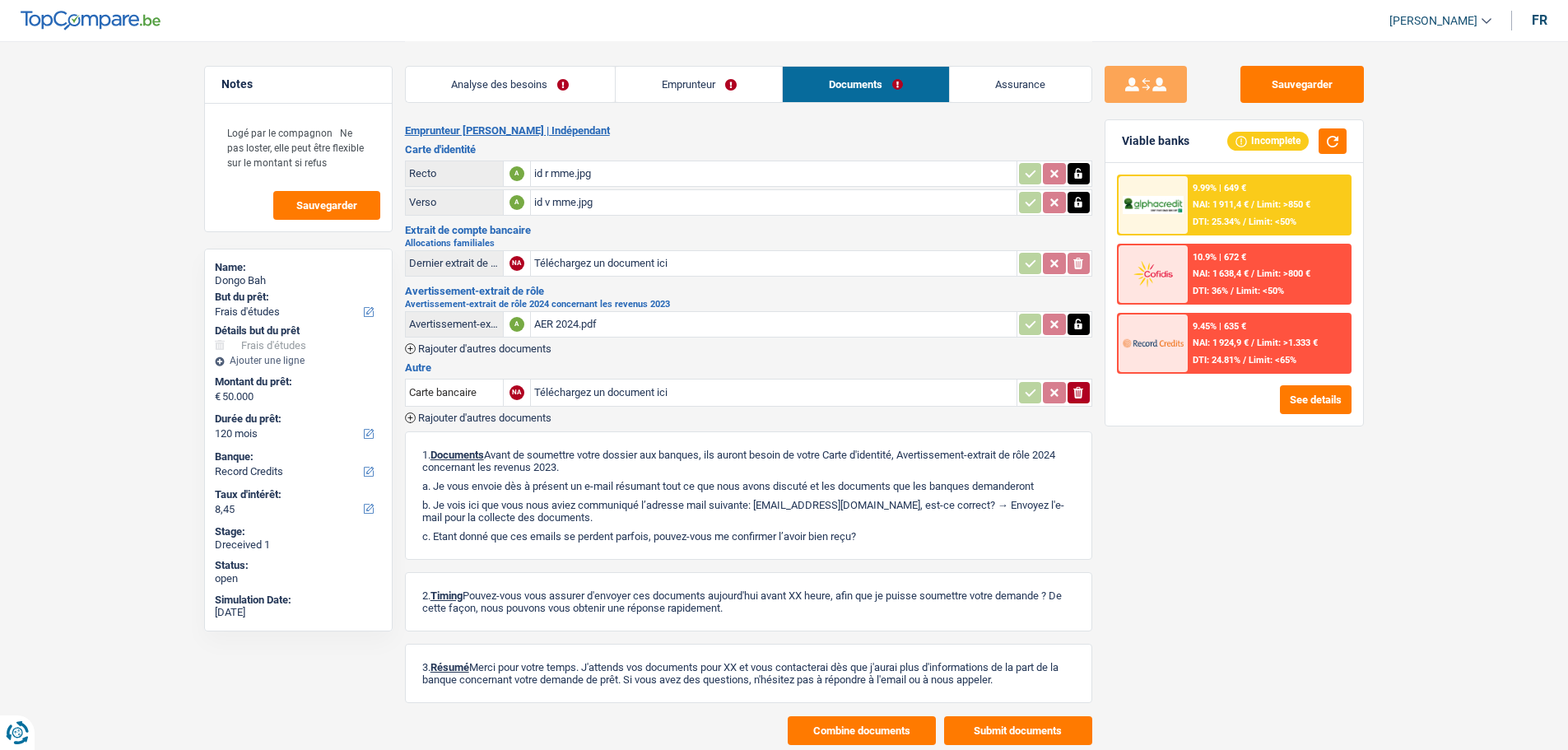
click at [560, 333] on div "AER 2024.pdf" at bounding box center [774, 324] width 479 height 25
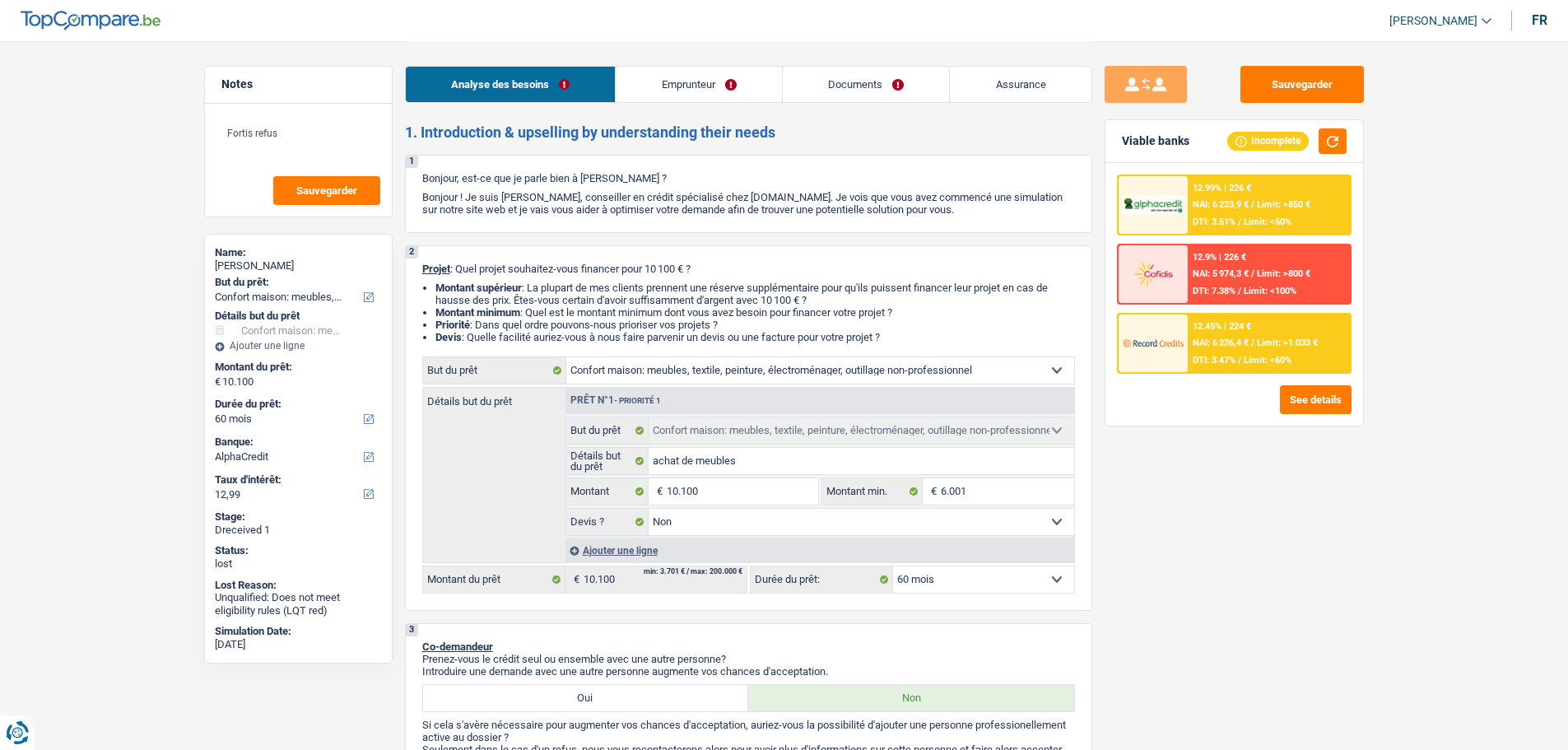
select select "household"
select select "60"
select select "alphacredit"
select select "household"
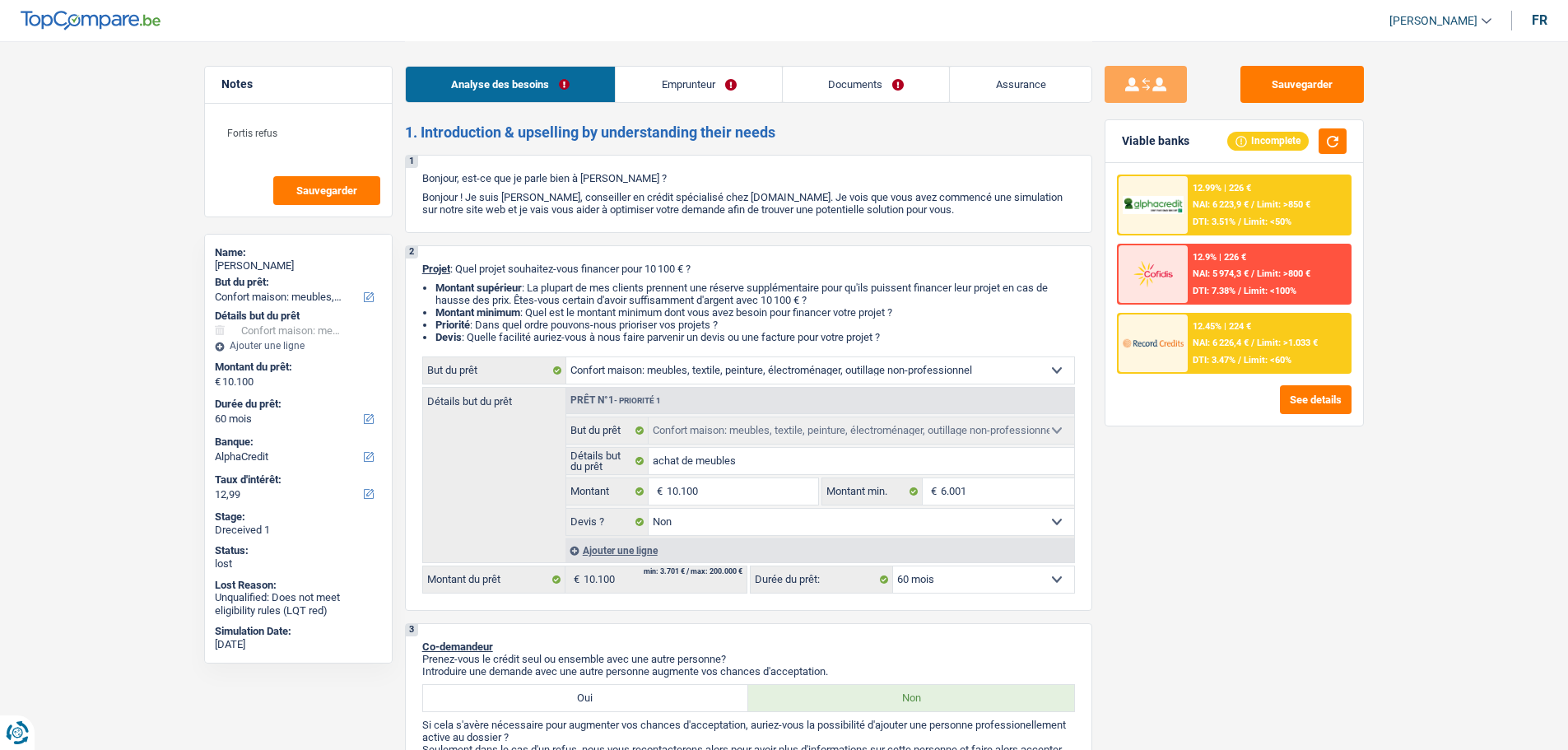
select select "household"
select select "false"
select select "60"
select select "independent"
select select "previousEmployerCompensation"
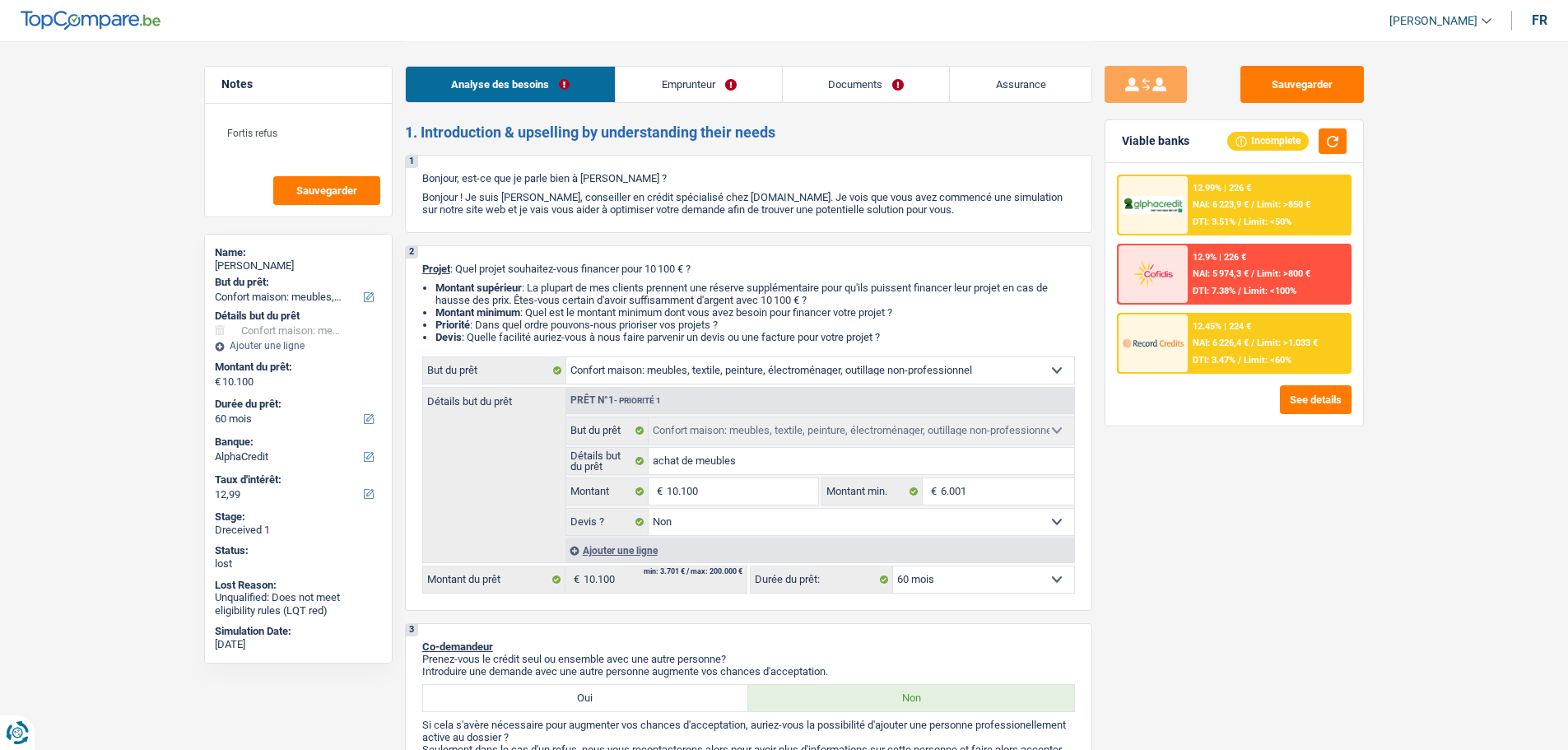
select select "netSalary"
select select "familyAllowances"
select select "liveWithParents"
select select "household"
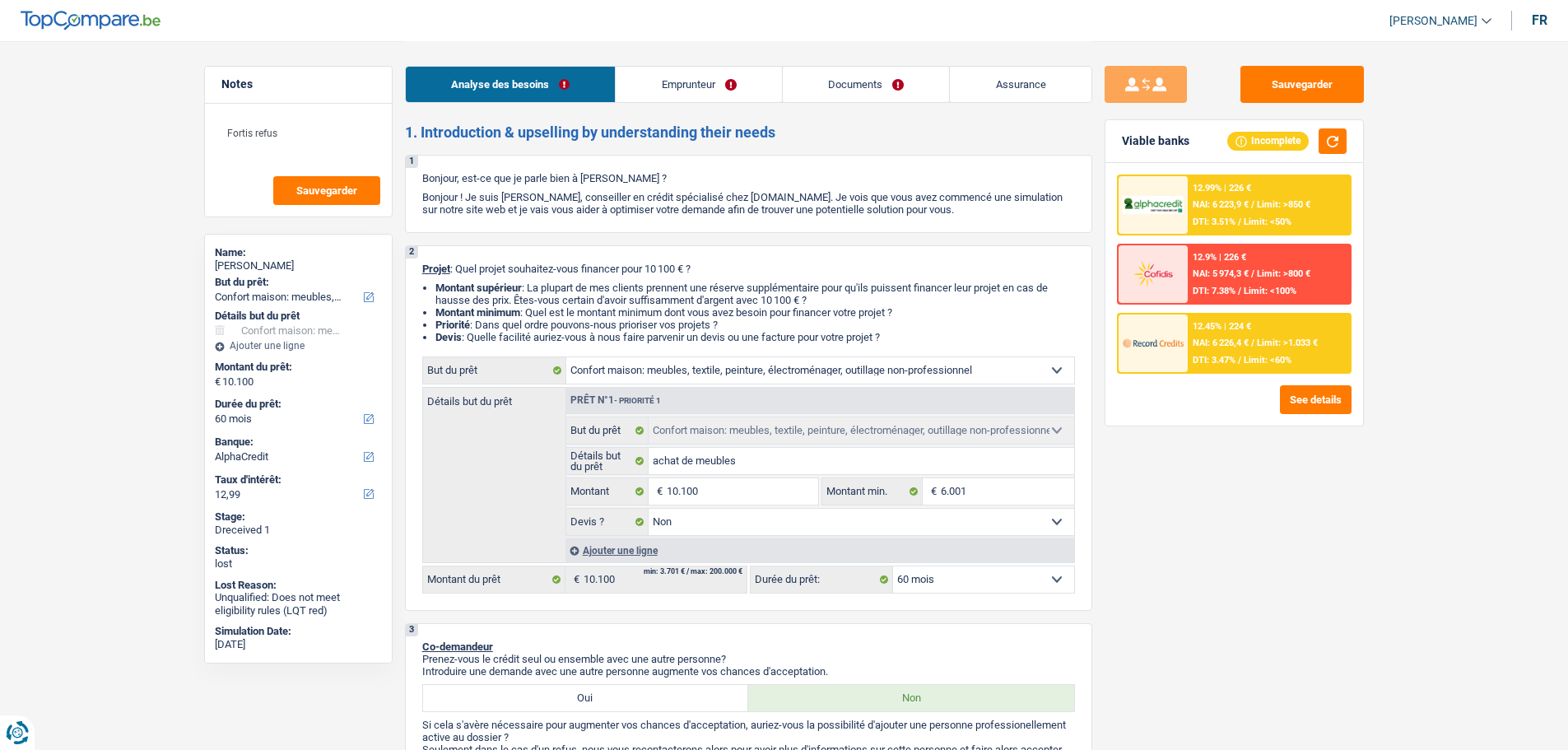
select select "false"
select select "60"
drag, startPoint x: 712, startPoint y: 72, endPoint x: 701, endPoint y: 74, distance: 11.2
click at [712, 73] on link "Emprunteur" at bounding box center [699, 84] width 166 height 35
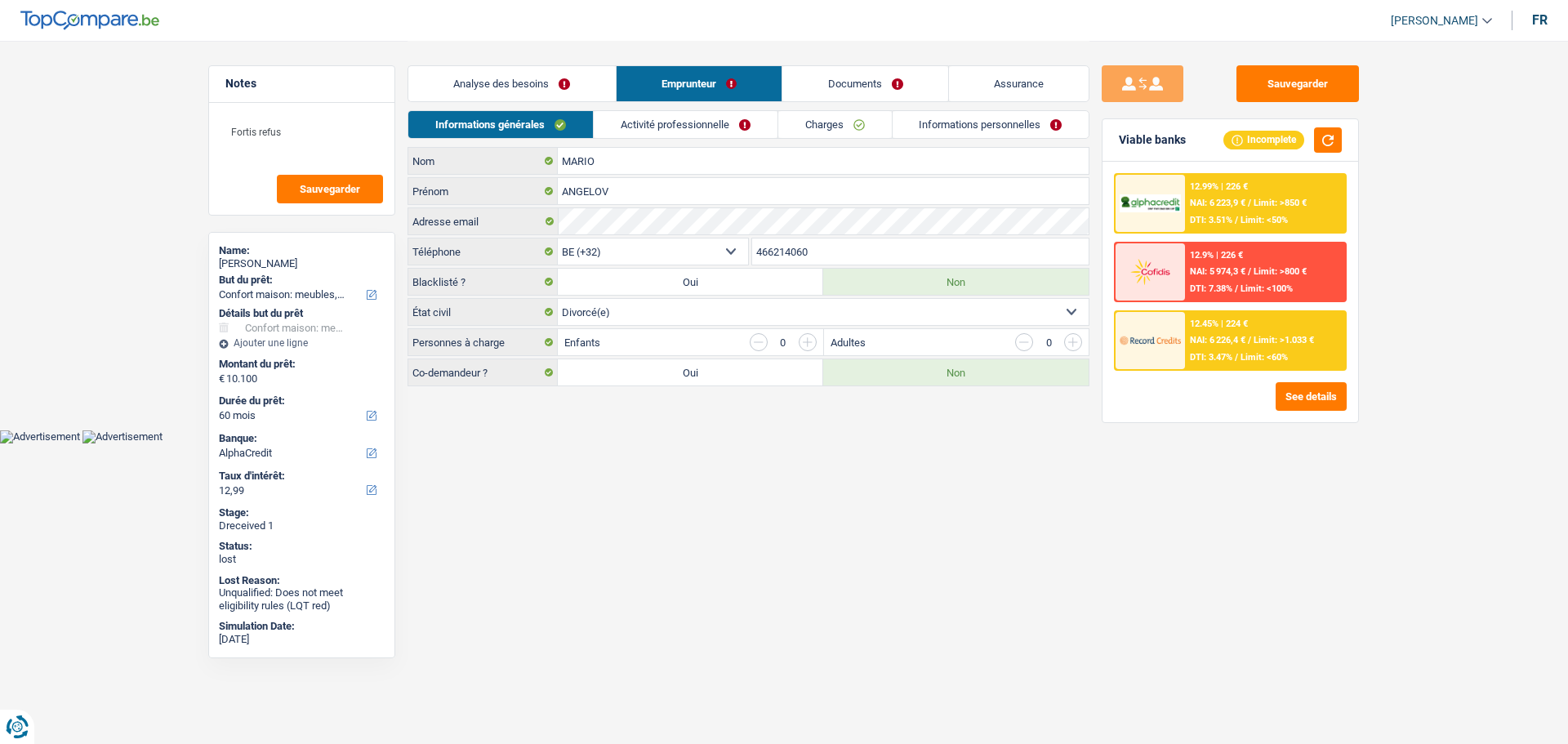
click at [647, 126] on link "Activité professionnelle" at bounding box center [686, 124] width 184 height 27
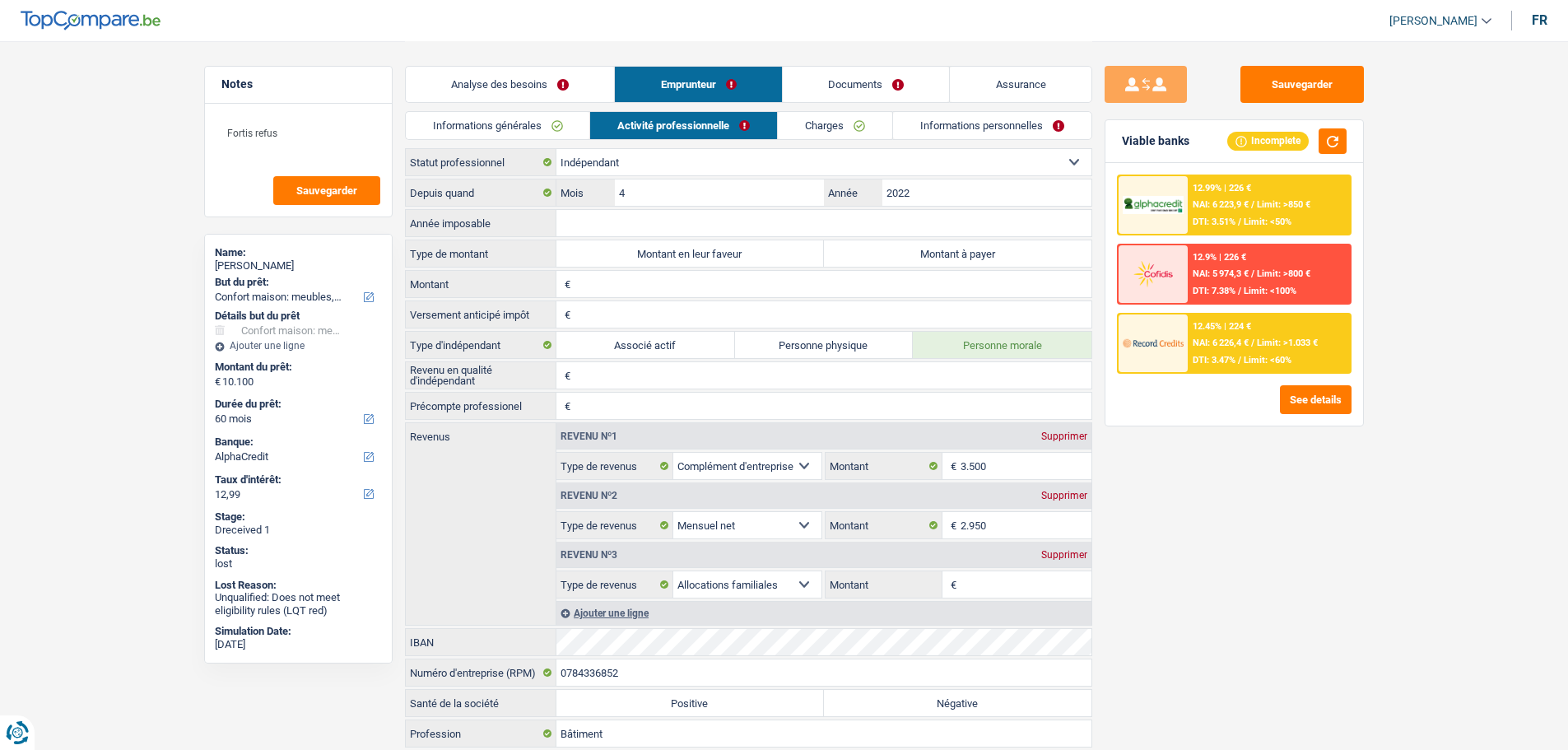
click at [844, 71] on link "Documents" at bounding box center [866, 84] width 167 height 35
